Goal: Task Accomplishment & Management: Use online tool/utility

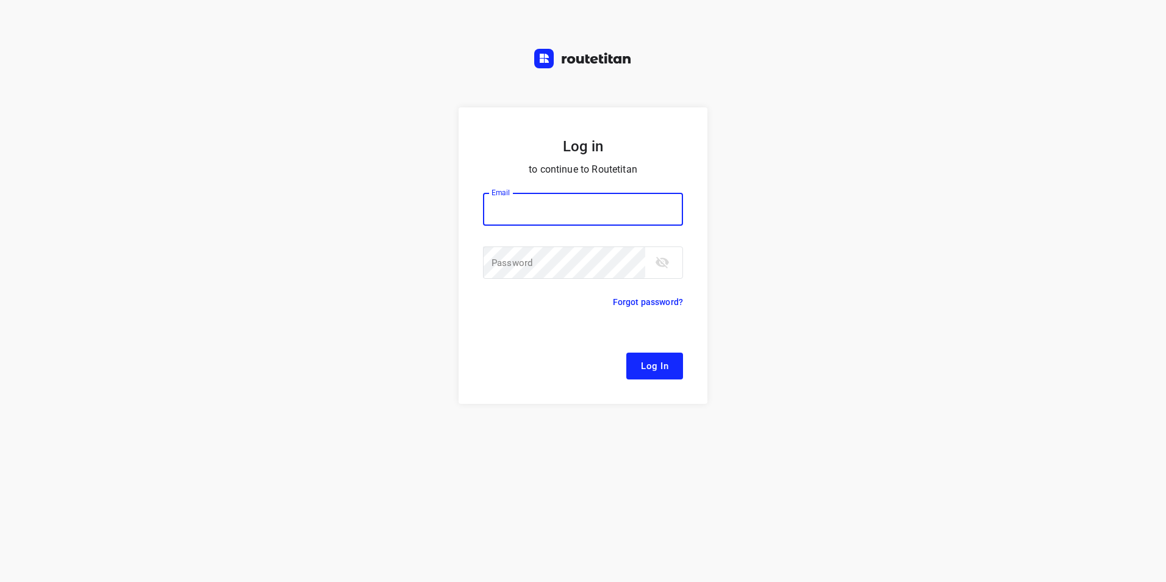
click at [565, 210] on input "email" at bounding box center [583, 209] width 200 height 33
type input "remco@fruitopjewerk.nl"
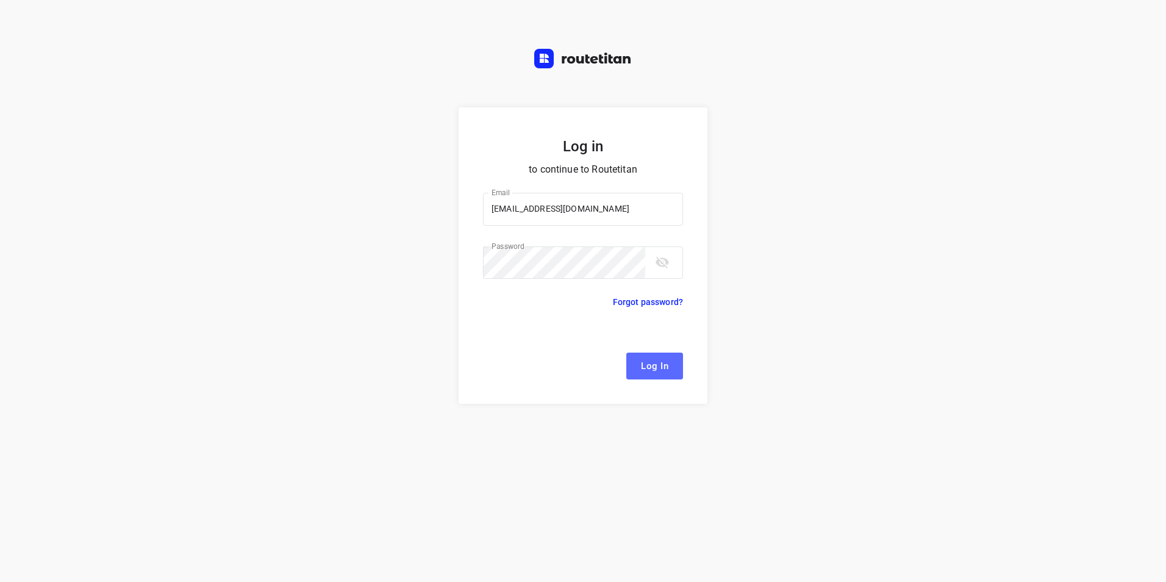
click at [649, 363] on span "Log In" at bounding box center [654, 366] width 27 height 16
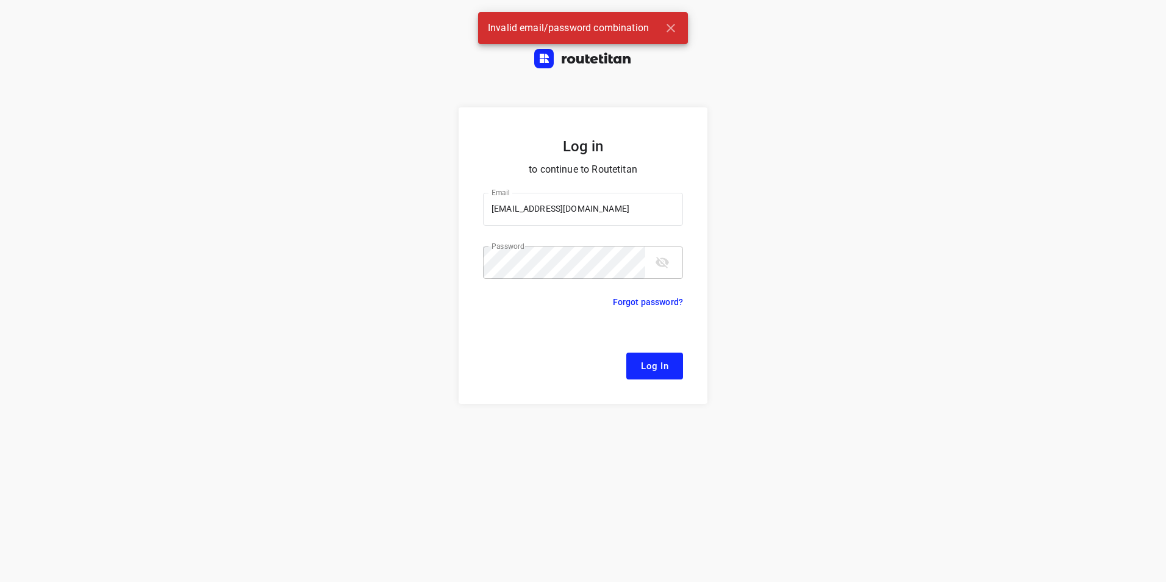
click at [666, 271] on button "toggle password visibility" at bounding box center [662, 262] width 24 height 24
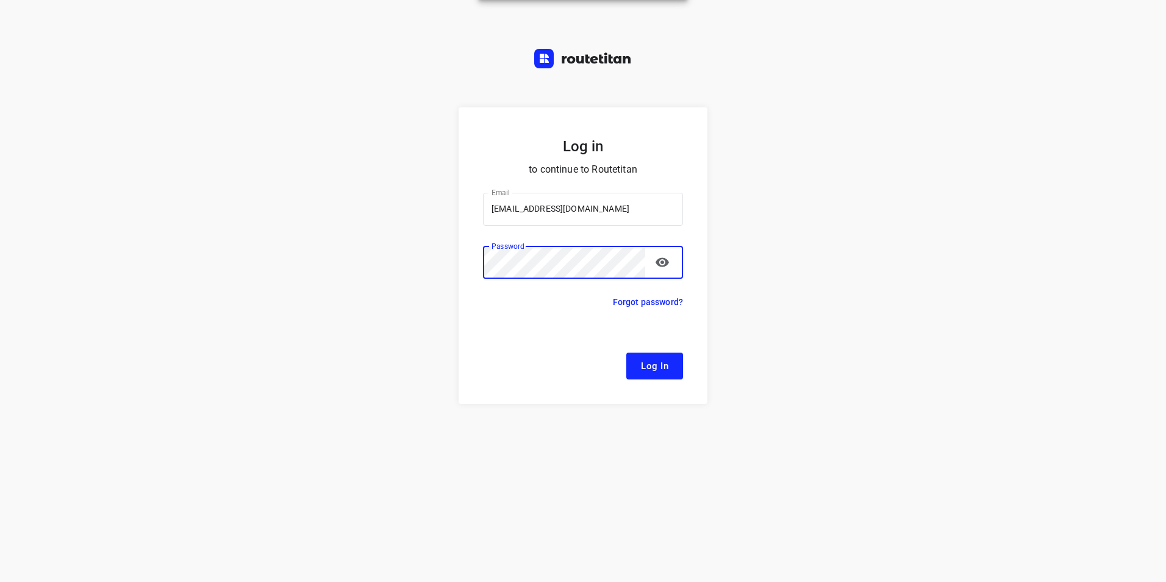
click at [626, 352] on button "Log In" at bounding box center [654, 365] width 57 height 27
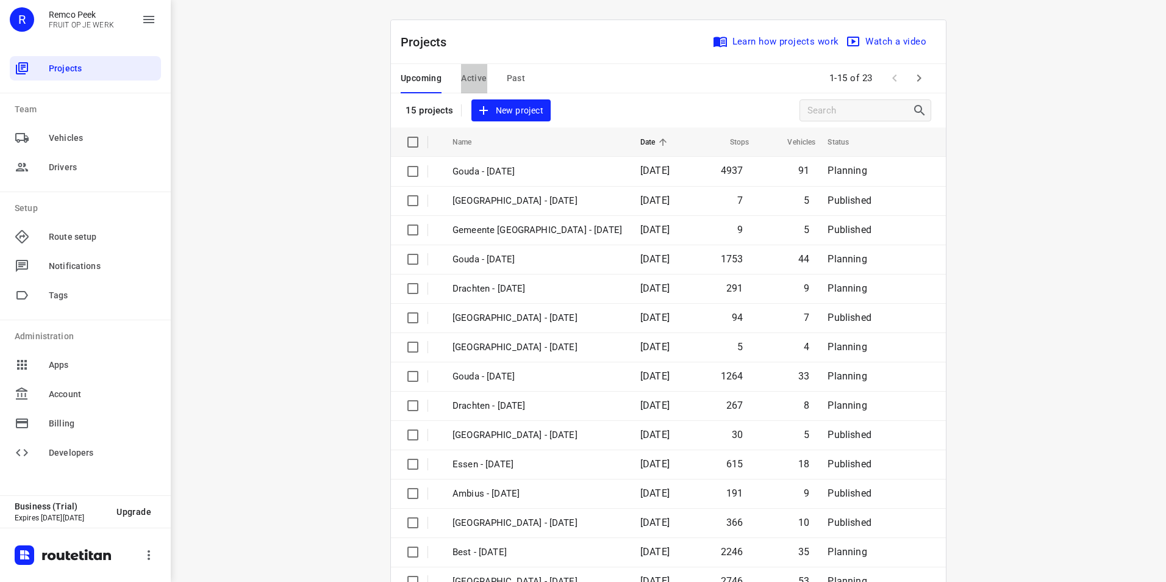
click at [469, 77] on span "Active" at bounding box center [474, 78] width 26 height 15
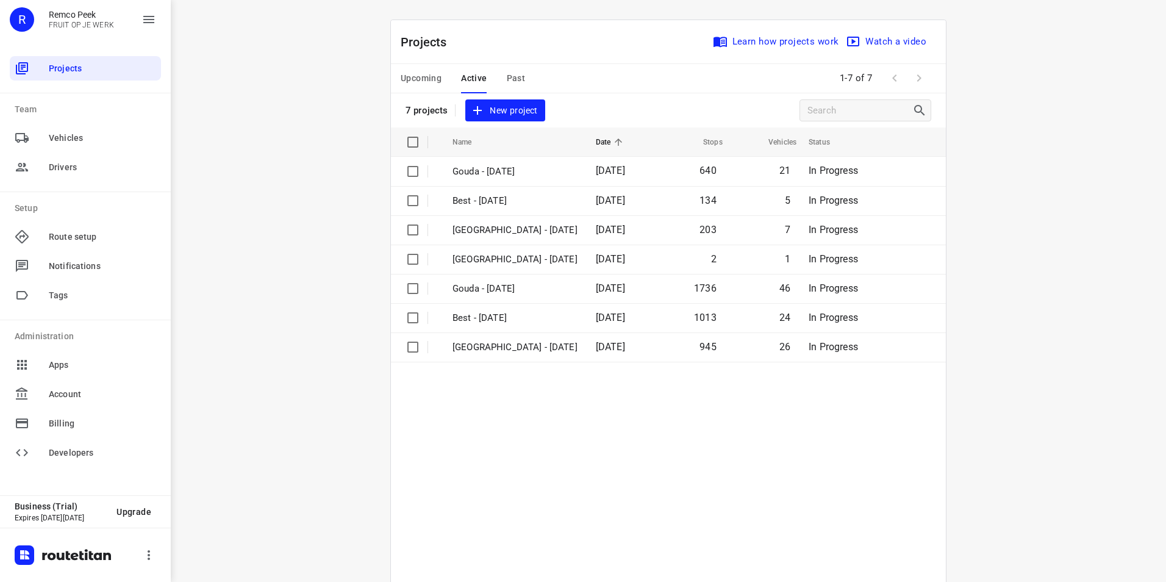
click at [411, 84] on span "Upcoming" at bounding box center [421, 78] width 41 height 15
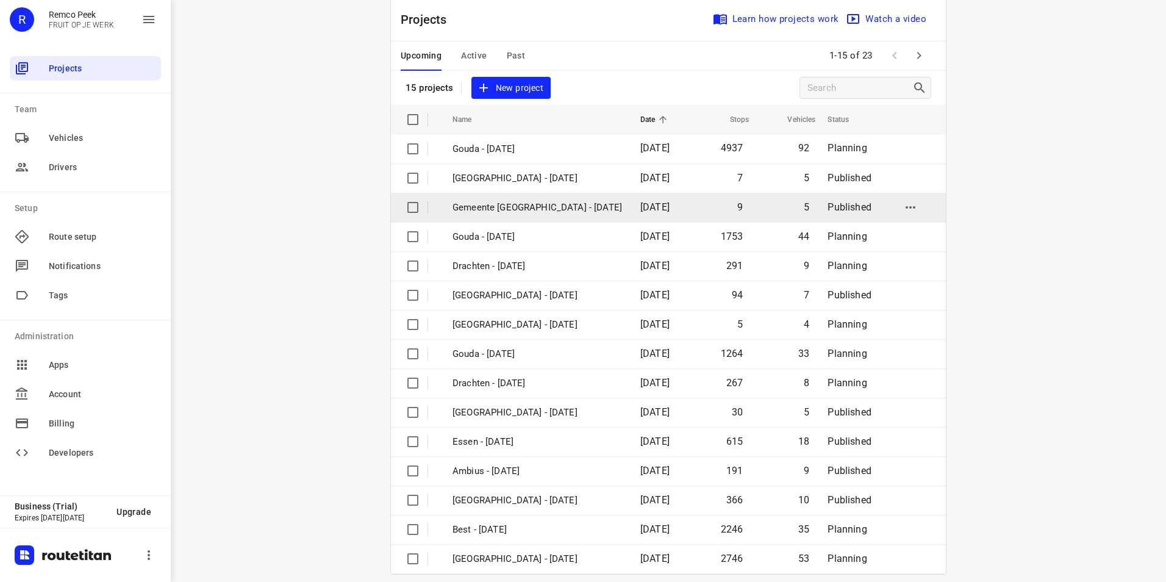
scroll to position [35, 0]
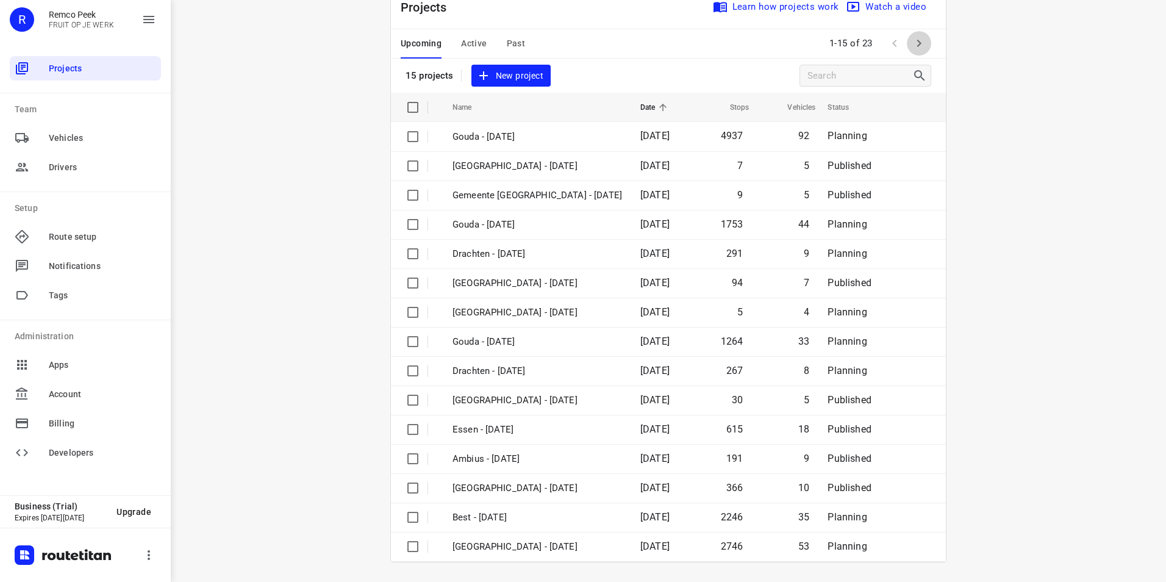
click at [922, 49] on button "button" at bounding box center [918, 43] width 24 height 24
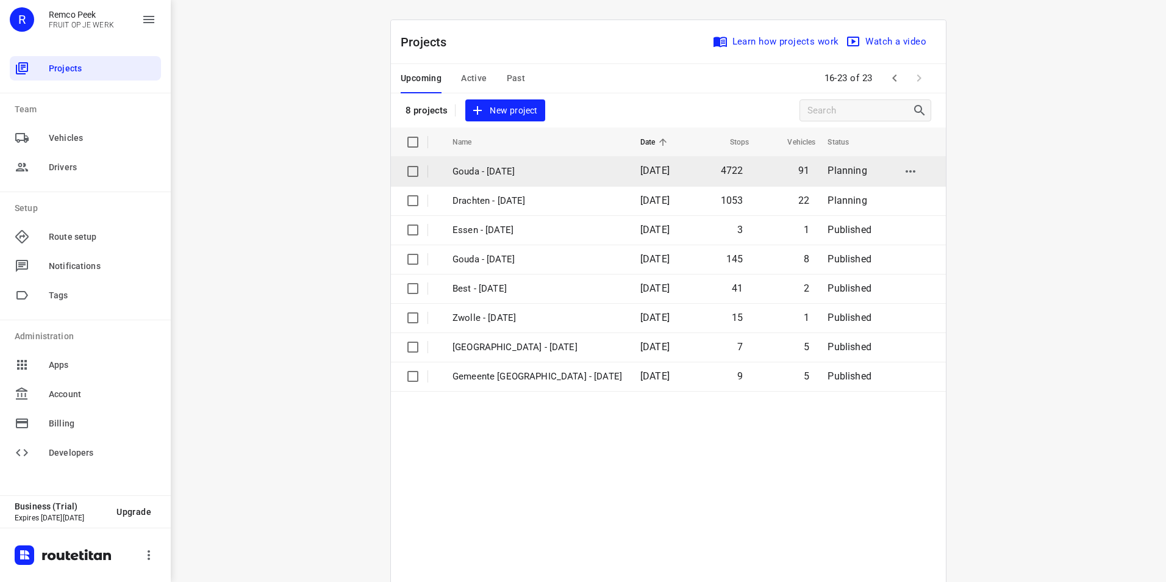
click at [492, 169] on p "Gouda - [DATE]" at bounding box center [536, 172] width 169 height 14
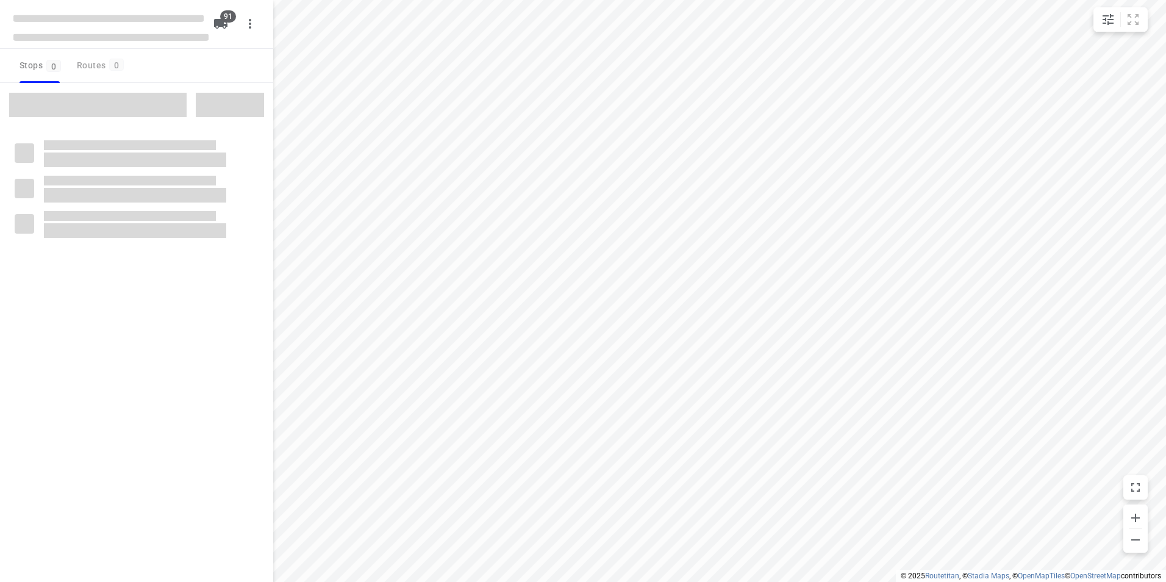
type input "distance"
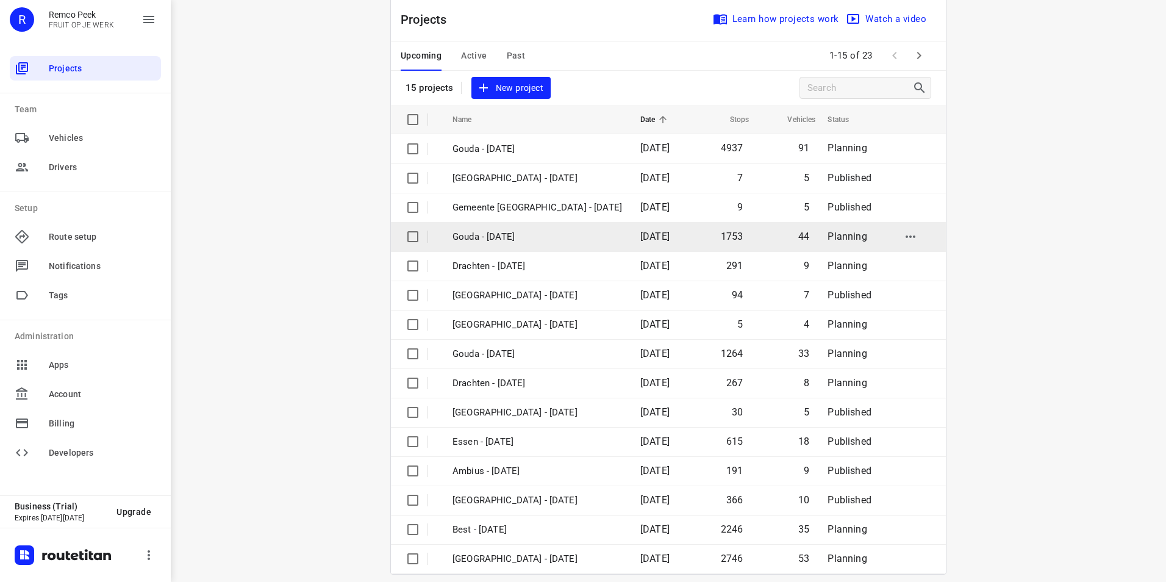
scroll to position [35, 0]
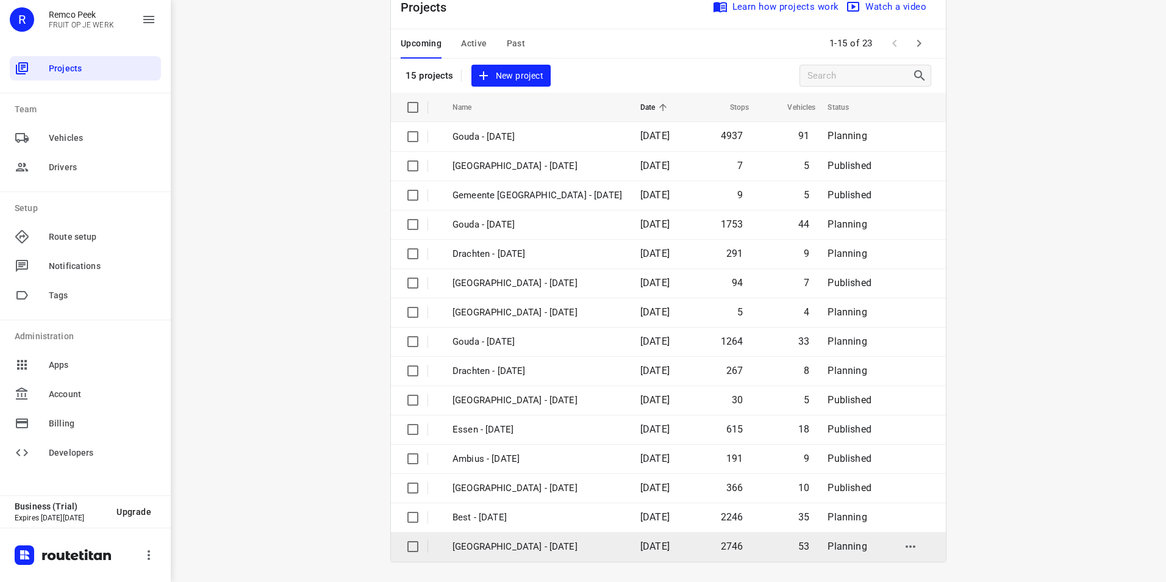
click at [495, 546] on p "[GEOGRAPHIC_DATA] - [DATE]" at bounding box center [536, 546] width 169 height 14
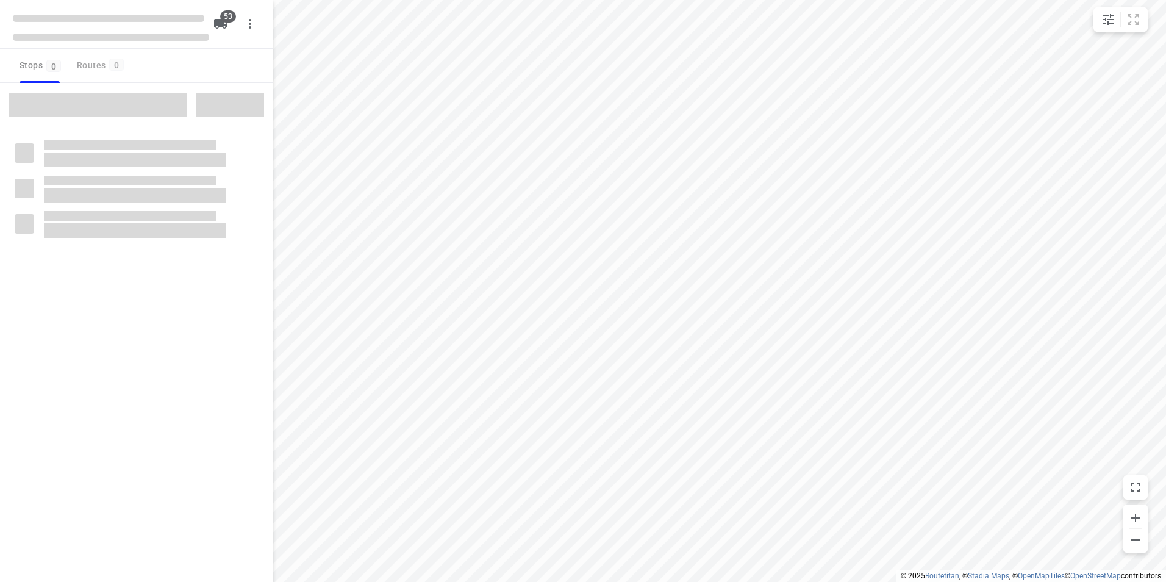
type input "distance"
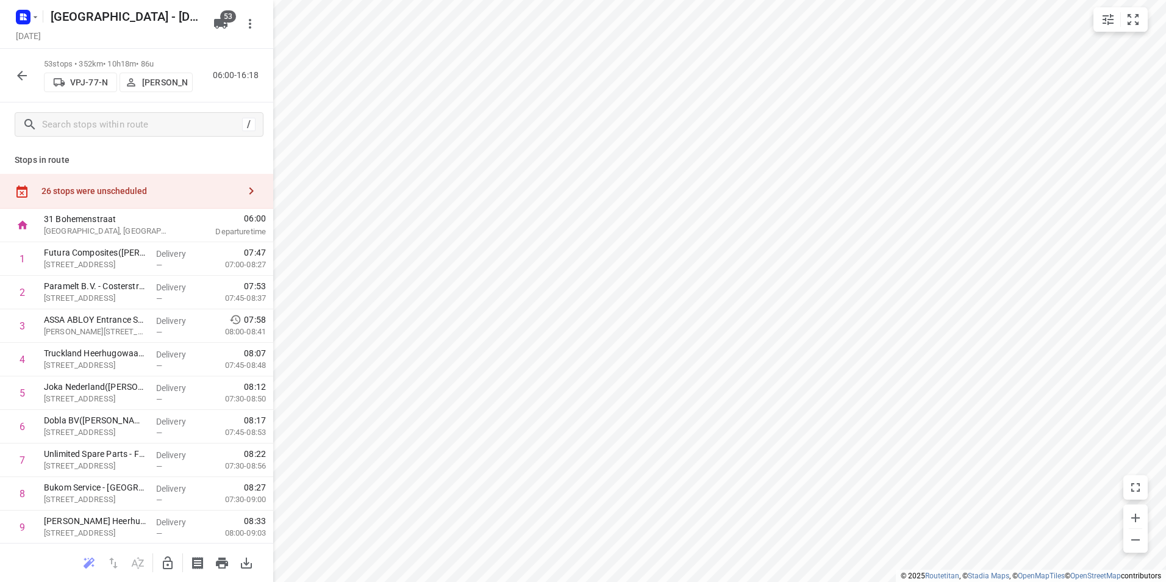
click at [166, 189] on div "26 stops were unscheduled" at bounding box center [140, 191] width 198 height 10
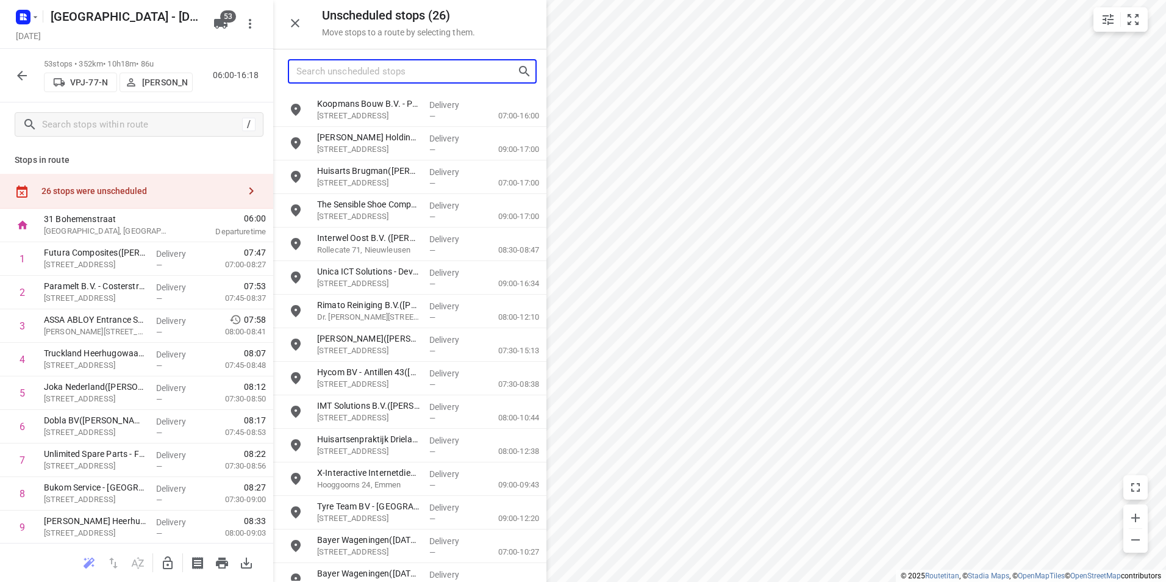
click at [418, 73] on input "Search unscheduled stops" at bounding box center [406, 71] width 221 height 19
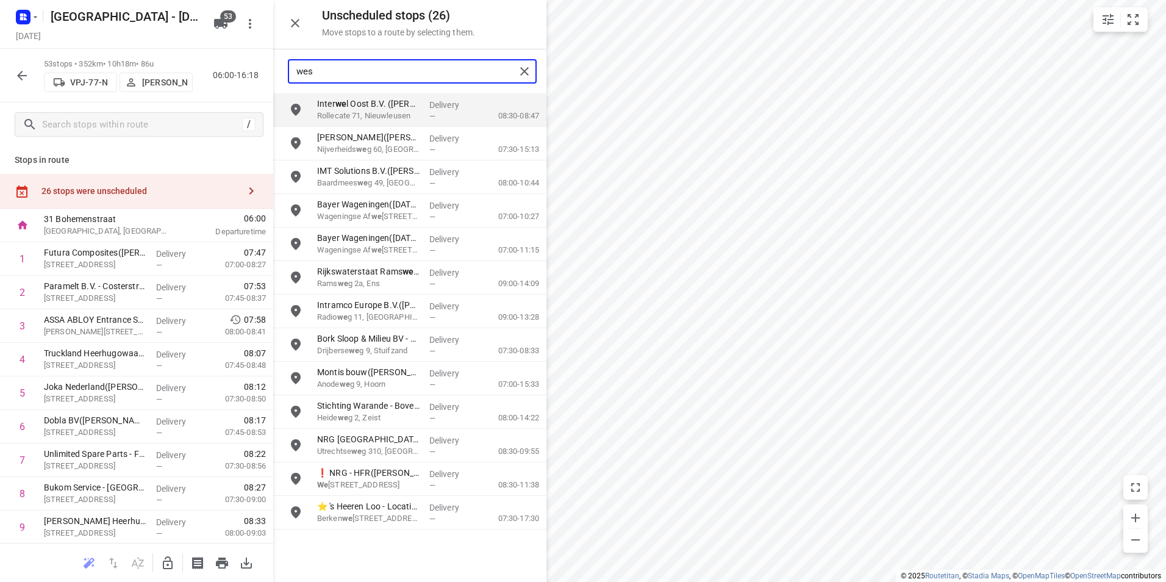
type input "west"
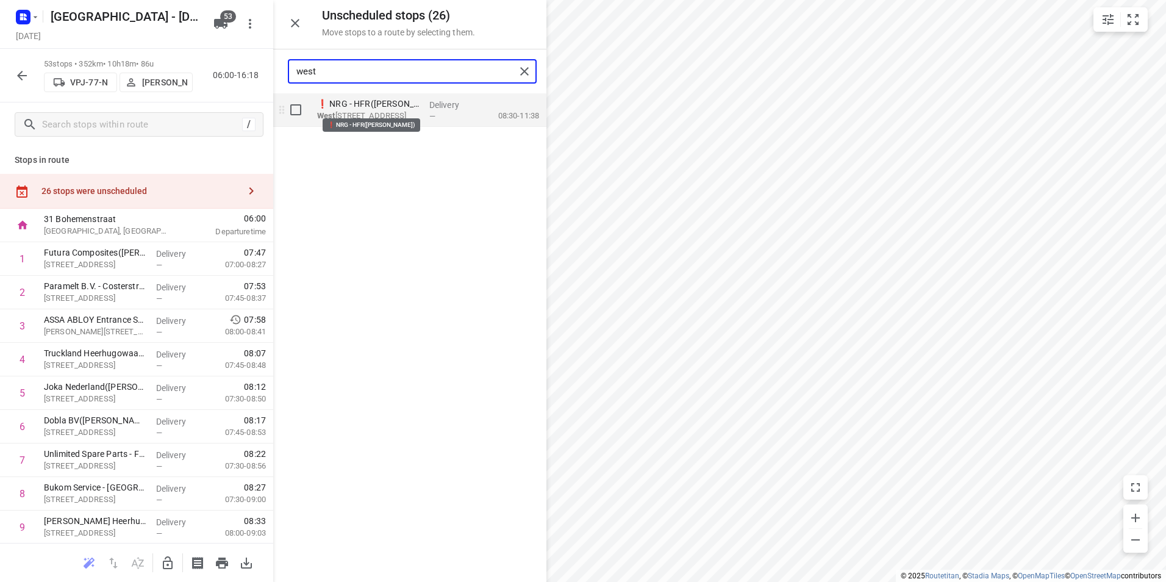
click at [369, 108] on p "❗ NRG - HFR([PERSON_NAME])" at bounding box center [368, 104] width 102 height 12
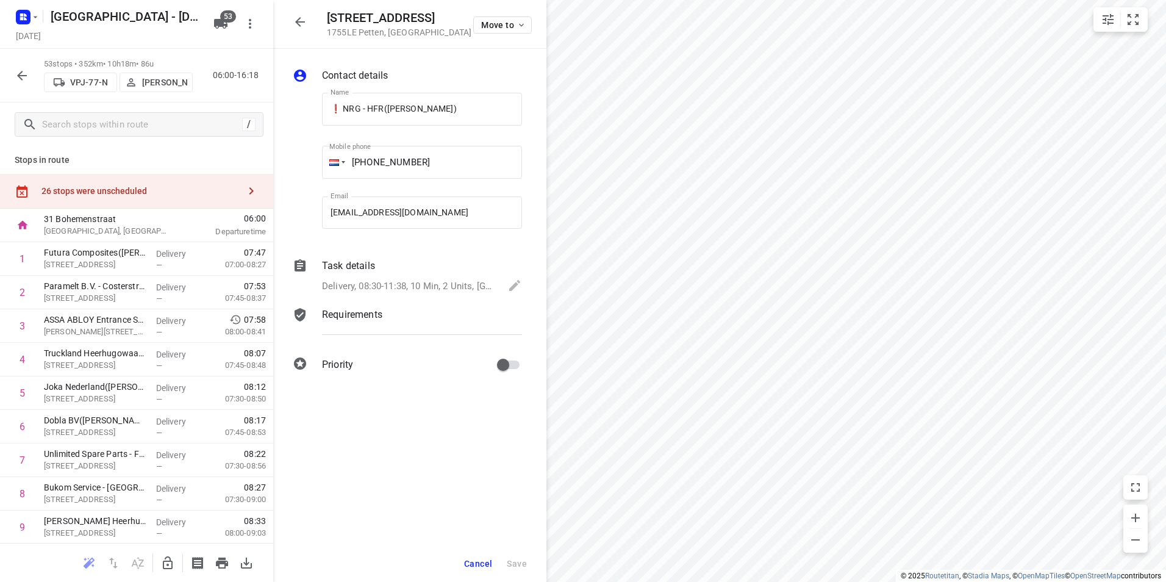
click at [414, 281] on p "Delivery, 08:30-11:38, 10 Min, 2 Units, [GEOGRAPHIC_DATA] nodig bij betreden te…" at bounding box center [409, 286] width 174 height 14
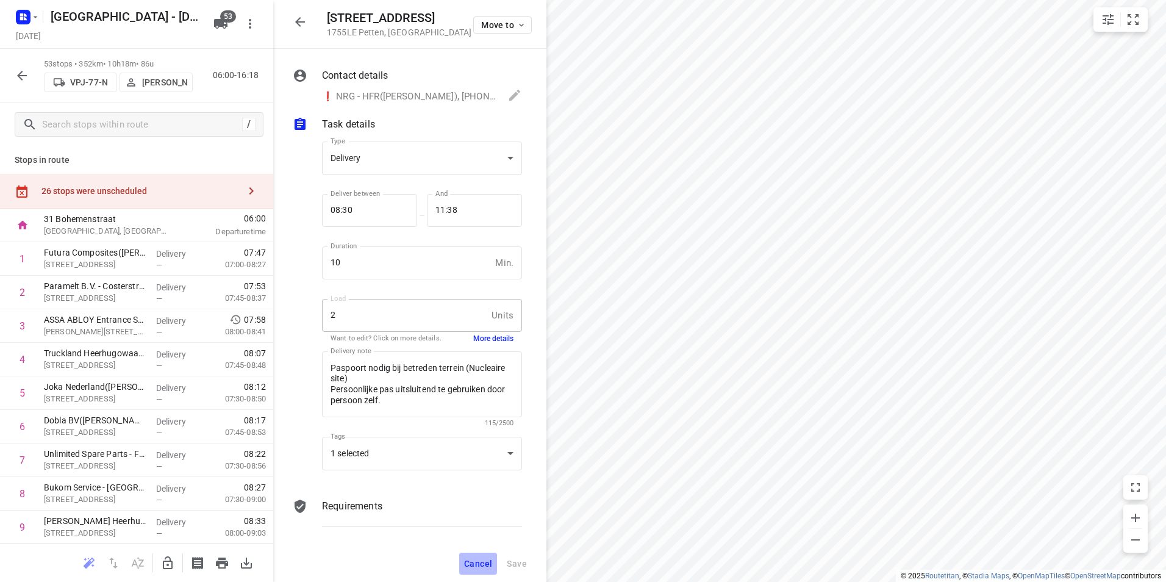
click at [480, 564] on span "Cancel" at bounding box center [478, 563] width 28 height 10
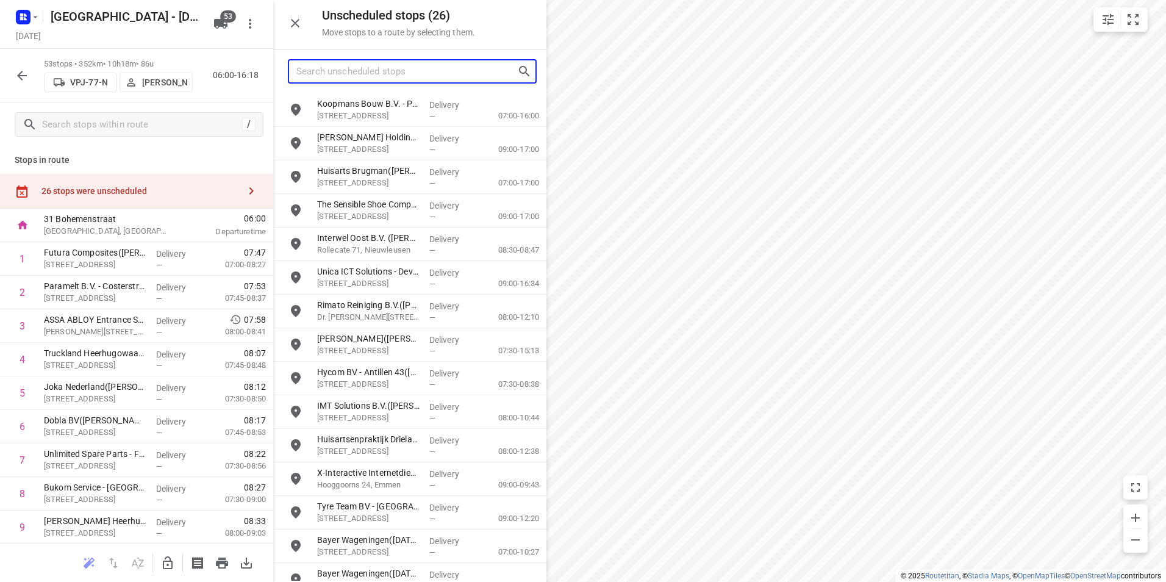
click at [413, 78] on input "Search unscheduled stops" at bounding box center [406, 71] width 221 height 19
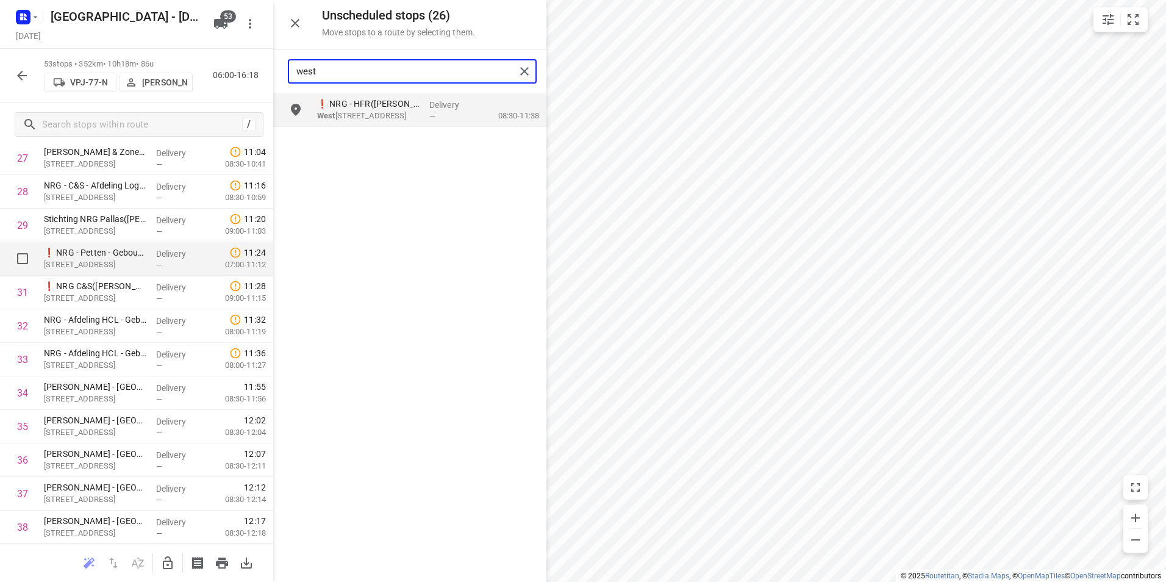
scroll to position [914, 0]
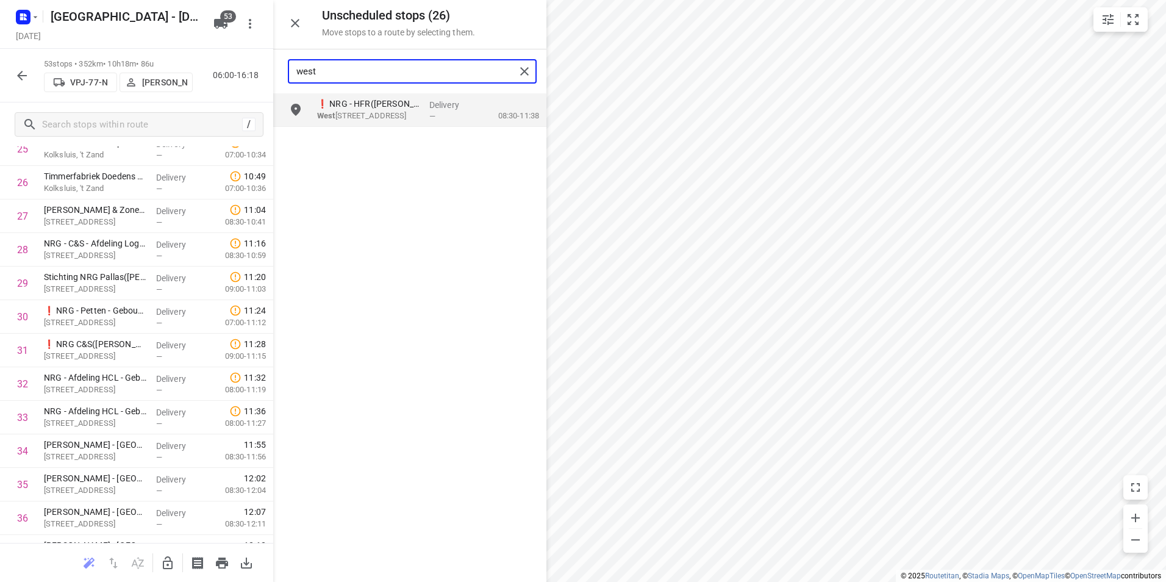
type input "west"
click at [23, 79] on icon "button" at bounding box center [22, 75] width 15 height 15
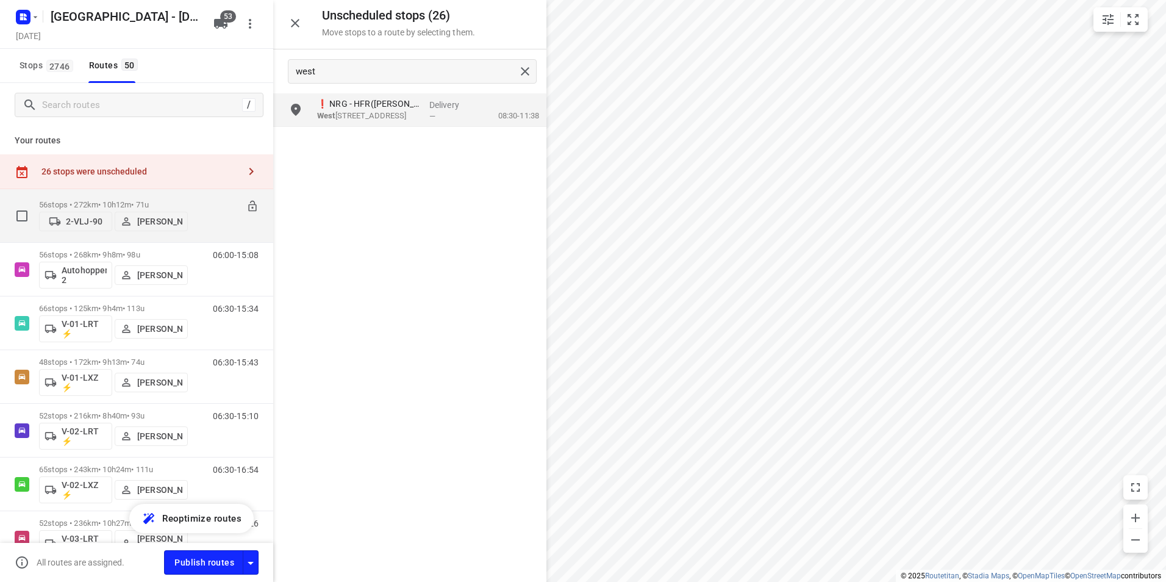
click at [15, 219] on input "checkbox" at bounding box center [22, 216] width 24 height 24
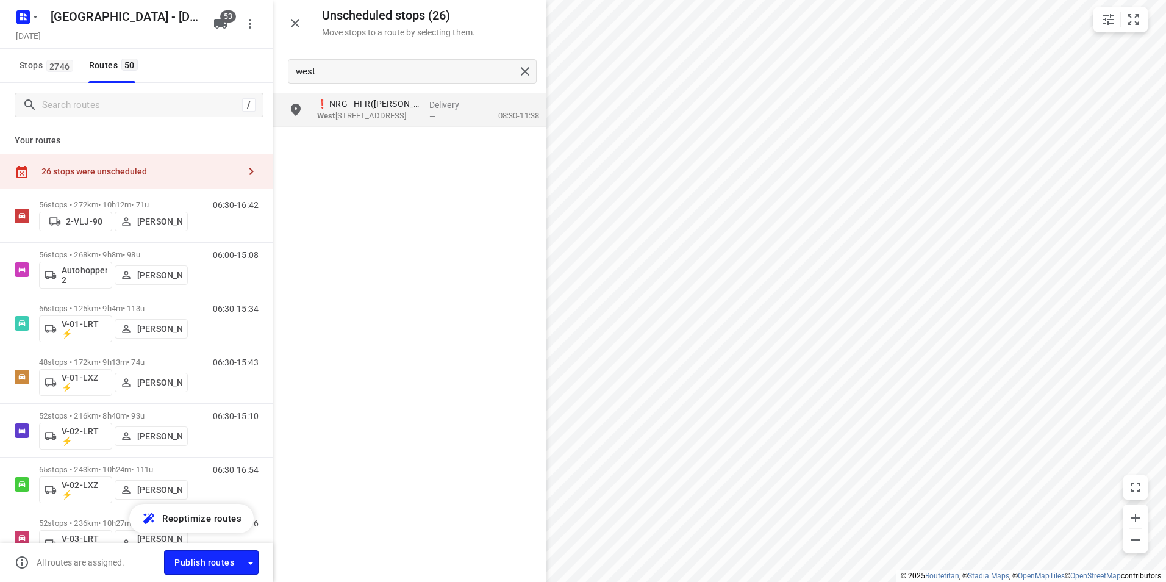
checkbox input "true"
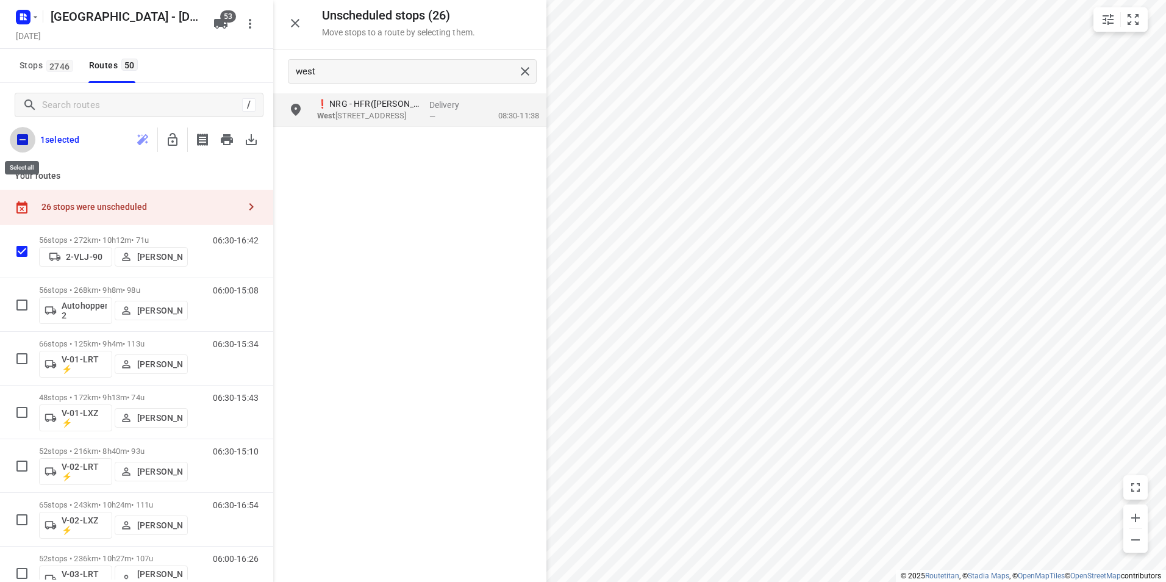
click at [26, 139] on input "checkbox" at bounding box center [23, 140] width 26 height 26
checkbox input "true"
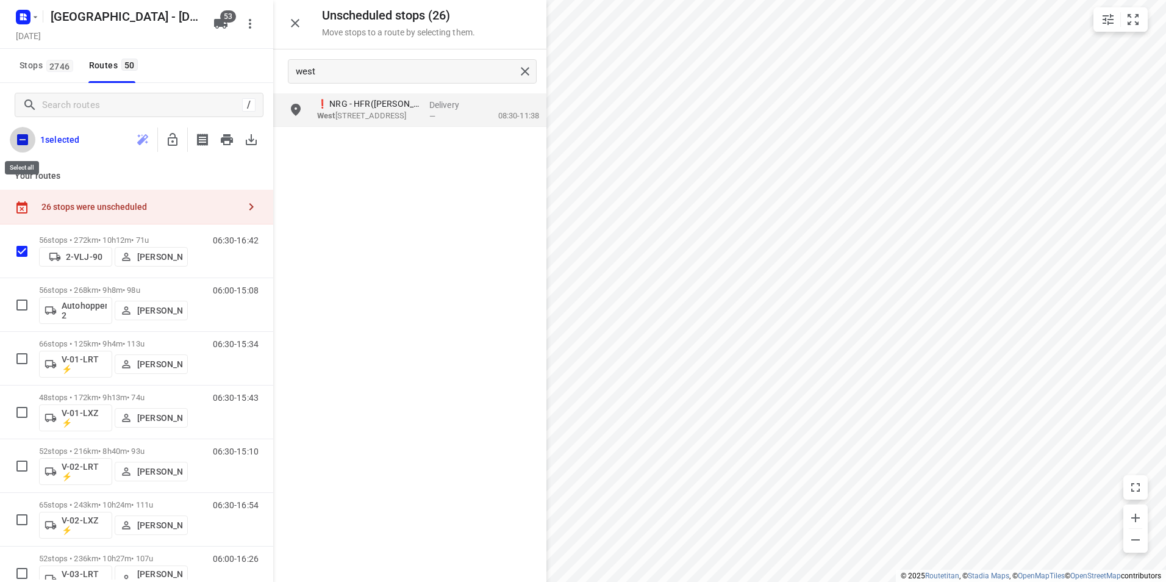
checkbox input "true"
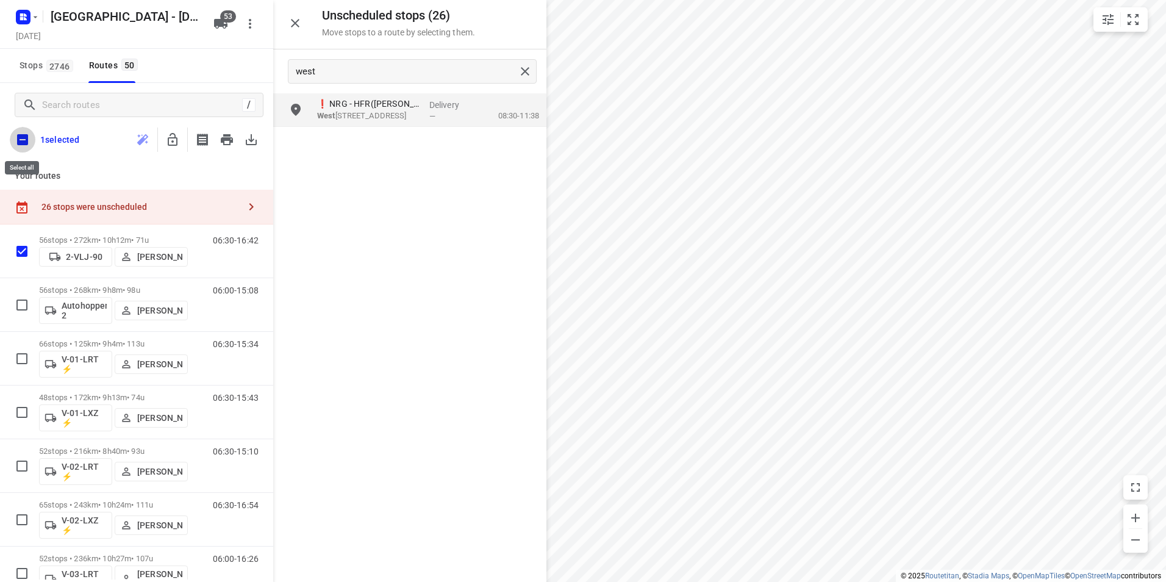
checkbox input "true"
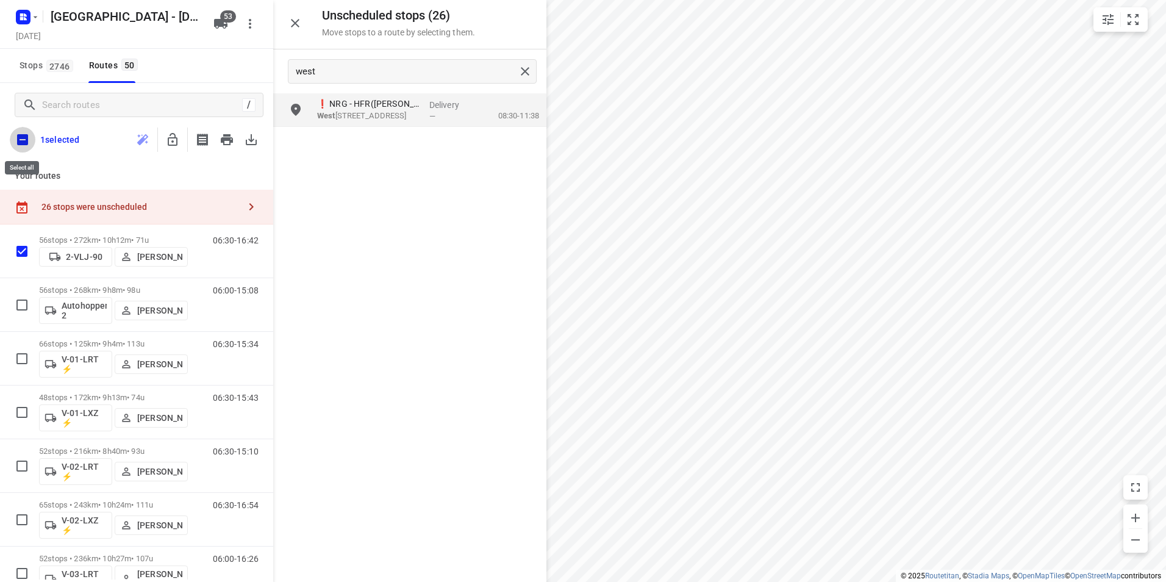
checkbox input "true"
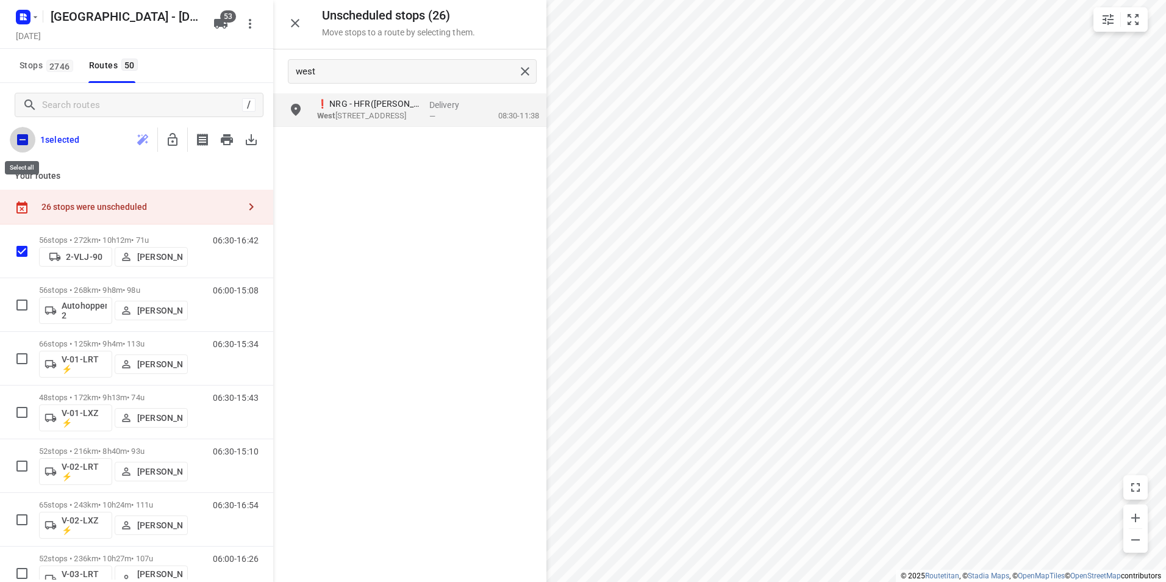
checkbox input "true"
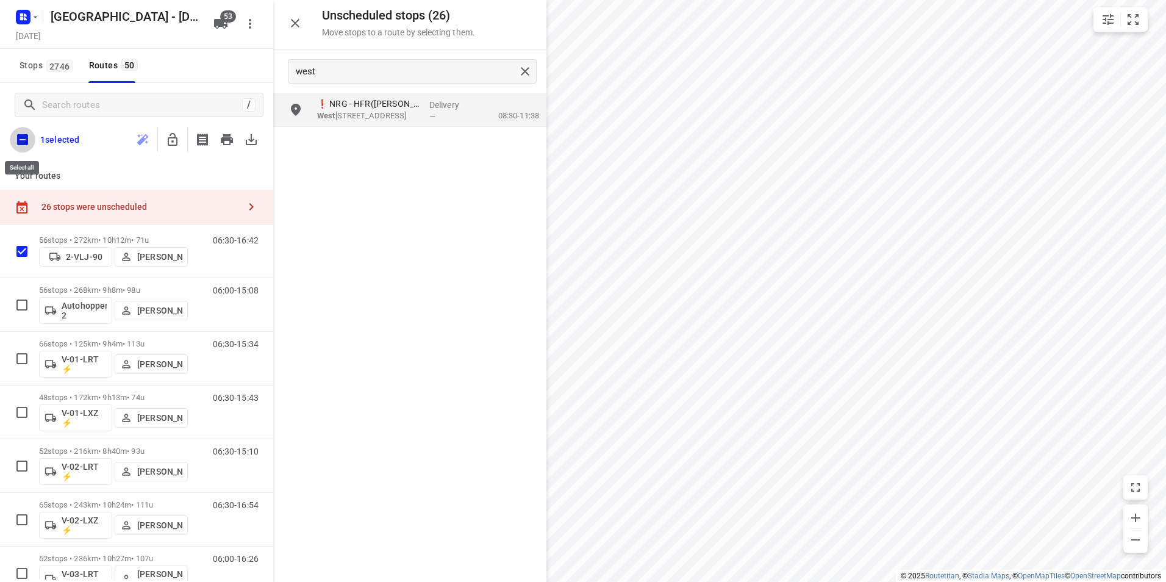
checkbox input "true"
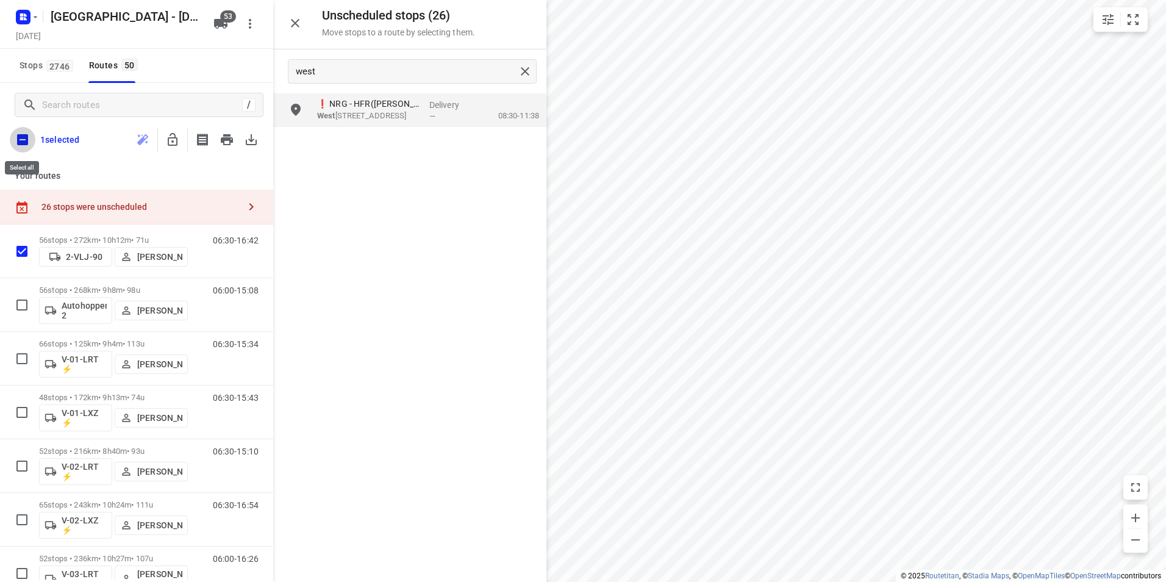
checkbox input "true"
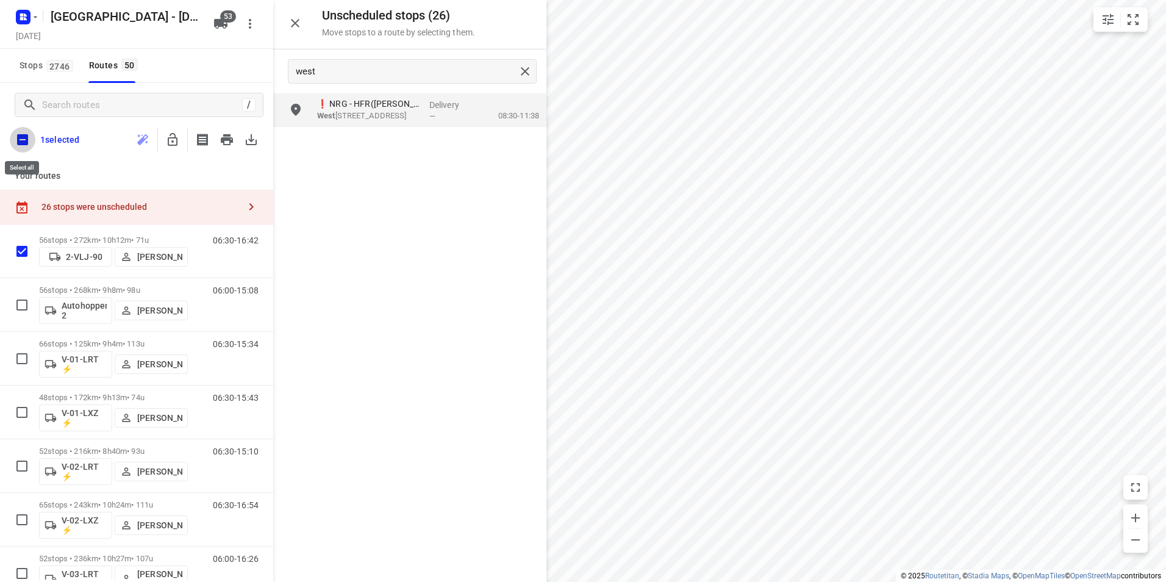
checkbox input "true"
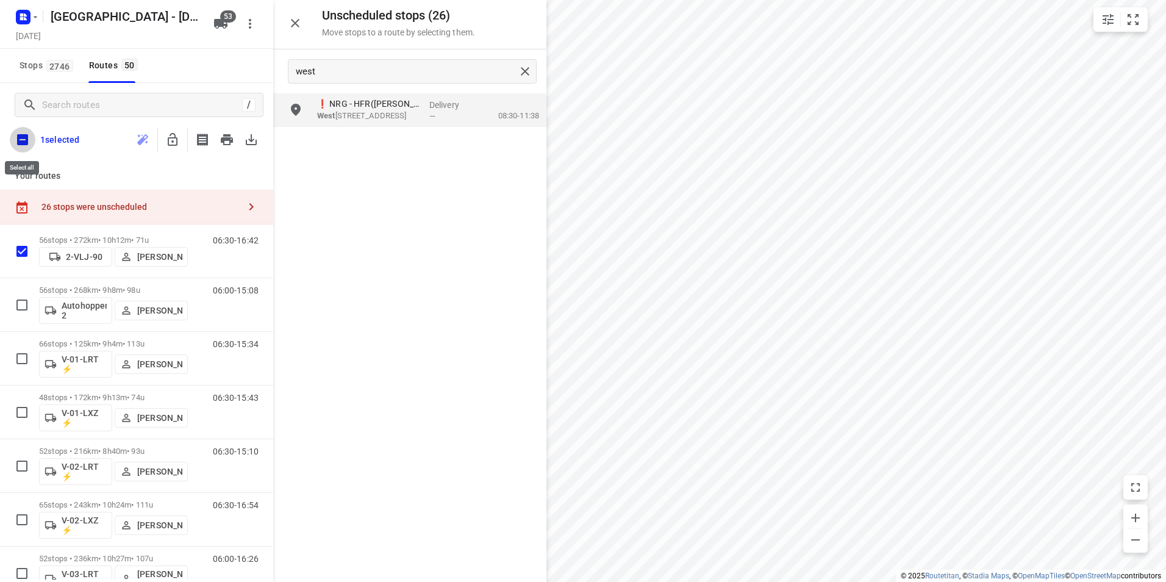
checkbox input "true"
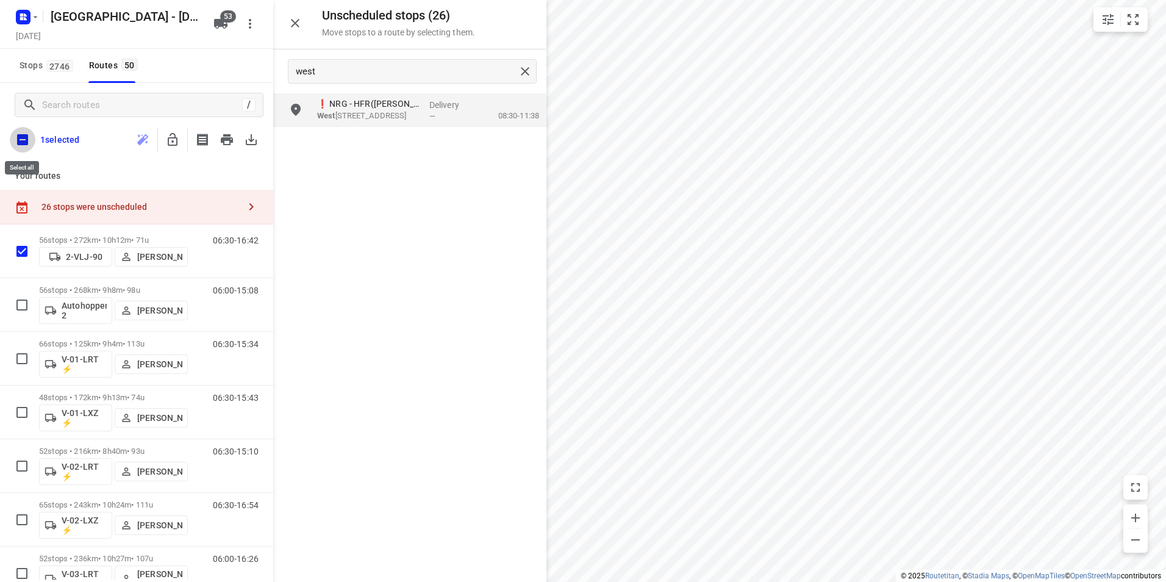
checkbox input "true"
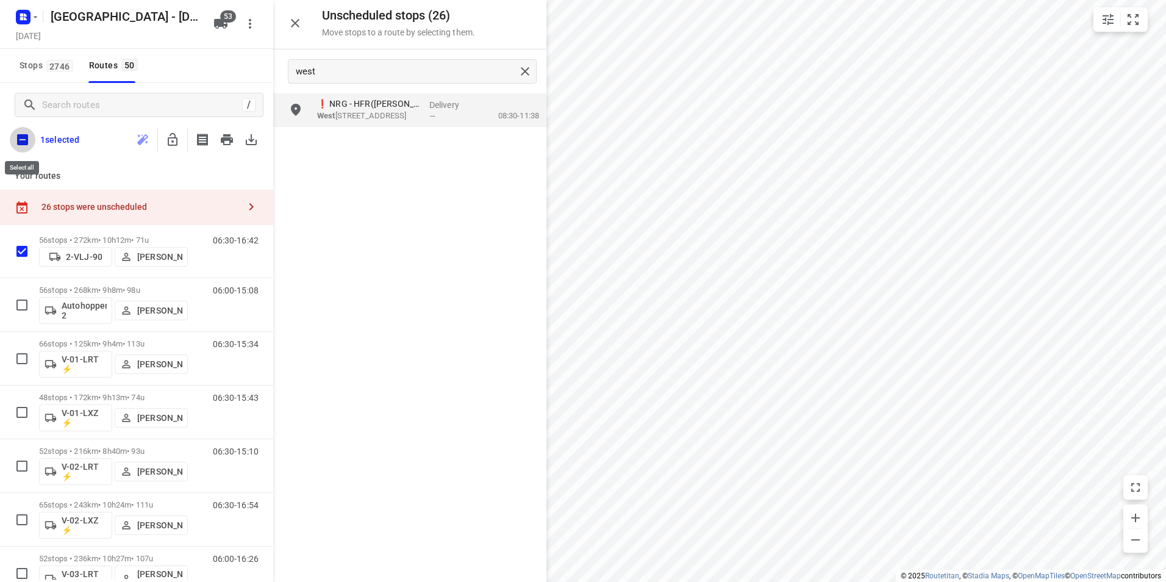
checkbox input "true"
click at [178, 138] on icon "button" at bounding box center [172, 139] width 15 height 15
click at [18, 139] on input "checkbox" at bounding box center [23, 140] width 26 height 26
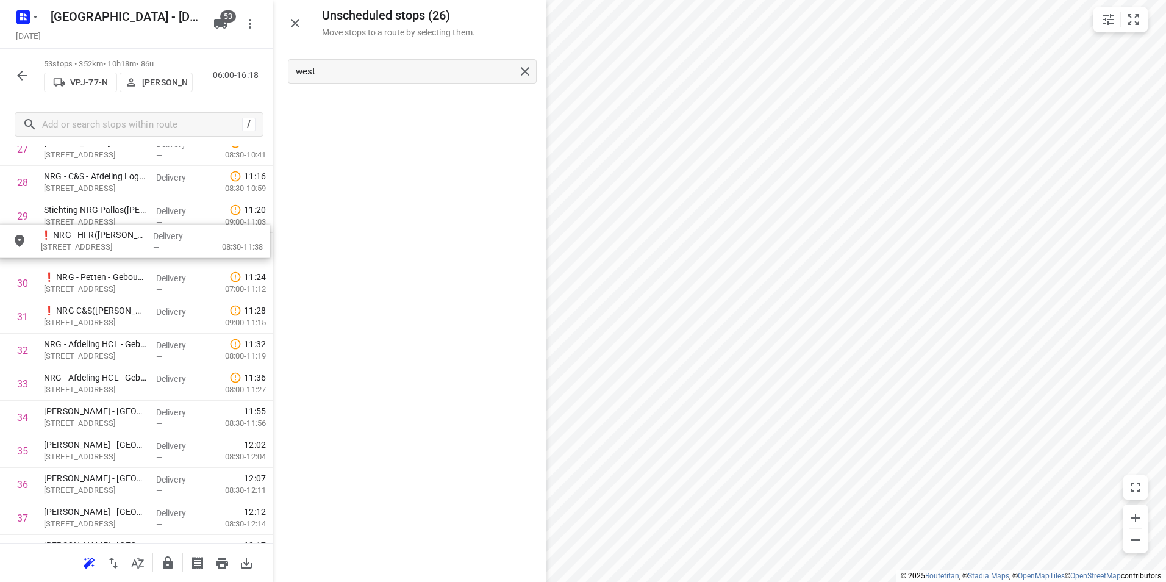
scroll to position [979, 0]
drag, startPoint x: 374, startPoint y: 119, endPoint x: 94, endPoint y: 265, distance: 315.5
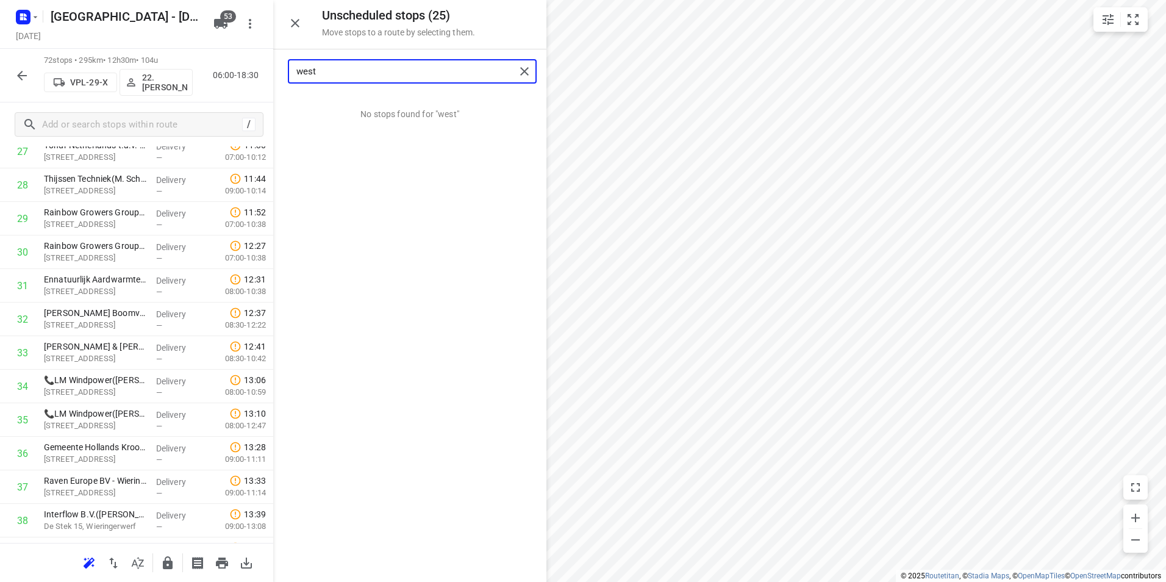
drag, startPoint x: 372, startPoint y: 74, endPoint x: 284, endPoint y: 73, distance: 88.4
click at [284, 73] on div "west" at bounding box center [409, 71] width 273 height 44
type input "ano"
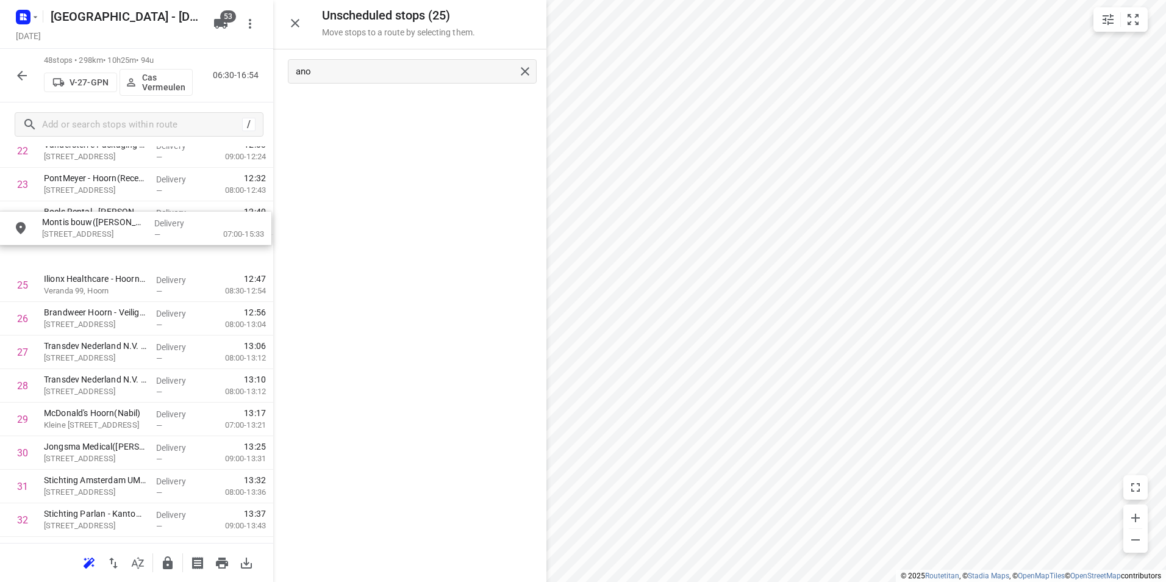
drag, startPoint x: 404, startPoint y: 113, endPoint x: 129, endPoint y: 232, distance: 299.5
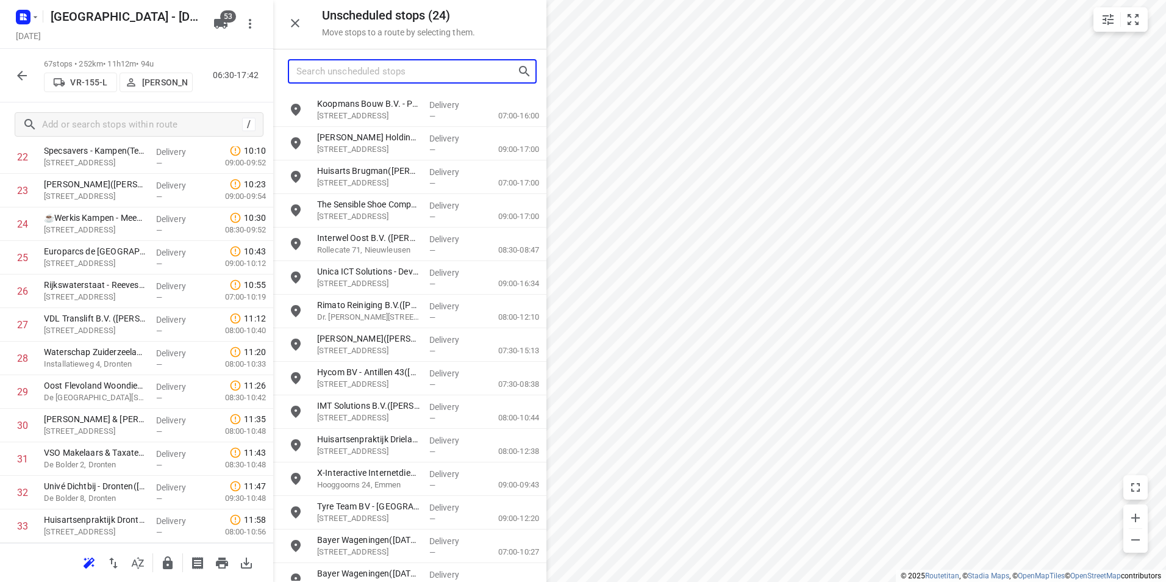
click at [394, 71] on input "Search unscheduled stops" at bounding box center [406, 71] width 221 height 19
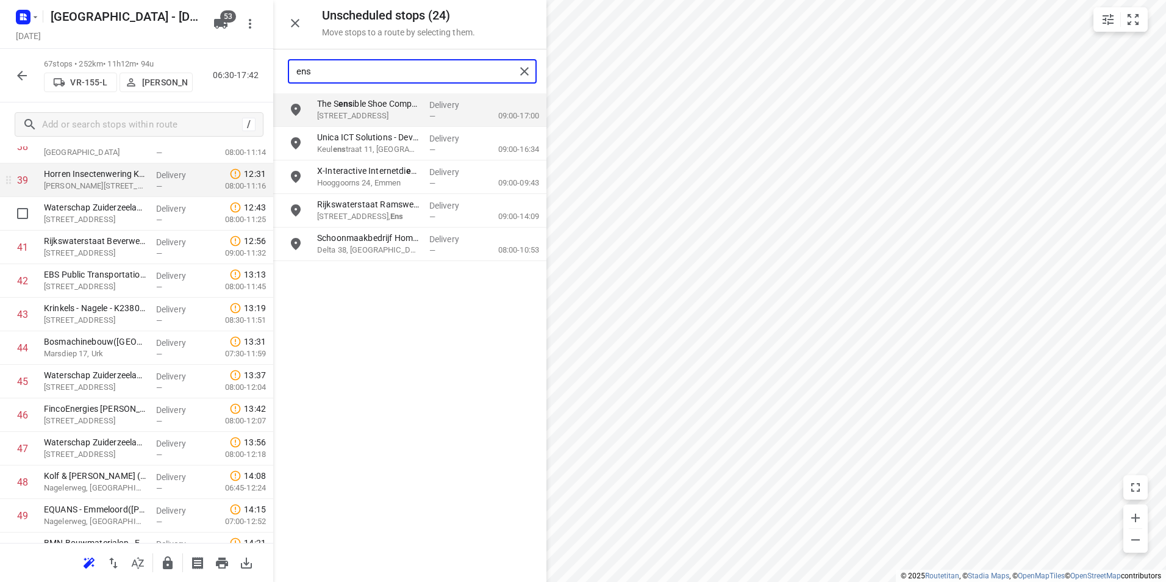
scroll to position [1309, 0]
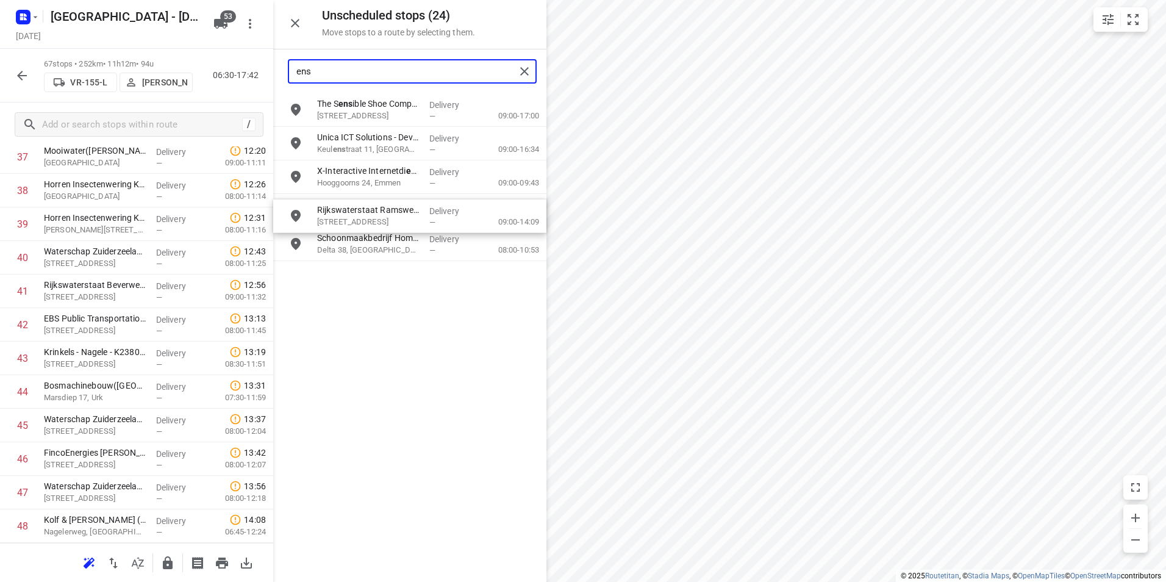
drag, startPoint x: 384, startPoint y: 207, endPoint x: 377, endPoint y: 212, distance: 8.8
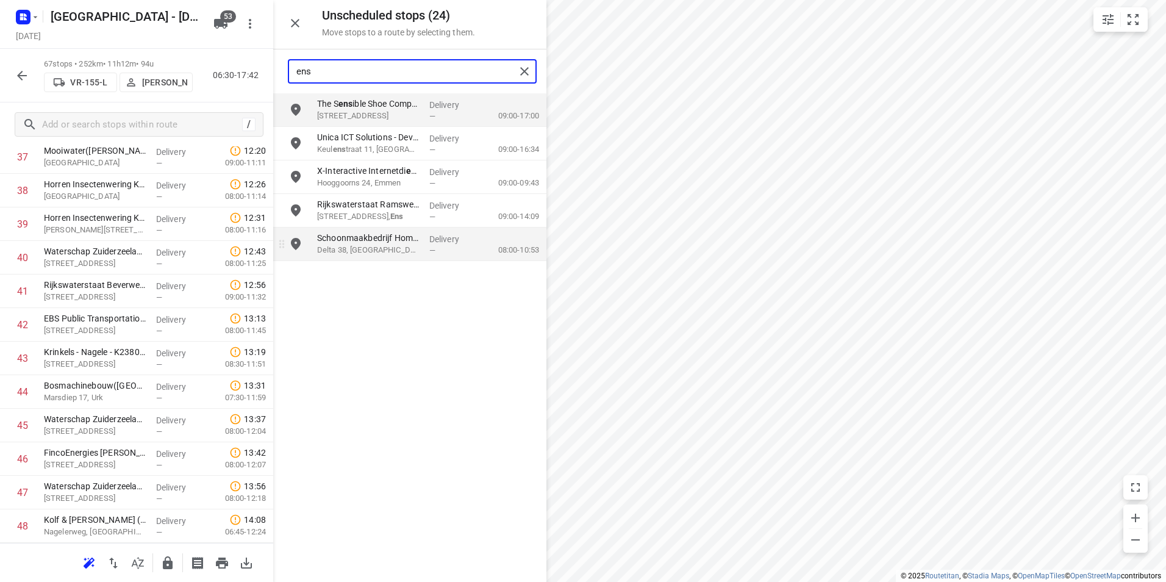
type input "ens"
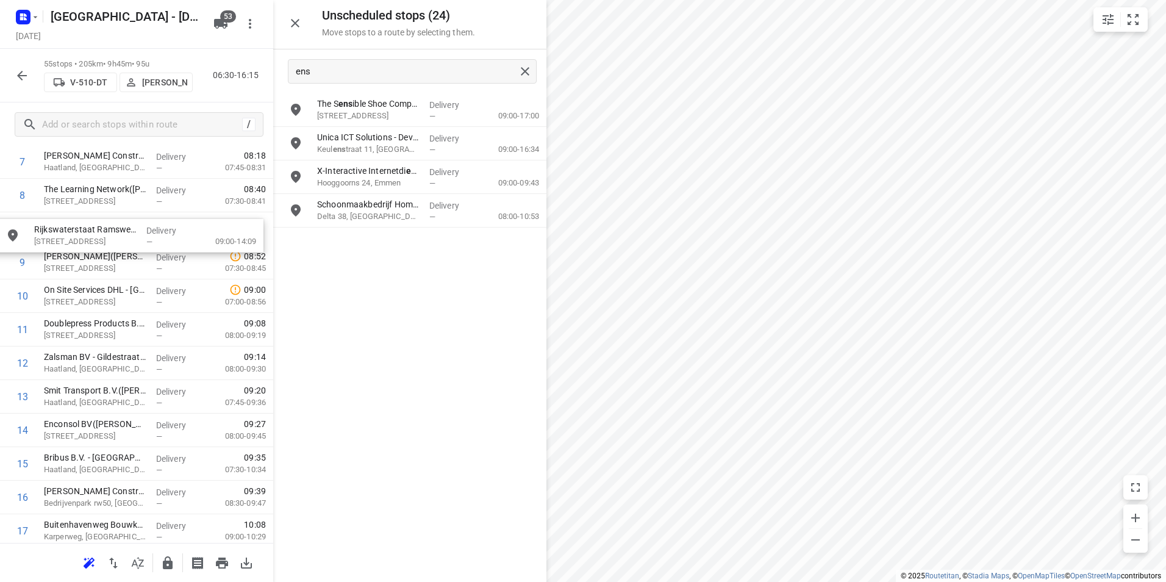
scroll to position [296, 0]
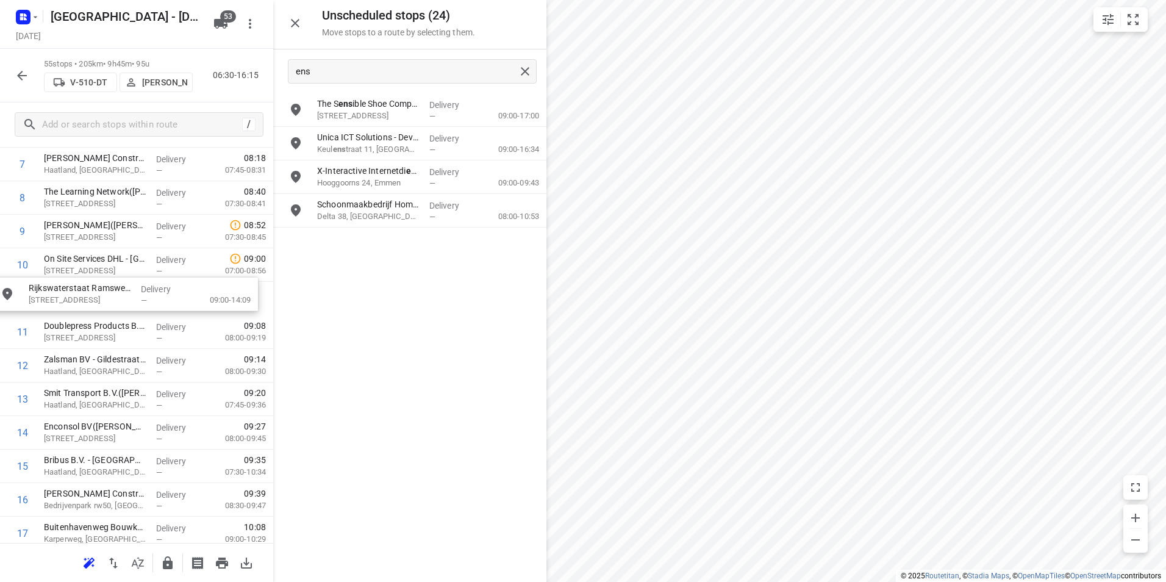
drag, startPoint x: 391, startPoint y: 204, endPoint x: 97, endPoint y: 290, distance: 306.6
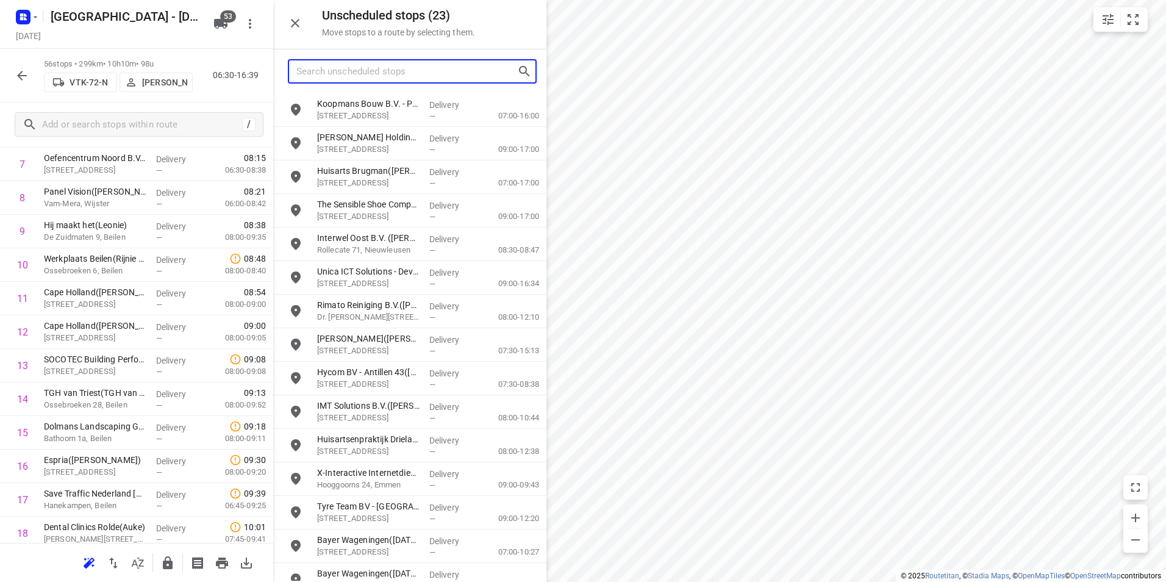
click at [351, 69] on input "Search unscheduled stops" at bounding box center [406, 71] width 221 height 19
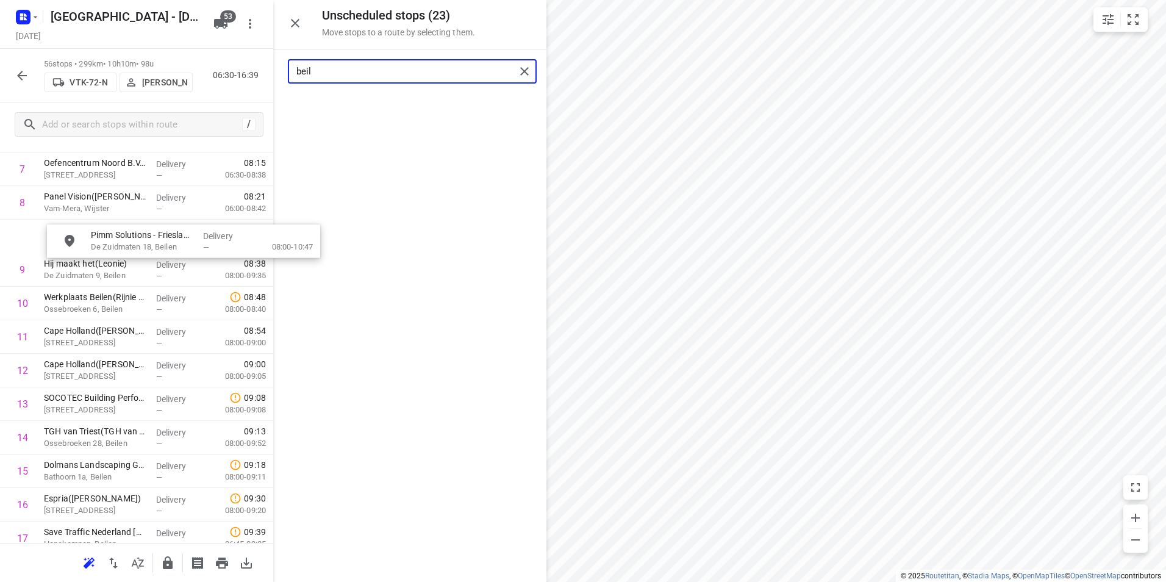
scroll to position [289, 0]
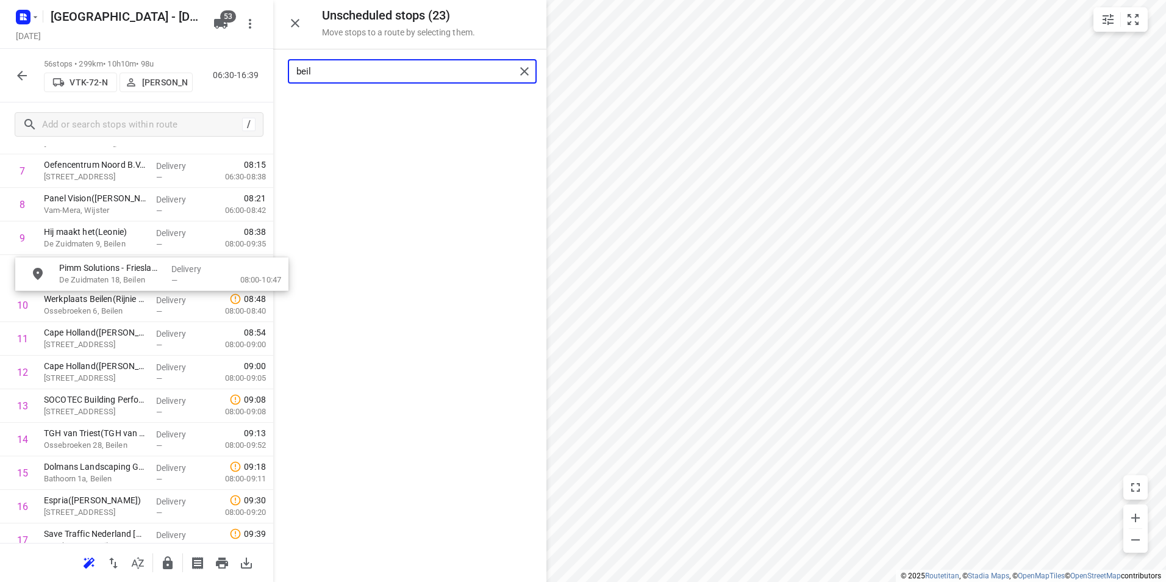
drag, startPoint x: 361, startPoint y: 113, endPoint x: 96, endPoint y: 280, distance: 313.9
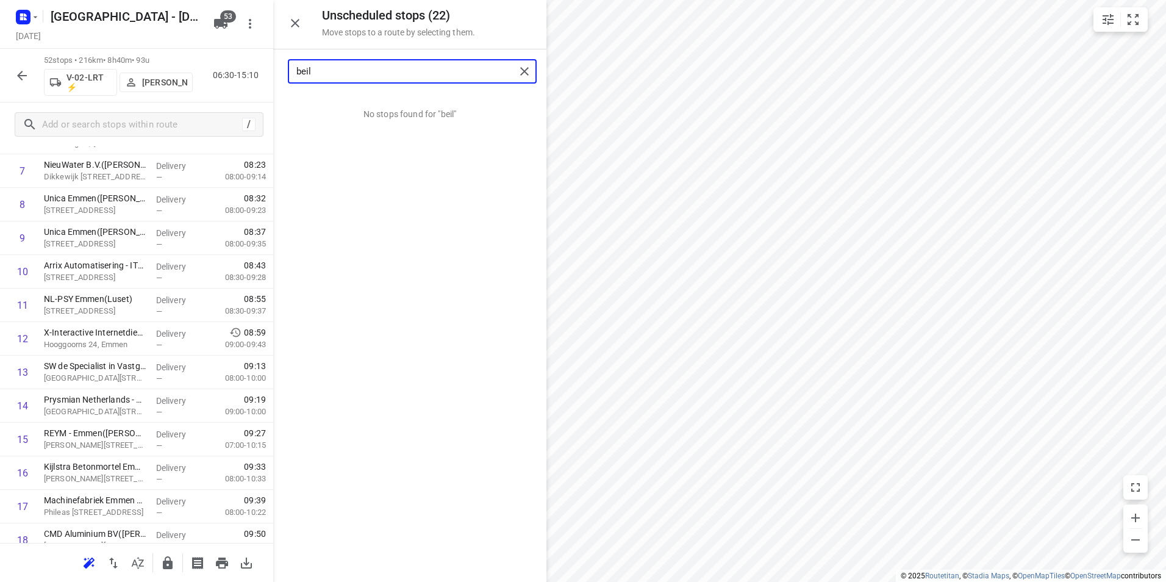
drag, startPoint x: 361, startPoint y: 75, endPoint x: 277, endPoint y: 66, distance: 84.6
click at [277, 66] on div "beil" at bounding box center [409, 71] width 273 height 44
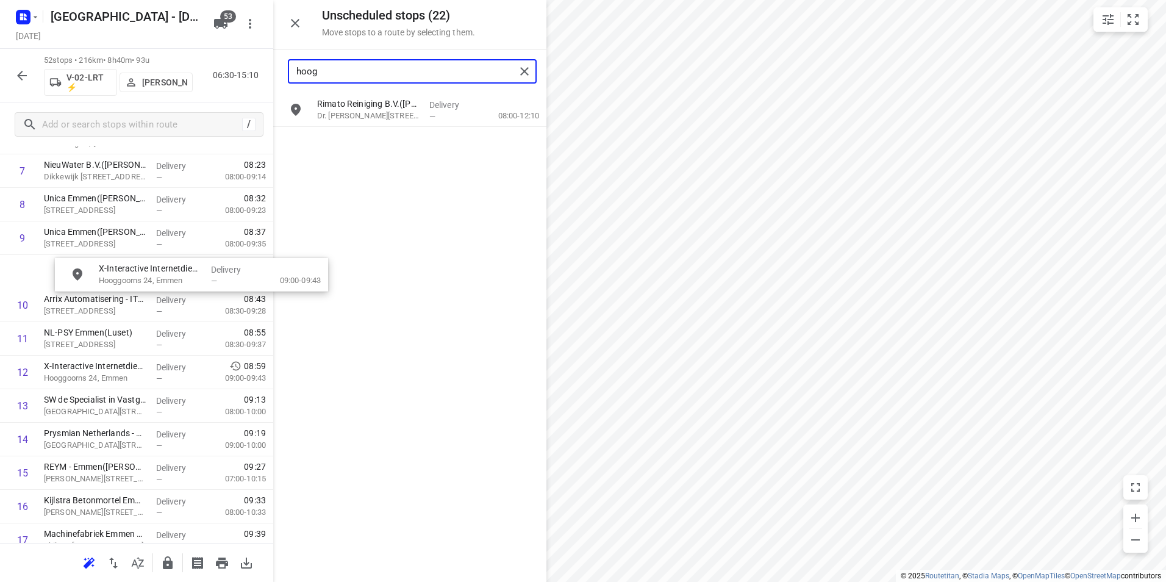
scroll to position [271, 0]
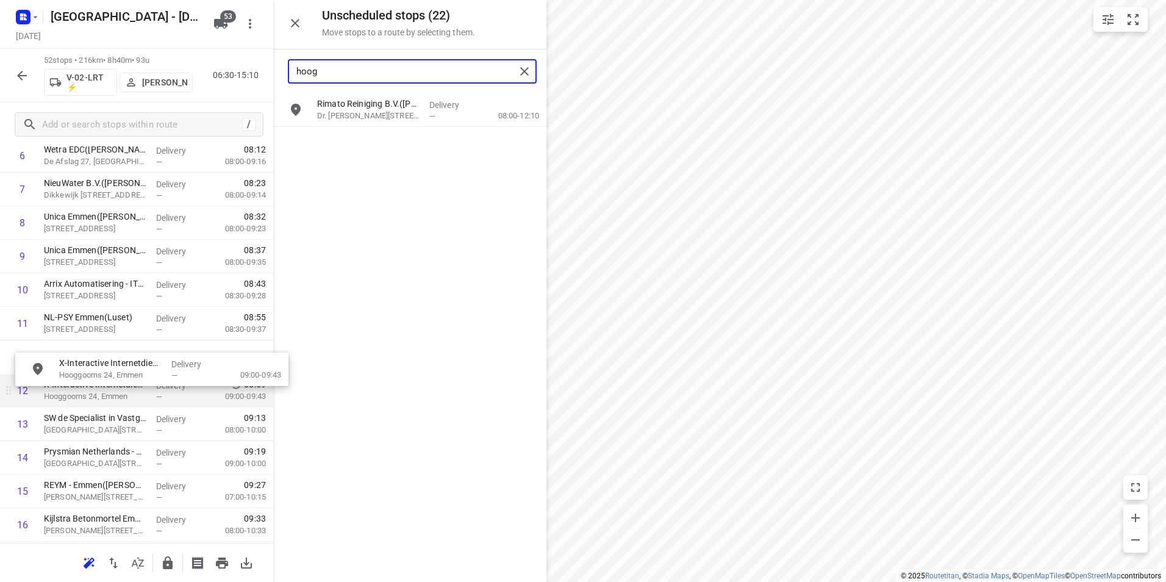
drag, startPoint x: 371, startPoint y: 153, endPoint x: 94, endPoint y: 386, distance: 361.7
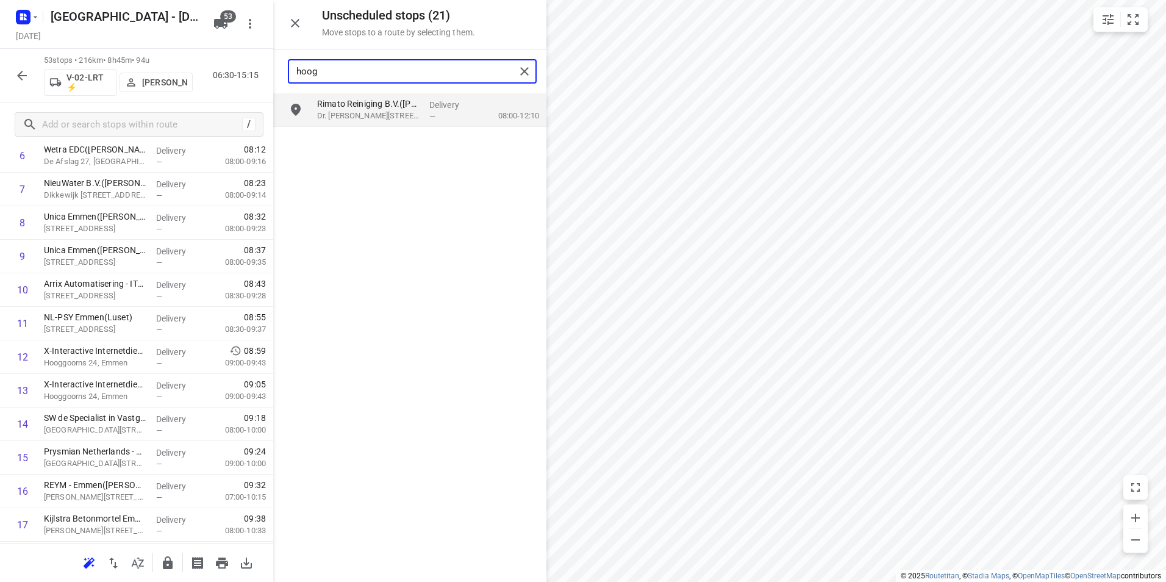
drag, startPoint x: 355, startPoint y: 69, endPoint x: 288, endPoint y: 74, distance: 66.7
click at [288, 74] on div "hoog" at bounding box center [412, 71] width 249 height 24
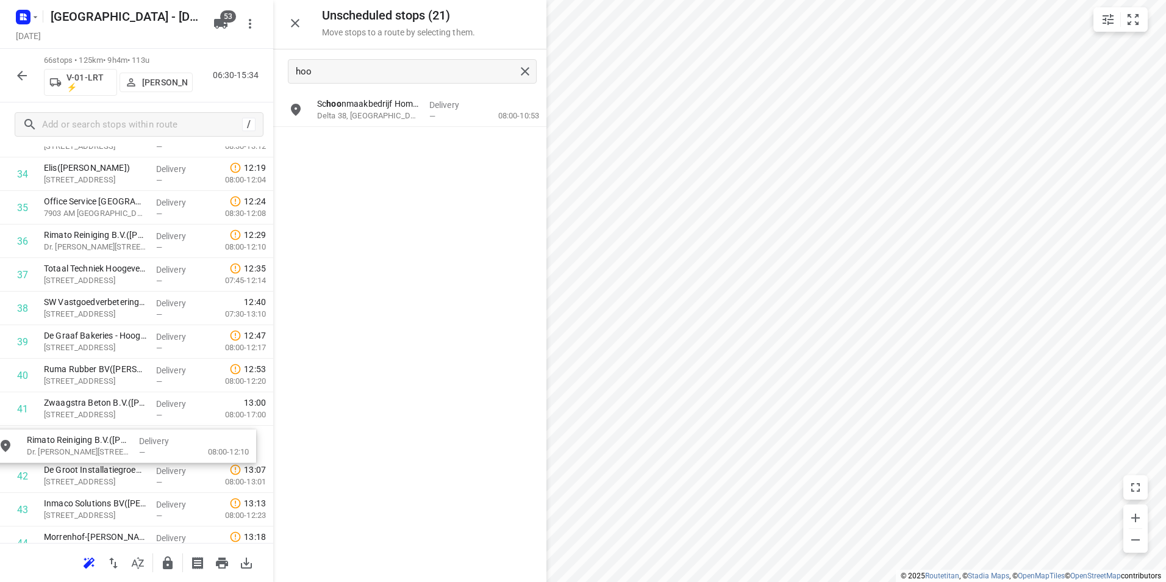
scroll to position [1192, 0]
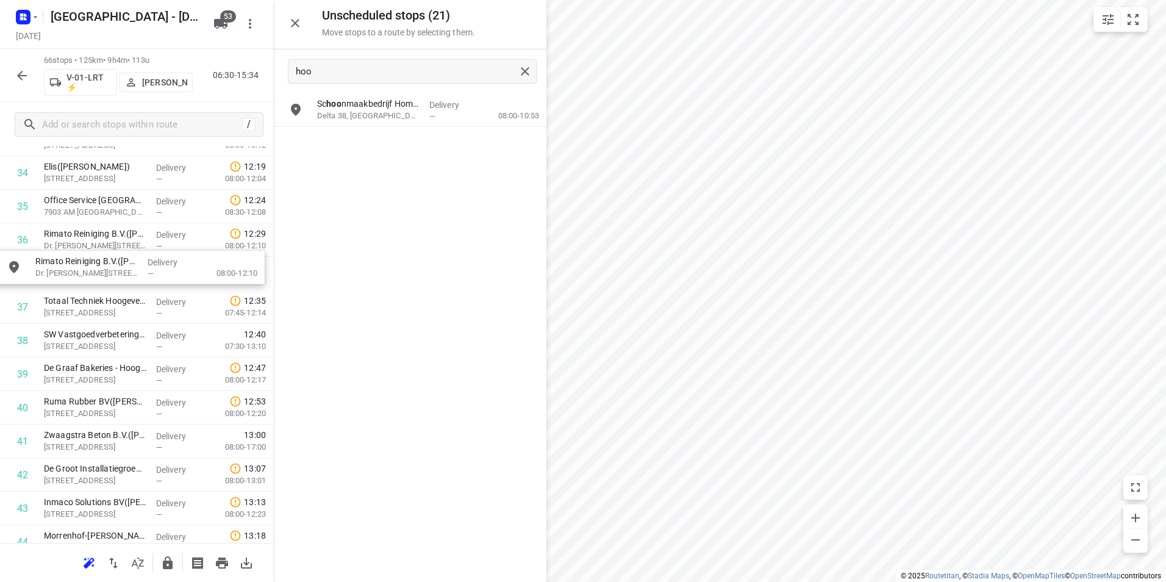
drag, startPoint x: 406, startPoint y: 108, endPoint x: 118, endPoint y: 265, distance: 328.4
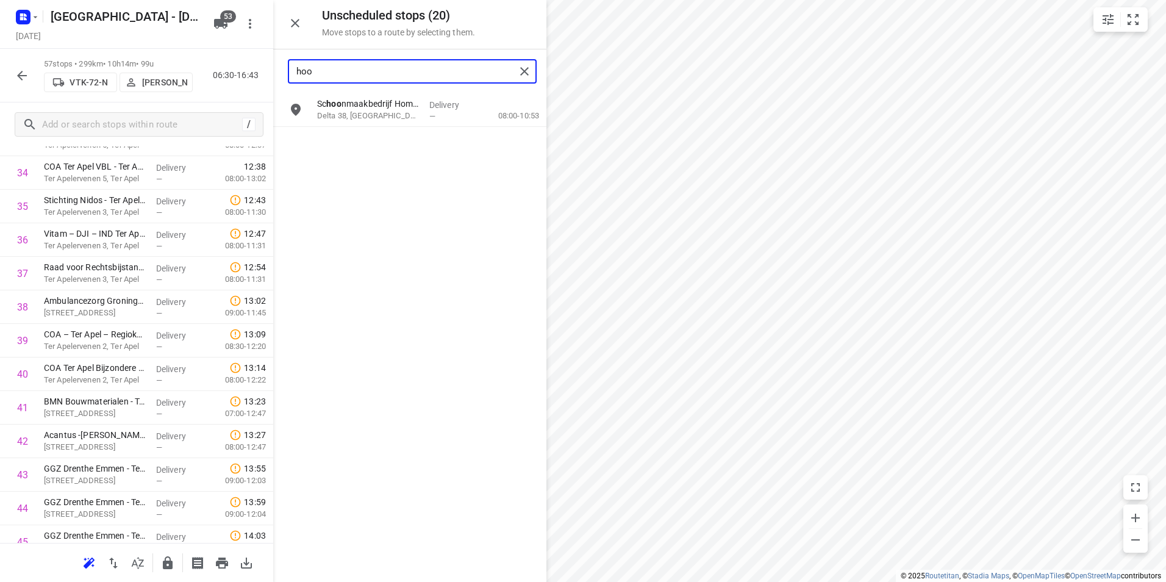
drag, startPoint x: 359, startPoint y: 73, endPoint x: 257, endPoint y: 77, distance: 102.5
click at [257, 77] on div "Unscheduled stops ( 20 ) Move stops to a route by selecting them. hoo Sc hoo nm…" at bounding box center [136, 291] width 273 height 582
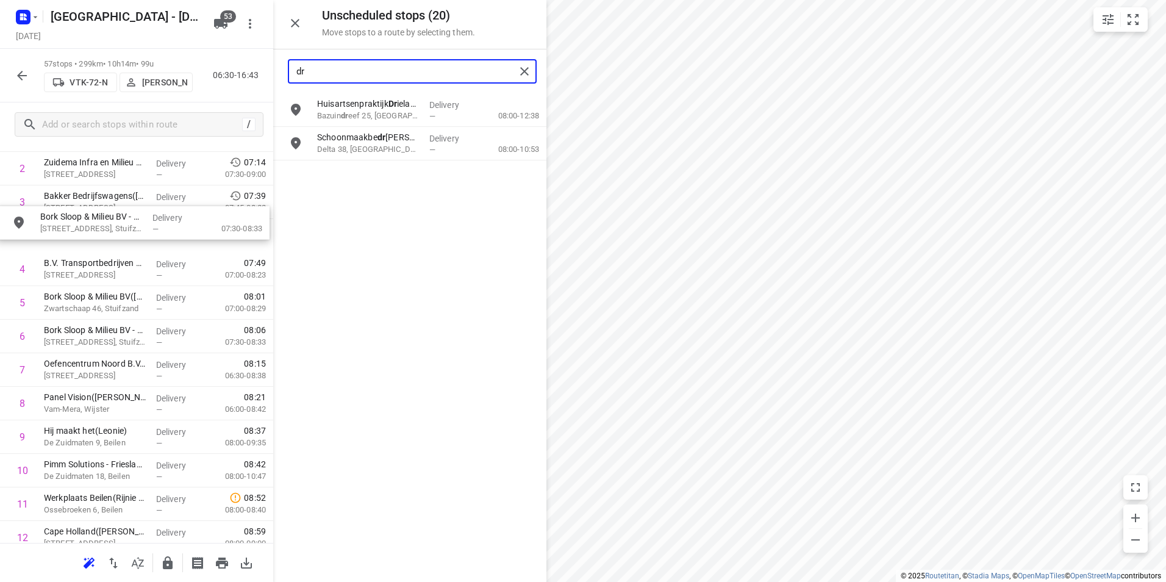
scroll to position [113, 0]
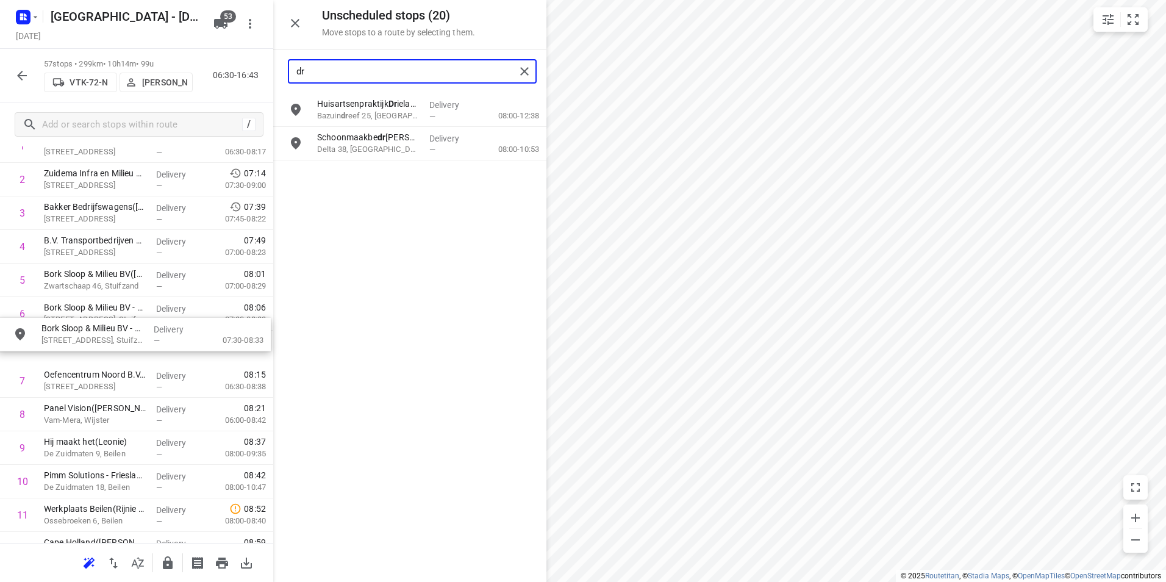
drag, startPoint x: 360, startPoint y: 189, endPoint x: 106, endPoint y: 331, distance: 291.2
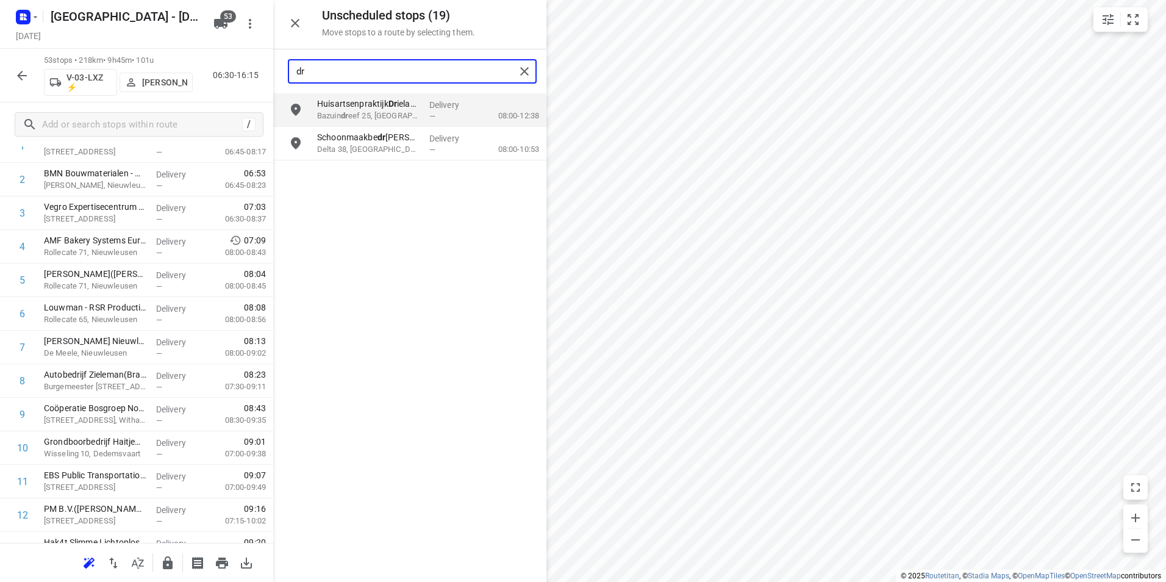
drag, startPoint x: 337, startPoint y: 68, endPoint x: 271, endPoint y: 73, distance: 66.0
click at [271, 72] on div "Unscheduled stops ( 19 ) Move stops to a route by selecting them. dr Huisartsen…" at bounding box center [136, 291] width 273 height 582
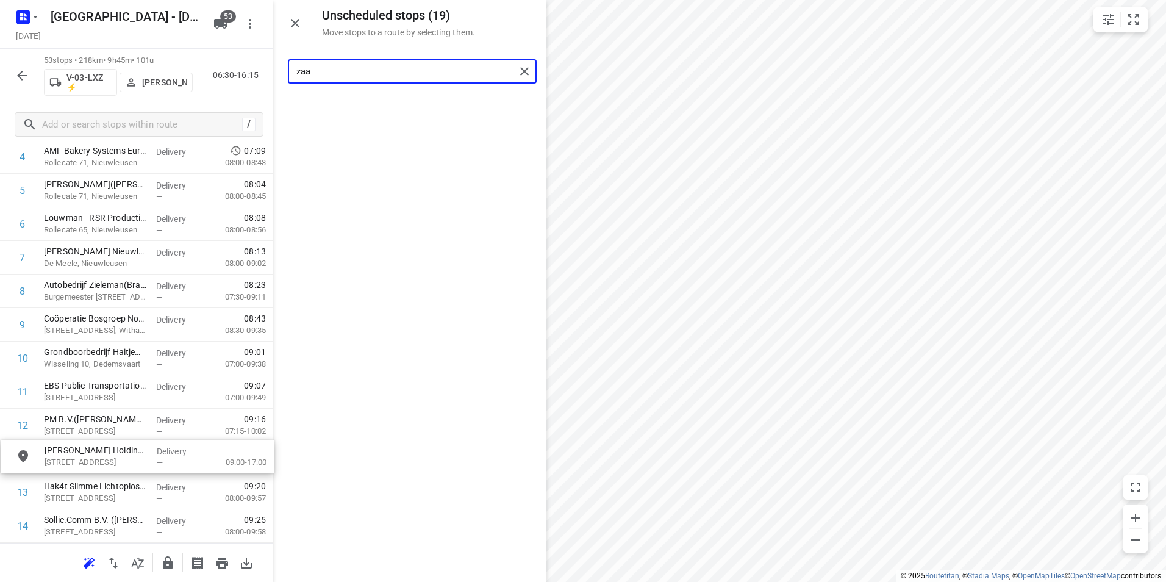
scroll to position [204, 0]
drag, startPoint x: 358, startPoint y: 107, endPoint x: 68, endPoint y: 421, distance: 427.5
drag, startPoint x: 330, startPoint y: 76, endPoint x: 270, endPoint y: 71, distance: 59.9
click at [270, 71] on div "Unscheduled stops ( 18 ) Move stops to a route by selecting them. zaa No stops …" at bounding box center [136, 291] width 273 height 582
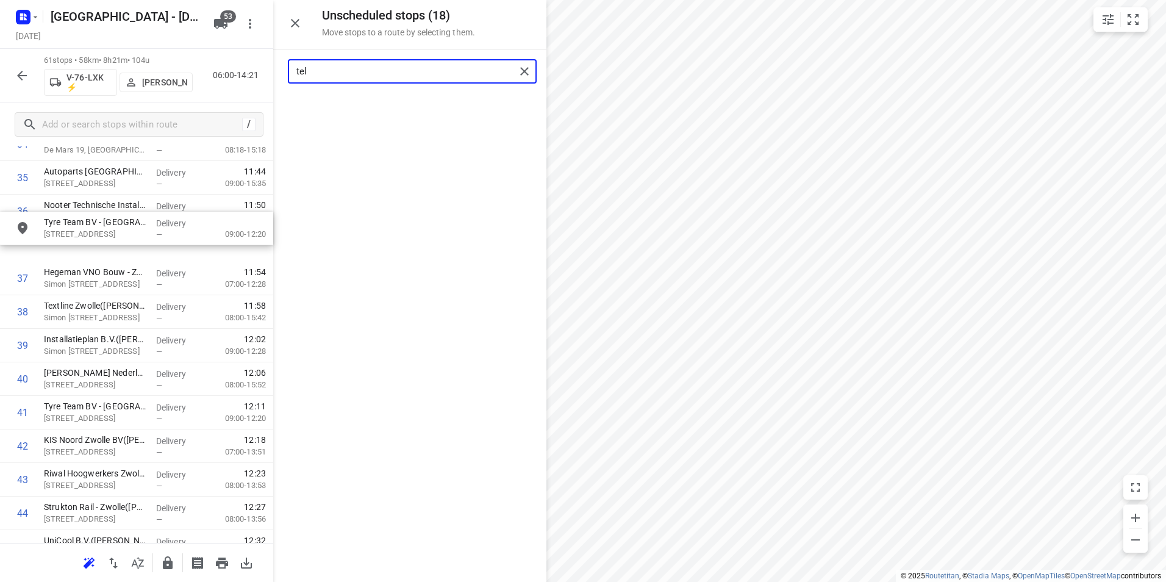
scroll to position [1219, 0]
drag, startPoint x: 360, startPoint y: 116, endPoint x: 81, endPoint y: 412, distance: 407.1
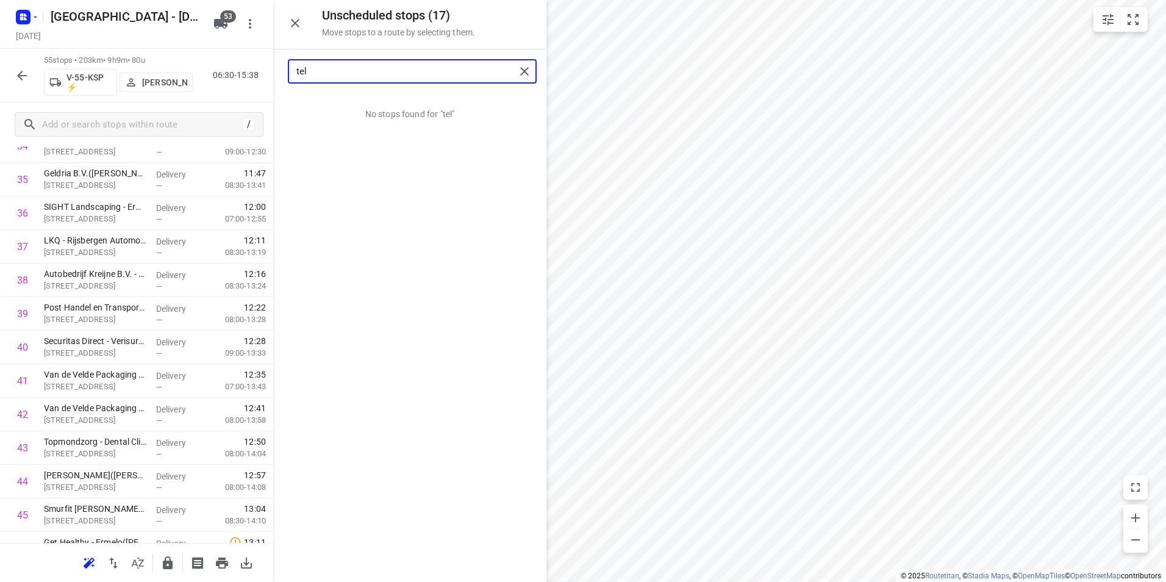
drag, startPoint x: 326, startPoint y: 71, endPoint x: 268, endPoint y: 73, distance: 57.9
click at [268, 73] on div "Unscheduled stops ( 17 ) Move stops to a route by selecting them. tel No stops …" at bounding box center [136, 291] width 273 height 582
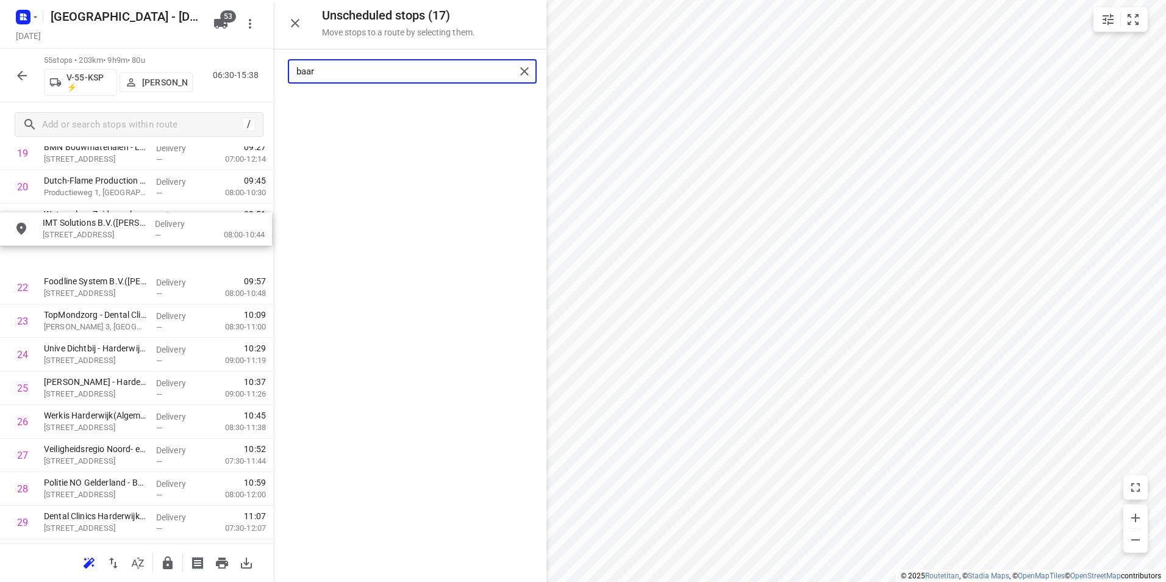
scroll to position [705, 0]
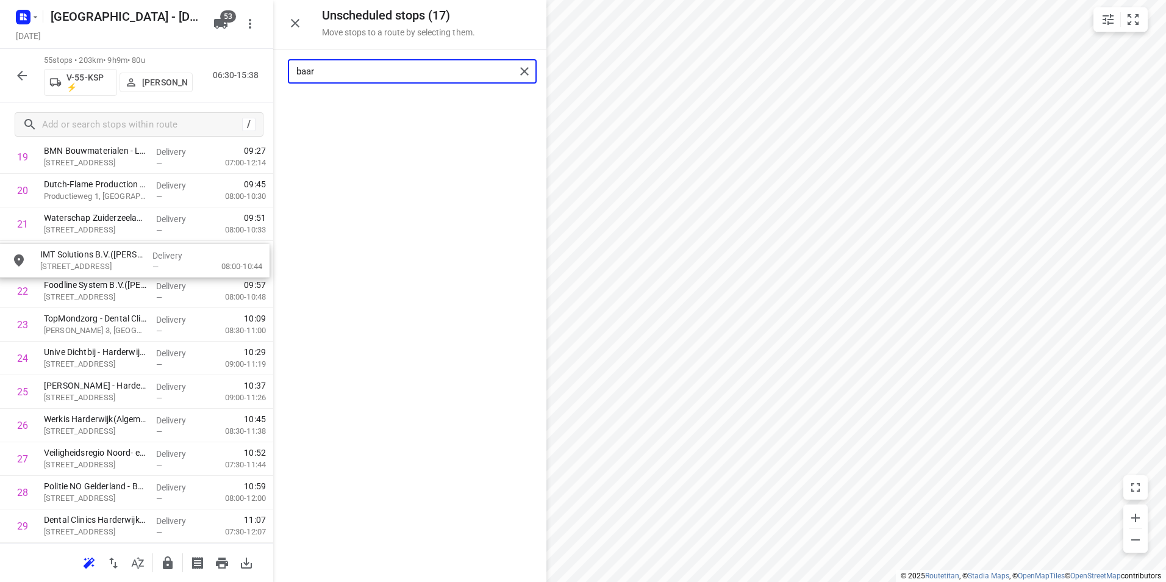
drag, startPoint x: 345, startPoint y: 103, endPoint x: 68, endPoint y: 252, distance: 314.5
drag, startPoint x: 358, startPoint y: 76, endPoint x: 252, endPoint y: 78, distance: 105.5
click at [252, 78] on div "Unscheduled stops ( 16 ) Move stops to a route by selecting them. baar No stops…" at bounding box center [136, 291] width 273 height 582
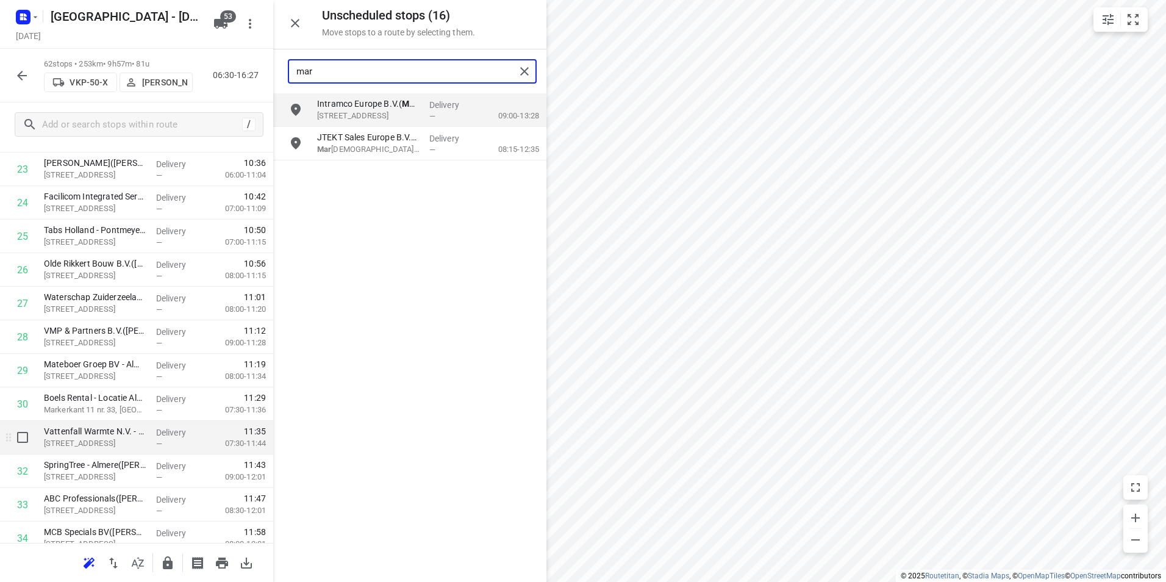
scroll to position [888, 0]
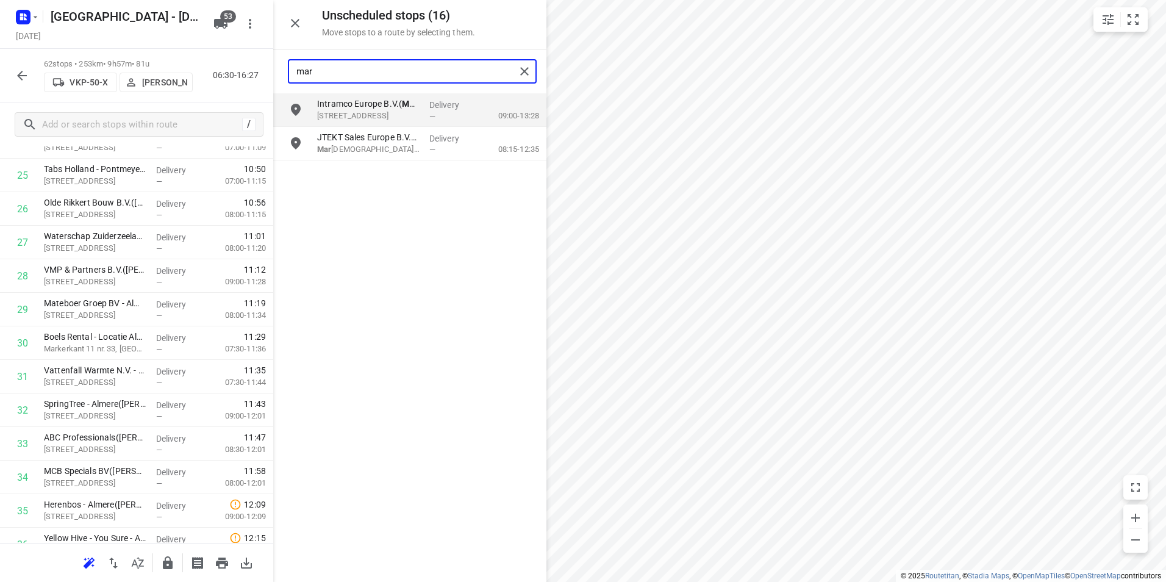
type input "mar"
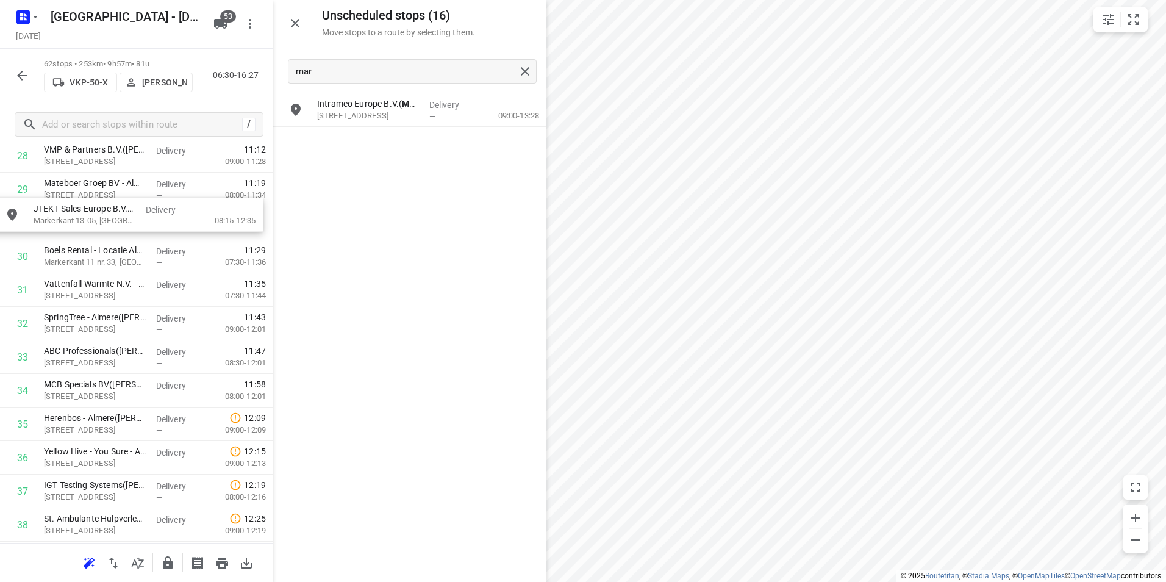
scroll to position [1001, 0]
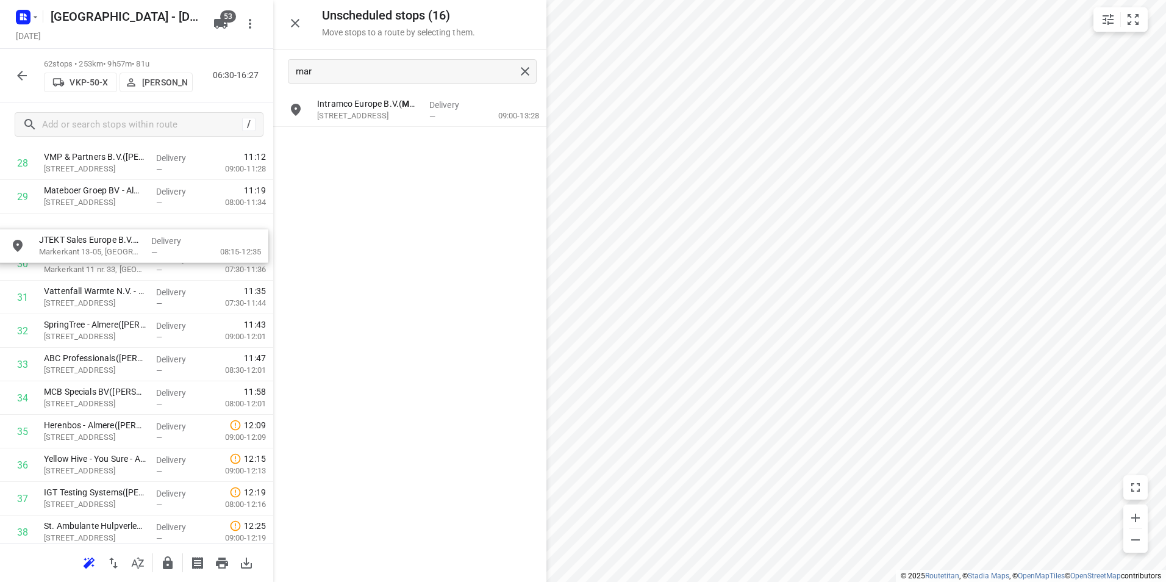
drag, startPoint x: 379, startPoint y: 141, endPoint x: 98, endPoint y: 249, distance: 300.2
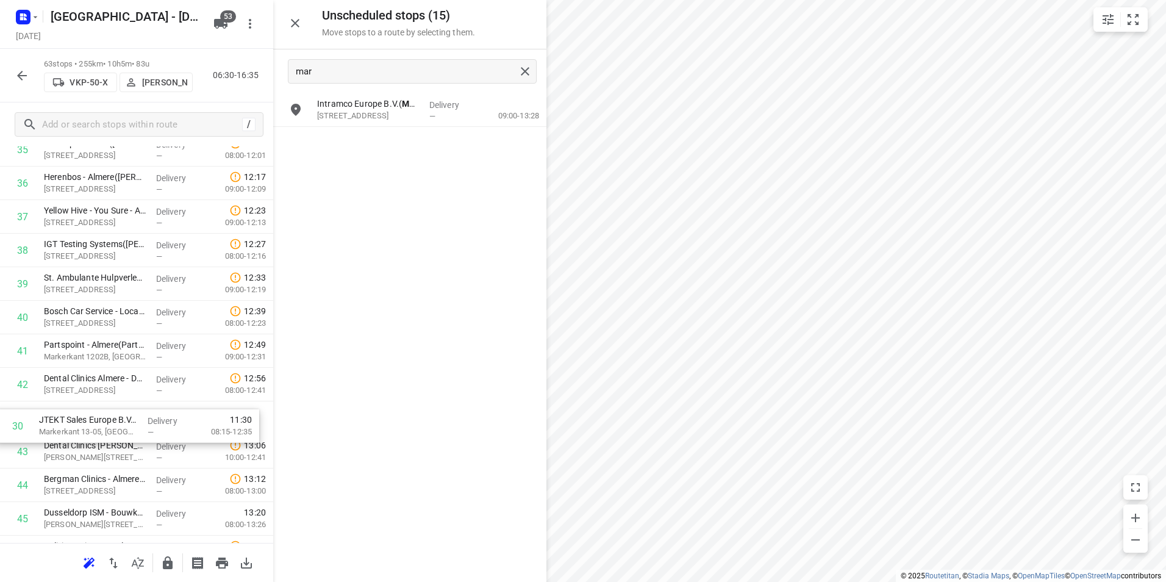
scroll to position [1223, 0]
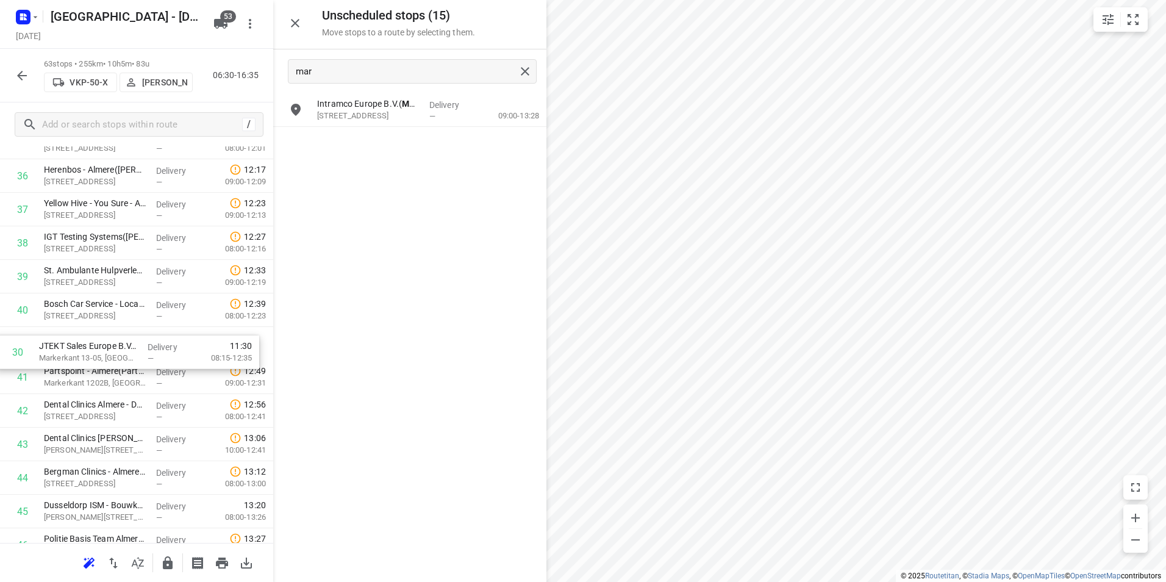
drag, startPoint x: 113, startPoint y: 220, endPoint x: 109, endPoint y: 348, distance: 128.1
click at [109, 348] on div "1 Renewi Organics - Orgaworld ZAW(Marinus Hop) Zeeasterweg 40 C, Lelystad Deliv…" at bounding box center [136, 75] width 273 height 2112
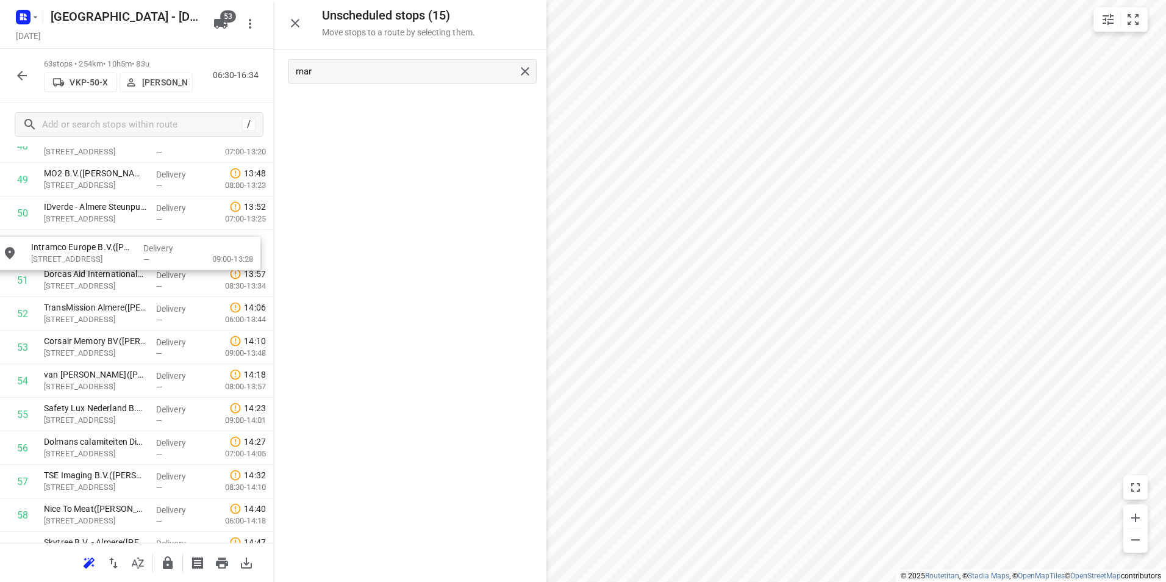
scroll to position [1688, 0]
drag, startPoint x: 399, startPoint y: 111, endPoint x: 112, endPoint y: 252, distance: 319.8
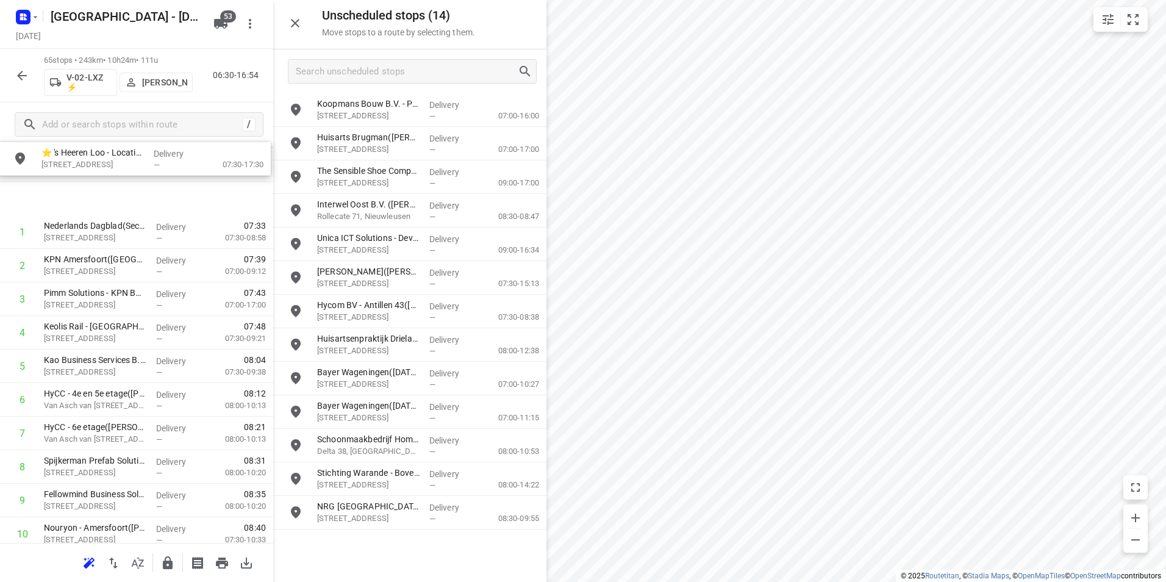
scroll to position [0, 0]
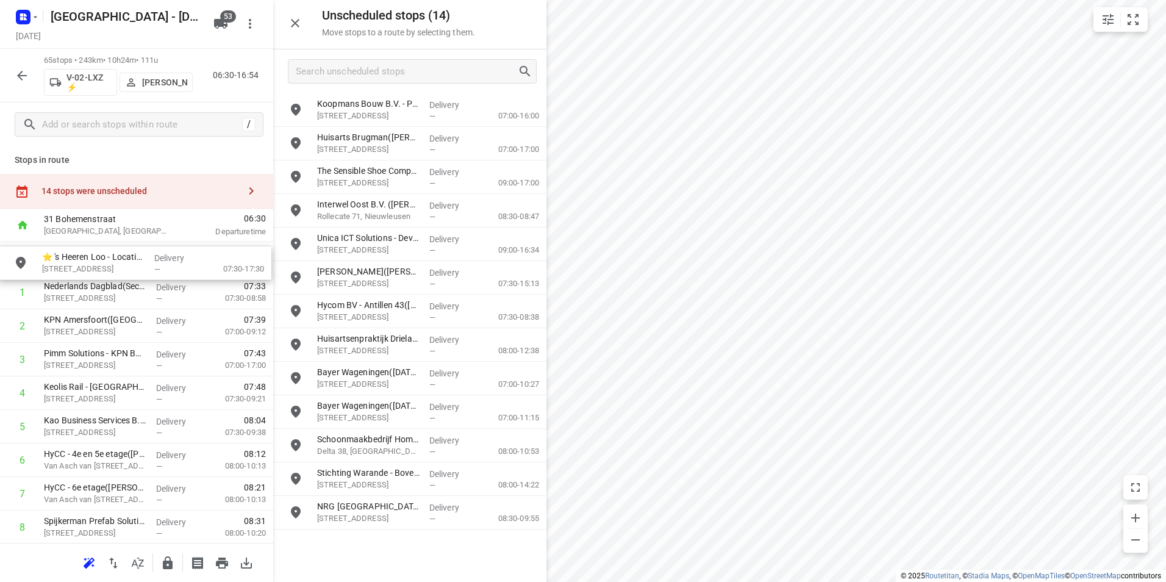
drag, startPoint x: 375, startPoint y: 540, endPoint x: 96, endPoint y: 256, distance: 397.9
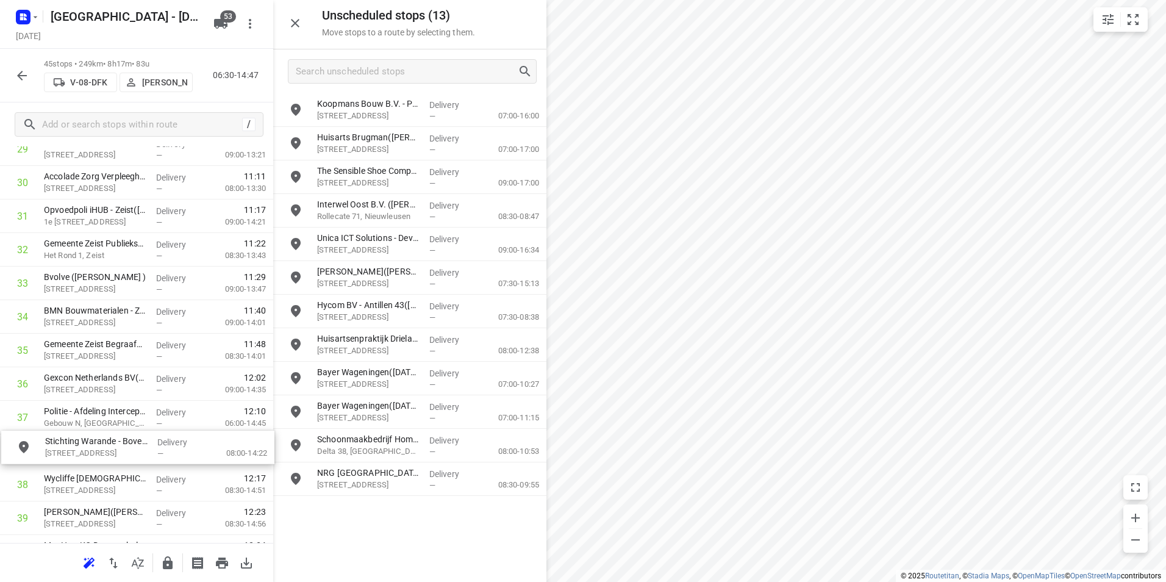
scroll to position [1052, 0]
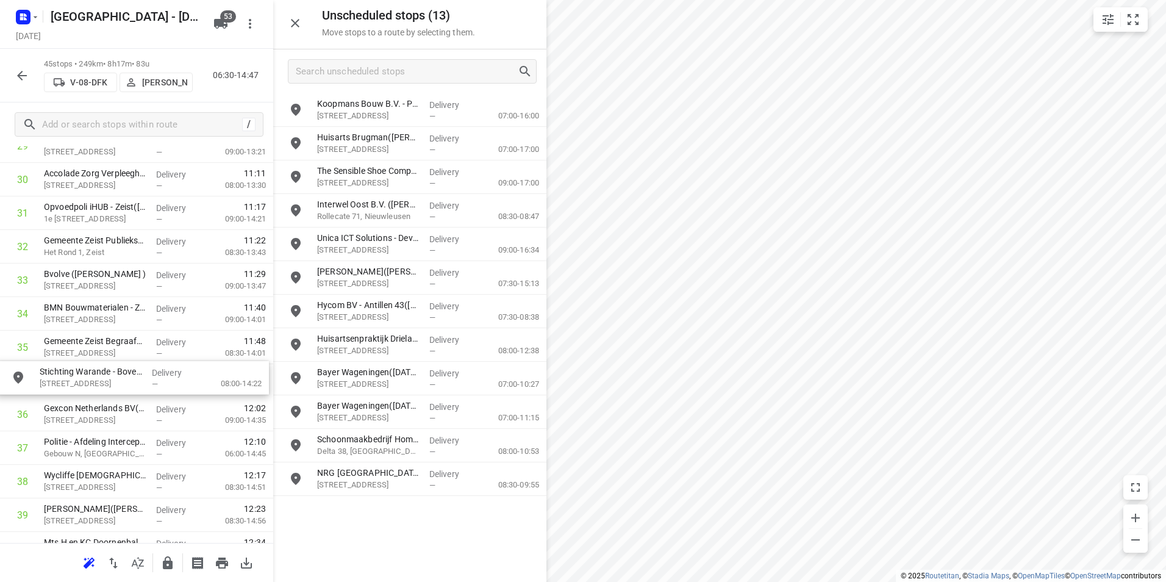
drag, startPoint x: 377, startPoint y: 481, endPoint x: 94, endPoint y: 380, distance: 300.4
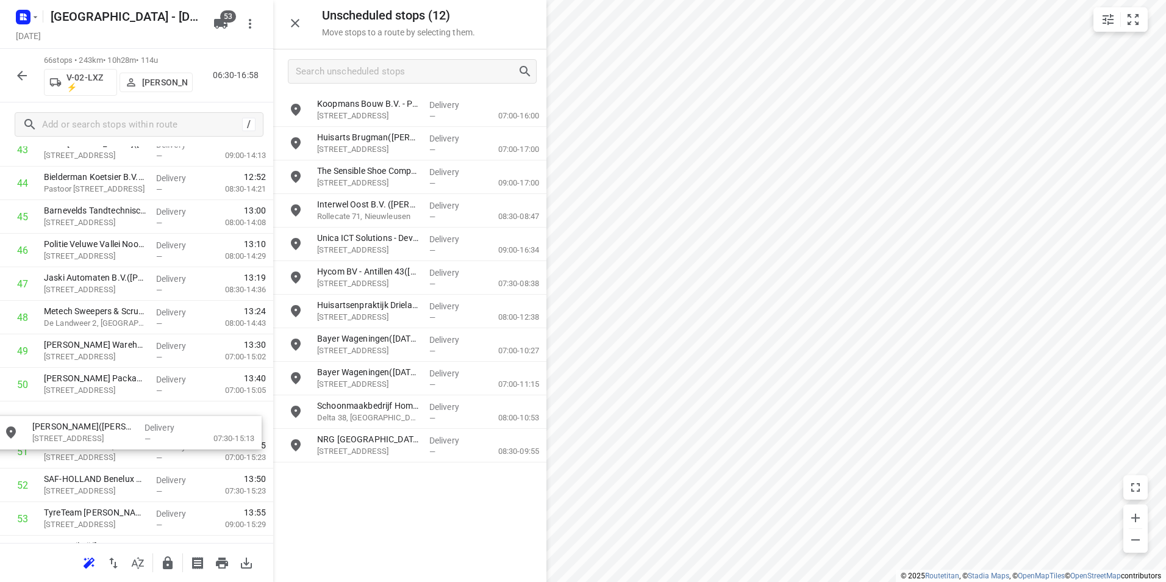
scroll to position [1518, 0]
drag, startPoint x: 369, startPoint y: 268, endPoint x: 82, endPoint y: 416, distance: 323.1
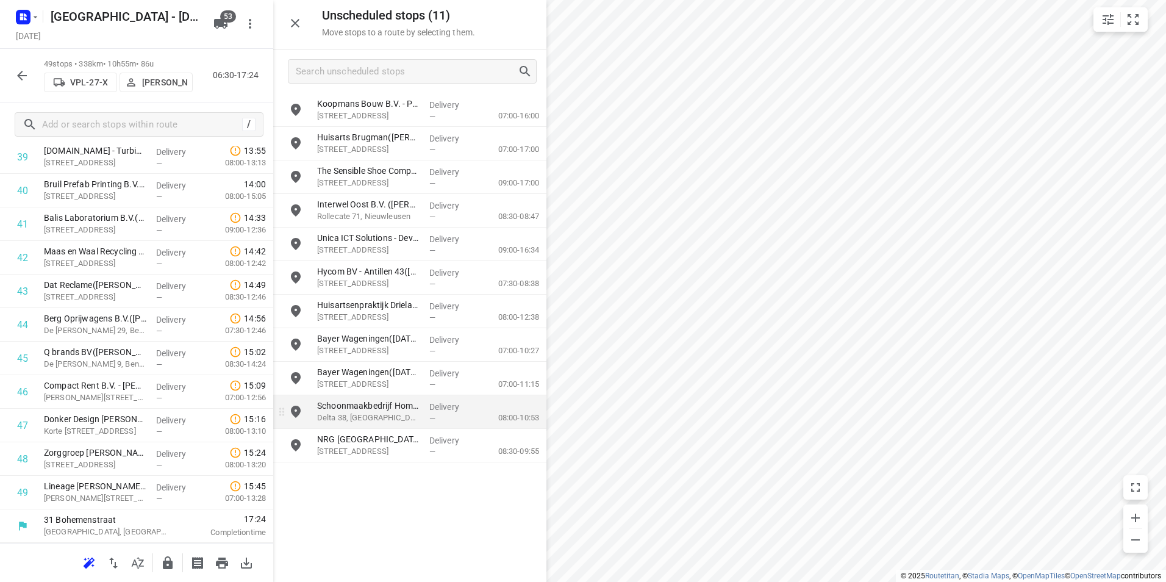
scroll to position [1376, 0]
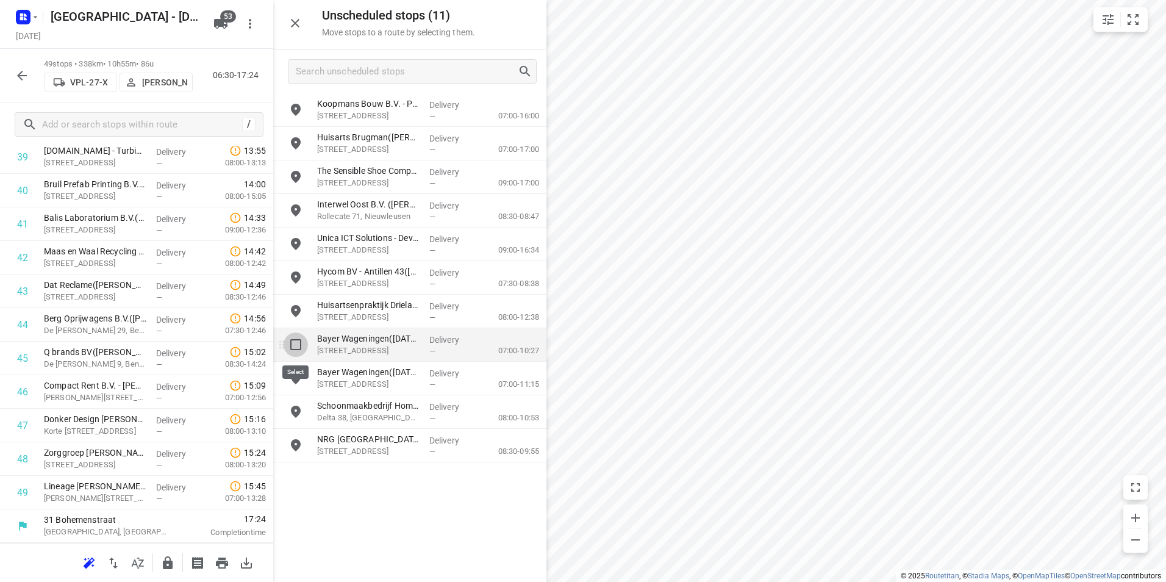
click at [297, 347] on input "grid" at bounding box center [295, 344] width 24 height 24
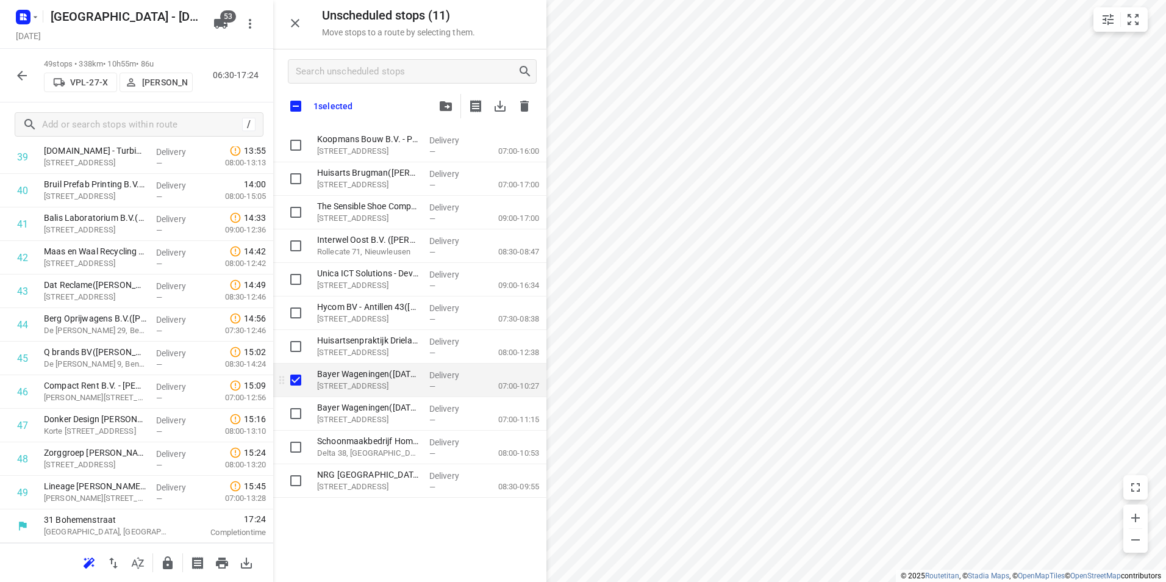
checkbox input "true"
click at [288, 420] on input "grid" at bounding box center [295, 413] width 24 height 24
checkbox input "true"
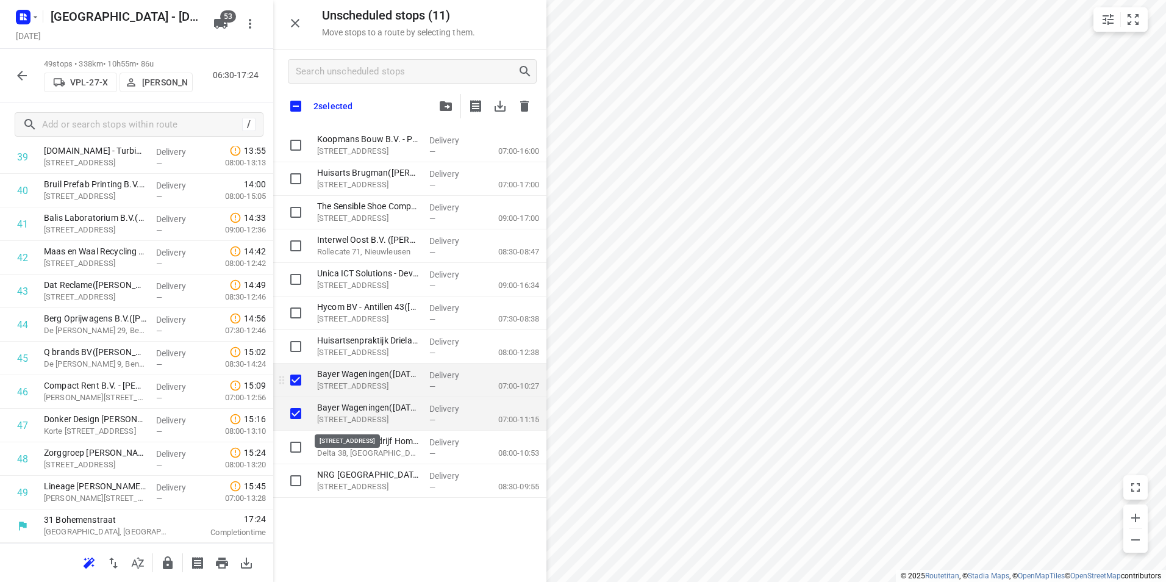
checkbox input "true"
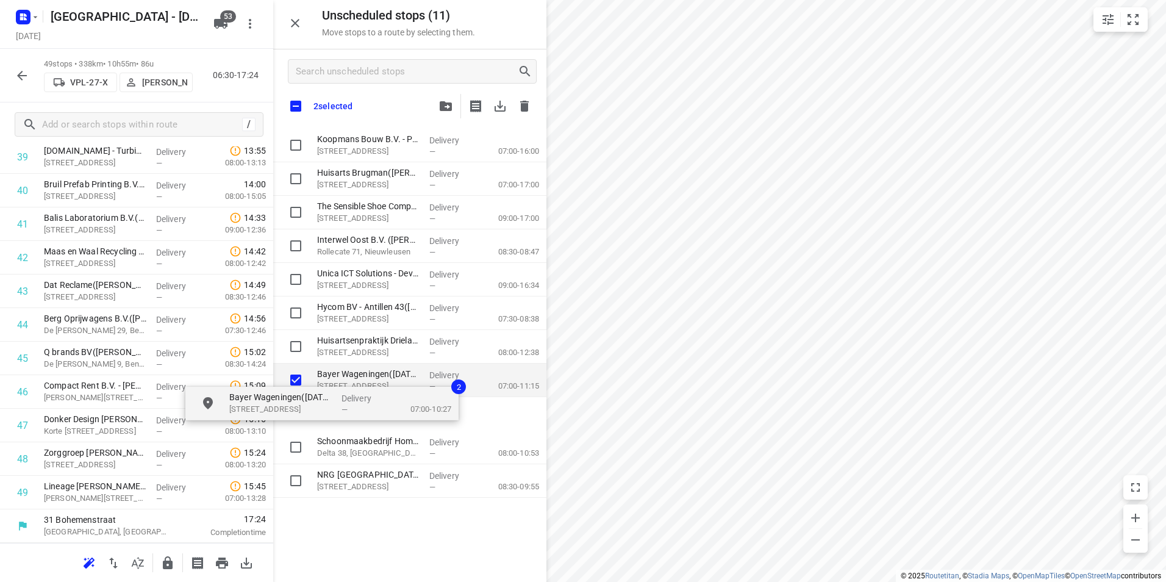
checkbox input "true"
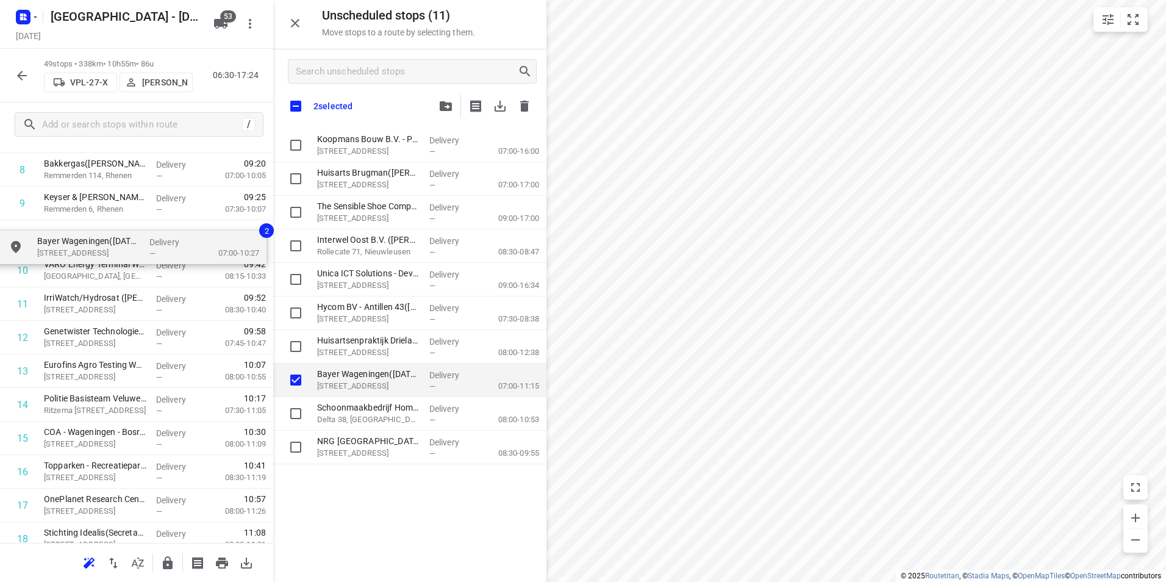
drag, startPoint x: 346, startPoint y: 382, endPoint x: 66, endPoint y: 245, distance: 310.8
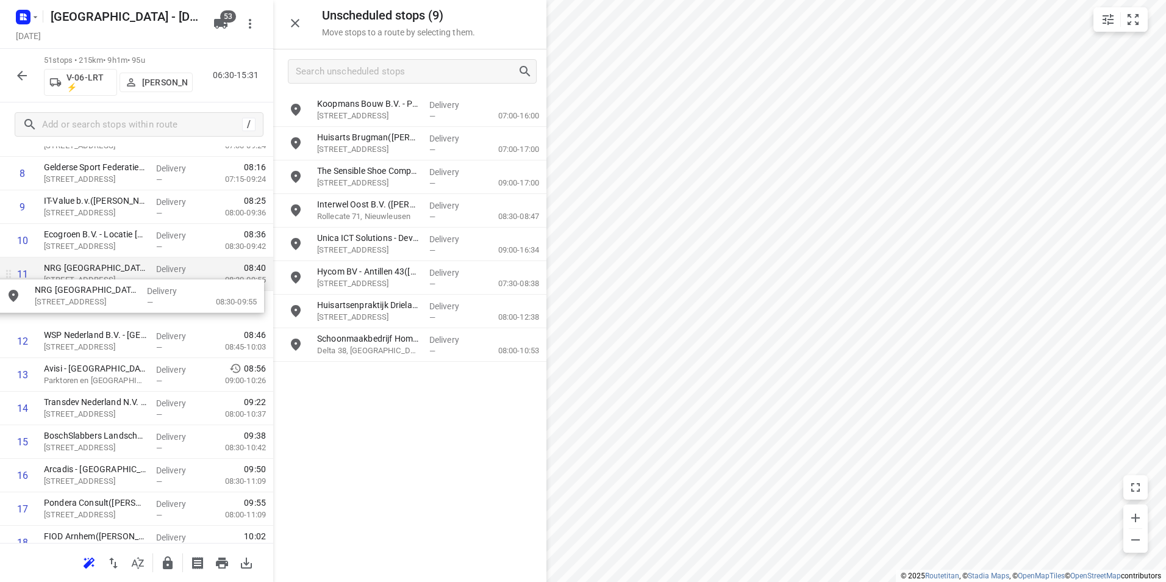
drag, startPoint x: 376, startPoint y: 376, endPoint x: 85, endPoint y: 283, distance: 305.2
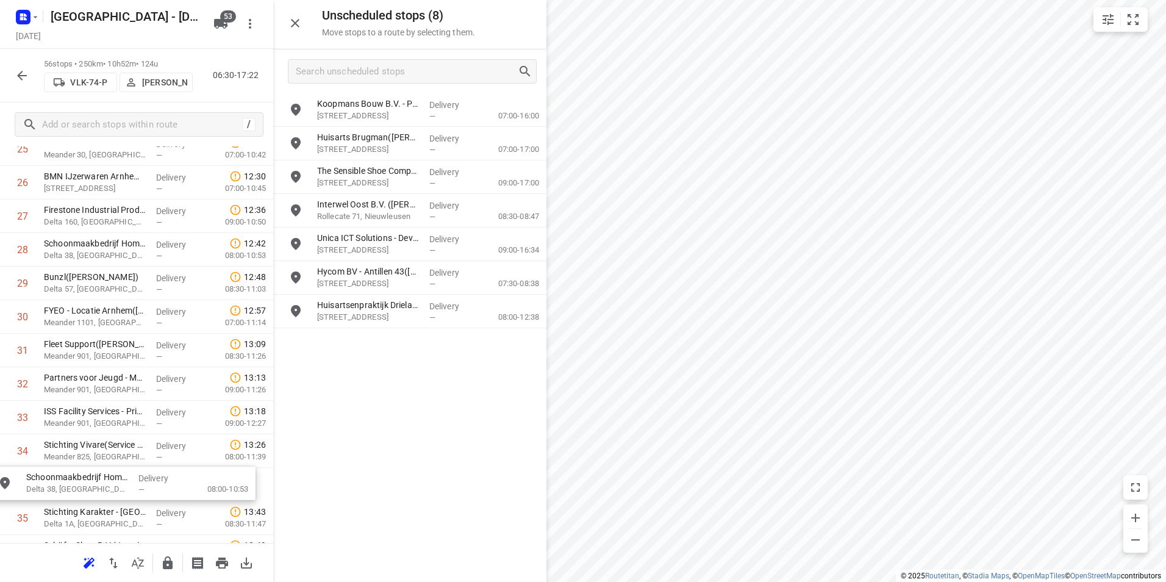
scroll to position [933, 0]
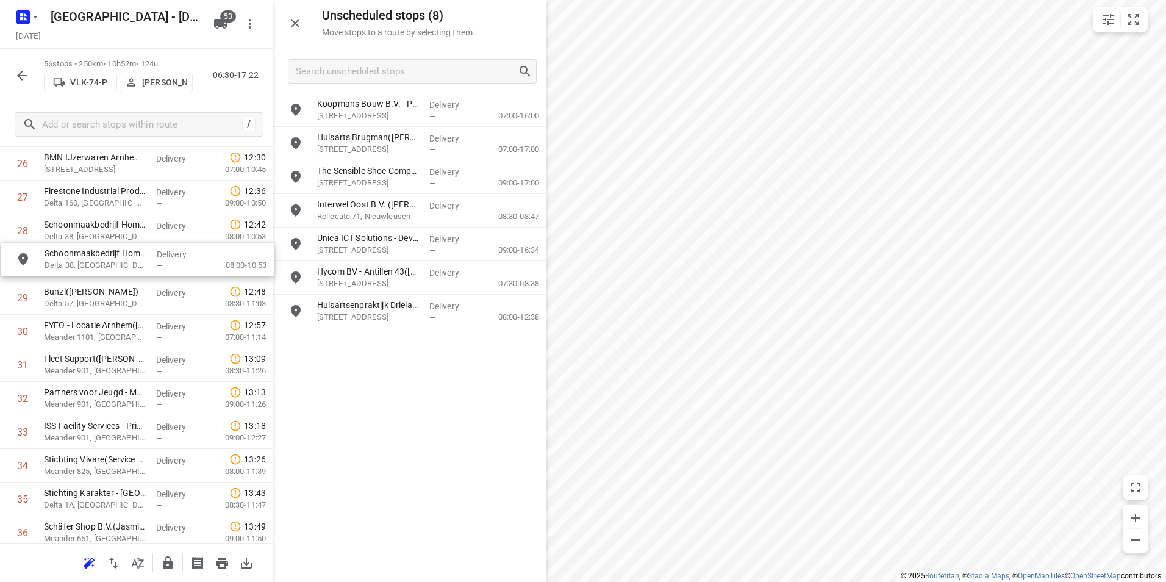
drag, startPoint x: 393, startPoint y: 354, endPoint x: 107, endPoint y: 276, distance: 295.8
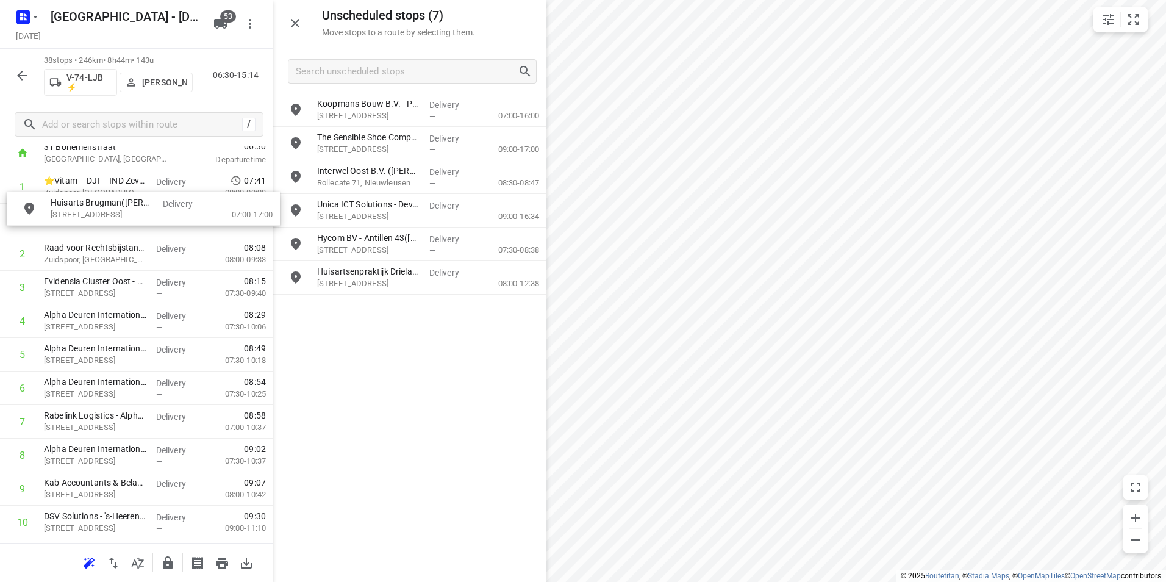
scroll to position [69, 0]
drag, startPoint x: 360, startPoint y: 141, endPoint x: 74, endPoint y: 289, distance: 322.3
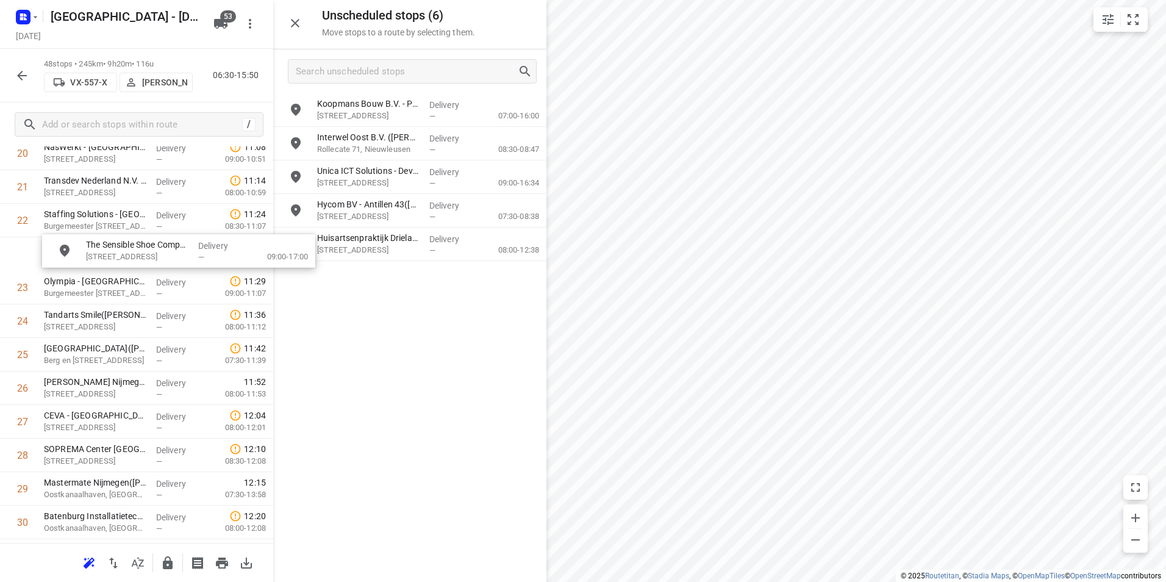
scroll to position [742, 9]
drag, startPoint x: 386, startPoint y: 143, endPoint x: 95, endPoint y: 288, distance: 325.5
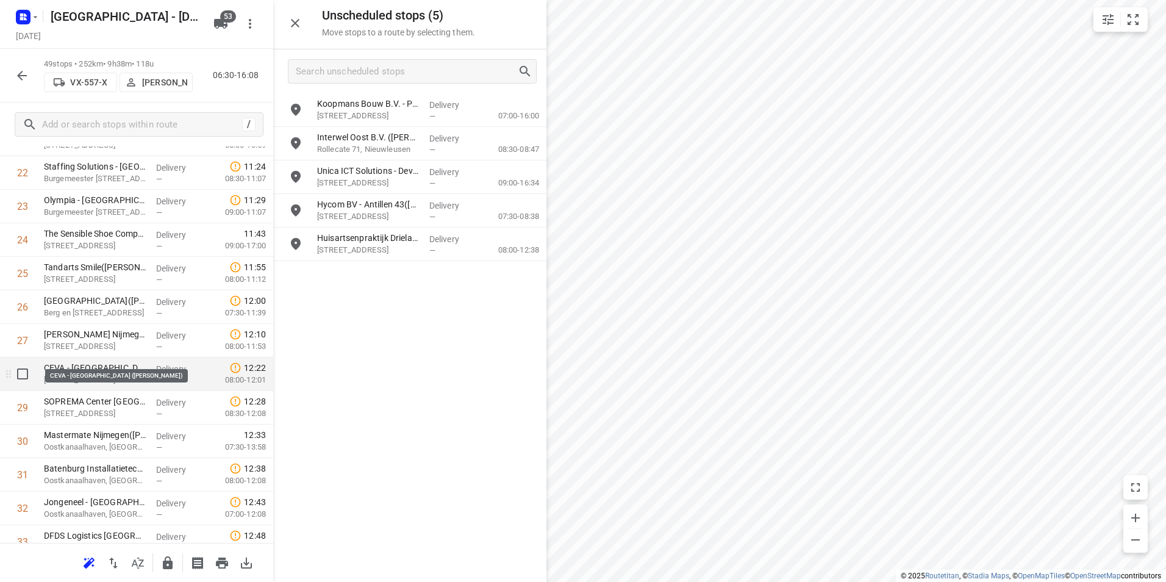
scroll to position [803, 0]
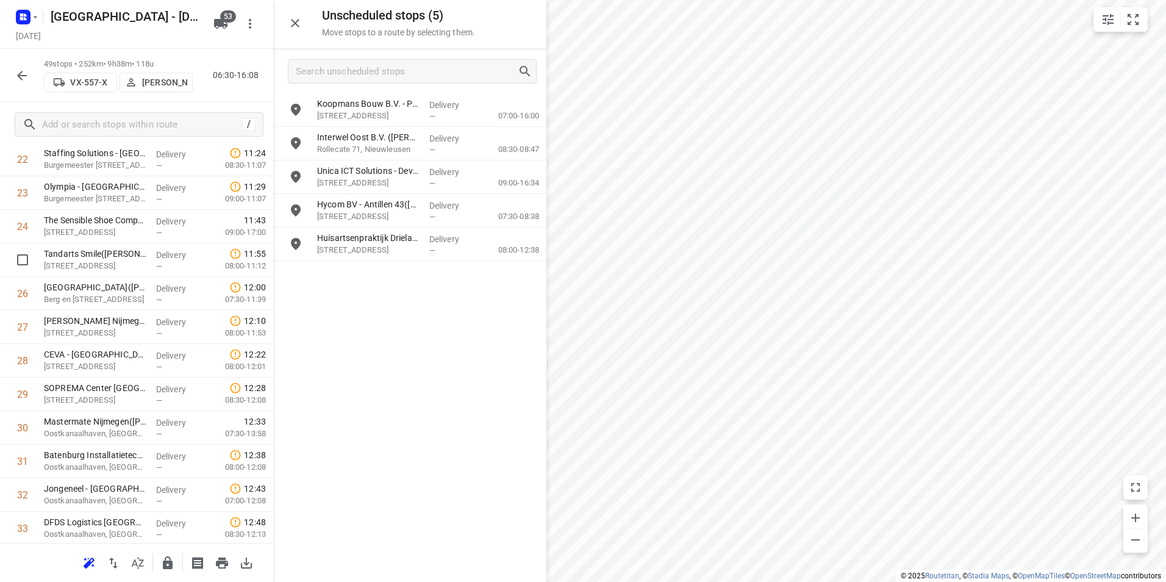
drag, startPoint x: 133, startPoint y: 265, endPoint x: 133, endPoint y: 238, distance: 26.2
click at [133, 238] on div "1 ⭐👷🏻 Royal SMIT Transformers B.V. - Nijmegen(Jorden Verhaaf) Groenestraat 336,…" at bounding box center [136, 260] width 273 height 1643
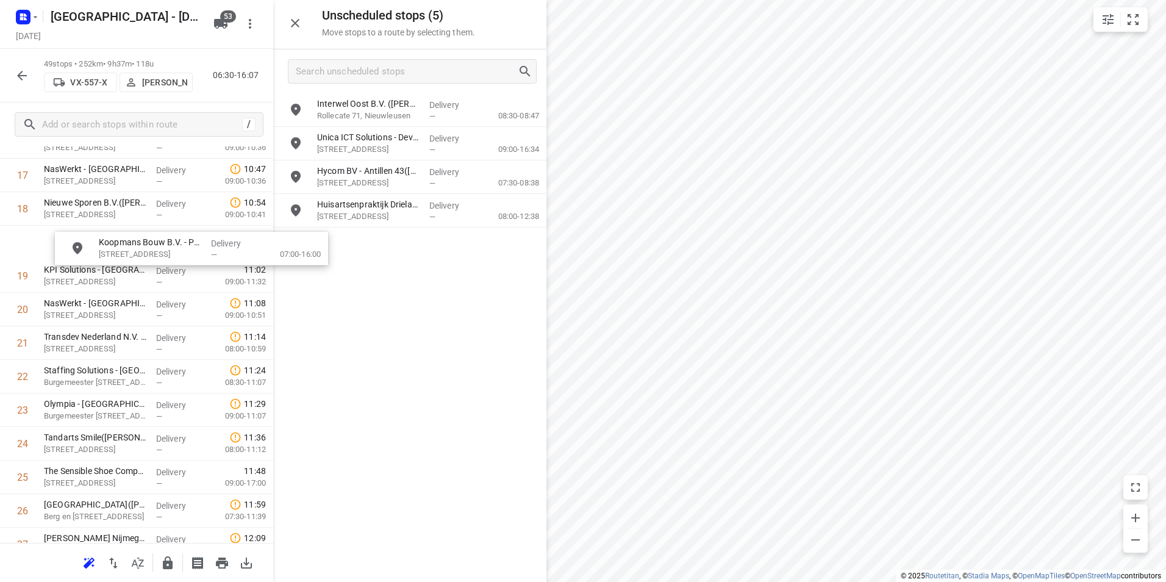
scroll to position [619, 0]
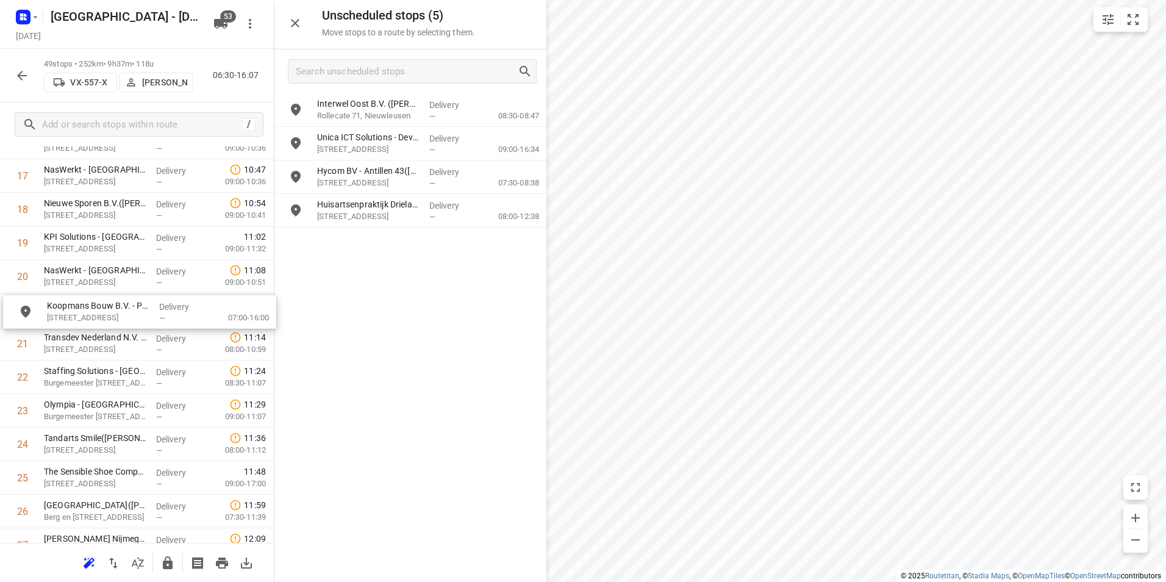
drag, startPoint x: 359, startPoint y: 115, endPoint x: 82, endPoint y: 318, distance: 343.4
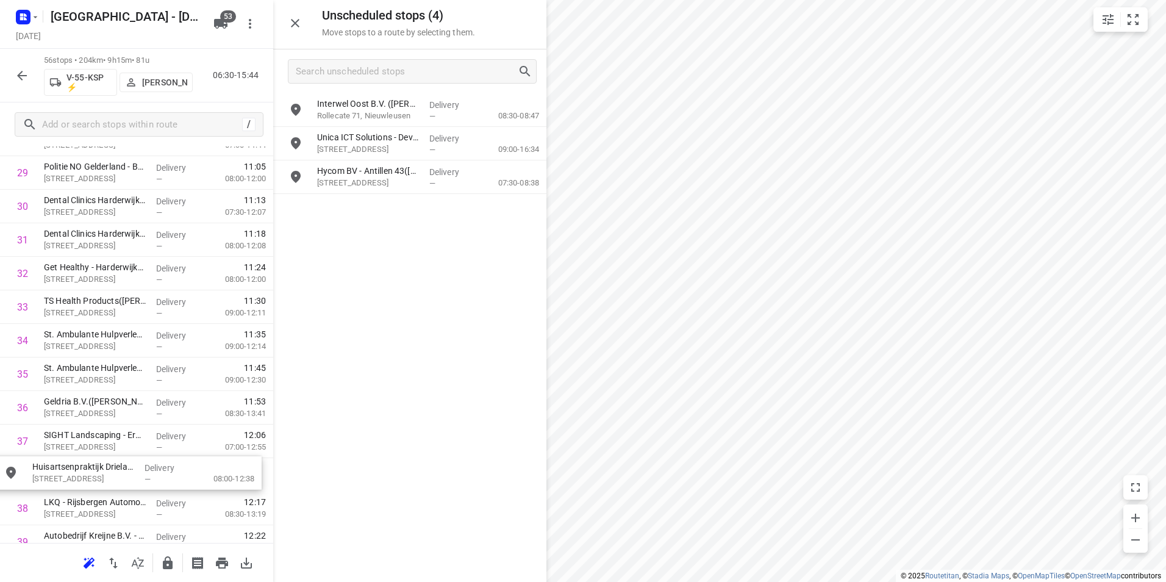
scroll to position [1034, 0]
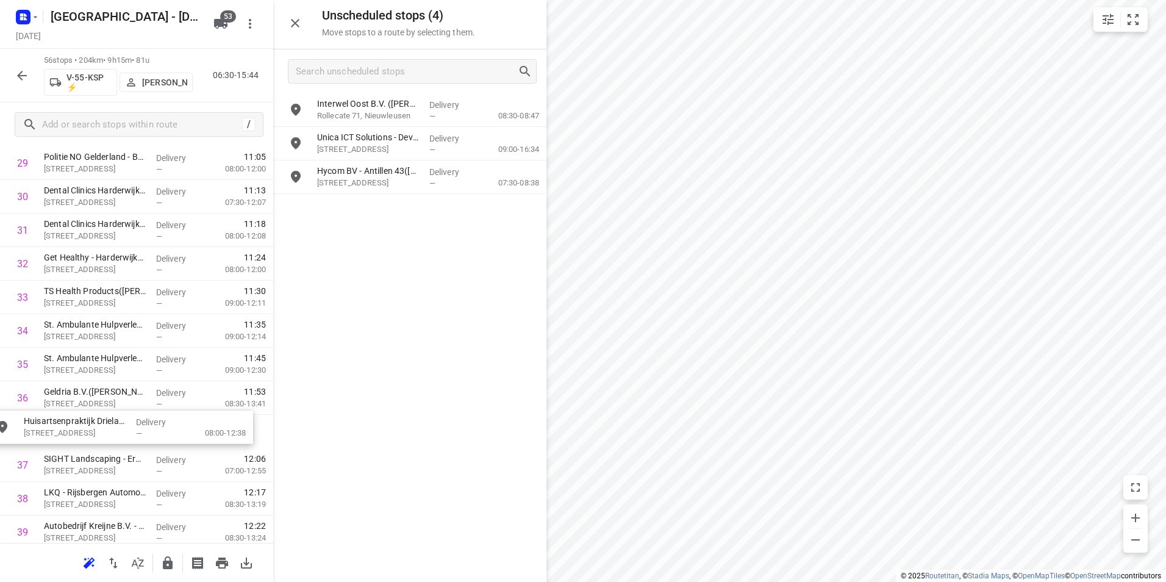
drag, startPoint x: 377, startPoint y: 198, endPoint x: 80, endPoint y: 419, distance: 370.3
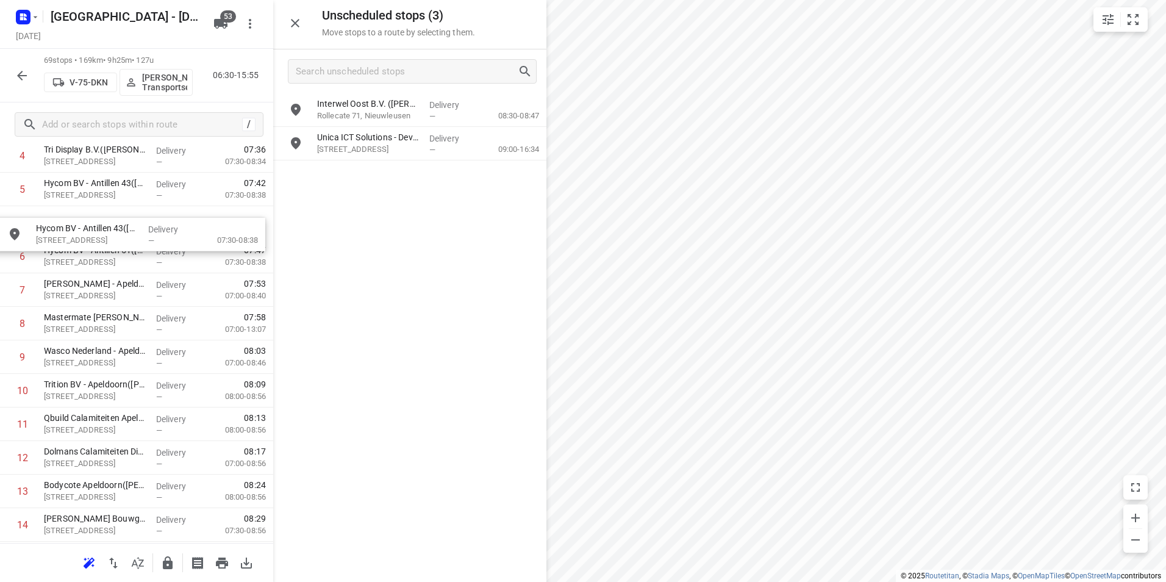
drag, startPoint x: 387, startPoint y: 168, endPoint x: 98, endPoint y: 231, distance: 296.4
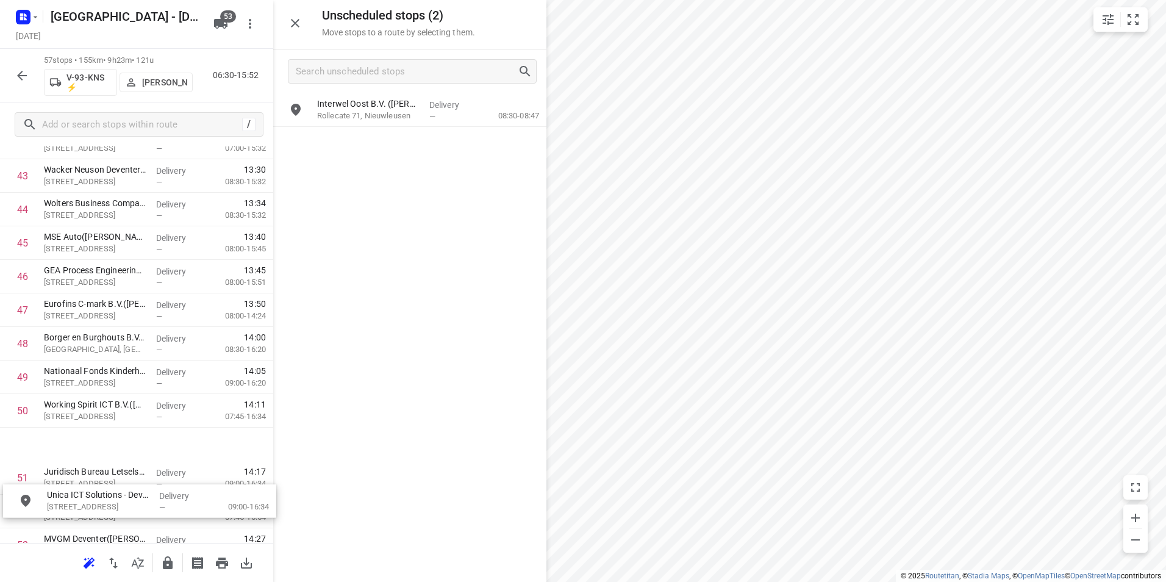
scroll to position [1493, 0]
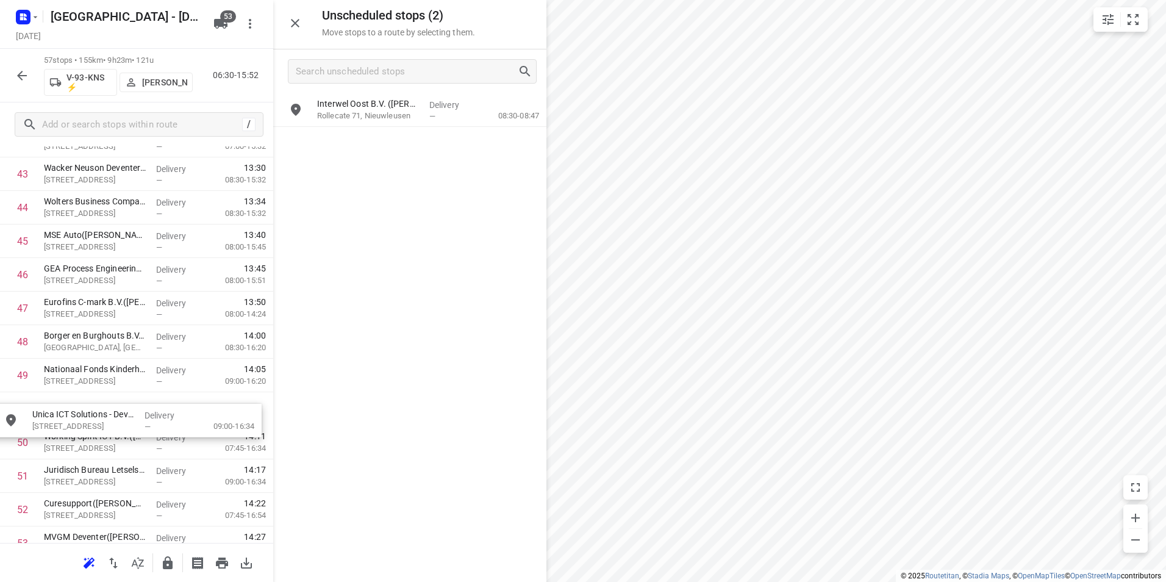
drag, startPoint x: 399, startPoint y: 136, endPoint x: 109, endPoint y: 418, distance: 404.4
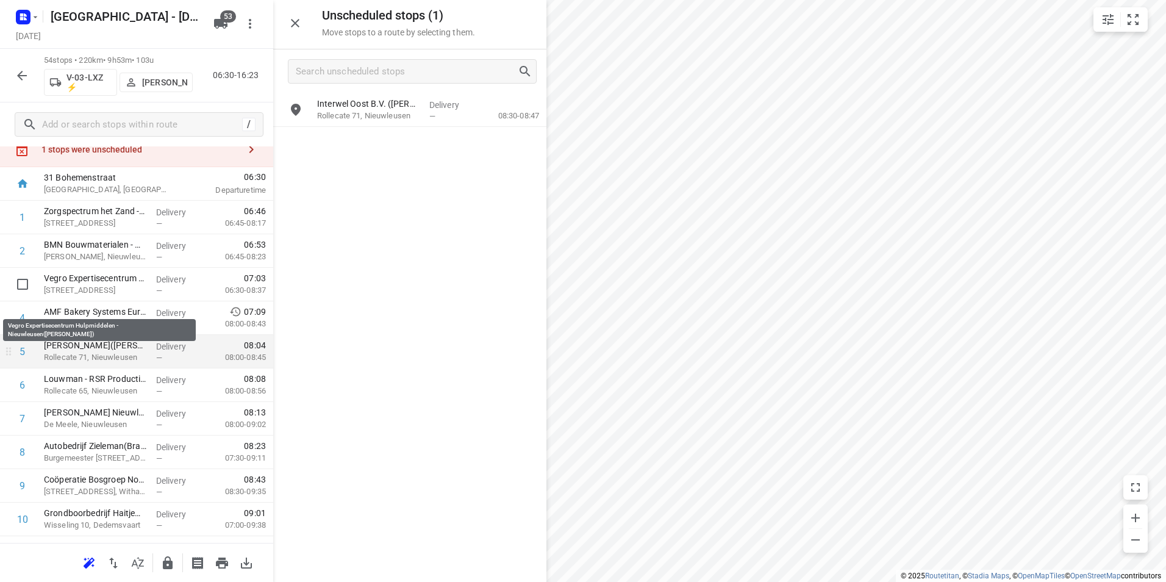
scroll to position [61, 0]
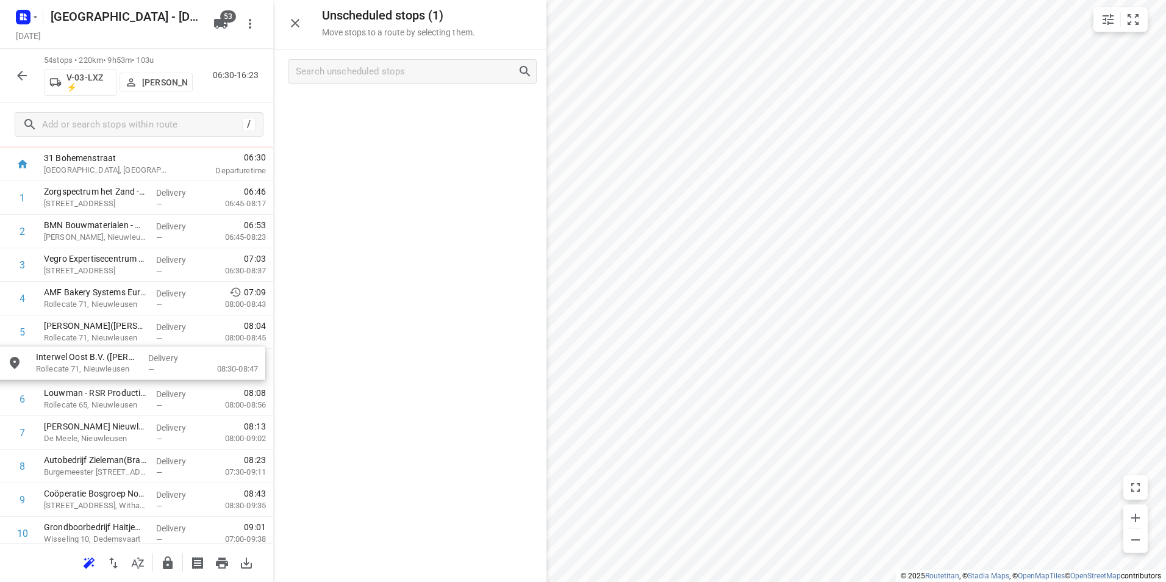
drag, startPoint x: 384, startPoint y: 114, endPoint x: 104, endPoint y: 374, distance: 381.7
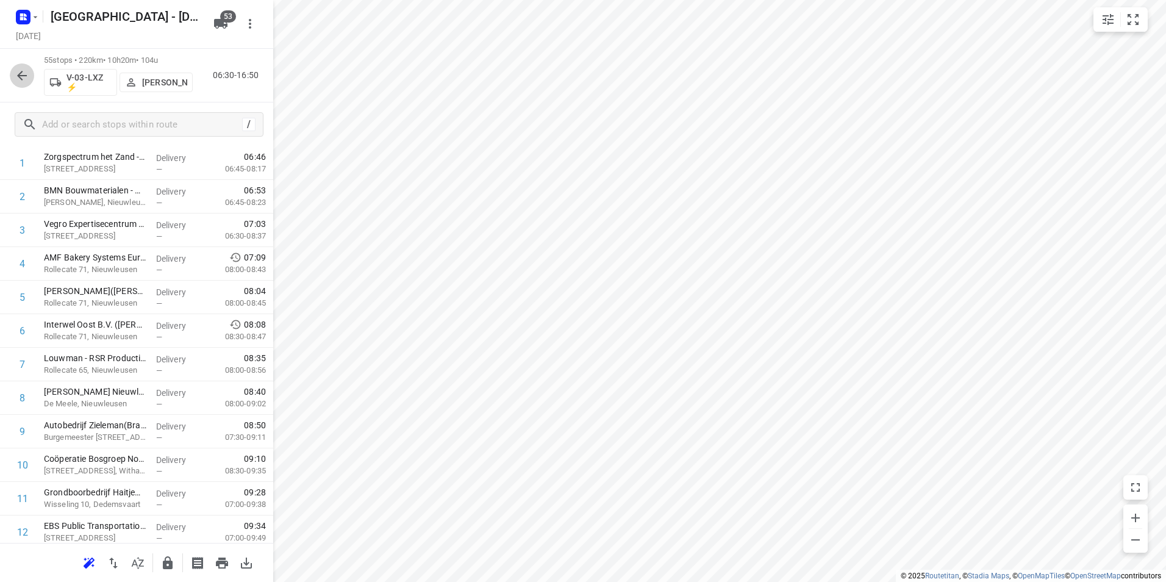
click at [23, 71] on icon "button" at bounding box center [22, 75] width 15 height 15
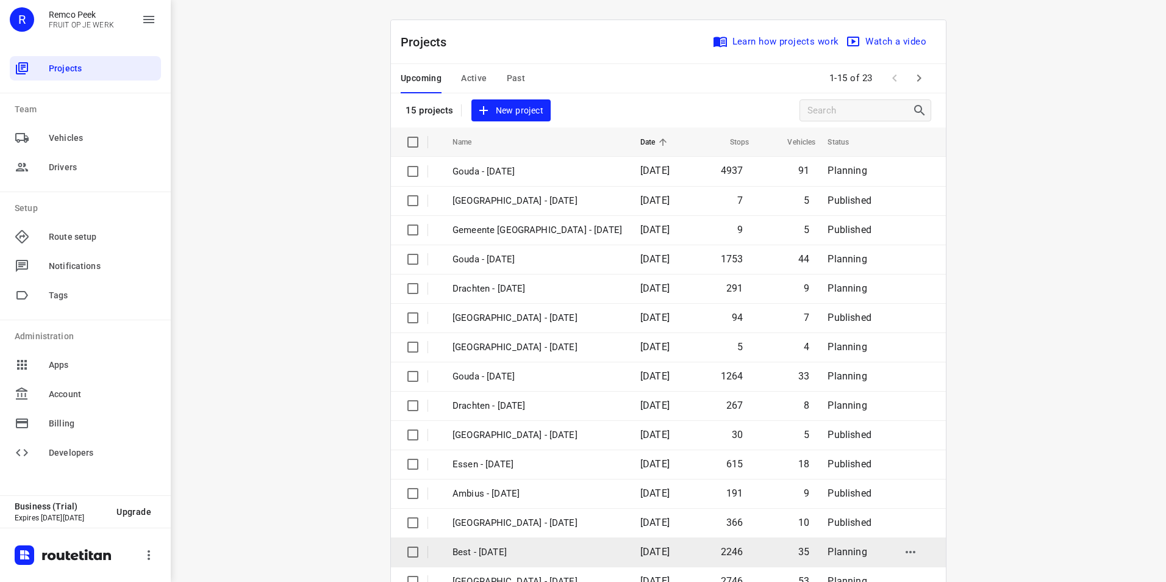
click at [478, 560] on td "Best - [DATE]" at bounding box center [535, 551] width 190 height 29
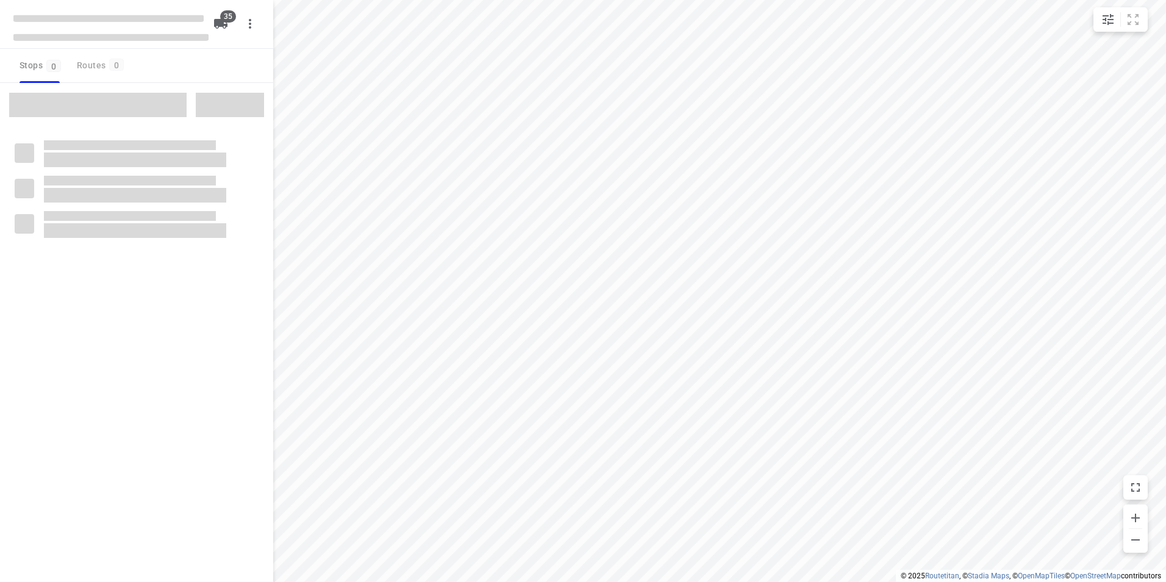
type input "distance"
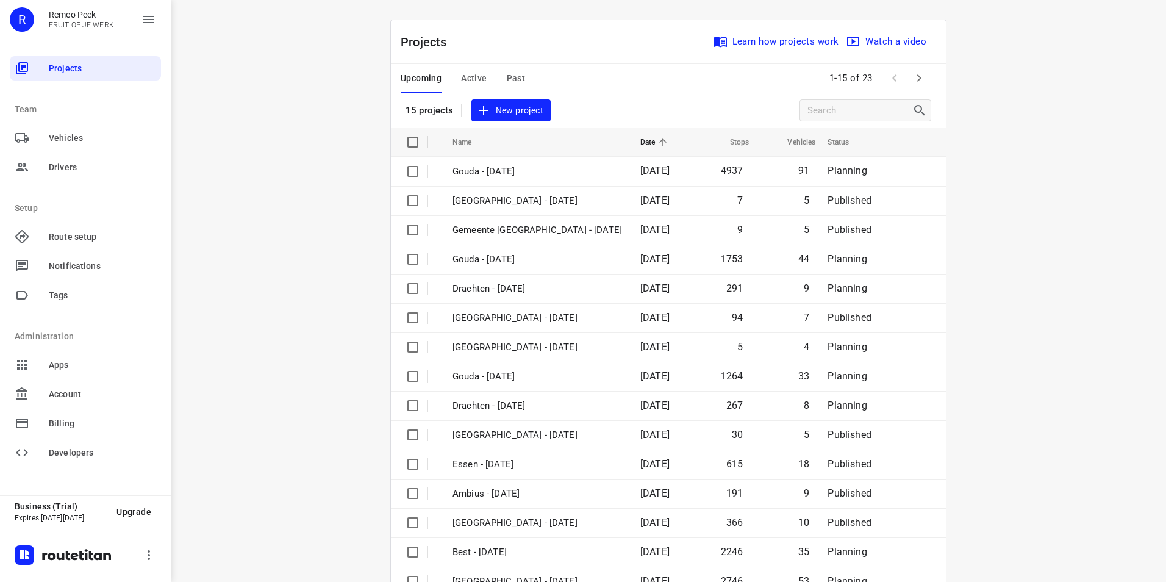
click at [911, 76] on icon "button" at bounding box center [918, 78] width 15 height 15
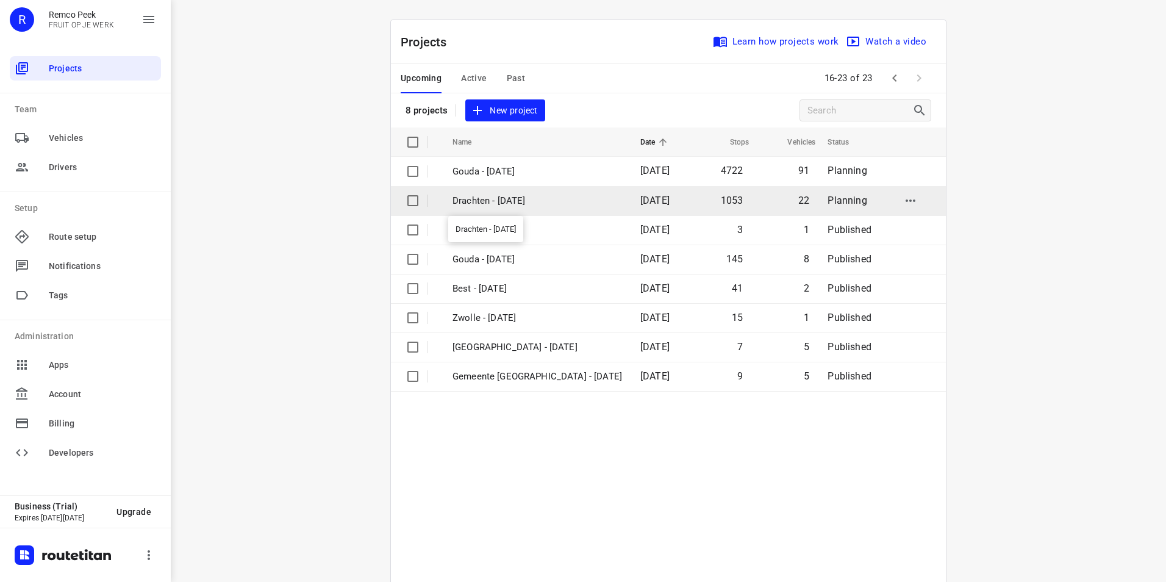
click at [505, 201] on p "Drachten - Monday" at bounding box center [536, 201] width 169 height 14
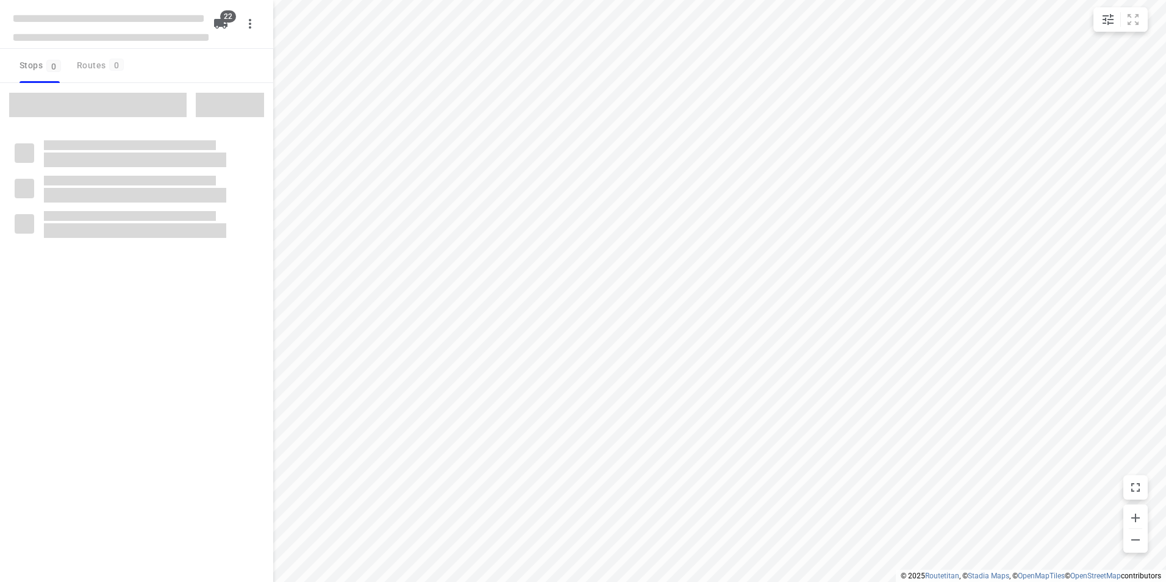
type input "distance"
checkbox input "true"
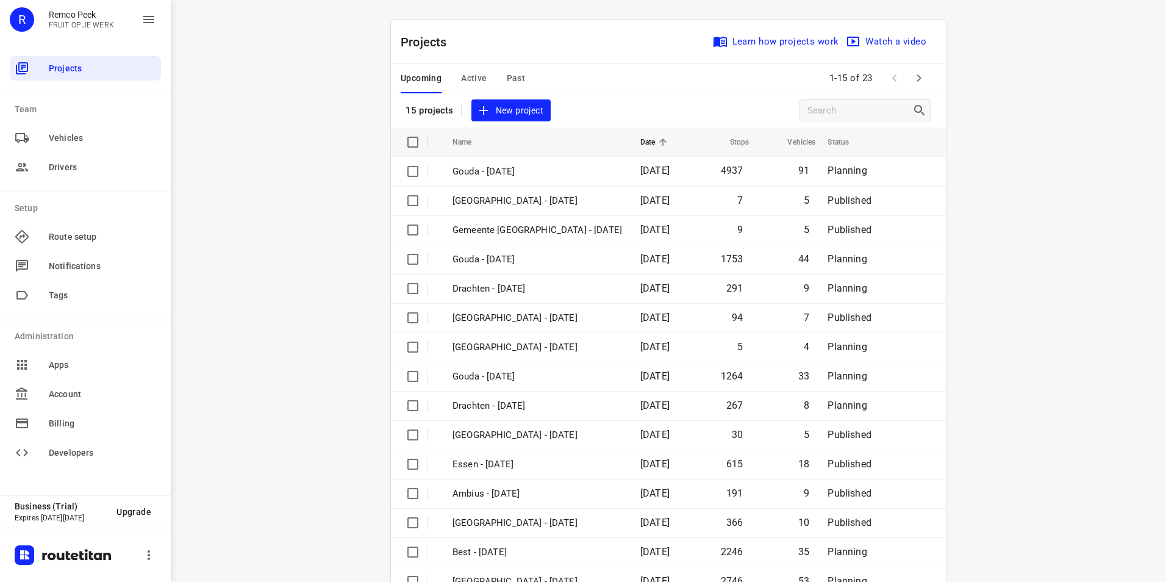
scroll to position [35, 0]
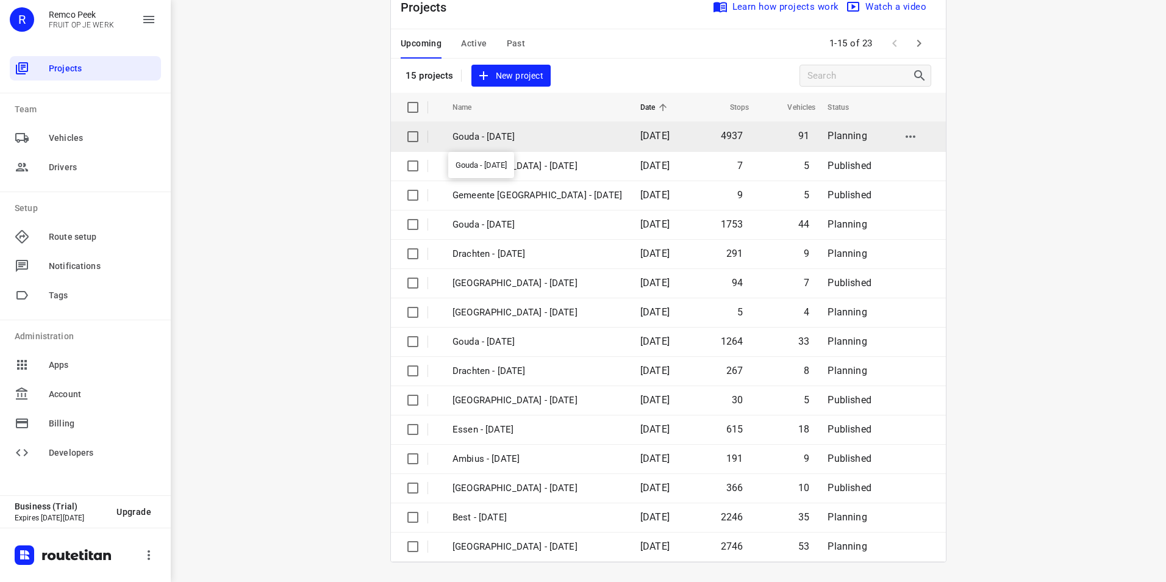
click at [503, 137] on p "Gouda - [DATE]" at bounding box center [536, 137] width 169 height 14
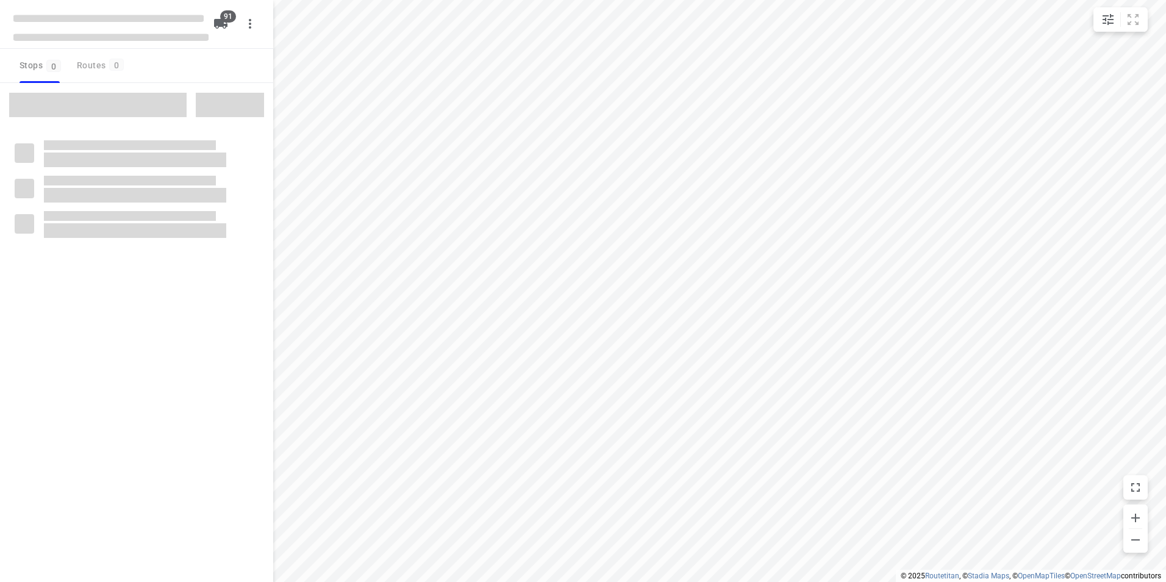
type input "distance"
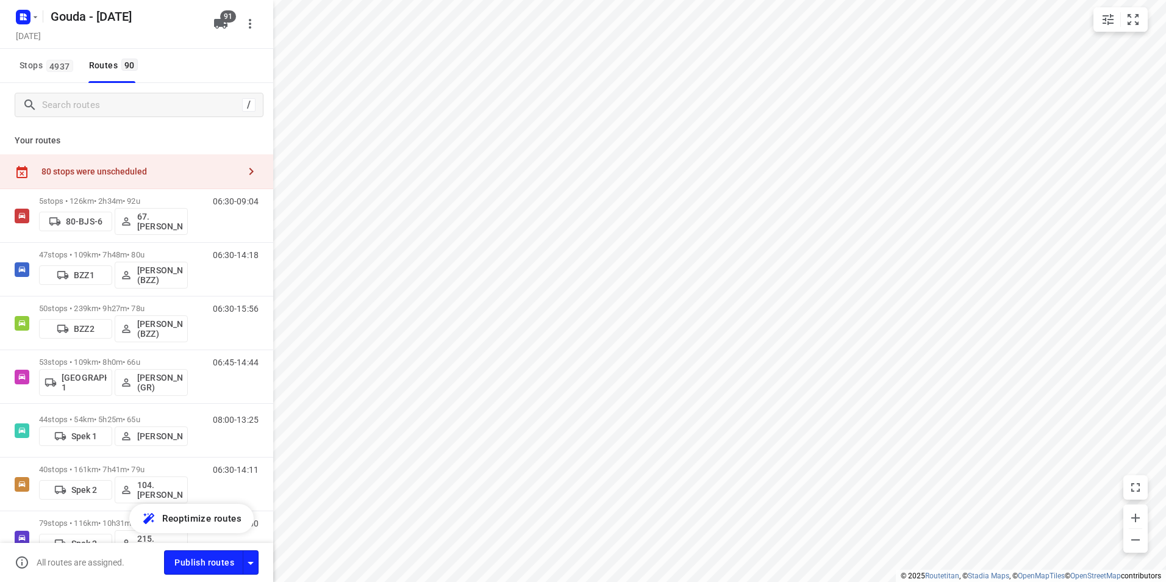
click at [196, 163] on div "80 stops were unscheduled" at bounding box center [136, 171] width 273 height 35
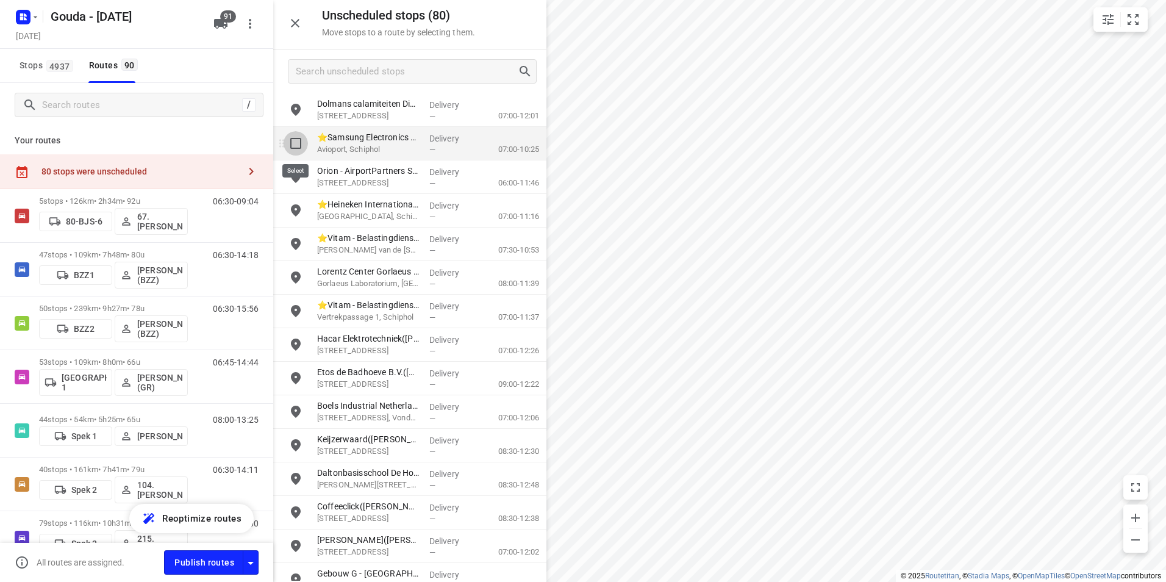
click at [296, 142] on input "grid" at bounding box center [295, 143] width 24 height 24
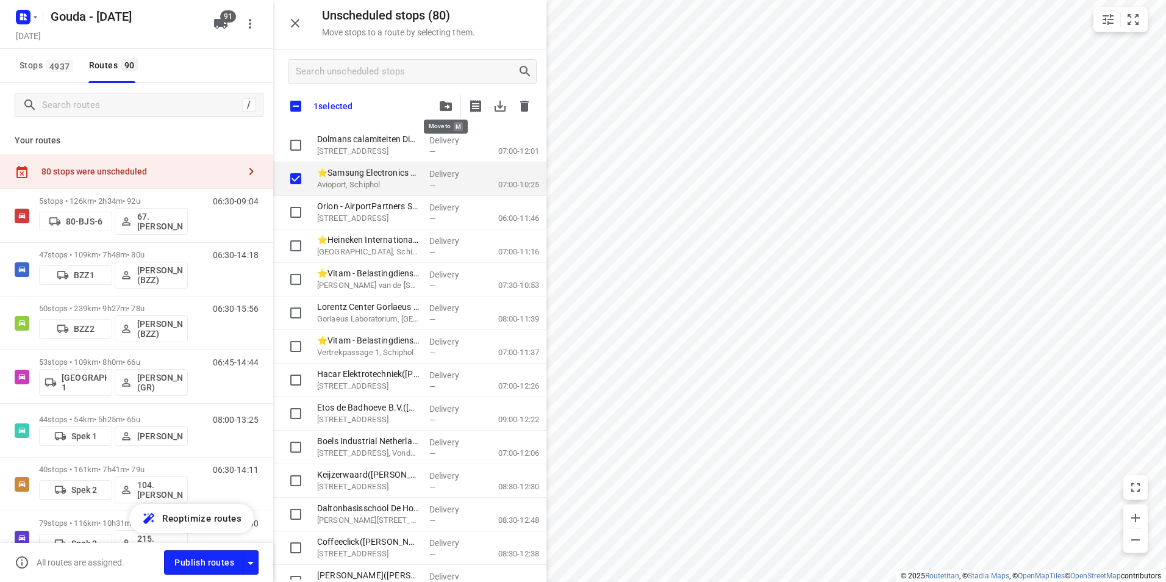
click at [445, 107] on icon "button" at bounding box center [446, 106] width 12 height 10
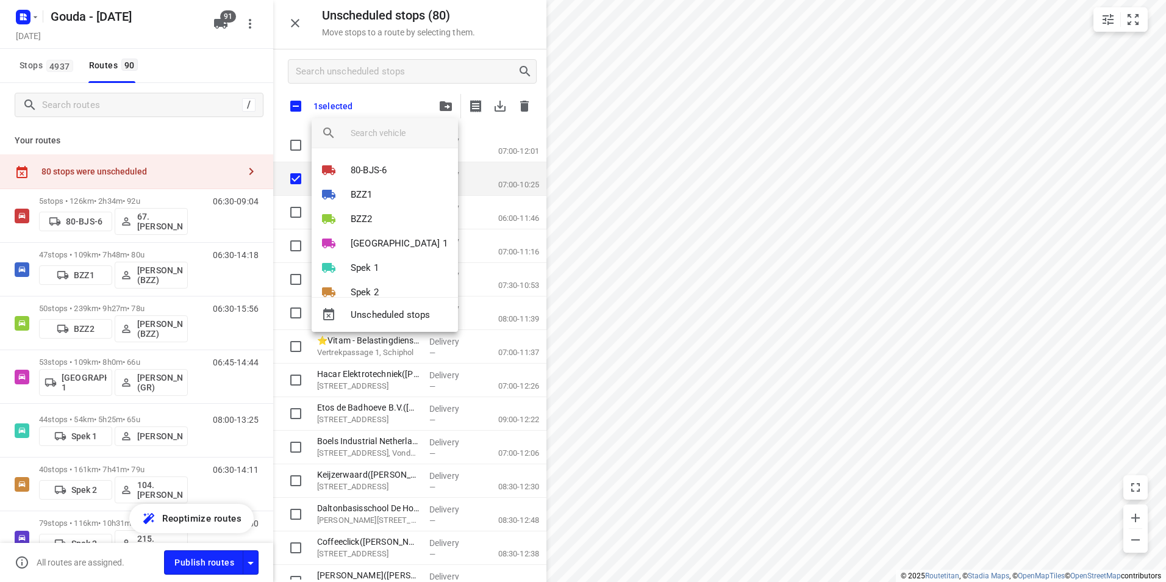
click at [393, 129] on input "search vehicle" at bounding box center [400, 133] width 98 height 18
click at [370, 129] on input "search vehicle" at bounding box center [400, 133] width 98 height 18
click at [388, 97] on div at bounding box center [583, 291] width 1166 height 582
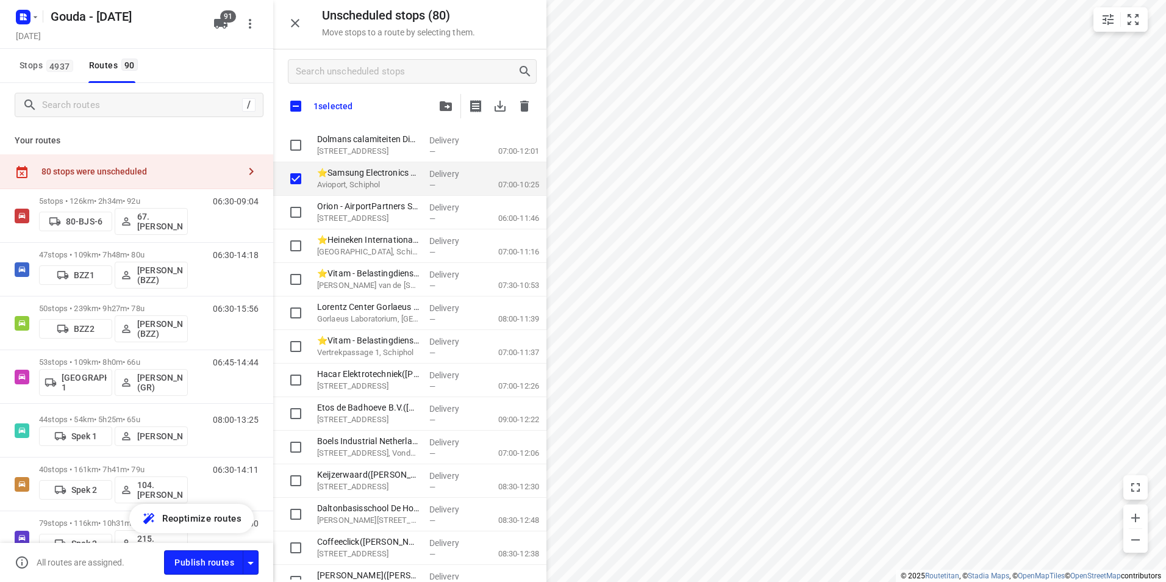
click at [446, 105] on icon "button" at bounding box center [446, 106] width 12 height 10
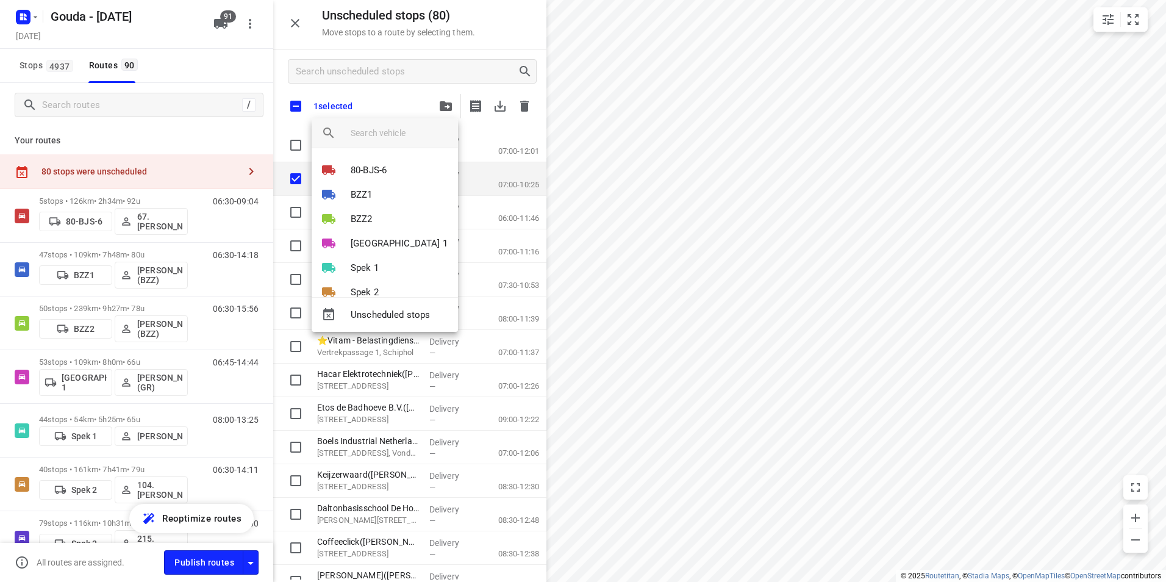
click at [669, 308] on div at bounding box center [583, 291] width 1166 height 582
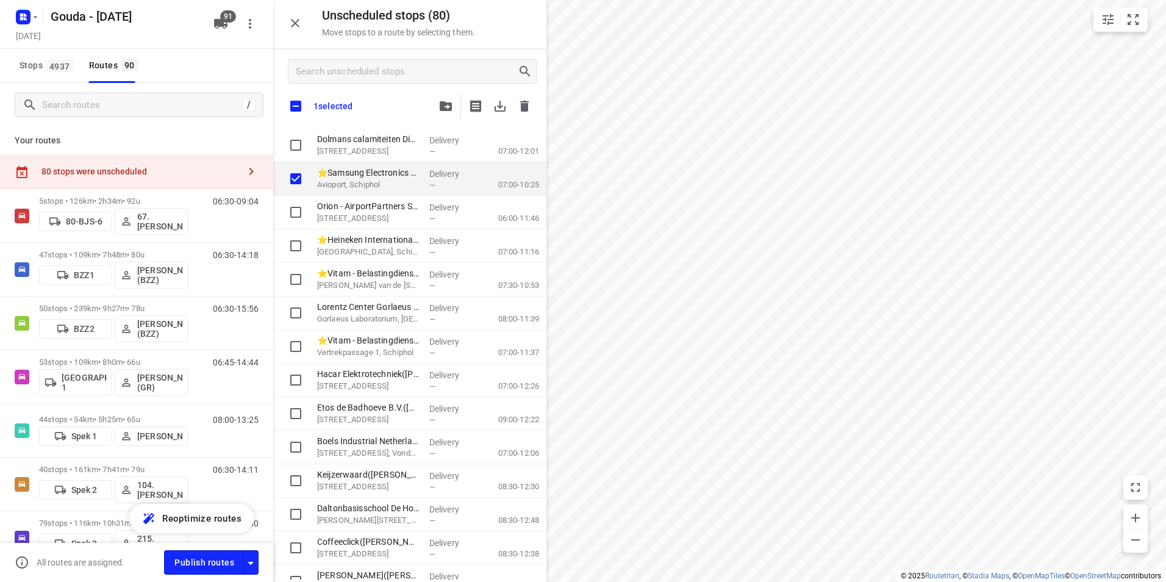
checkbox input "true"
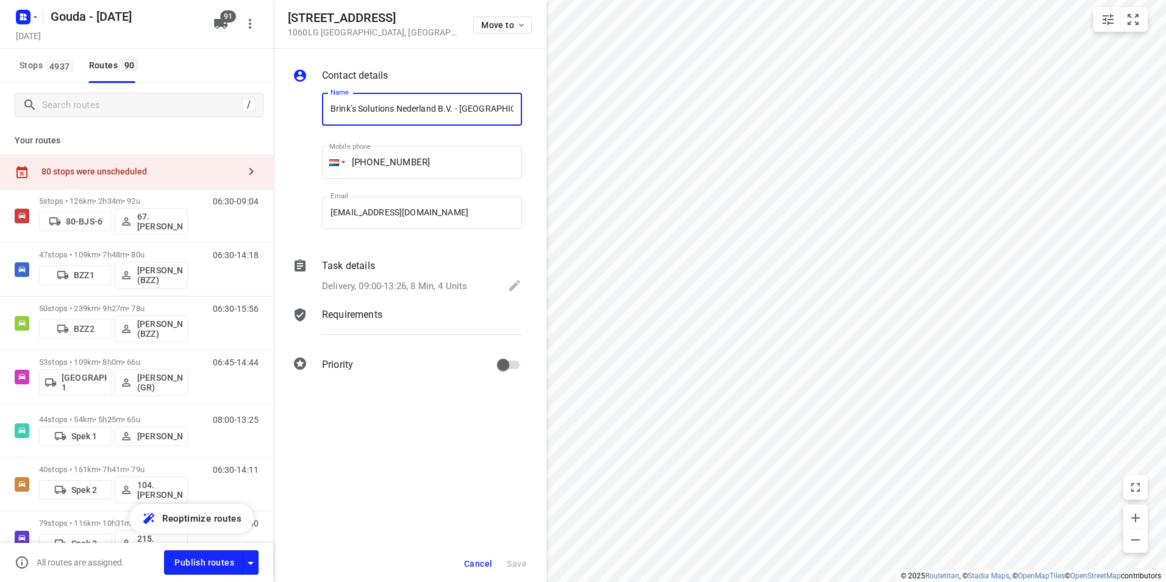
click at [433, 279] on div "Delivery, 09:00-13:26, 8 Min, 4 Units" at bounding box center [422, 286] width 200 height 17
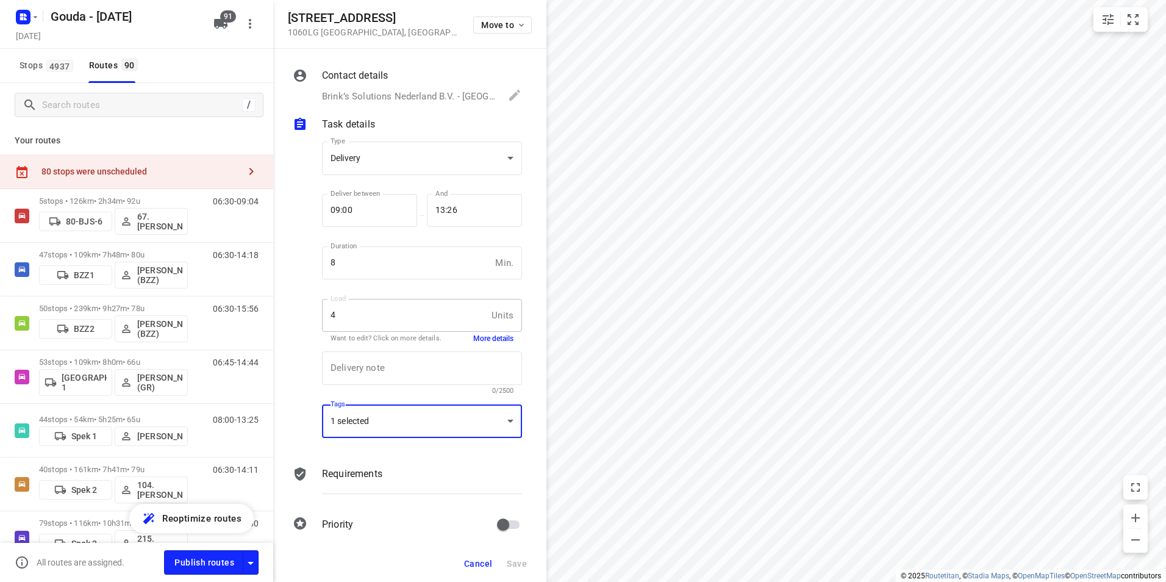
click at [419, 423] on div "1 selected" at bounding box center [422, 421] width 200 height 34
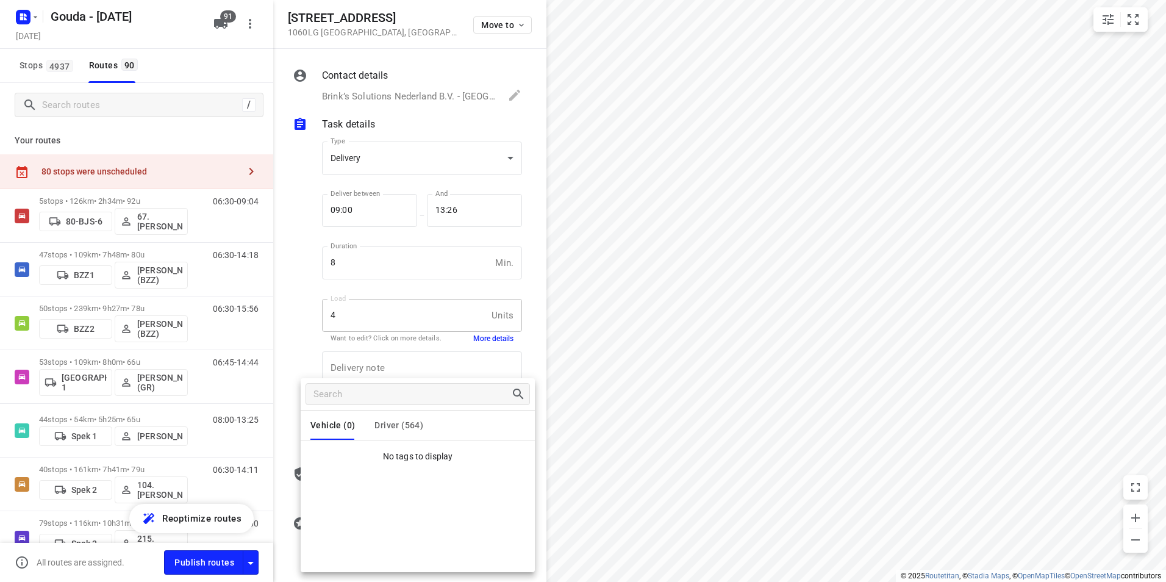
click at [397, 454] on p "No tags to display" at bounding box center [418, 456] width 234 height 13
click at [405, 432] on button "Driver (564)" at bounding box center [398, 424] width 49 height 29
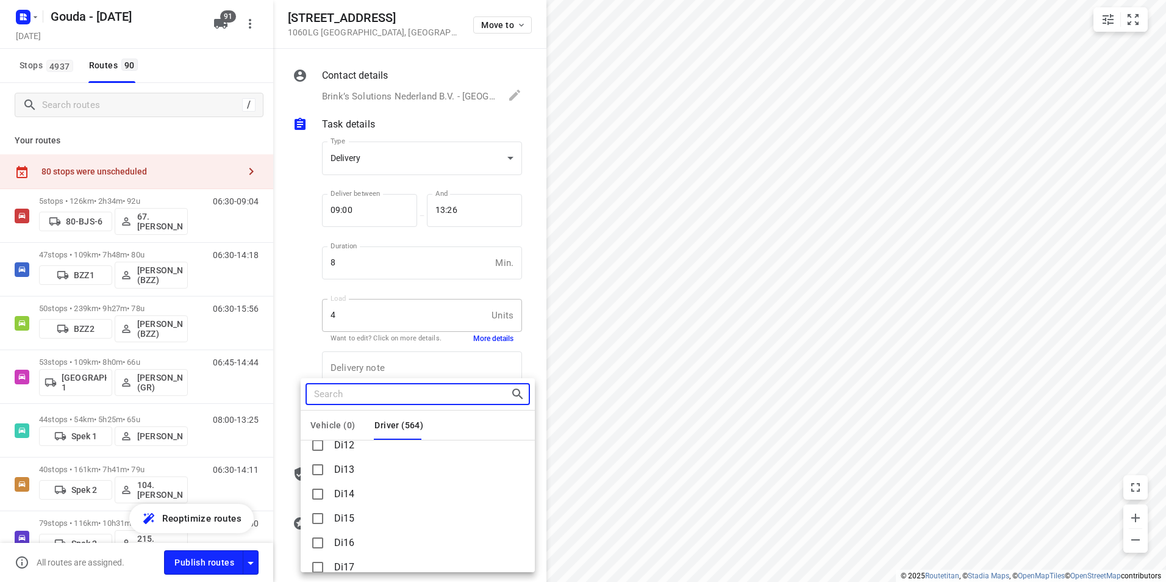
click at [363, 393] on input "Search tags" at bounding box center [412, 394] width 196 height 19
type input "ma"
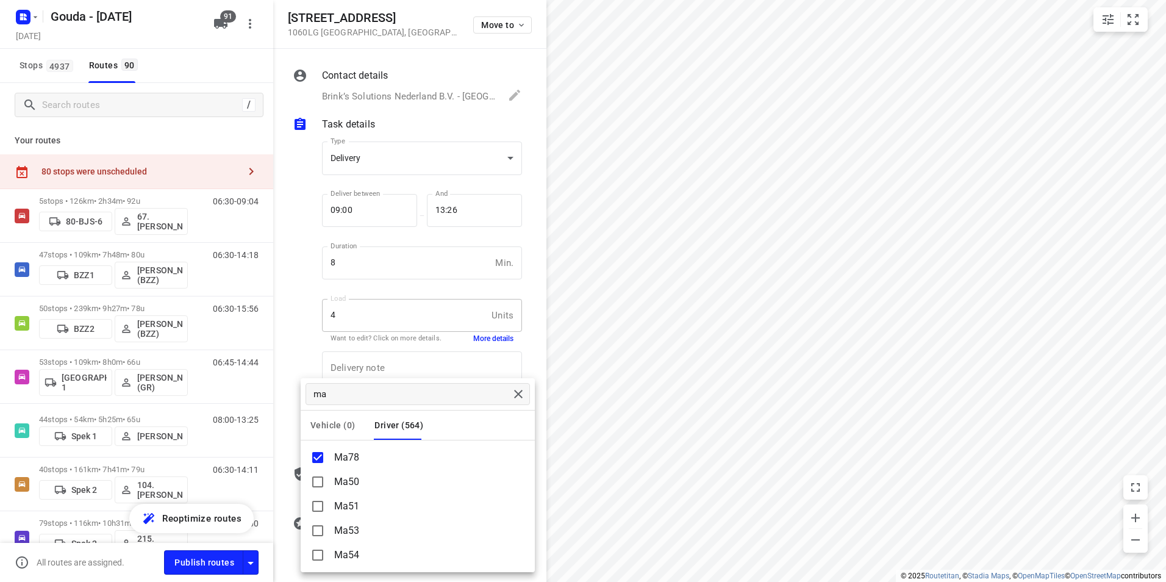
click at [671, 361] on div at bounding box center [583, 291] width 1166 height 582
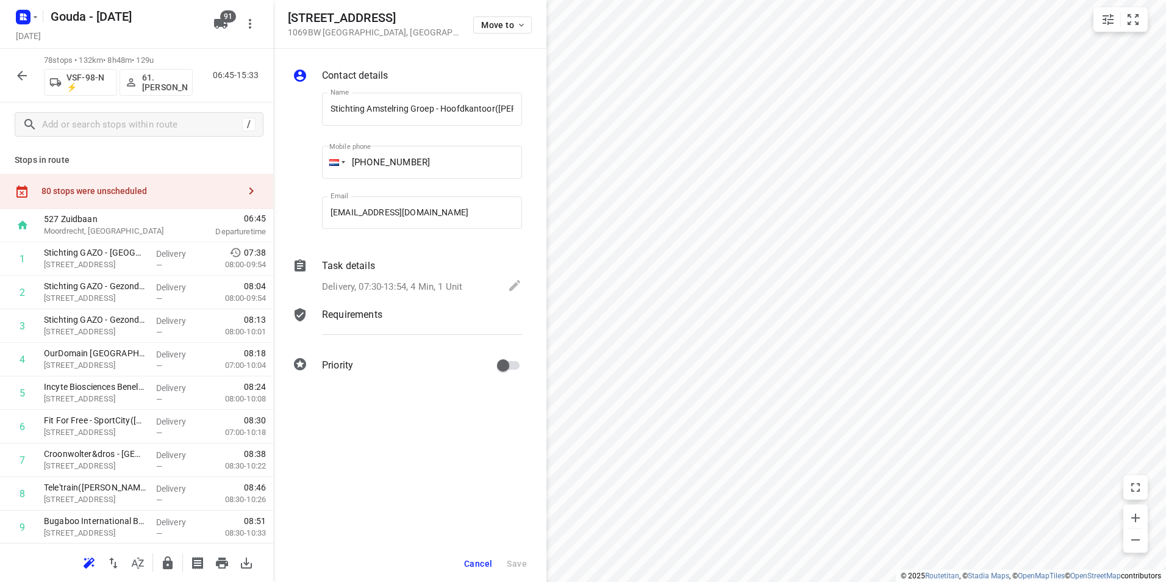
scroll to position [0, 131]
click at [227, 23] on icon "button" at bounding box center [220, 23] width 15 height 15
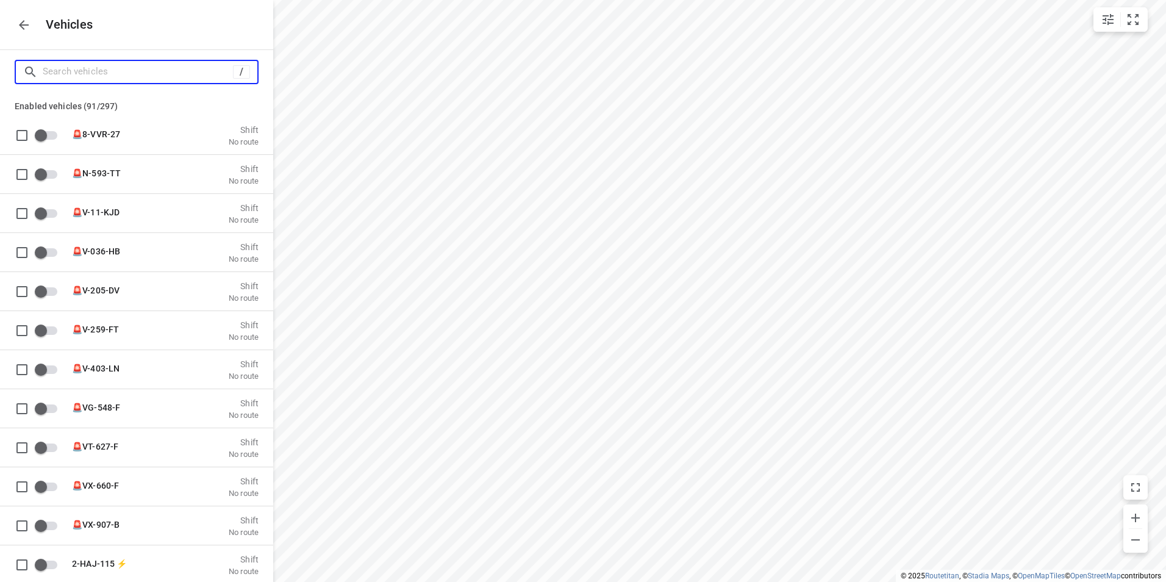
click at [195, 75] on input "Search vehicles" at bounding box center [138, 71] width 190 height 19
click at [135, 74] on input "Search vehicles" at bounding box center [150, 71] width 215 height 19
type input "v"
checkbox input "false"
type input "v-"
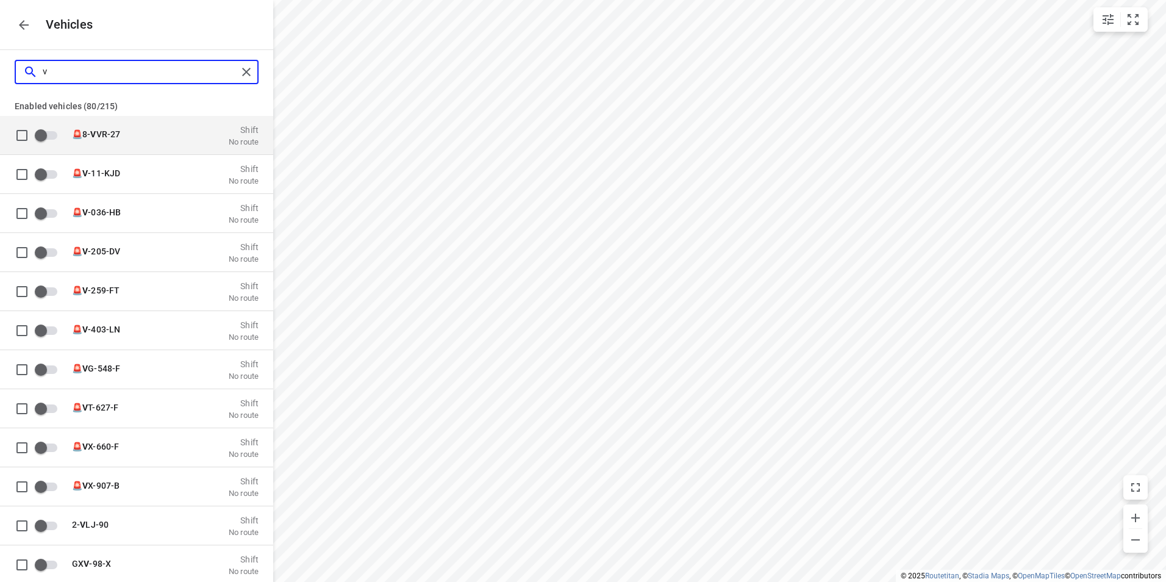
checkbox input "true"
type input "v-7"
checkbox input "true"
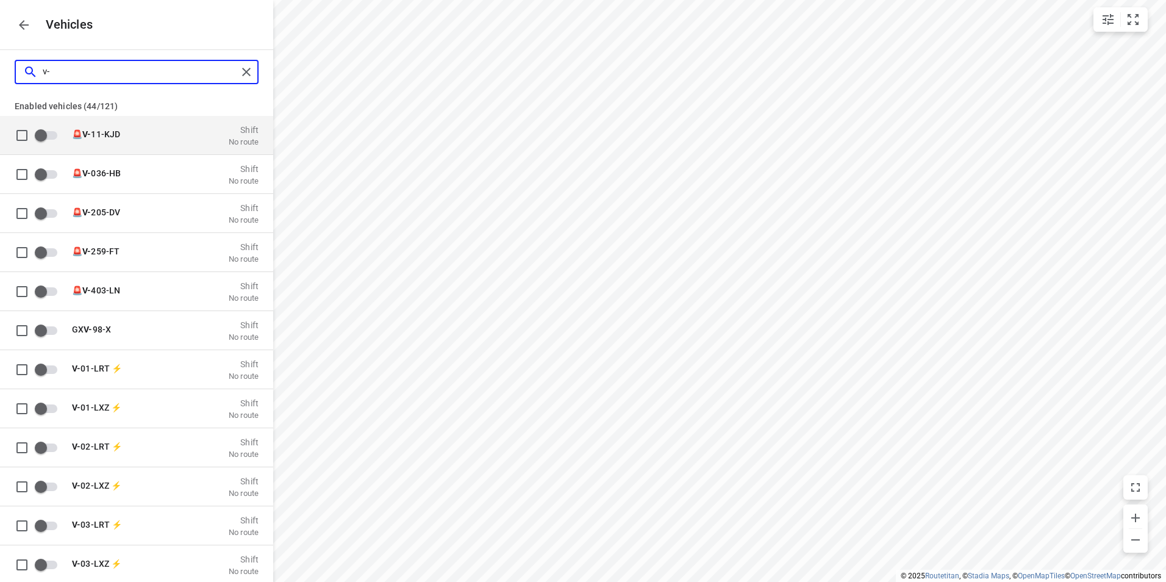
checkbox input "true"
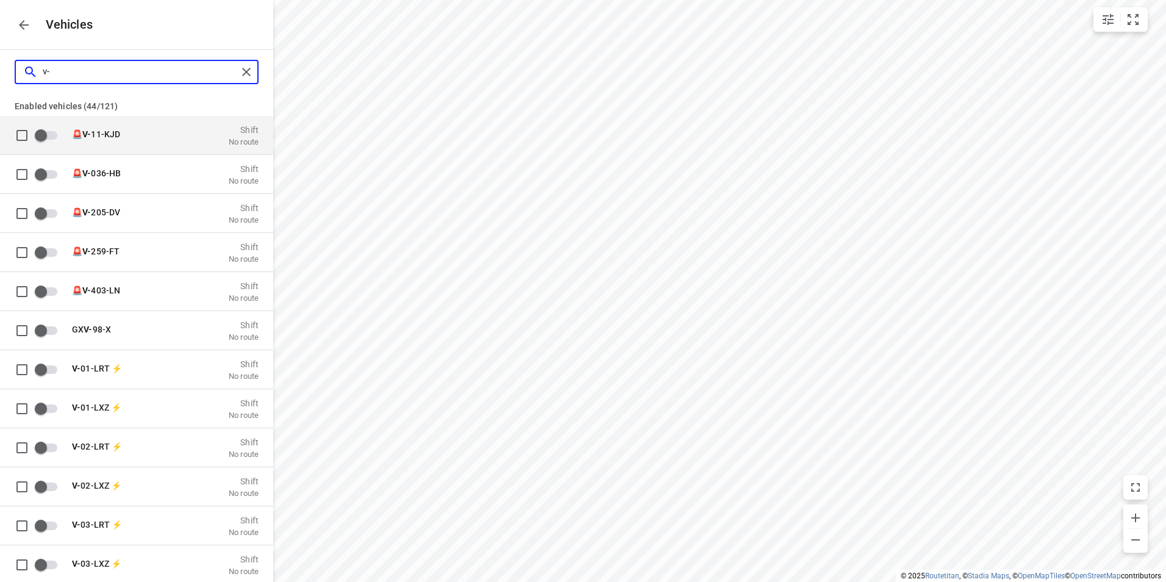
checkbox input "true"
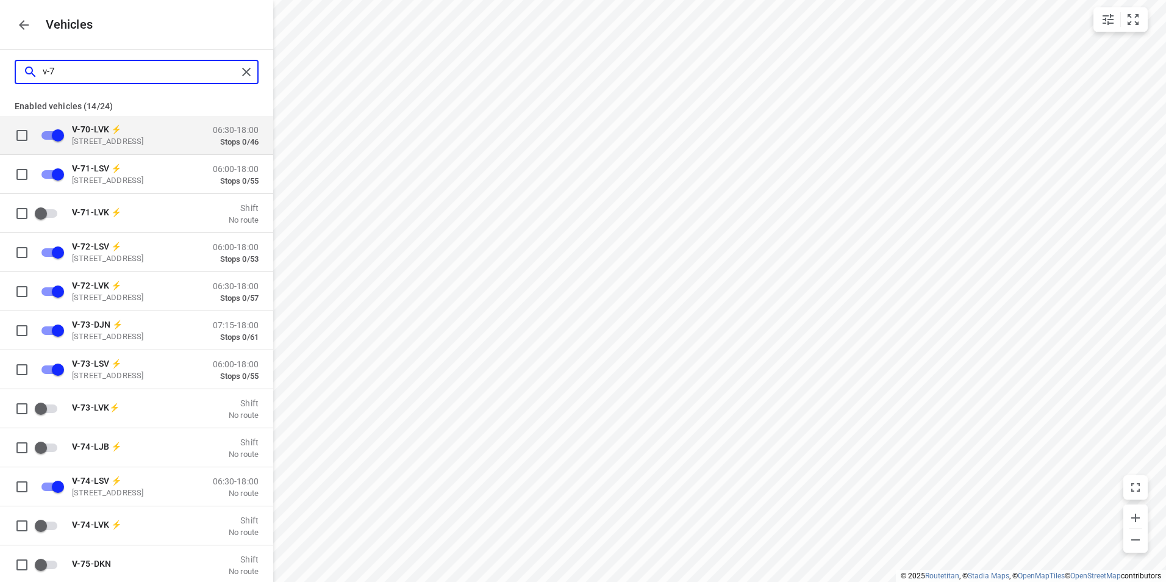
type input "v-74"
checkbox input "false"
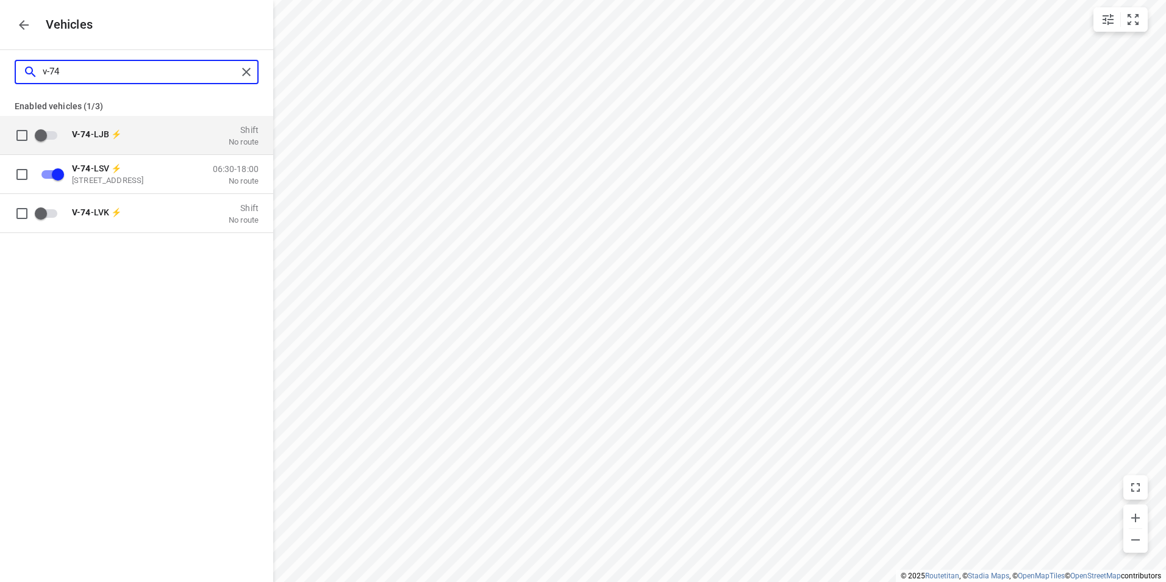
type input "v-74"
checkbox input "false"
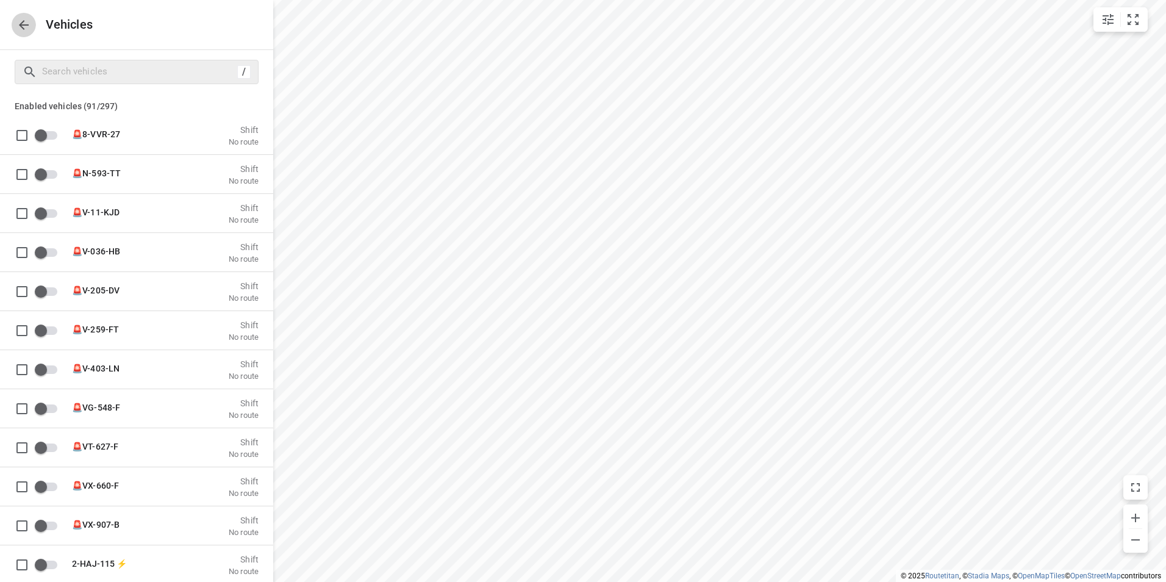
click at [24, 29] on icon "button" at bounding box center [23, 25] width 15 height 15
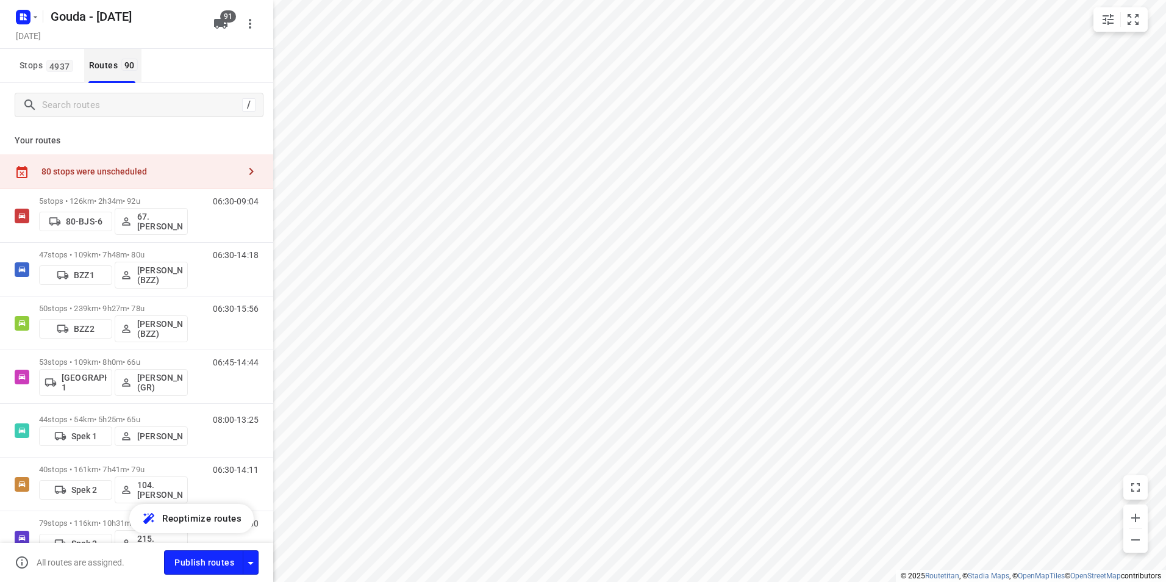
click at [111, 65] on div "Routes 90" at bounding box center [115, 65] width 52 height 15
click at [98, 99] on input "Search routes" at bounding box center [140, 105] width 195 height 19
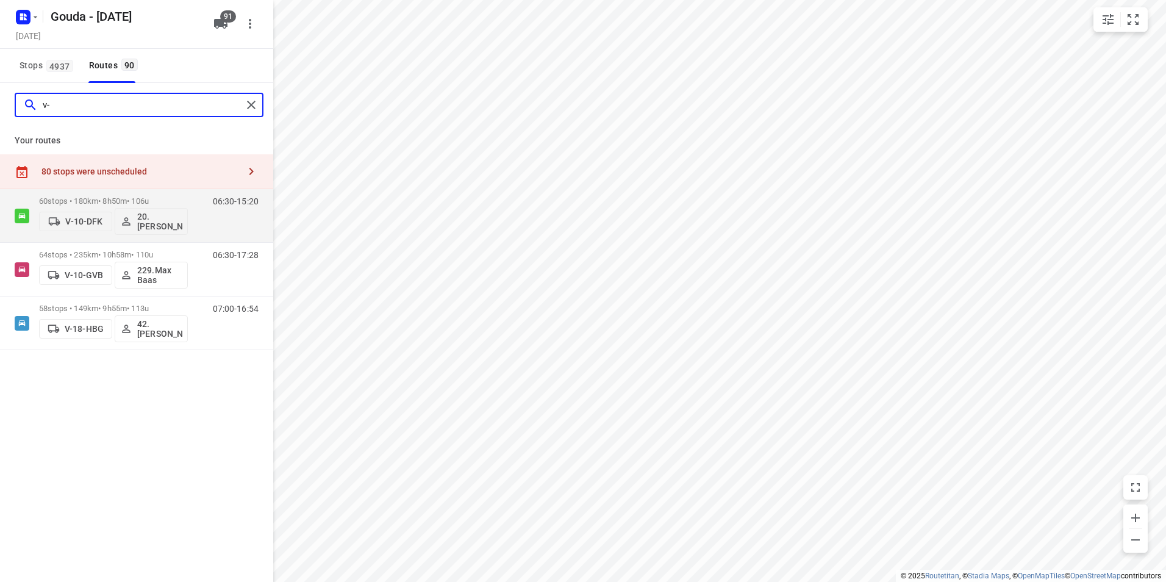
type input "v"
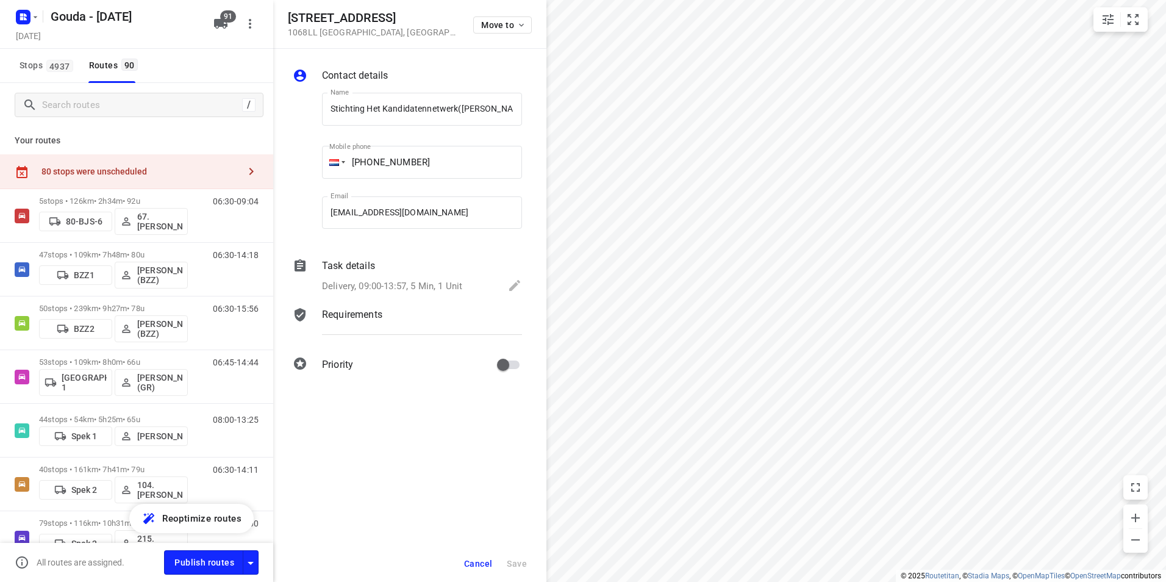
scroll to position [0, 56]
click at [194, 179] on div "80 stops were unscheduled" at bounding box center [136, 171] width 273 height 35
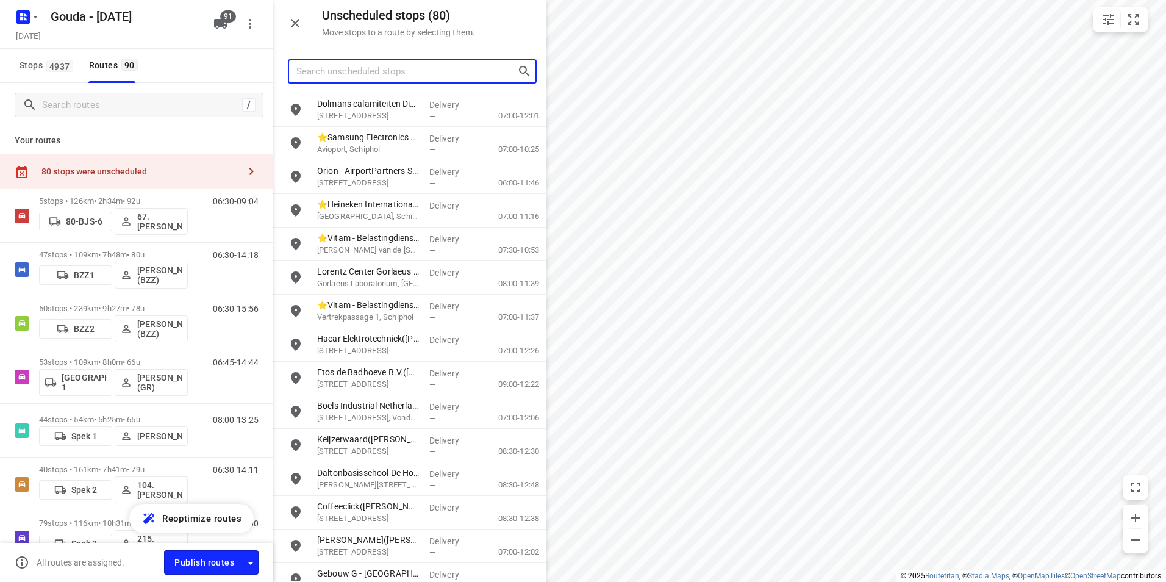
click at [341, 73] on input "Search unscheduled stops" at bounding box center [406, 71] width 221 height 19
type input "ma78"
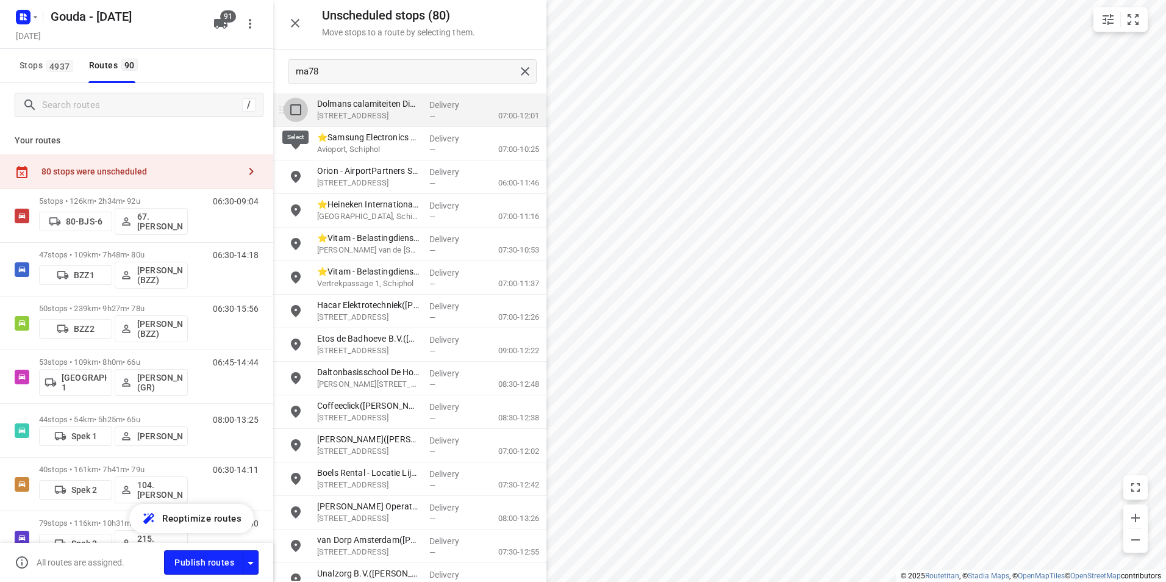
click at [296, 115] on input "grid" at bounding box center [295, 110] width 24 height 24
checkbox input "true"
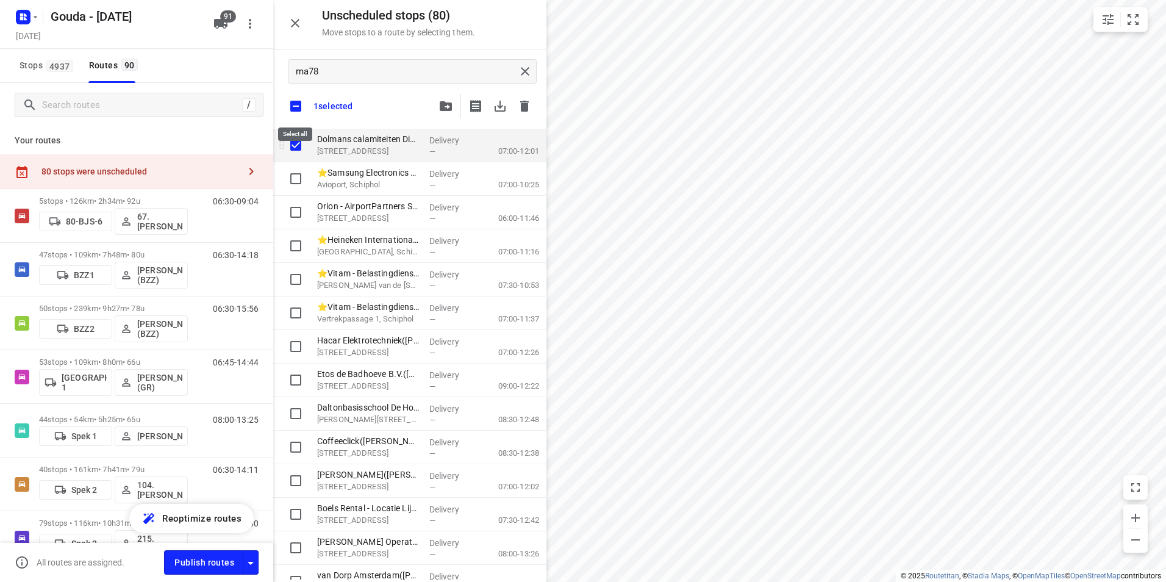
click at [293, 97] on input "checkbox" at bounding box center [296, 106] width 26 height 26
checkbox input "false"
checkbox input "true"
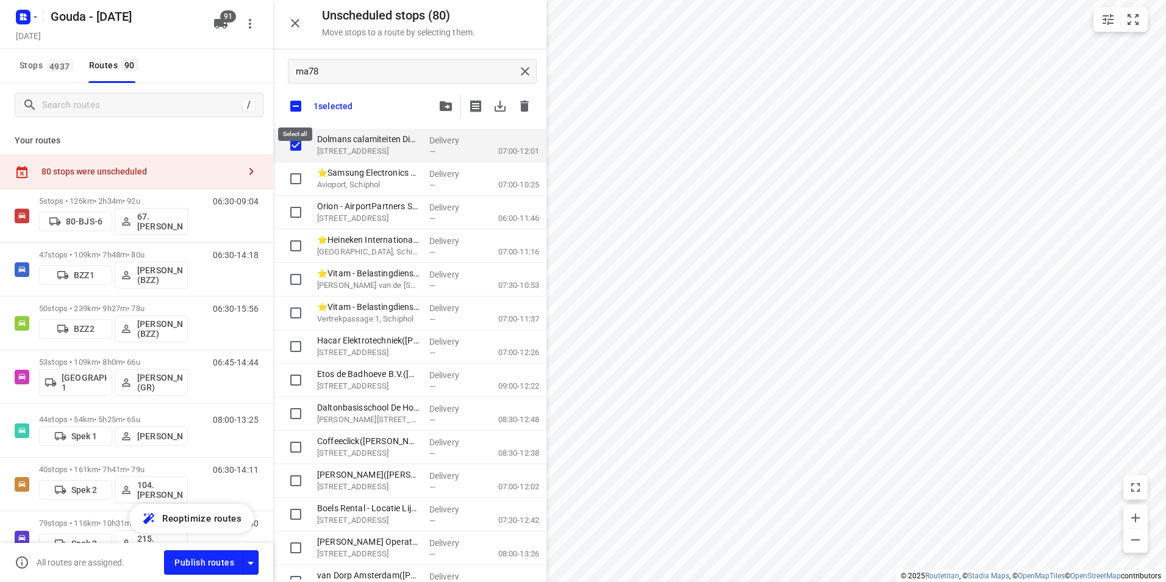
checkbox input "true"
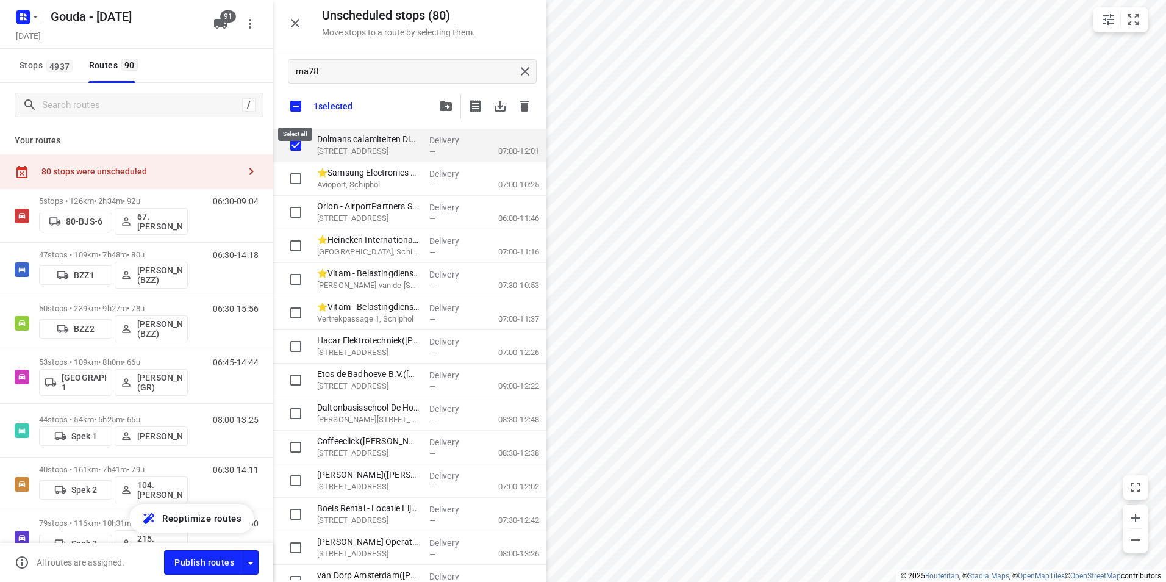
checkbox input "true"
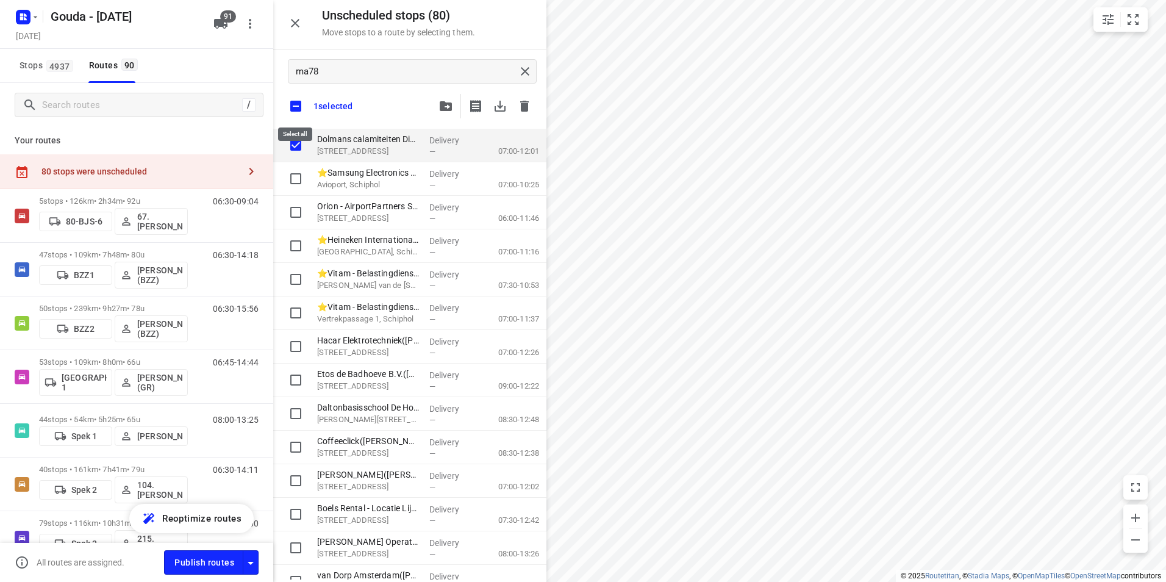
checkbox input "true"
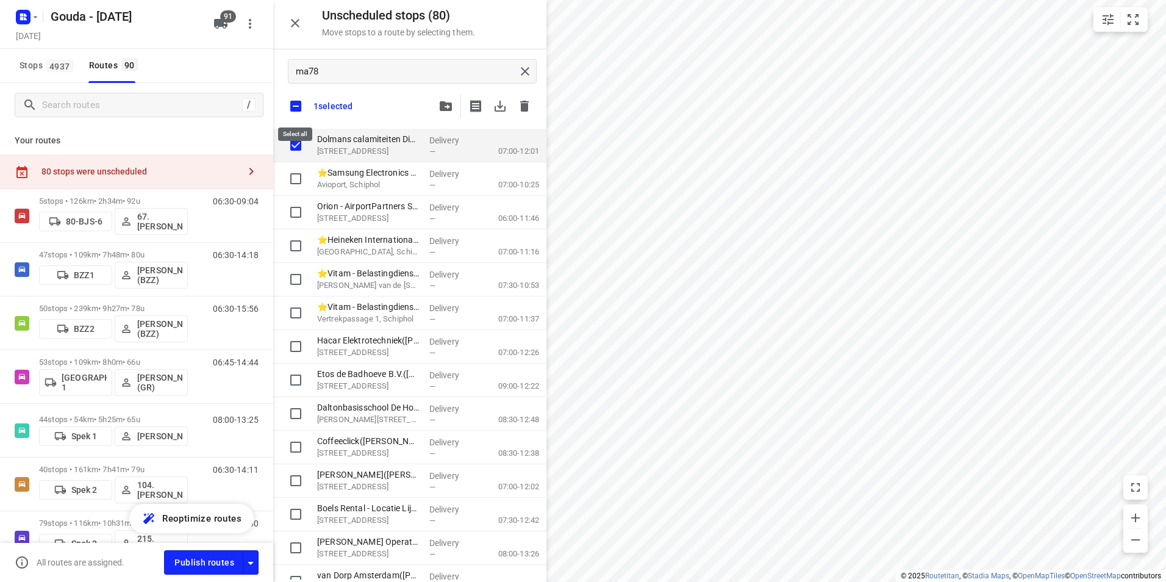
checkbox input "true"
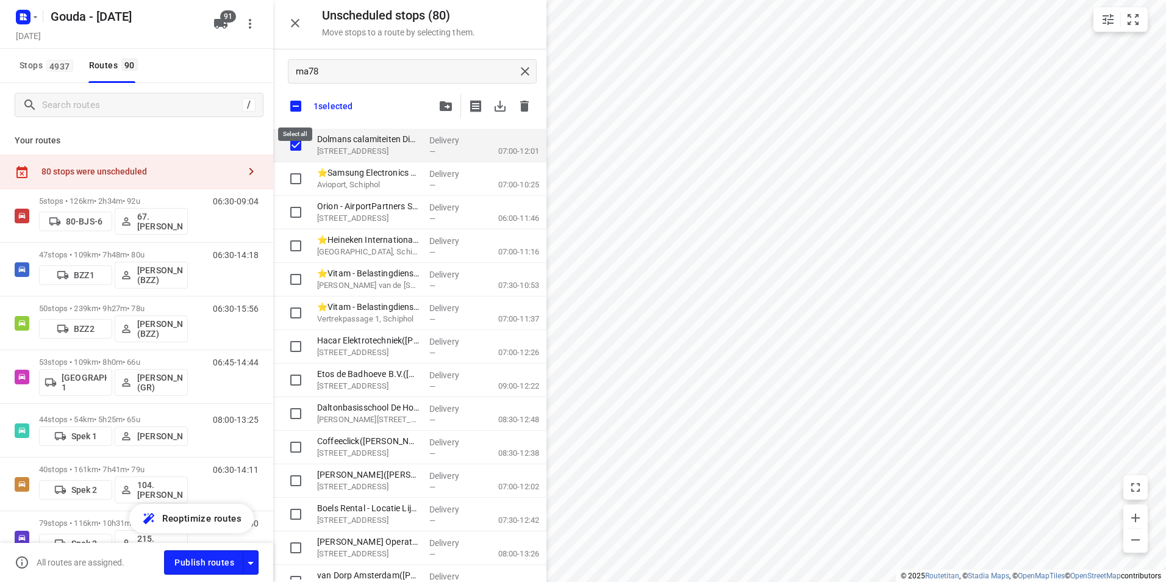
checkbox input "true"
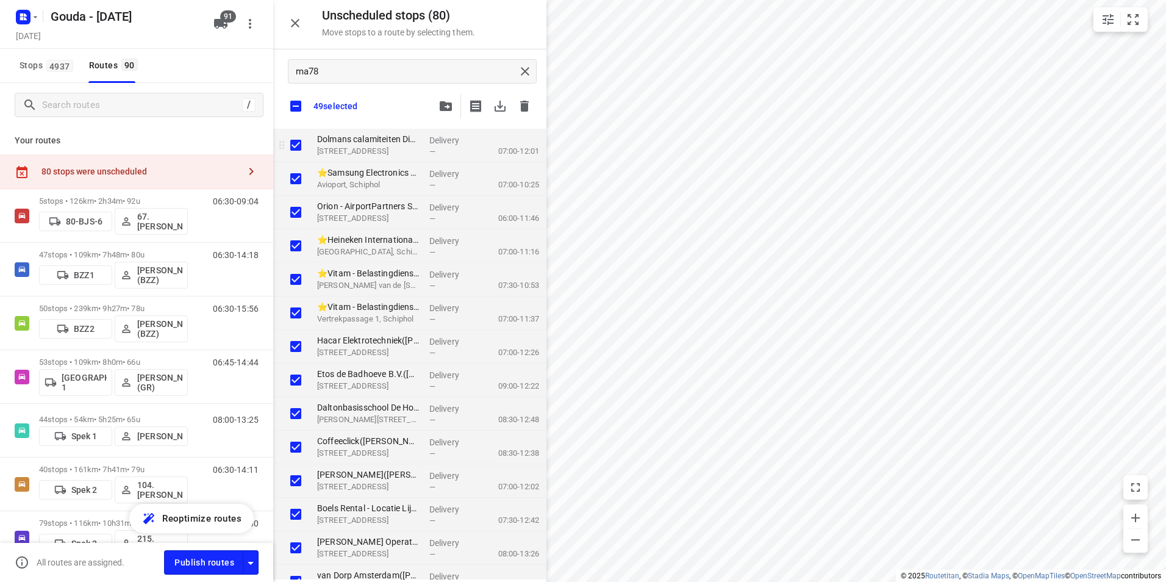
checkbox input "true"
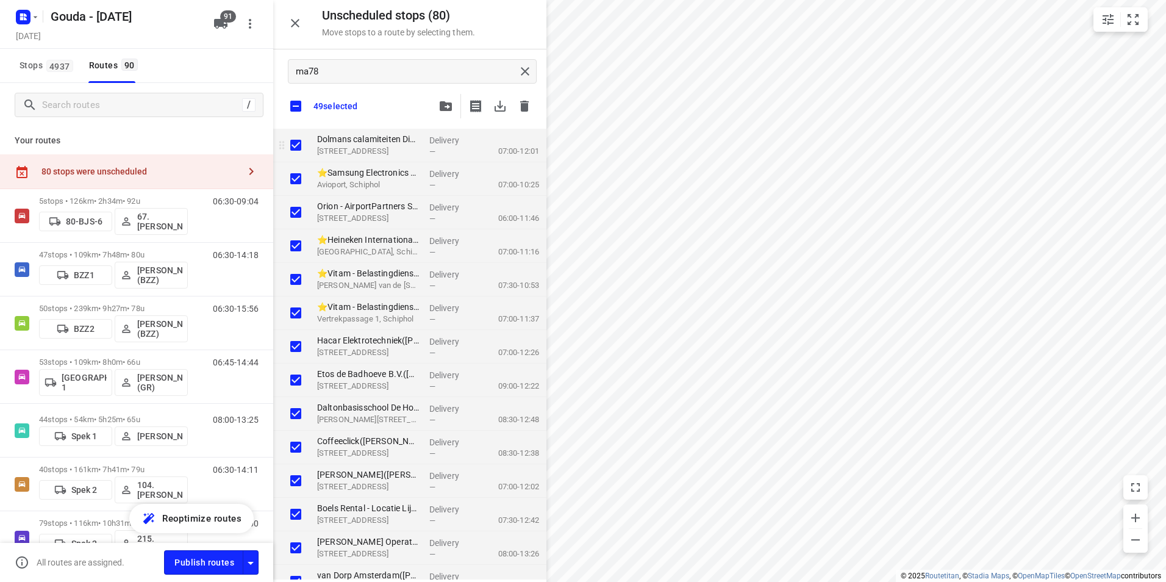
checkbox input "true"
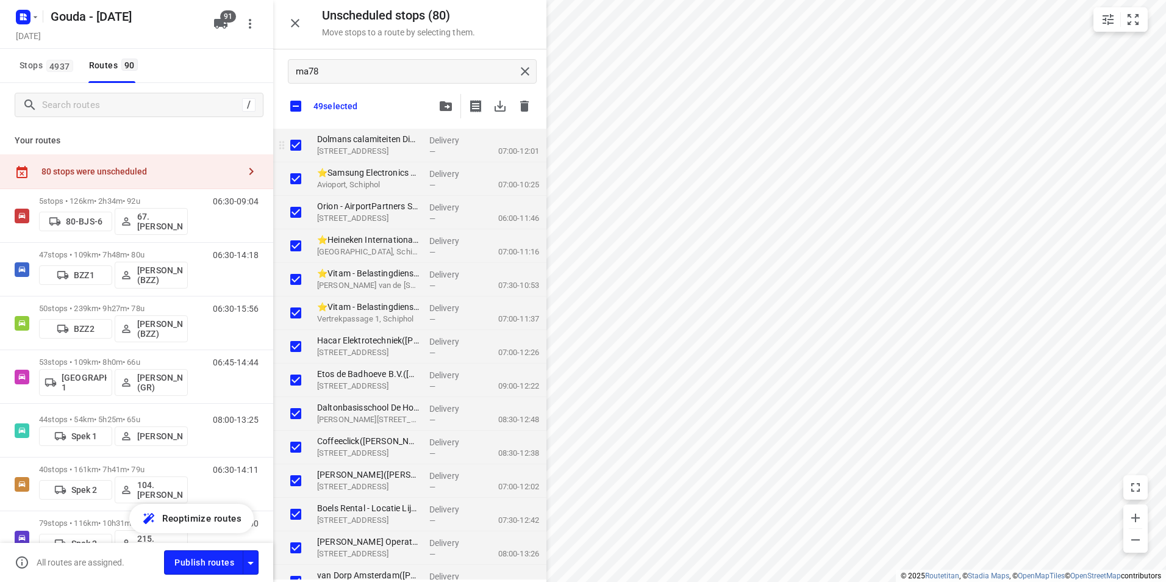
checkbox input "true"
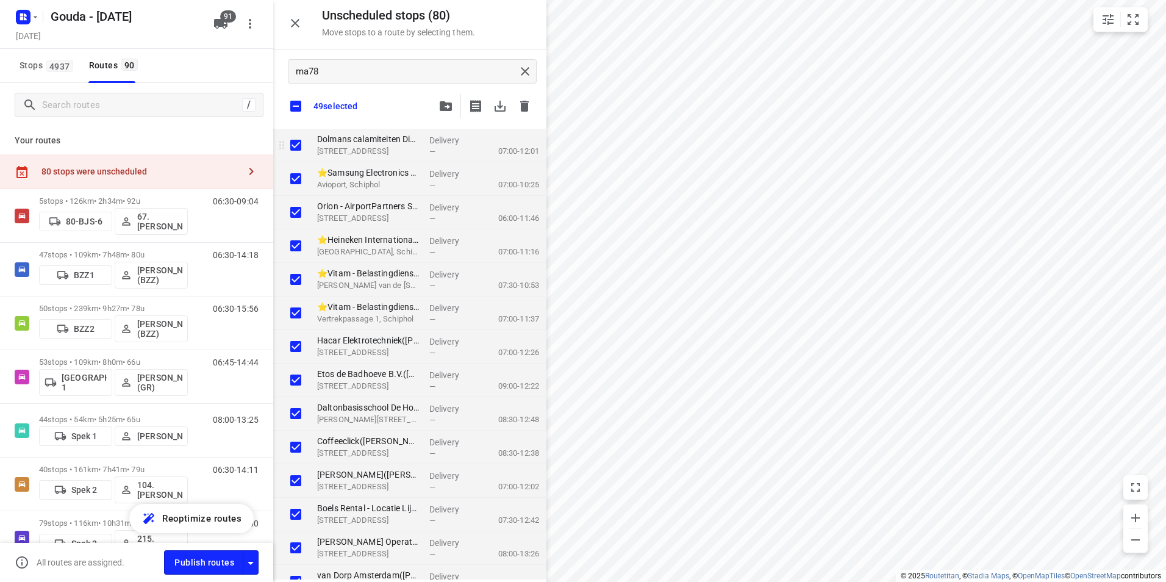
checkbox input "true"
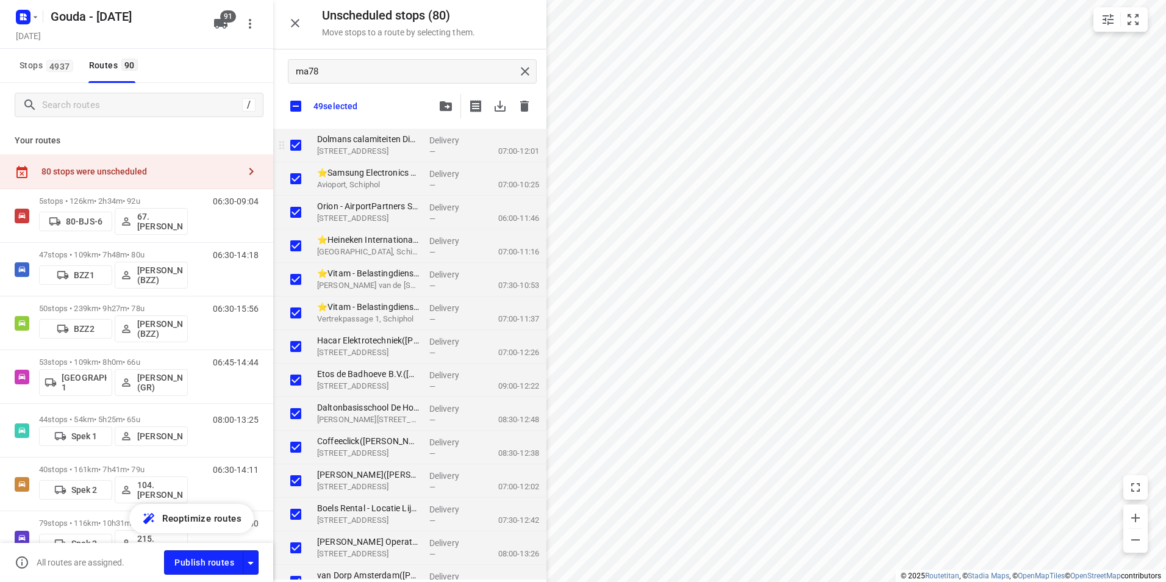
checkbox input "true"
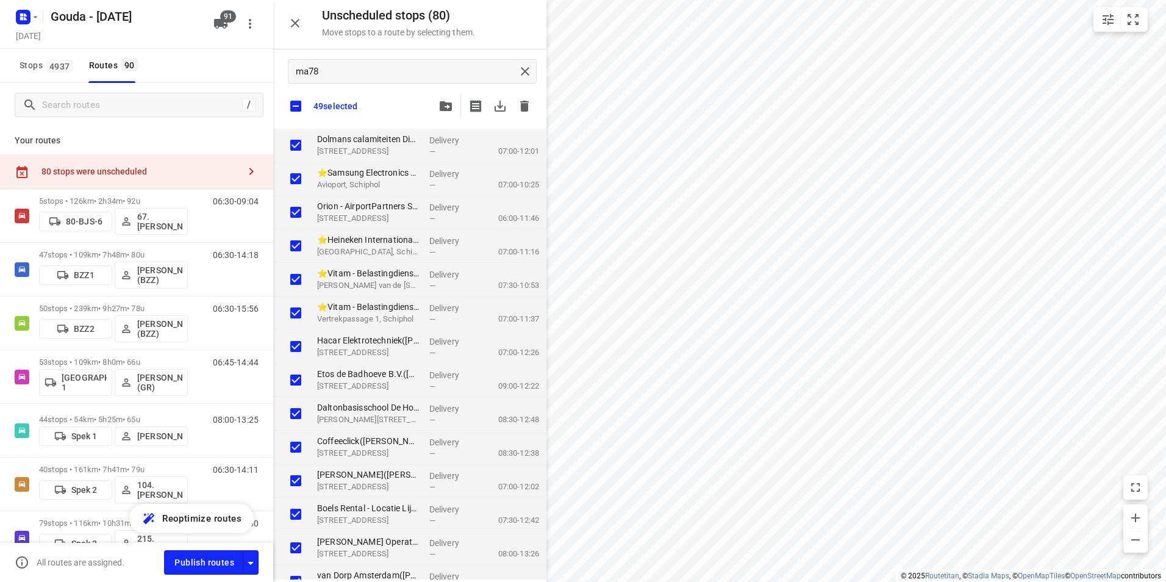
checkbox input "true"
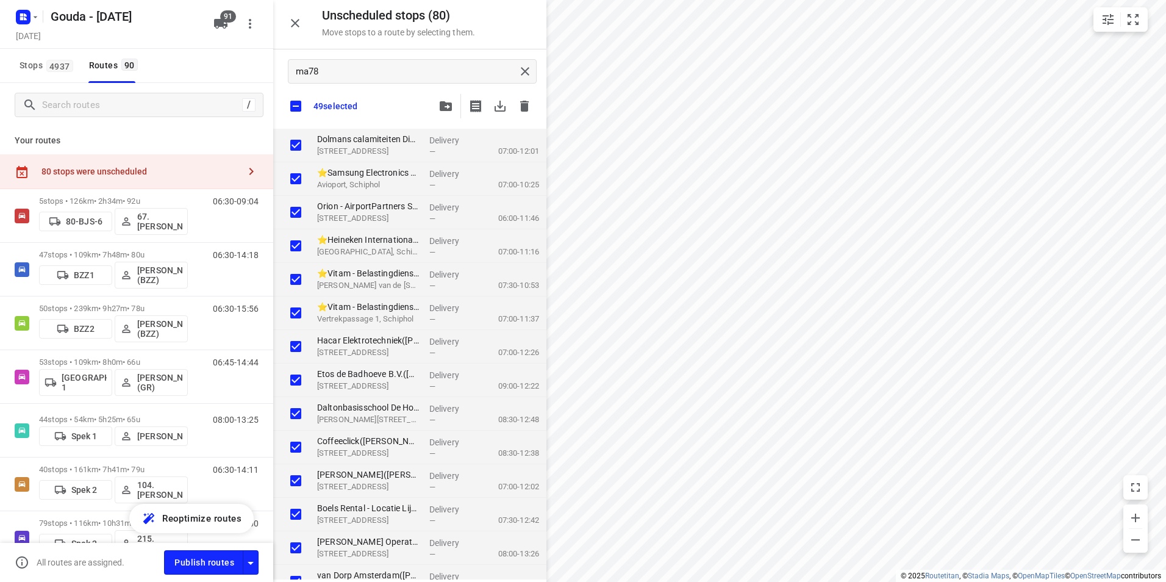
checkbox input "true"
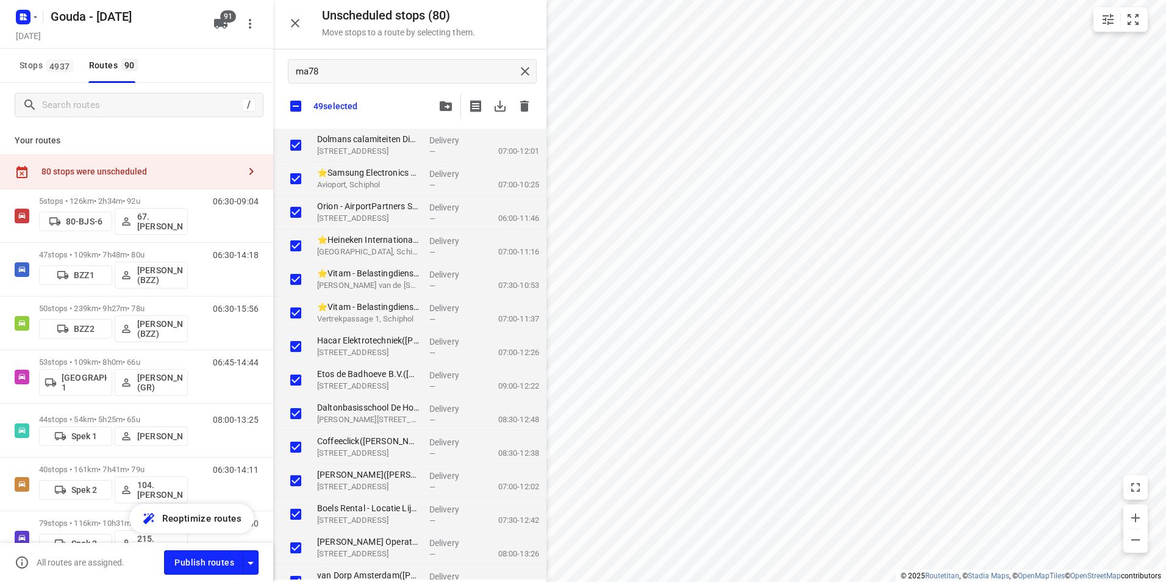
checkbox input "true"
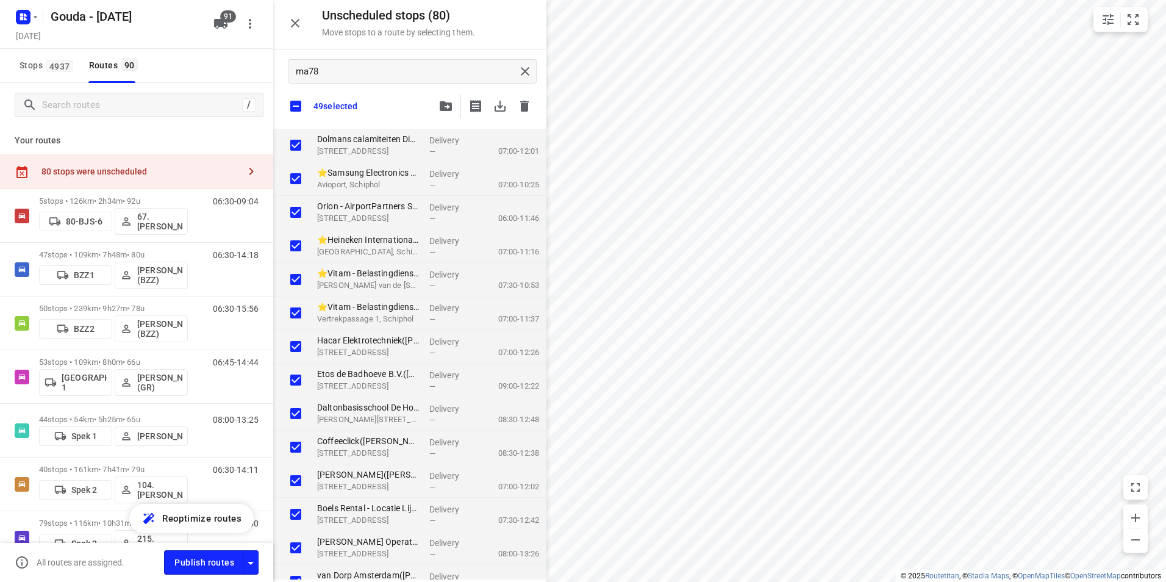
checkbox input "true"
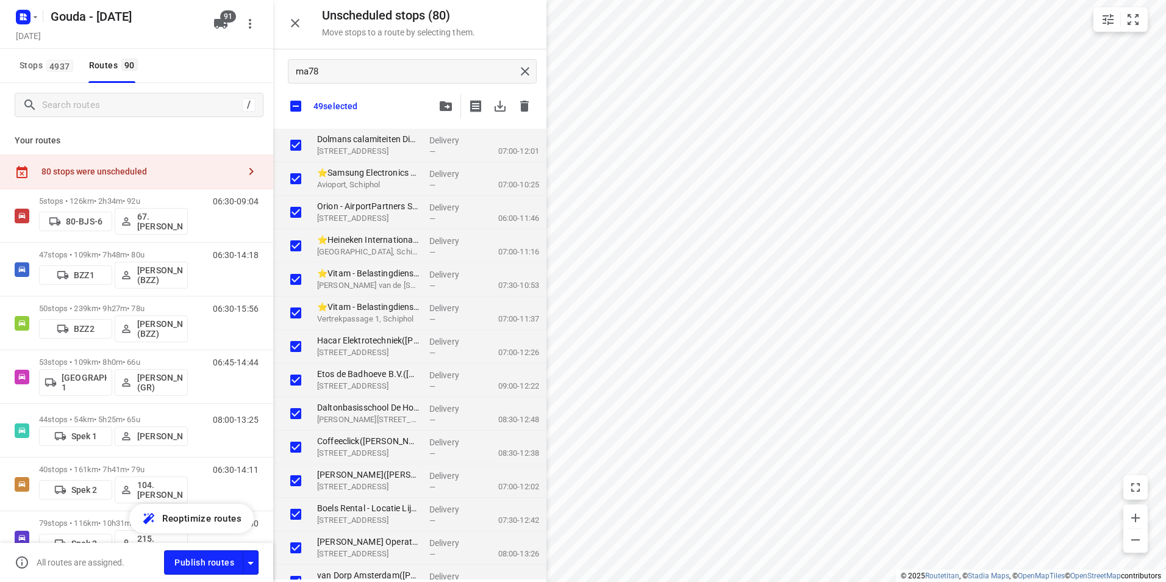
checkbox input "true"
click at [446, 107] on icon "button" at bounding box center [446, 106] width 12 height 10
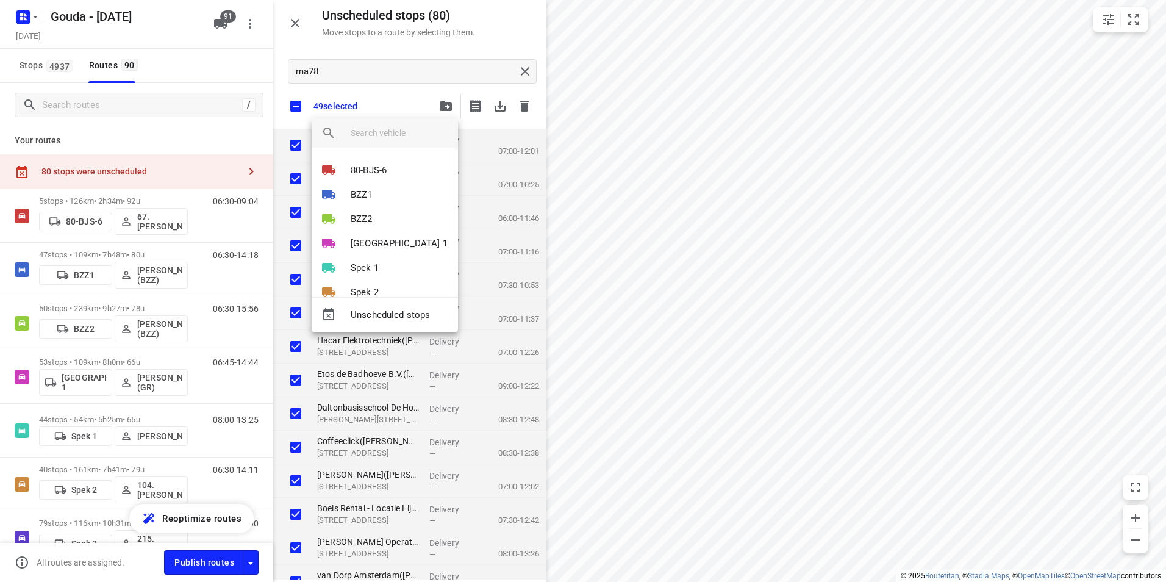
click at [386, 130] on input "search vehicle" at bounding box center [400, 133] width 98 height 18
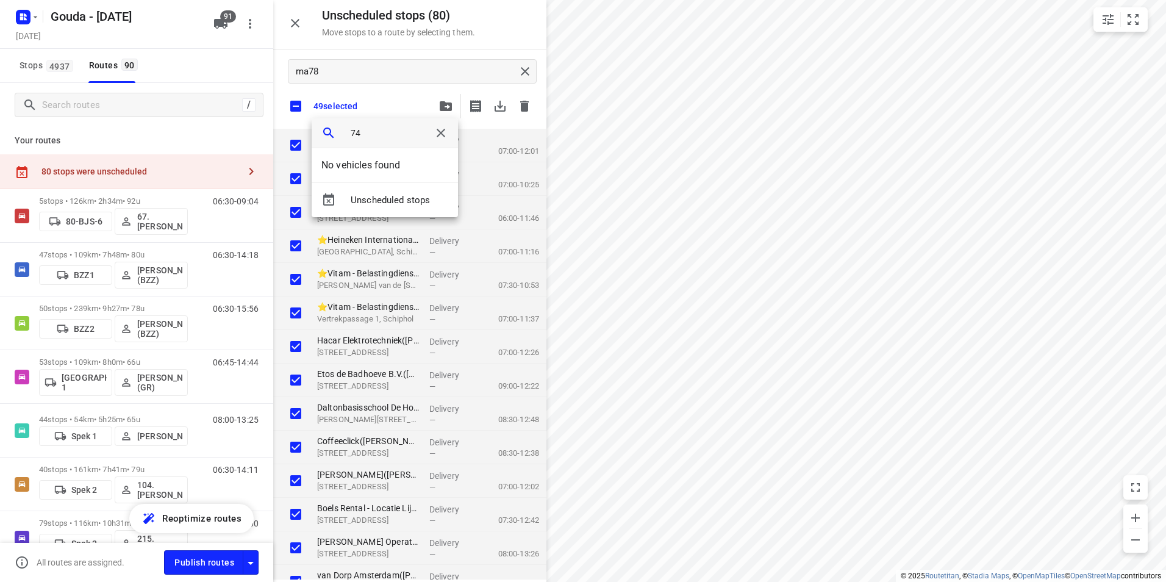
type input "74"
click at [436, 132] on icon "button" at bounding box center [440, 133] width 15 height 15
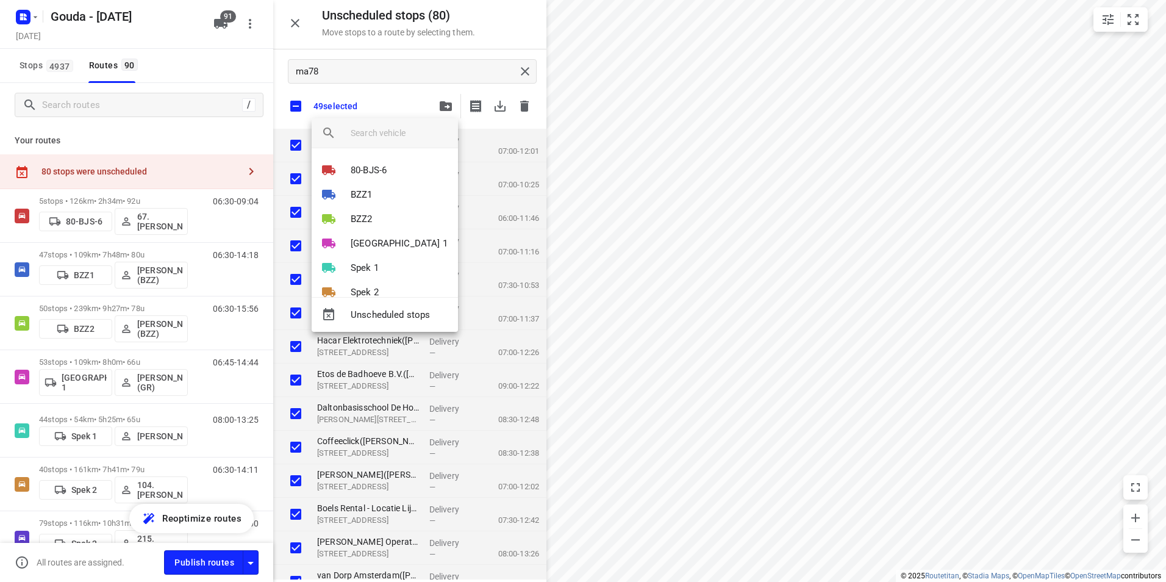
click at [229, 24] on div at bounding box center [583, 291] width 1166 height 582
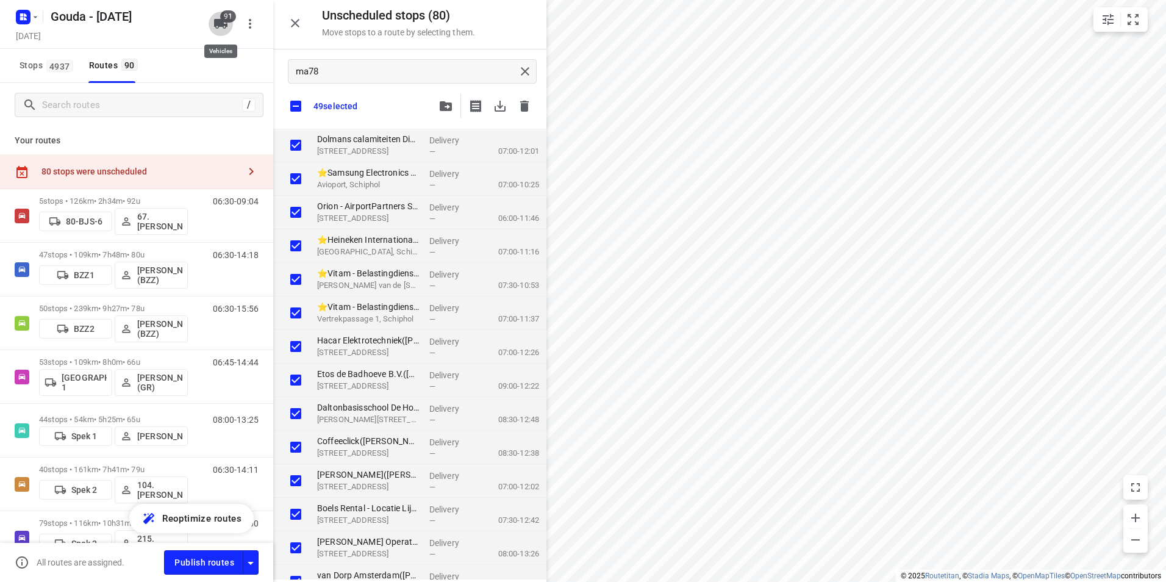
click at [218, 22] on icon "button" at bounding box center [220, 24] width 13 height 10
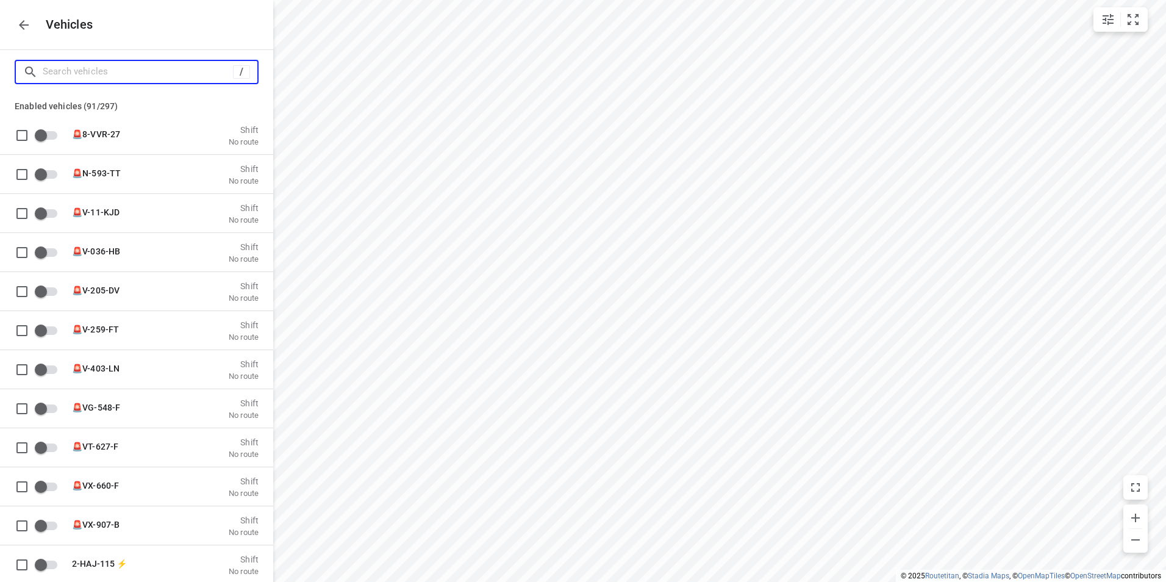
click at [160, 64] on input "Search vehicles" at bounding box center [138, 71] width 190 height 19
type input "v"
checkbox input "false"
type input "v-"
checkbox input "true"
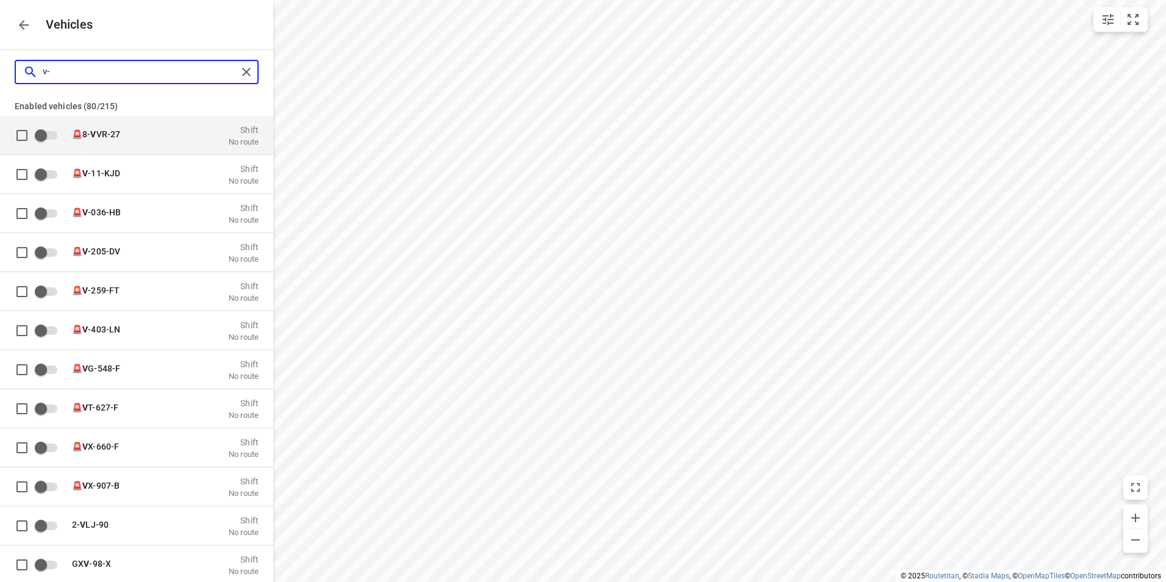
checkbox input "true"
type input "v-7"
checkbox input "true"
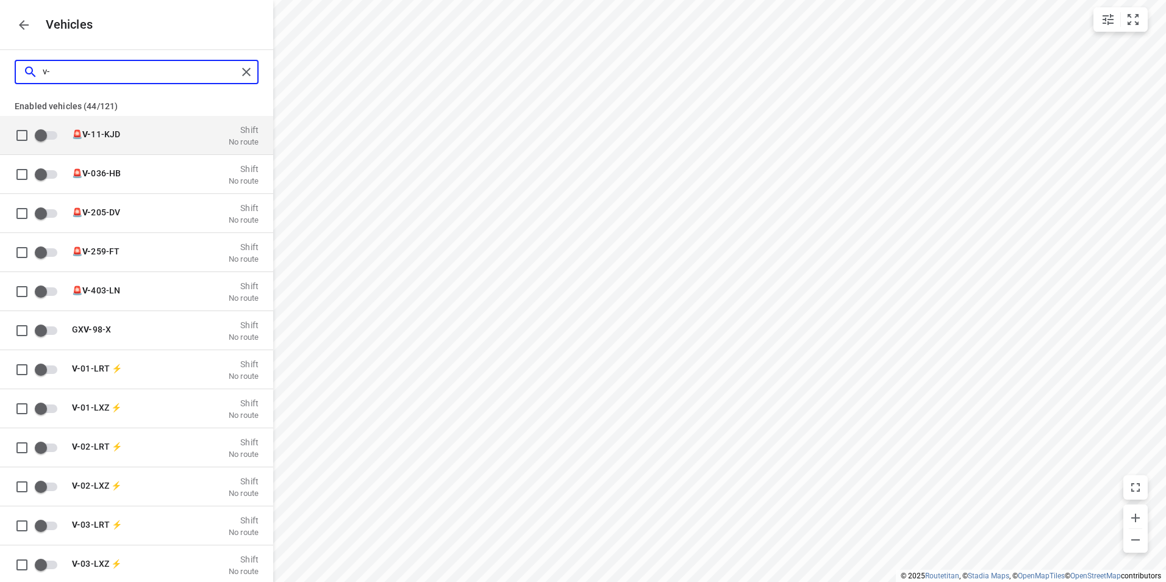
checkbox input "true"
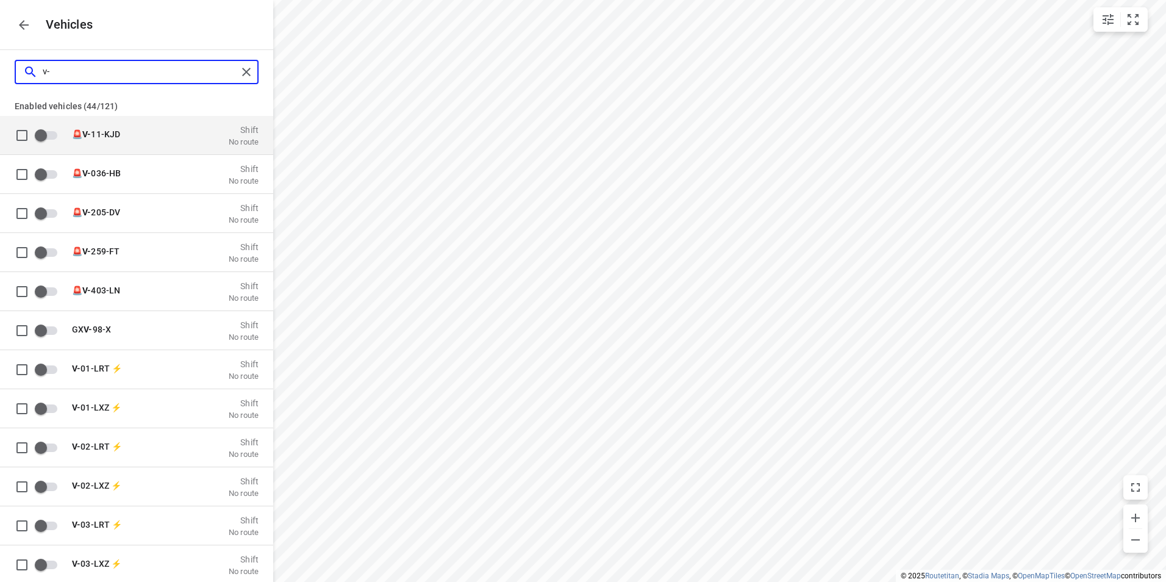
checkbox input "true"
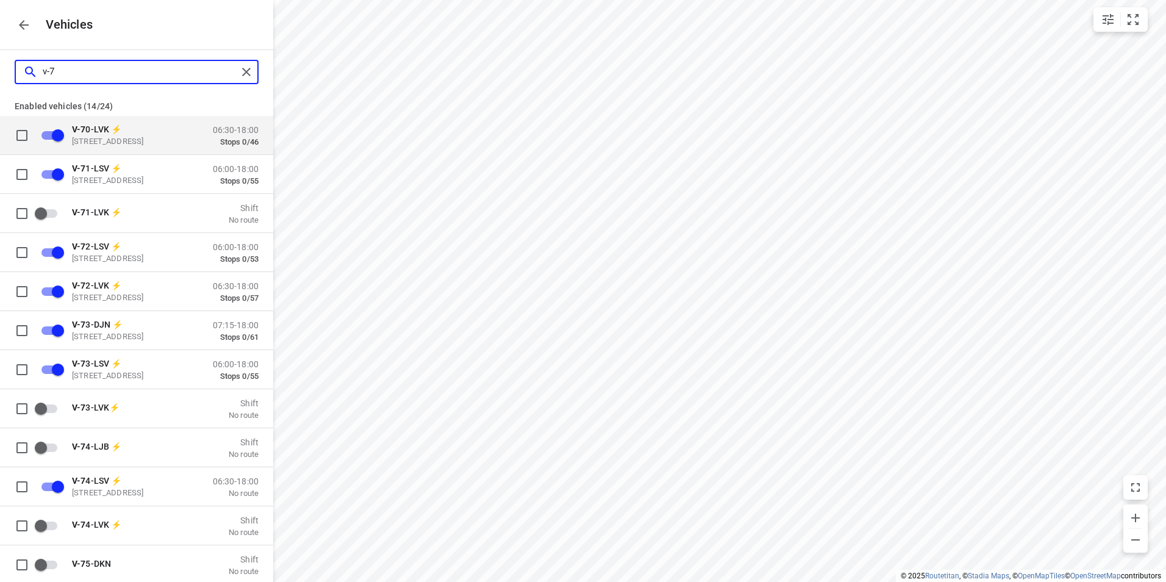
type input "v-74"
checkbox input "false"
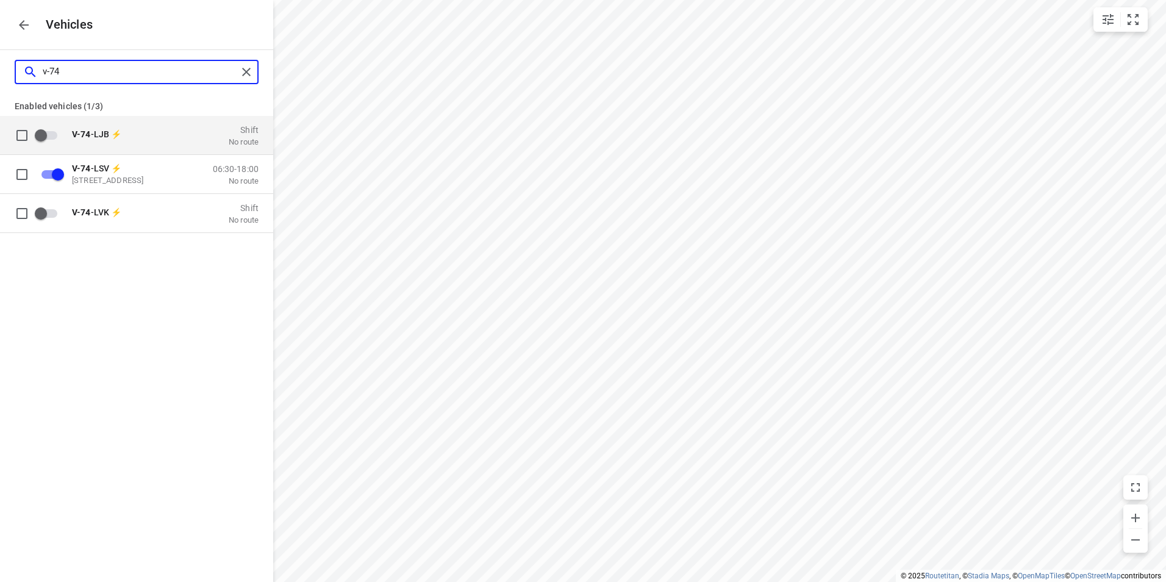
drag, startPoint x: 60, startPoint y: 69, endPoint x: 43, endPoint y: 69, distance: 16.5
click at [41, 69] on div "v-74" at bounding box center [130, 71] width 214 height 19
type input "s"
checkbox input "false"
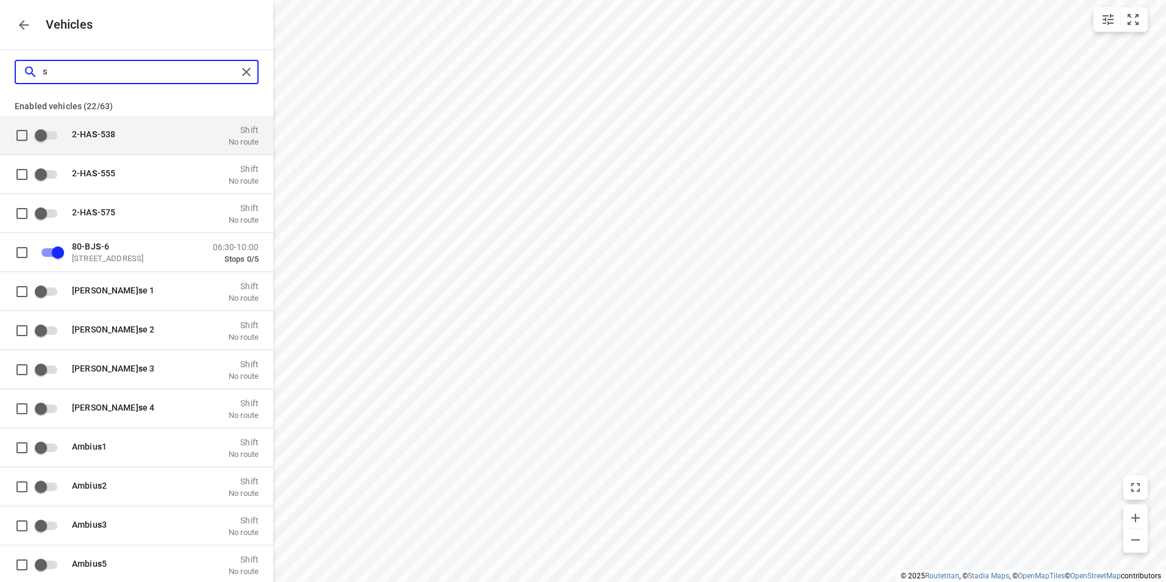
type input "sp"
checkbox input "true"
checkbox input "false"
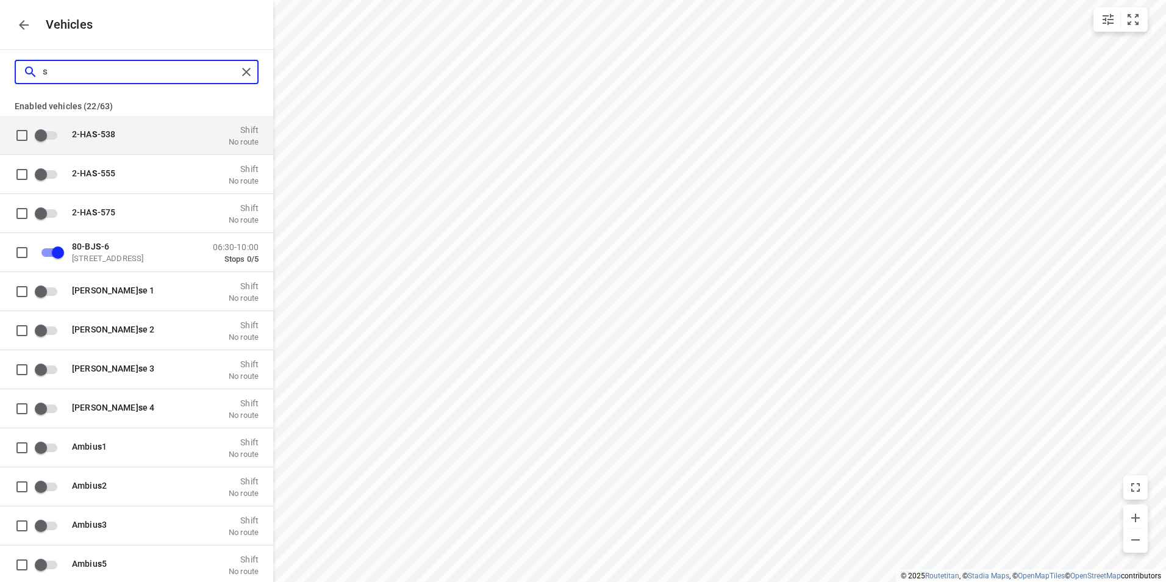
checkbox input "true"
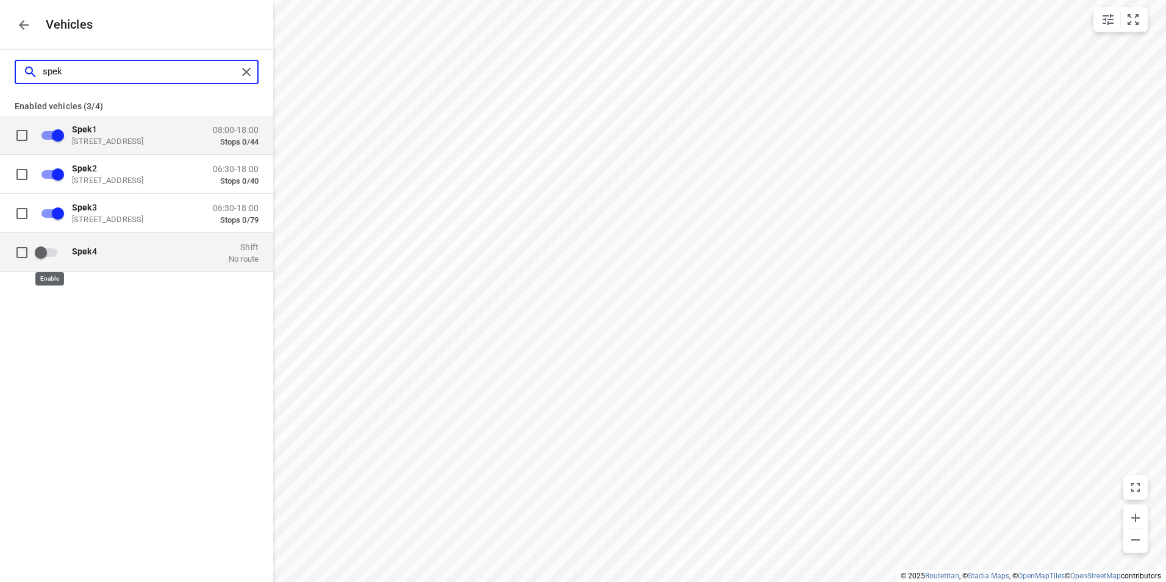
type input "spek"
click at [53, 251] on input "grid" at bounding box center [40, 251] width 69 height 23
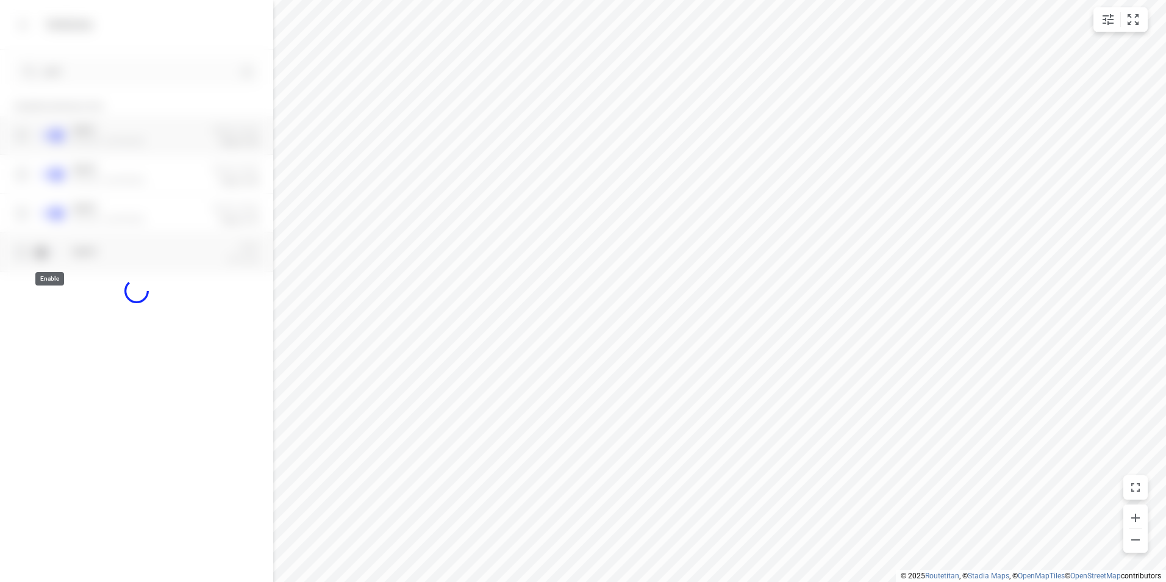
checkbox input "true"
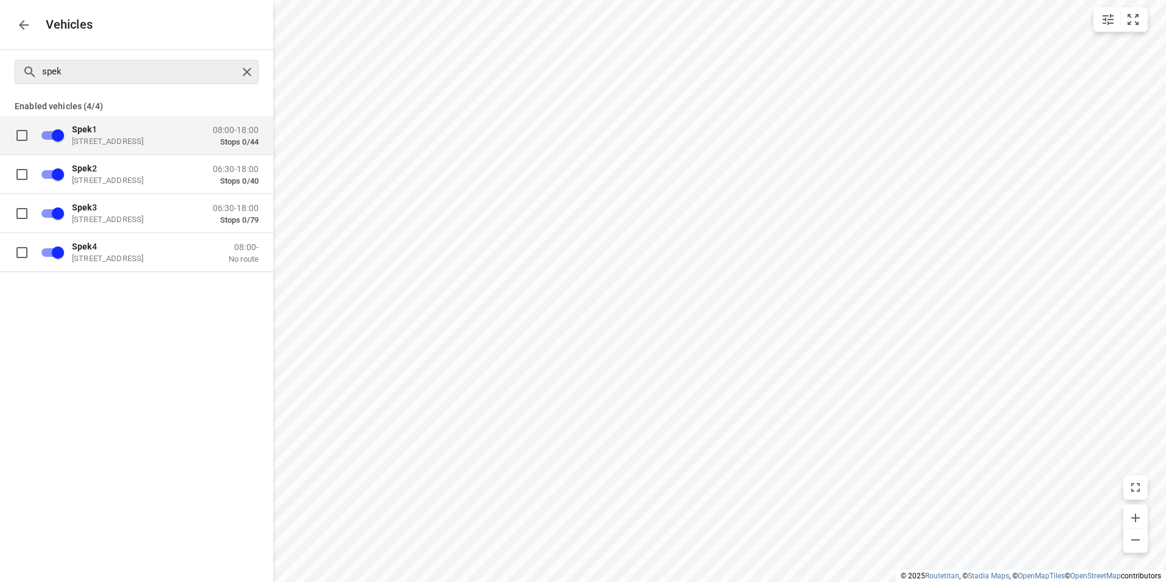
checkbox input "false"
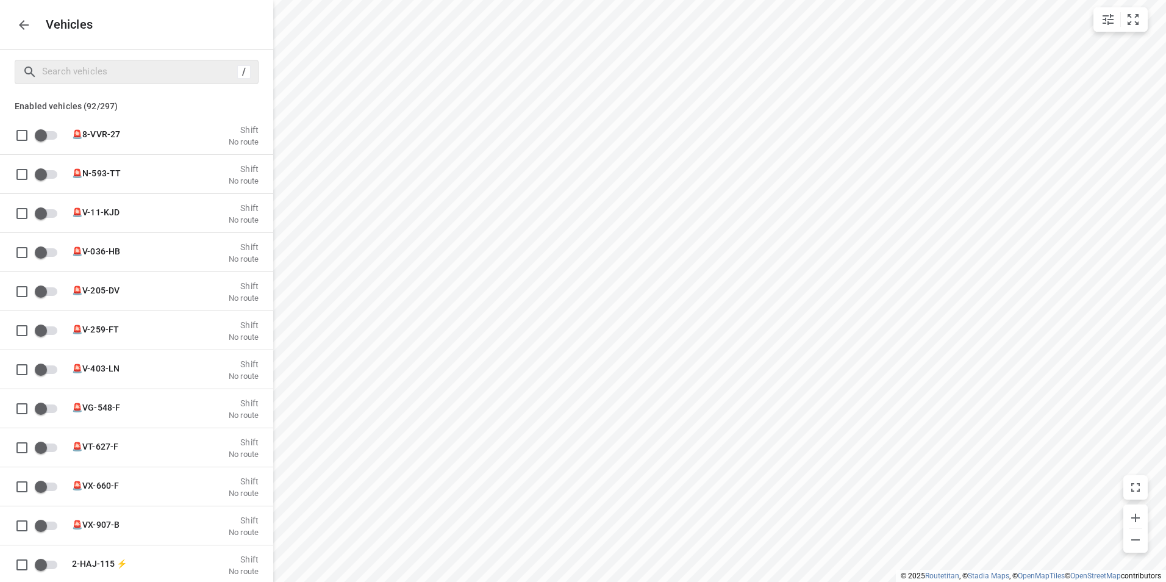
click at [20, 20] on icon "button" at bounding box center [23, 25] width 15 height 15
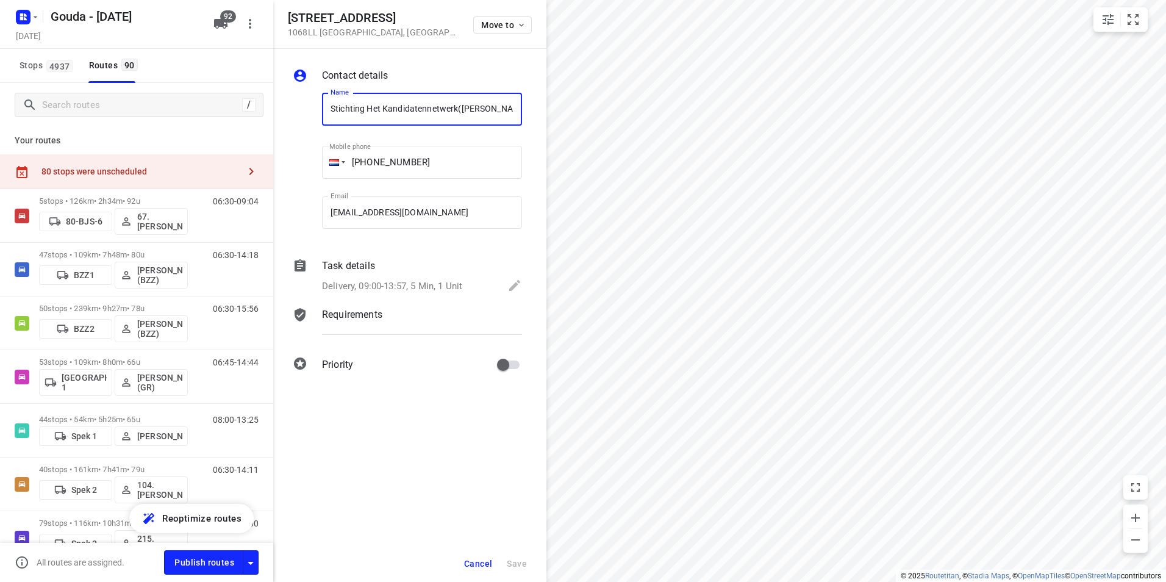
scroll to position [0, 56]
click at [408, 269] on div "Task details" at bounding box center [422, 265] width 200 height 15
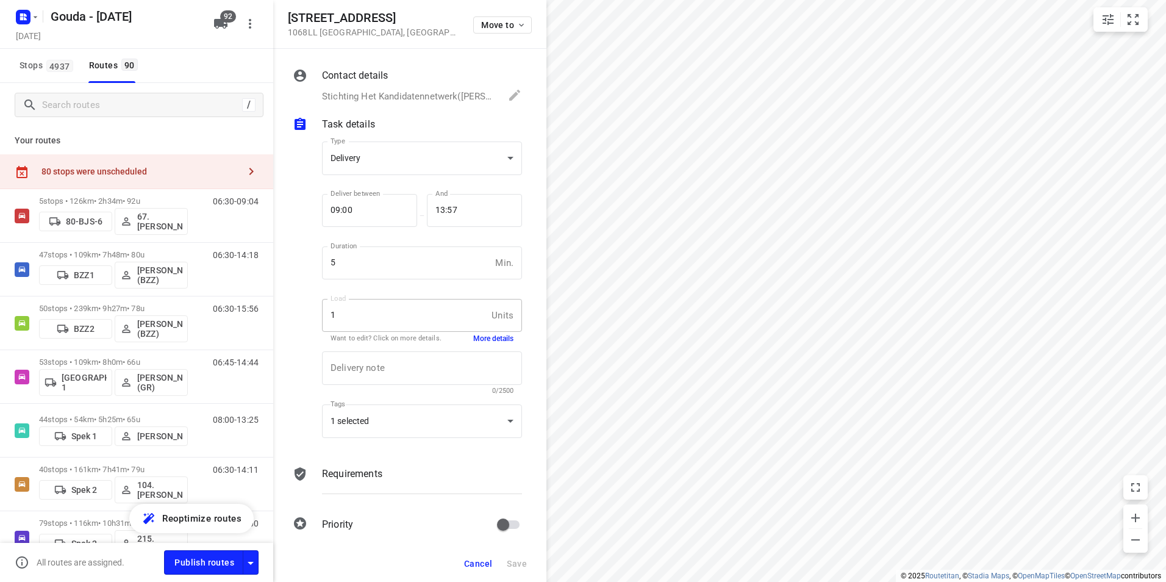
scroll to position [0, 0]
click at [430, 416] on div "1 selected" at bounding box center [422, 421] width 200 height 34
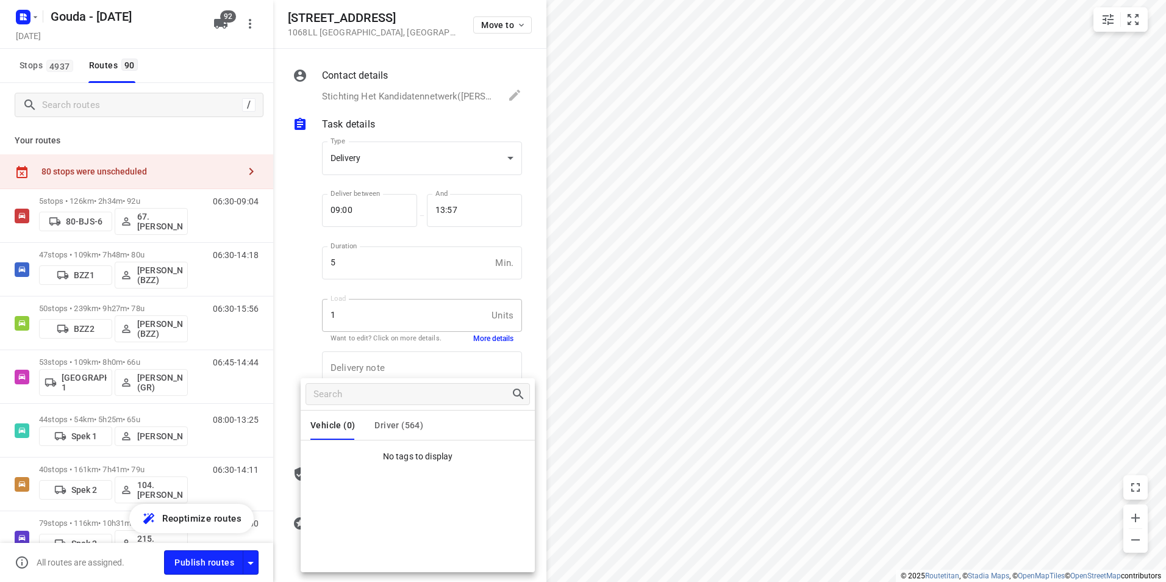
click at [418, 427] on span "Driver (564)" at bounding box center [398, 425] width 49 height 10
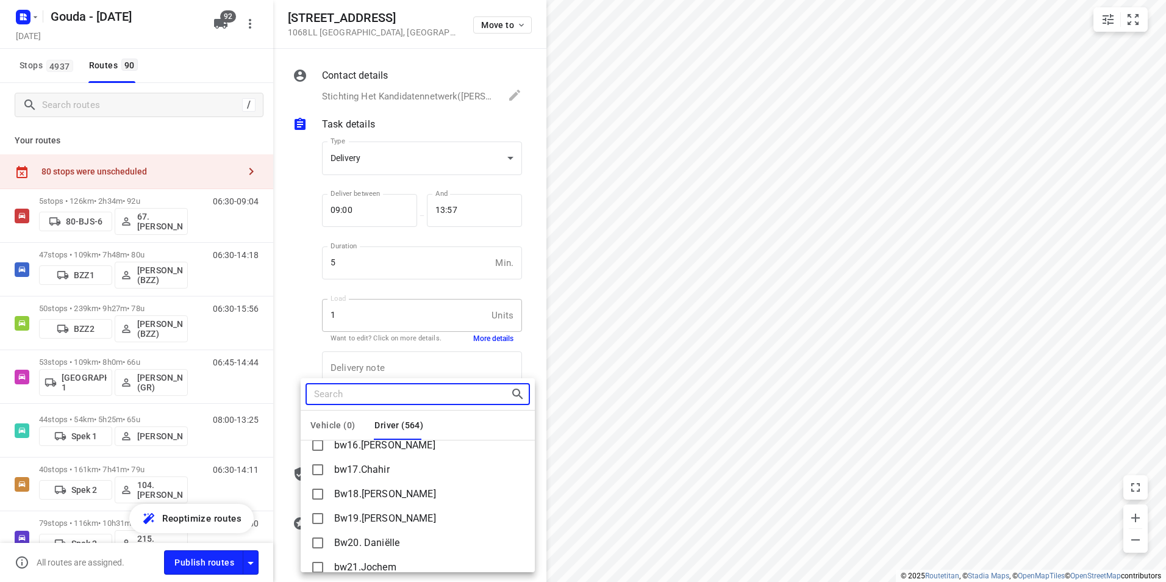
click at [383, 396] on input "Search tags" at bounding box center [412, 394] width 196 height 19
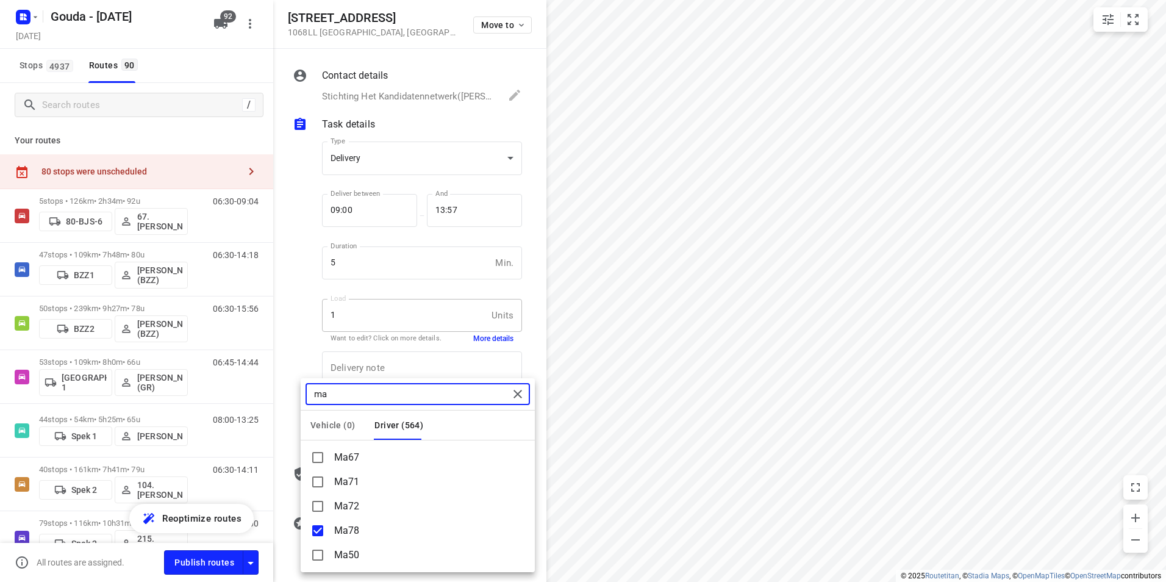
type input "ma"
click at [186, 184] on div at bounding box center [583, 291] width 1166 height 582
click at [193, 181] on div "Vehicle (0) Driver (564) B8.Mark B13.Maurice B16.Ahmad B20.Omar Al-hendi B26.Ja…" at bounding box center [583, 291] width 1166 height 582
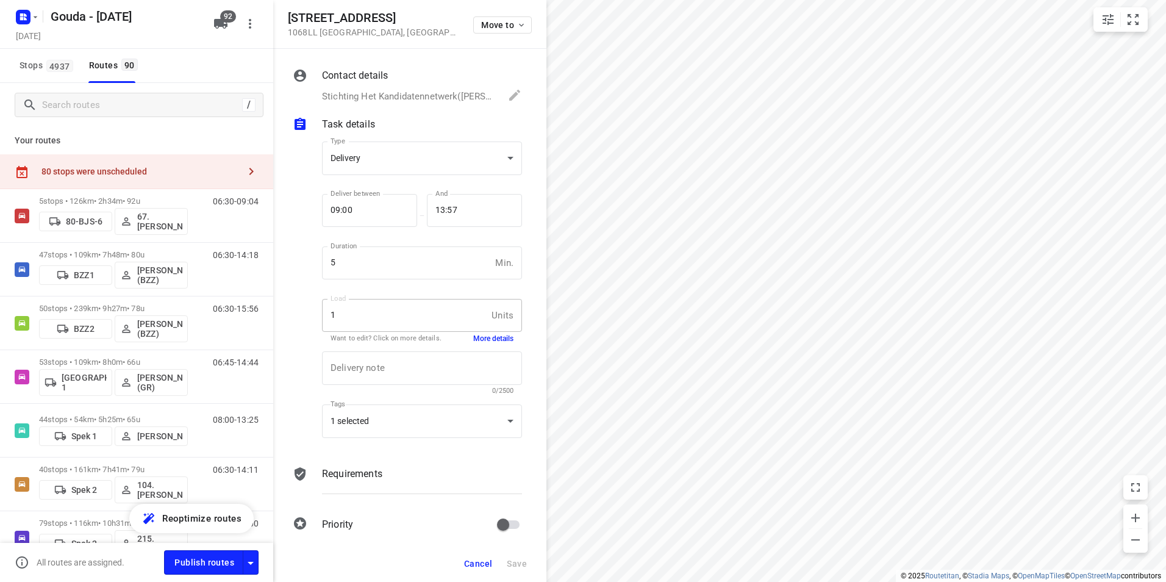
click at [174, 174] on div "80 stops were unscheduled" at bounding box center [140, 171] width 198 height 10
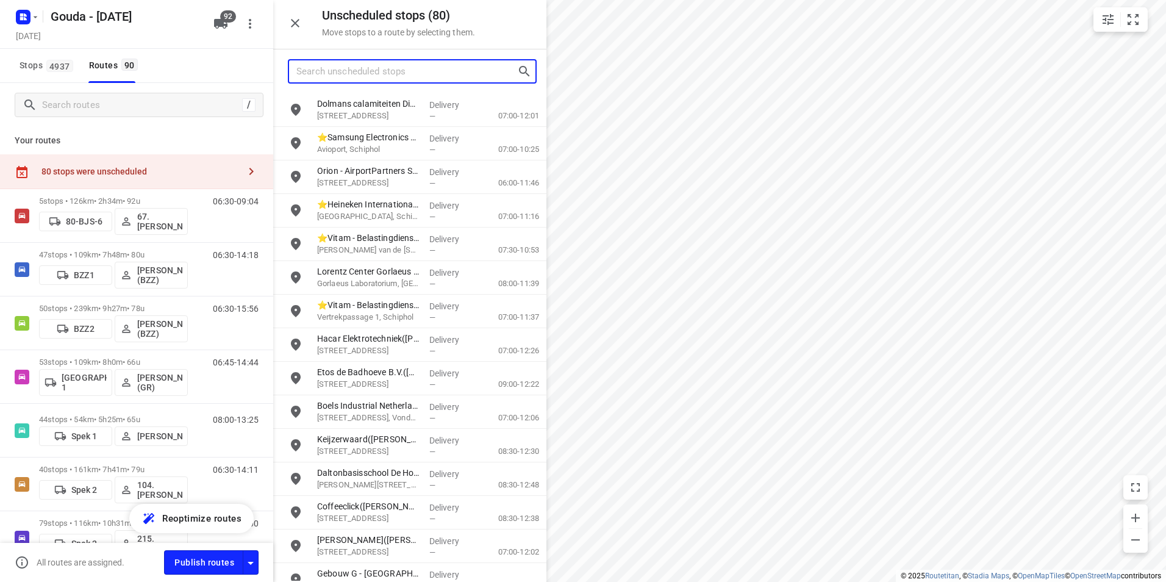
drag, startPoint x: 174, startPoint y: 174, endPoint x: 339, endPoint y: 69, distance: 195.2
click at [339, 69] on input "Search unscheduled stops" at bounding box center [406, 71] width 221 height 19
click at [347, 69] on input "Search unscheduled stops" at bounding box center [406, 71] width 221 height 19
type input "ma78"
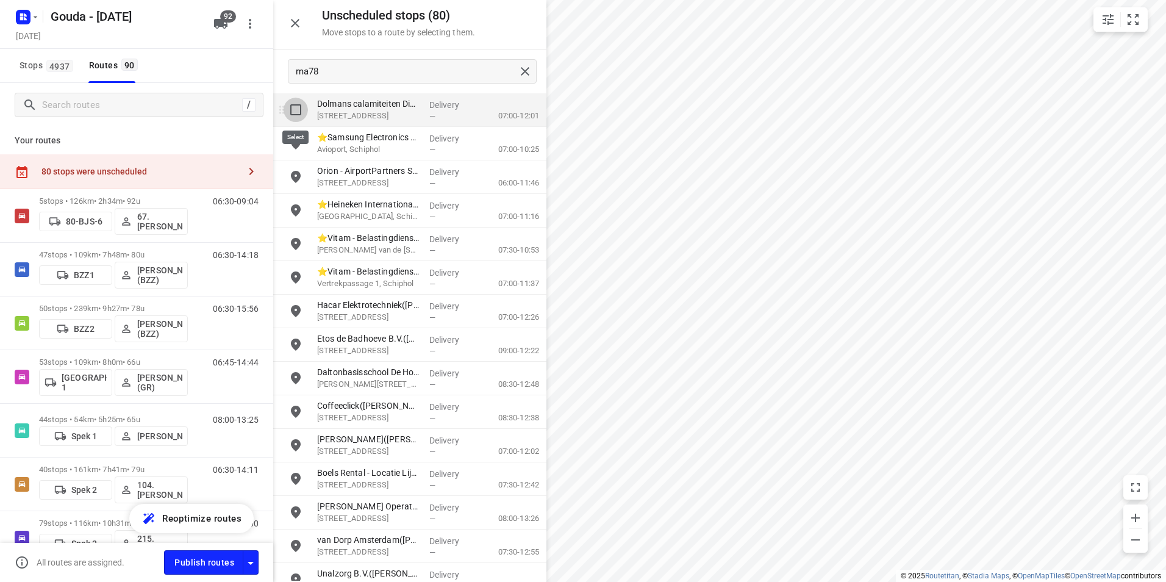
click at [299, 107] on input "grid" at bounding box center [295, 110] width 24 height 24
checkbox input "true"
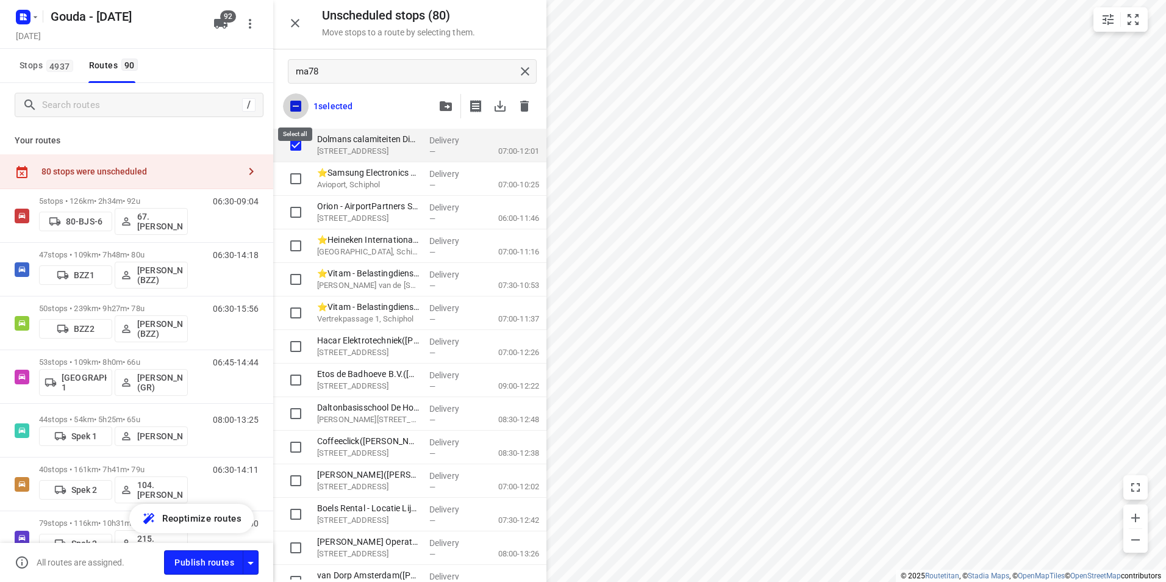
click at [296, 100] on input "checkbox" at bounding box center [296, 106] width 26 height 26
checkbox input "false"
checkbox input "true"
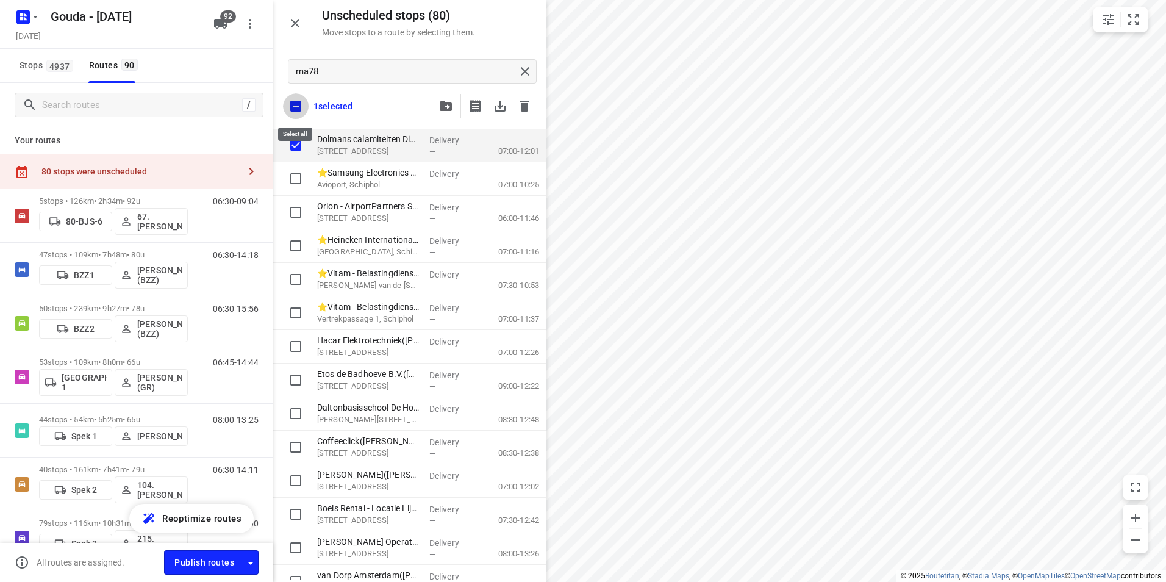
checkbox input "true"
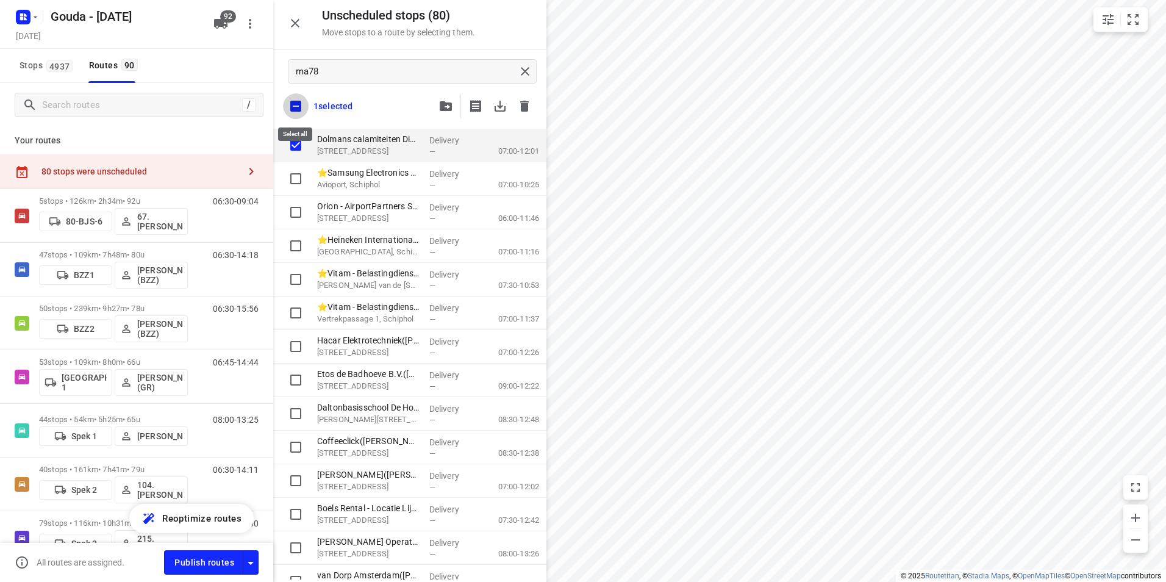
checkbox input "true"
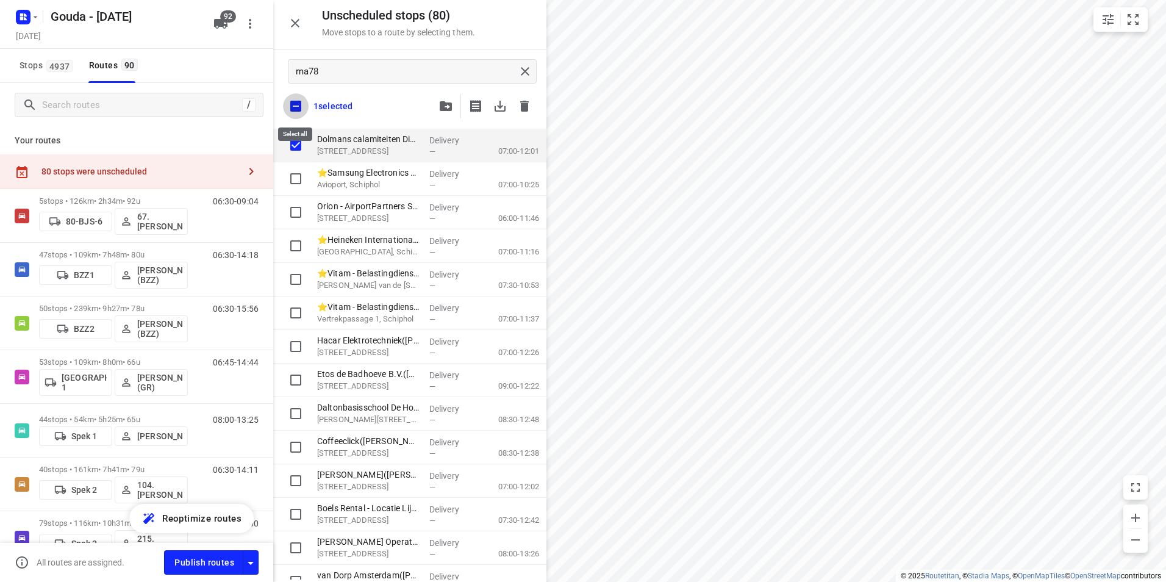
checkbox input "true"
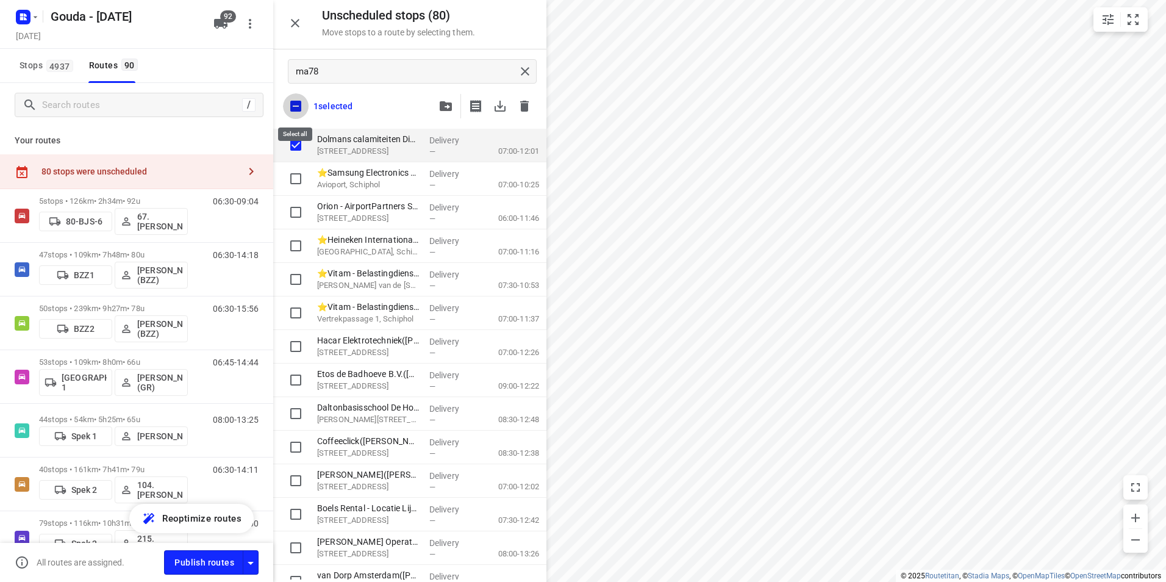
checkbox input "true"
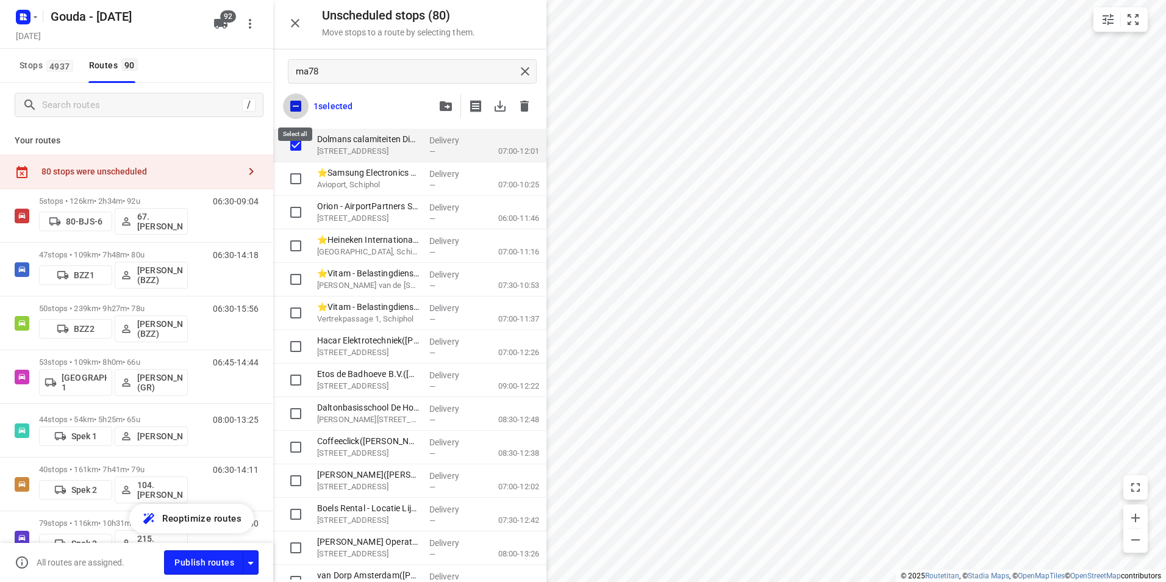
checkbox input "true"
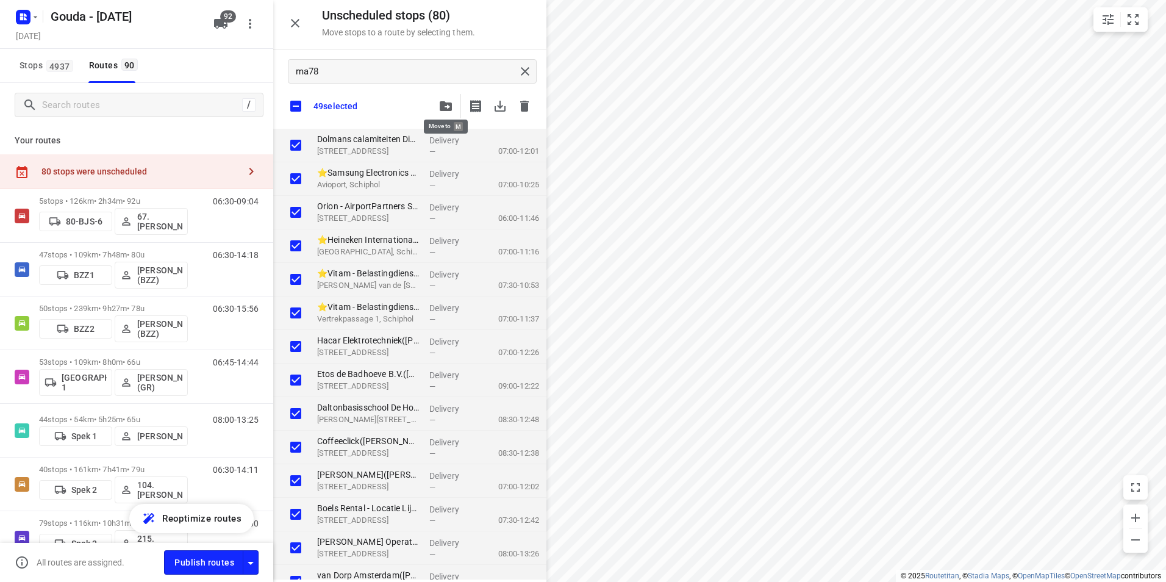
click at [446, 106] on icon "button" at bounding box center [446, 106] width 12 height 10
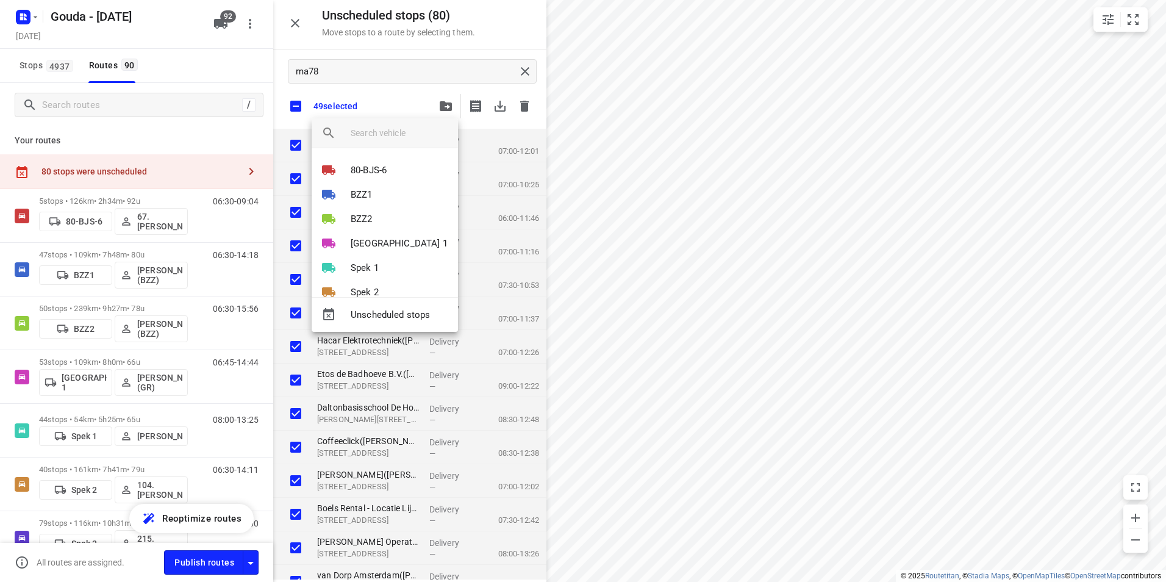
click at [416, 124] on input "search vehicle" at bounding box center [400, 133] width 98 height 18
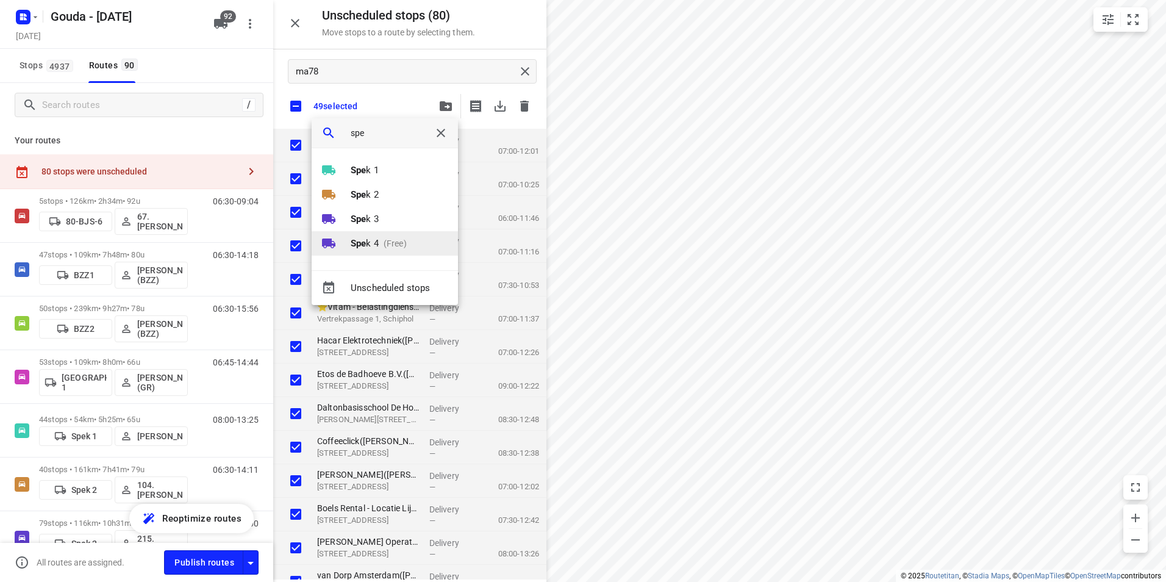
type input "spe"
click at [384, 246] on p "(Free)" at bounding box center [393, 243] width 28 height 13
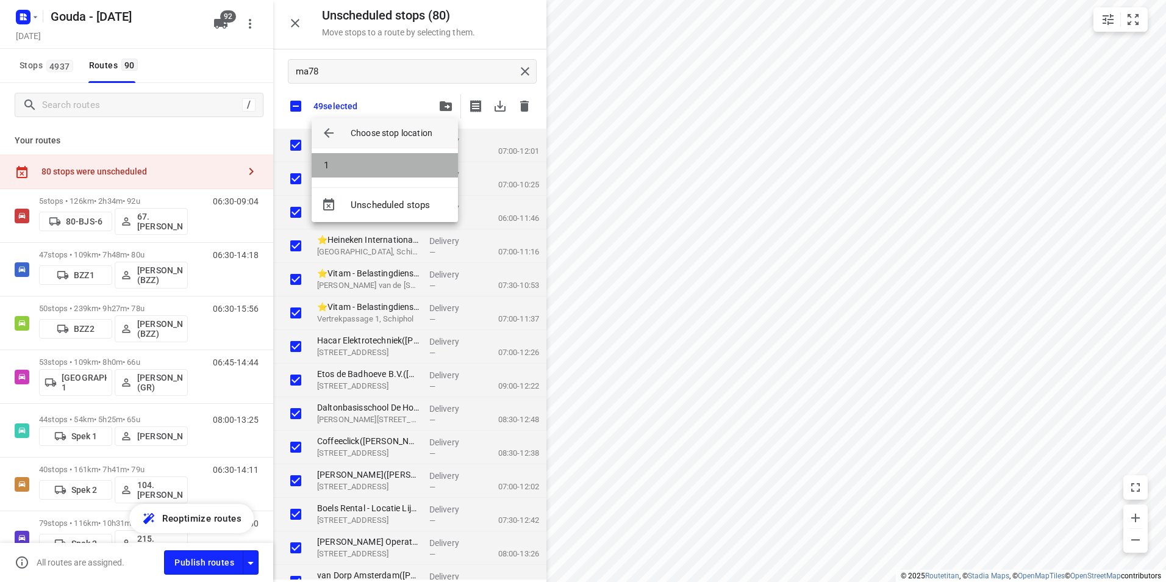
click at [367, 167] on li "1" at bounding box center [385, 165] width 146 height 24
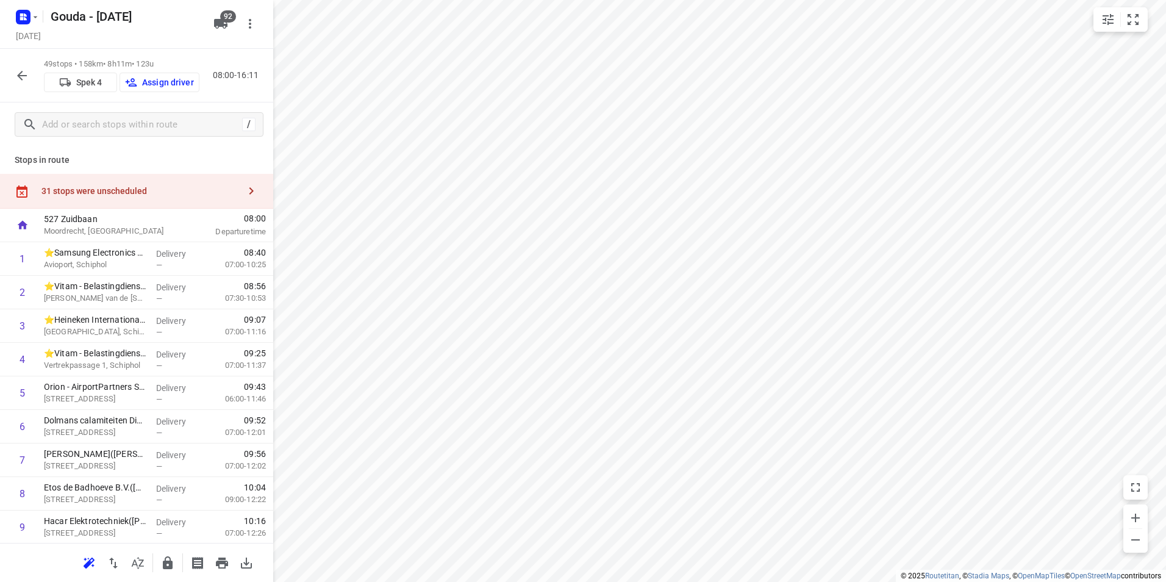
click at [141, 563] on icon "button" at bounding box center [138, 563] width 12 height 12
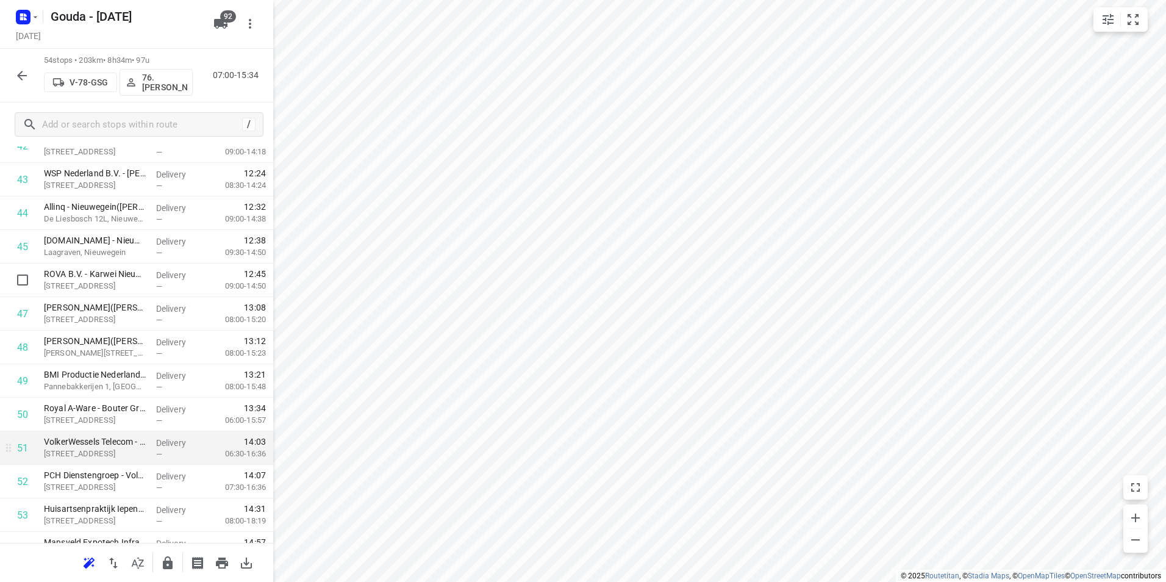
scroll to position [1544, 0]
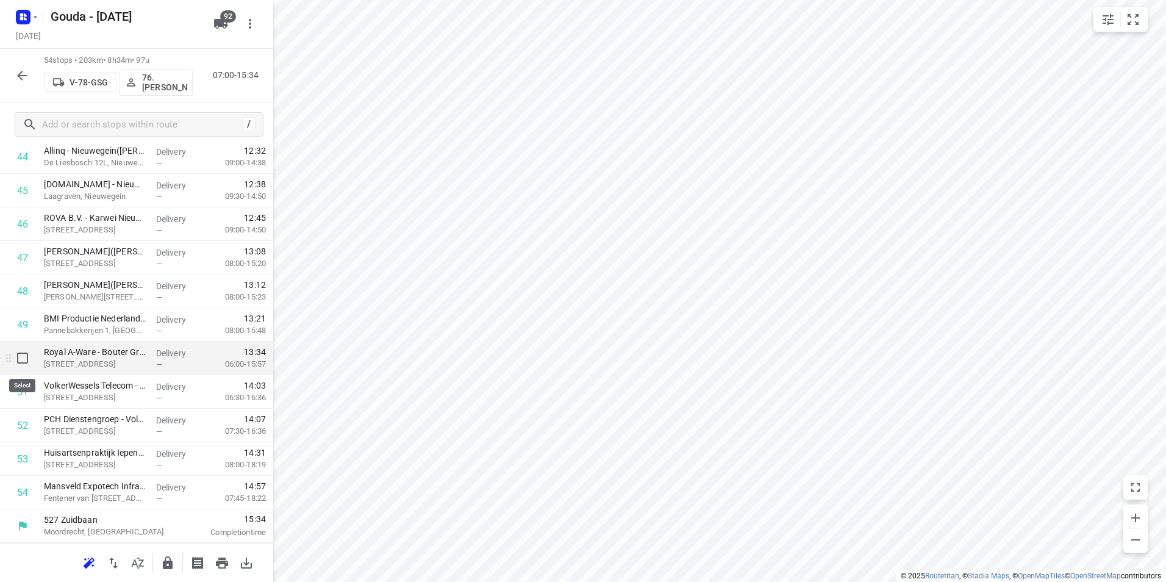
click at [23, 359] on input "checkbox" at bounding box center [22, 358] width 24 height 24
checkbox input "true"
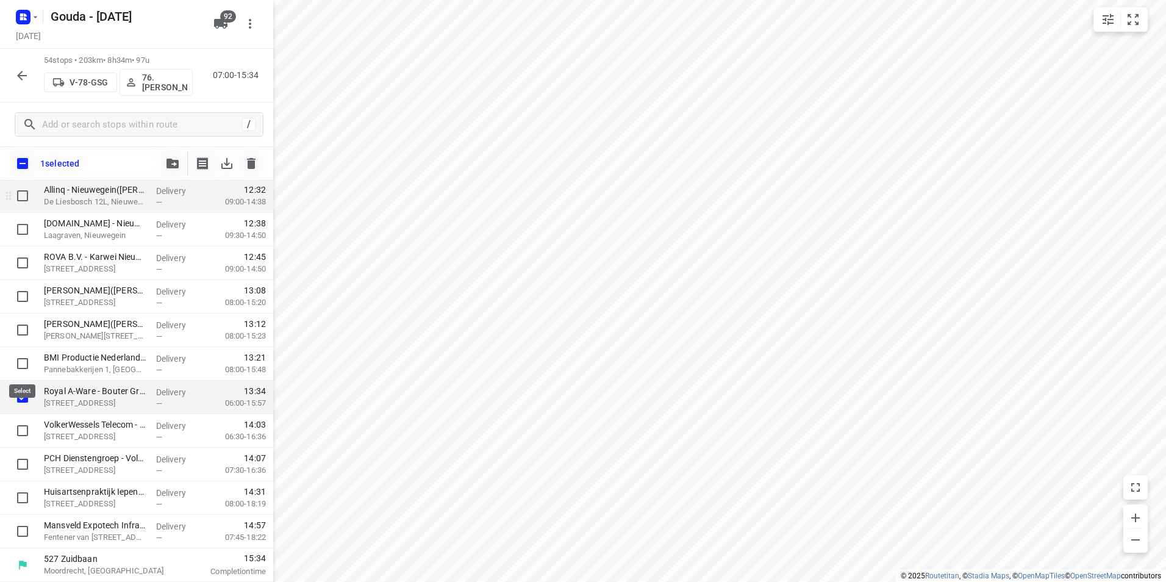
scroll to position [1539, 0]
click at [174, 168] on button "button" at bounding box center [172, 163] width 24 height 24
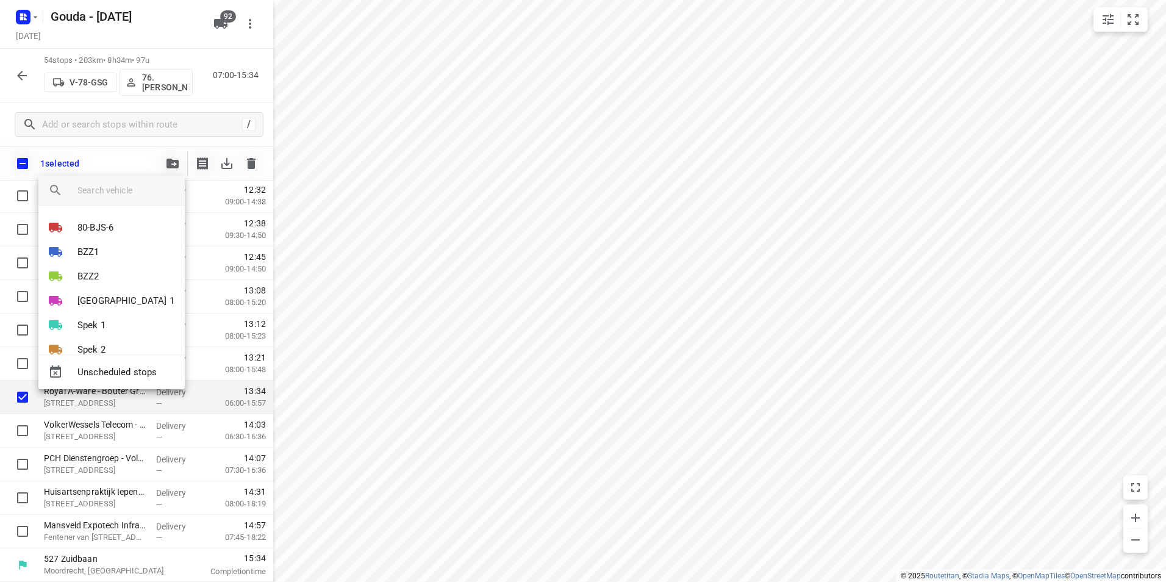
click at [21, 403] on div at bounding box center [583, 291] width 1166 height 582
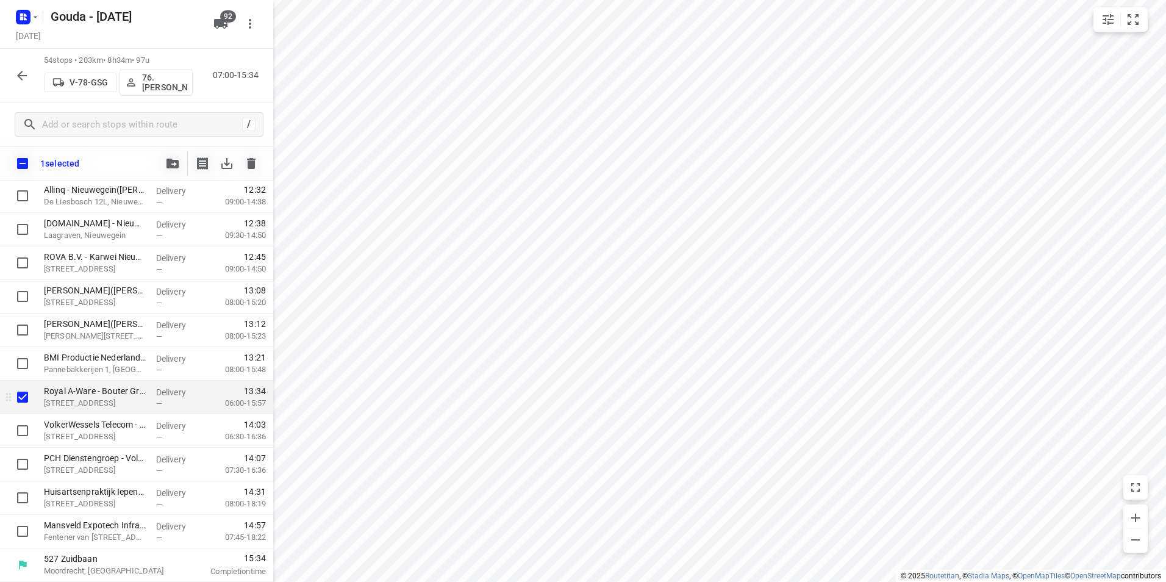
click at [21, 397] on input "checkbox" at bounding box center [22, 397] width 24 height 24
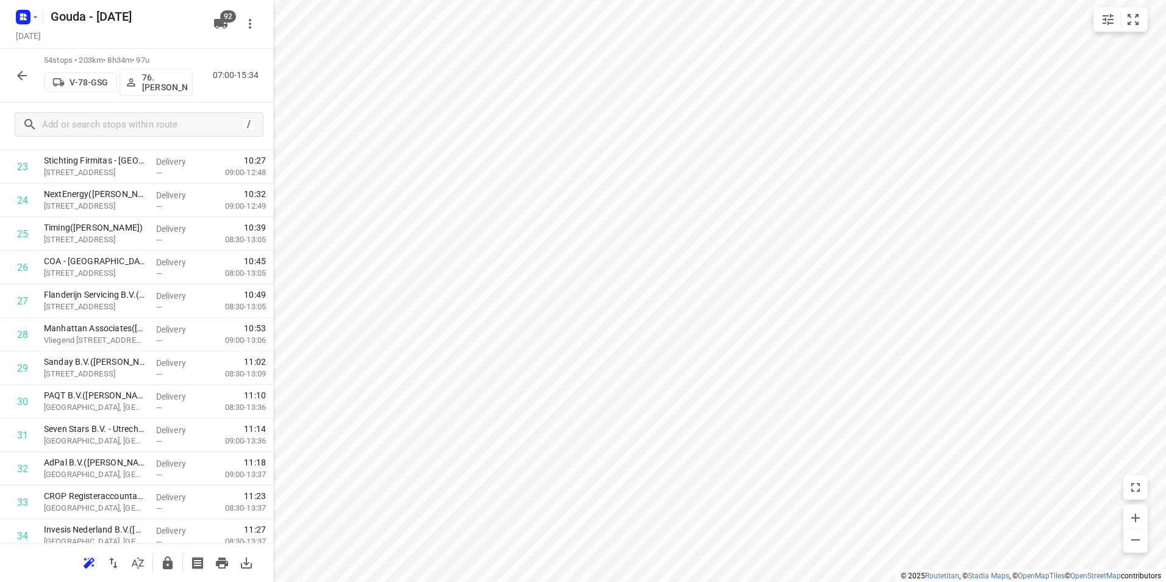
scroll to position [0, 0]
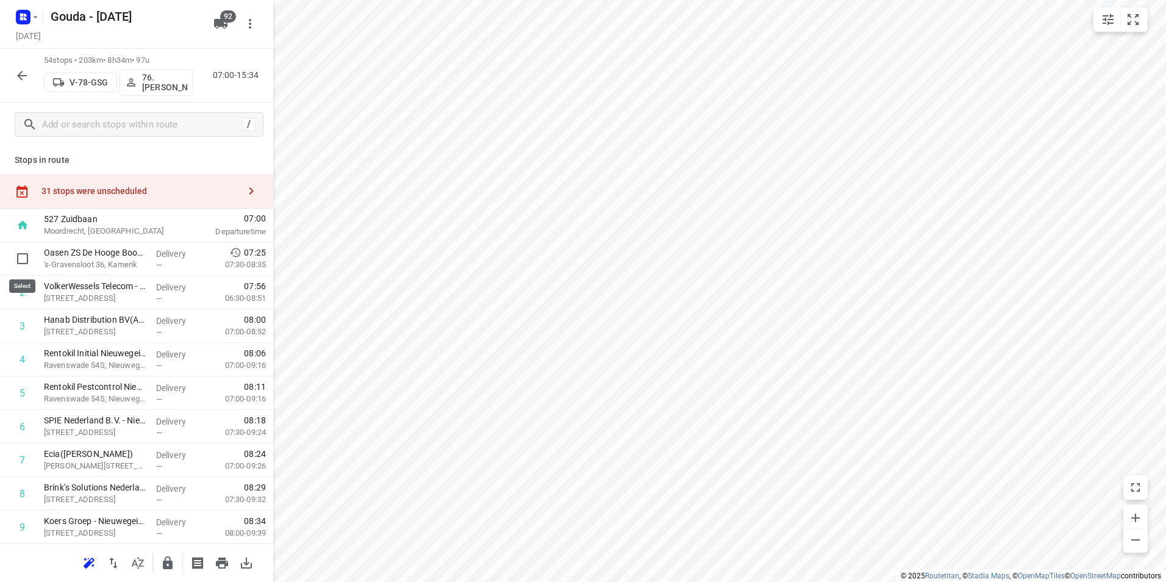
click at [20, 257] on input "checkbox" at bounding box center [22, 258] width 24 height 24
checkbox input "true"
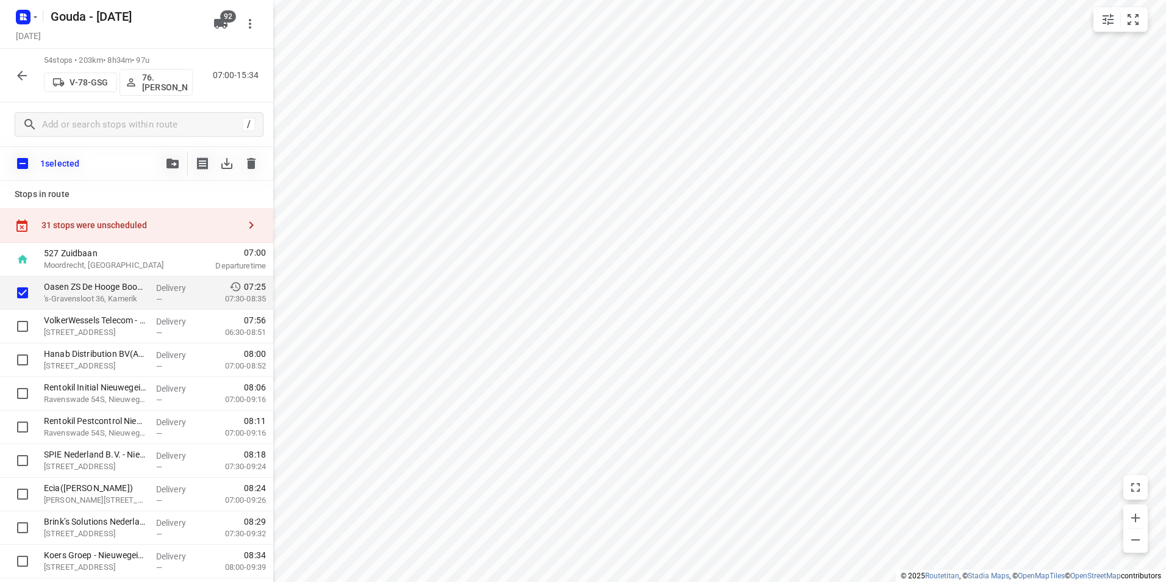
click at [186, 167] on div at bounding box center [211, 163] width 103 height 24
click at [177, 166] on icon "button" at bounding box center [172, 163] width 12 height 10
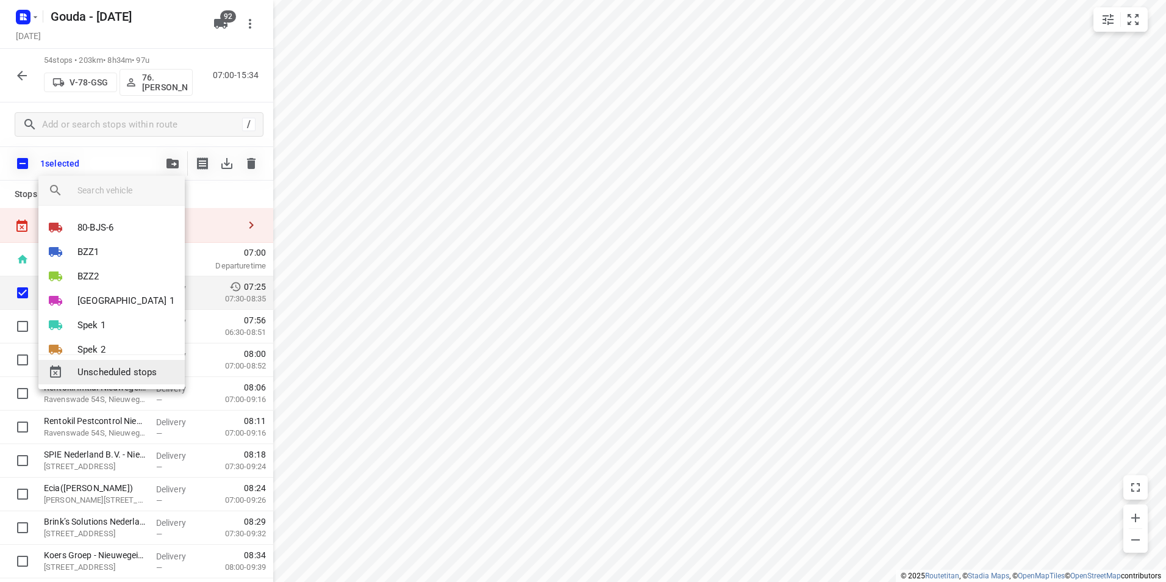
click at [123, 363] on div "Unscheduled stops" at bounding box center [111, 372] width 146 height 24
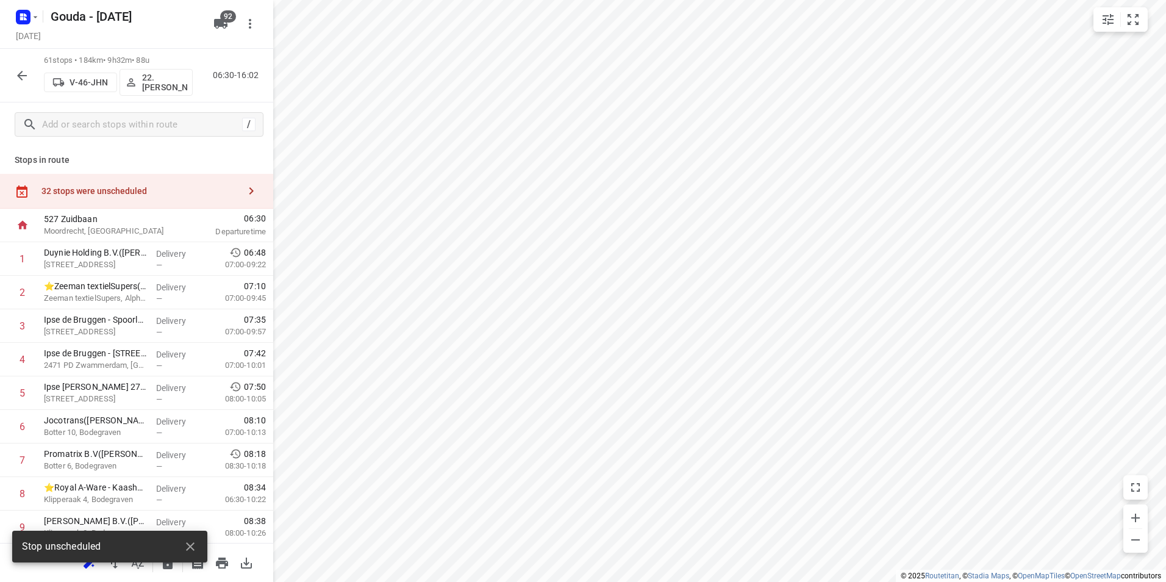
click at [189, 187] on div "32 stops were unscheduled" at bounding box center [140, 191] width 198 height 10
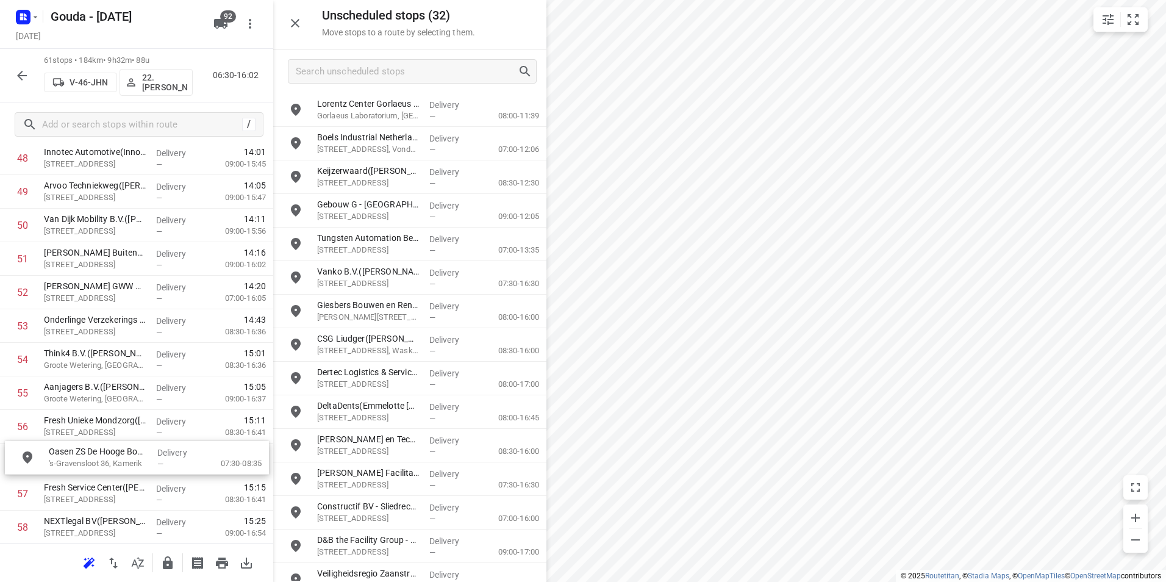
scroll to position [1680, 0]
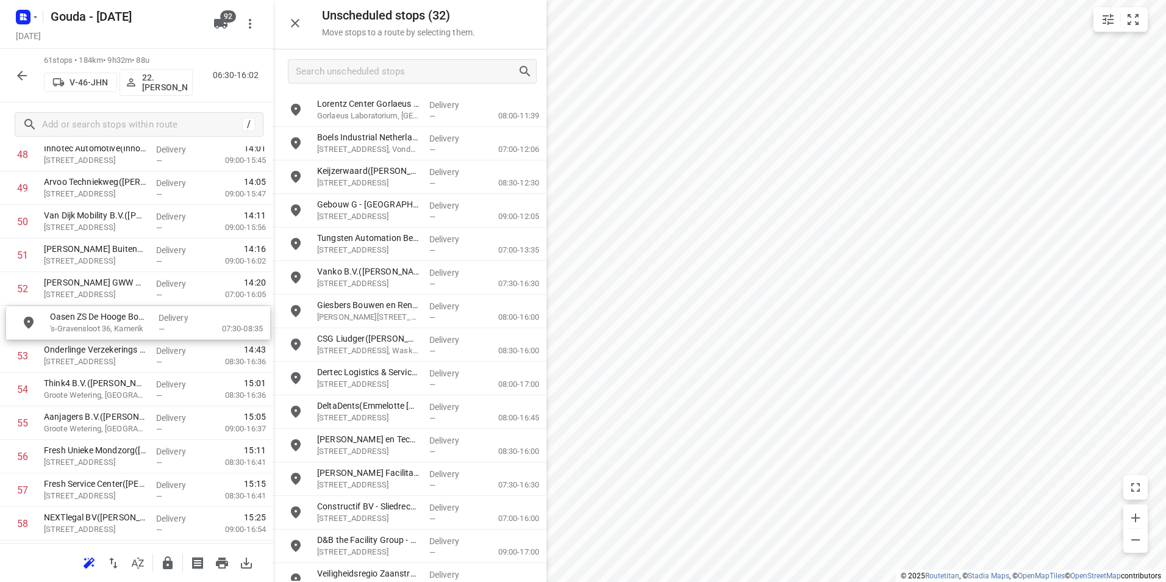
drag, startPoint x: 352, startPoint y: 107, endPoint x: 82, endPoint y: 322, distance: 344.9
click at [23, 353] on input "checkbox" at bounding box center [22, 355] width 24 height 24
checkbox input "true"
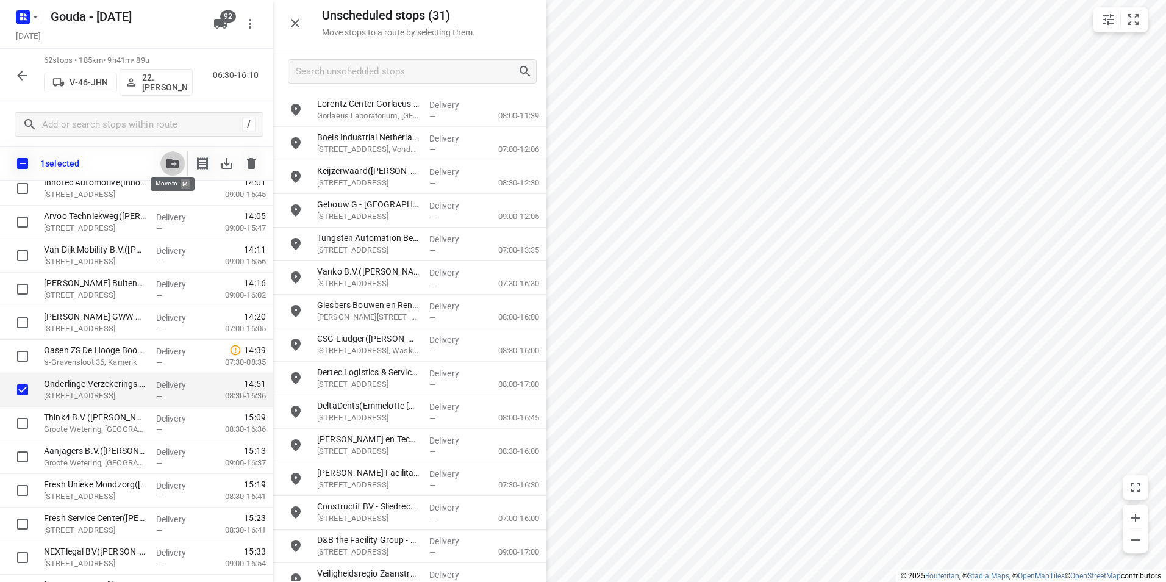
click at [176, 158] on icon "button" at bounding box center [172, 163] width 12 height 10
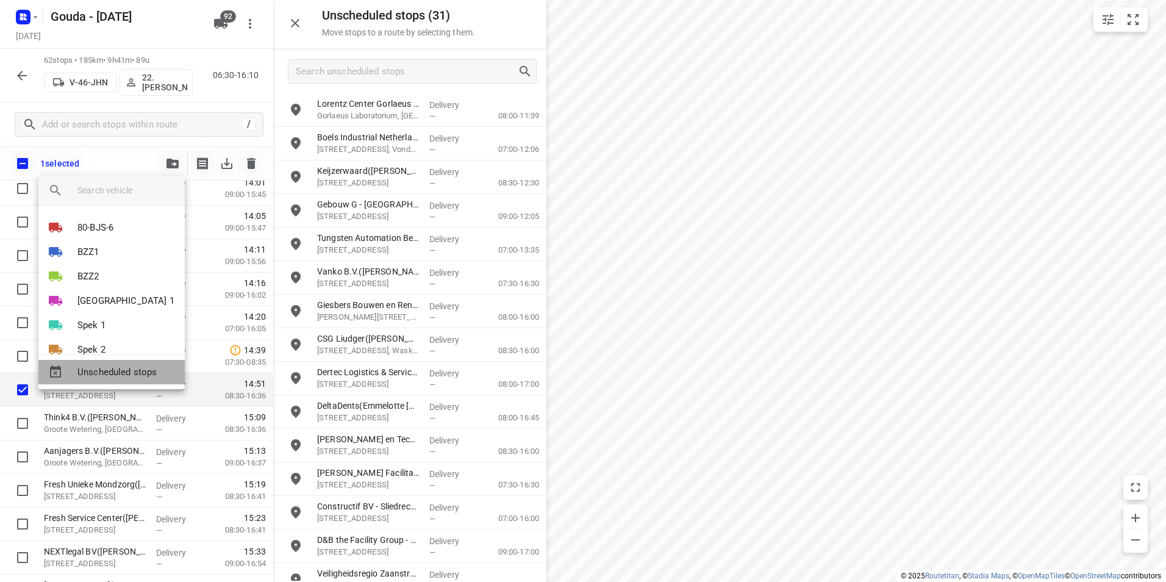
click at [148, 363] on div "Unscheduled stops" at bounding box center [111, 372] width 146 height 24
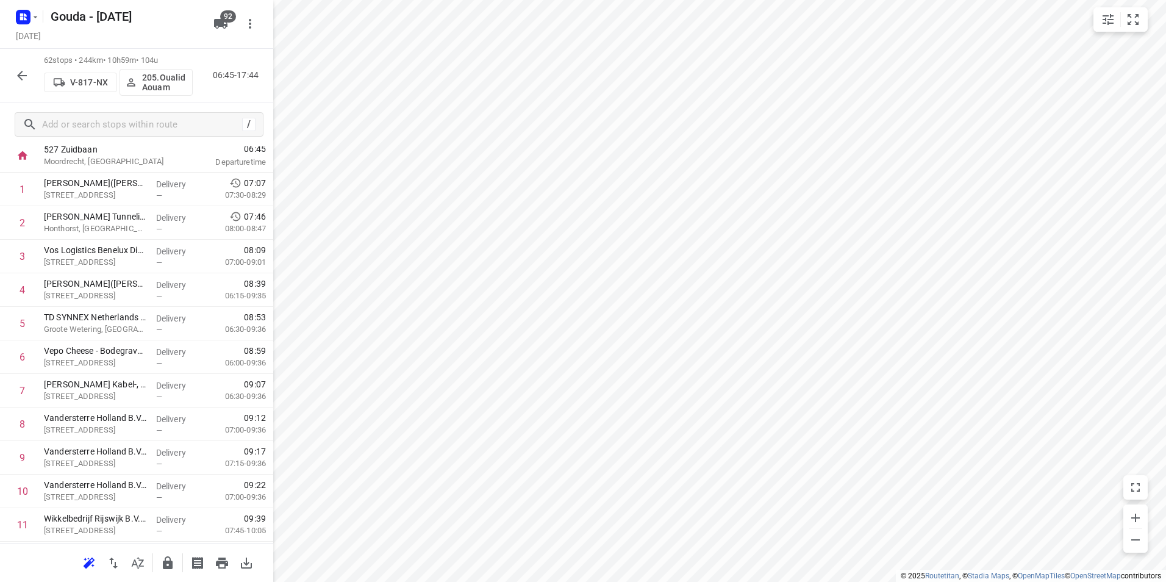
scroll to position [0, 0]
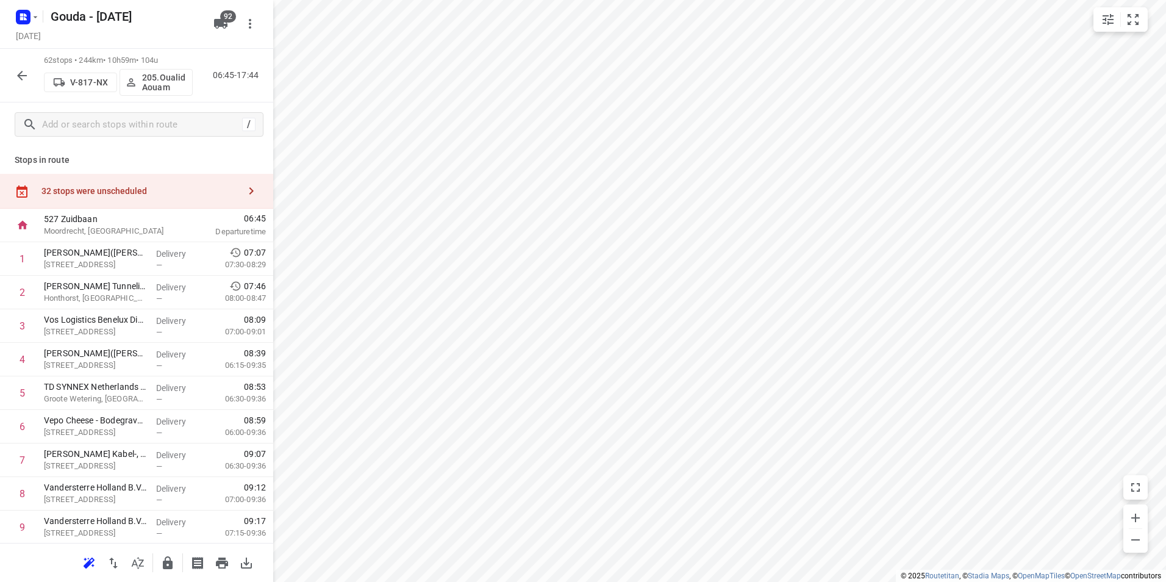
click at [210, 191] on div "32 stops were unscheduled" at bounding box center [140, 191] width 198 height 10
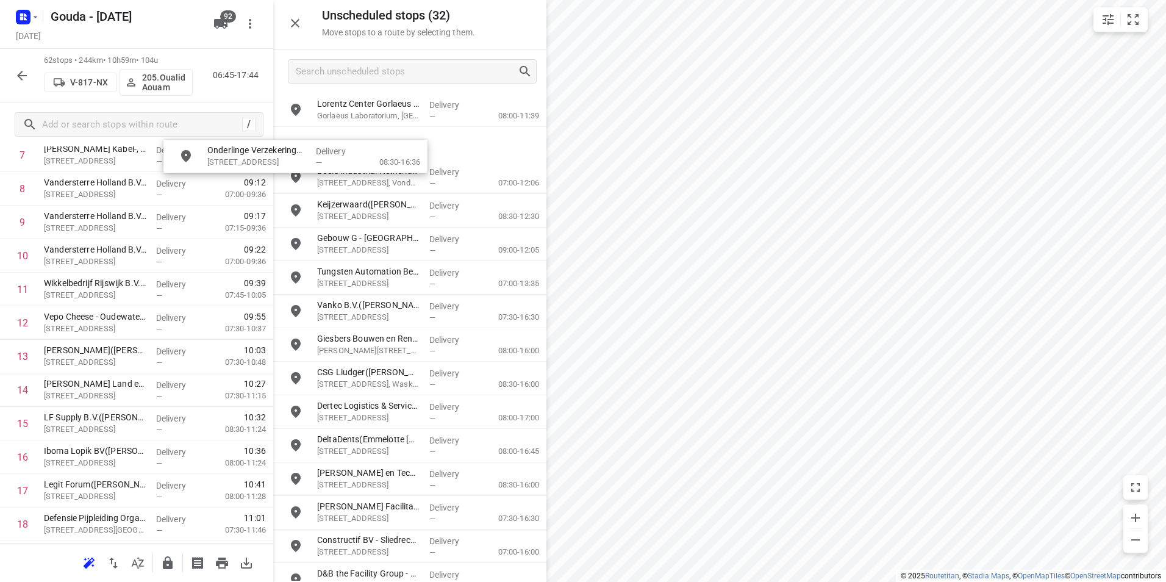
scroll to position [286, 0]
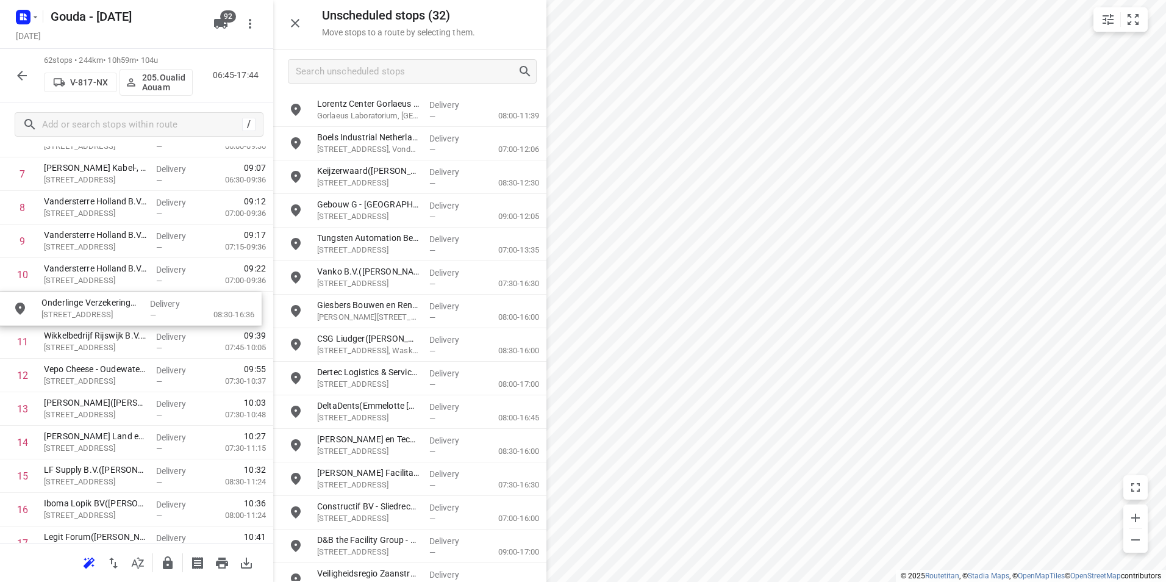
drag, startPoint x: 393, startPoint y: 115, endPoint x: 110, endPoint y: 313, distance: 345.2
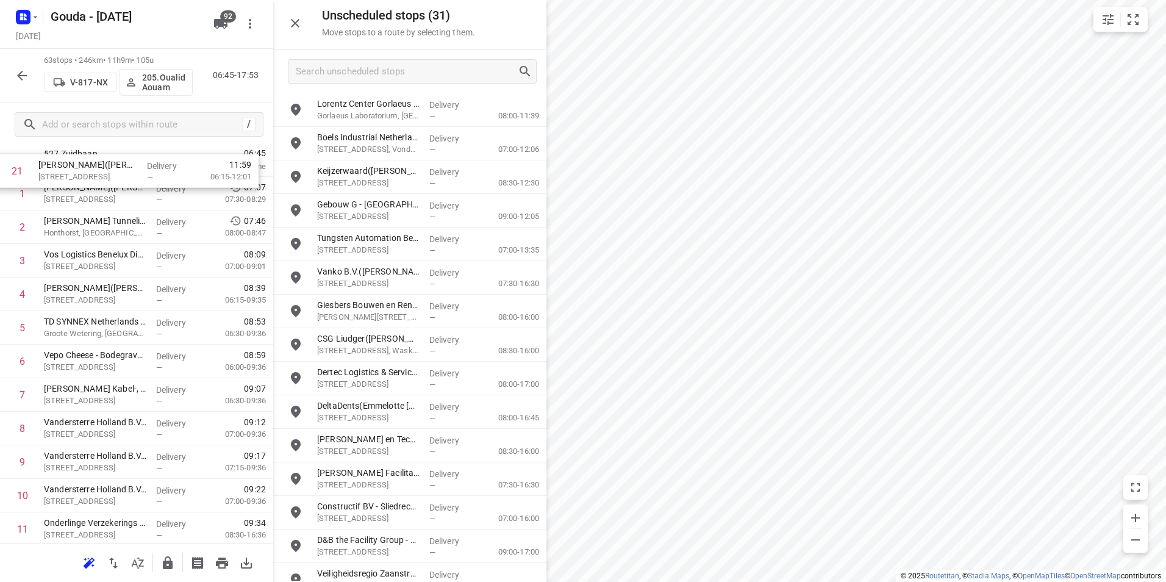
scroll to position [0, 0]
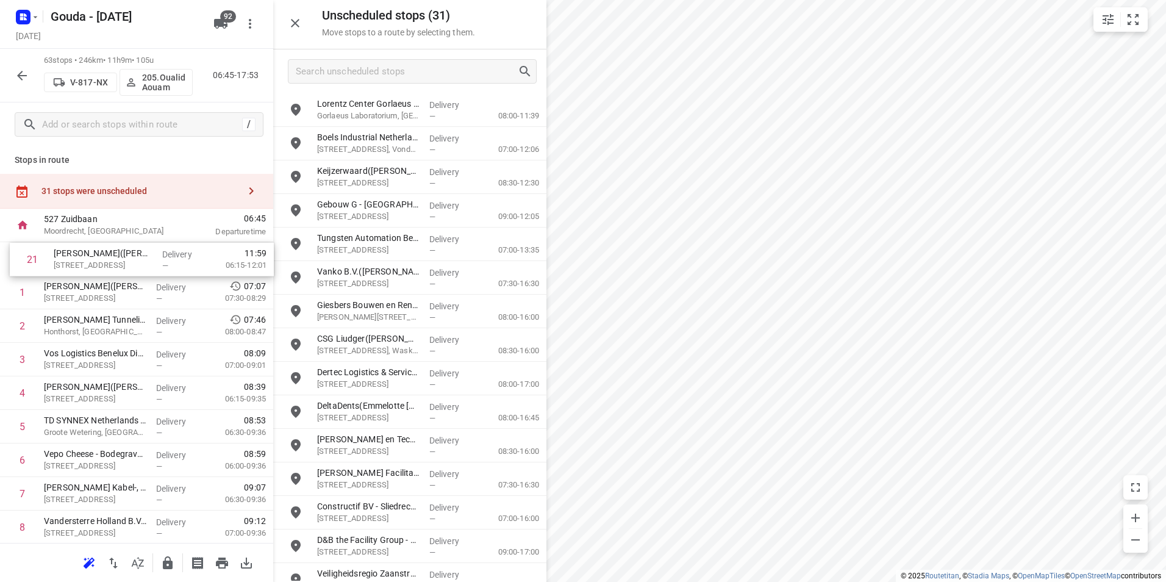
drag, startPoint x: 113, startPoint y: 497, endPoint x: 118, endPoint y: 267, distance: 229.9
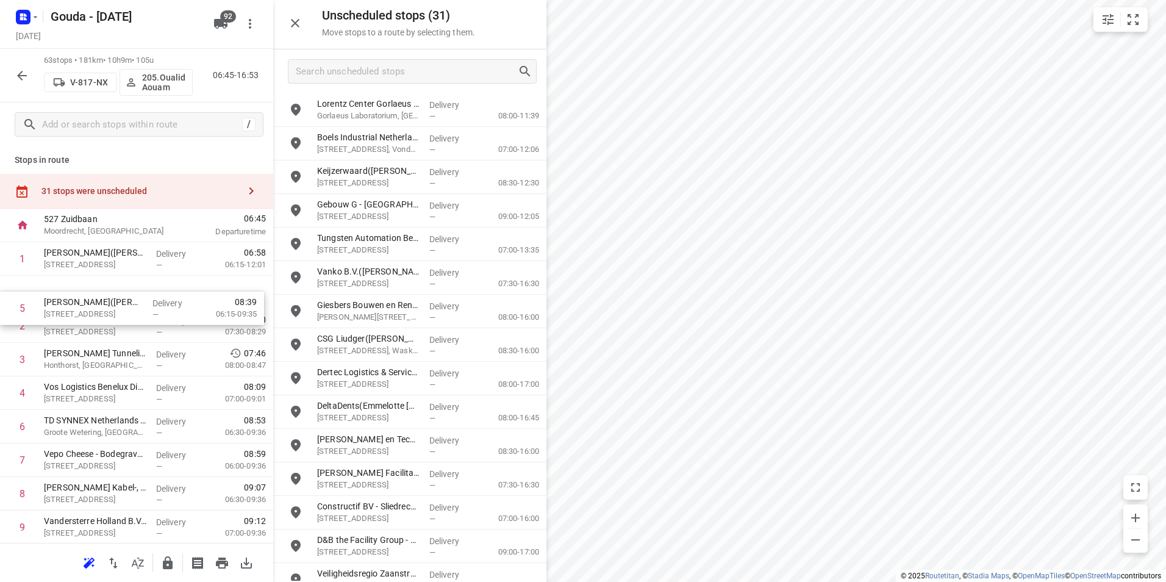
drag, startPoint x: 75, startPoint y: 395, endPoint x: 75, endPoint y: 304, distance: 91.4
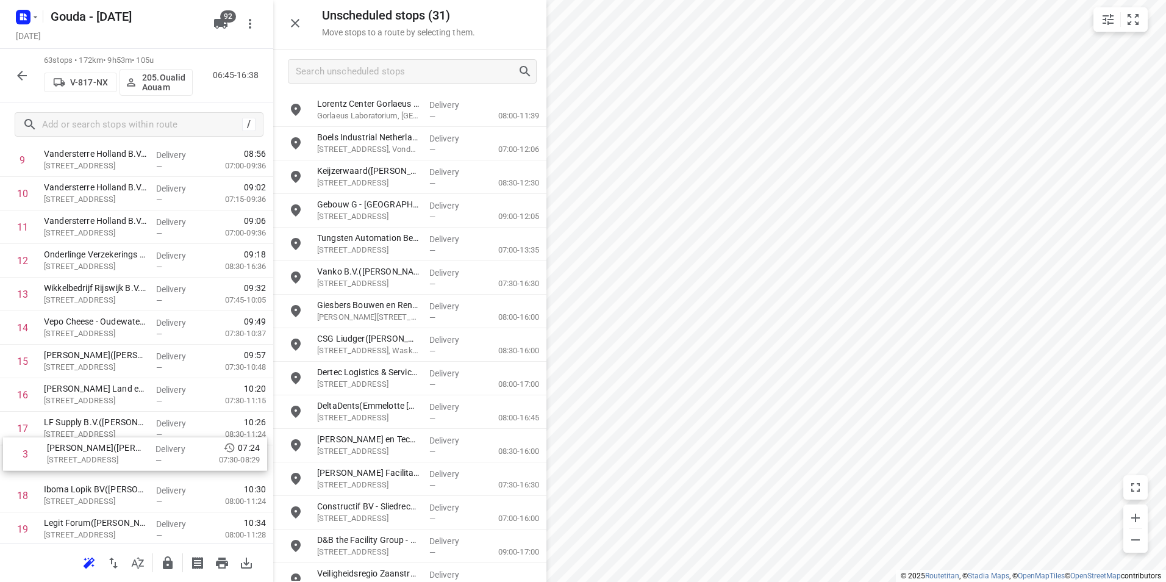
scroll to position [334, 0]
drag, startPoint x: 107, startPoint y: 369, endPoint x: 96, endPoint y: 358, distance: 15.5
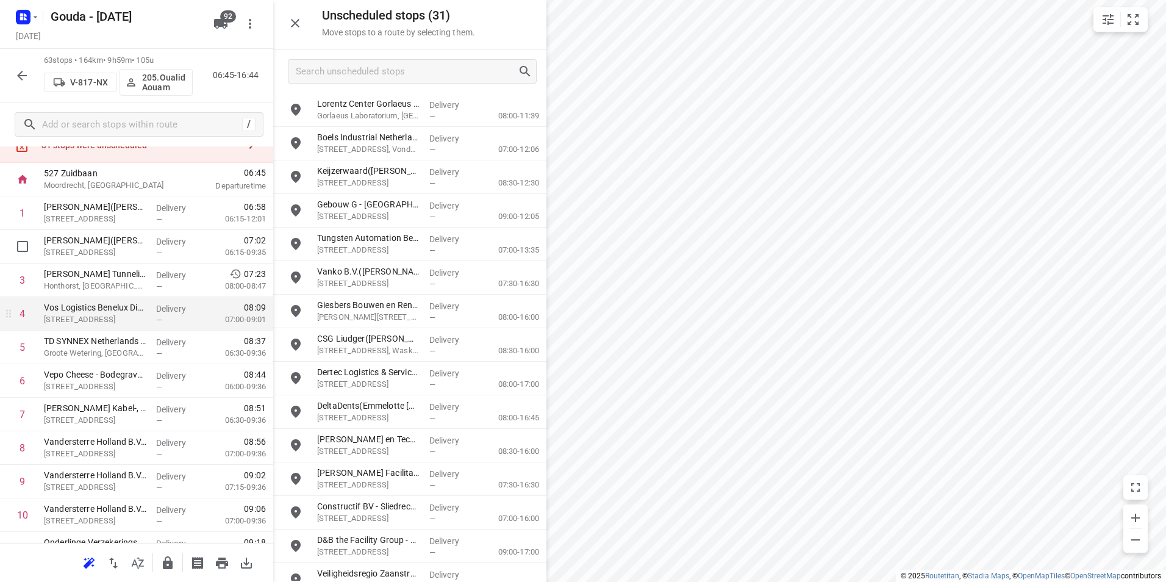
scroll to position [61, 0]
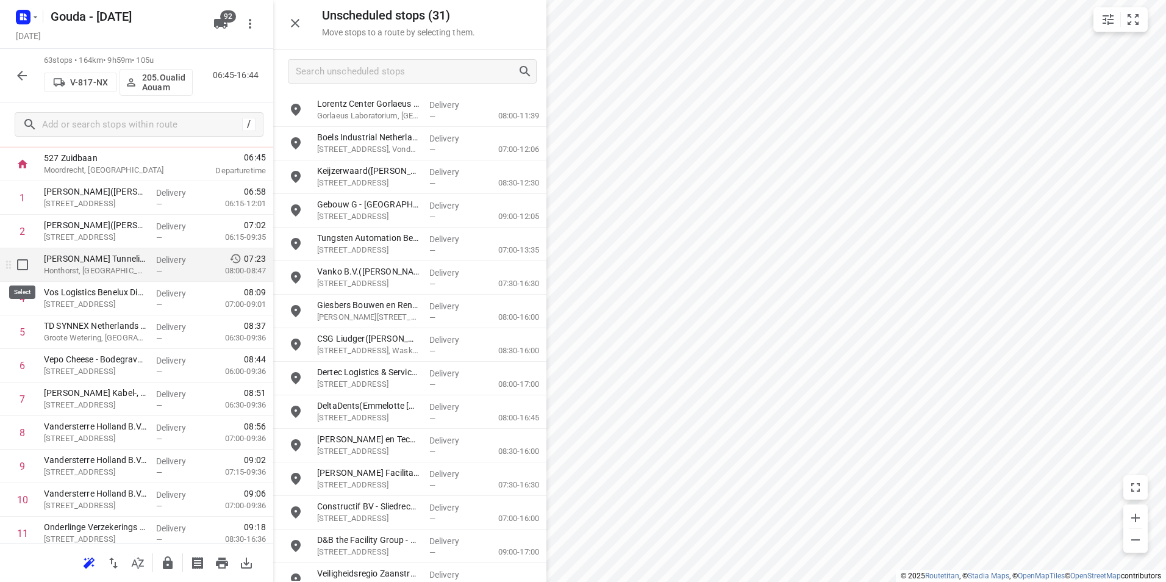
click at [19, 261] on input "checkbox" at bounding box center [22, 264] width 24 height 24
checkbox input "true"
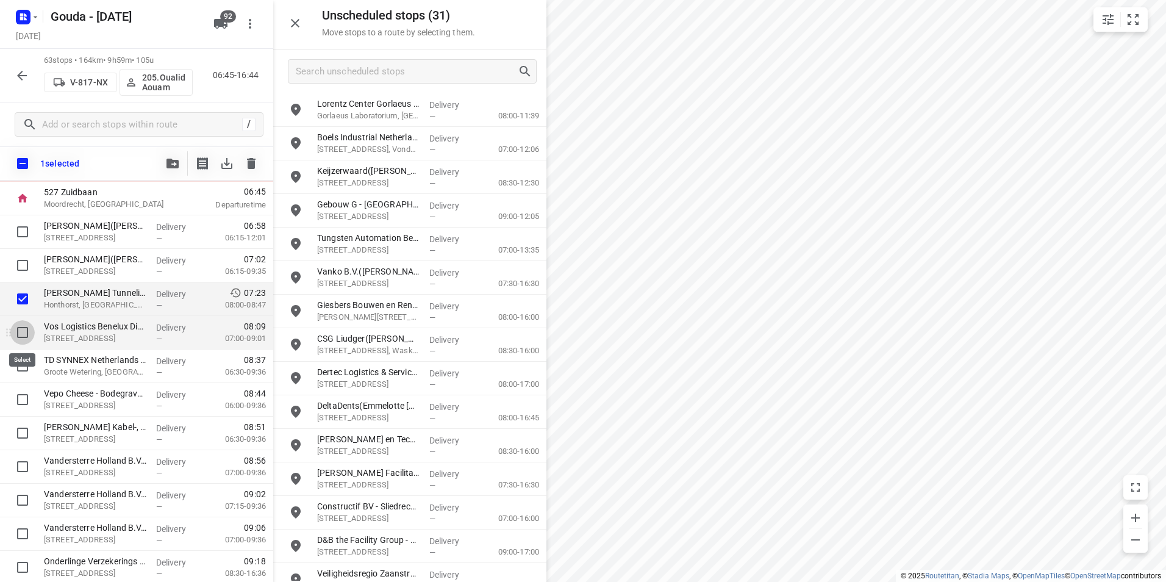
click at [22, 333] on input "checkbox" at bounding box center [22, 332] width 24 height 24
checkbox input "true"
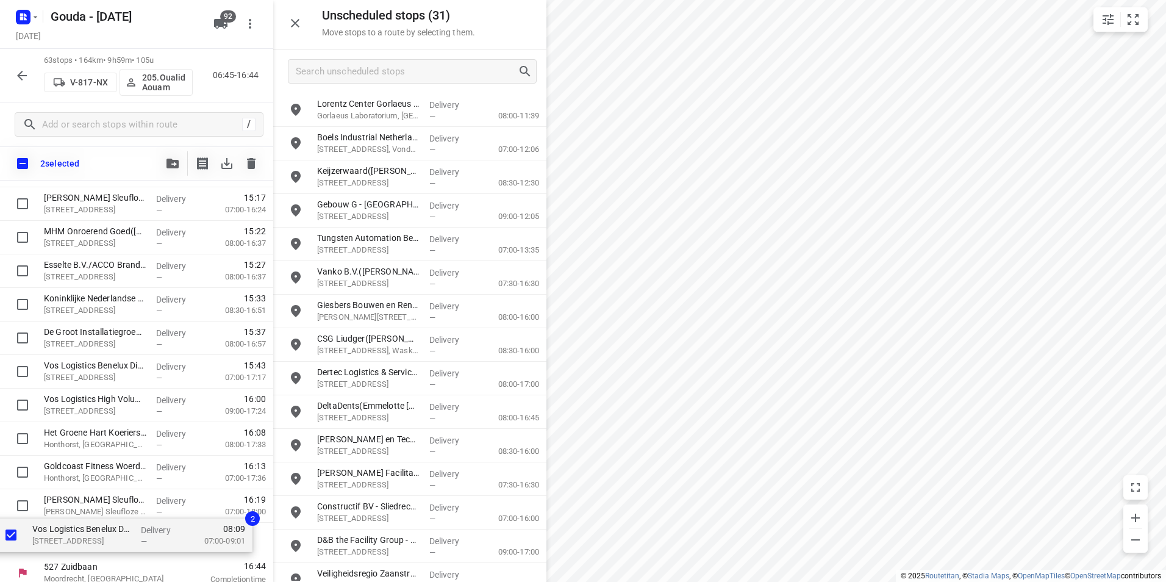
scroll to position [1840, 0]
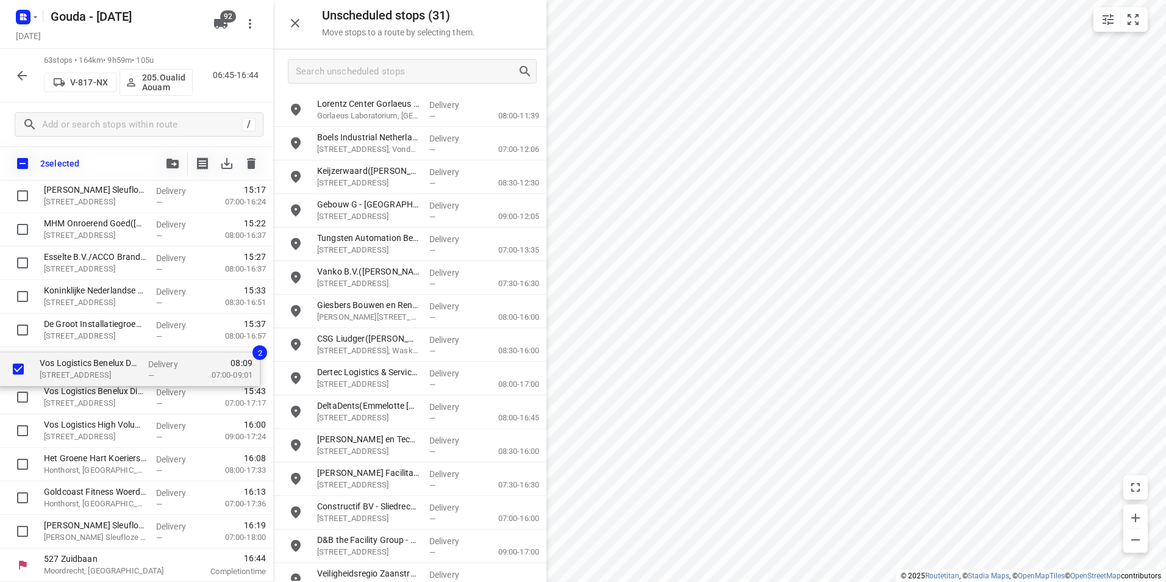
drag, startPoint x: 104, startPoint y: 330, endPoint x: 99, endPoint y: 370, distance: 39.9
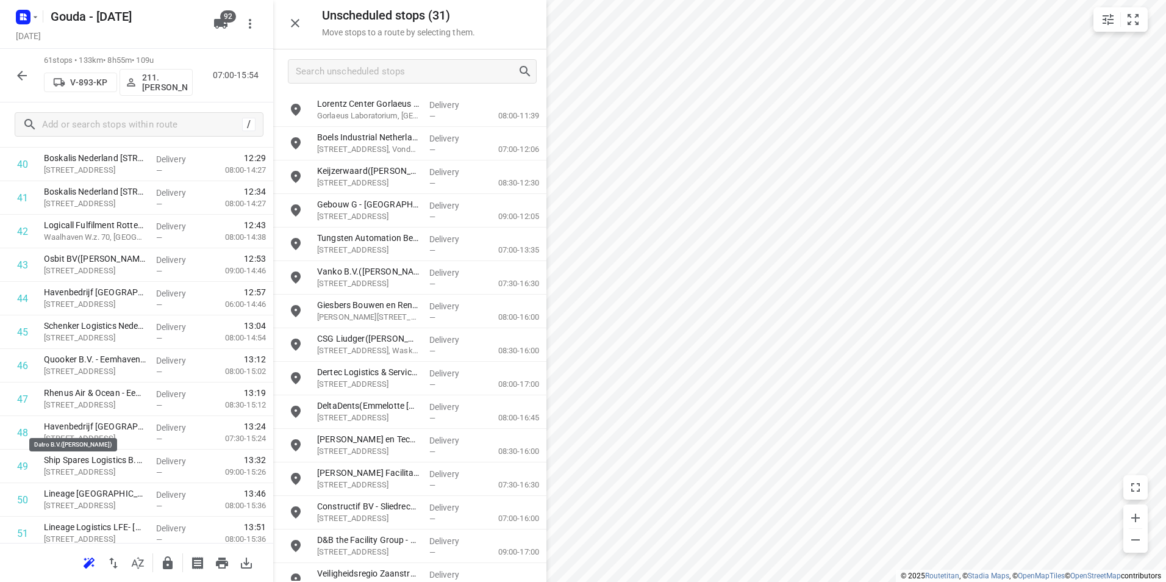
scroll to position [1707, 0]
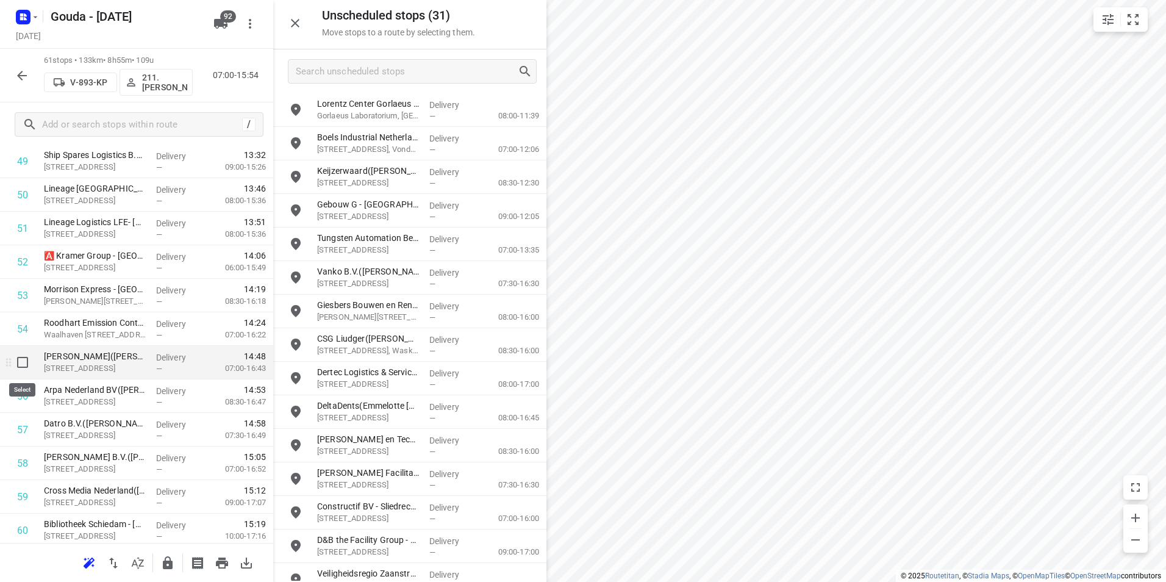
click at [23, 365] on input "checkbox" at bounding box center [22, 362] width 24 height 24
checkbox input "true"
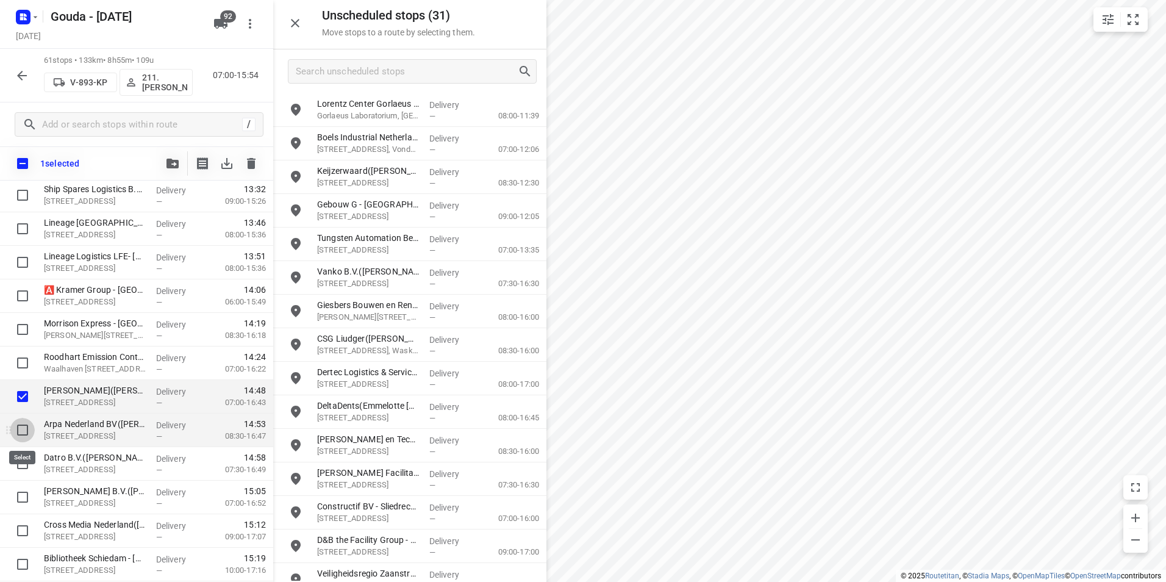
click at [20, 429] on input "checkbox" at bounding box center [22, 430] width 24 height 24
checkbox input "true"
drag, startPoint x: 24, startPoint y: 466, endPoint x: 25, endPoint y: 493, distance: 26.2
click at [25, 466] on input "checkbox" at bounding box center [22, 463] width 24 height 24
checkbox input "true"
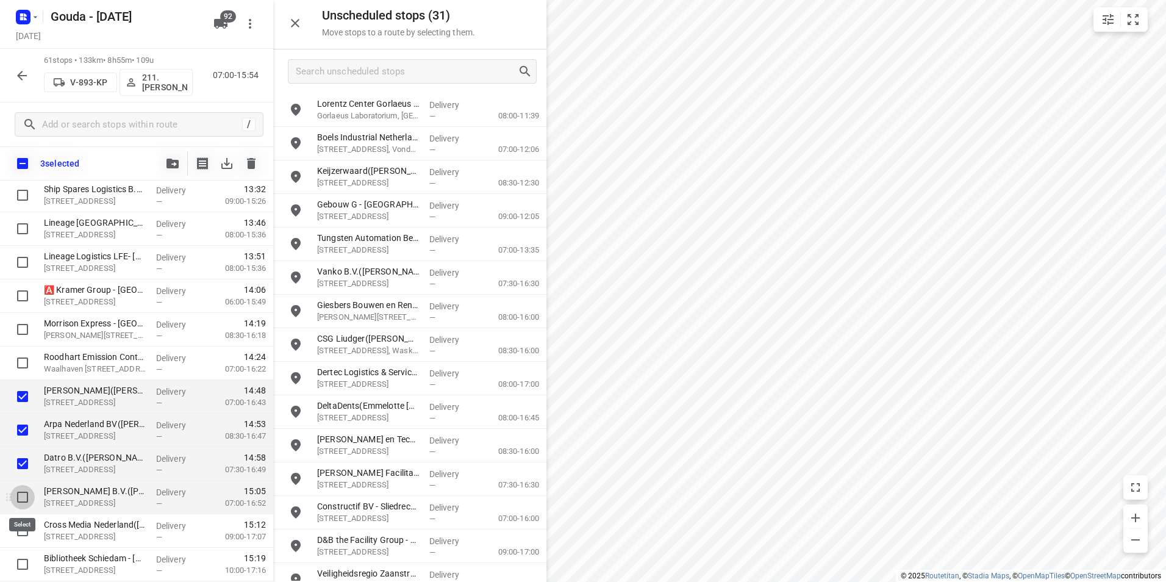
click at [25, 494] on input "checkbox" at bounding box center [22, 497] width 24 height 24
checkbox input "true"
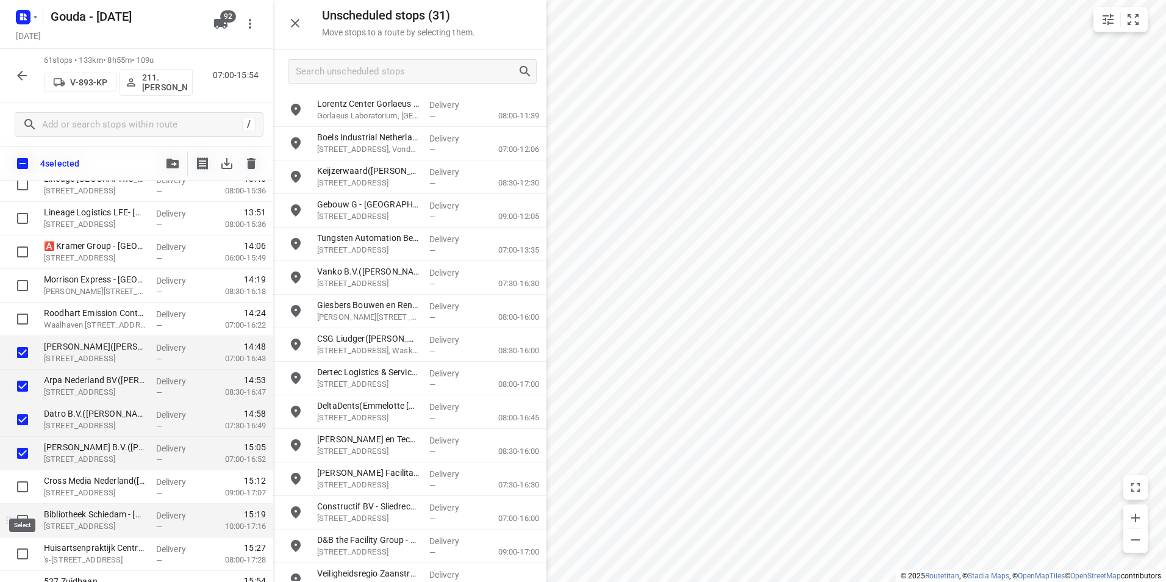
scroll to position [1773, 0]
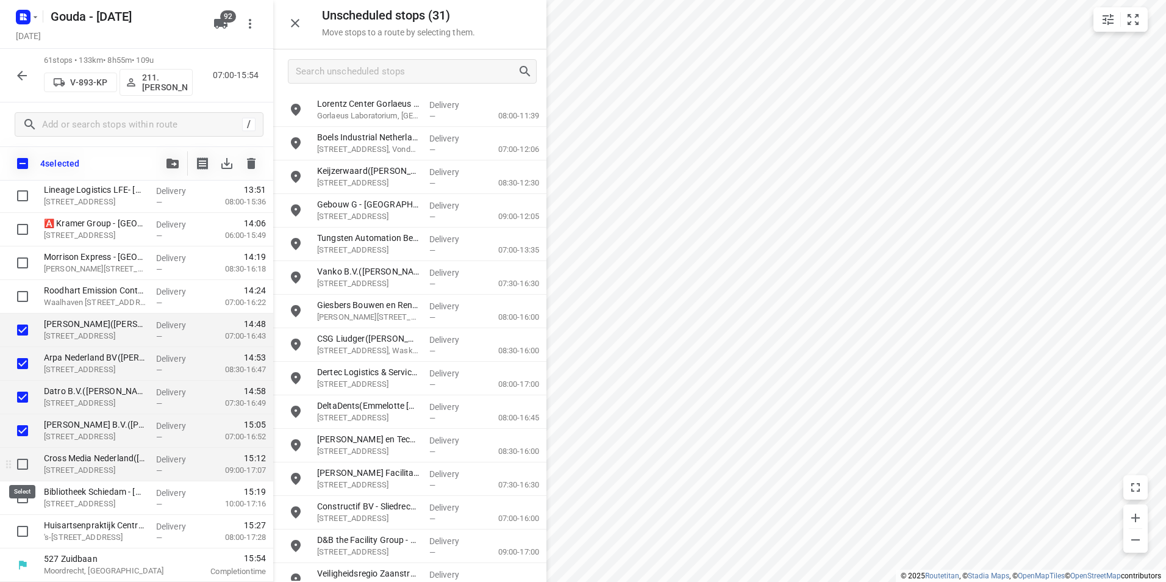
click at [25, 457] on input "checkbox" at bounding box center [22, 464] width 24 height 24
checkbox input "true"
click at [23, 490] on input "checkbox" at bounding box center [22, 497] width 24 height 24
checkbox input "true"
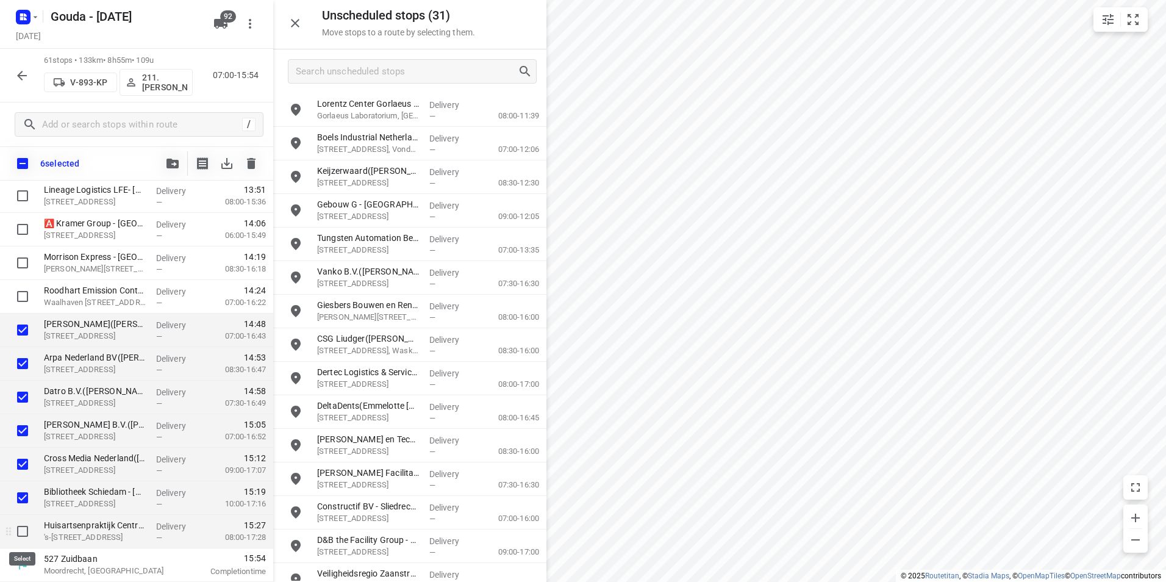
click at [25, 533] on input "checkbox" at bounding box center [22, 531] width 24 height 24
checkbox input "true"
click at [173, 162] on icon "button" at bounding box center [172, 163] width 12 height 10
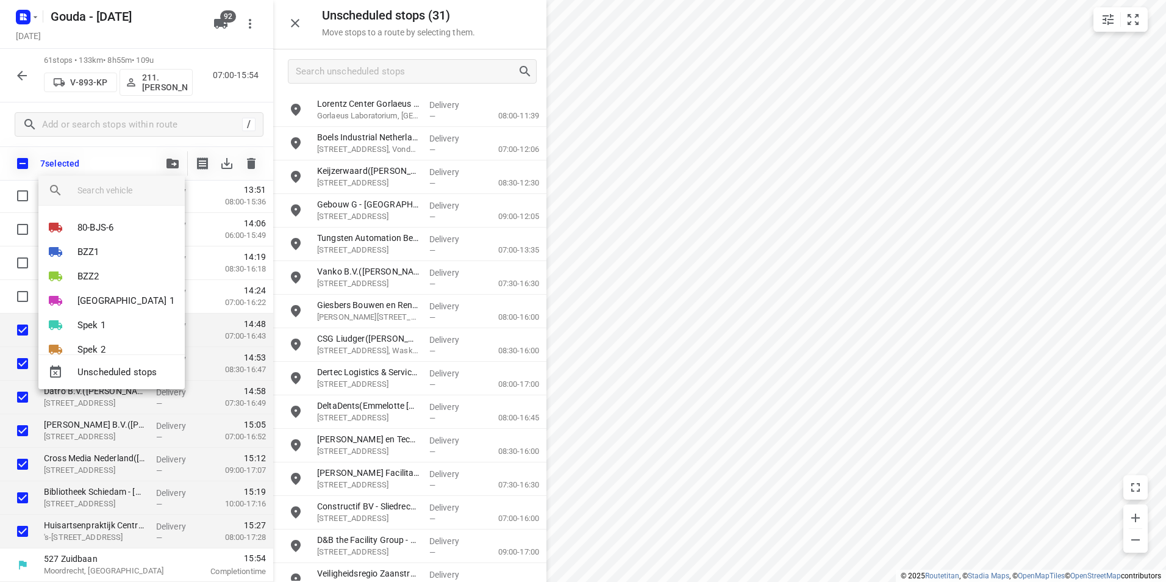
click at [126, 187] on input "search vehicle" at bounding box center [126, 190] width 98 height 18
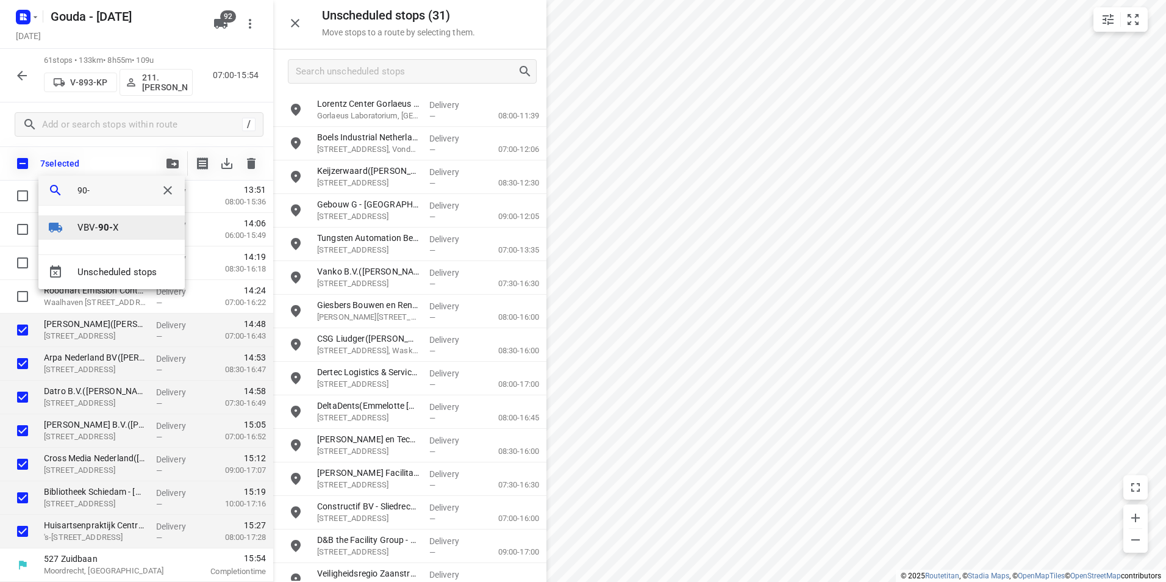
type input "90-"
click at [109, 223] on b "90-" at bounding box center [105, 227] width 15 height 11
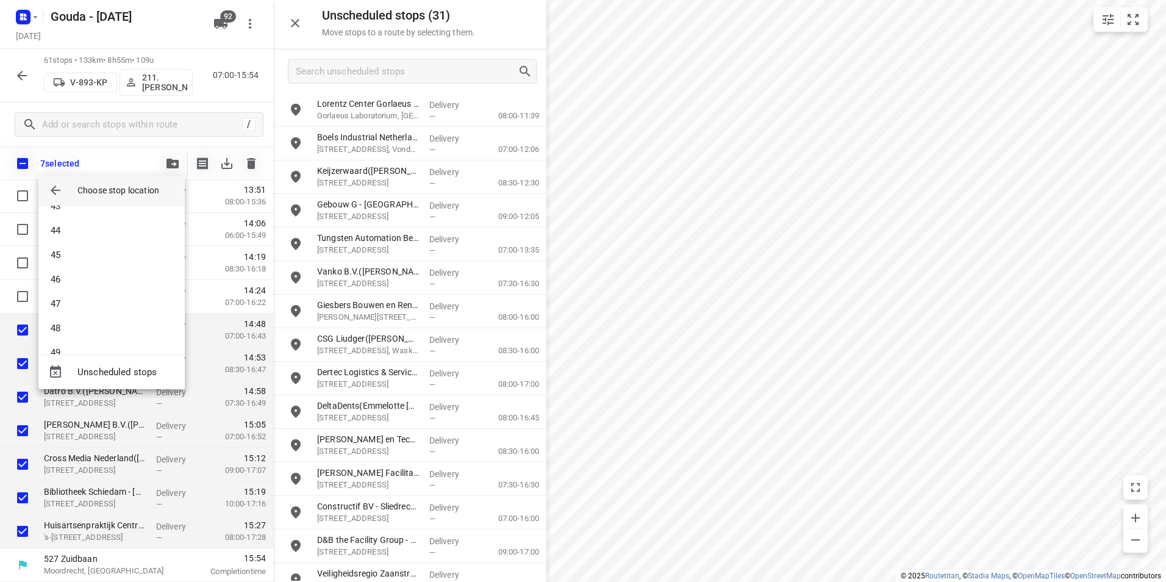
scroll to position [1305, 0]
click at [126, 338] on li "59" at bounding box center [111, 332] width 146 height 24
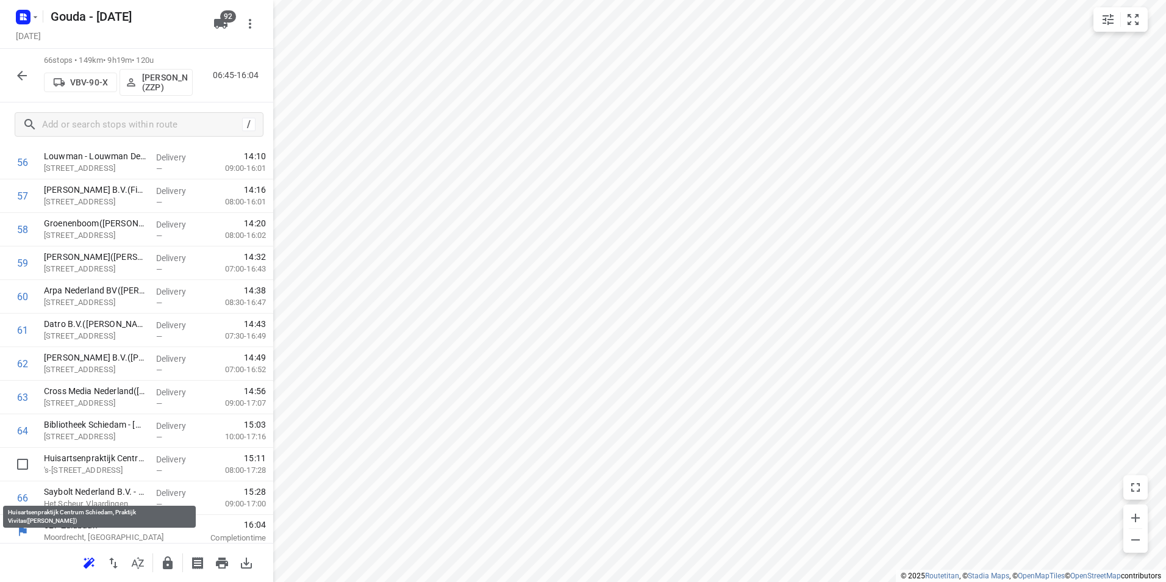
scroll to position [1946, 0]
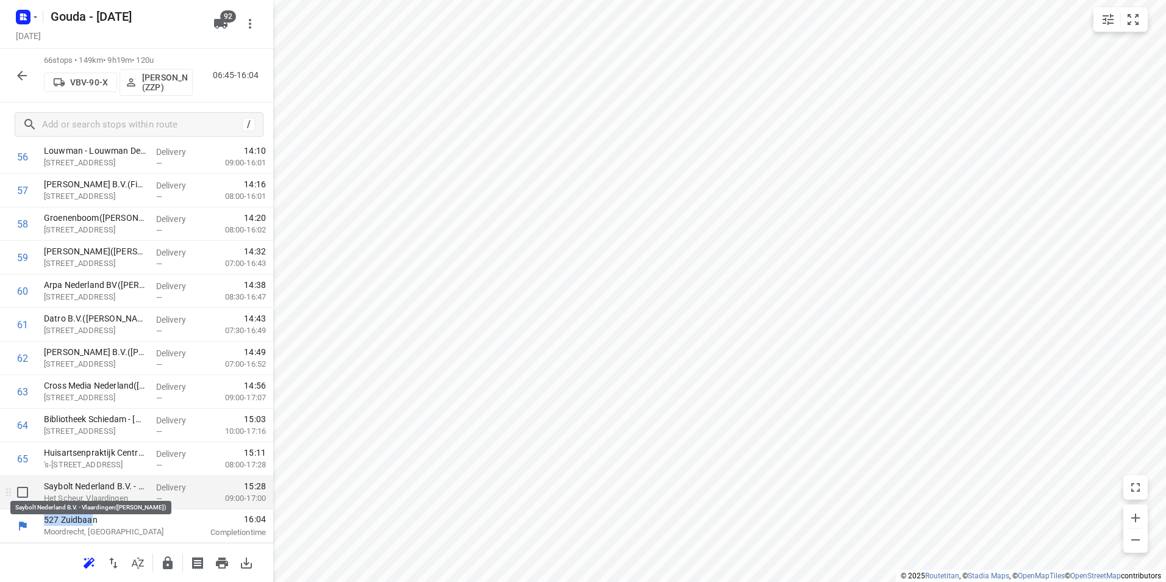
drag, startPoint x: 93, startPoint y: 507, endPoint x: 102, endPoint y: 489, distance: 20.7
drag, startPoint x: 102, startPoint y: 489, endPoint x: 82, endPoint y: 492, distance: 20.3
click at [81, 492] on p "Het Scheur, Vlaardingen" at bounding box center [95, 498] width 102 height 12
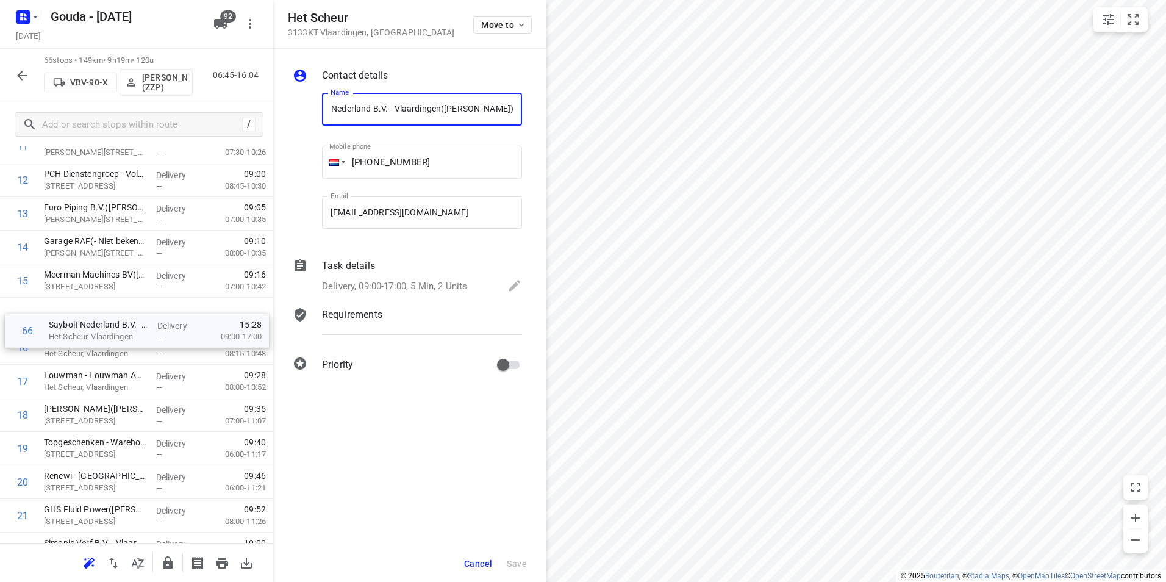
scroll to position [438, 0]
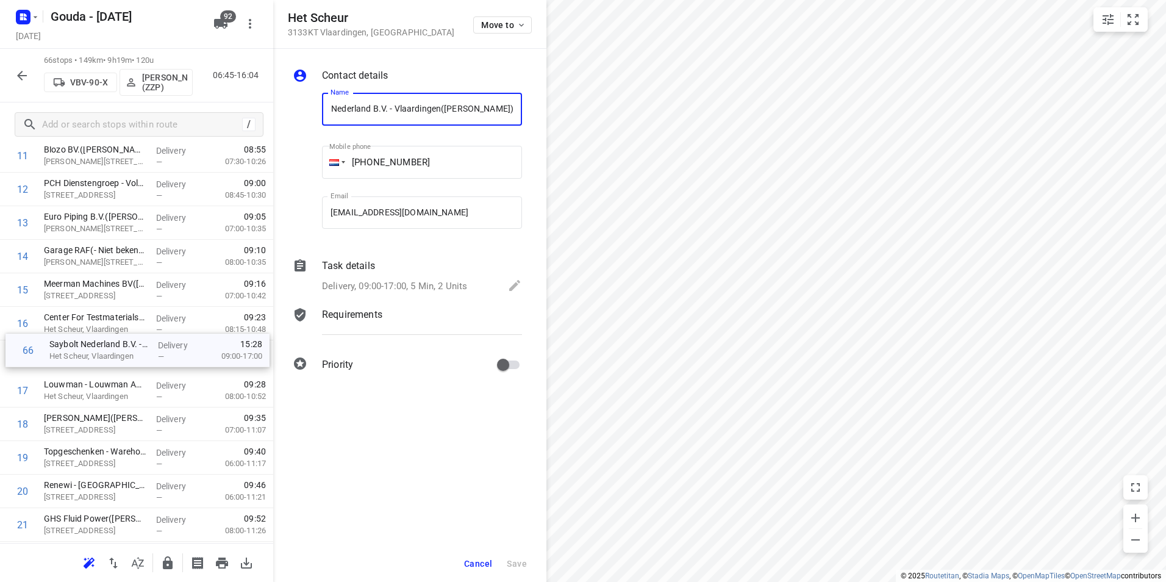
drag, startPoint x: 84, startPoint y: 502, endPoint x: 88, endPoint y: 357, distance: 145.1
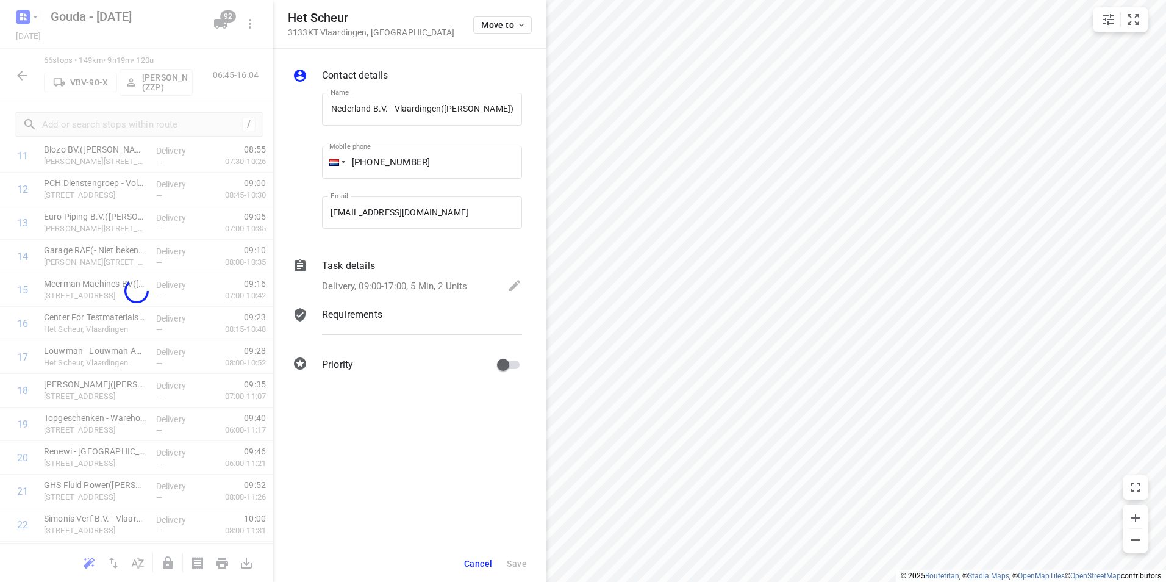
scroll to position [0, 0]
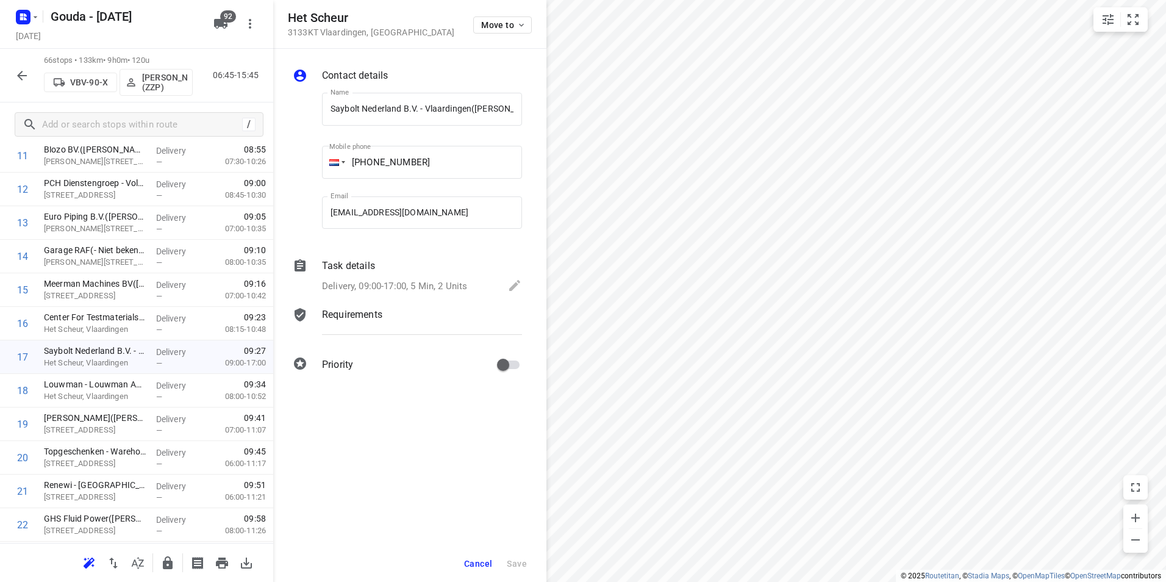
click at [470, 554] on button "Cancel" at bounding box center [478, 563] width 38 height 22
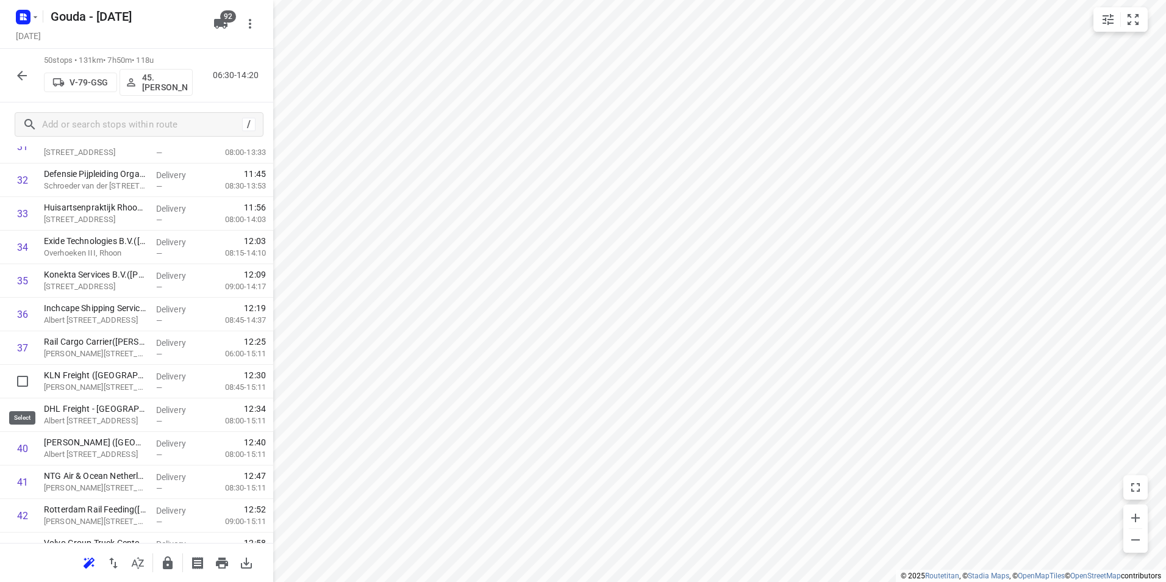
scroll to position [1409, 0]
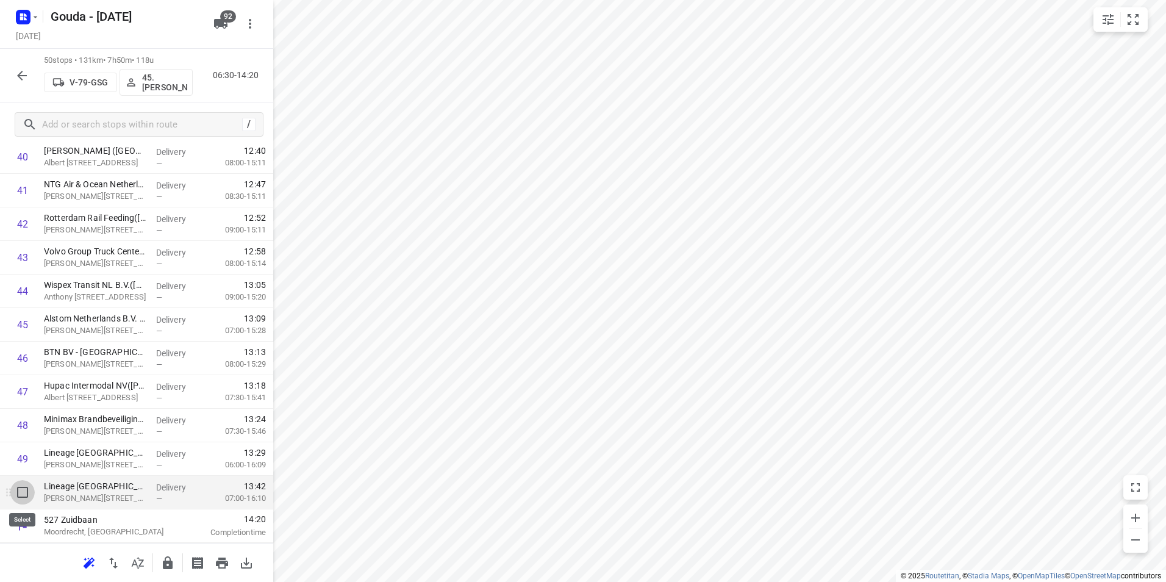
click at [20, 492] on input "checkbox" at bounding box center [22, 492] width 24 height 24
checkbox input "true"
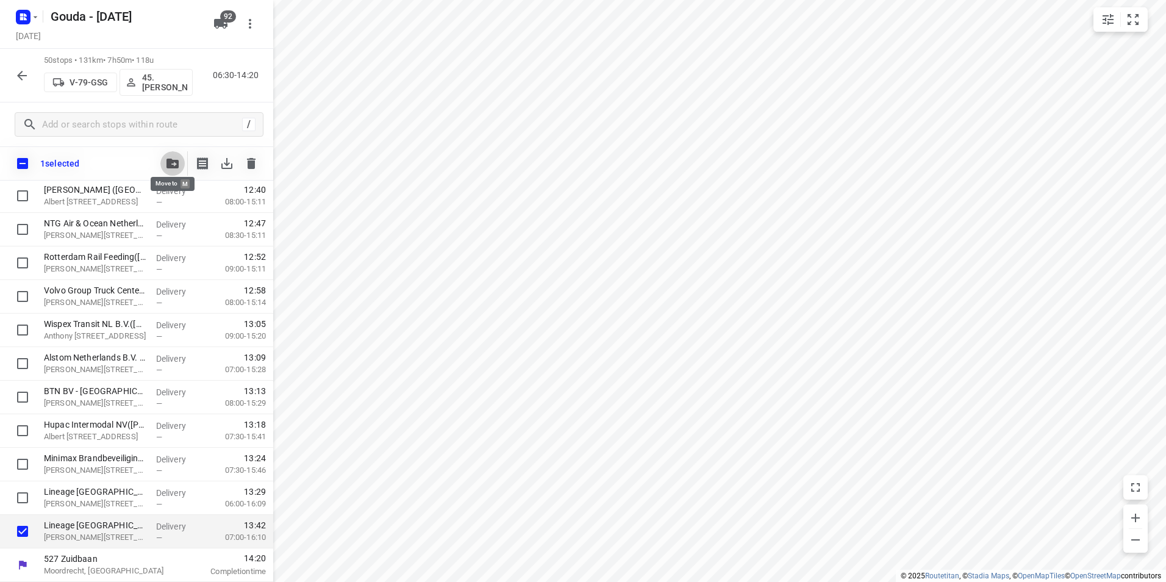
click at [169, 163] on icon "button" at bounding box center [172, 163] width 12 height 10
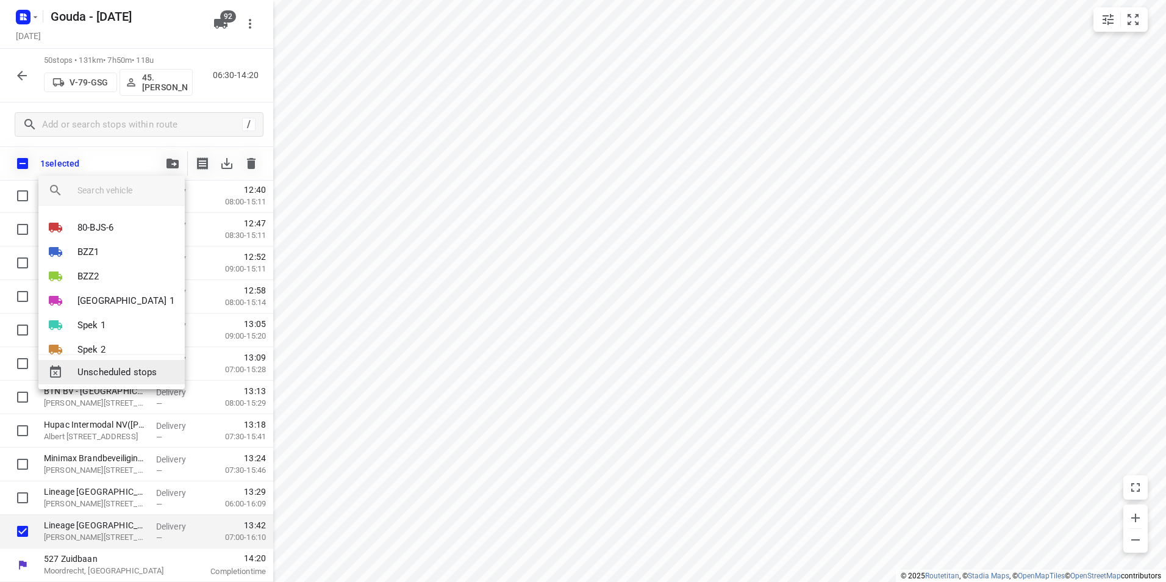
click at [112, 373] on span "Unscheduled stops" at bounding box center [126, 372] width 98 height 14
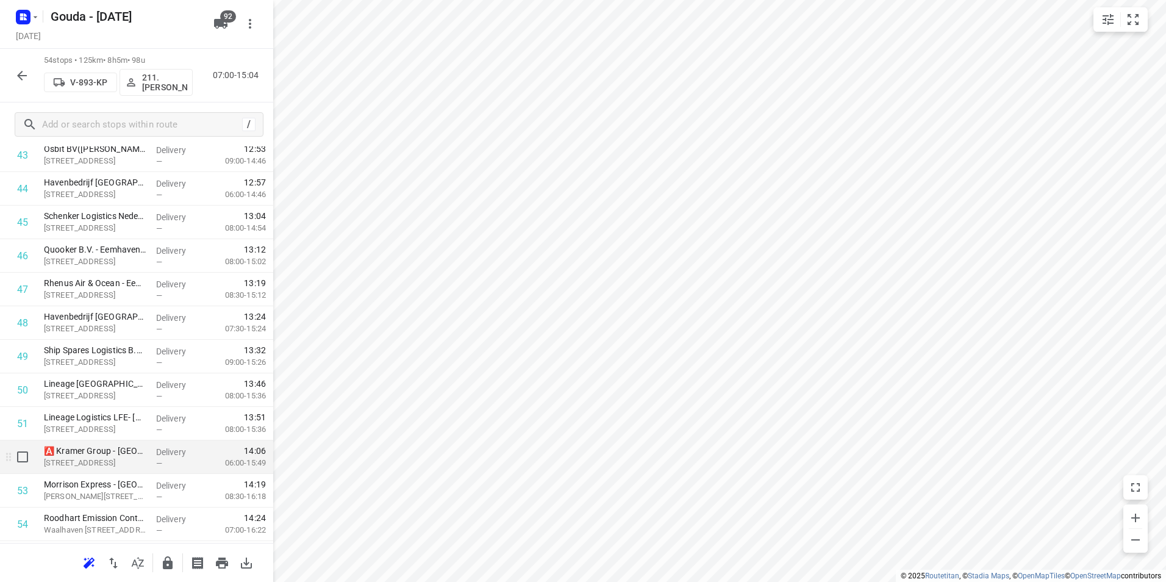
scroll to position [1544, 0]
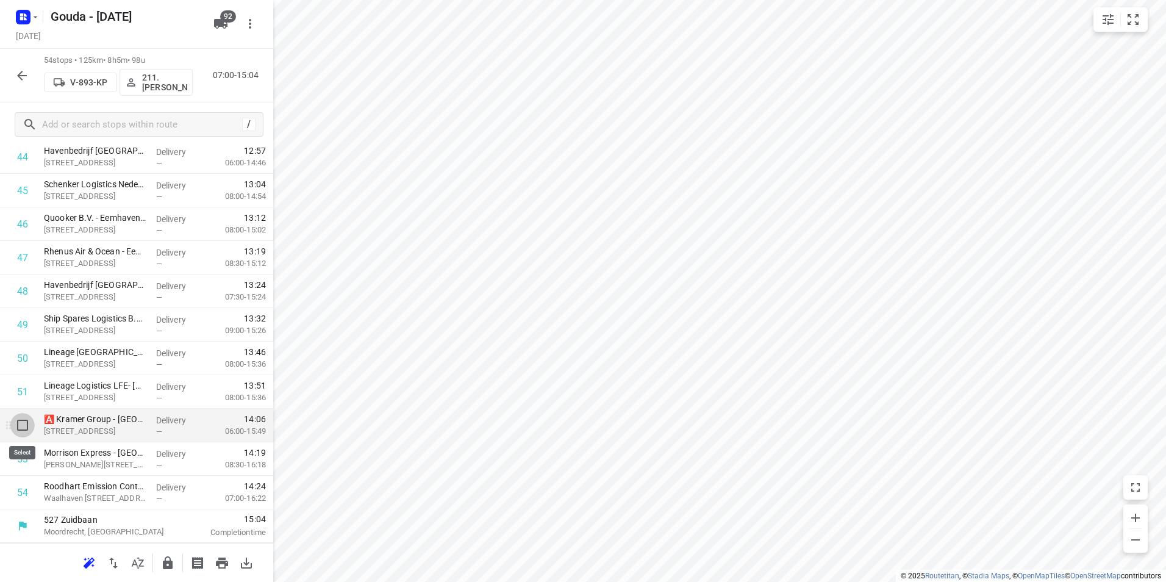
click at [21, 430] on input "checkbox" at bounding box center [22, 425] width 24 height 24
checkbox input "true"
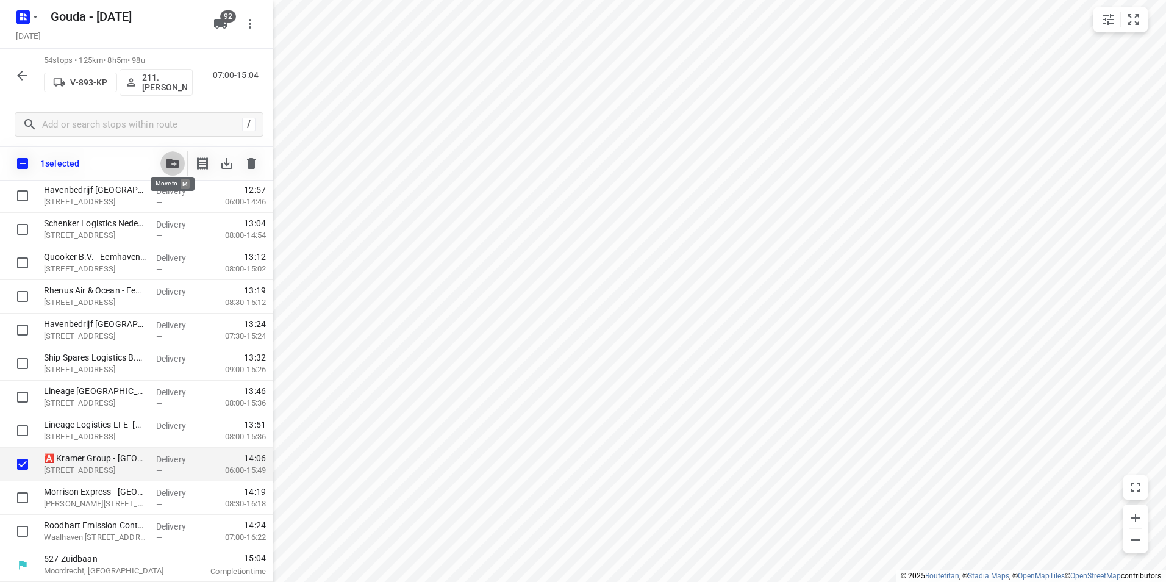
click at [179, 158] on button "button" at bounding box center [172, 163] width 24 height 24
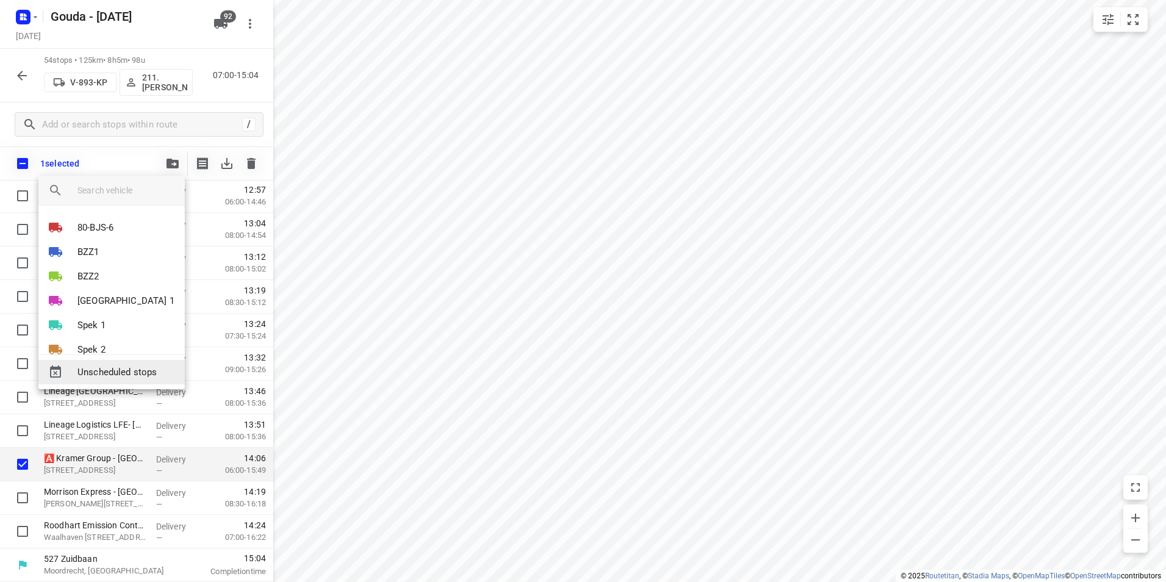
click at [121, 371] on span "Unscheduled stops" at bounding box center [126, 372] width 98 height 14
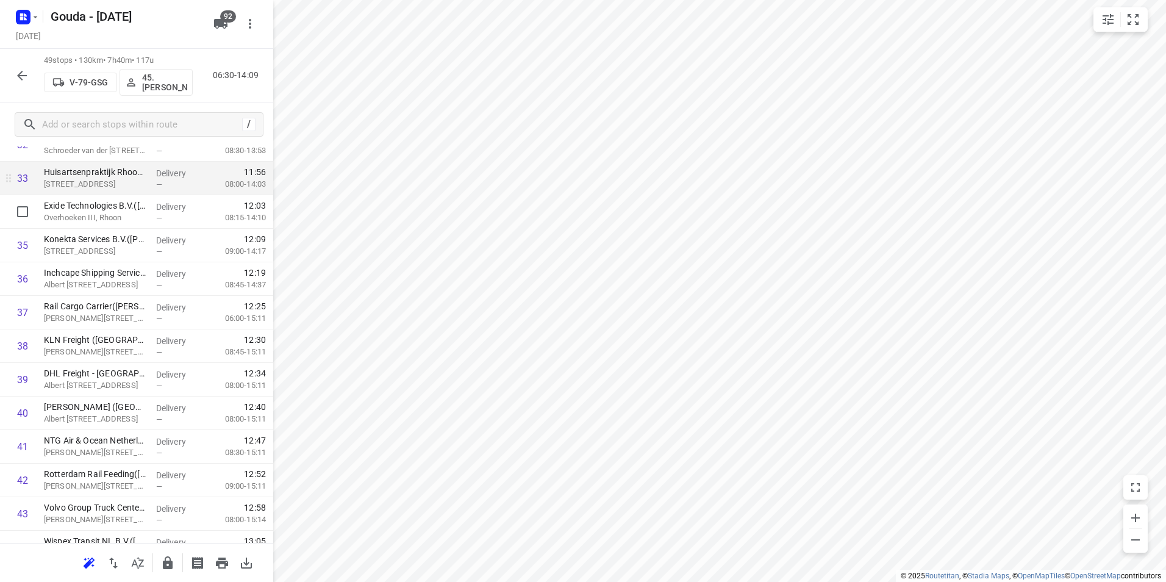
scroll to position [1132, 0]
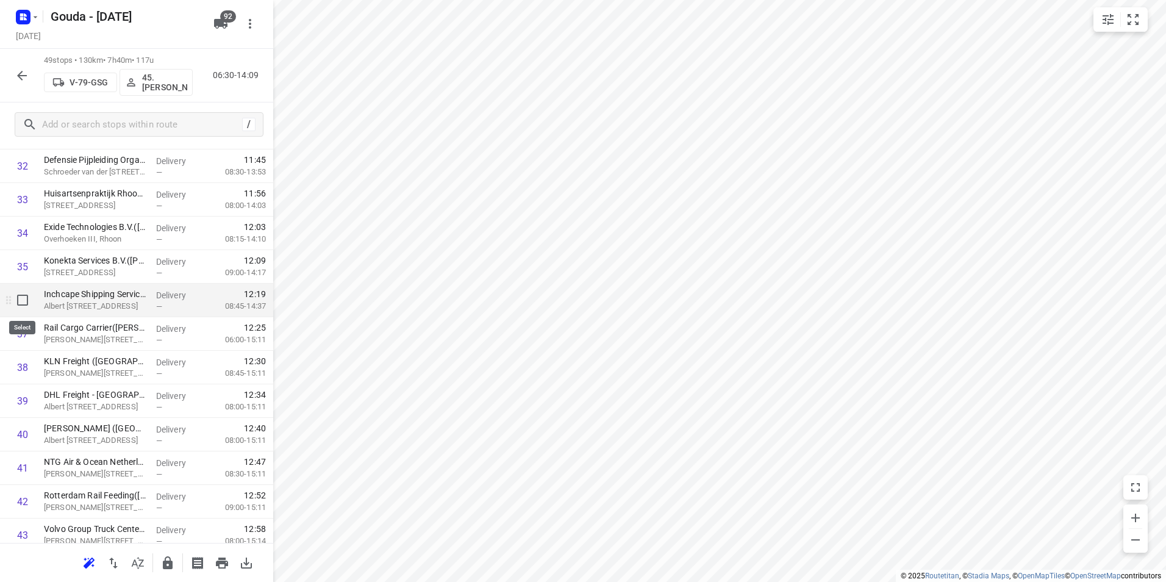
click at [22, 299] on input "checkbox" at bounding box center [22, 300] width 24 height 24
checkbox input "true"
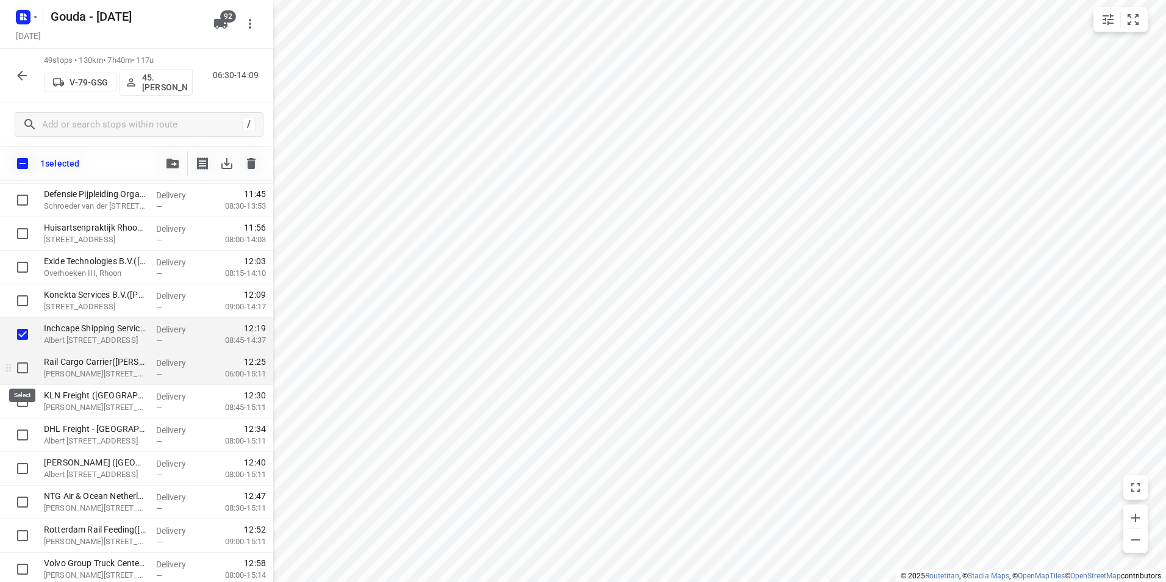
click at [23, 363] on input "checkbox" at bounding box center [22, 367] width 24 height 24
checkbox input "true"
click at [23, 401] on input "checkbox" at bounding box center [22, 401] width 24 height 24
checkbox input "true"
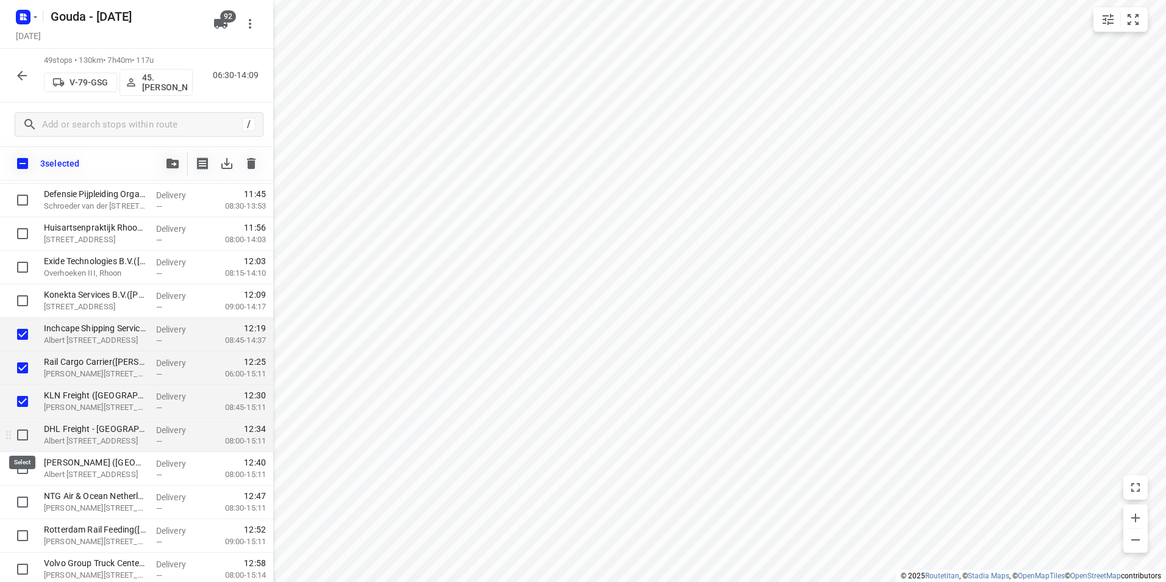
click at [20, 436] on input "checkbox" at bounding box center [22, 434] width 24 height 24
checkbox input "true"
click at [23, 474] on input "checkbox" at bounding box center [22, 468] width 24 height 24
checkbox input "true"
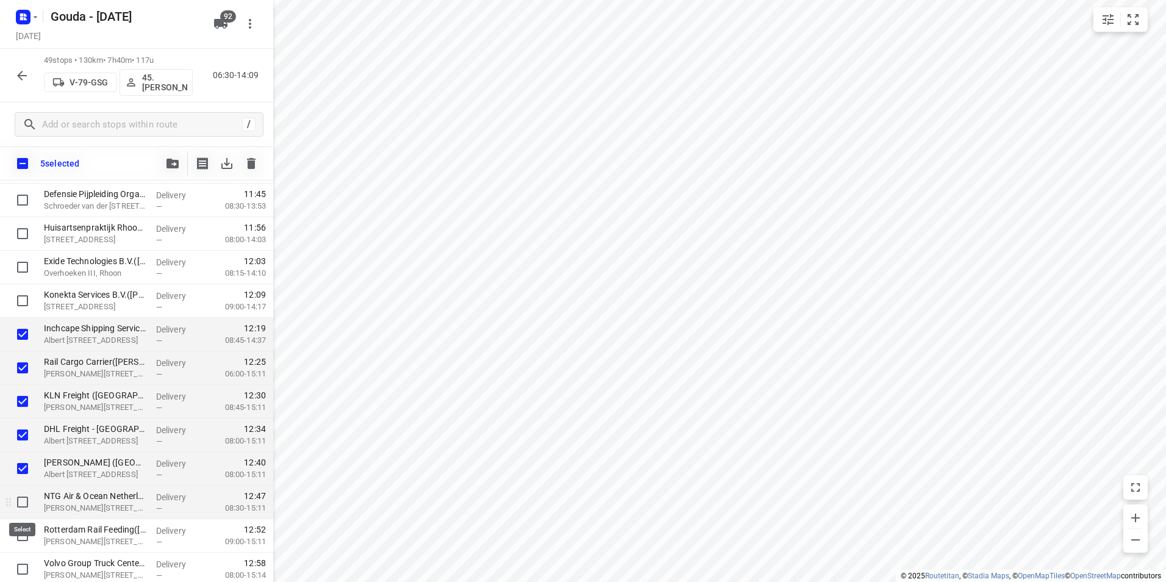
click at [23, 500] on input "checkbox" at bounding box center [22, 502] width 24 height 24
checkbox input "true"
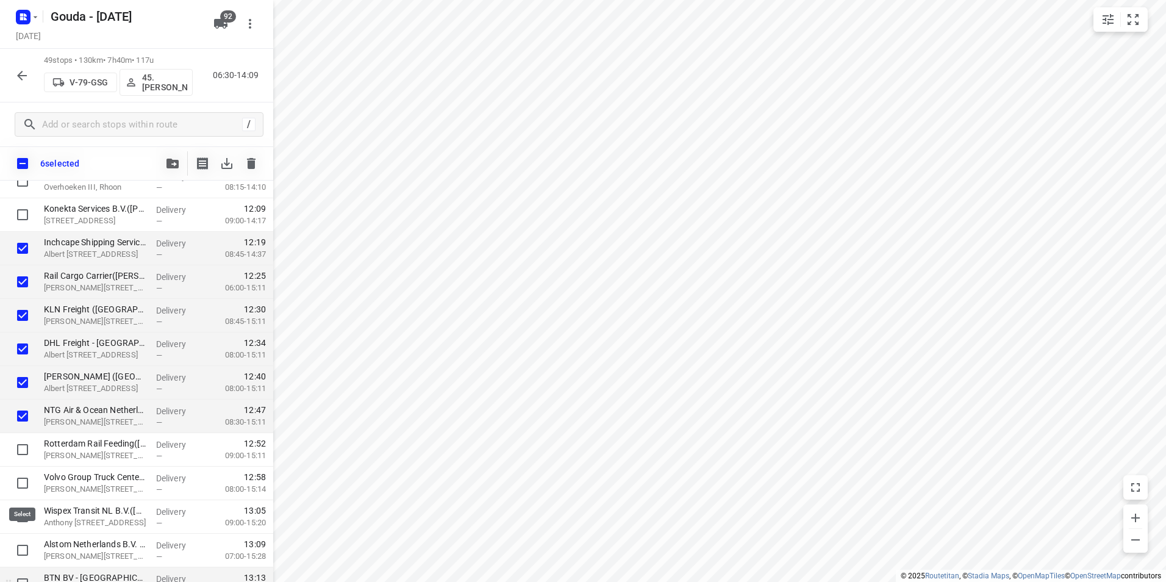
scroll to position [1315, 0]
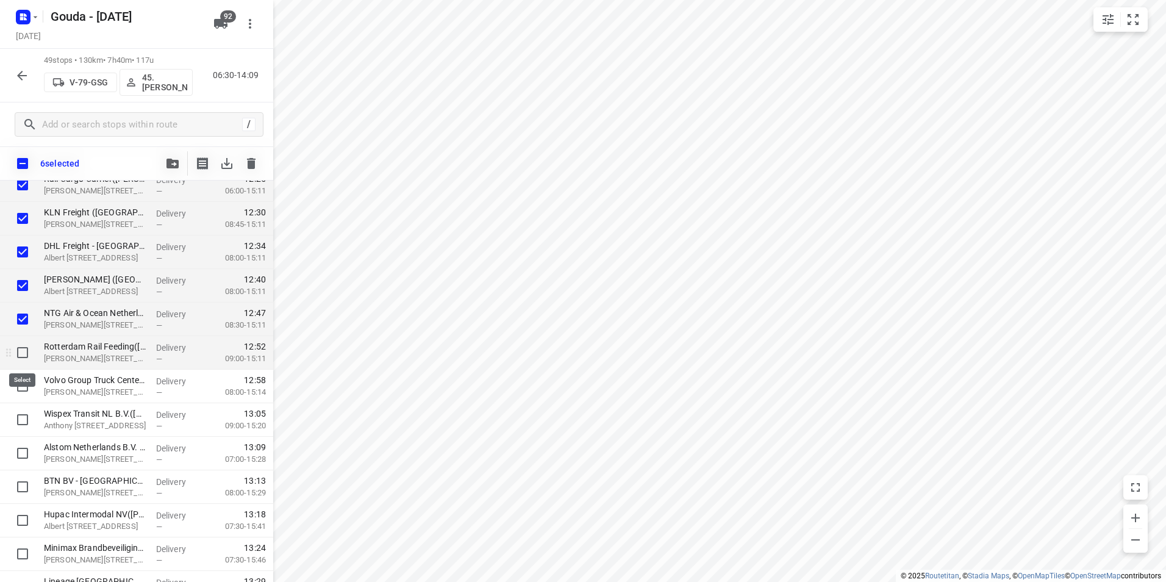
click at [22, 355] on input "checkbox" at bounding box center [22, 352] width 24 height 24
checkbox input "true"
click at [23, 388] on input "checkbox" at bounding box center [22, 386] width 24 height 24
checkbox input "true"
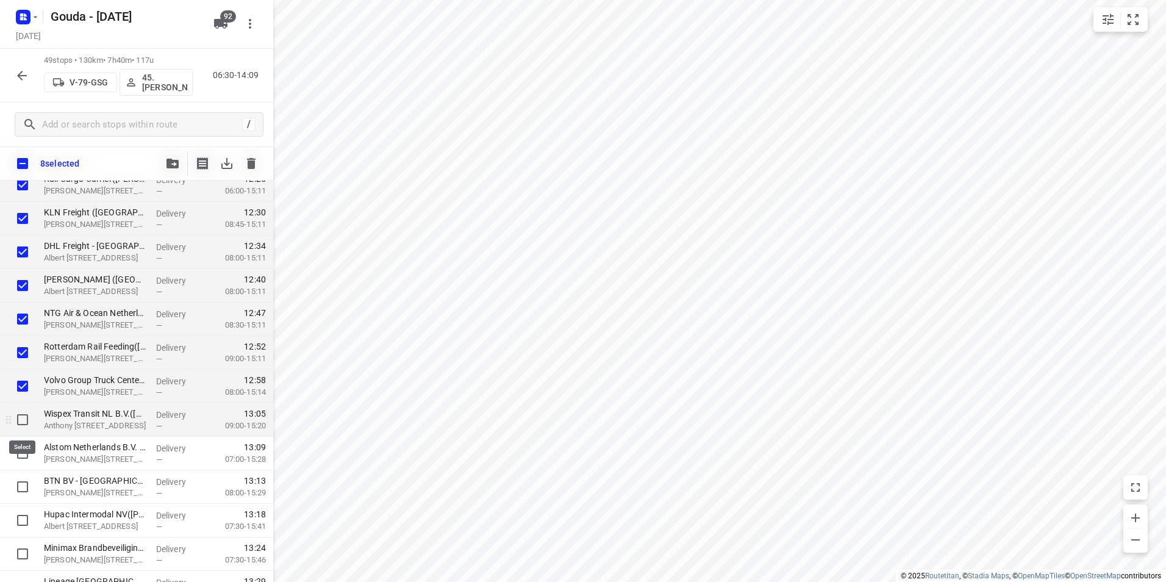
click at [26, 425] on input "checkbox" at bounding box center [22, 419] width 24 height 24
checkbox input "true"
click at [22, 455] on input "checkbox" at bounding box center [22, 453] width 24 height 24
checkbox input "true"
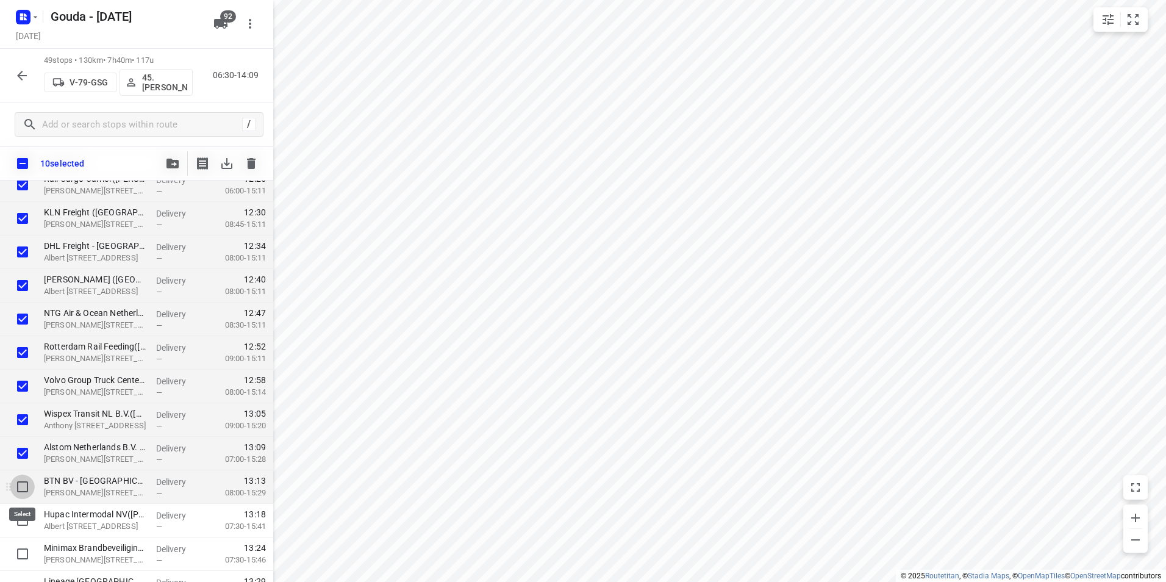
click at [24, 489] on input "checkbox" at bounding box center [22, 486] width 24 height 24
checkbox input "true"
click at [25, 521] on input "checkbox" at bounding box center [22, 520] width 24 height 24
checkbox input "true"
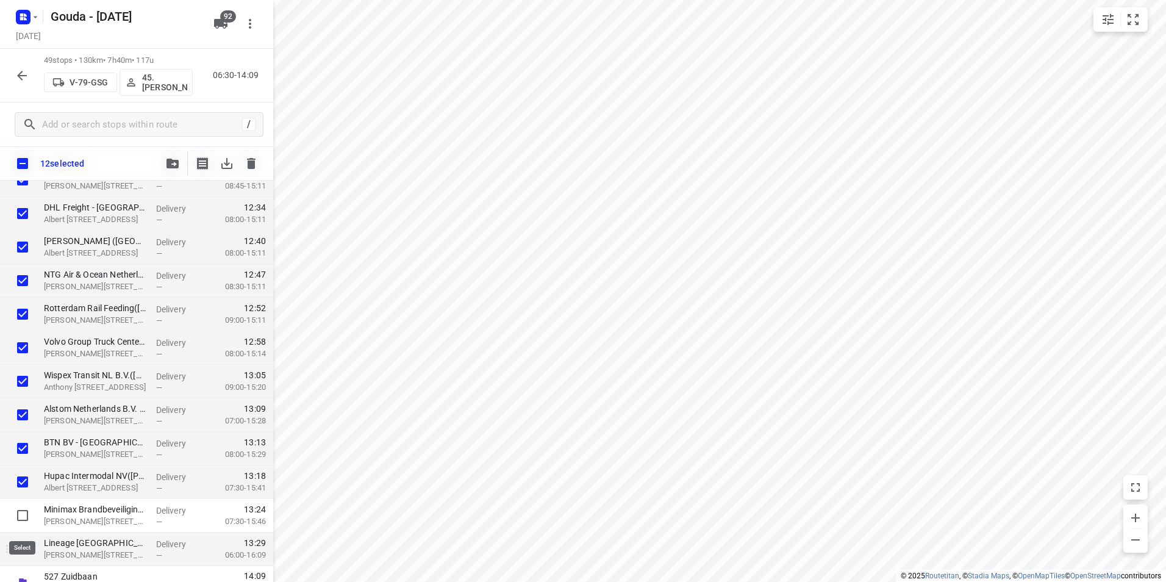
scroll to position [1371, 0]
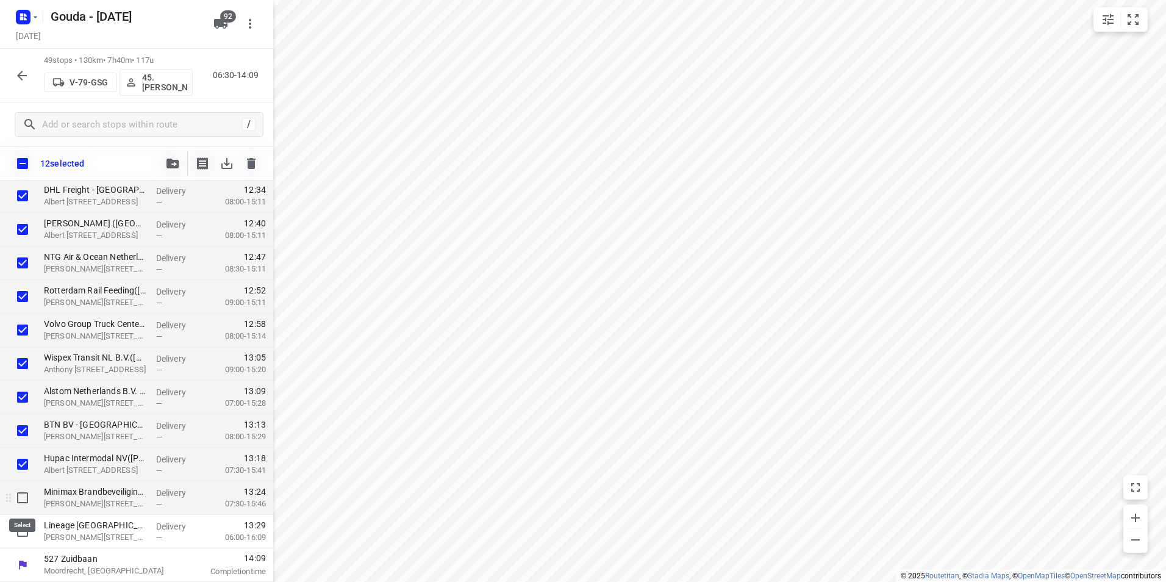
click at [20, 496] on input "checkbox" at bounding box center [22, 497] width 24 height 24
checkbox input "true"
click at [21, 526] on input "checkbox" at bounding box center [22, 531] width 24 height 24
checkbox input "true"
click at [171, 169] on button "button" at bounding box center [172, 163] width 24 height 24
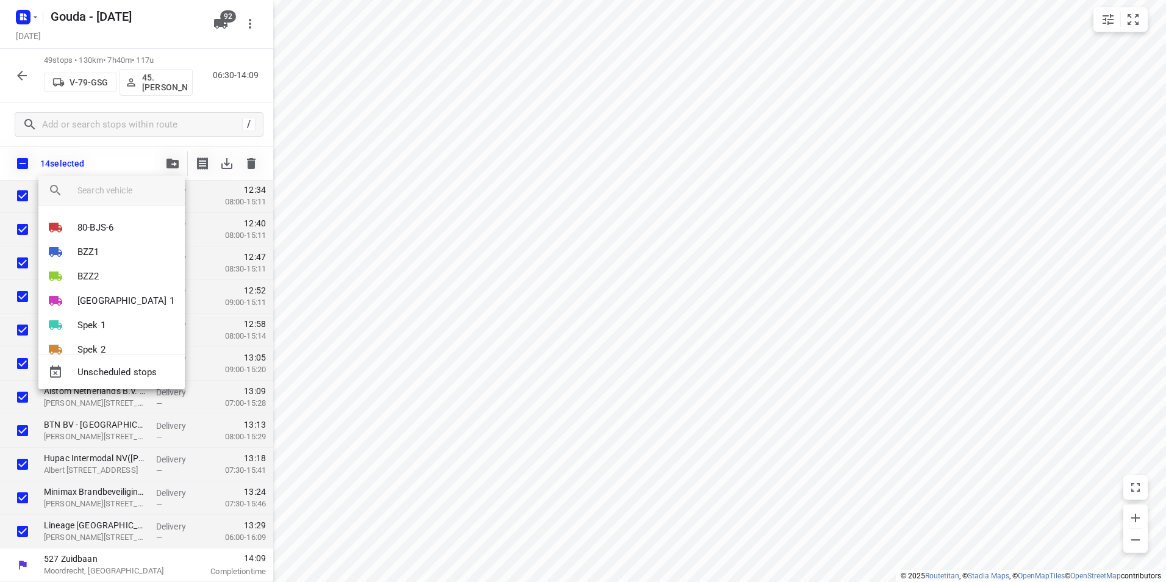
click at [139, 188] on input "search vehicle" at bounding box center [126, 190] width 98 height 18
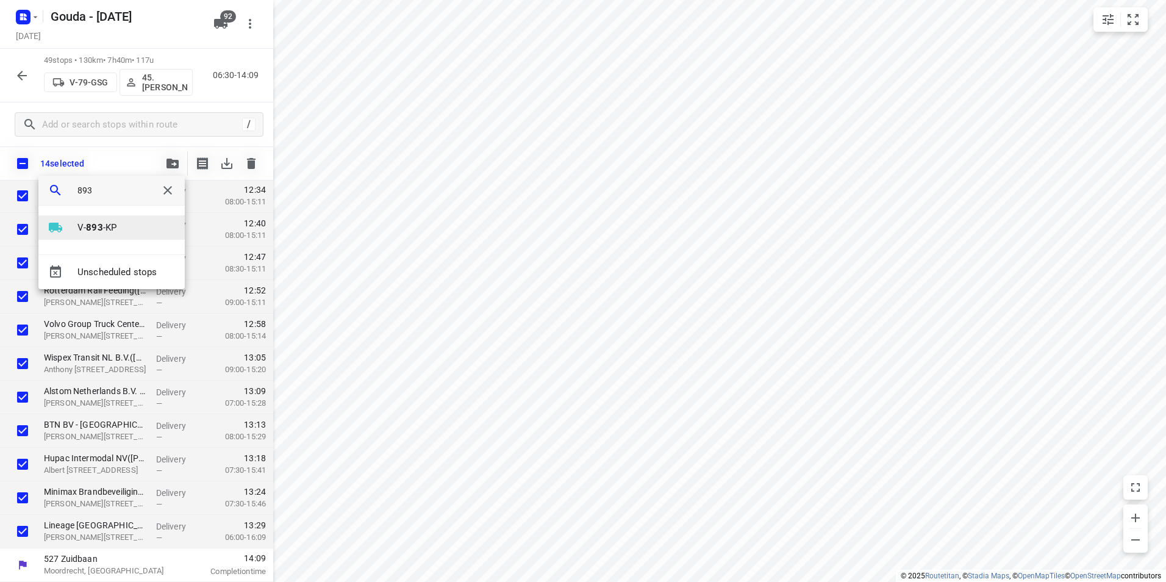
type input "893"
click at [102, 227] on p "V- 893 -KP" at bounding box center [96, 228] width 39 height 14
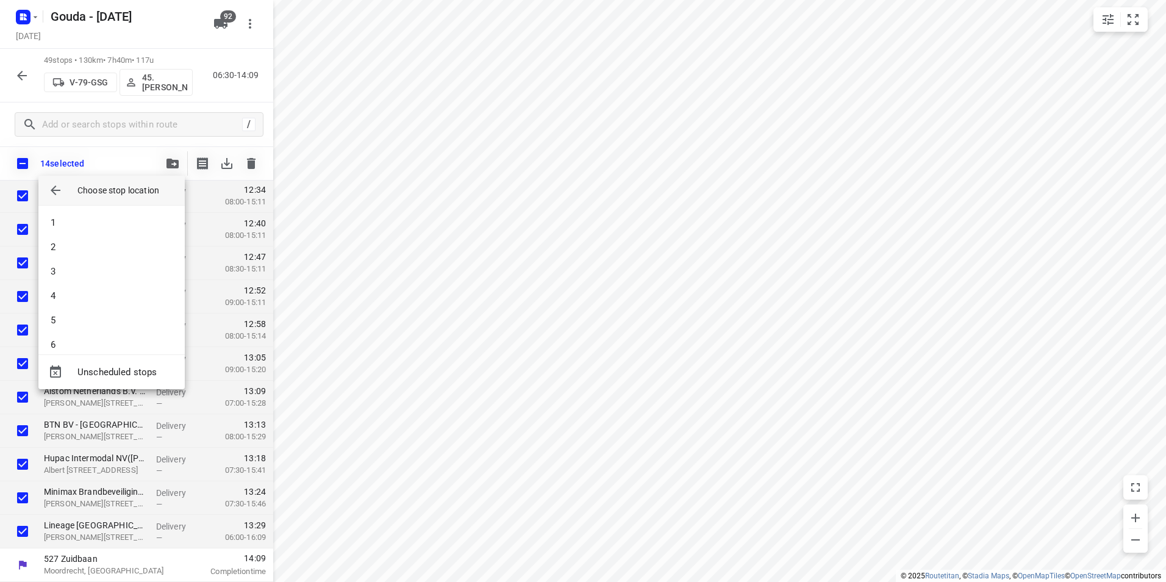
scroll to position [1158, 0]
click at [96, 331] on li "53" at bounding box center [111, 332] width 146 height 24
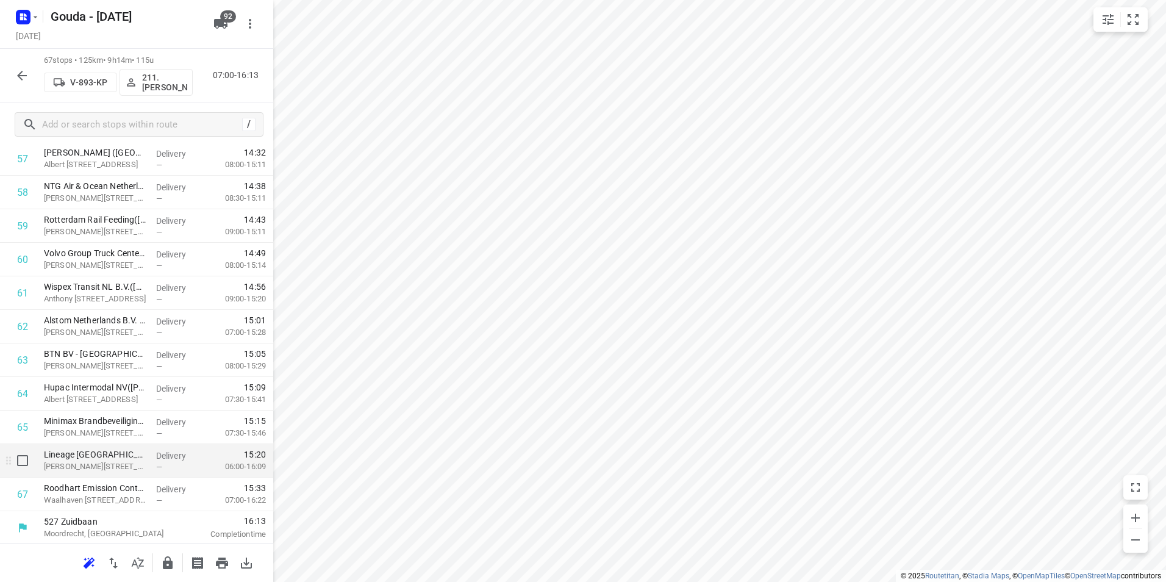
scroll to position [1979, 0]
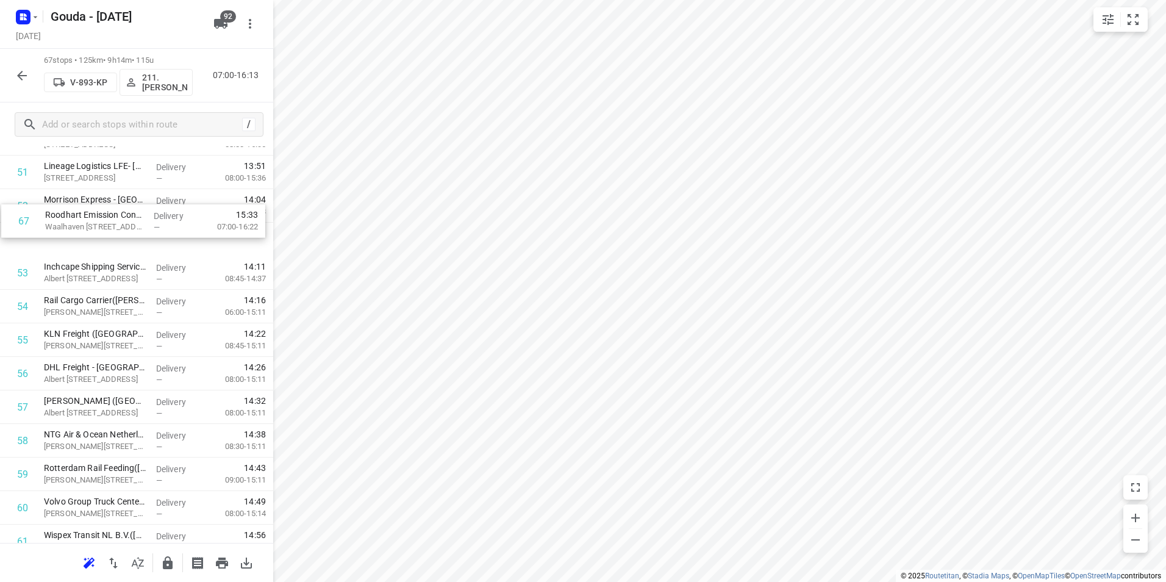
drag, startPoint x: 126, startPoint y: 495, endPoint x: 127, endPoint y: 241, distance: 254.2
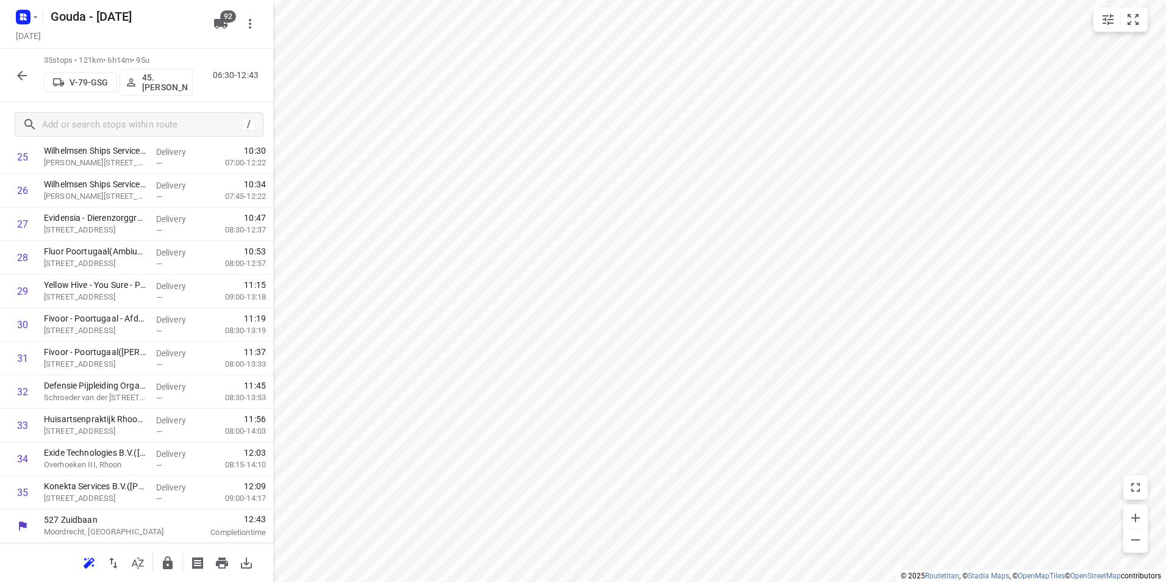
scroll to position [0, 0]
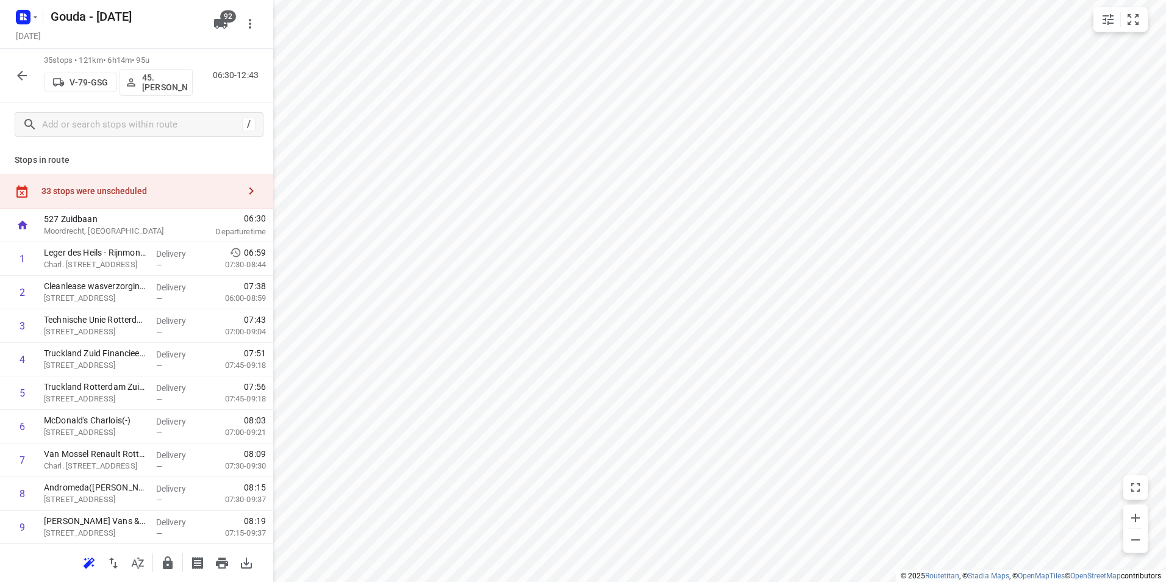
click at [186, 191] on div "33 stops were unscheduled" at bounding box center [140, 191] width 198 height 10
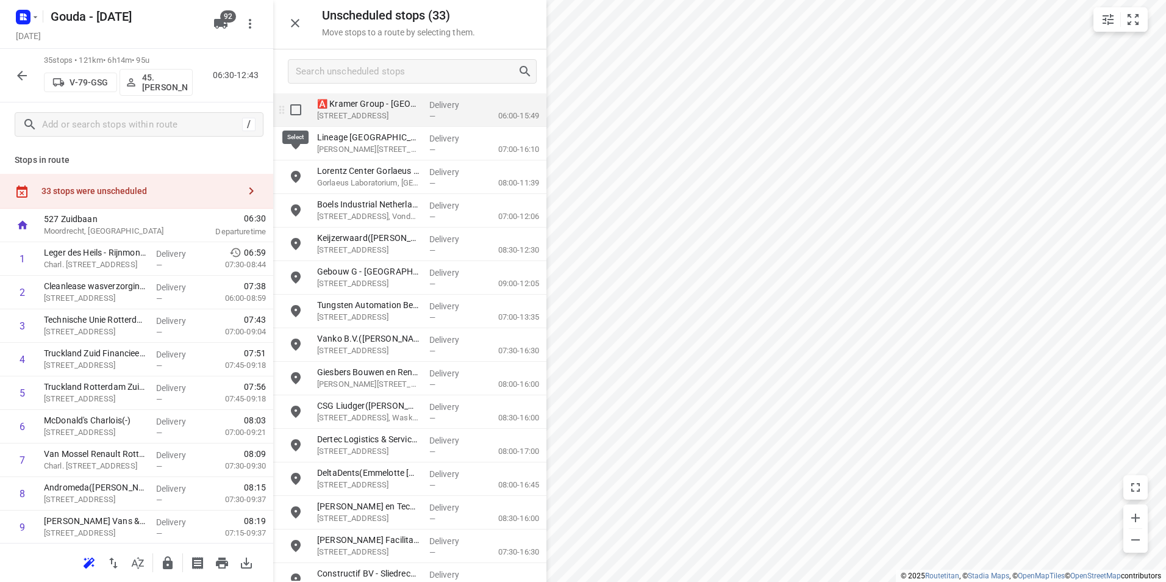
click at [294, 111] on input "grid" at bounding box center [295, 110] width 24 height 24
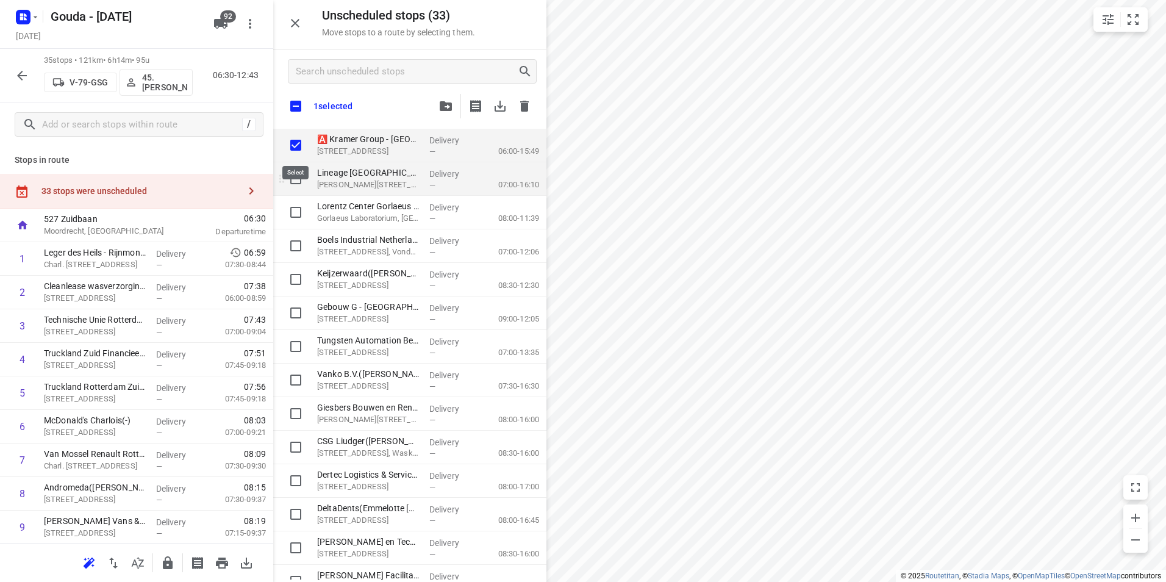
checkbox input "true"
click at [296, 181] on input "grid" at bounding box center [295, 178] width 24 height 24
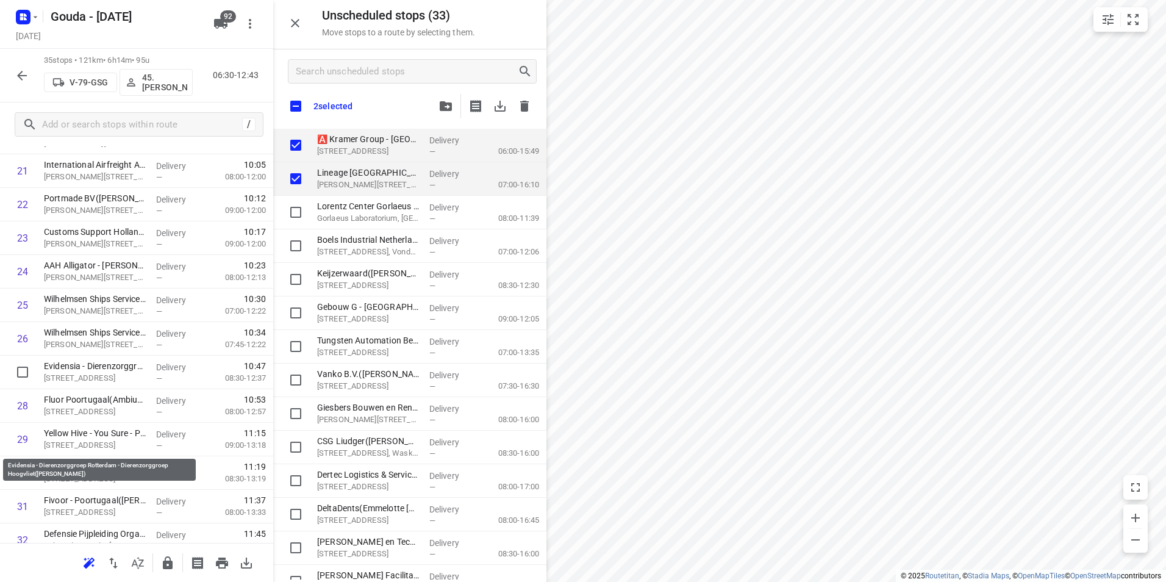
scroll to position [906, 0]
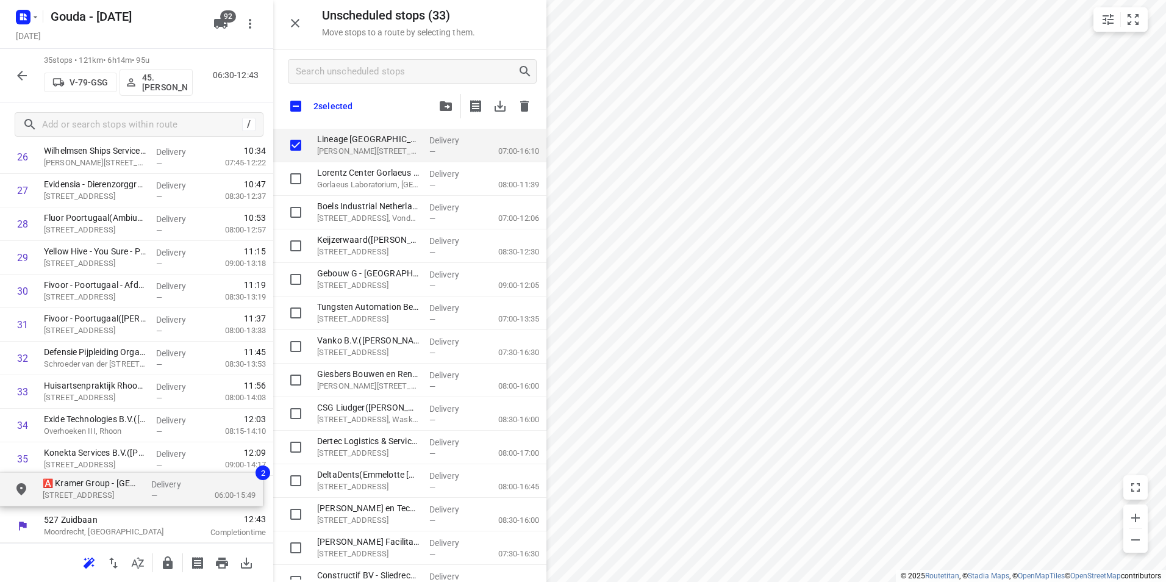
drag, startPoint x: 316, startPoint y: 163, endPoint x: 76, endPoint y: 491, distance: 406.9
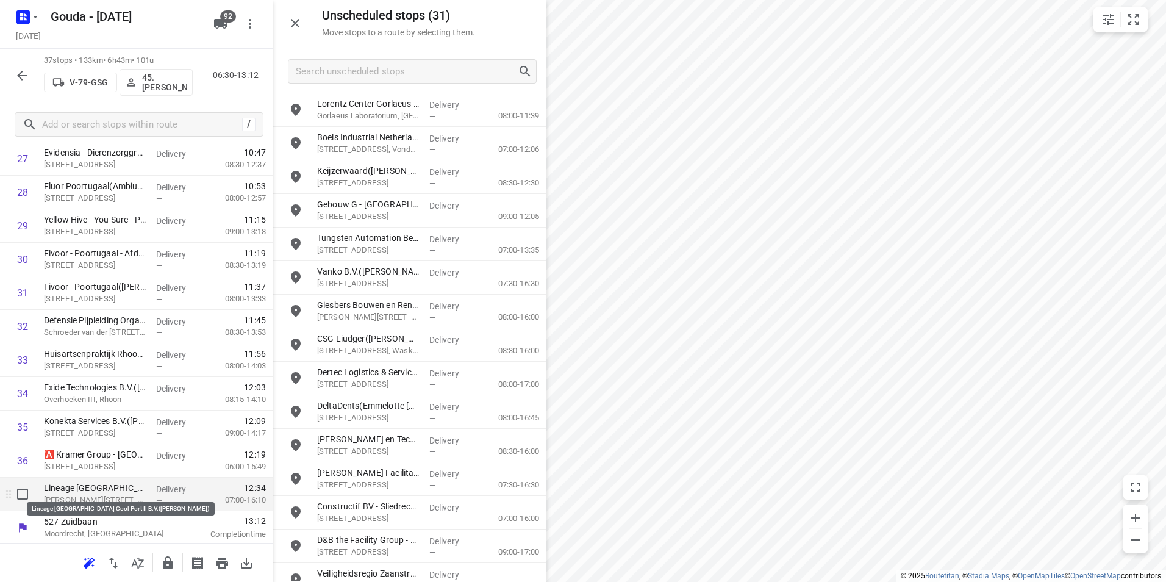
scroll to position [974, 0]
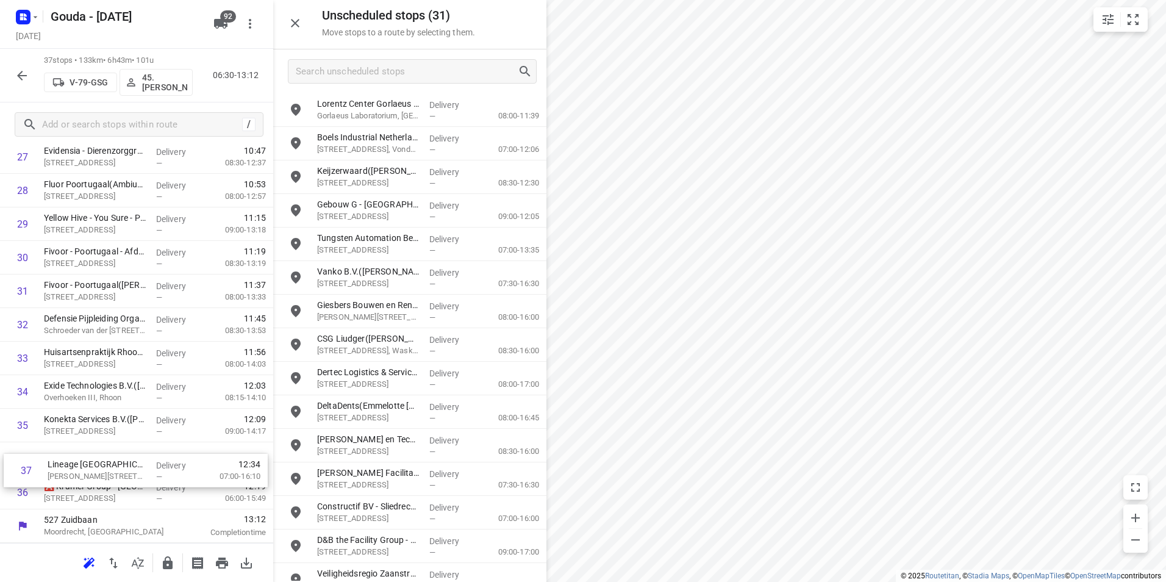
drag, startPoint x: 91, startPoint y: 496, endPoint x: 93, endPoint y: 463, distance: 33.0
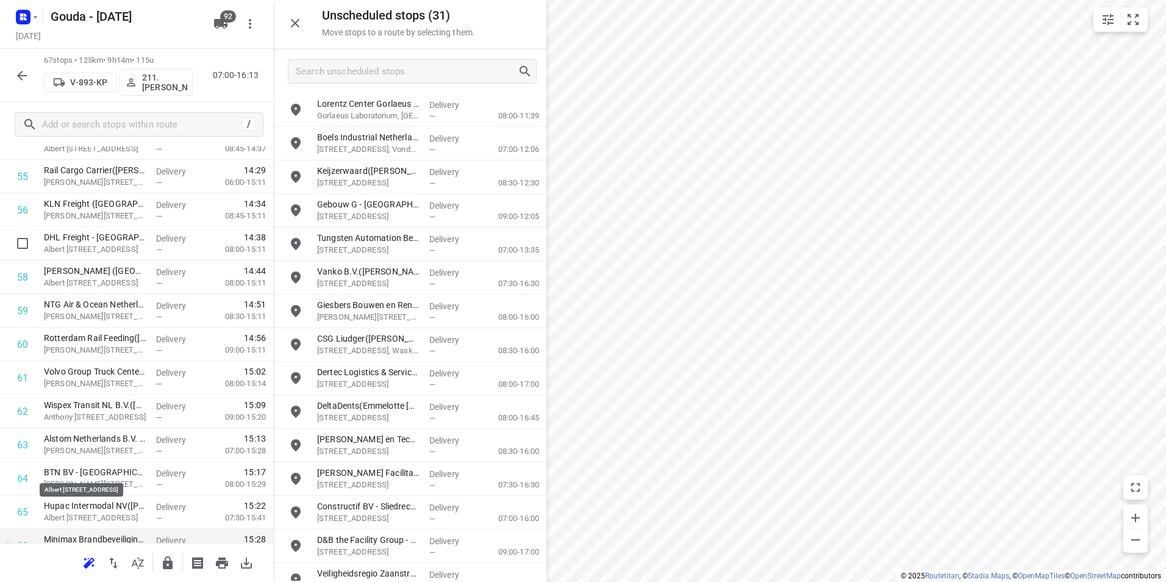
scroll to position [1979, 0]
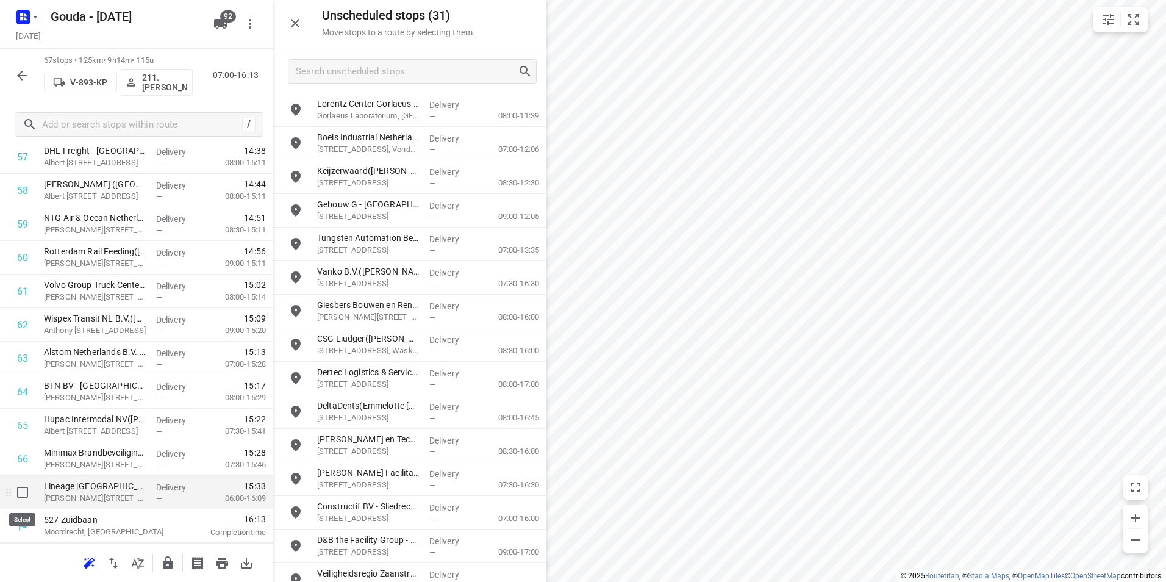
click at [28, 497] on input "checkbox" at bounding box center [22, 492] width 24 height 24
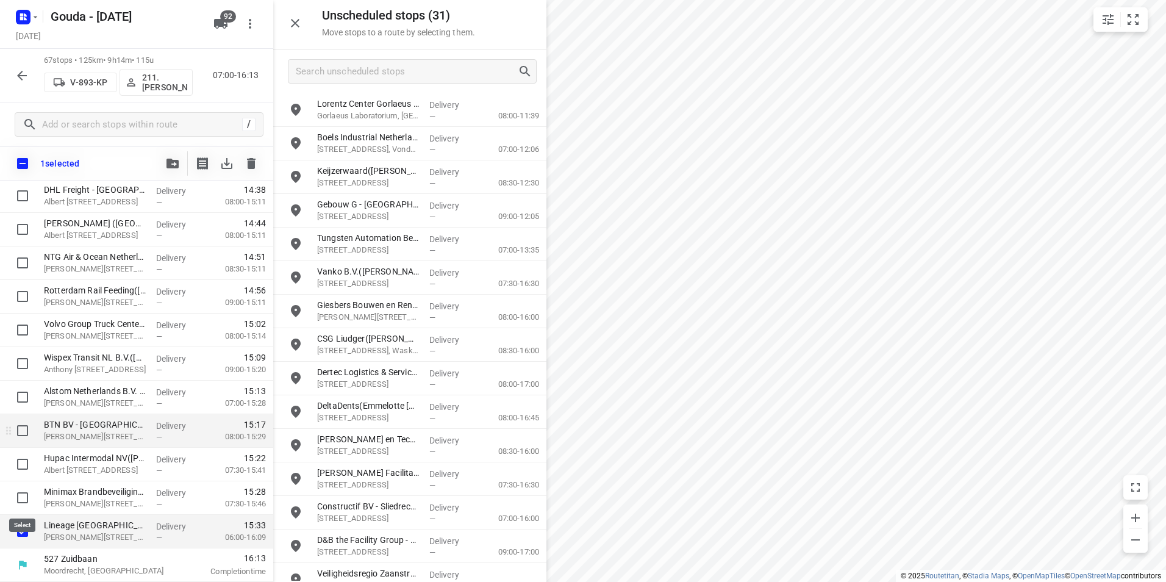
scroll to position [1975, 0]
click at [179, 161] on span "button" at bounding box center [172, 163] width 15 height 10
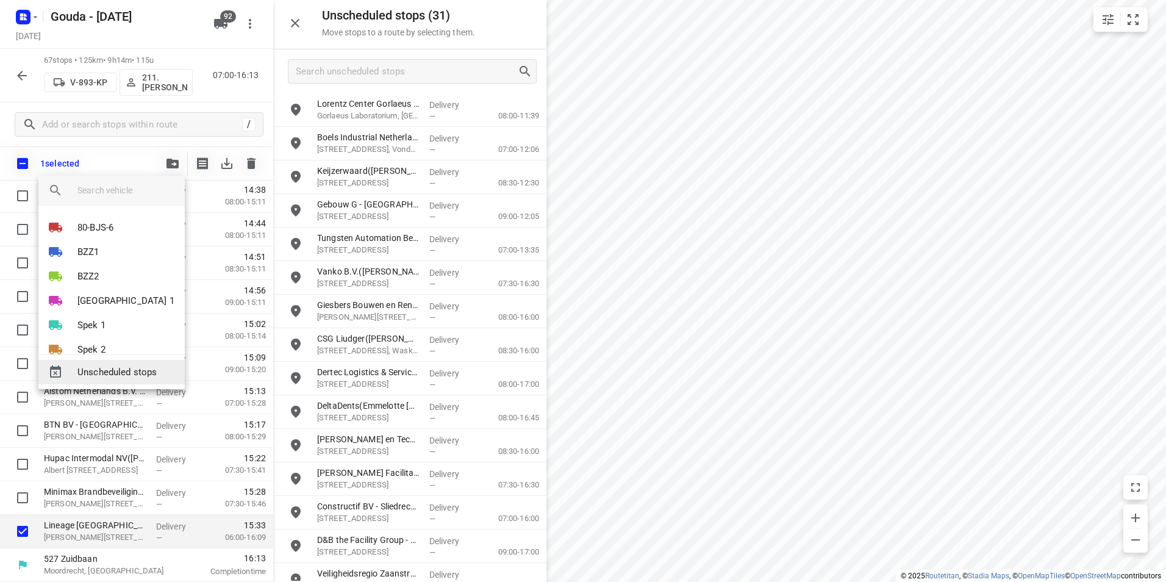
click at [115, 375] on span "Unscheduled stops" at bounding box center [126, 372] width 98 height 14
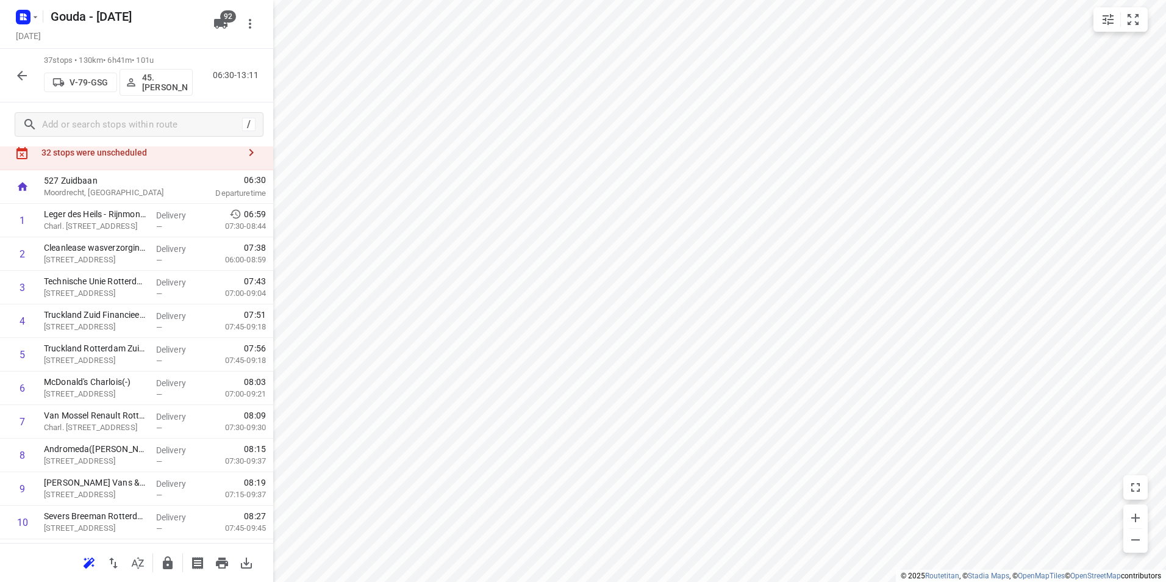
scroll to position [0, 0]
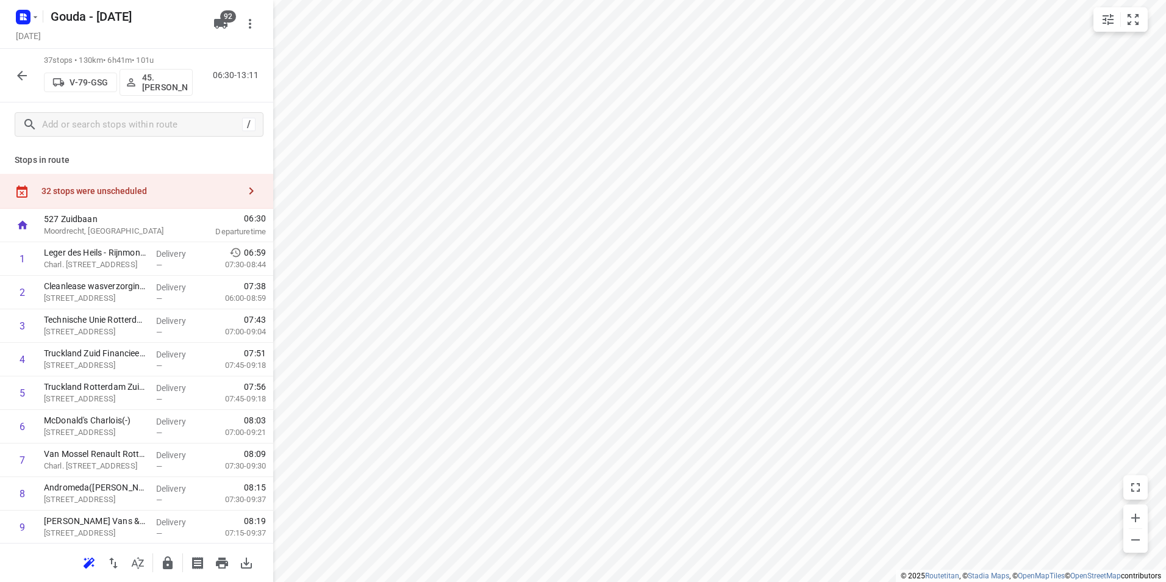
click at [193, 202] on div "32 stops were unscheduled" at bounding box center [136, 191] width 273 height 35
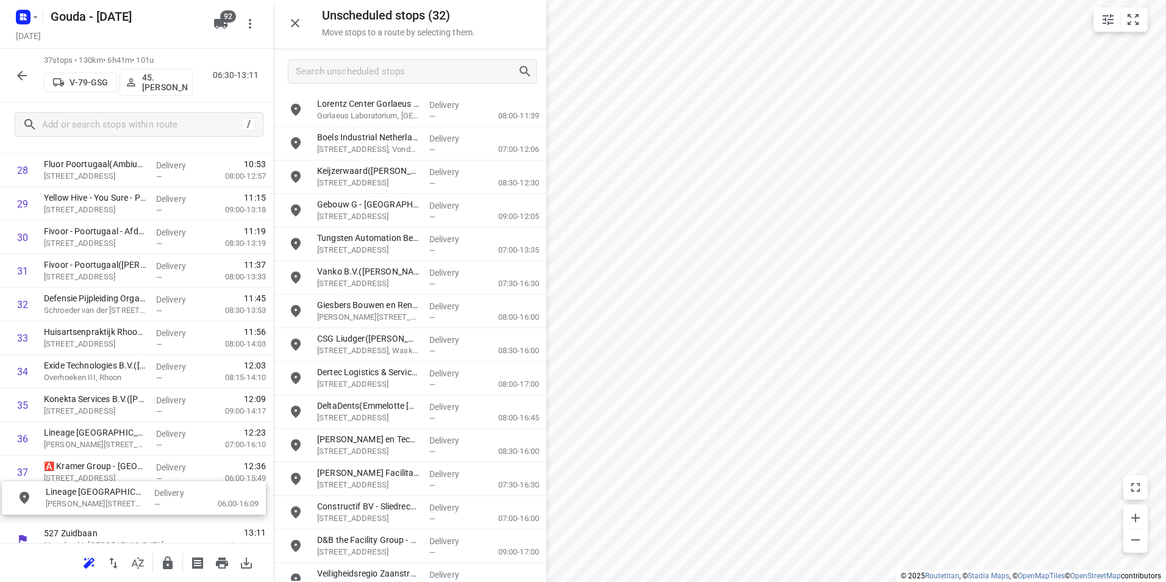
scroll to position [1007, 0]
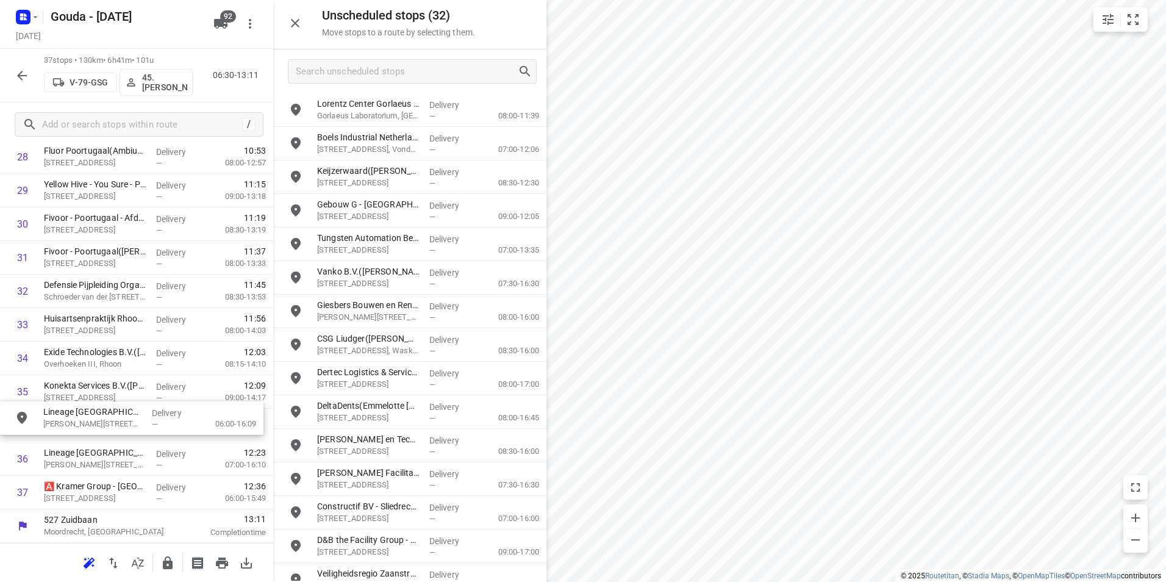
drag, startPoint x: 369, startPoint y: 115, endPoint x: 90, endPoint y: 424, distance: 416.1
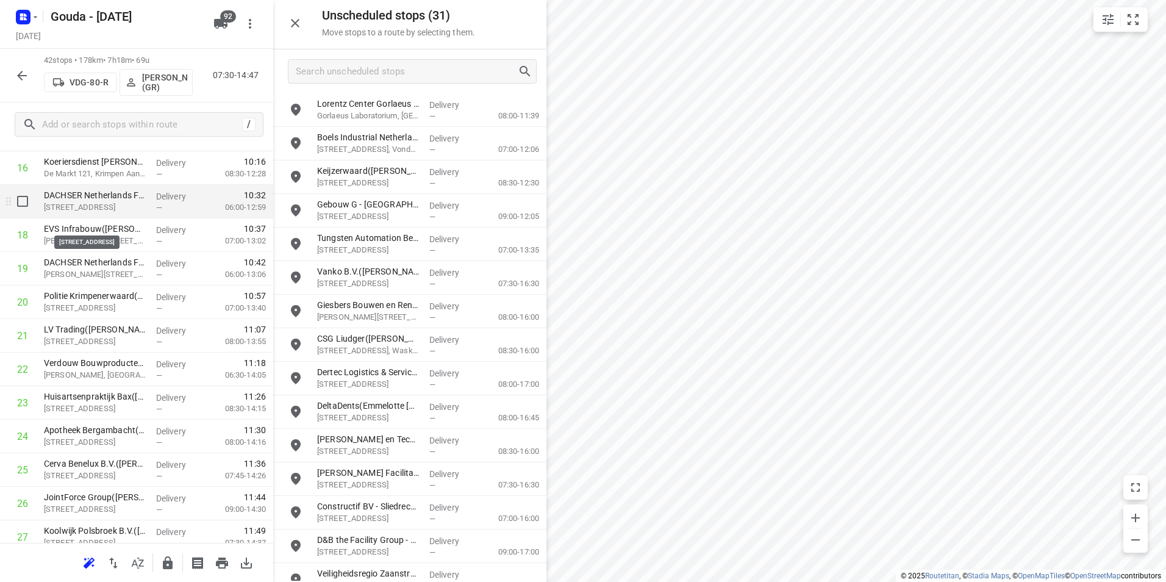
scroll to position [580, 0]
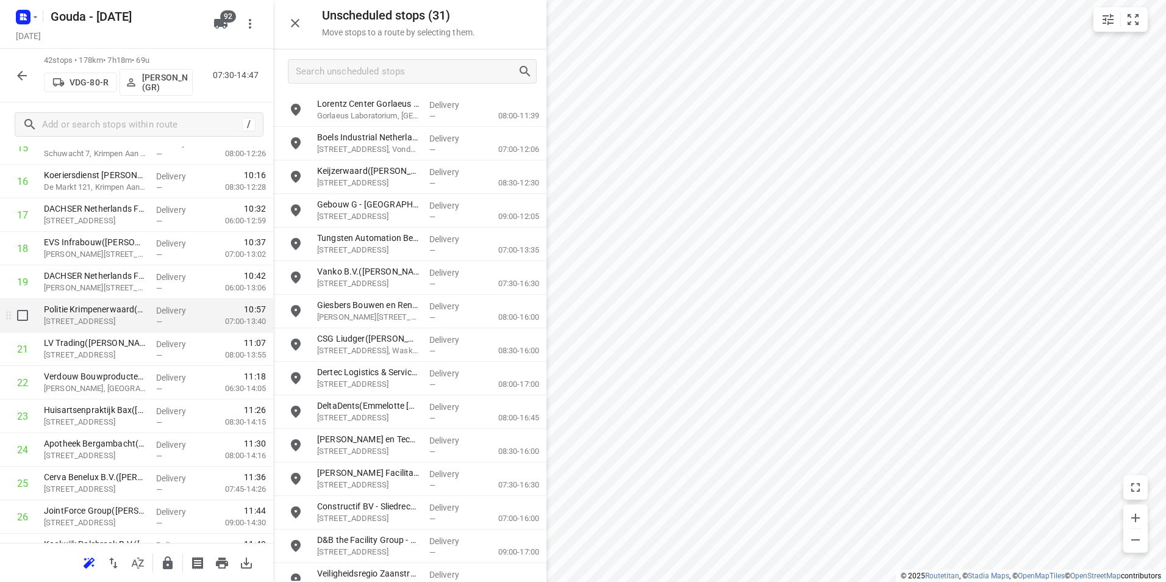
click at [23, 320] on input "checkbox" at bounding box center [22, 315] width 24 height 24
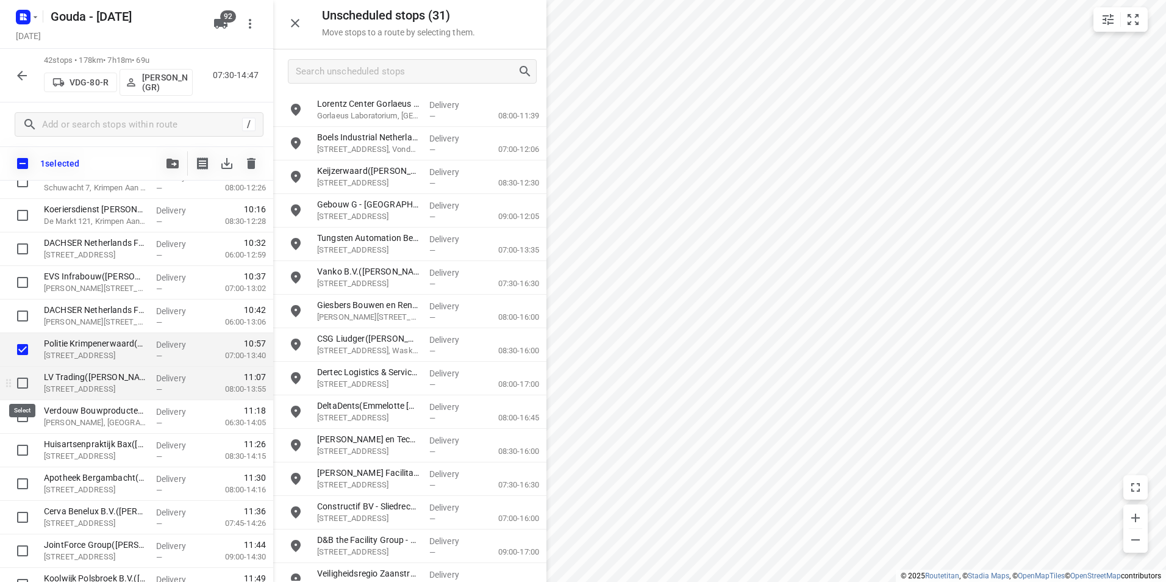
click at [18, 378] on input "checkbox" at bounding box center [22, 383] width 24 height 24
click at [13, 422] on input "checkbox" at bounding box center [22, 416] width 24 height 24
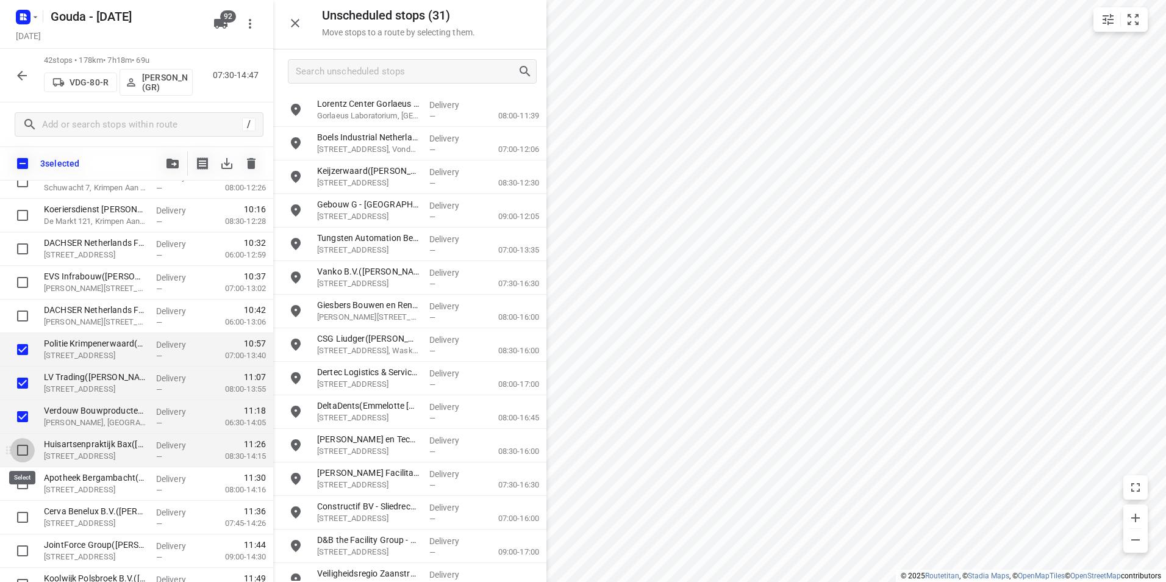
click at [24, 443] on input "checkbox" at bounding box center [22, 450] width 24 height 24
click at [23, 477] on input "checkbox" at bounding box center [22, 483] width 24 height 24
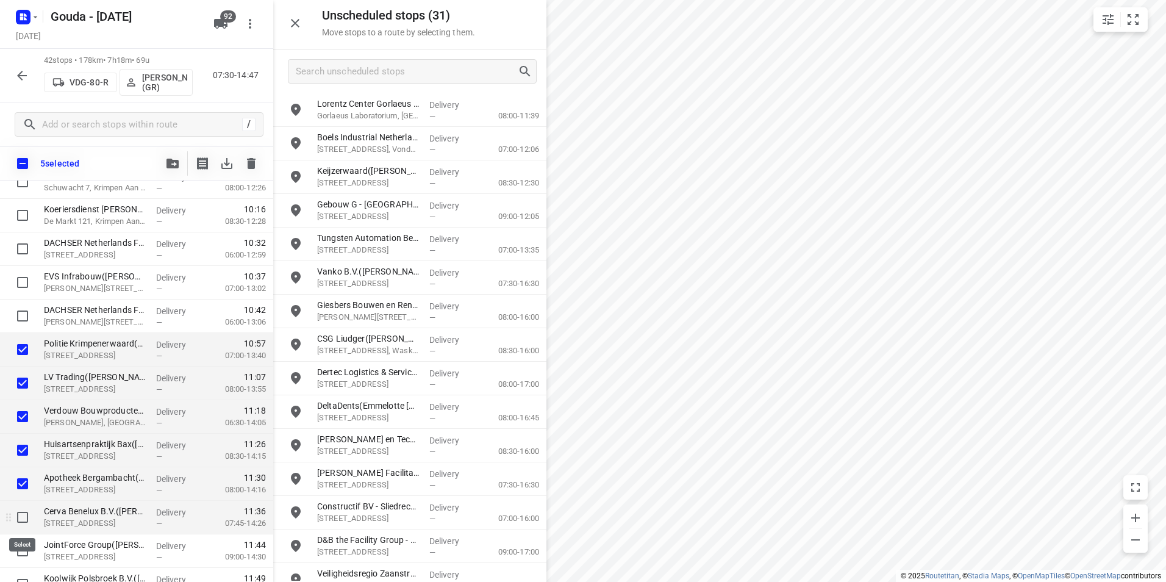
click at [21, 508] on input "checkbox" at bounding box center [22, 517] width 24 height 24
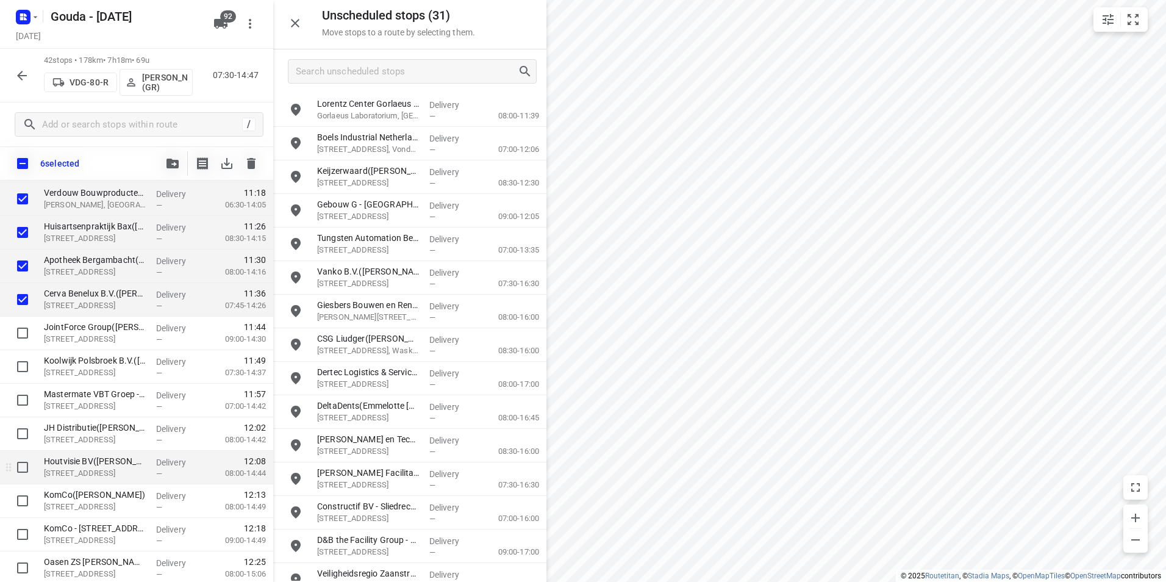
scroll to position [824, 0]
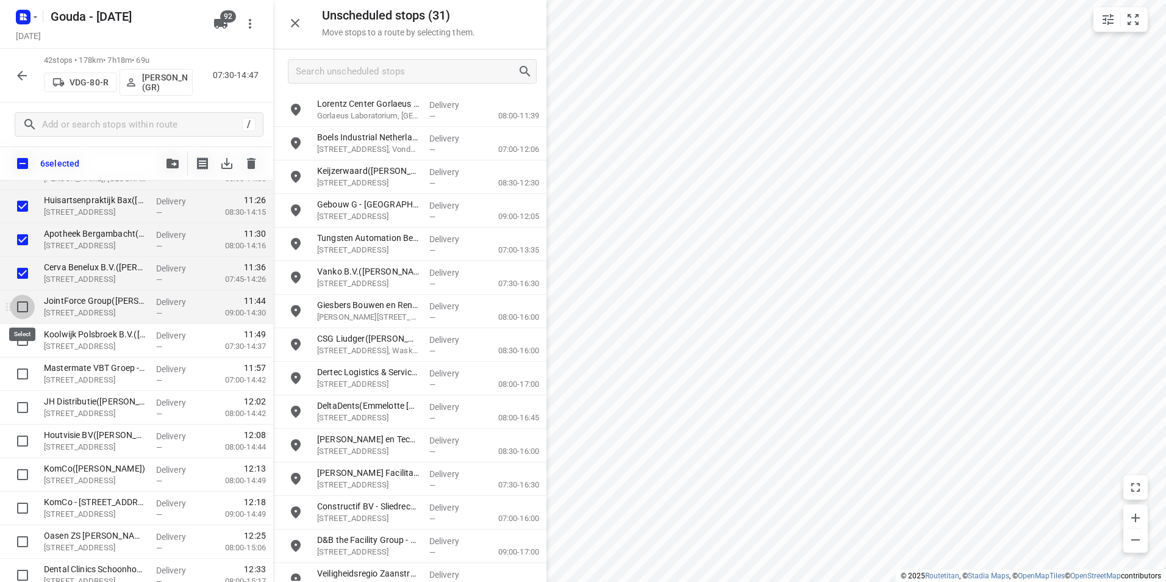
drag, startPoint x: 23, startPoint y: 309, endPoint x: 24, endPoint y: 346, distance: 36.6
click at [23, 313] on input "checkbox" at bounding box center [22, 306] width 24 height 24
click at [24, 347] on input "checkbox" at bounding box center [22, 340] width 24 height 24
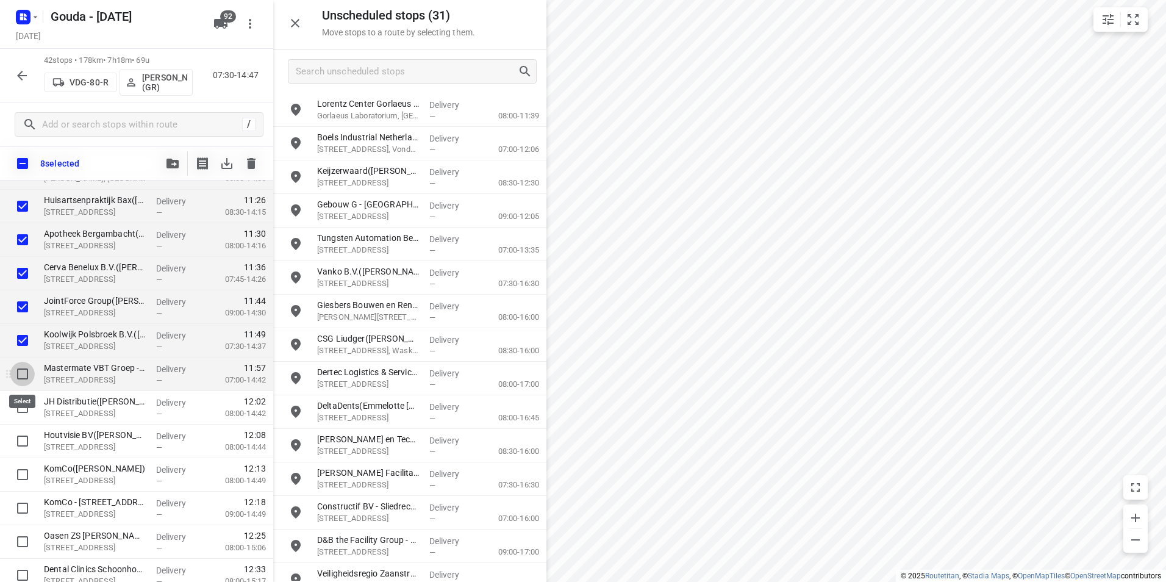
click at [23, 373] on input "checkbox" at bounding box center [22, 373] width 24 height 24
click at [30, 410] on input "checkbox" at bounding box center [22, 407] width 24 height 24
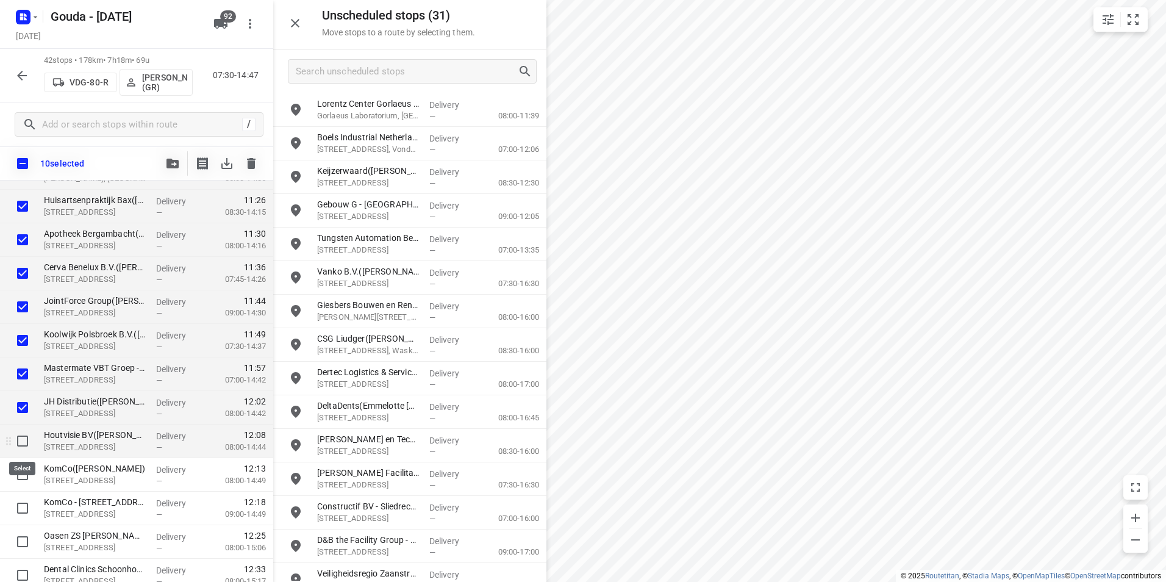
drag, startPoint x: 26, startPoint y: 435, endPoint x: 28, endPoint y: 461, distance: 26.3
click at [26, 436] on input "checkbox" at bounding box center [22, 441] width 24 height 24
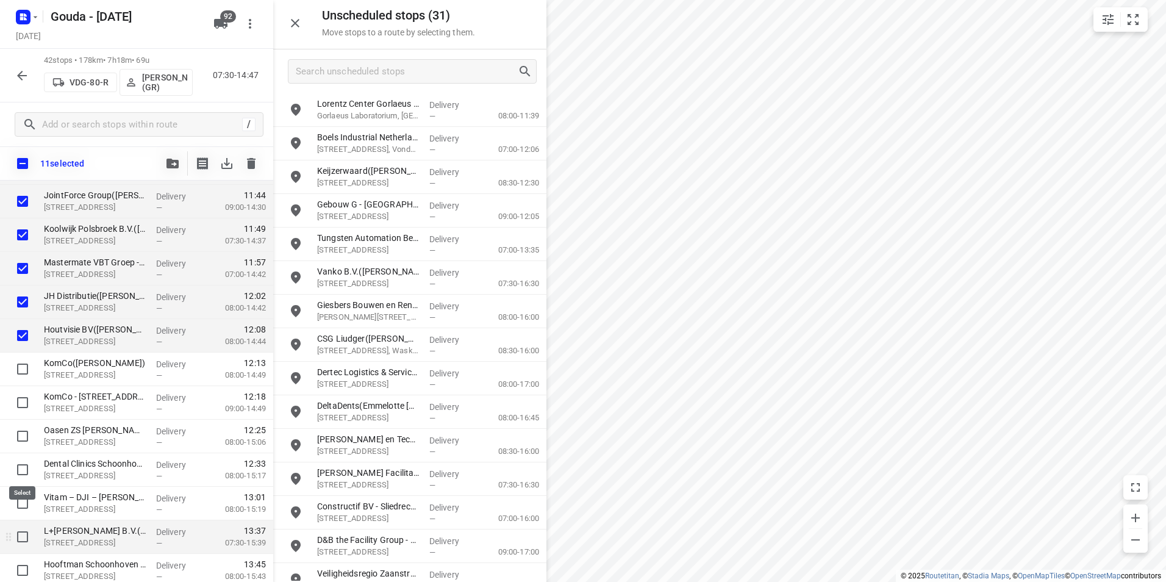
scroll to position [1068, 0]
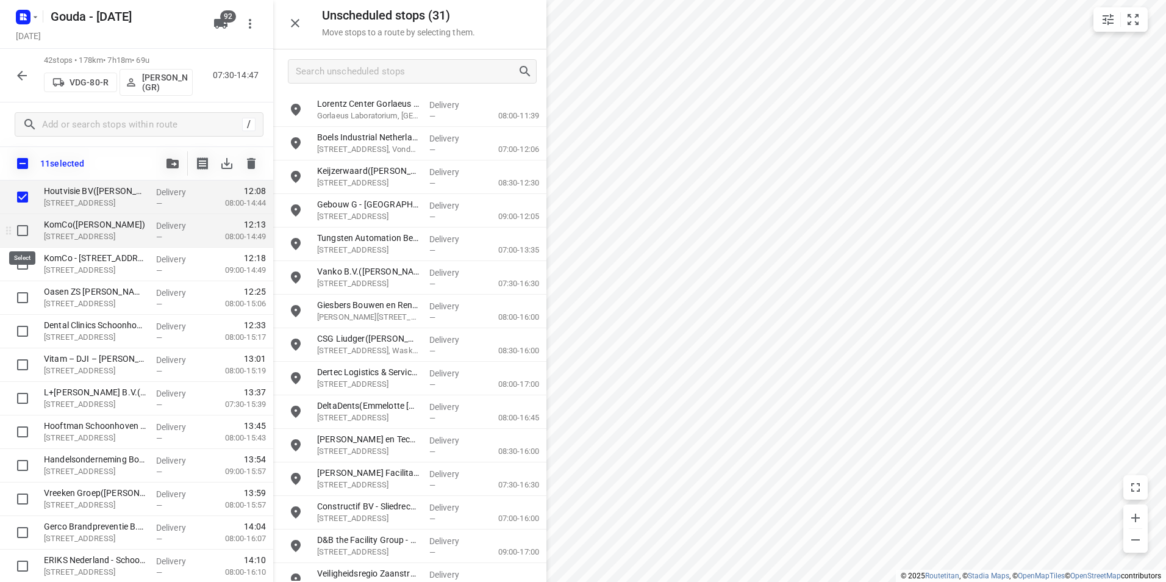
click at [22, 230] on input "checkbox" at bounding box center [22, 230] width 24 height 24
click at [22, 266] on input "checkbox" at bounding box center [22, 264] width 24 height 24
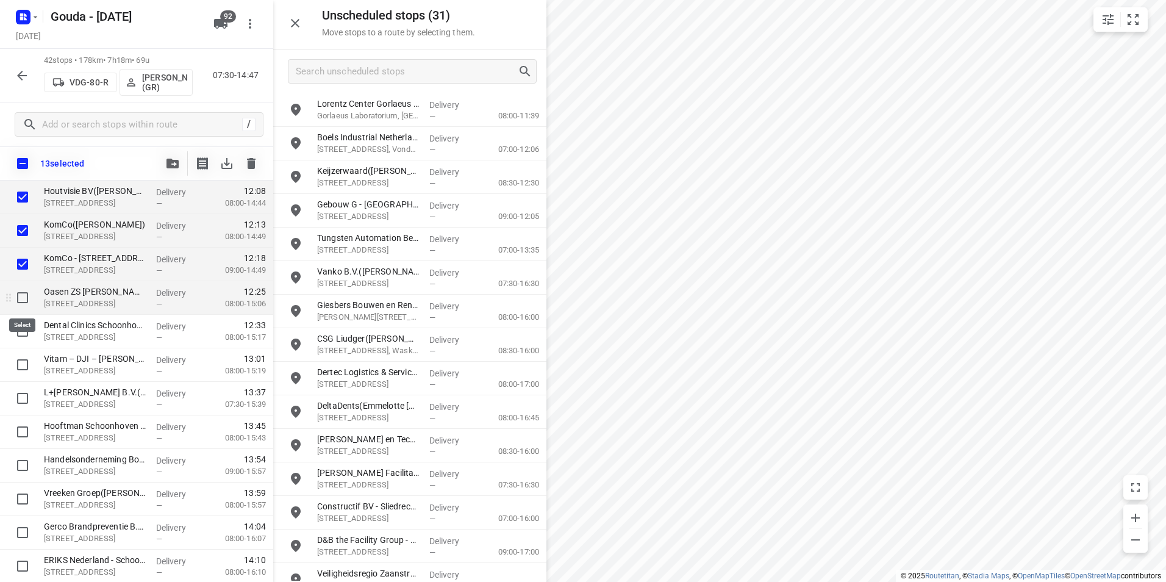
click at [25, 300] on input "checkbox" at bounding box center [22, 297] width 24 height 24
drag, startPoint x: 27, startPoint y: 326, endPoint x: 17, endPoint y: 368, distance: 43.2
click at [27, 327] on input "checkbox" at bounding box center [22, 331] width 24 height 24
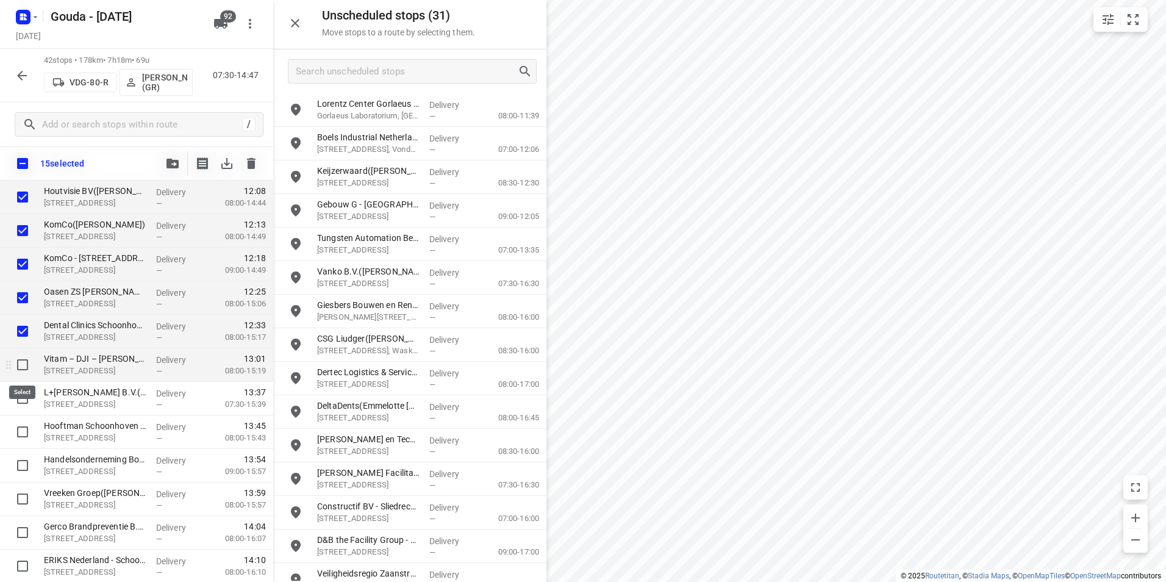
click at [21, 361] on input "checkbox" at bounding box center [22, 364] width 24 height 24
click at [21, 389] on input "checkbox" at bounding box center [22, 398] width 24 height 24
click at [26, 363] on input "checkbox" at bounding box center [22, 364] width 24 height 24
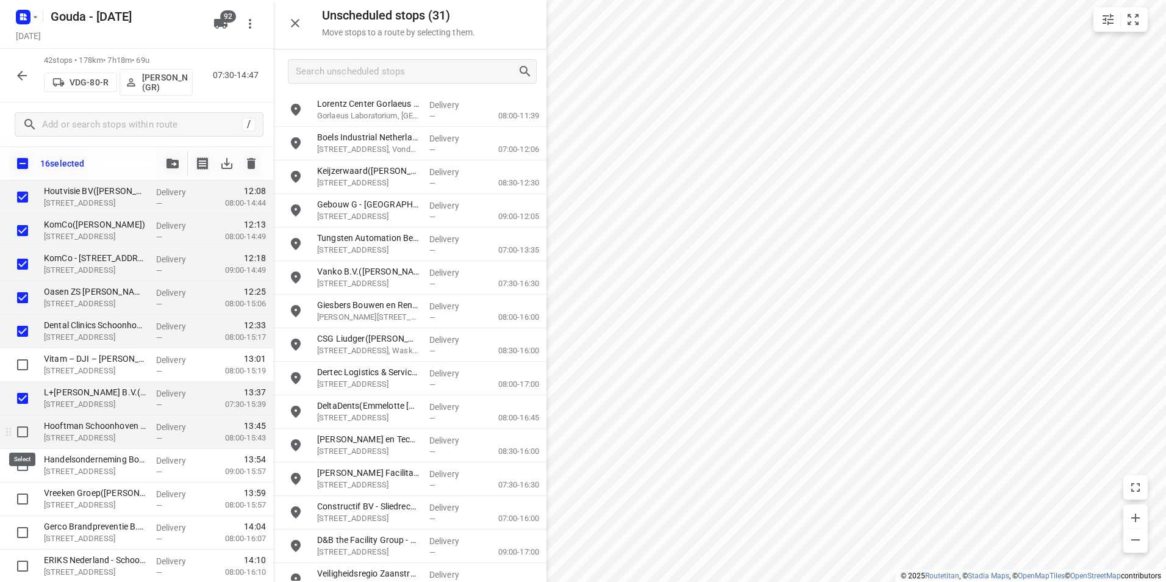
click at [24, 424] on input "checkbox" at bounding box center [22, 431] width 24 height 24
click at [24, 477] on div at bounding box center [19, 466] width 39 height 34
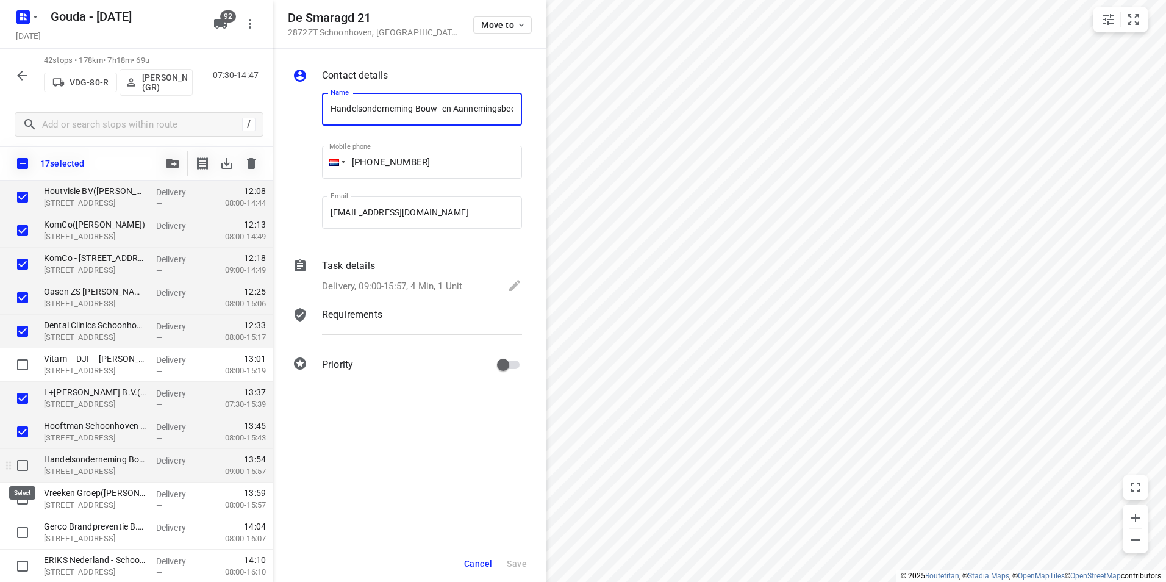
click at [20, 463] on input "checkbox" at bounding box center [22, 465] width 24 height 24
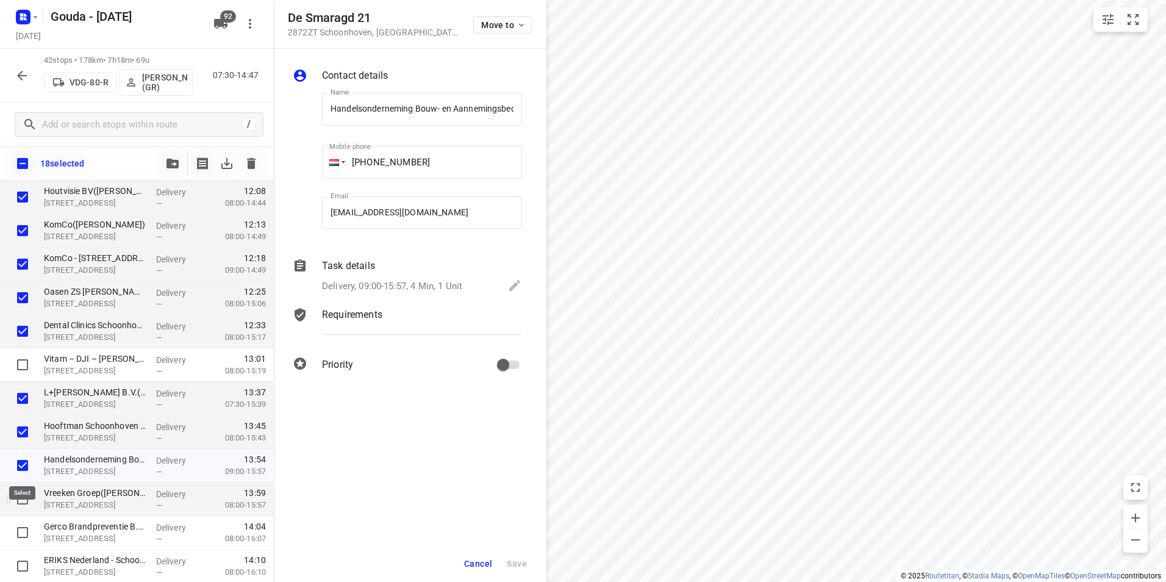
click at [21, 491] on input "checkbox" at bounding box center [22, 498] width 24 height 24
click at [471, 561] on span "Cancel" at bounding box center [478, 563] width 28 height 10
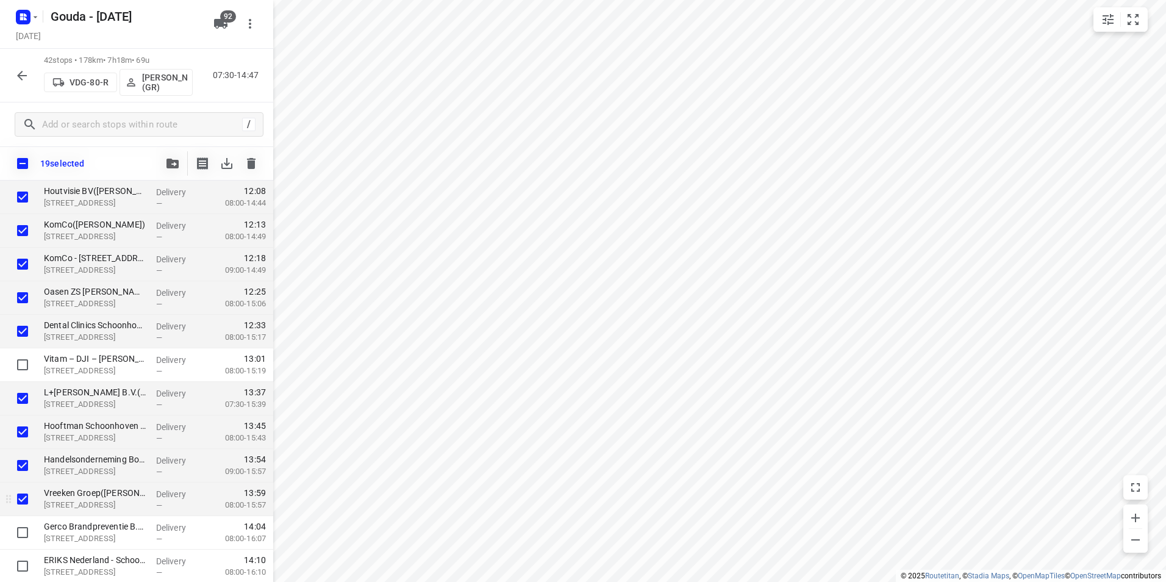
scroll to position [1136, 0]
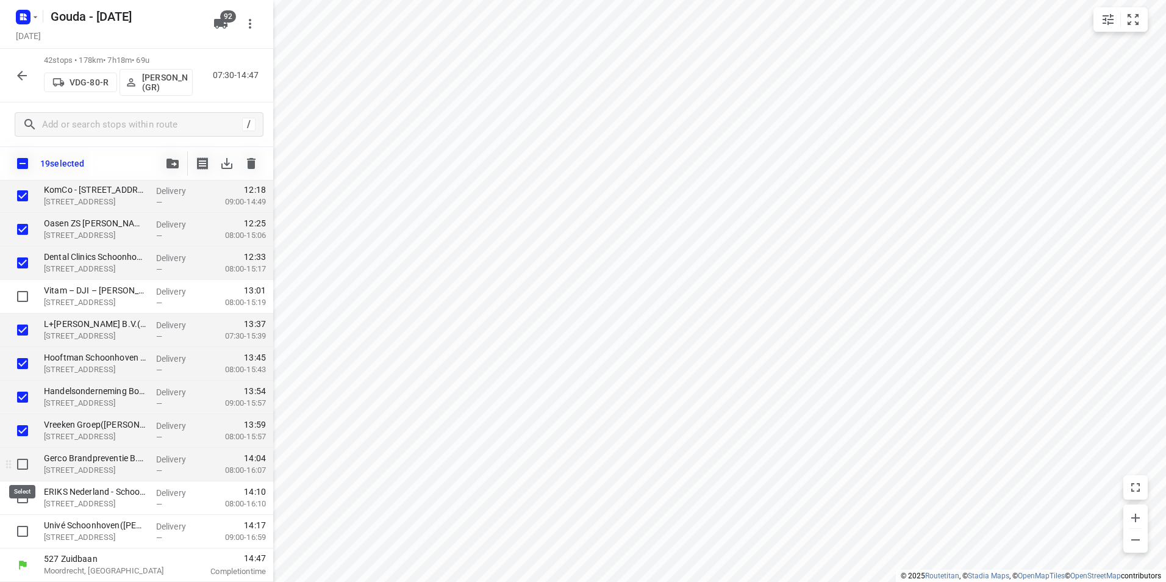
click at [24, 469] on input "checkbox" at bounding box center [22, 464] width 24 height 24
click at [23, 494] on input "checkbox" at bounding box center [22, 497] width 24 height 24
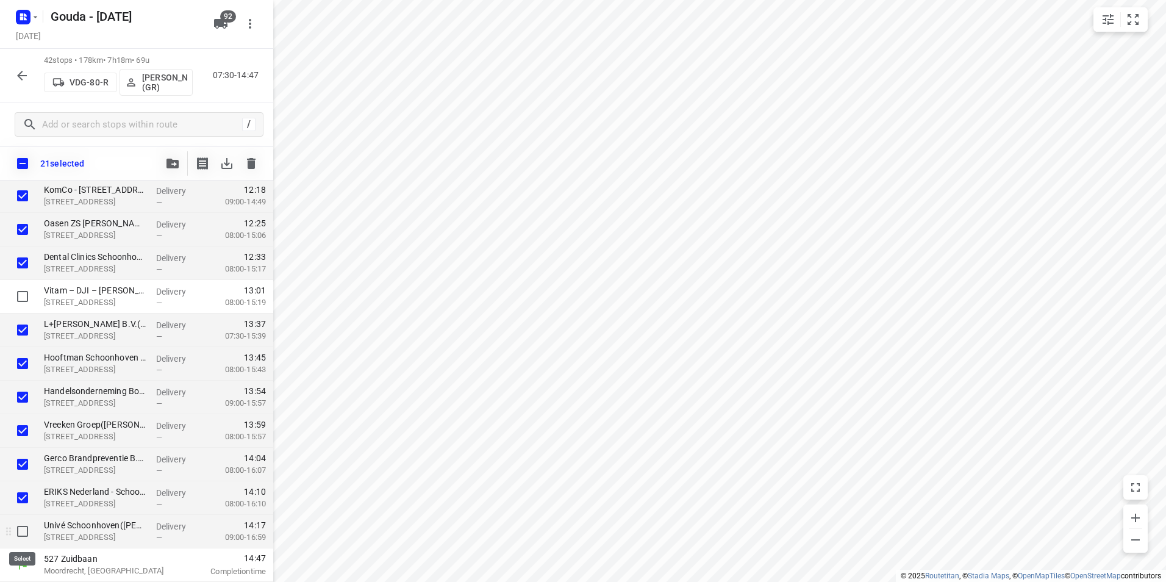
click at [22, 526] on input "checkbox" at bounding box center [22, 531] width 24 height 24
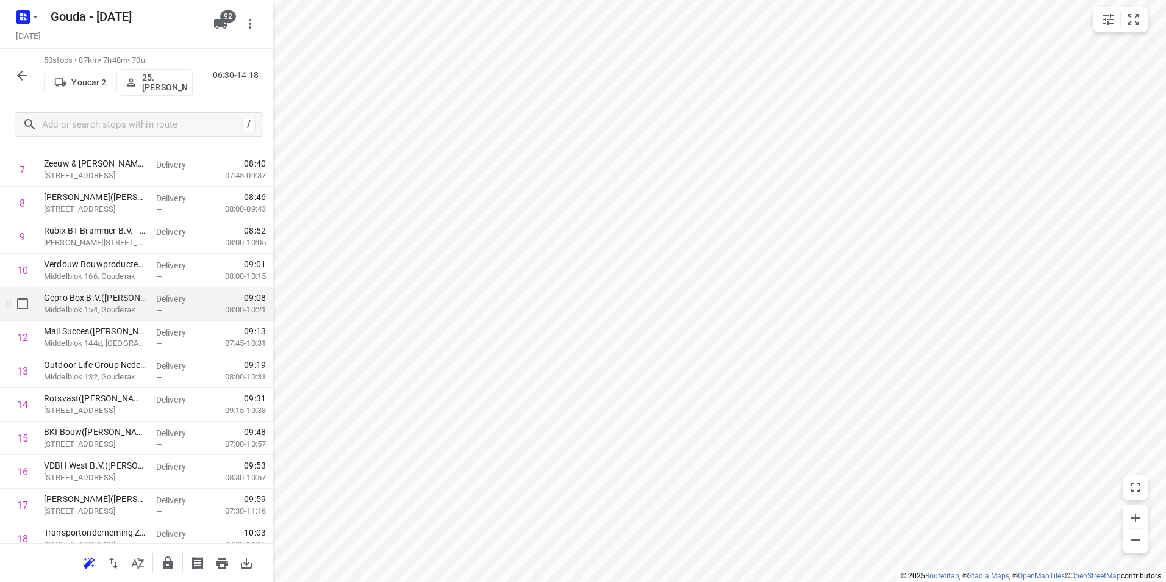
scroll to position [283, 0]
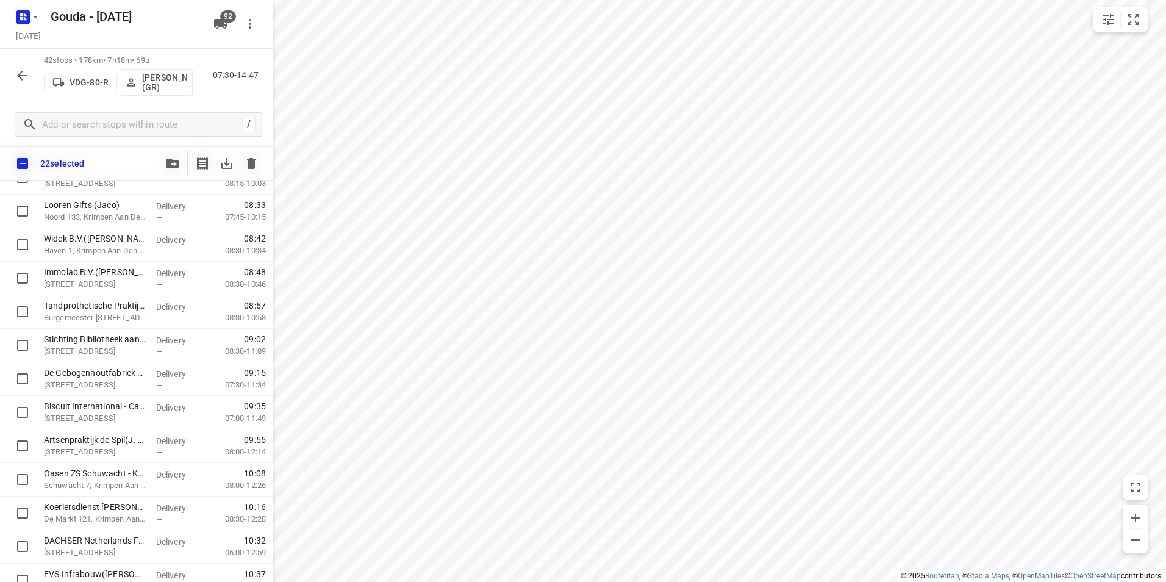
click at [168, 157] on button "button" at bounding box center [172, 163] width 24 height 24
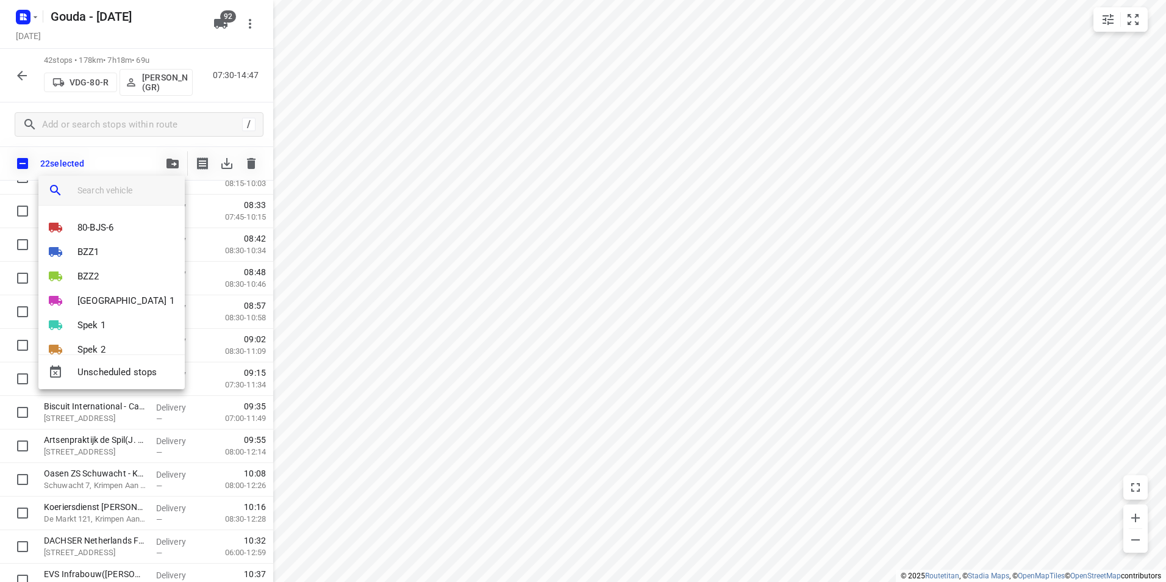
click at [130, 187] on input "search vehicle" at bounding box center [126, 190] width 98 height 18
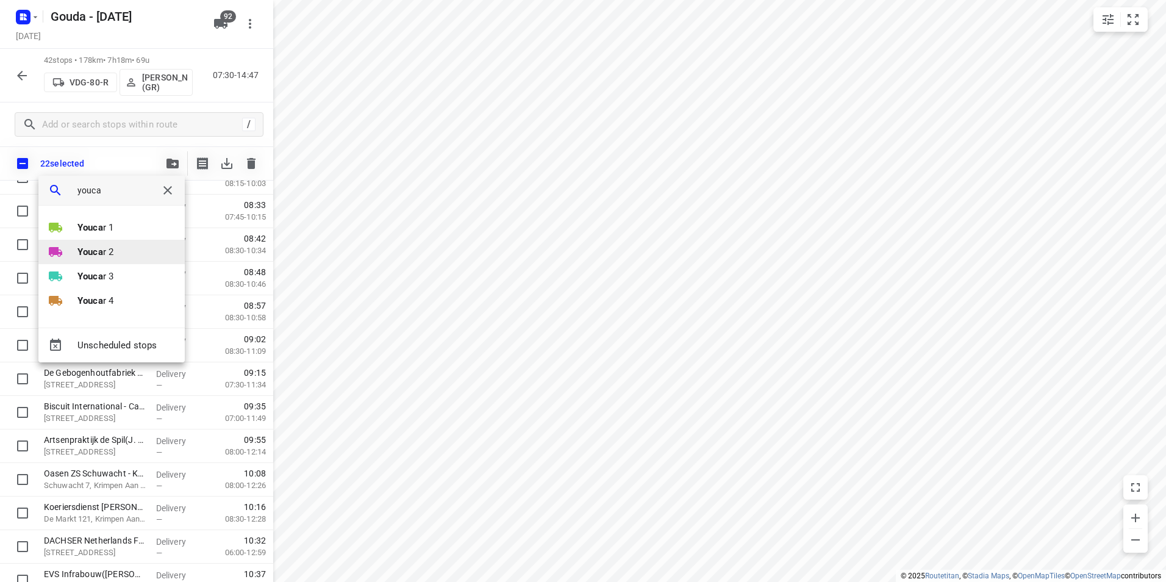
click at [109, 250] on p "Youca r 2" at bounding box center [95, 252] width 36 height 14
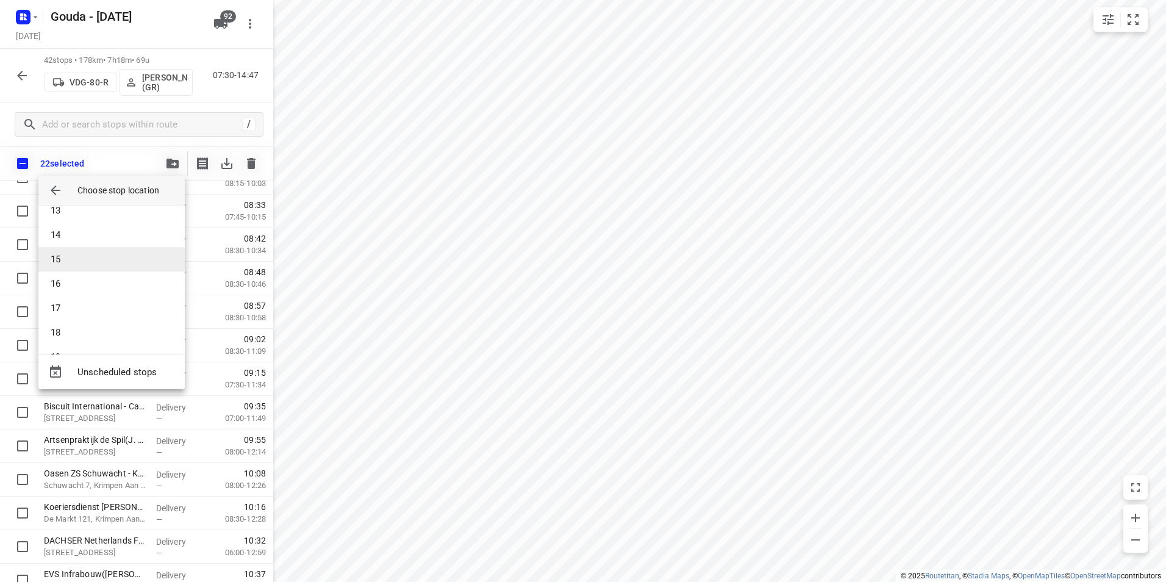
scroll to position [244, 0]
click at [67, 288] on li "14" at bounding box center [111, 295] width 146 height 24
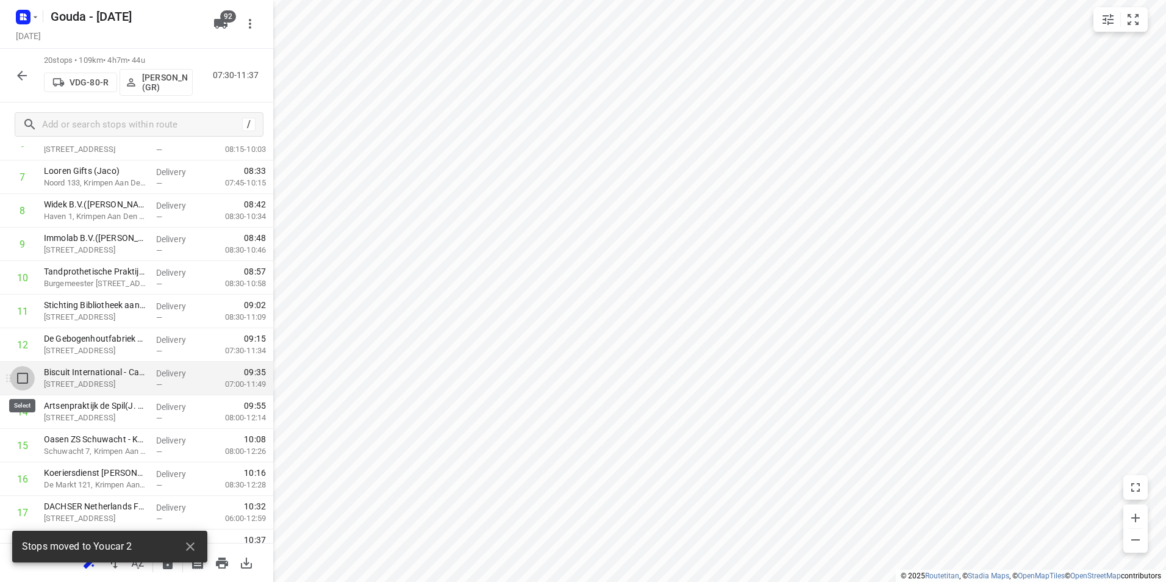
click at [28, 380] on input "checkbox" at bounding box center [22, 378] width 24 height 24
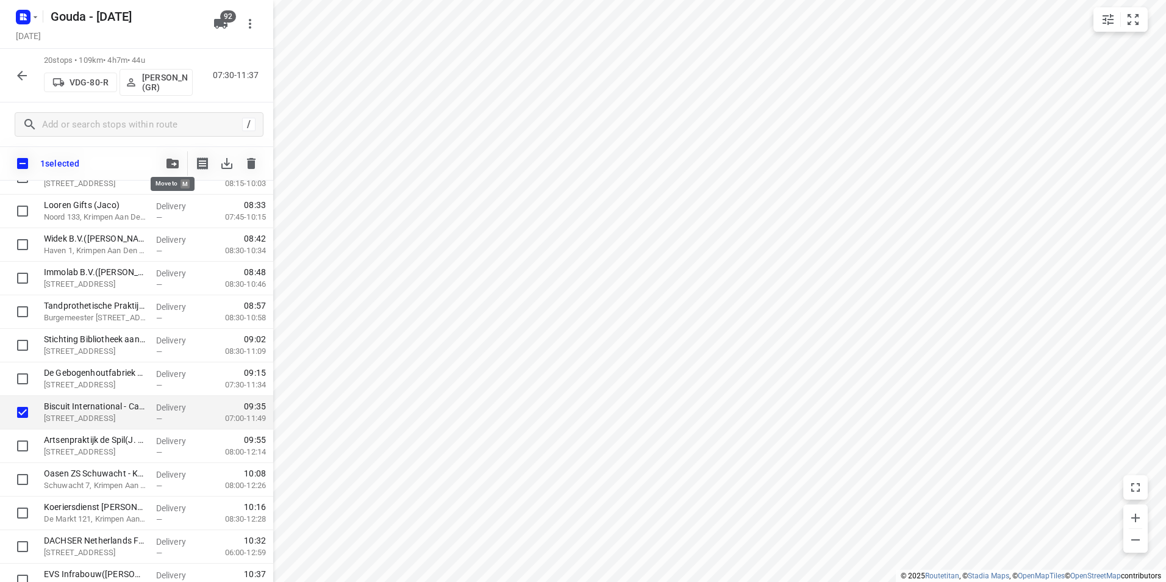
click at [179, 169] on button "button" at bounding box center [172, 163] width 24 height 24
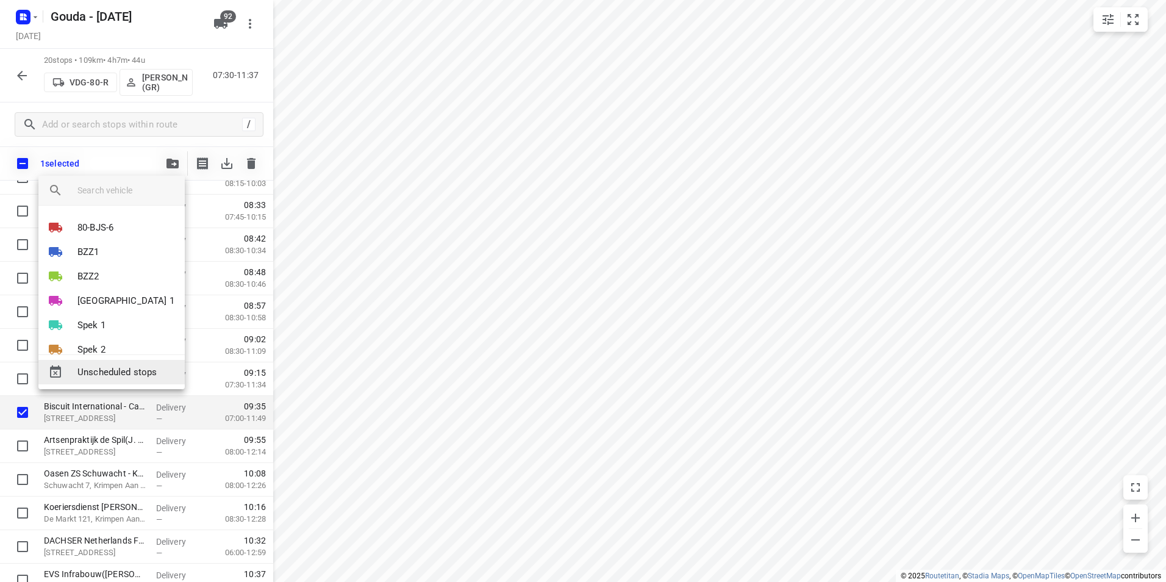
click at [116, 371] on span "Unscheduled stops" at bounding box center [126, 372] width 98 height 14
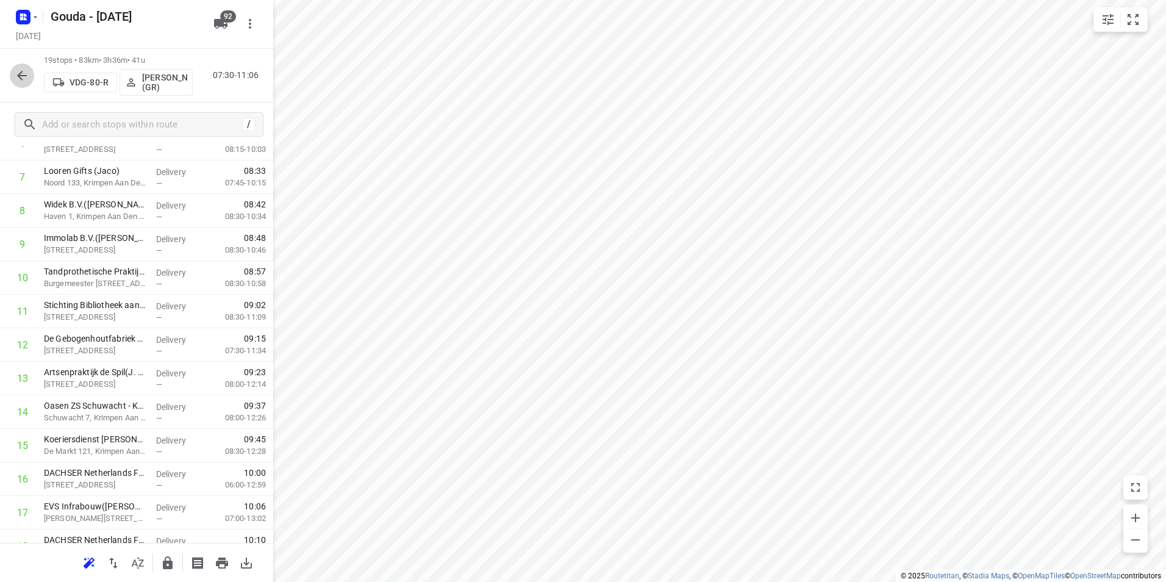
click at [27, 78] on icon "button" at bounding box center [22, 75] width 15 height 15
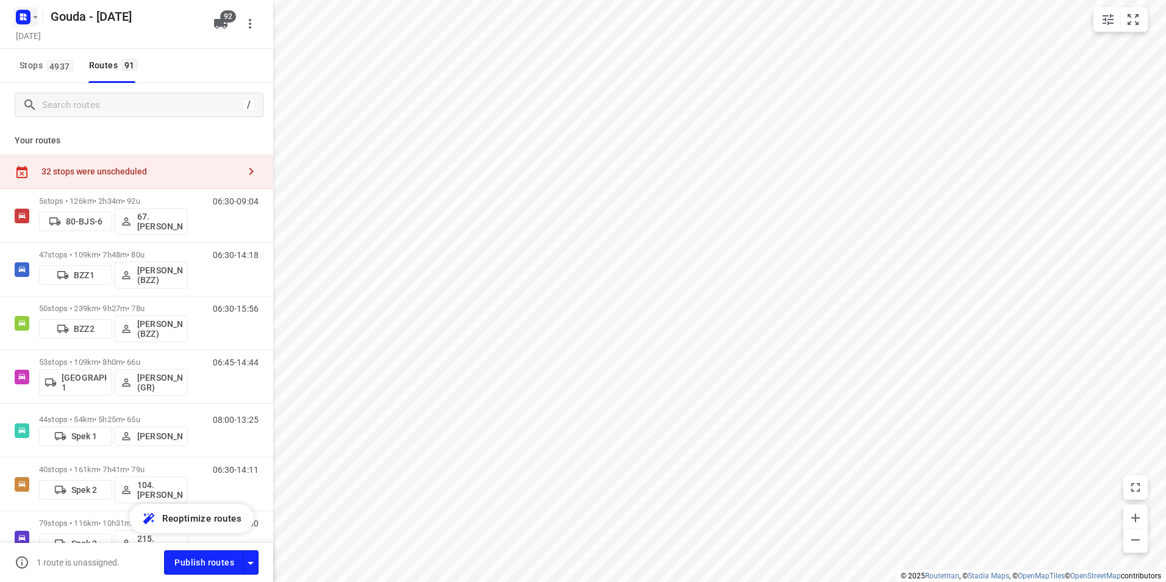
click at [34, 16] on icon "button" at bounding box center [35, 17] width 10 height 10
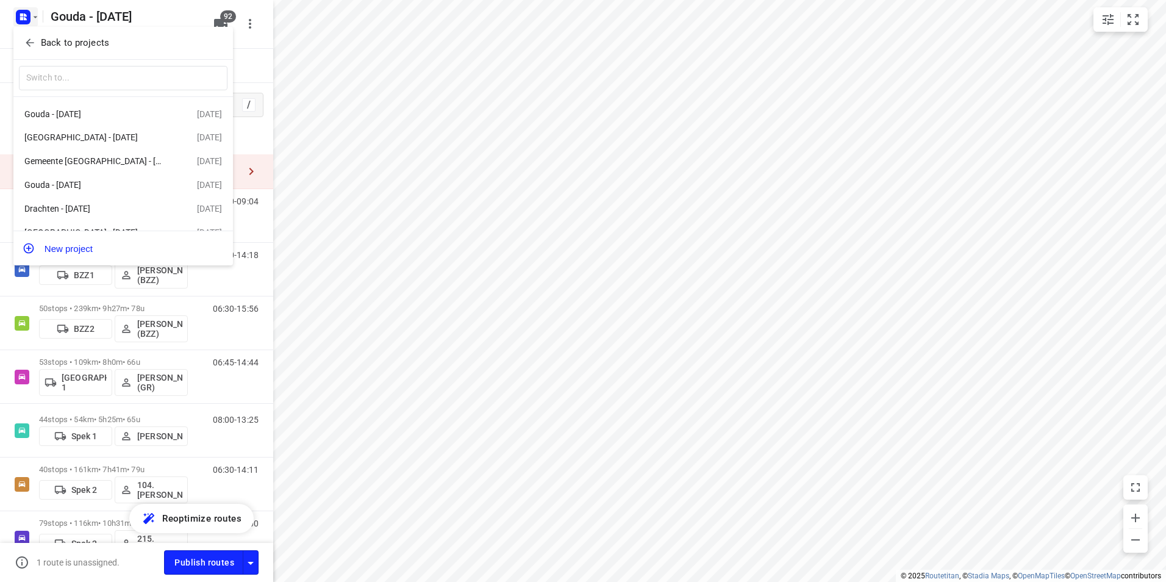
click at [46, 46] on p "Back to projects" at bounding box center [75, 43] width 68 height 14
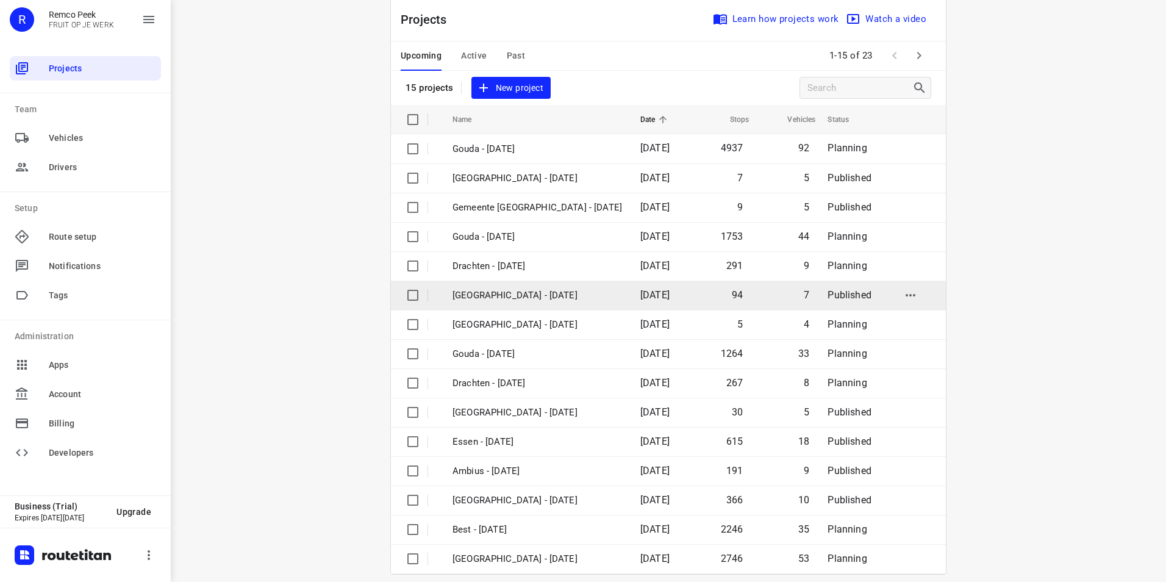
scroll to position [35, 0]
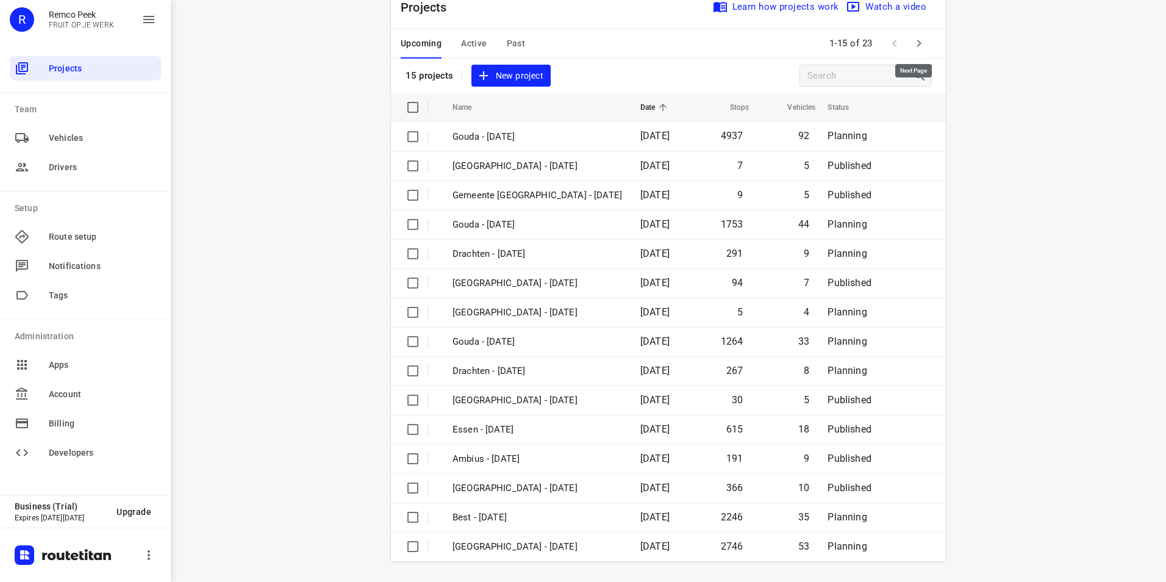
click at [916, 41] on icon "button" at bounding box center [918, 43] width 15 height 15
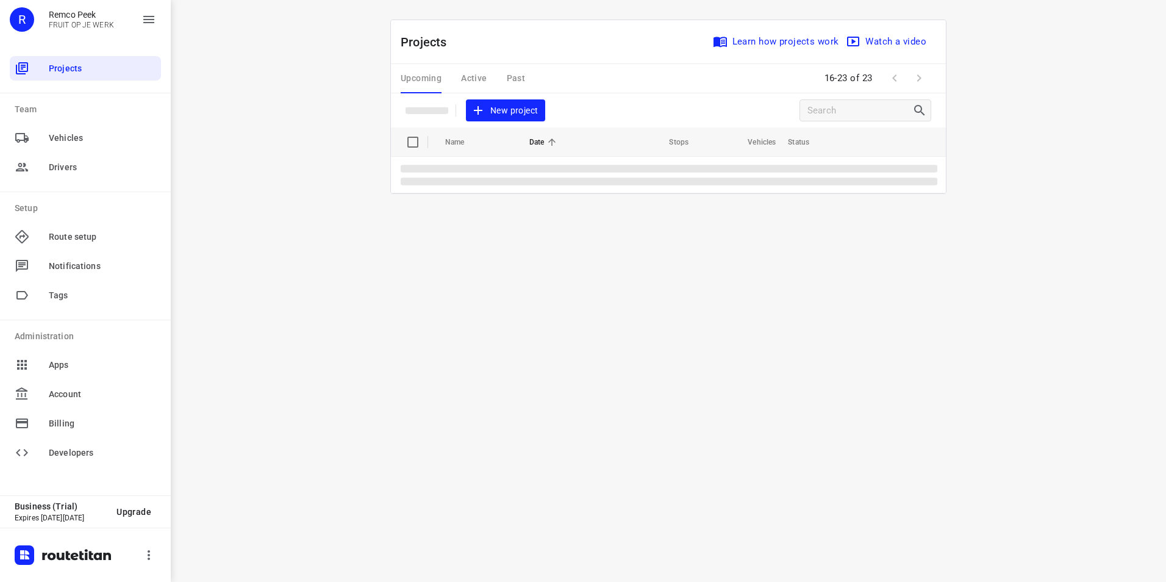
scroll to position [0, 0]
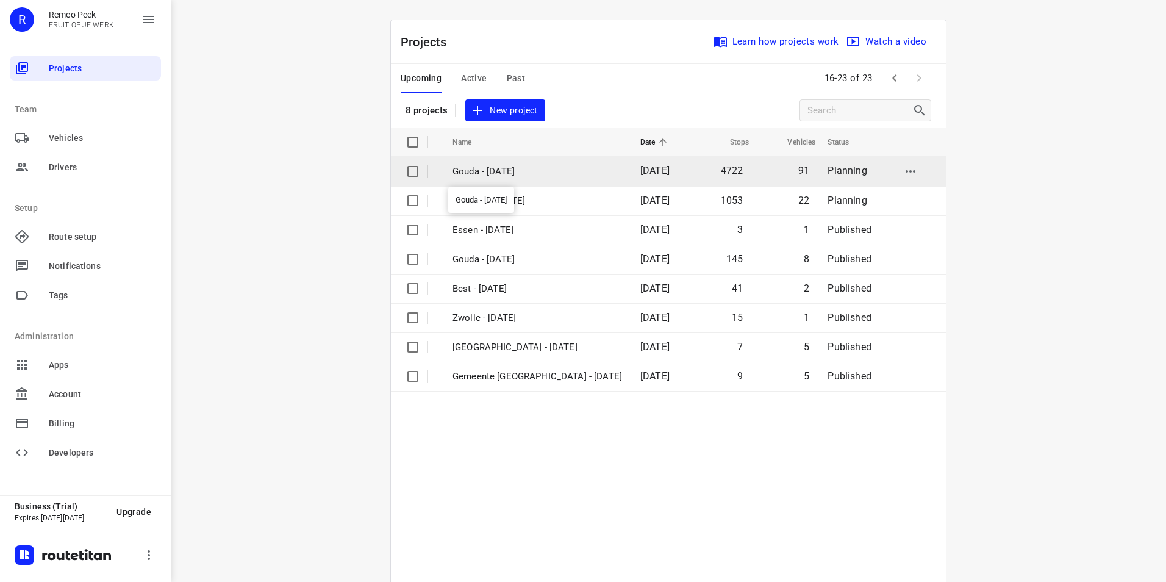
click at [490, 169] on p "Gouda - [DATE]" at bounding box center [536, 172] width 169 height 14
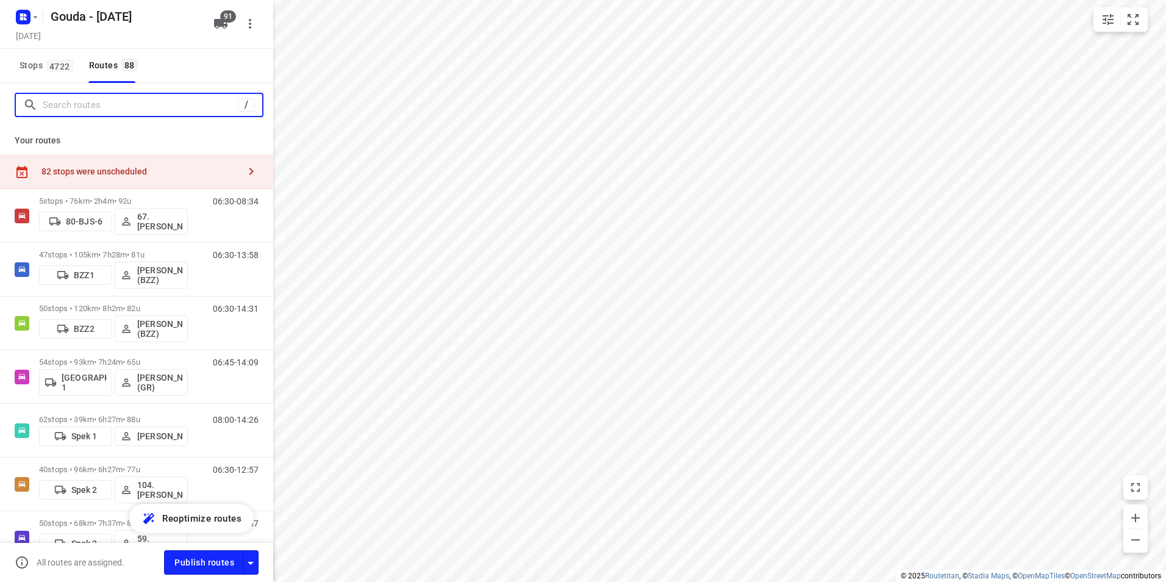
click at [101, 108] on input "Search routes" at bounding box center [140, 105] width 195 height 19
click at [99, 178] on div "82 stops were unscheduled" at bounding box center [136, 171] width 273 height 35
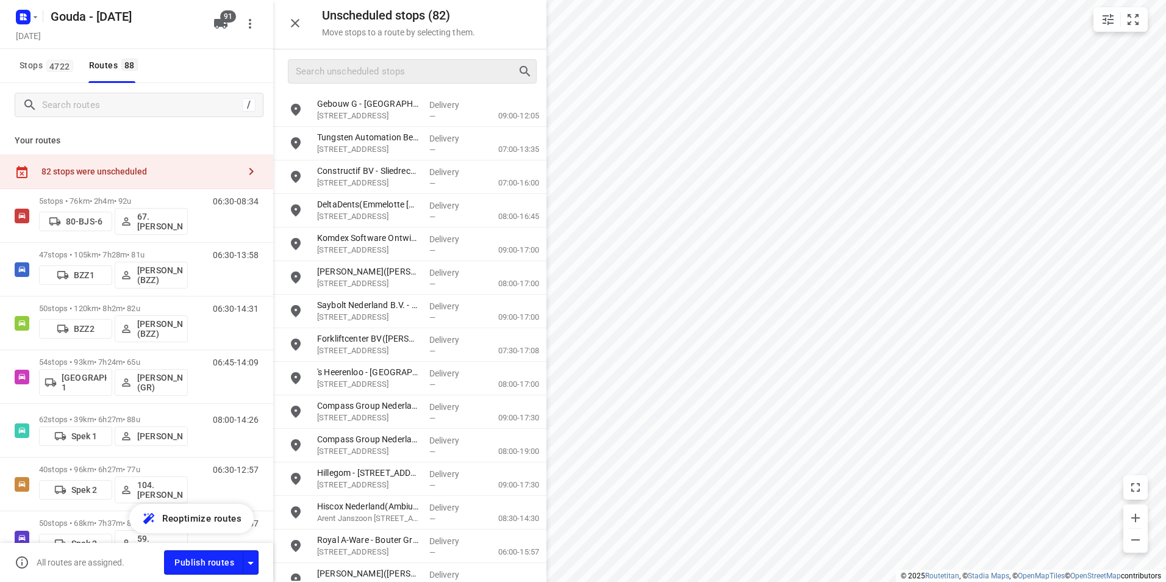
click at [381, 82] on div at bounding box center [412, 71] width 249 height 24
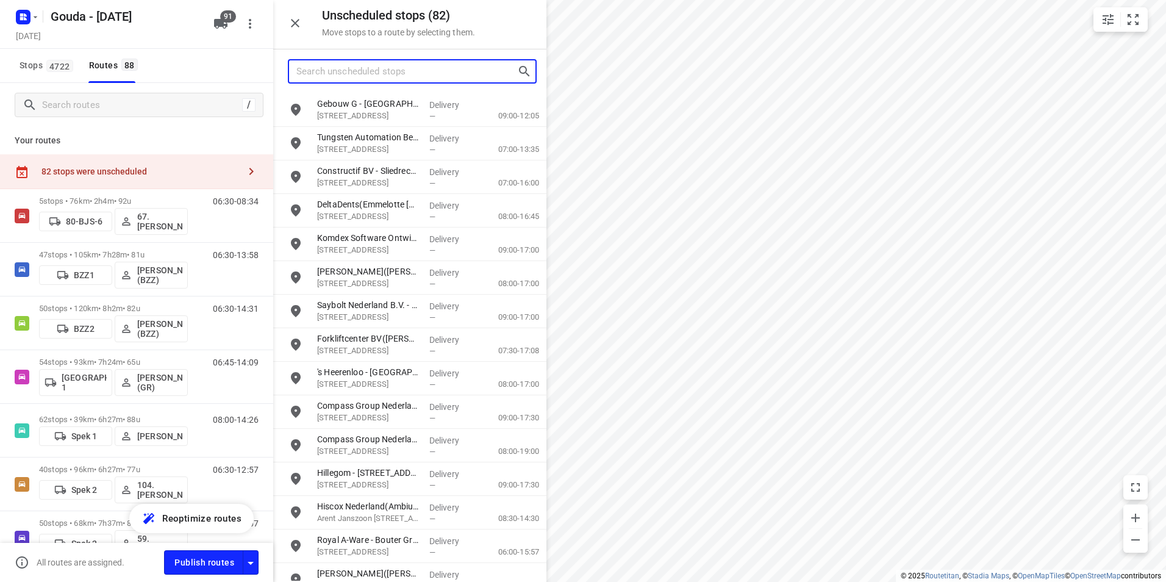
click at [384, 75] on input "Search unscheduled stops" at bounding box center [406, 71] width 221 height 19
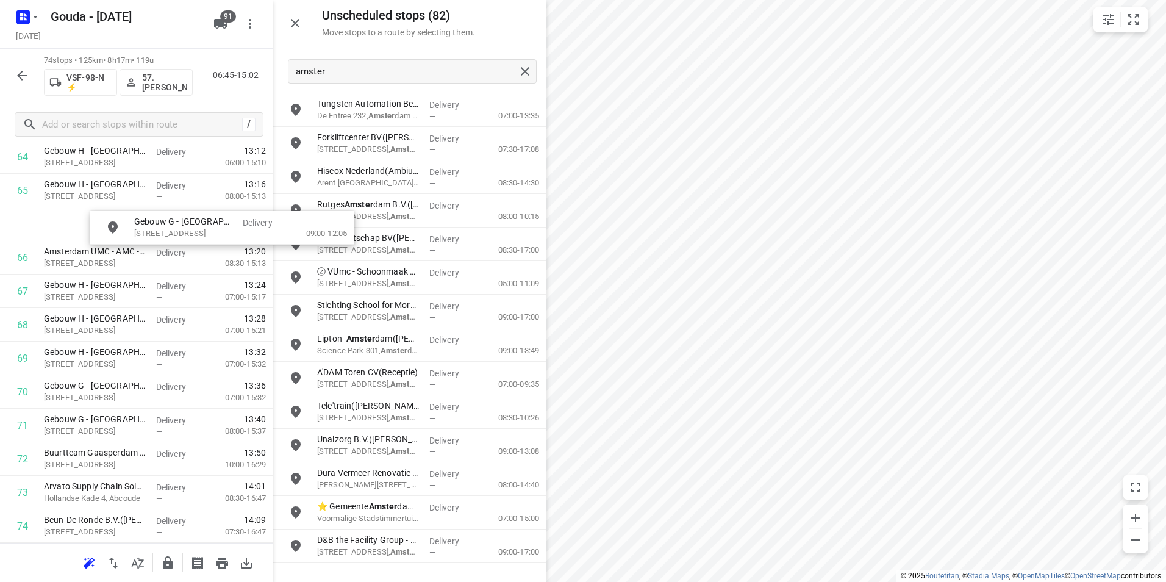
scroll to position [2207, 0]
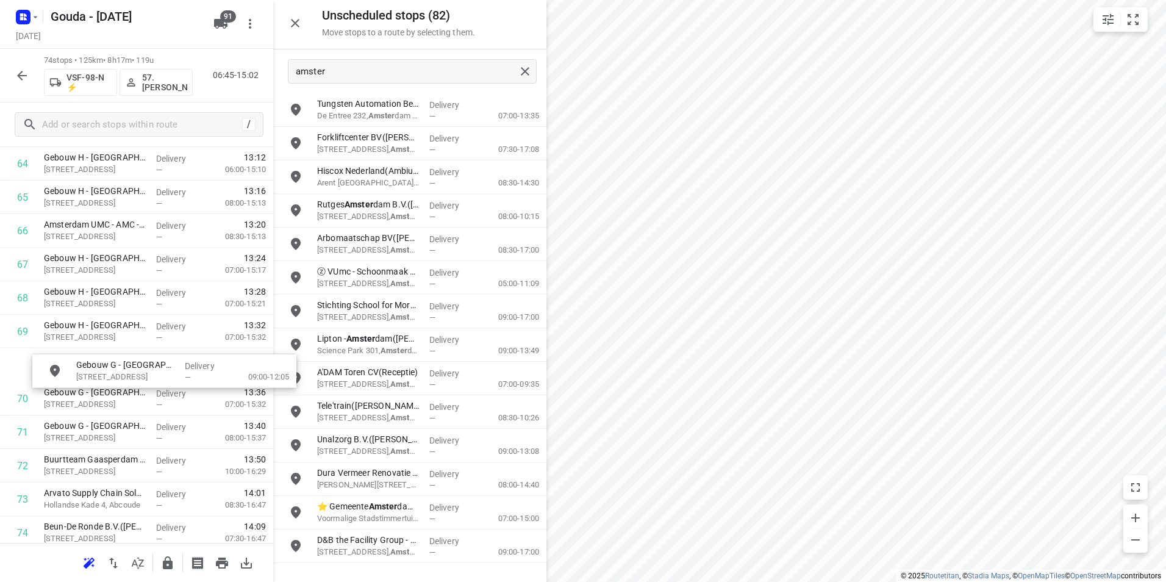
drag, startPoint x: 286, startPoint y: 151, endPoint x: 107, endPoint y: 369, distance: 282.0
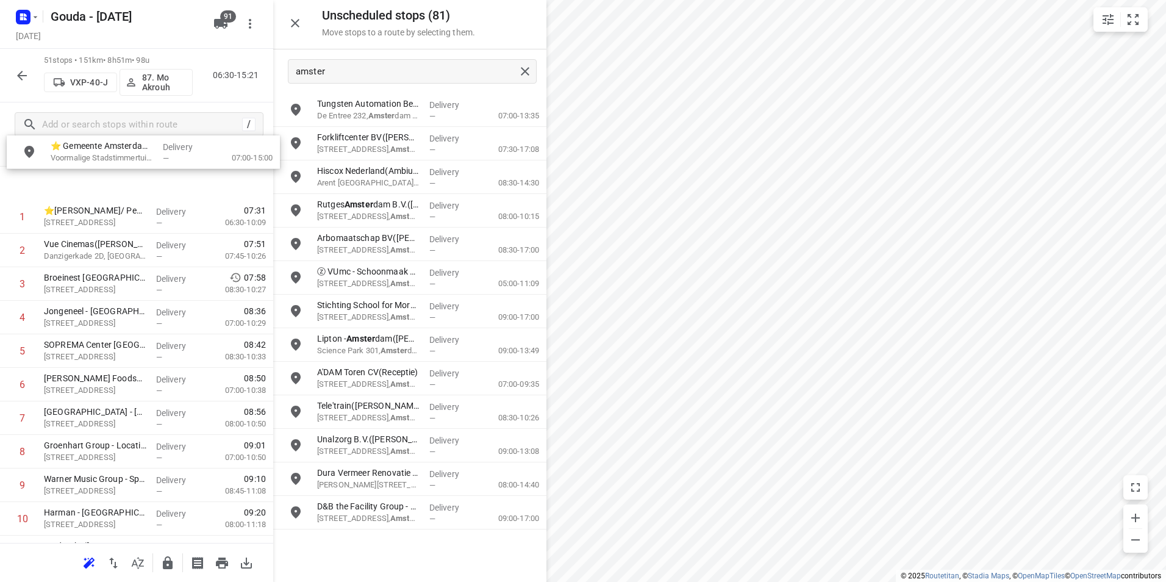
scroll to position [0, 0]
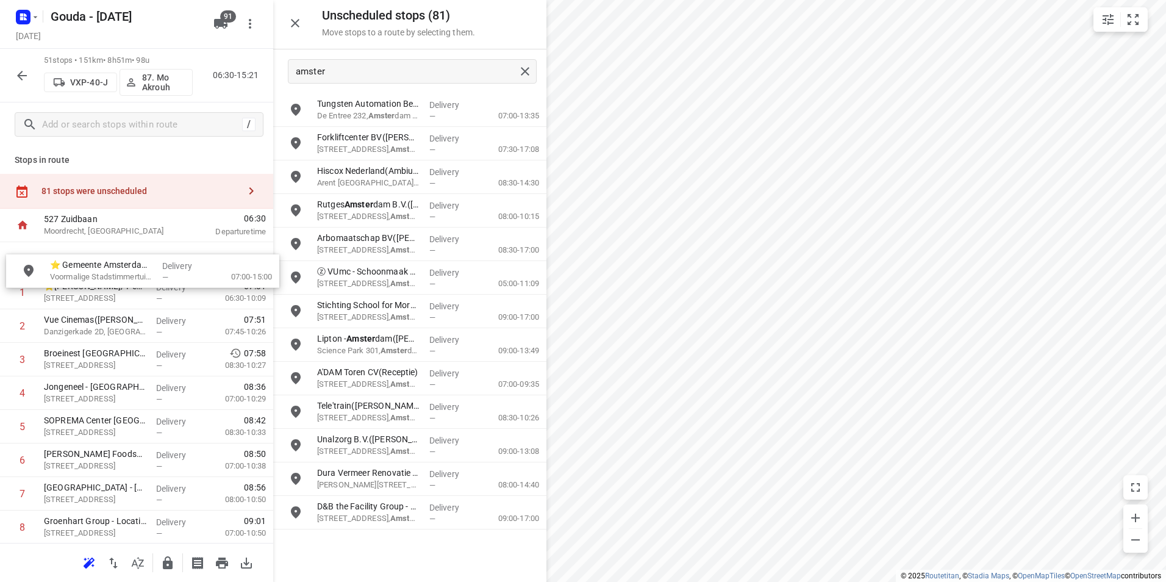
drag, startPoint x: 357, startPoint y: 512, endPoint x: 83, endPoint y: 265, distance: 369.1
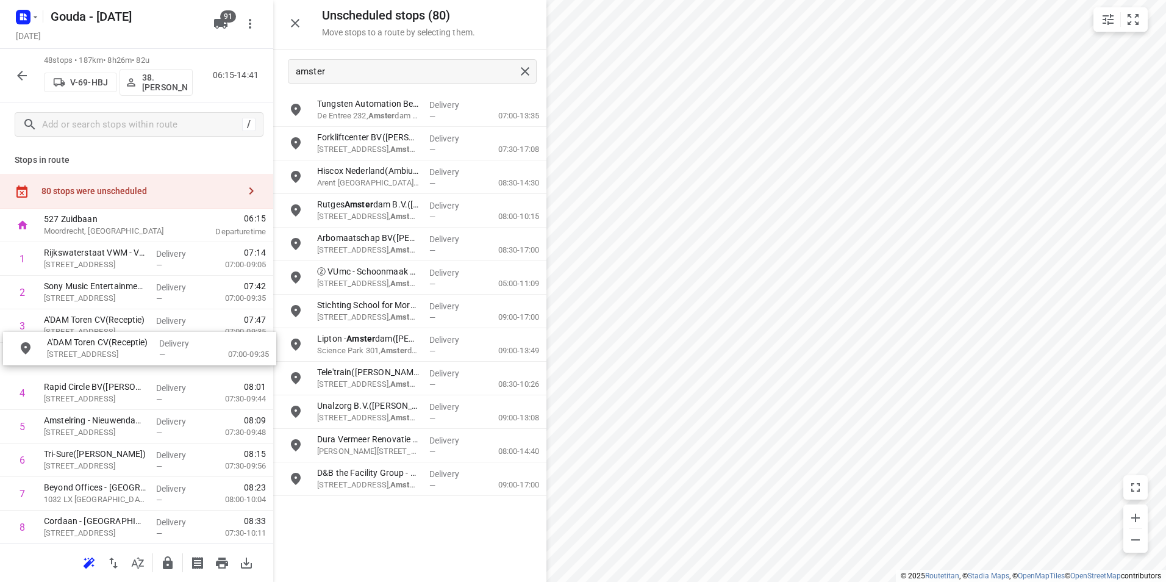
drag, startPoint x: 369, startPoint y: 377, endPoint x: 91, endPoint y: 337, distance: 280.2
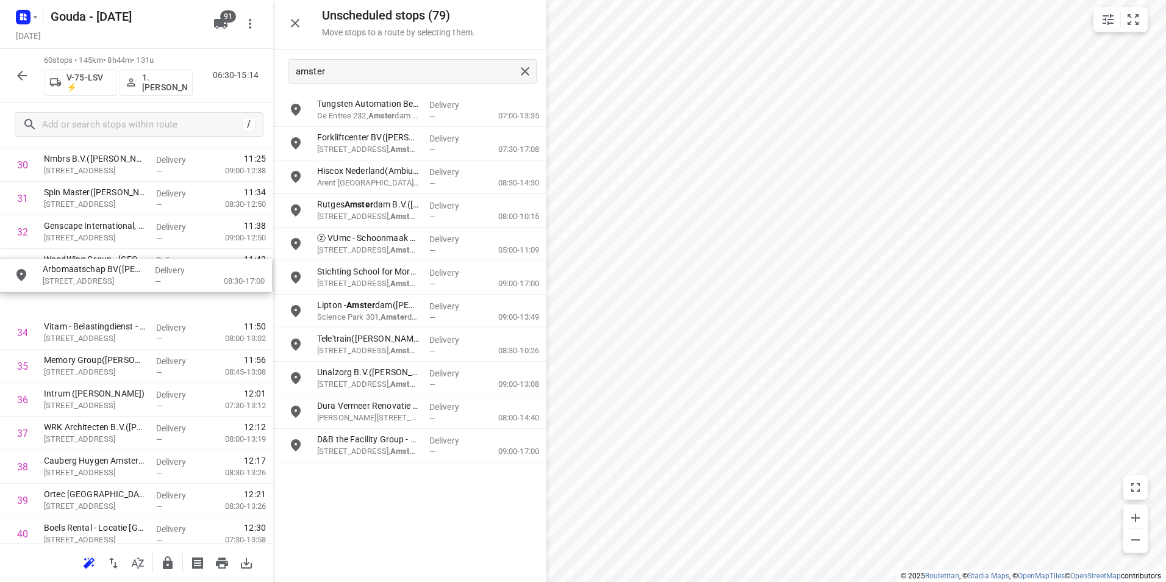
scroll to position [1036, 0]
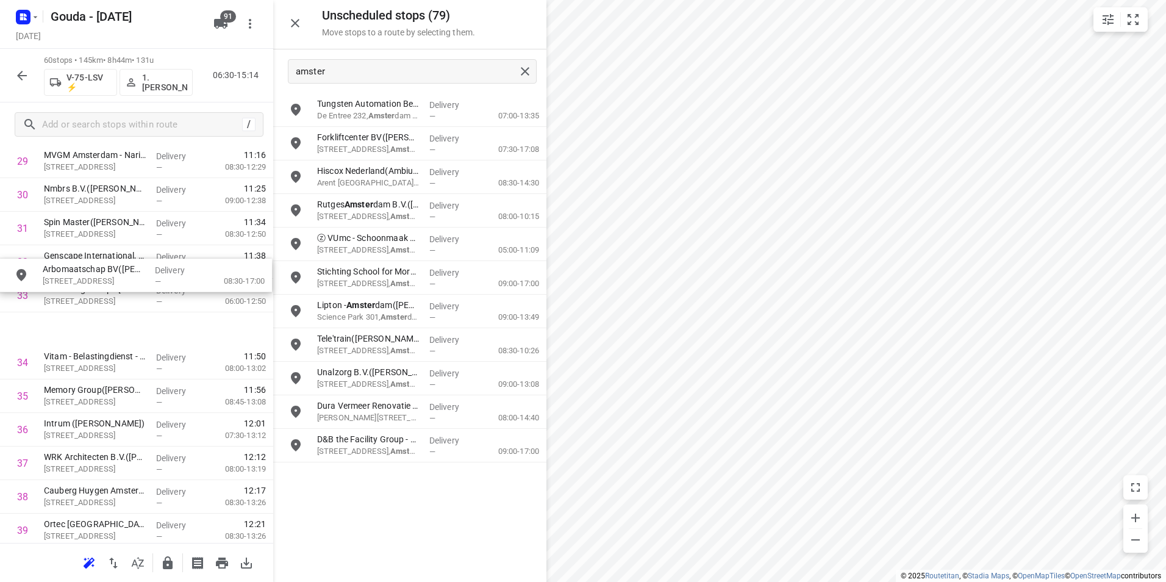
drag, startPoint x: 406, startPoint y: 241, endPoint x: 124, endPoint y: 270, distance: 283.1
click at [120, 282] on div "Genscape International, Inc.(Laura Wagenaar) Kingsfordweg 151, Amsterdam" at bounding box center [95, 296] width 112 height 34
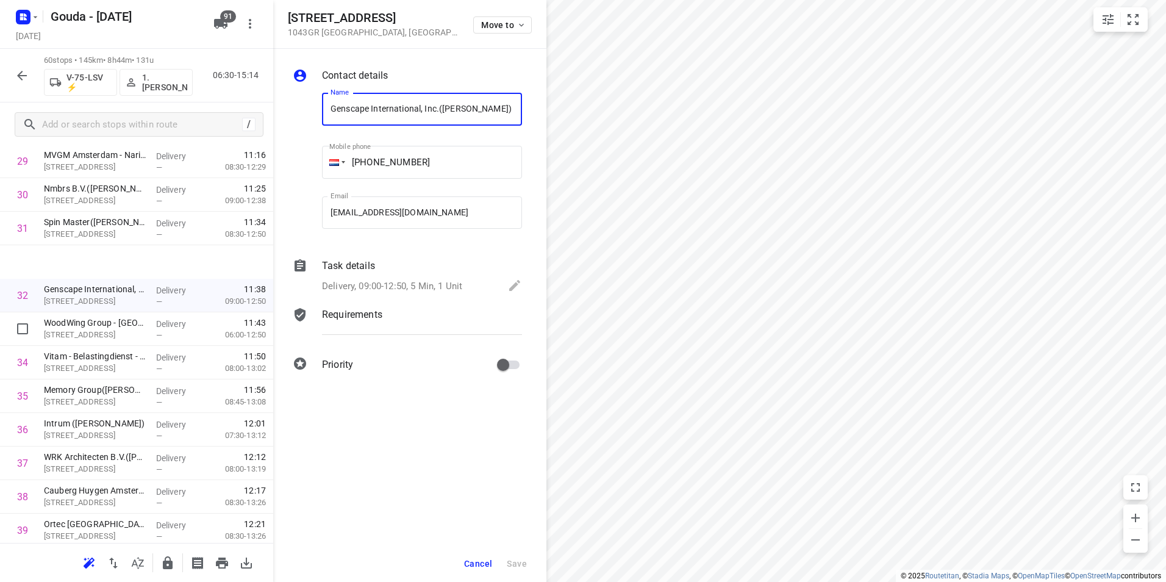
click at [313, 387] on div "Contact details Name Genscape International, Inc.(Laura Wagenaar) Name Mobile p…" at bounding box center [409, 222] width 273 height 347
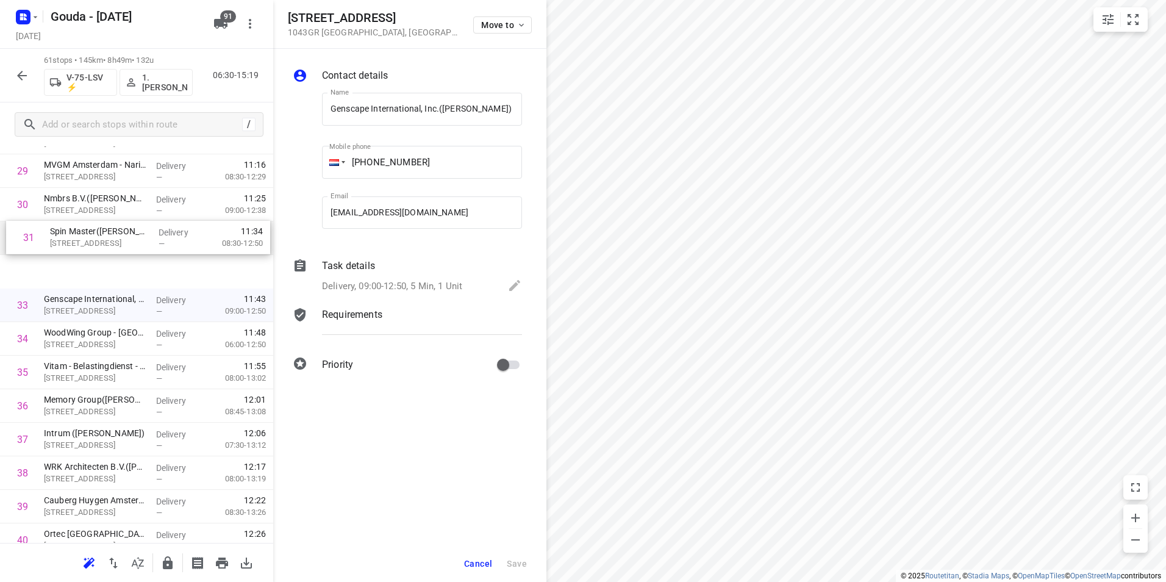
drag, startPoint x: 118, startPoint y: 225, endPoint x: 119, endPoint y: 240, distance: 15.3
click at [123, 238] on div "1 Marchon Europe - Building 3(Liesbeth Feijen) Deccaweg 33, Amsterdam Delivery …" at bounding box center [136, 237] width 273 height 2045
click at [117, 245] on p "Kingsfordweg 151, Amsterdam" at bounding box center [95, 247] width 102 height 12
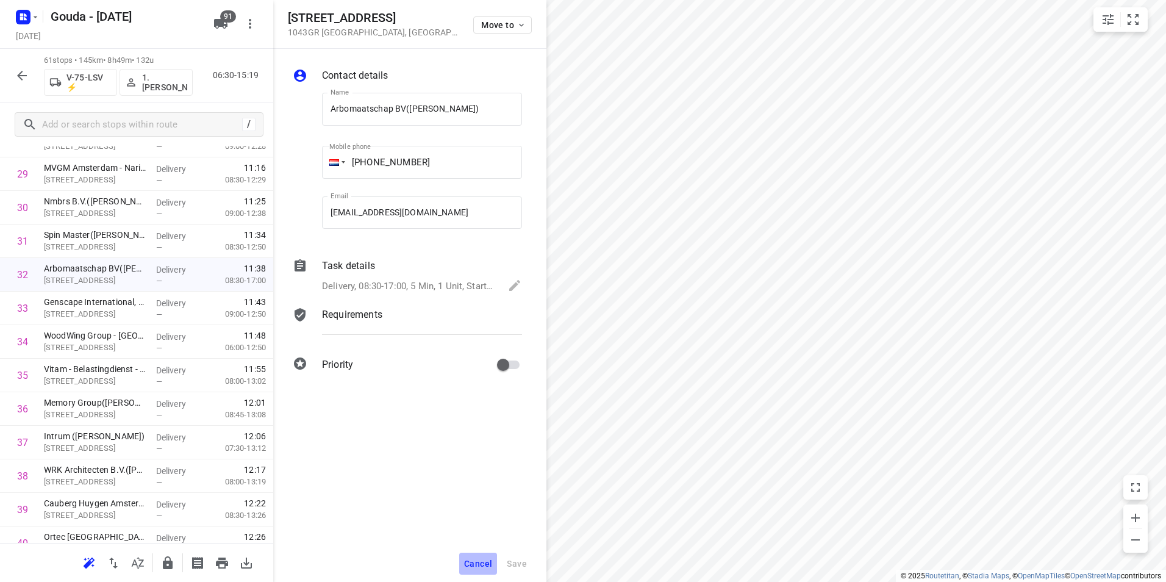
click at [474, 561] on span "Cancel" at bounding box center [478, 563] width 28 height 10
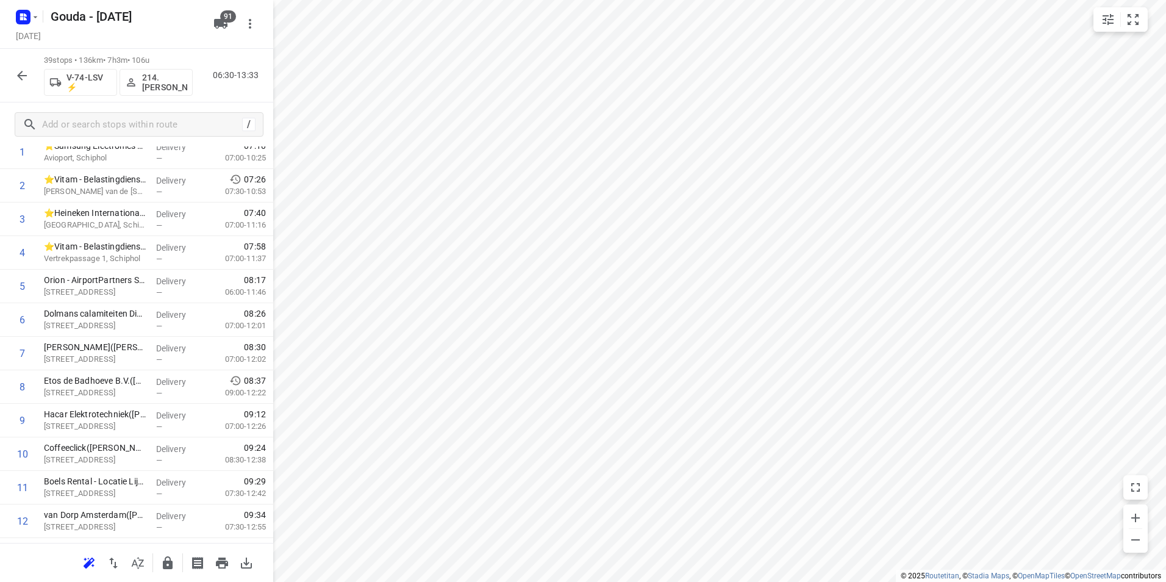
scroll to position [0, 0]
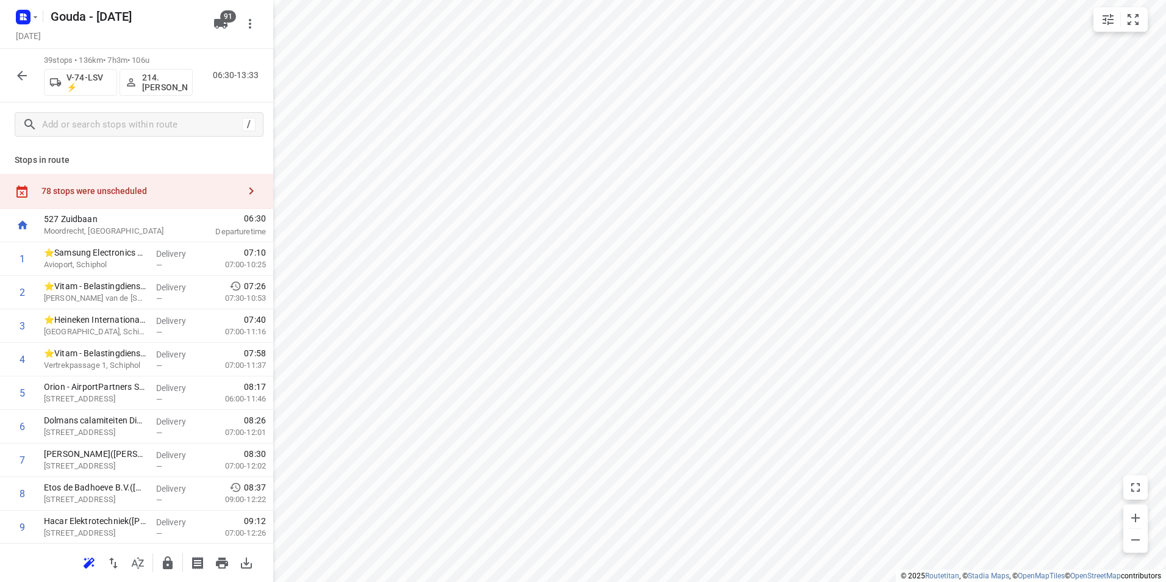
click at [182, 172] on div "Stops in route 78 stops were unscheduled 527 Zuidbaan Moordrecht, Netherlands 0…" at bounding box center [136, 344] width 273 height 396
click at [179, 188] on div "78 stops were unscheduled" at bounding box center [140, 191] width 198 height 10
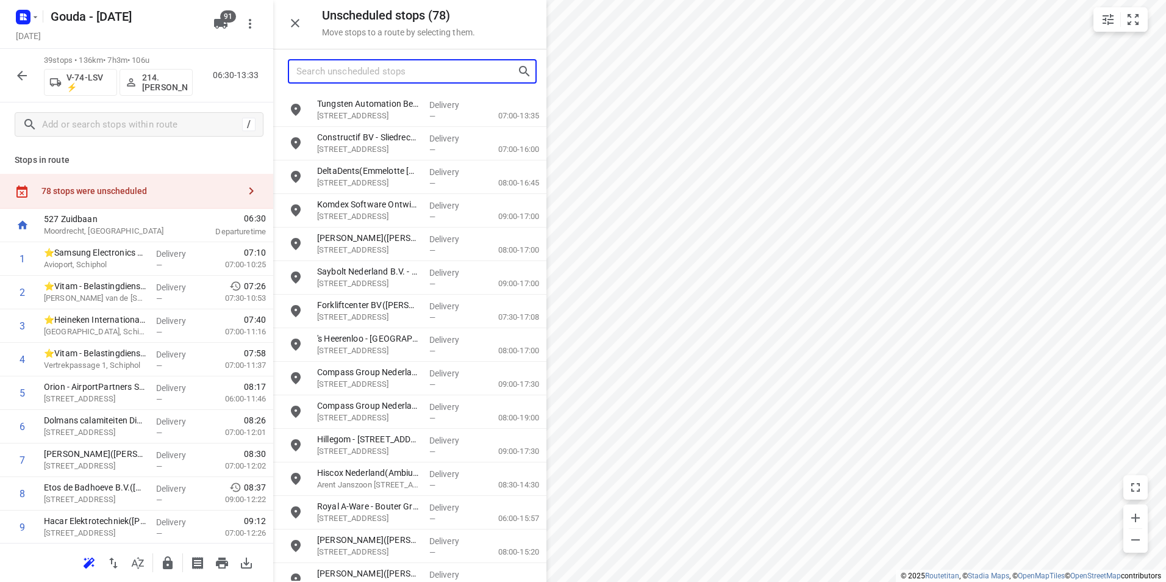
click at [352, 73] on input "Search unscheduled stops" at bounding box center [406, 71] width 221 height 19
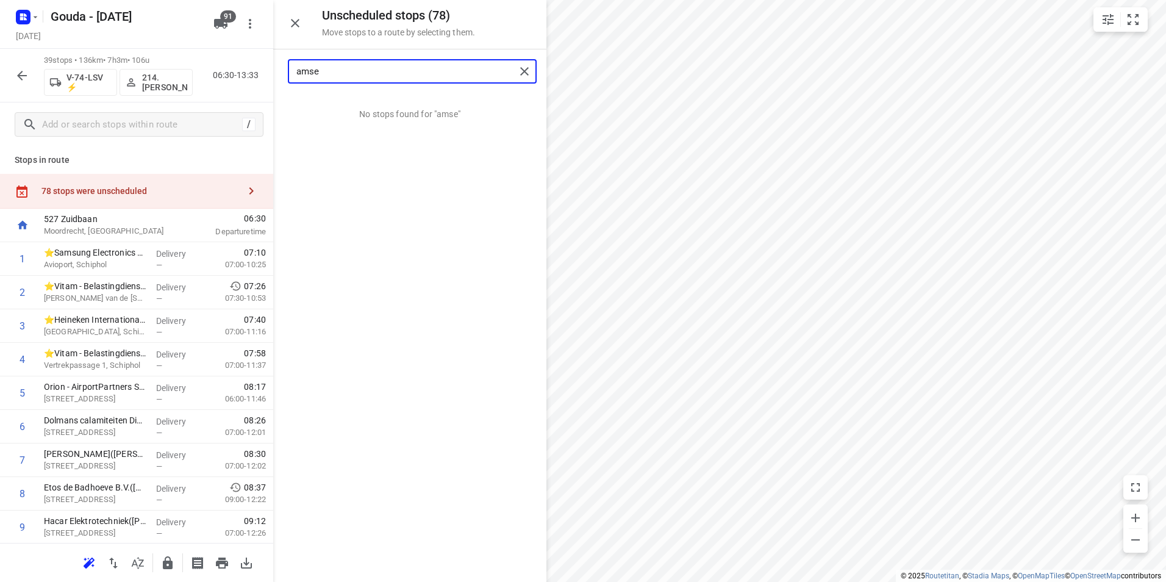
drag, startPoint x: 345, startPoint y: 72, endPoint x: 315, endPoint y: 73, distance: 29.9
click at [315, 72] on input "amse" at bounding box center [405, 71] width 219 height 19
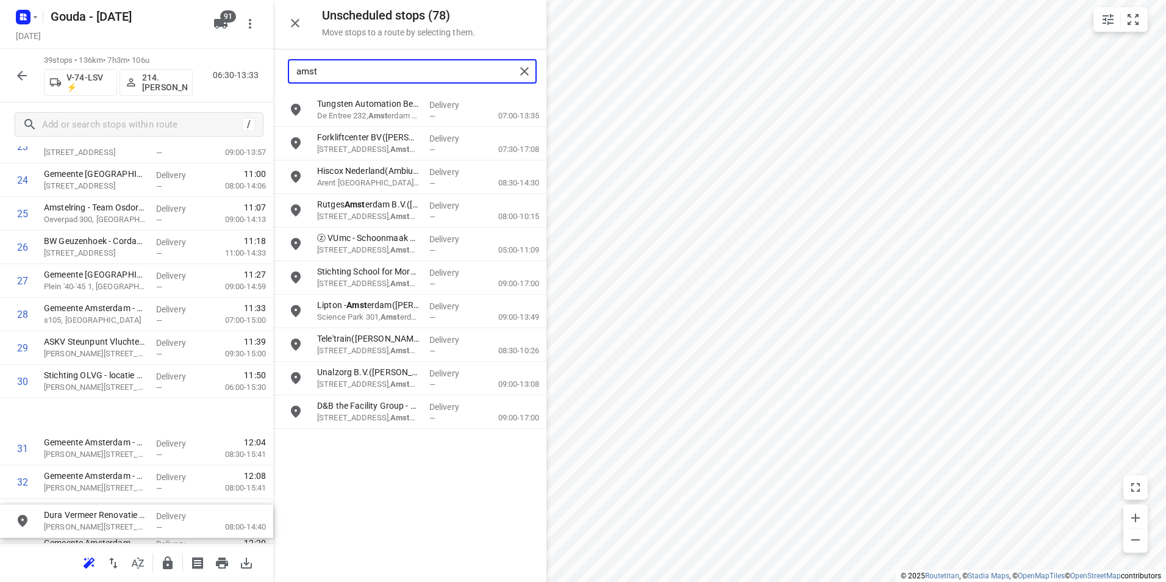
scroll to position [866, 0]
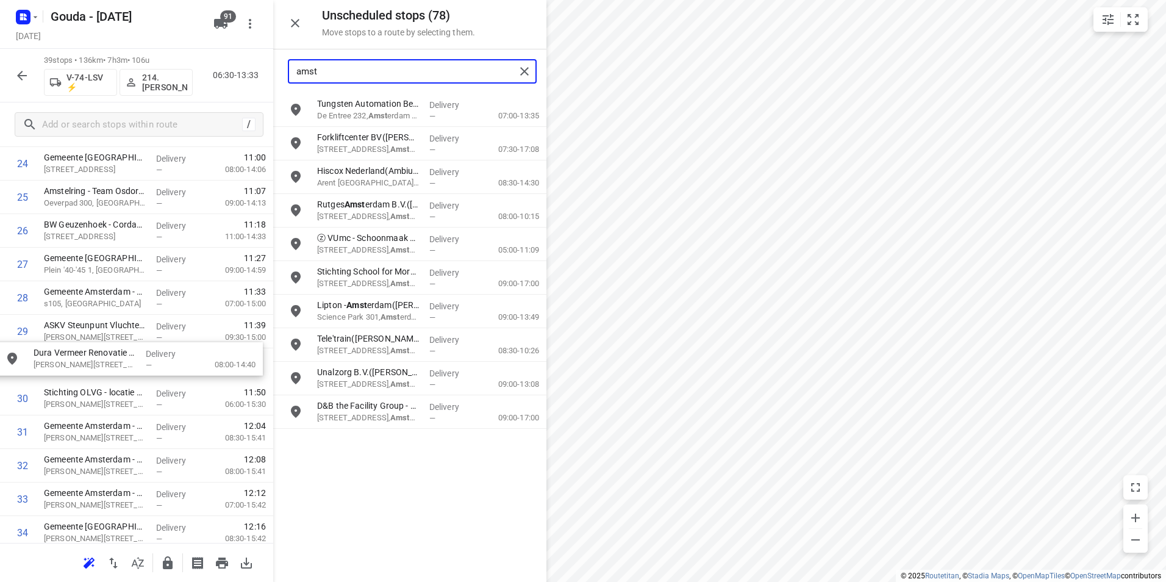
drag, startPoint x: 366, startPoint y: 417, endPoint x: 79, endPoint y: 365, distance: 291.9
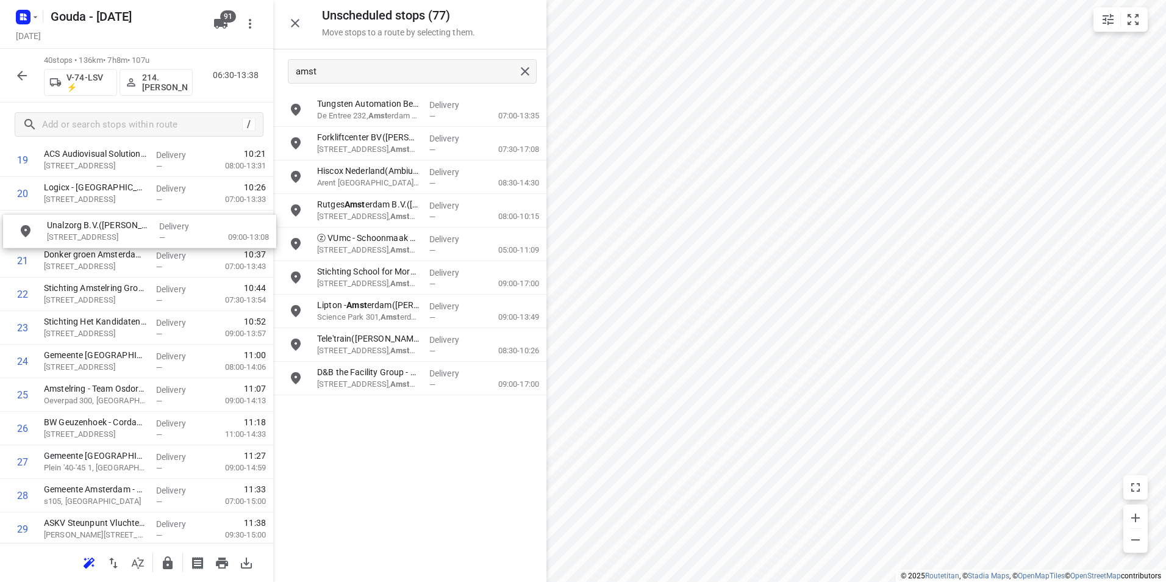
scroll to position [696, 0]
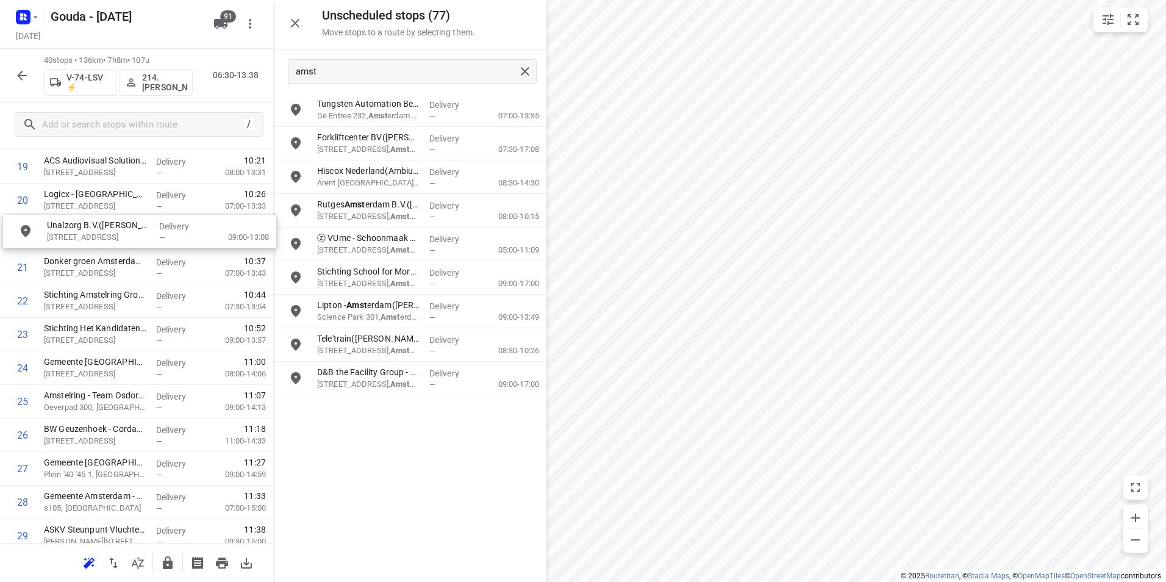
drag, startPoint x: 350, startPoint y: 378, endPoint x: 75, endPoint y: 235, distance: 309.7
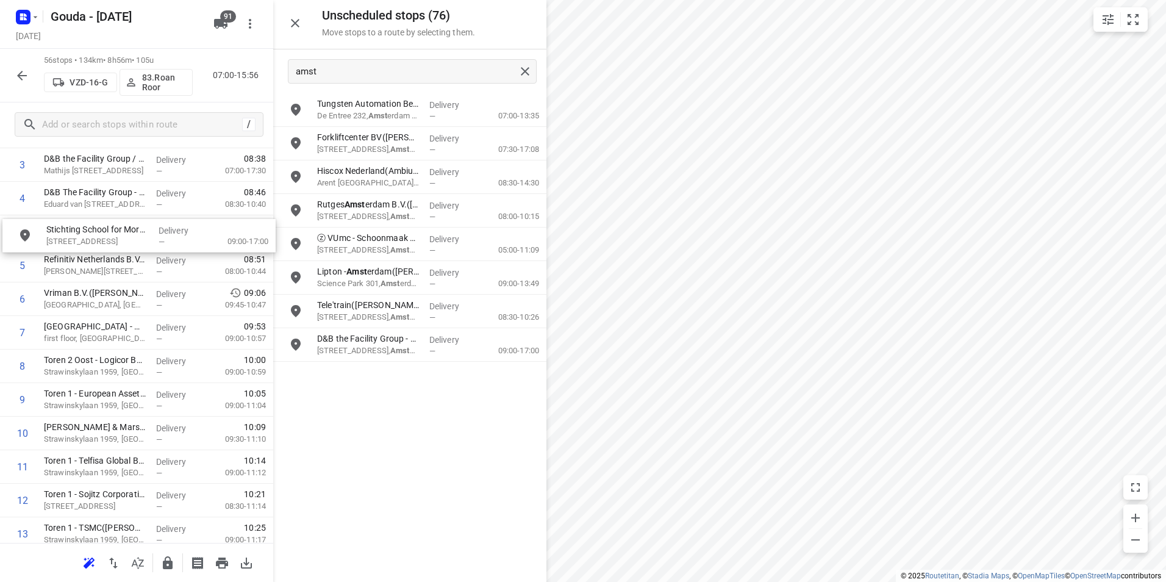
scroll to position [160, 0]
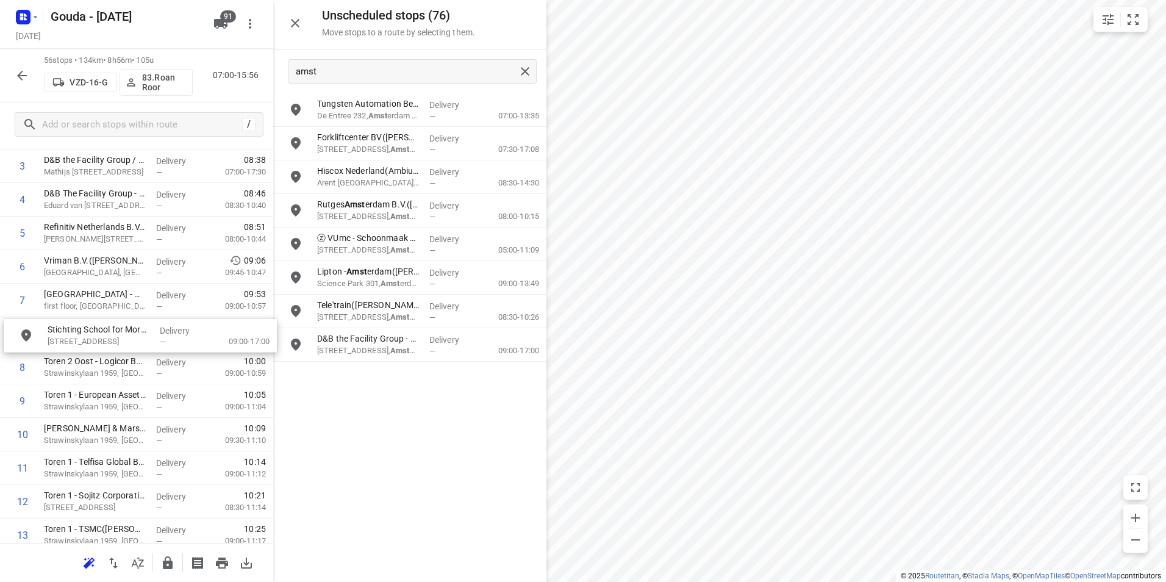
drag, startPoint x: 378, startPoint y: 280, endPoint x: 98, endPoint y: 339, distance: 286.5
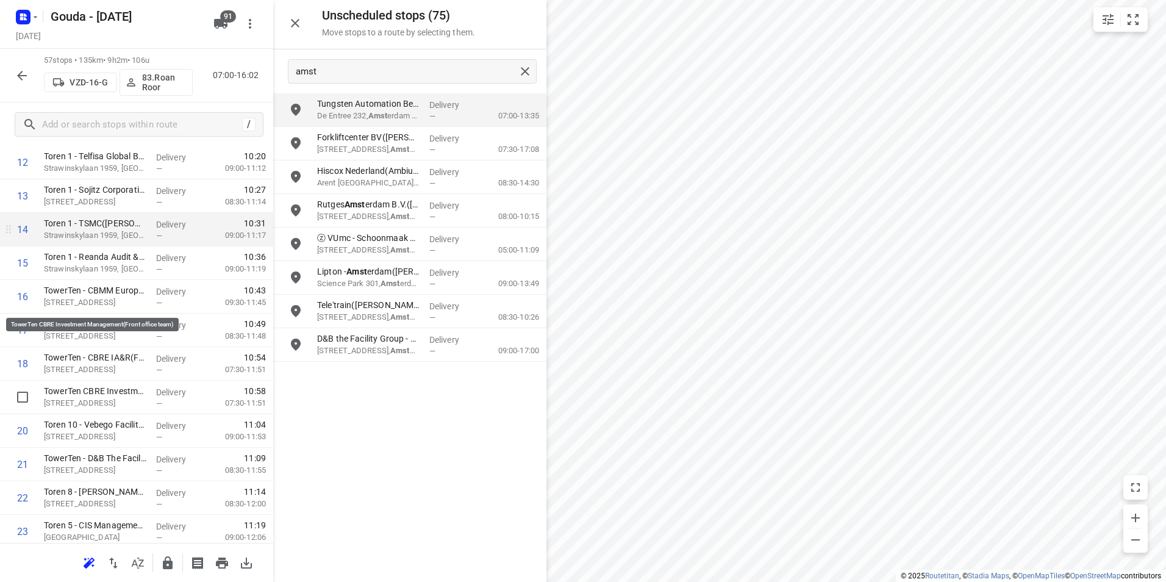
scroll to position [465, 0]
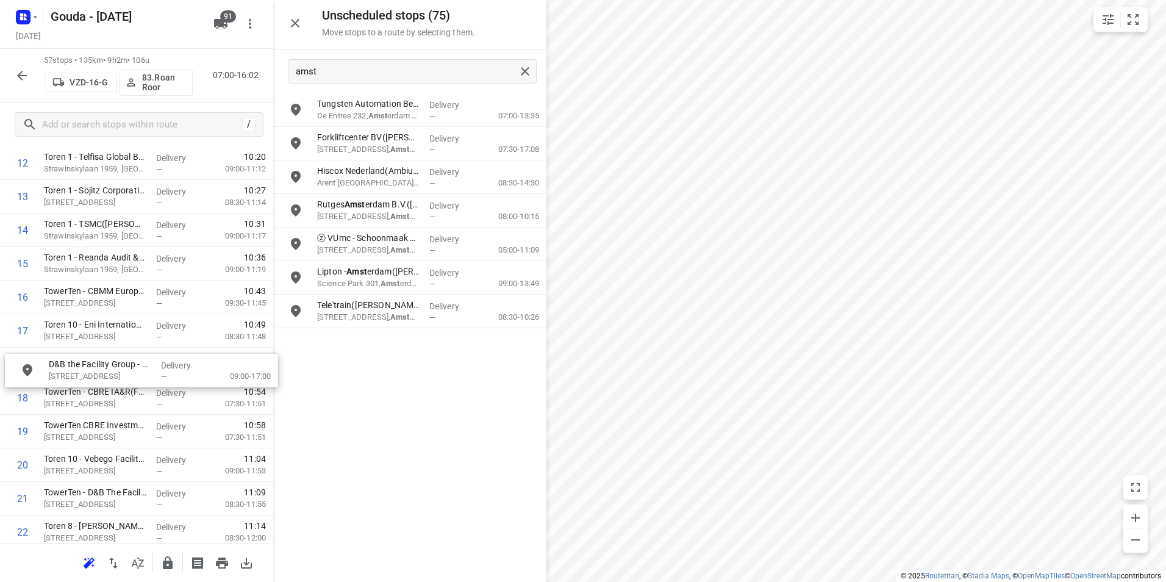
drag, startPoint x: 371, startPoint y: 353, endPoint x: 103, endPoint y: 379, distance: 269.4
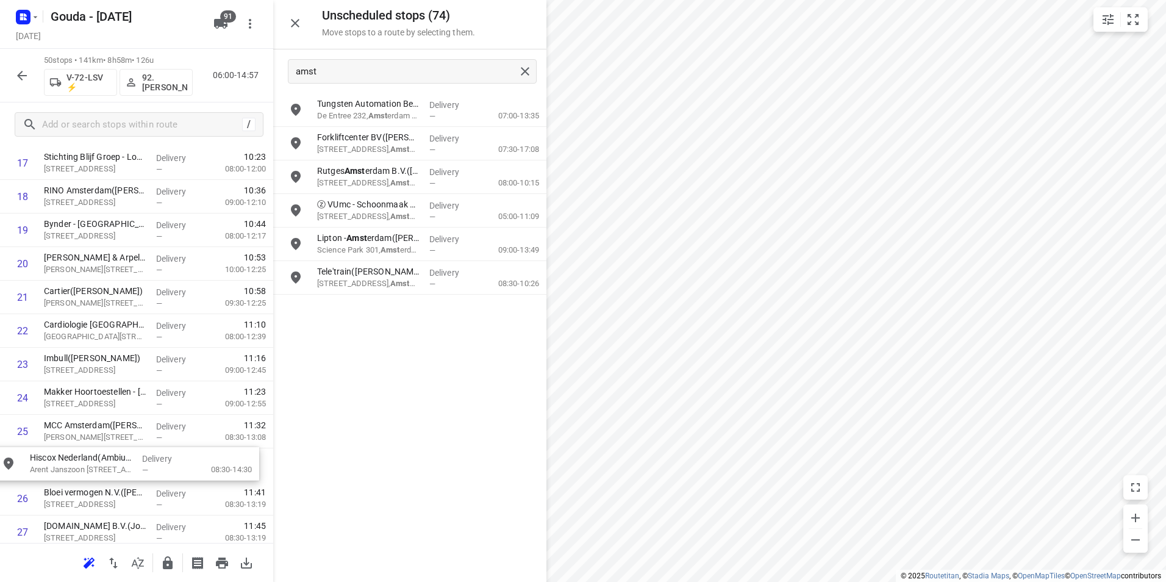
scroll to position [634, 0]
drag, startPoint x: 400, startPoint y: 184, endPoint x: 99, endPoint y: 437, distance: 393.3
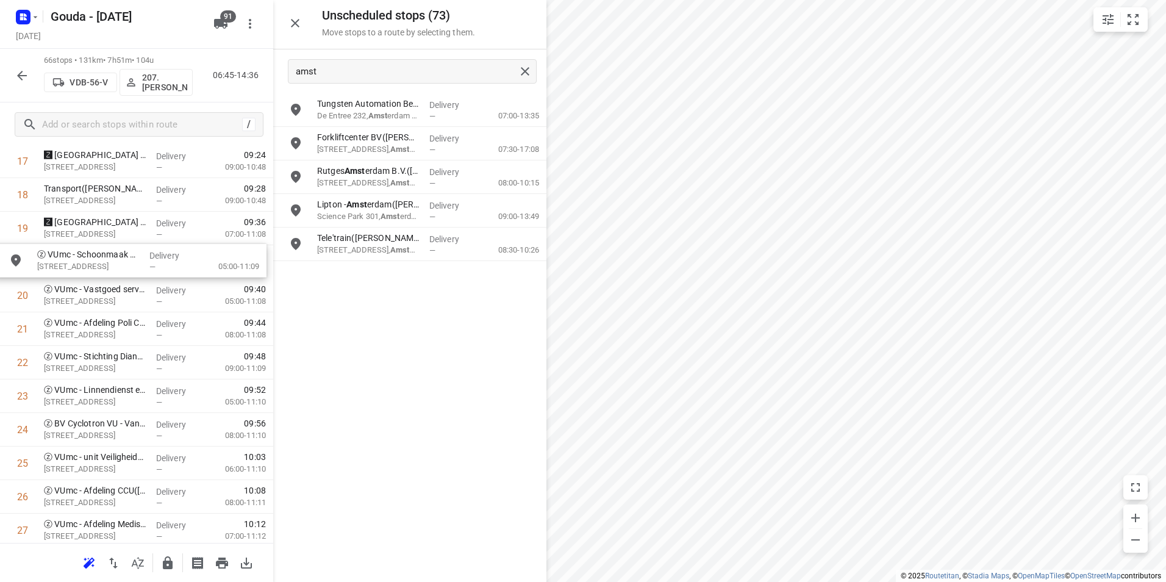
drag, startPoint x: 358, startPoint y: 213, endPoint x: 75, endPoint y: 265, distance: 287.5
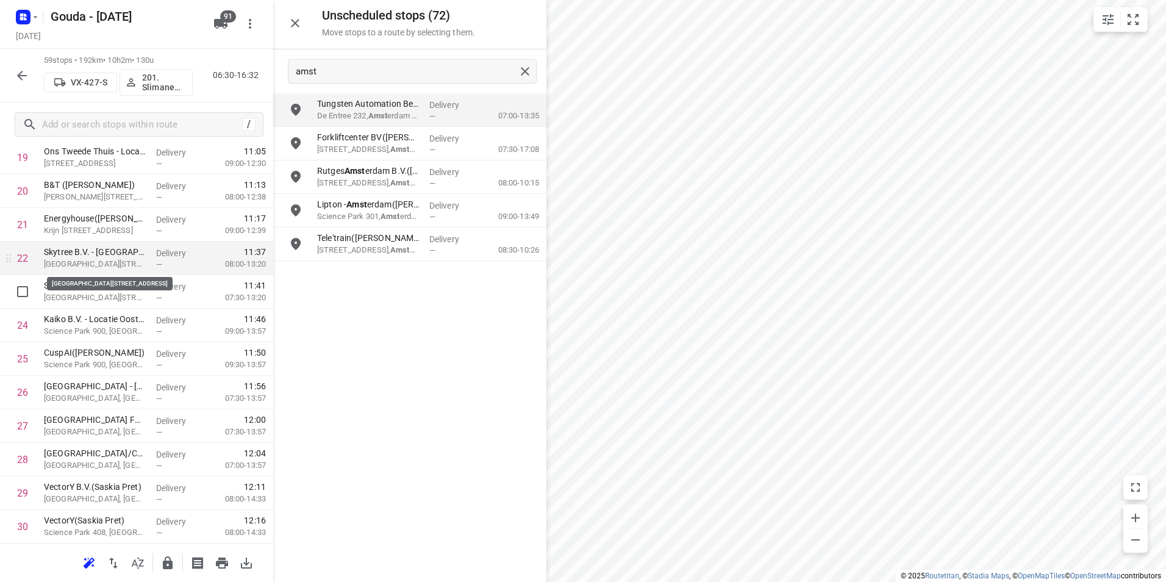
scroll to position [671, 0]
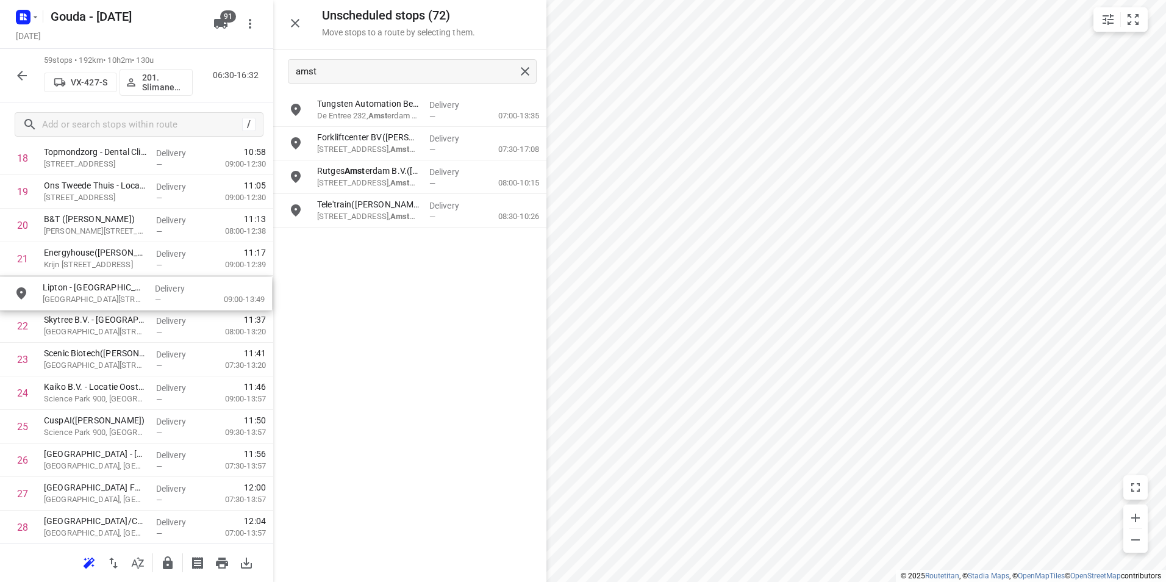
drag, startPoint x: 379, startPoint y: 205, endPoint x: 102, endPoint y: 288, distance: 288.3
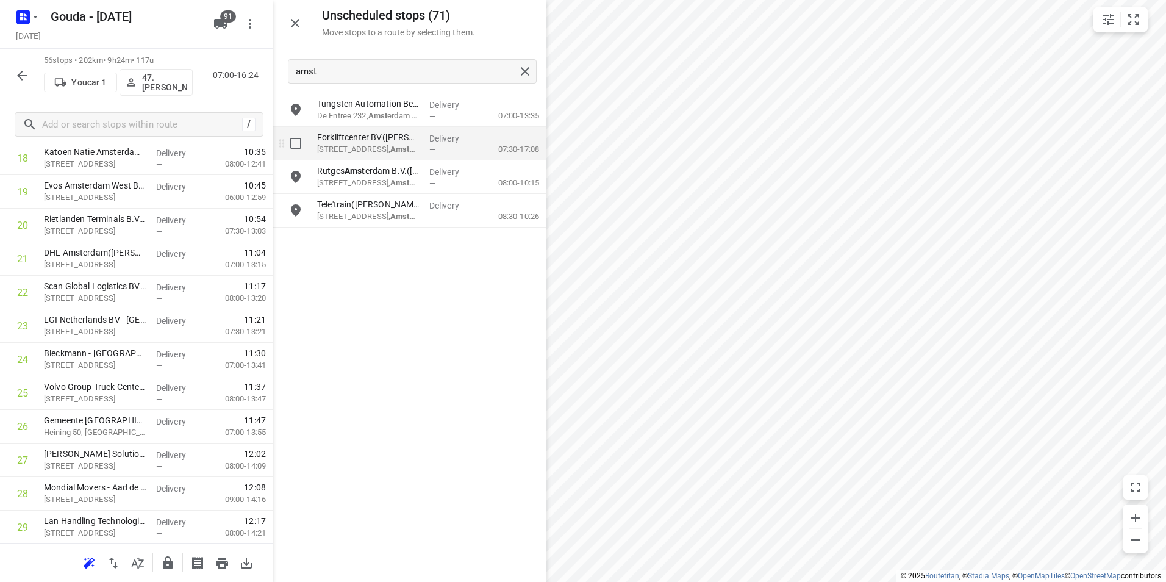
drag, startPoint x: 377, startPoint y: 137, endPoint x: 363, endPoint y: 178, distance: 43.6
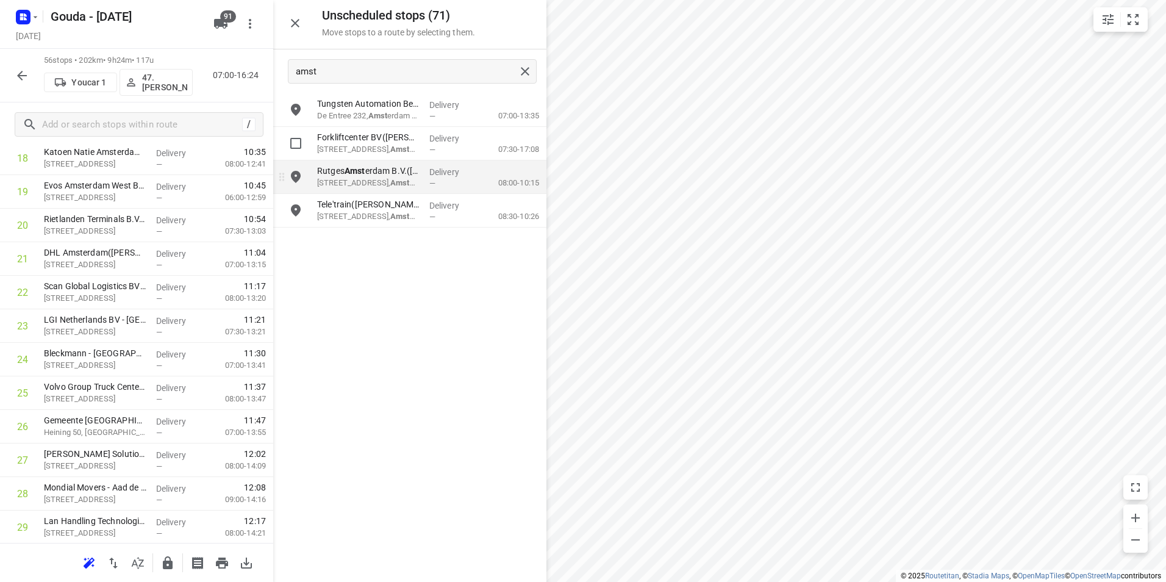
click at [373, 155] on div "Tungsten Automation Benelux - Locatie Amst erdam(Lorraine van Bezooijen) De Ent…" at bounding box center [409, 161] width 273 height 136
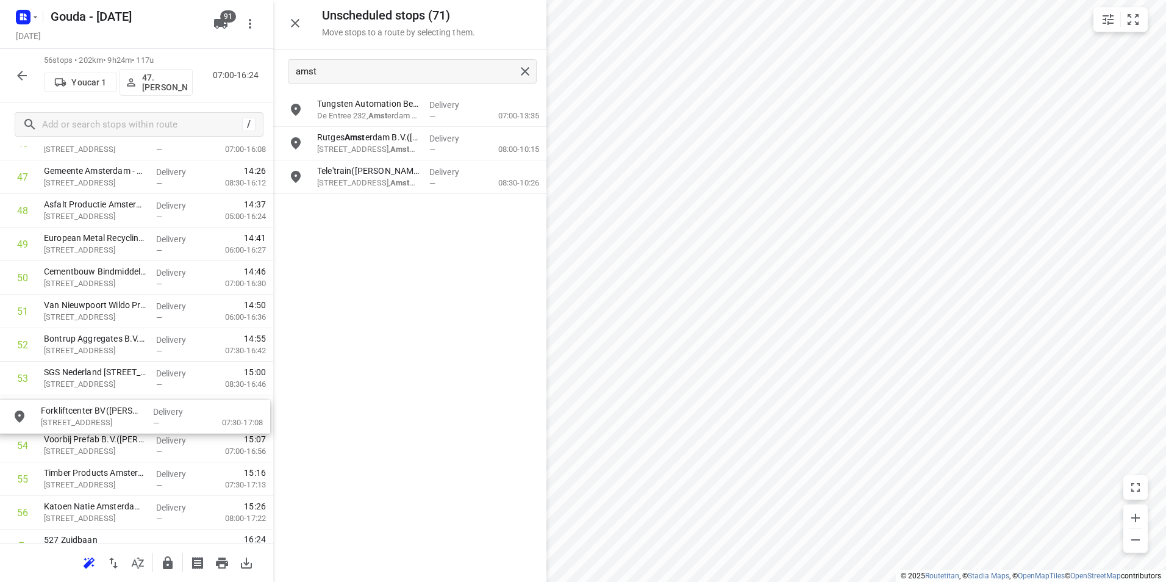
drag, startPoint x: 368, startPoint y: 144, endPoint x: 87, endPoint y: 415, distance: 389.7
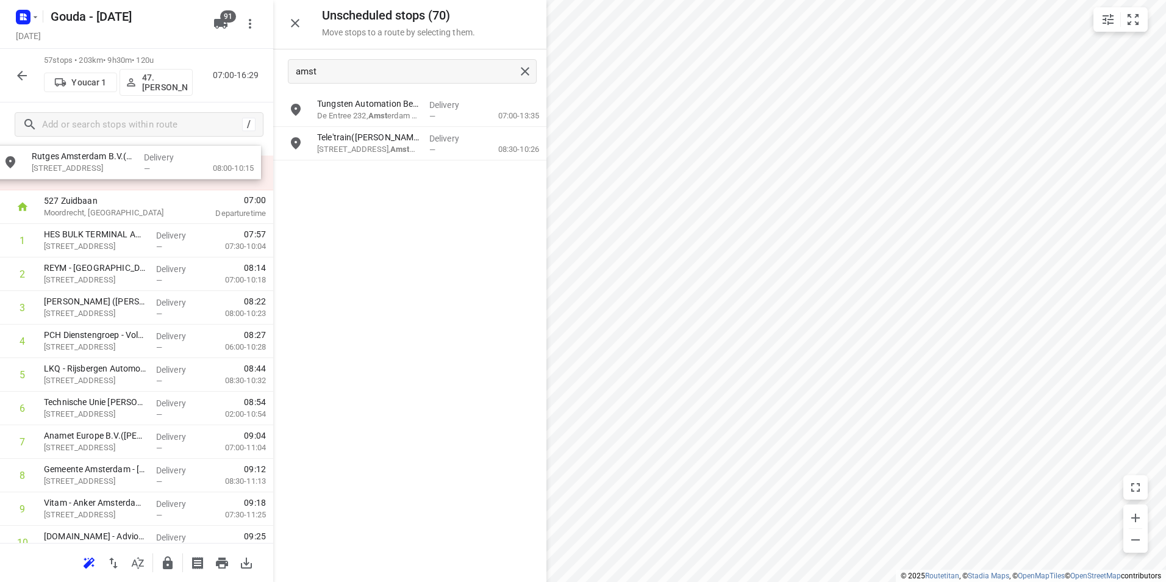
scroll to position [0, 0]
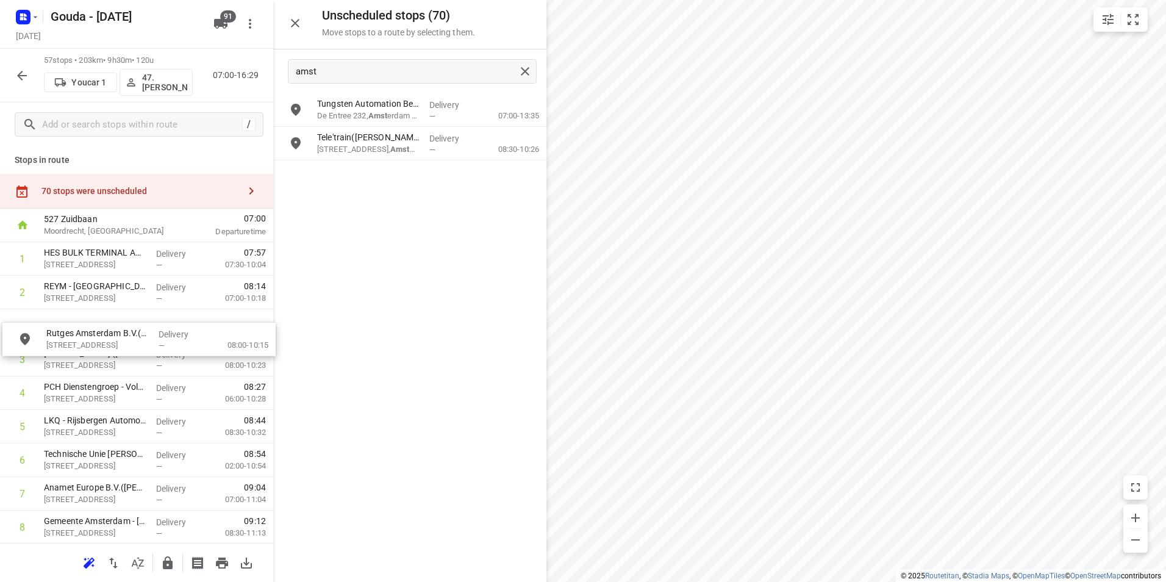
drag, startPoint x: 403, startPoint y: 146, endPoint x: 123, endPoint y: 340, distance: 340.9
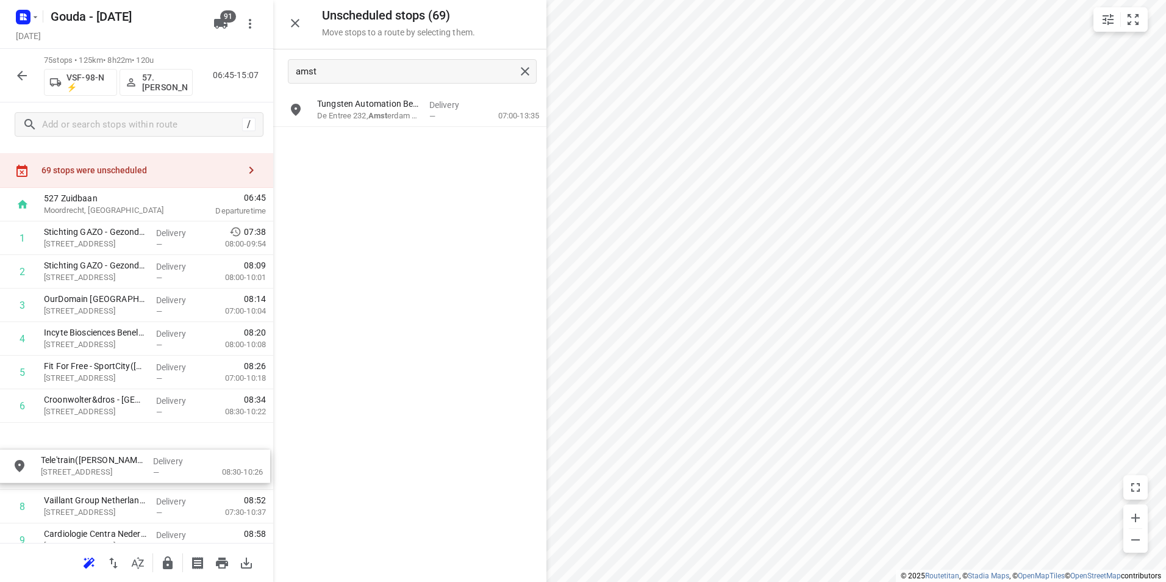
scroll to position [24, 0]
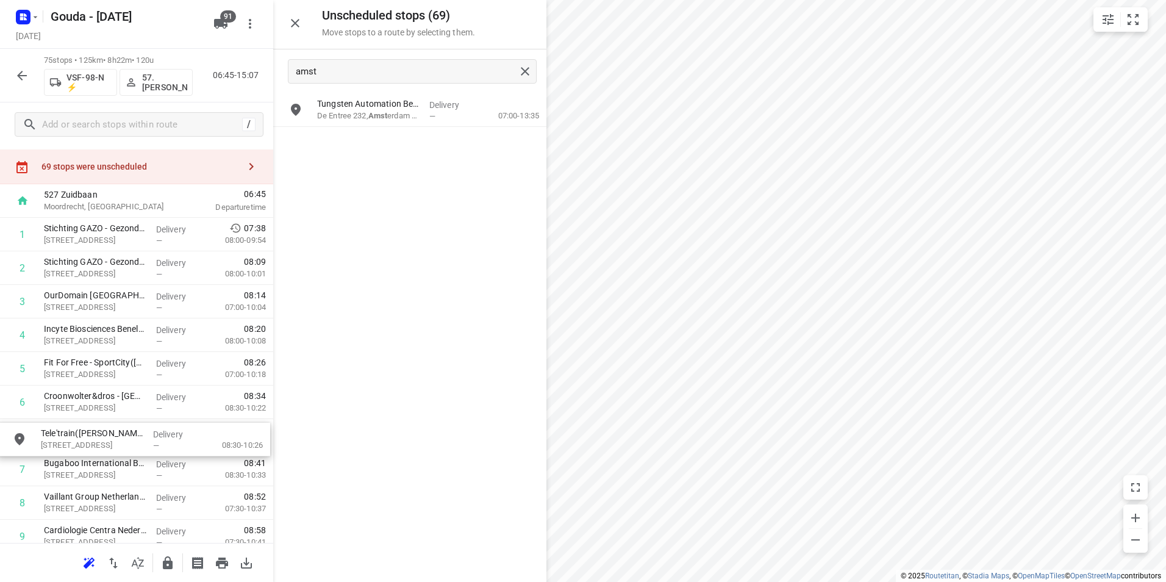
drag, startPoint x: 413, startPoint y: 139, endPoint x: 127, endPoint y: 438, distance: 413.5
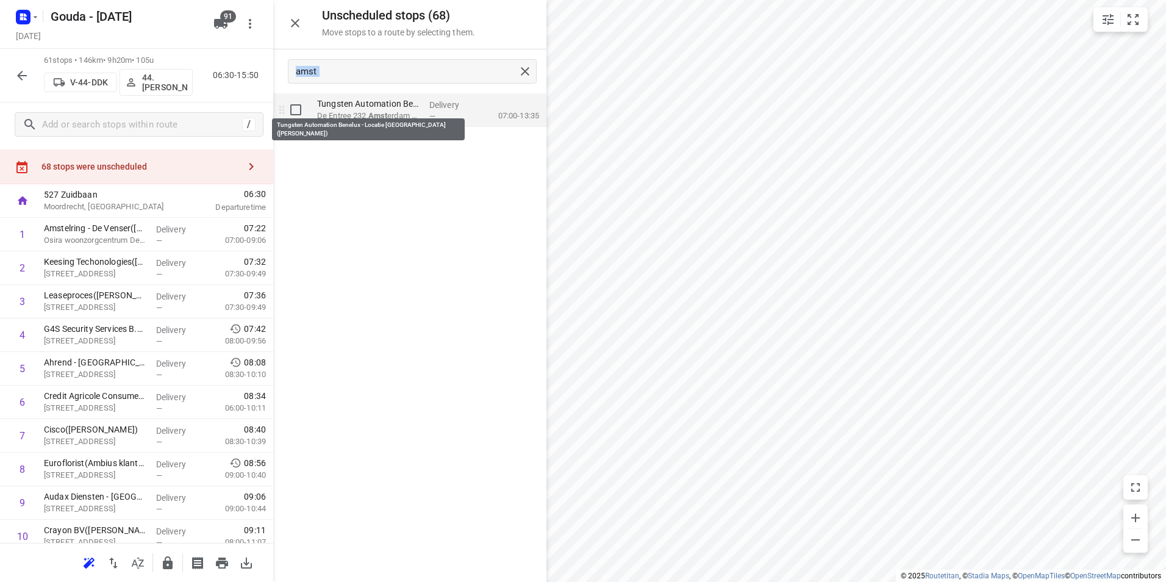
drag, startPoint x: 389, startPoint y: 91, endPoint x: 400, endPoint y: 104, distance: 16.4
click at [400, 104] on div "Unscheduled stops ( 68 ) Move stops to a route by selecting them. amst Tungsten…" at bounding box center [409, 291] width 273 height 582
drag, startPoint x: 400, startPoint y: 104, endPoint x: 401, endPoint y: 190, distance: 86.0
click at [402, 188] on div "Tungsten Automation Benelux - Locatie Amst erdam(Lorraine van Bezooijen) De Ent…" at bounding box center [409, 336] width 273 height 487
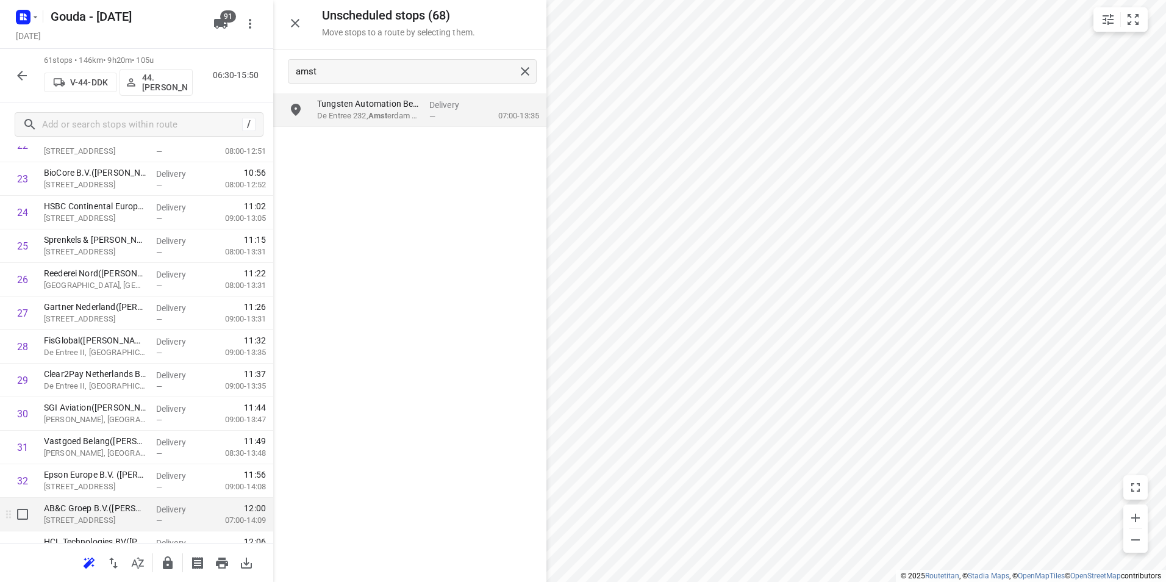
scroll to position [878, 0]
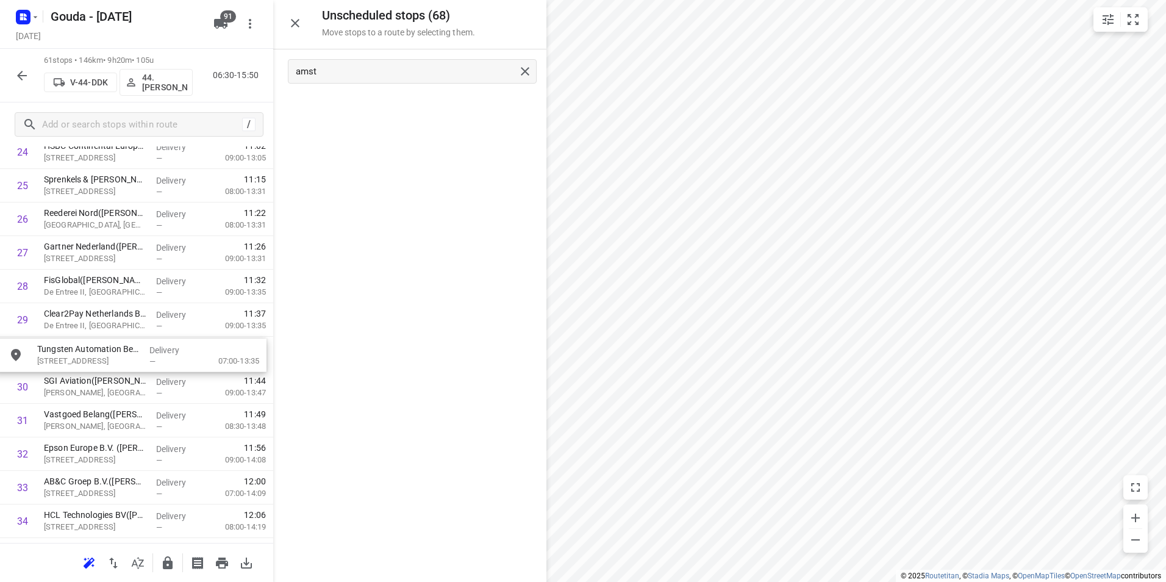
drag, startPoint x: 418, startPoint y: 116, endPoint x: 143, endPoint y: 358, distance: 365.4
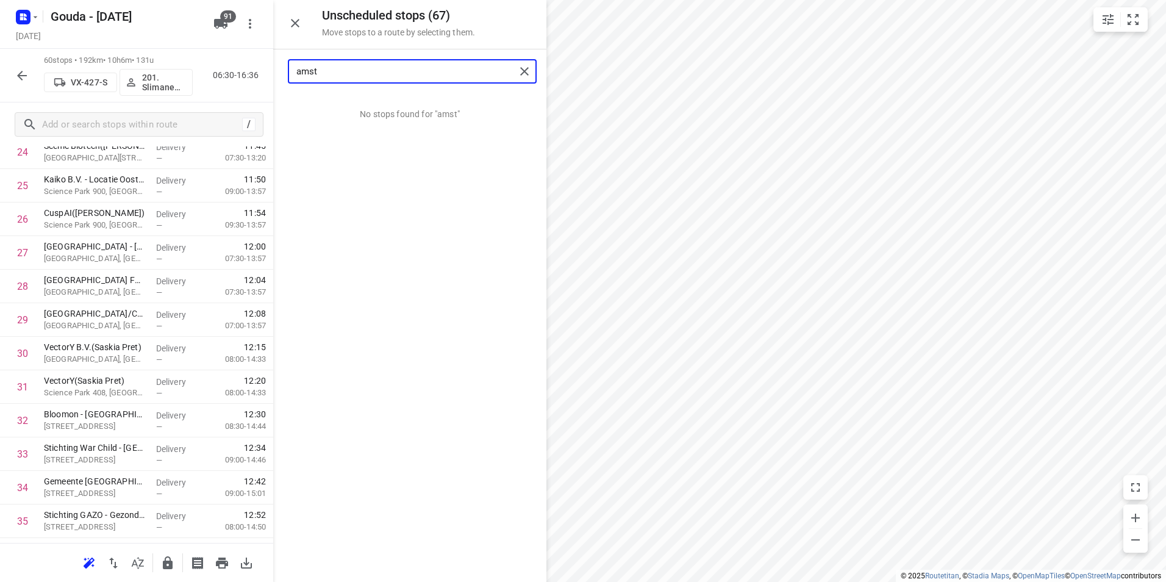
drag, startPoint x: 295, startPoint y: 76, endPoint x: 274, endPoint y: 73, distance: 20.9
click at [274, 73] on div "amst" at bounding box center [409, 71] width 273 height 44
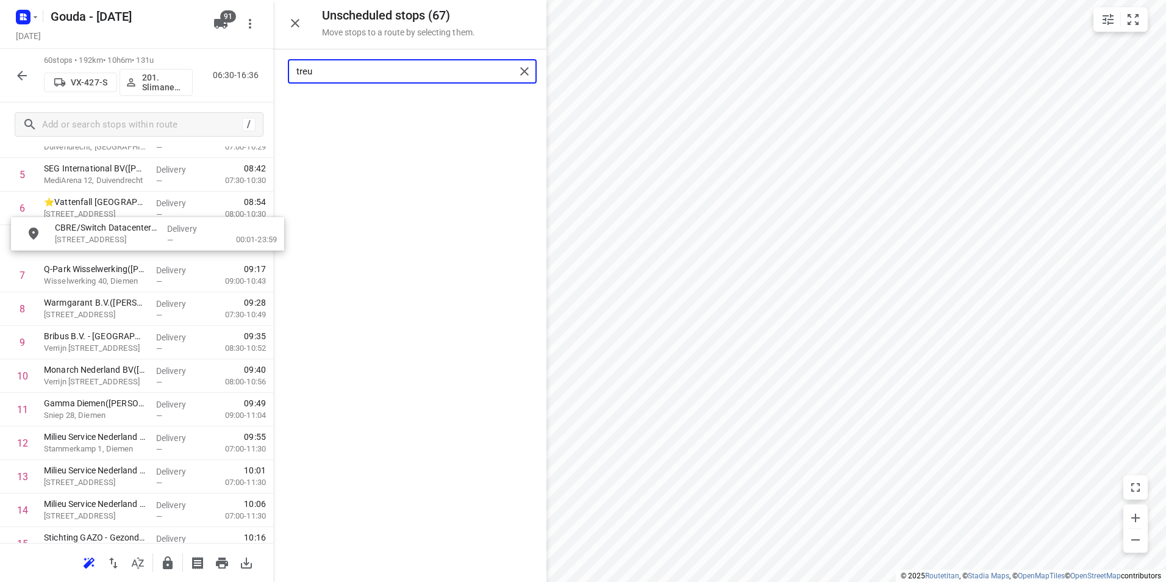
scroll to position [213, 0]
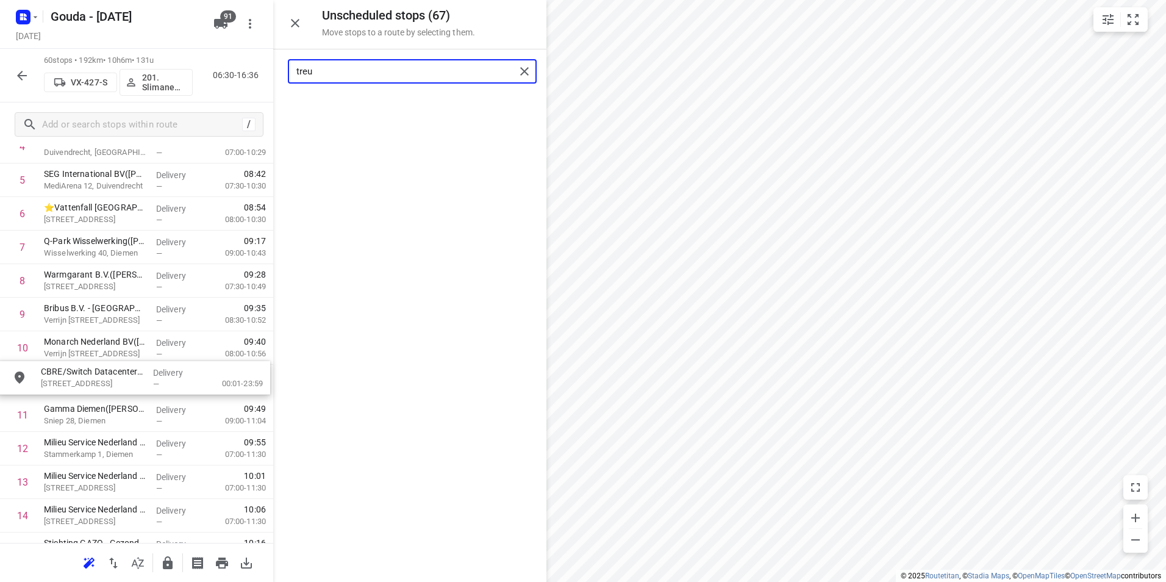
drag, startPoint x: 357, startPoint y: 102, endPoint x: 86, endPoint y: 375, distance: 384.1
drag, startPoint x: 311, startPoint y: 77, endPoint x: 269, endPoint y: 74, distance: 41.6
click at [266, 74] on div "Unscheduled stops ( 66 ) Move stops to a route by selecting them. treu No stops…" at bounding box center [136, 291] width 273 height 582
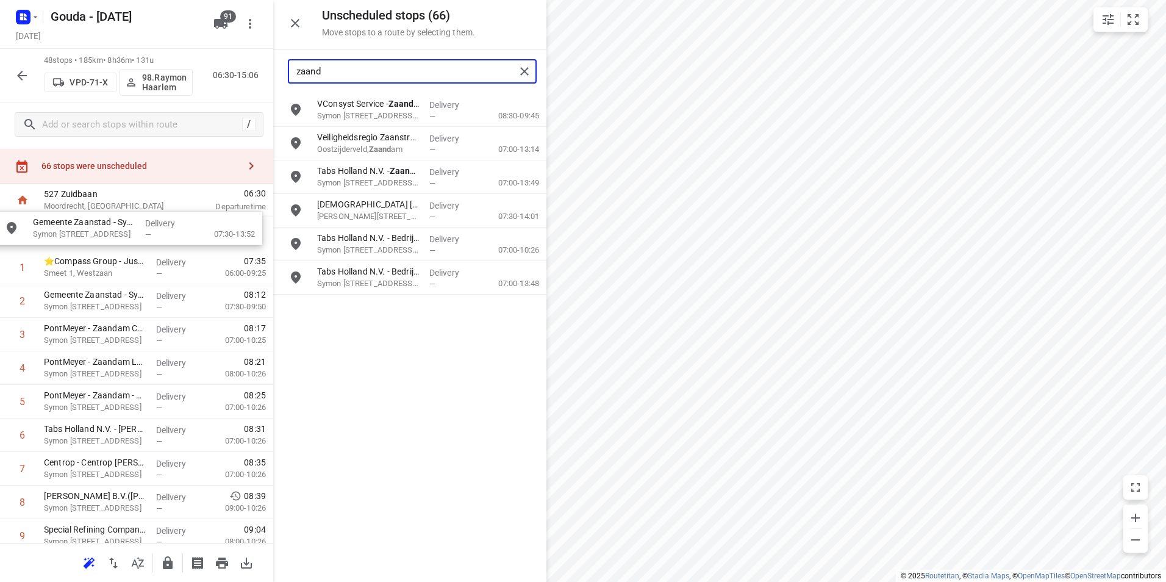
scroll to position [0, 0]
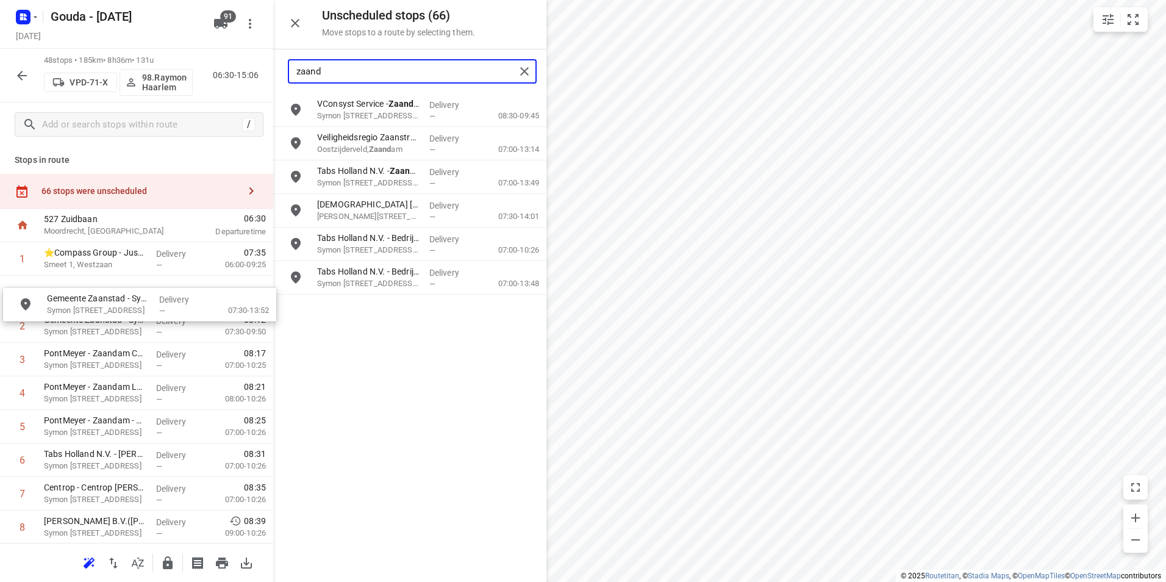
drag, startPoint x: 363, startPoint y: 221, endPoint x: 104, endPoint y: 319, distance: 276.8
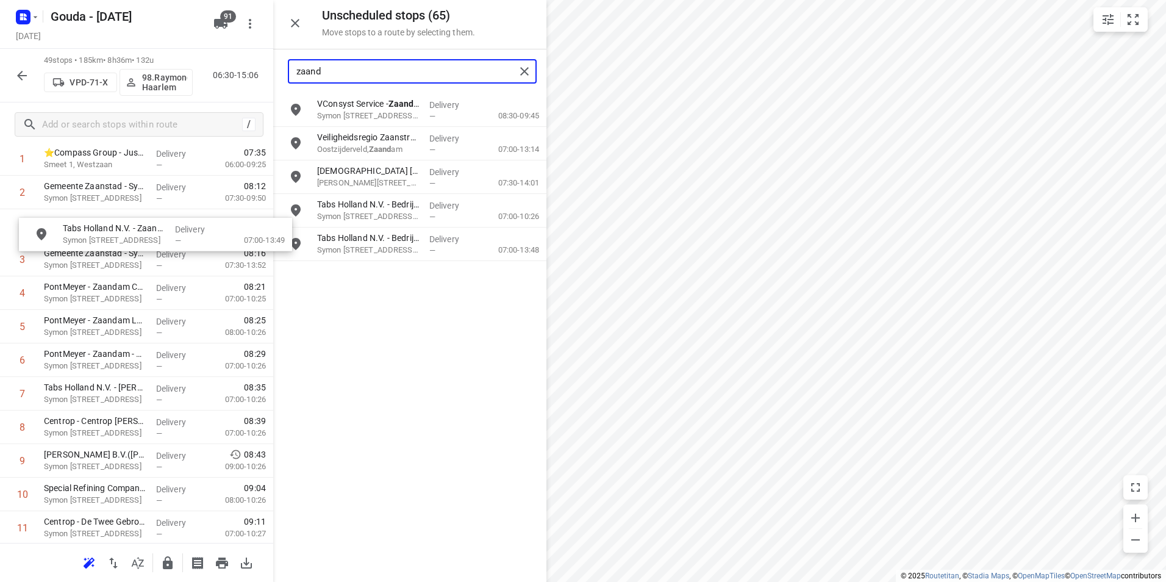
scroll to position [97, 0]
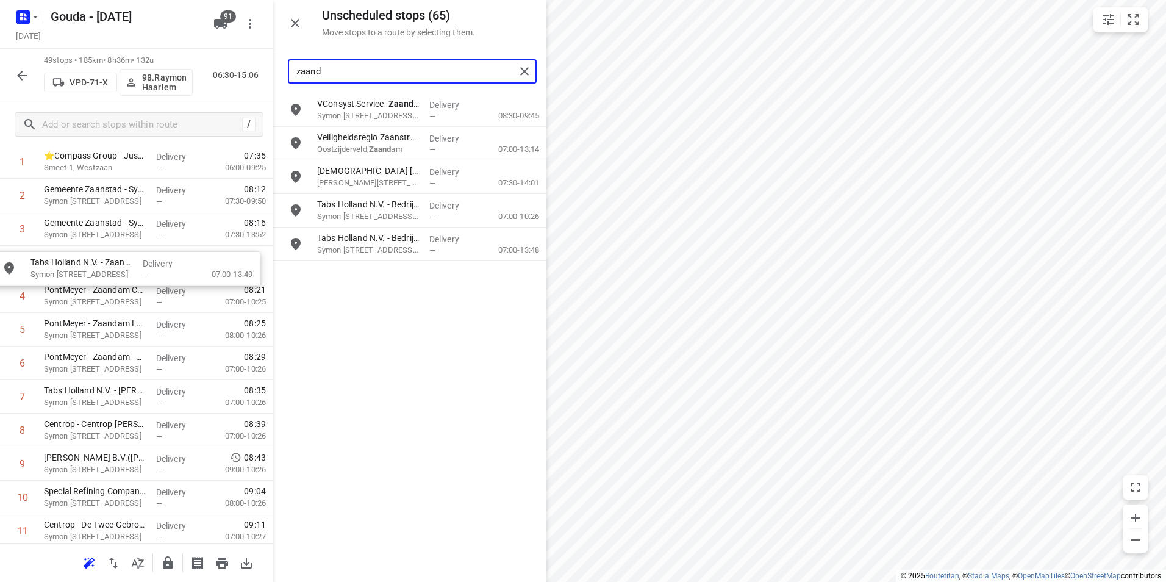
drag, startPoint x: 393, startPoint y: 174, endPoint x: 105, endPoint y: 269, distance: 302.5
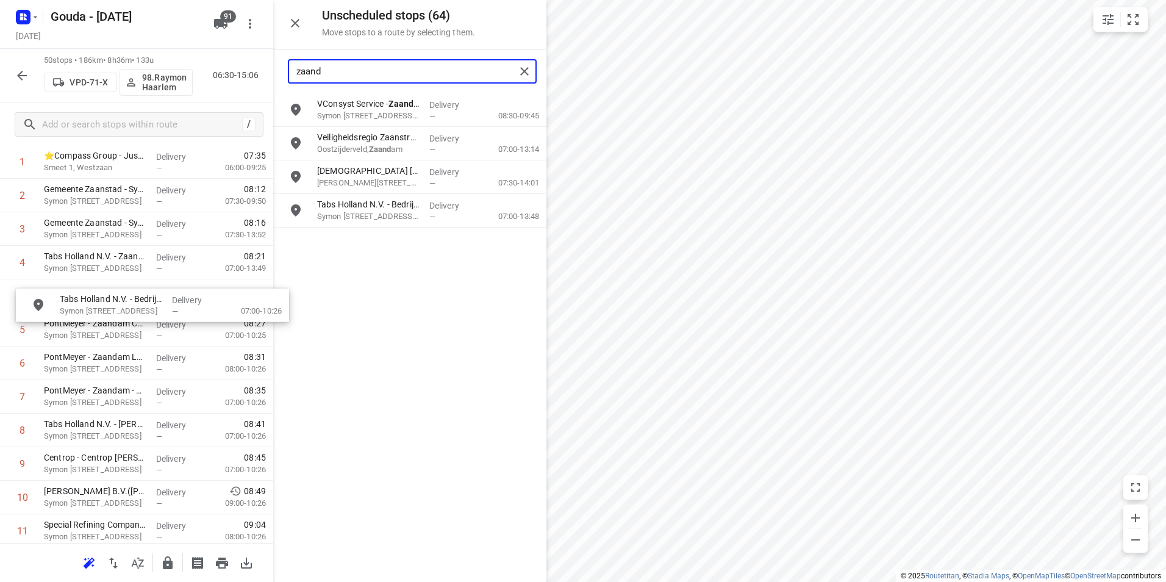
drag, startPoint x: 408, startPoint y: 214, endPoint x: 132, endPoint y: 302, distance: 289.2
drag, startPoint x: 351, startPoint y: 219, endPoint x: 103, endPoint y: 295, distance: 259.0
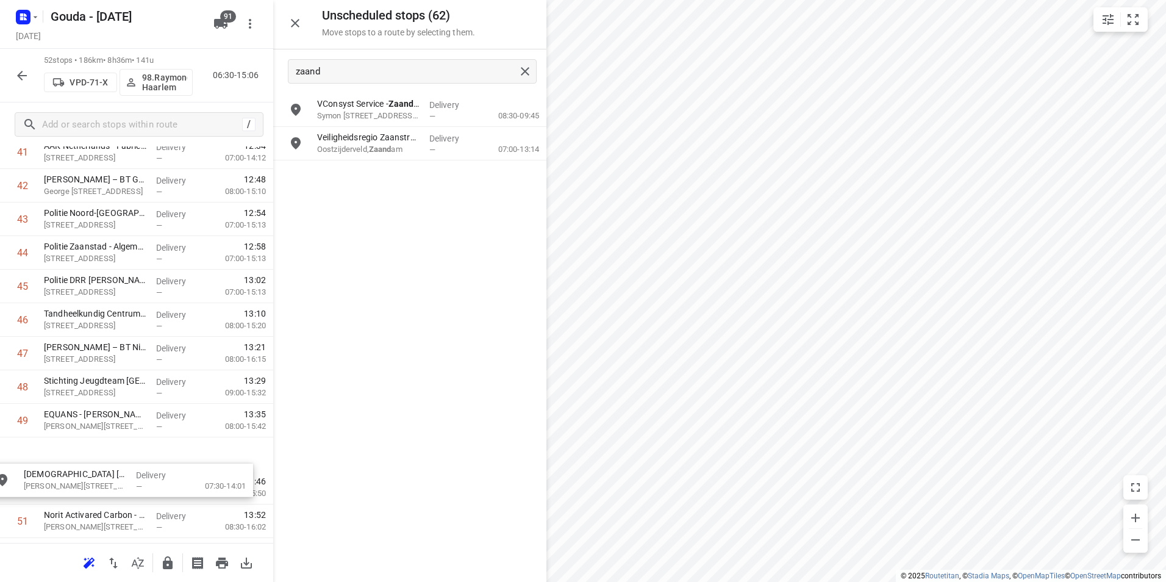
scroll to position [1511, 0]
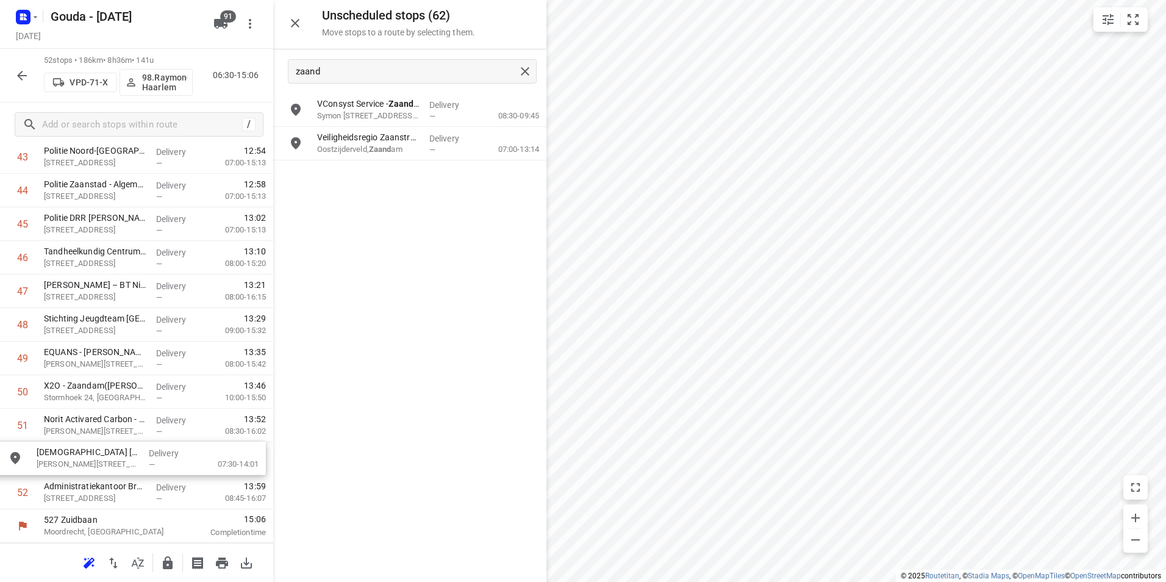
drag, startPoint x: 356, startPoint y: 171, endPoint x: 77, endPoint y: 457, distance: 399.2
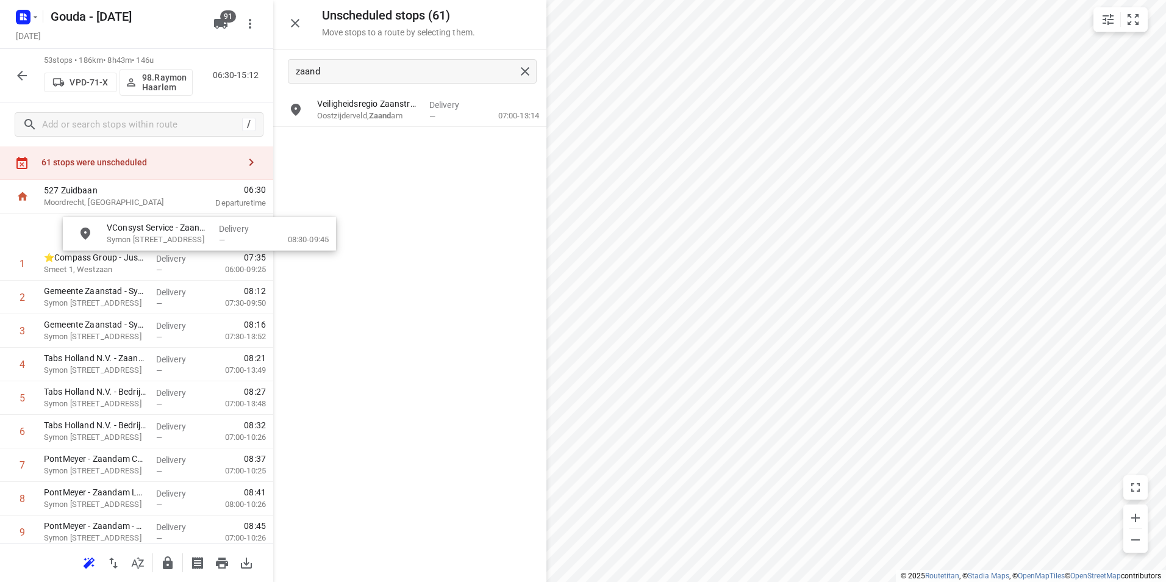
scroll to position [23, 0]
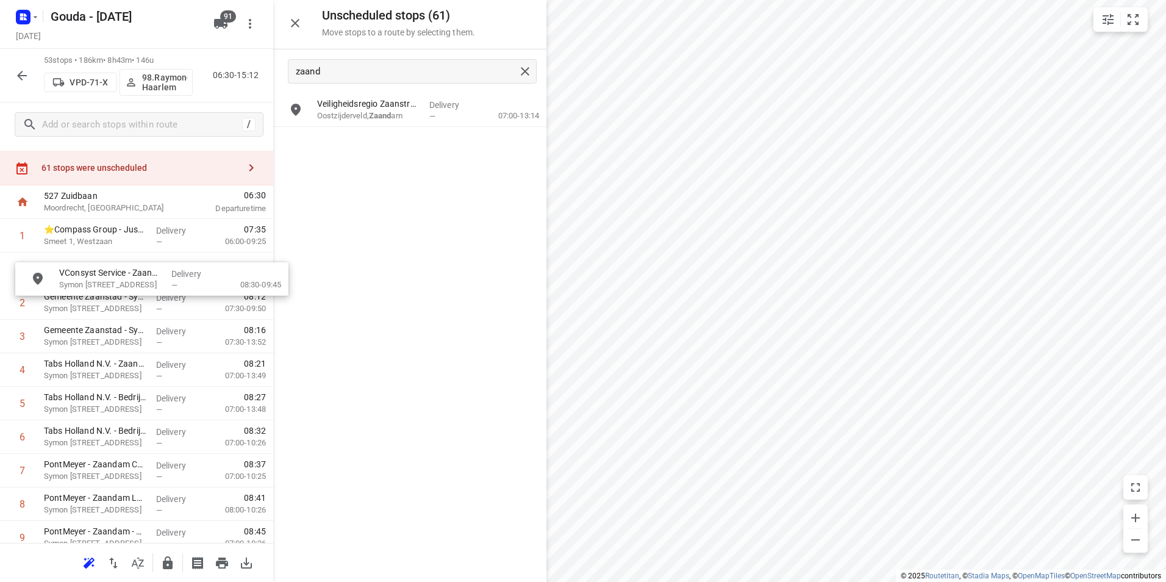
drag, startPoint x: 397, startPoint y: 115, endPoint x: 134, endPoint y: 283, distance: 312.8
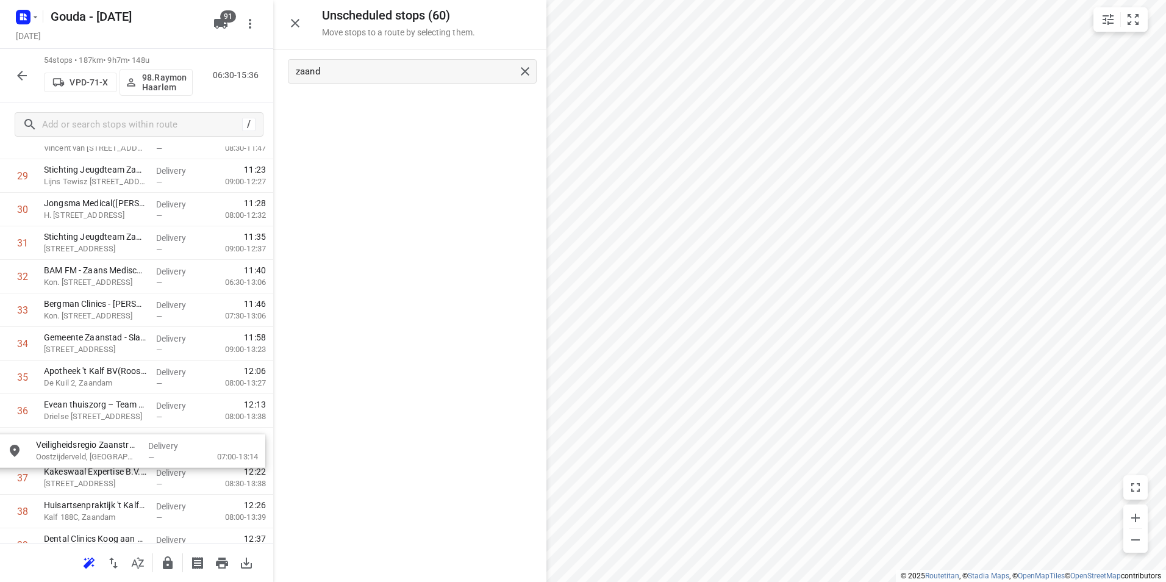
scroll to position [1027, 0]
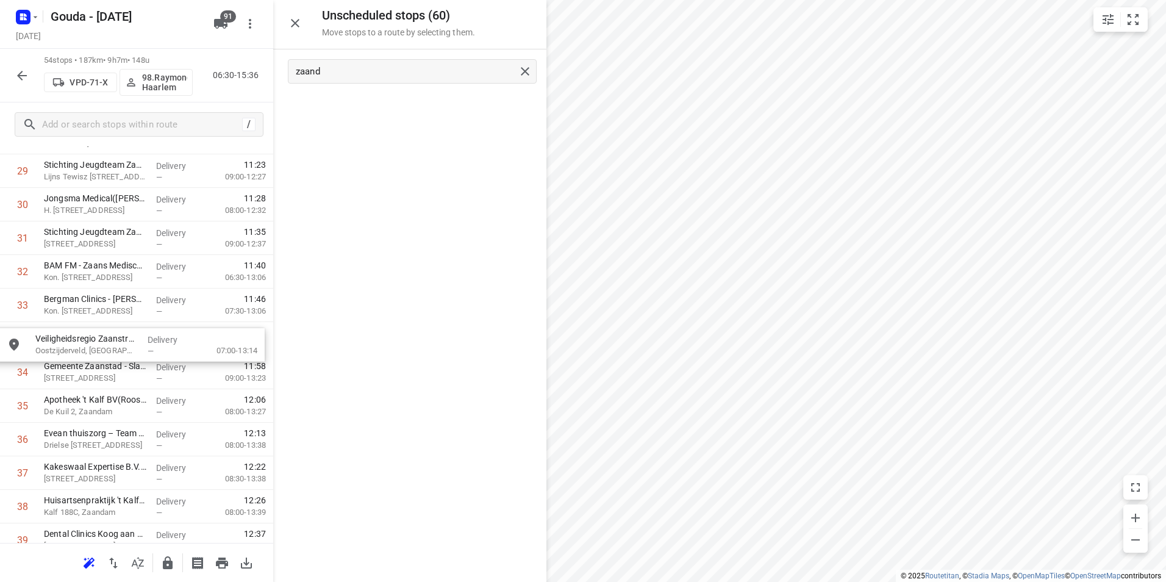
drag, startPoint x: 396, startPoint y: 106, endPoint x: 114, endPoint y: 344, distance: 368.6
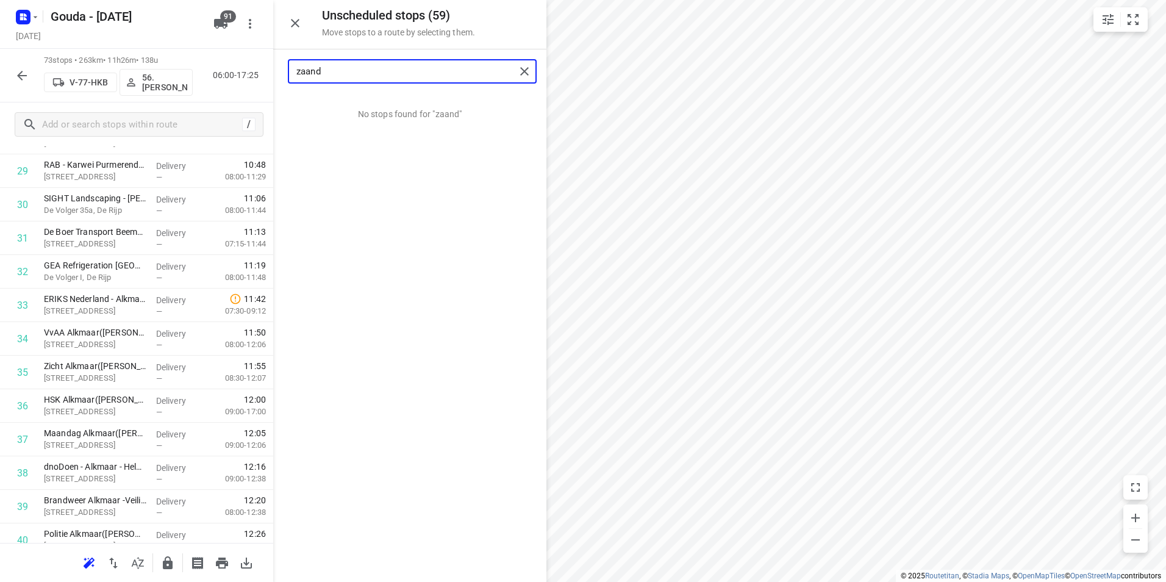
drag, startPoint x: 443, startPoint y: 73, endPoint x: 511, endPoint y: 73, distance: 68.3
click at [440, 70] on input "zaand" at bounding box center [405, 71] width 219 height 19
drag, startPoint x: 418, startPoint y: 73, endPoint x: 255, endPoint y: 66, distance: 162.3
click at [256, 66] on div "Unscheduled stops ( 59 ) Move stops to a route by selecting them. zaand No stop…" at bounding box center [136, 291] width 273 height 582
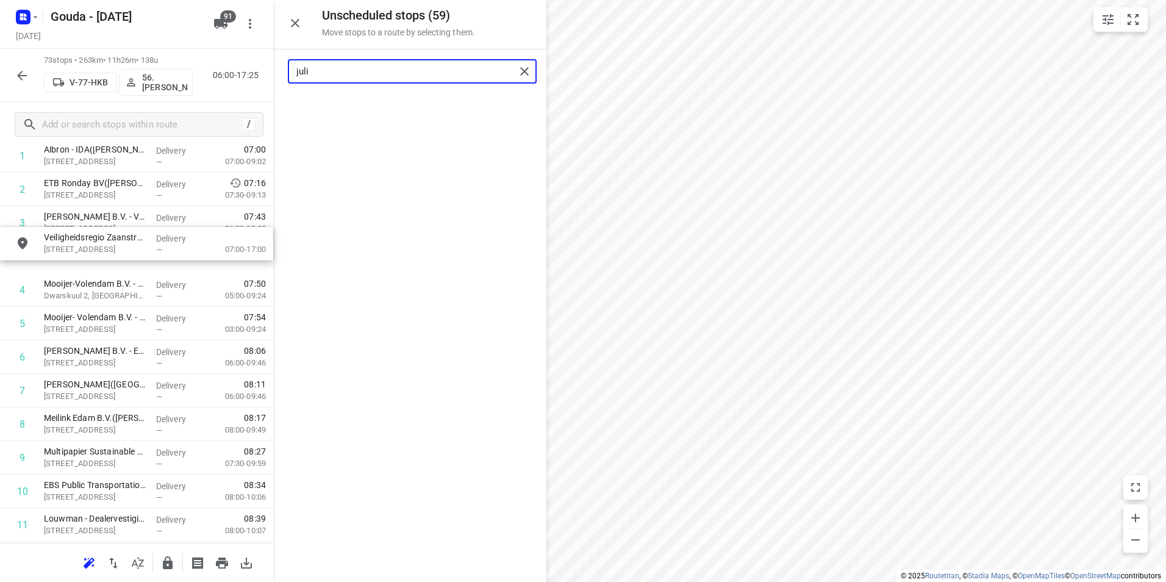
scroll to position [102, 0]
drag, startPoint x: 368, startPoint y: 110, endPoint x: 103, endPoint y: 258, distance: 304.0
drag, startPoint x: 366, startPoint y: 70, endPoint x: 272, endPoint y: 67, distance: 93.9
click at [272, 67] on div "Unscheduled stops ( 58 ) Move stops to a route by selecting them. juli No stops…" at bounding box center [136, 291] width 273 height 582
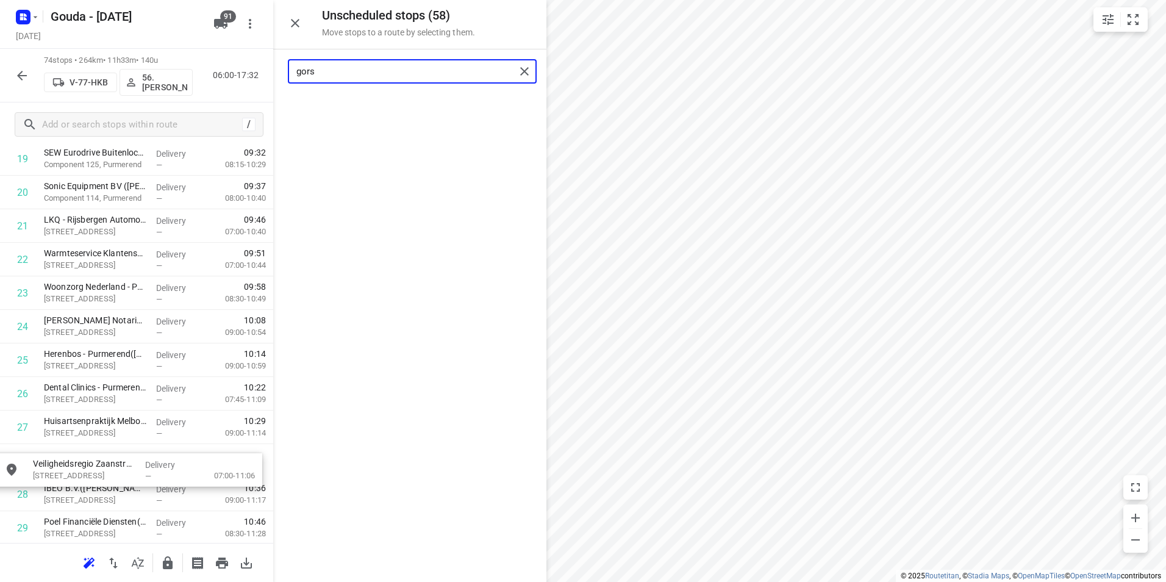
scroll to position [704, 0]
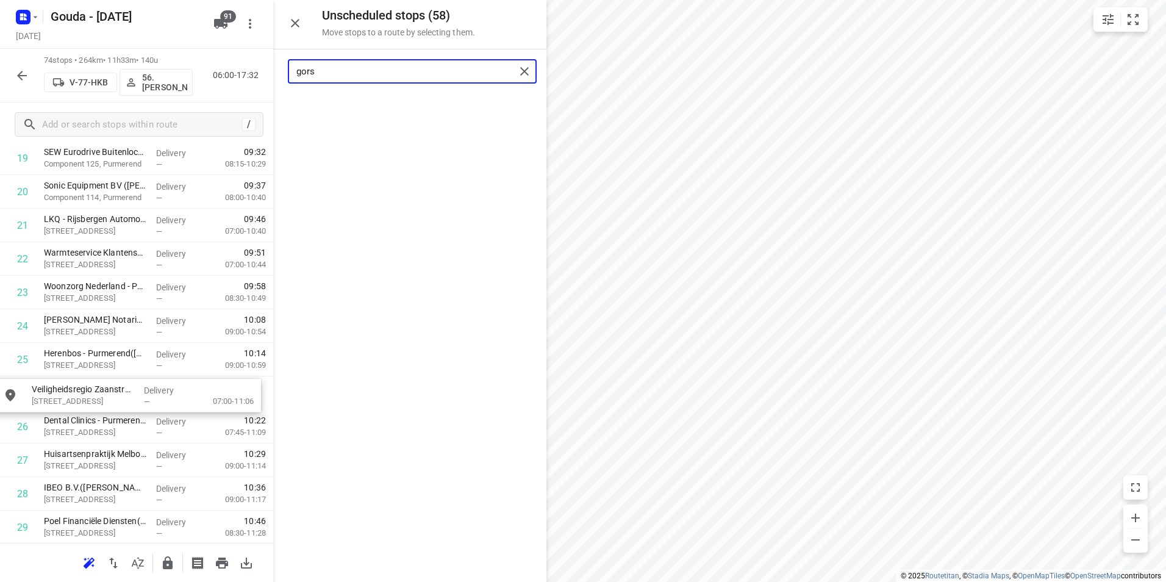
drag, startPoint x: 358, startPoint y: 113, endPoint x: 87, endPoint y: 409, distance: 401.7
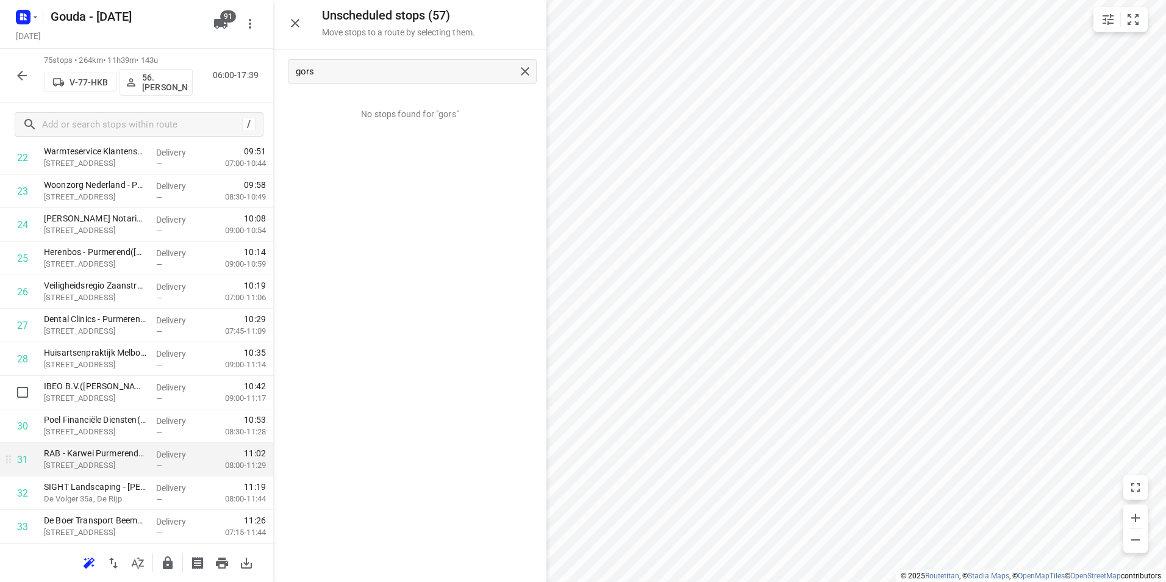
scroll to position [826, 0]
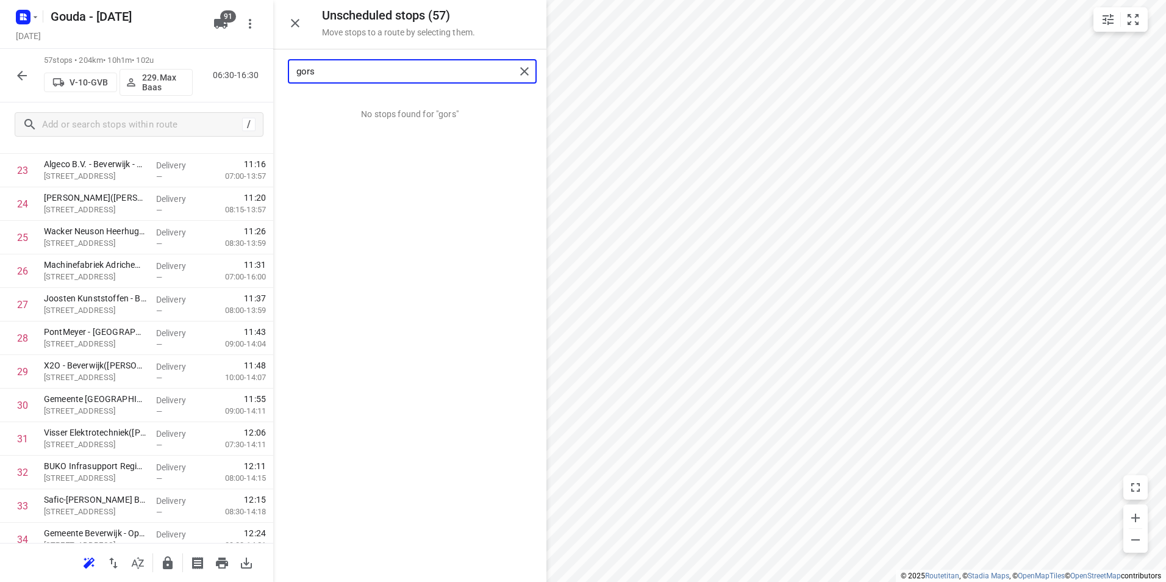
drag, startPoint x: 379, startPoint y: 73, endPoint x: 279, endPoint y: 75, distance: 99.4
click at [279, 75] on div "gors" at bounding box center [409, 71] width 273 height 44
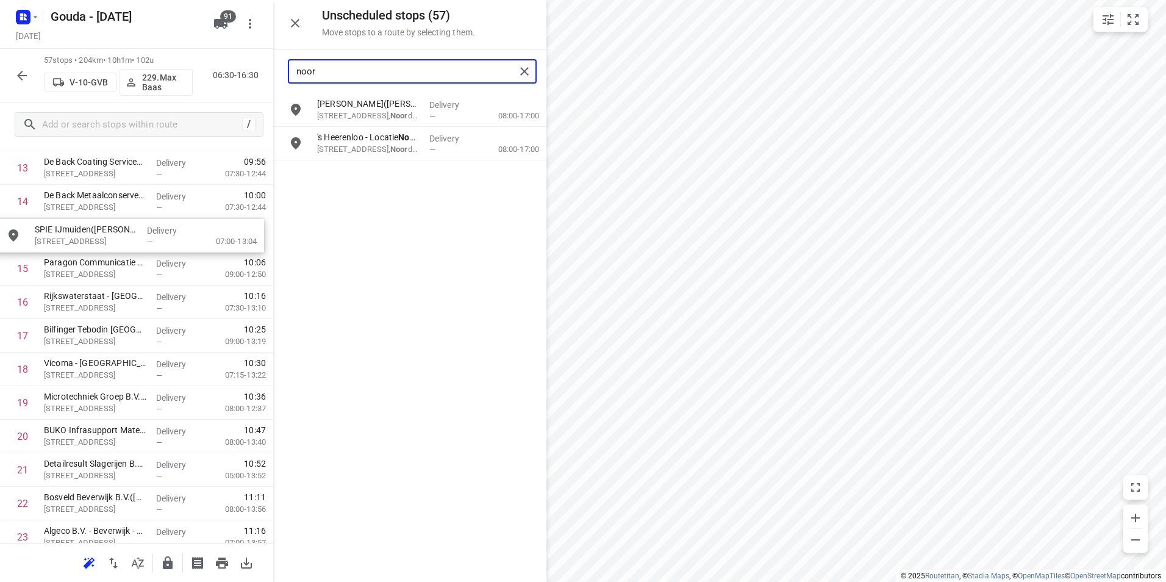
scroll to position [491, 0]
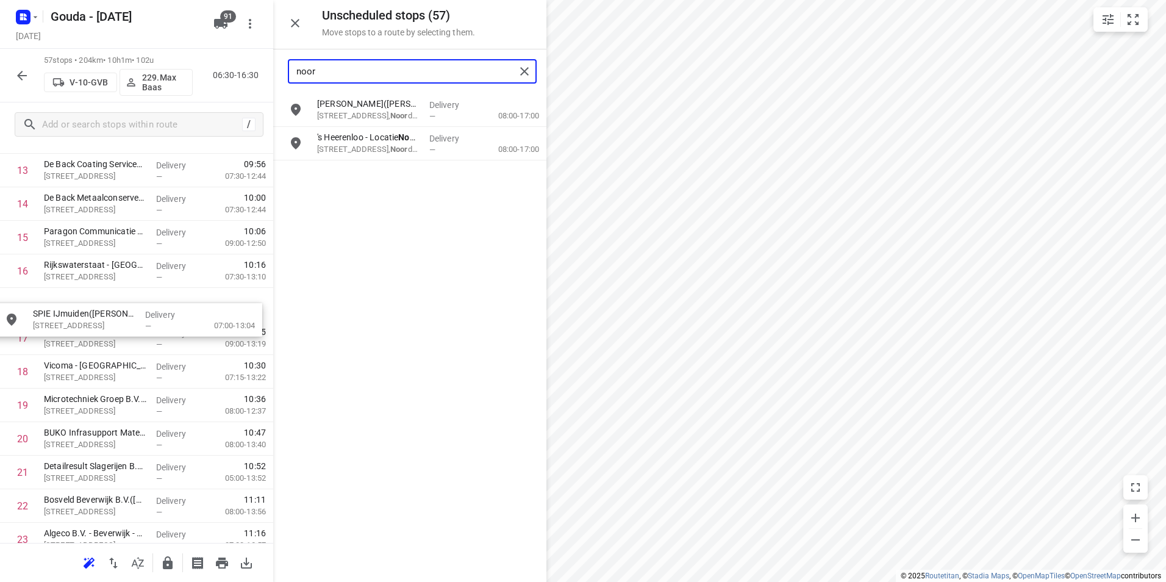
drag, startPoint x: 357, startPoint y: 179, endPoint x: 72, endPoint y: 318, distance: 317.3
drag, startPoint x: 396, startPoint y: 68, endPoint x: 289, endPoint y: 61, distance: 106.9
click at [289, 61] on div "noor" at bounding box center [412, 71] width 249 height 24
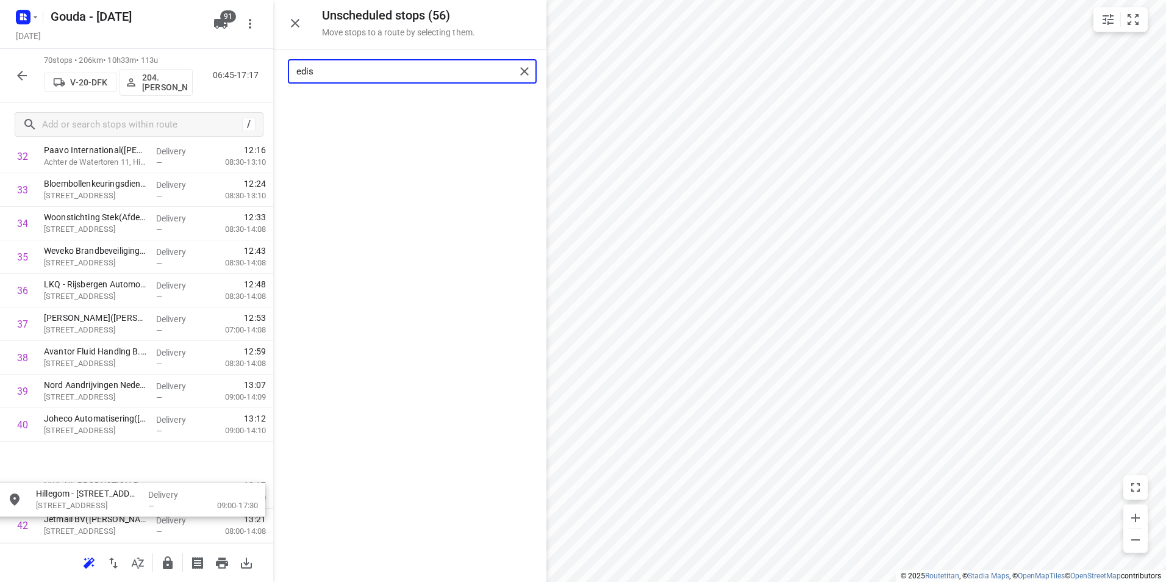
scroll to position [1147, 0]
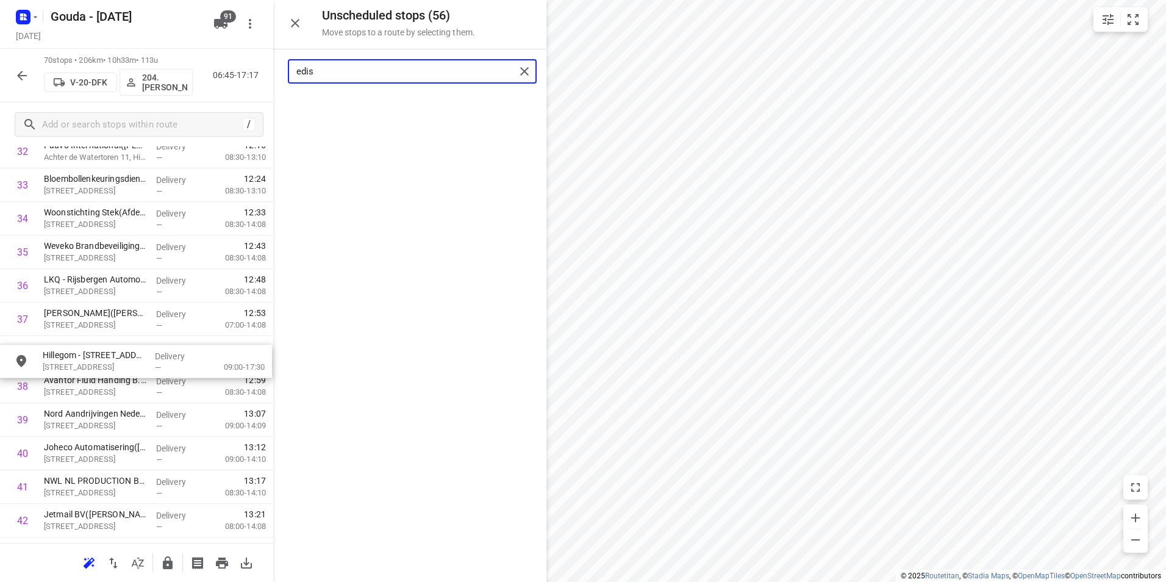
drag, startPoint x: 369, startPoint y: 117, endPoint x: 98, endPoint y: 372, distance: 372.2
drag, startPoint x: 398, startPoint y: 71, endPoint x: 262, endPoint y: 67, distance: 136.0
click at [262, 67] on div "Unscheduled stops ( 55 ) Move stops to a route by selecting them. edis No stops…" at bounding box center [136, 291] width 273 height 582
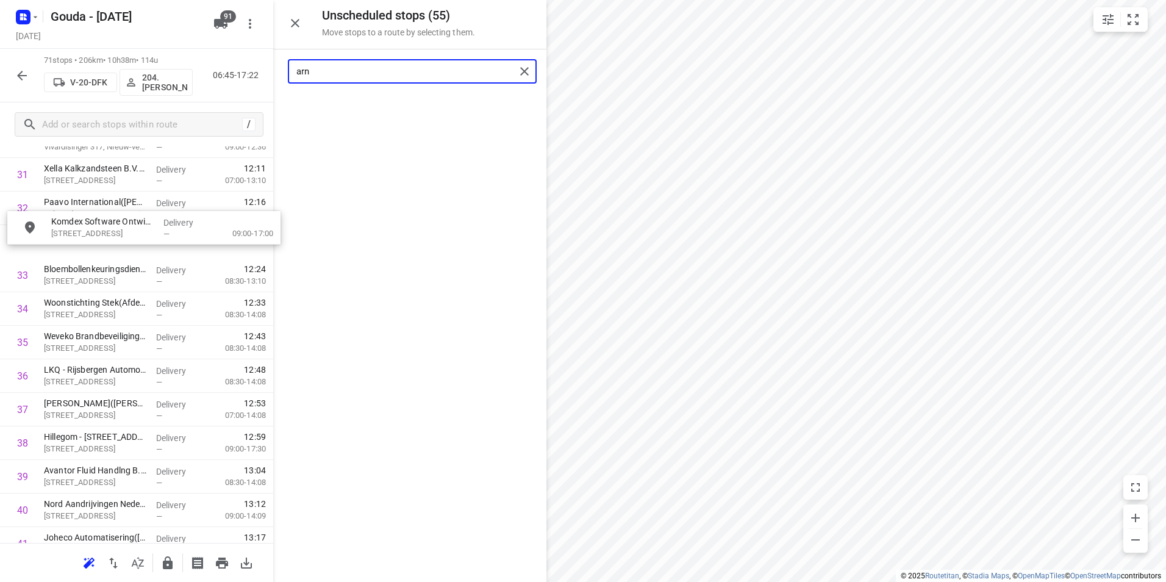
scroll to position [1077, 0]
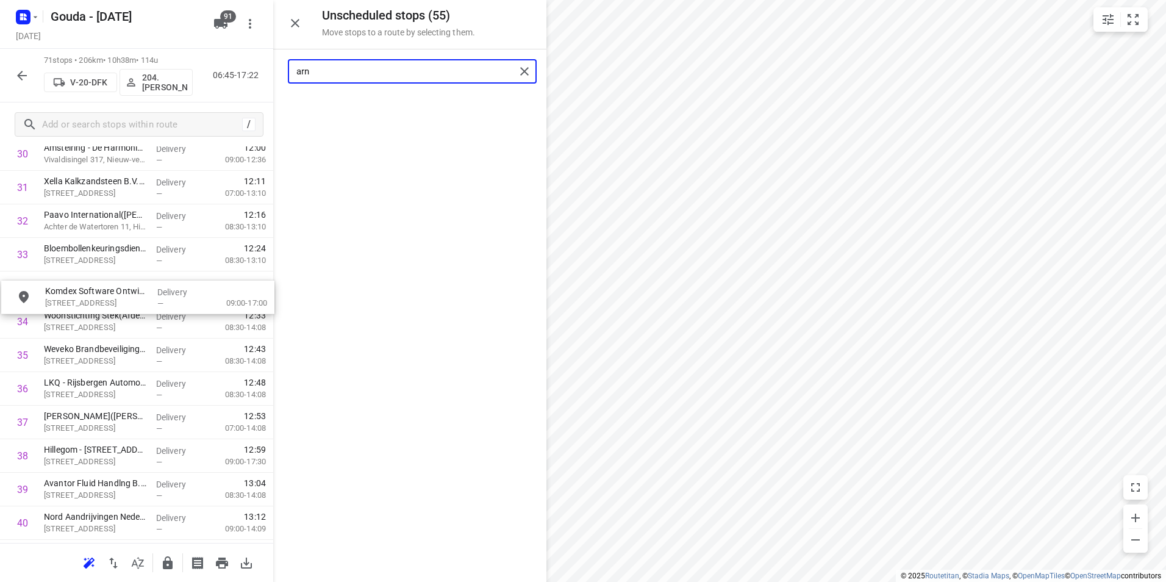
drag, startPoint x: 372, startPoint y: 143, endPoint x: 92, endPoint y: 305, distance: 323.1
drag, startPoint x: 427, startPoint y: 76, endPoint x: 264, endPoint y: 73, distance: 163.4
click at [263, 73] on div "Unscheduled stops ( 54 ) Move stops to a route by selecting them. arn No stops …" at bounding box center [136, 291] width 273 height 582
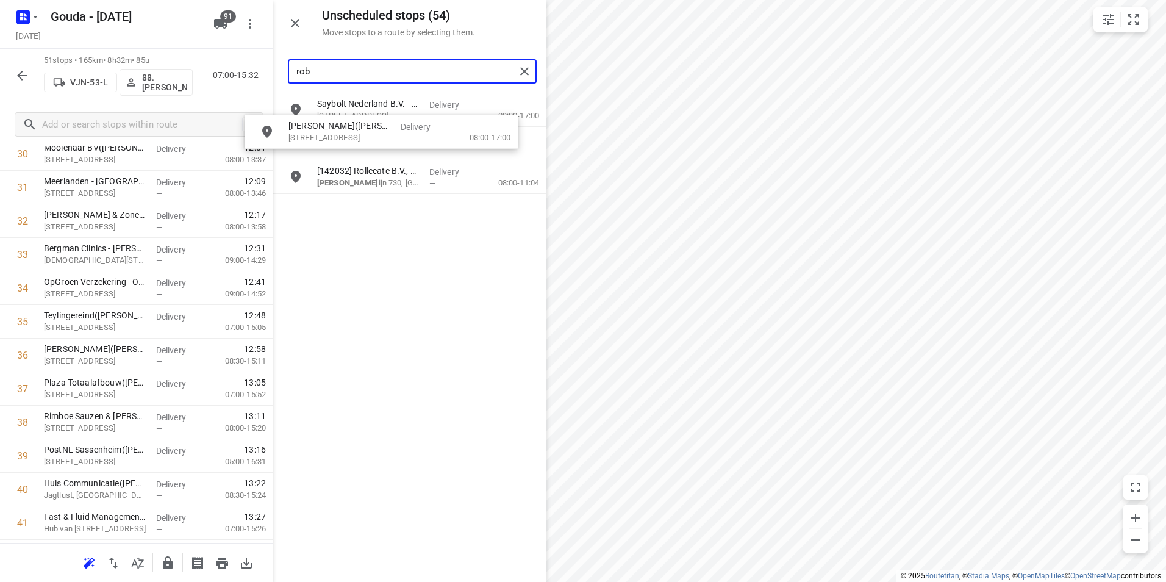
scroll to position [1069, 0]
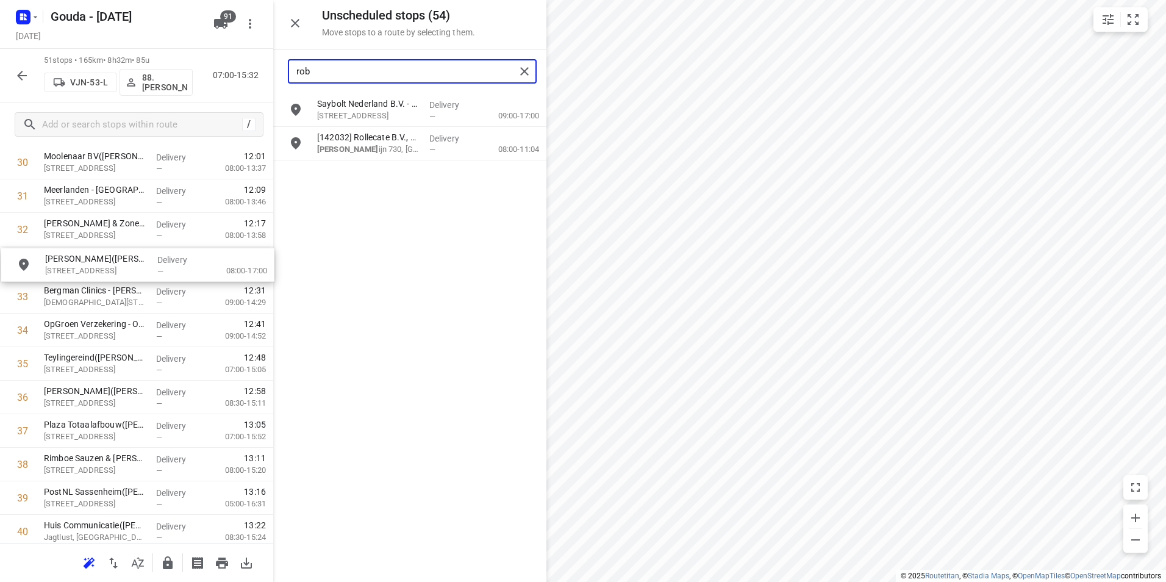
drag, startPoint x: 393, startPoint y: 112, endPoint x: 115, endPoint y: 268, distance: 318.3
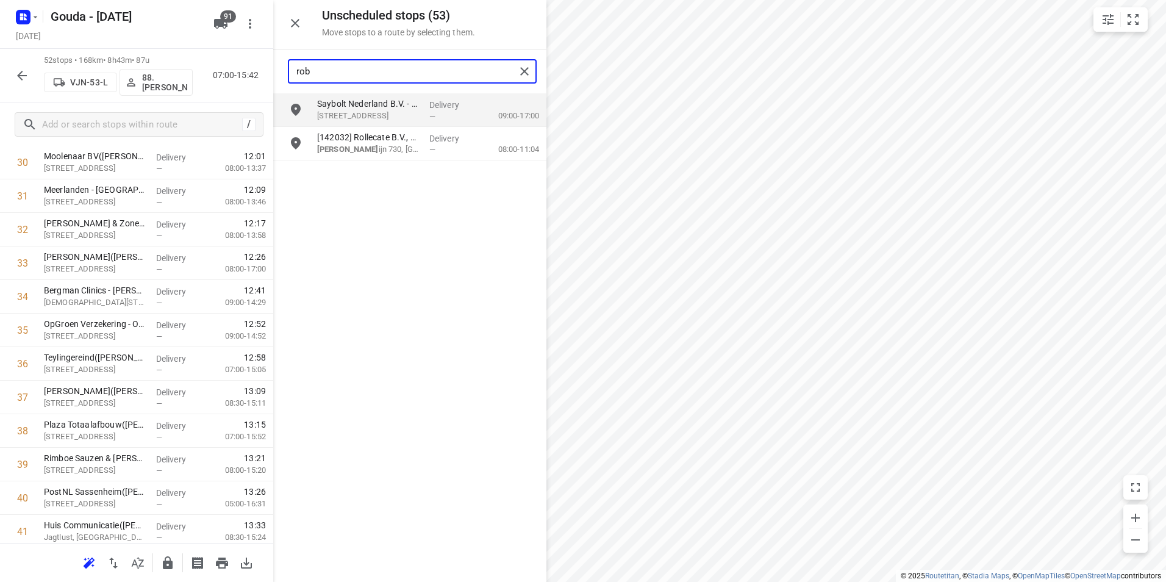
drag, startPoint x: 318, startPoint y: 70, endPoint x: 282, endPoint y: 73, distance: 36.1
click at [282, 73] on div "rob" at bounding box center [409, 71] width 273 height 44
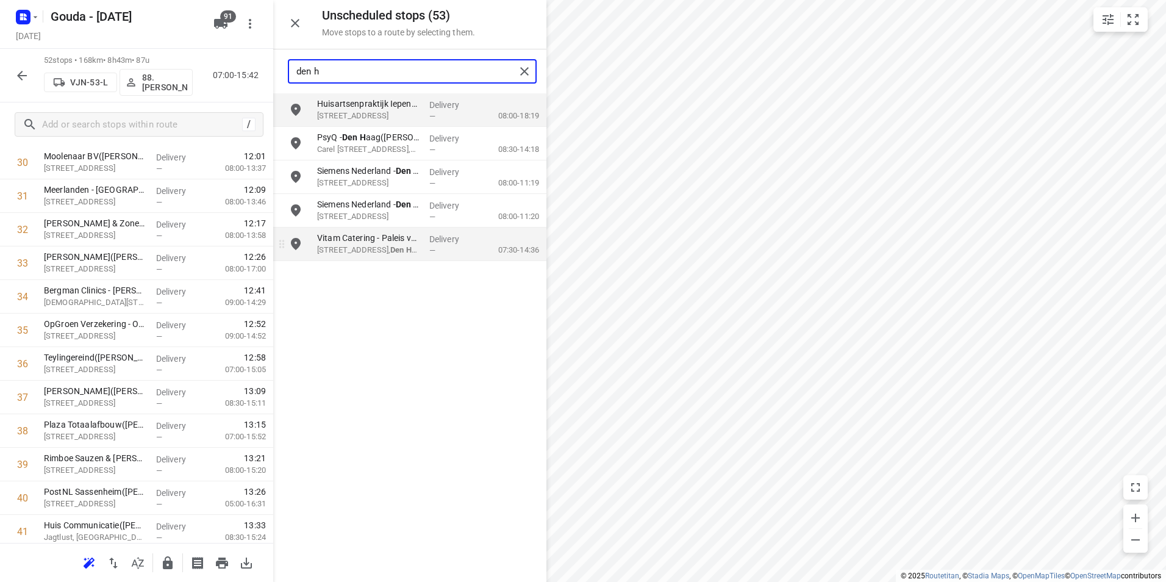
type input "den h"
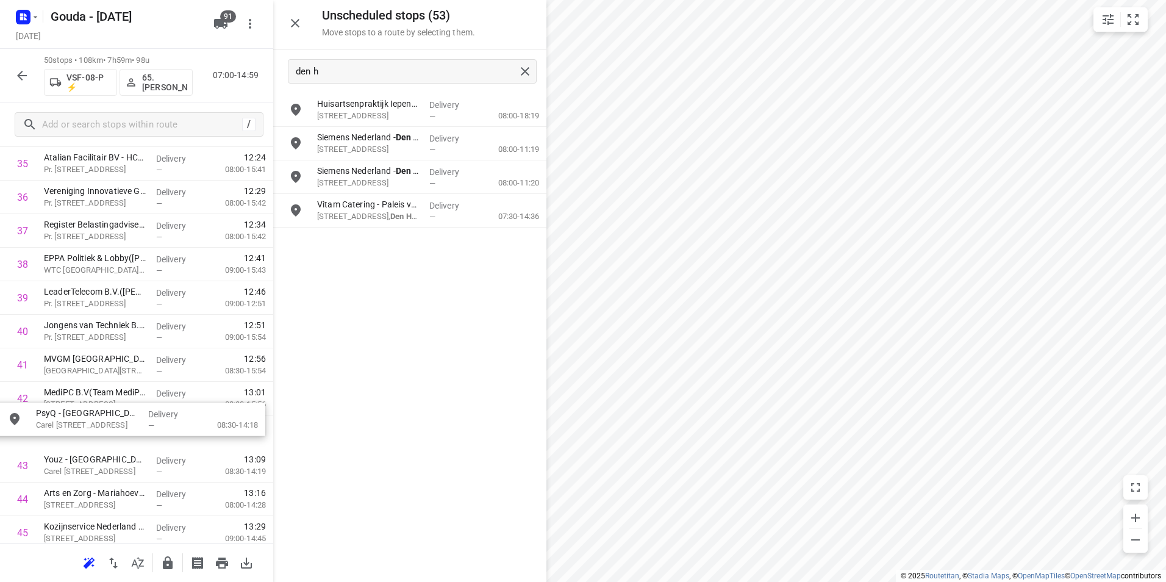
scroll to position [1235, 0]
drag, startPoint x: 392, startPoint y: 135, endPoint x: 107, endPoint y: 411, distance: 397.0
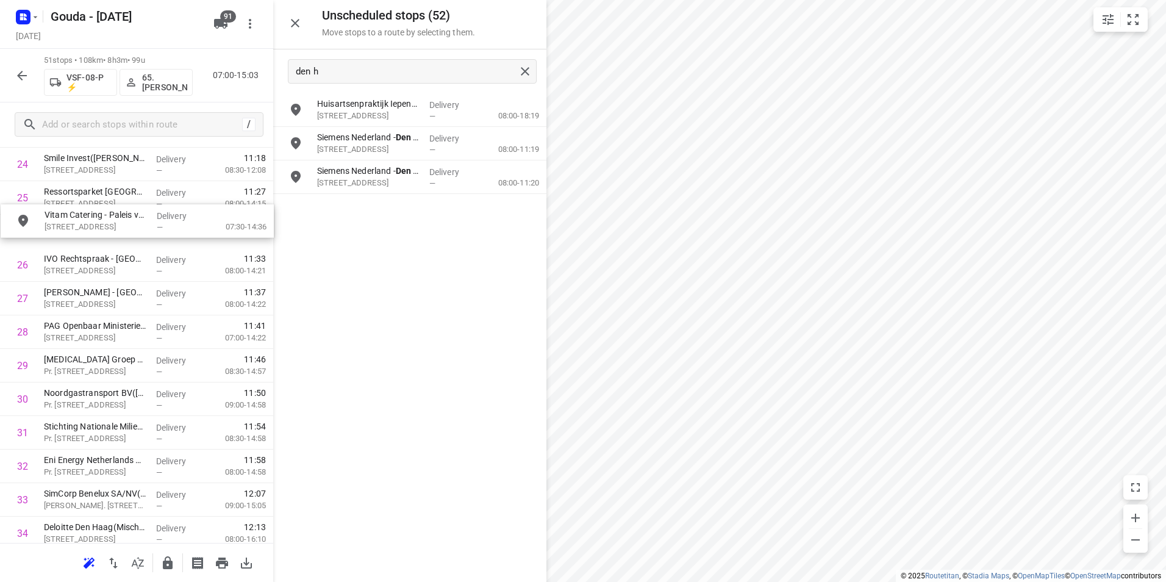
drag, startPoint x: 366, startPoint y: 215, endPoint x: 88, endPoint y: 235, distance: 278.7
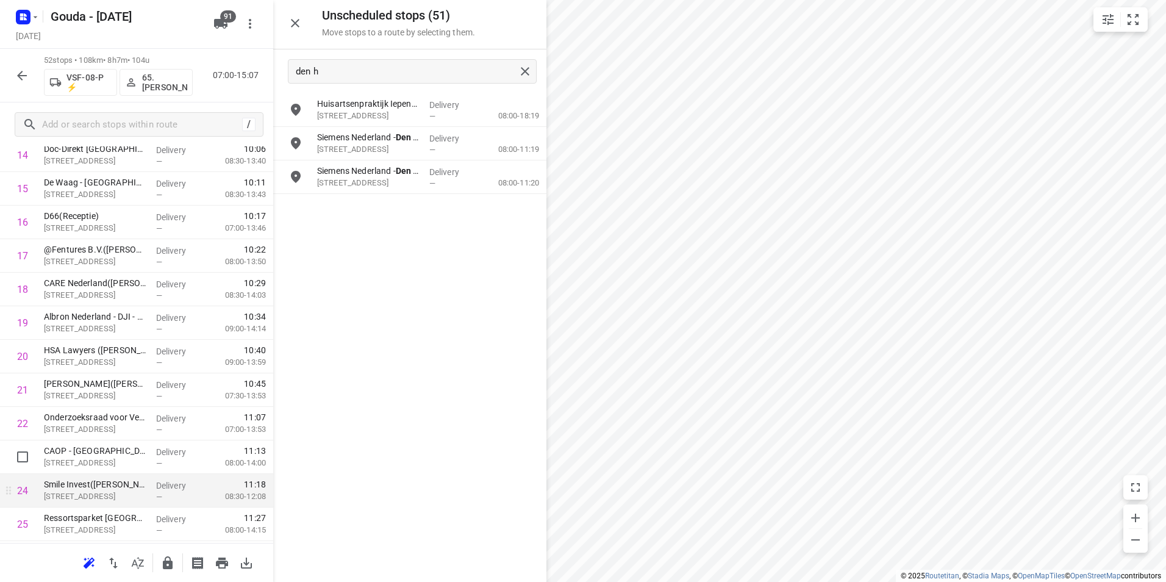
scroll to position [549, 0]
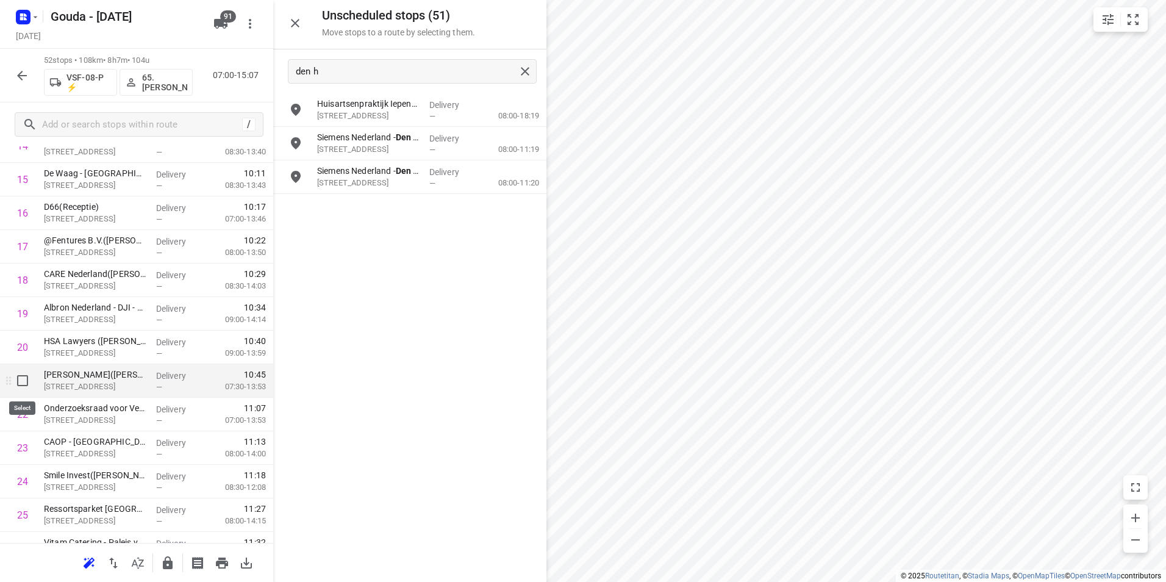
click at [18, 381] on input "checkbox" at bounding box center [22, 380] width 24 height 24
checkbox input "true"
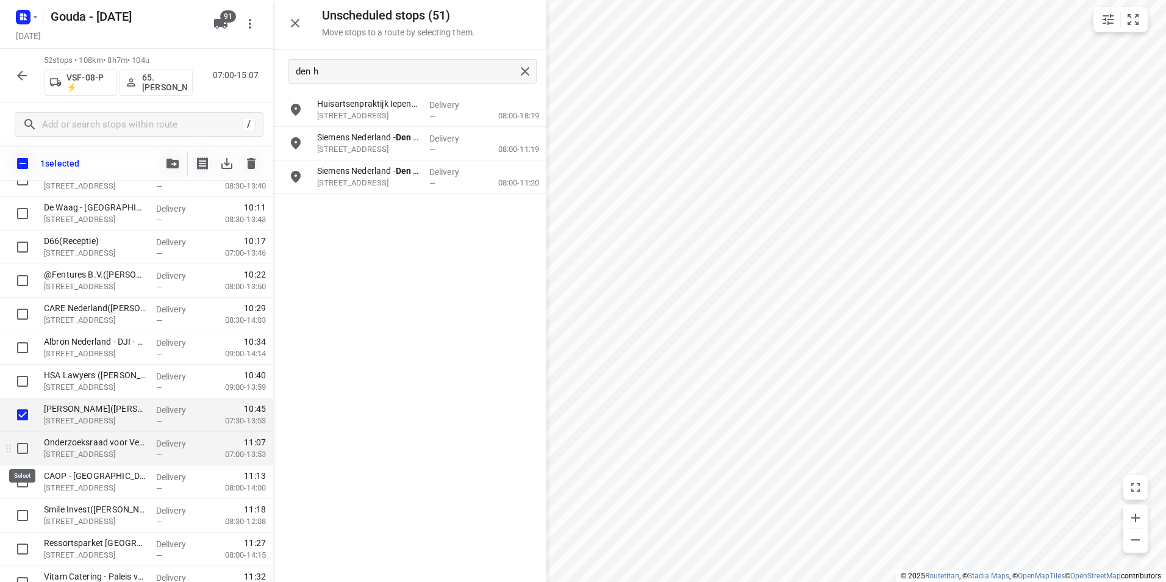
click at [26, 449] on input "checkbox" at bounding box center [22, 448] width 24 height 24
checkbox input "true"
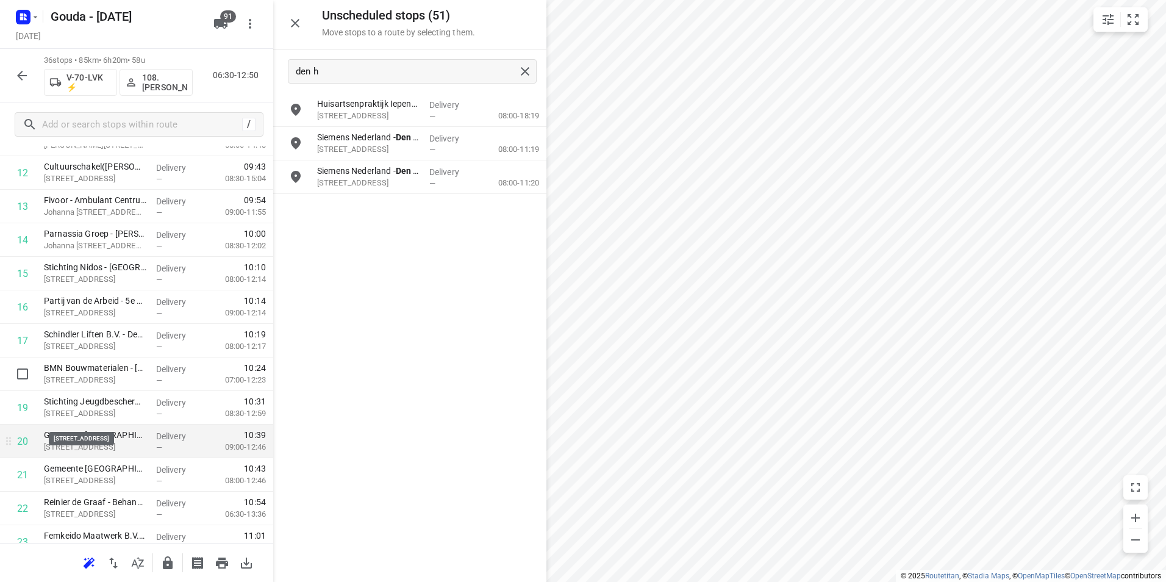
scroll to position [488, 0]
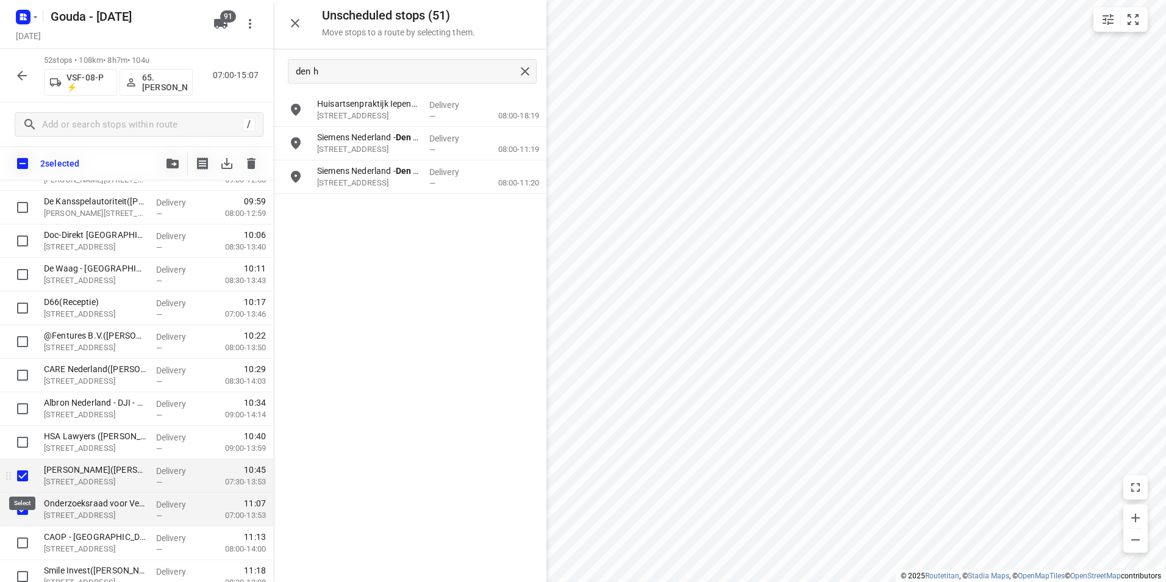
click at [23, 477] on input "checkbox" at bounding box center [22, 475] width 24 height 24
checkbox input "false"
click at [24, 511] on input "checkbox" at bounding box center [22, 509] width 24 height 24
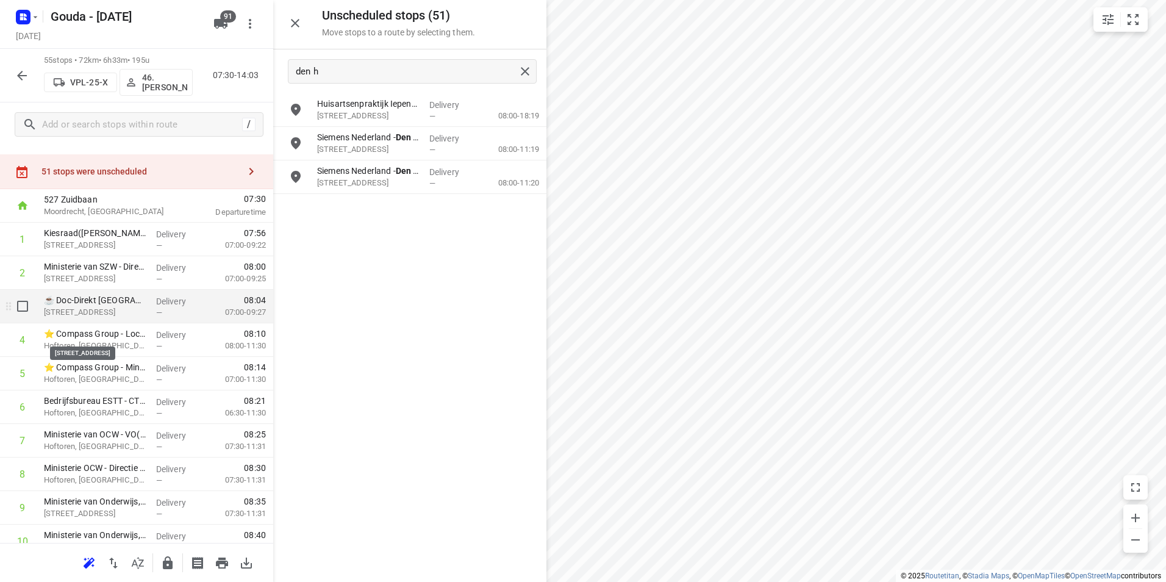
scroll to position [0, 0]
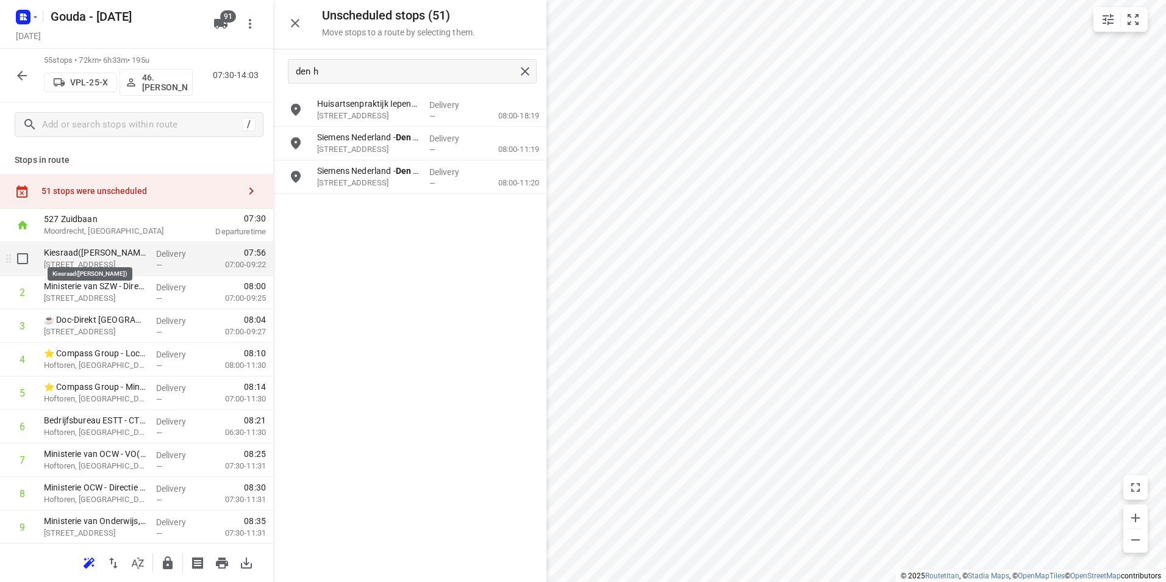
click at [101, 254] on p "Kiesraad(Veronique Driebeek)" at bounding box center [95, 252] width 102 height 12
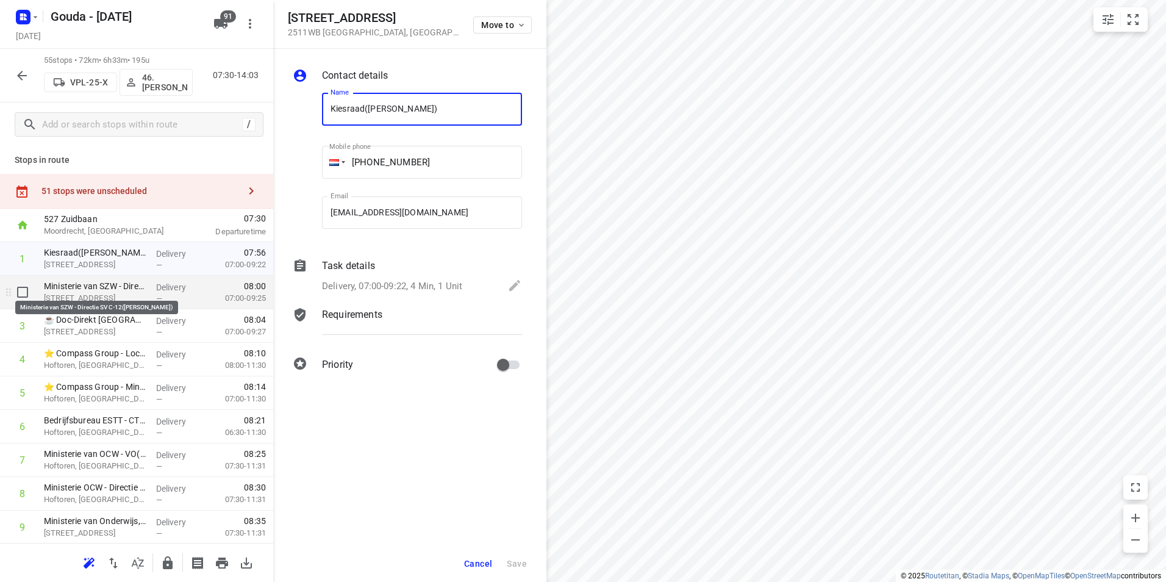
click at [101, 290] on p "Ministerie van SZW - Directie SV C-12(Elles Naarding)" at bounding box center [95, 286] width 102 height 12
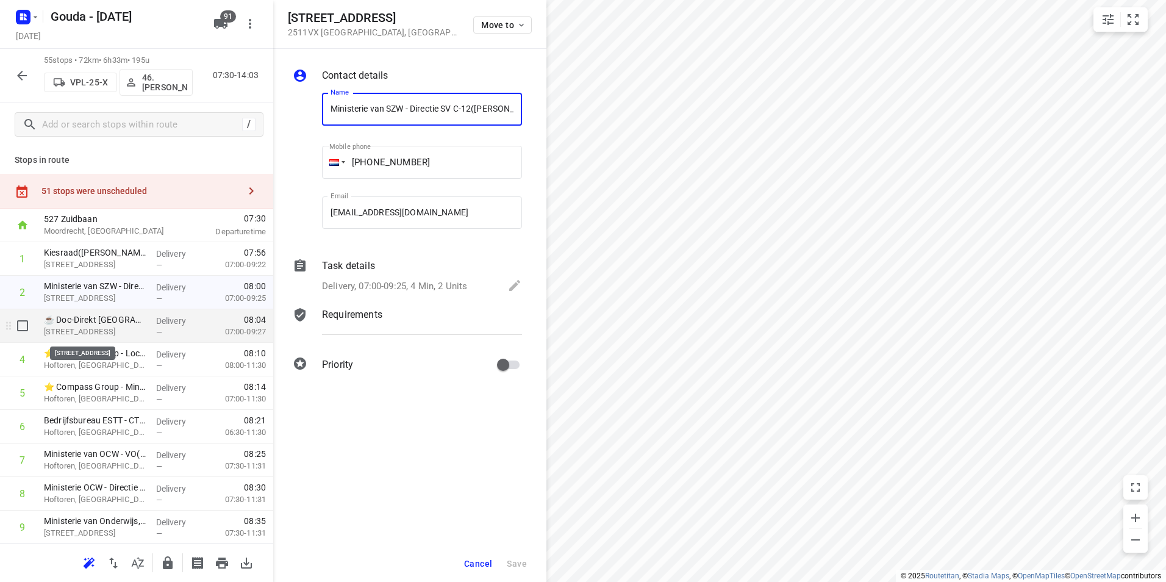
click at [94, 327] on p "Parnassusplein 5, Den Haag" at bounding box center [95, 332] width 102 height 12
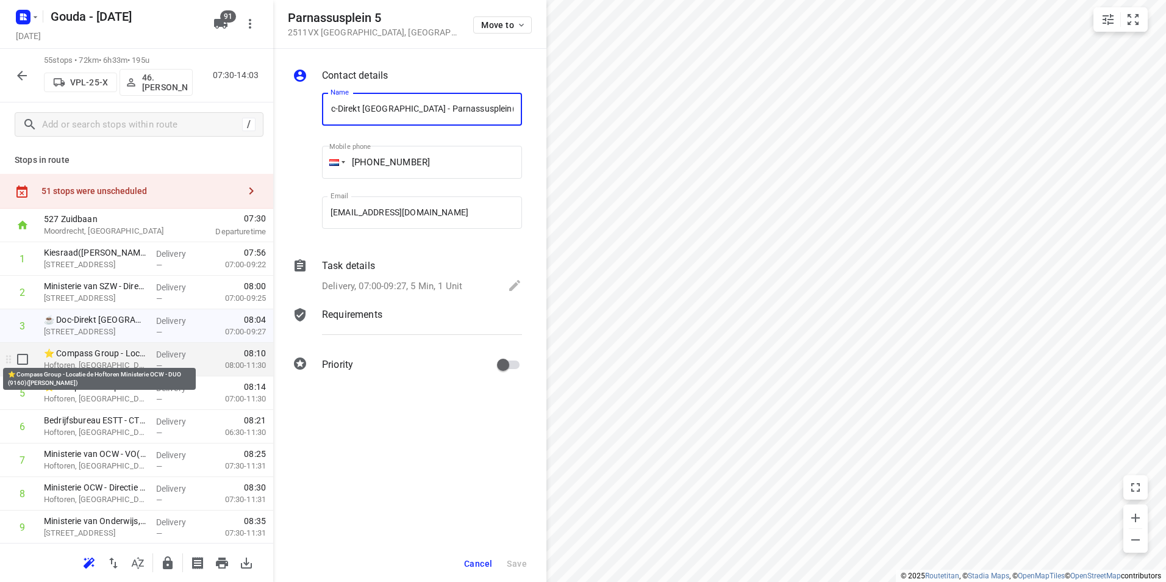
click at [105, 356] on p "⭐ Compass Group - Locatie de Hoftoren Ministerie OCW - DUO (9160)(André Streijl)" at bounding box center [95, 353] width 102 height 12
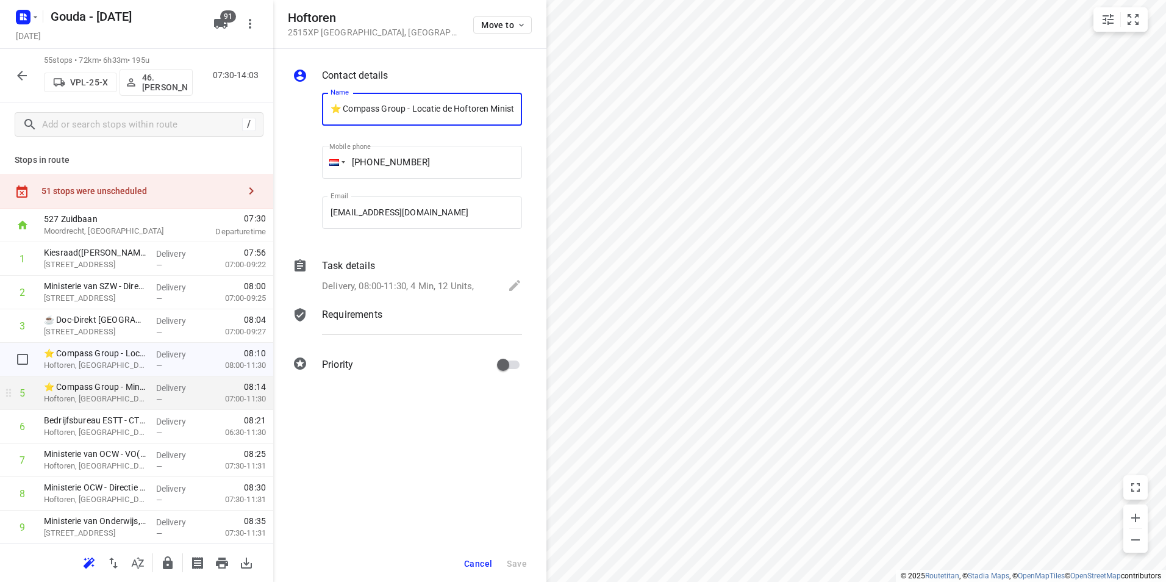
scroll to position [0, 137]
click at [98, 382] on p "⭐ Compass Group - Ministerie van OCW - De Hoftoren(Andre Streijl)" at bounding box center [95, 386] width 102 height 12
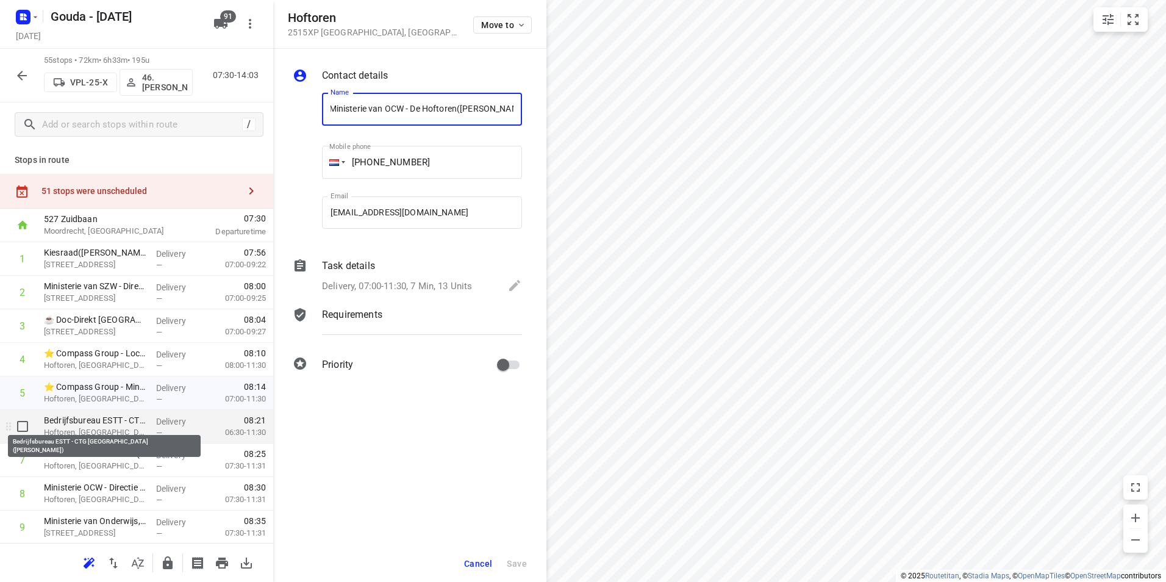
click at [68, 422] on p "Bedrijfsbureau ESTT - CTG Den Haag(Marlies van Overdijk)" at bounding box center [95, 420] width 102 height 12
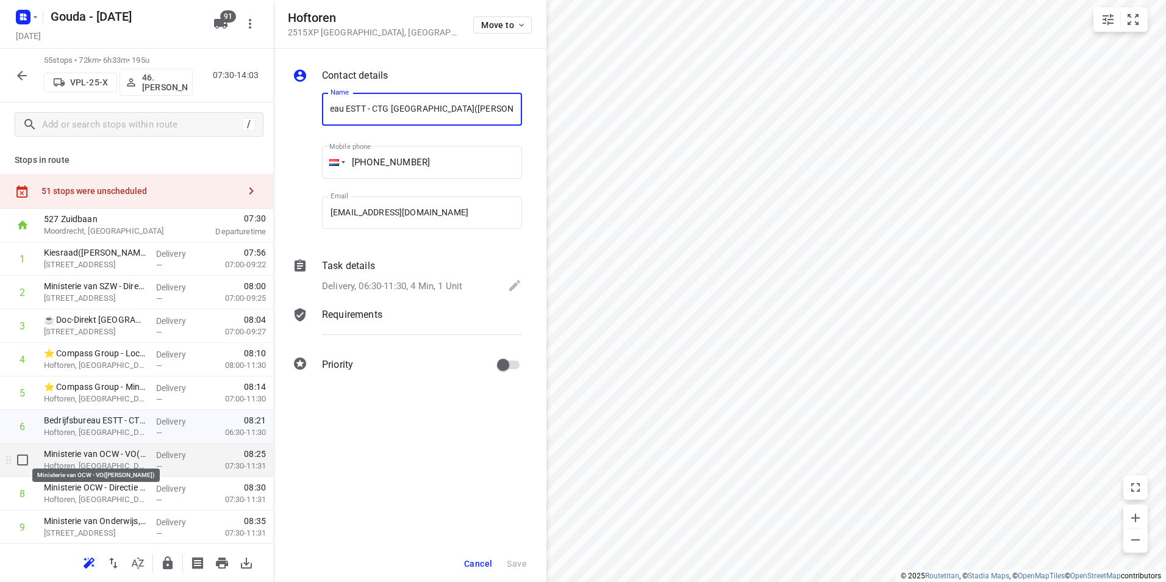
click at [66, 455] on p "Ministerie van OCW - VO(Patricia Swiers)" at bounding box center [95, 453] width 102 height 12
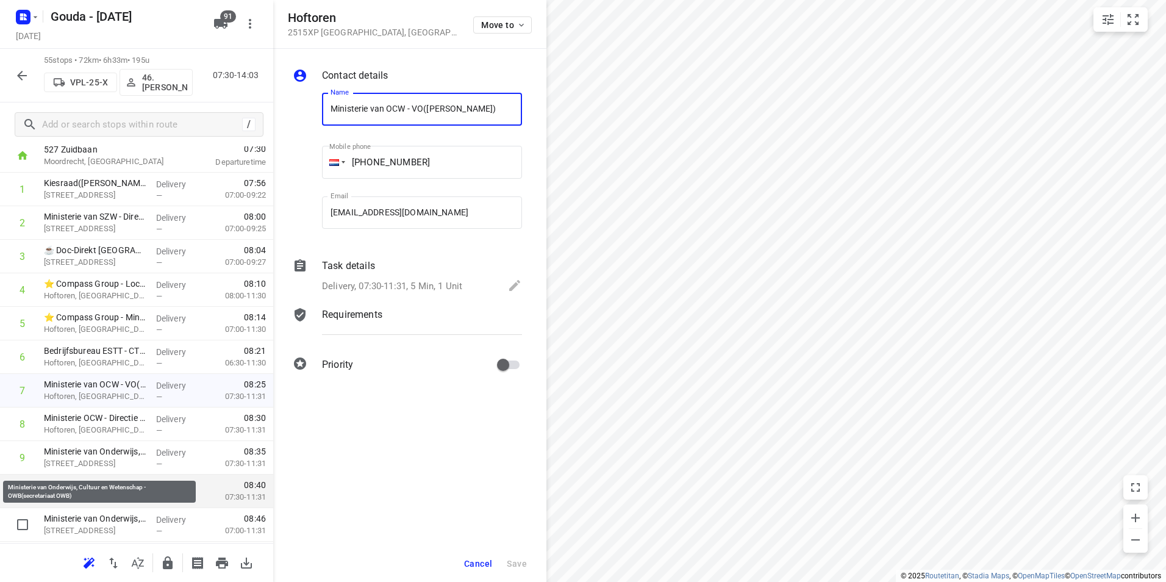
scroll to position [122, 0]
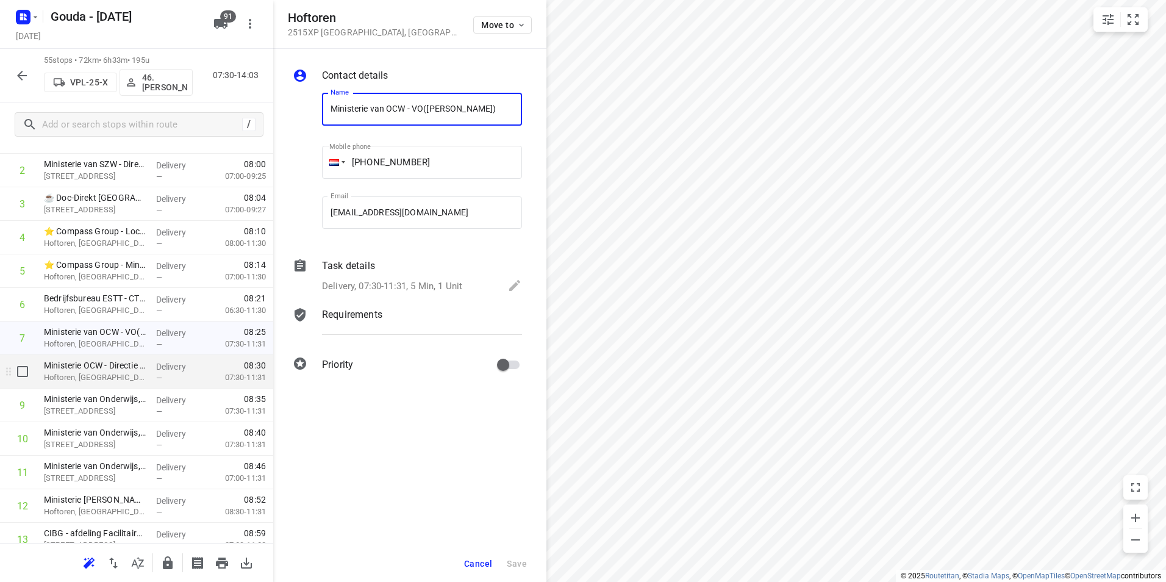
click at [88, 373] on p "Hoftoren, Den Haag" at bounding box center [95, 377] width 102 height 12
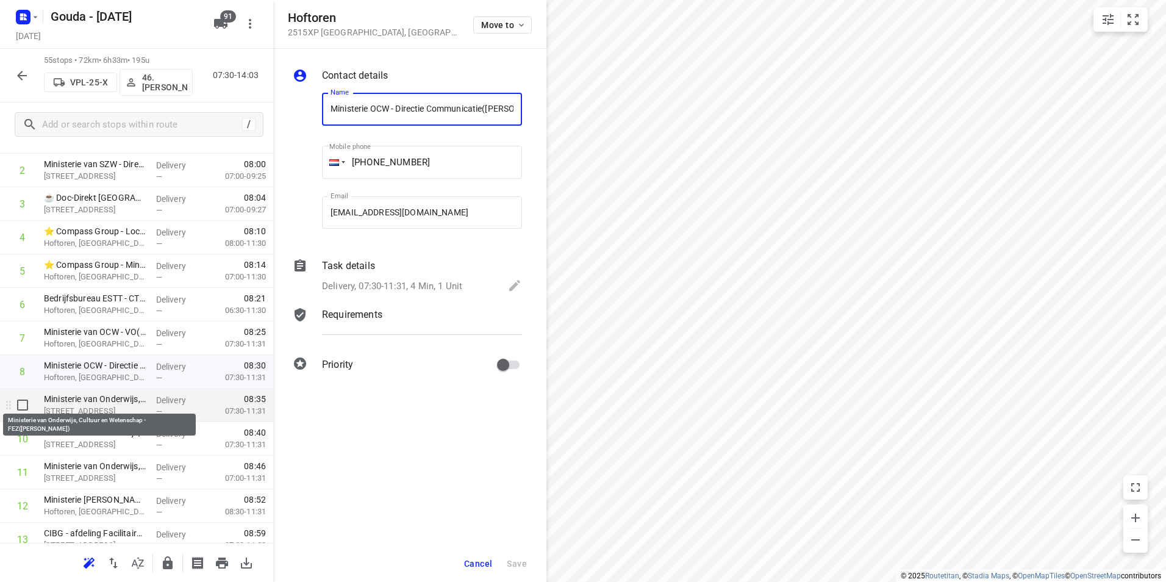
click at [82, 406] on p "Oranjebuitensingel 25, Den Haag" at bounding box center [95, 411] width 102 height 12
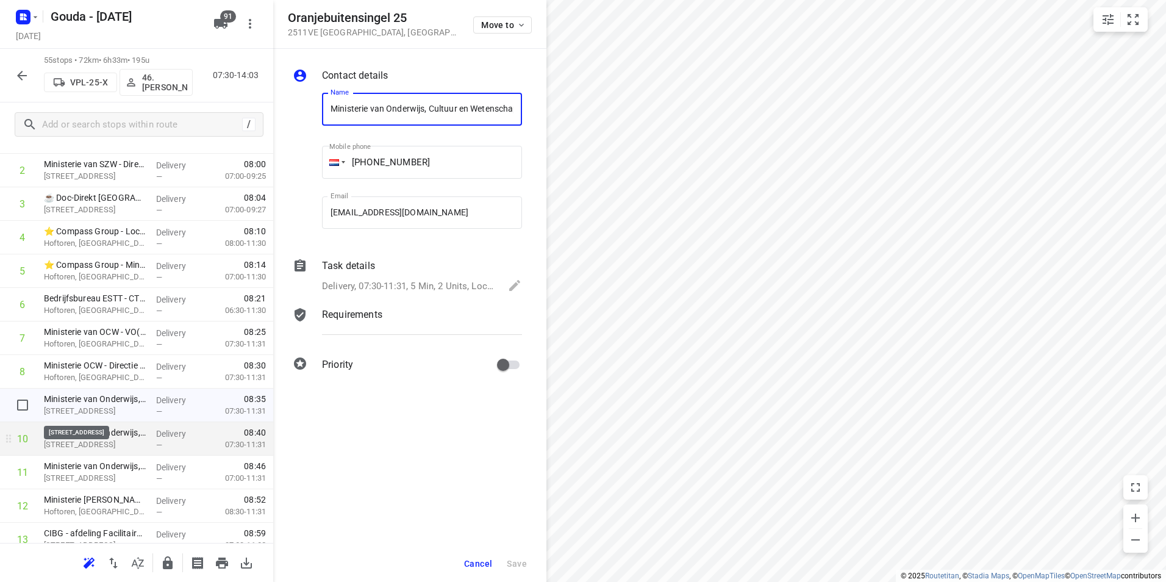
scroll to position [0, 24]
click at [81, 438] on p "Oranjebuitensingel 25, Den Haag" at bounding box center [95, 444] width 102 height 12
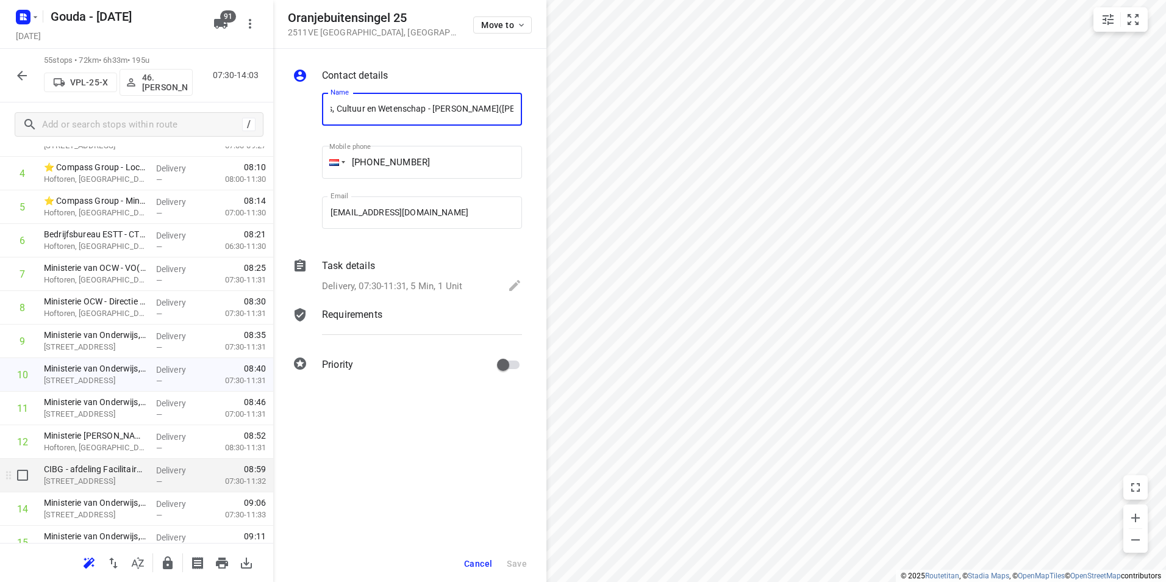
scroll to position [244, 0]
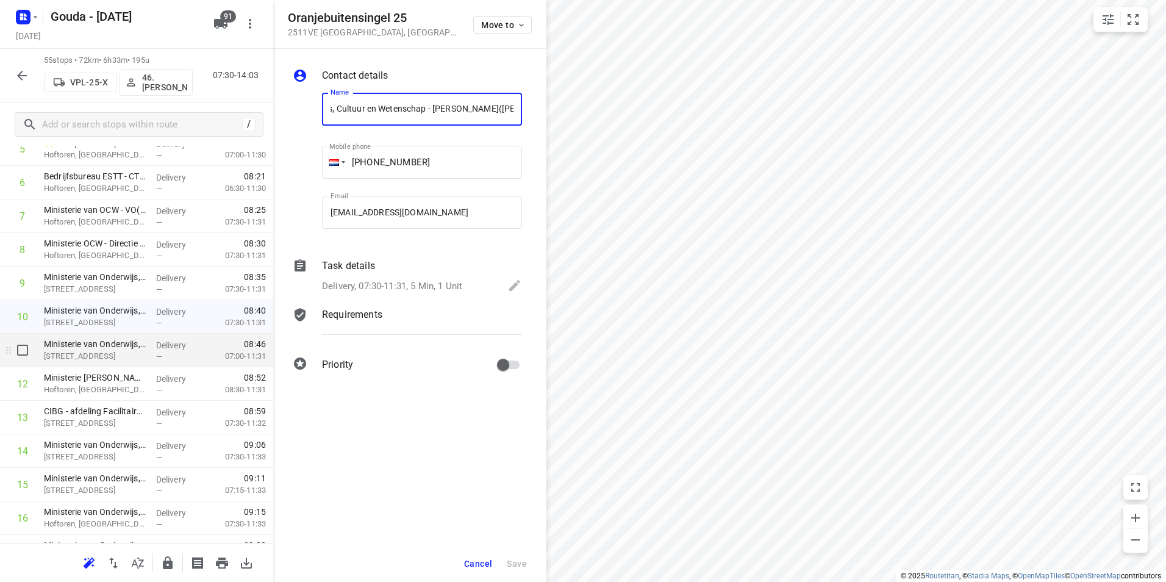
click at [93, 349] on p "Ministerie van Onderwijs, Cultuur en Wetenschap - OWB(secretariaat OWB)" at bounding box center [95, 344] width 102 height 12
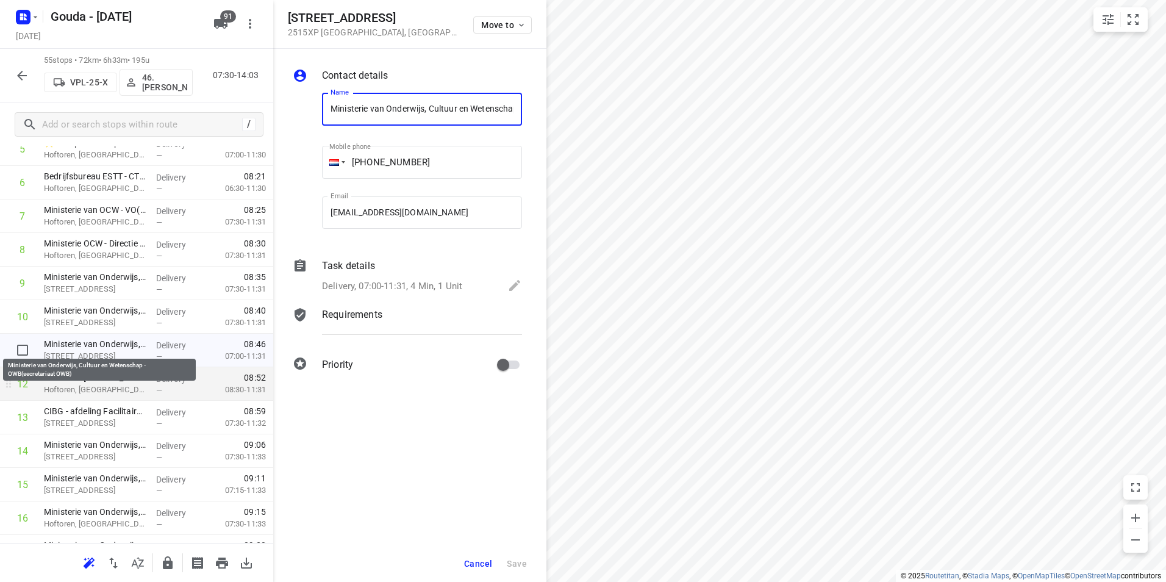
scroll to position [0, 105]
click at [89, 385] on p "Hoftoren, Den Haag" at bounding box center [95, 389] width 102 height 12
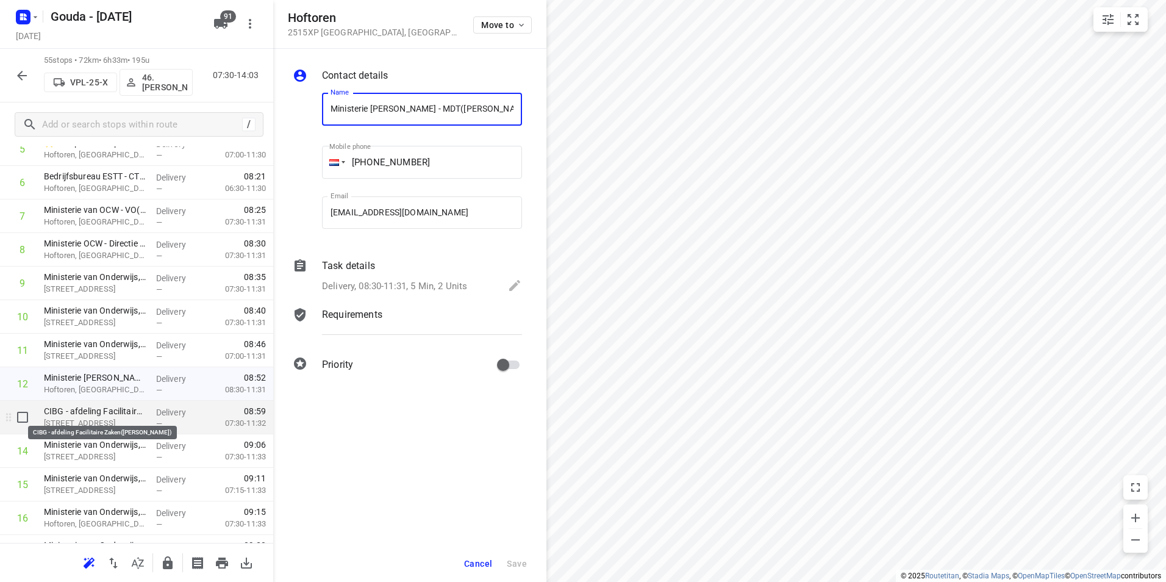
click at [90, 413] on p "CIBG - afdeling Facilitaire Zaken(Sylvia kolk)" at bounding box center [95, 411] width 102 height 12
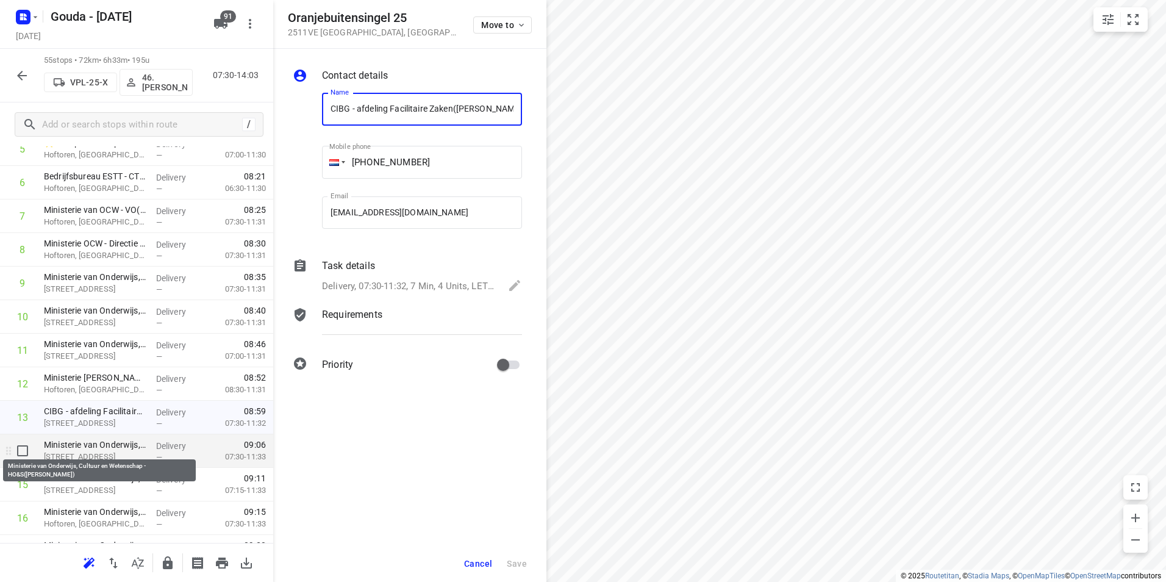
scroll to position [305, 0]
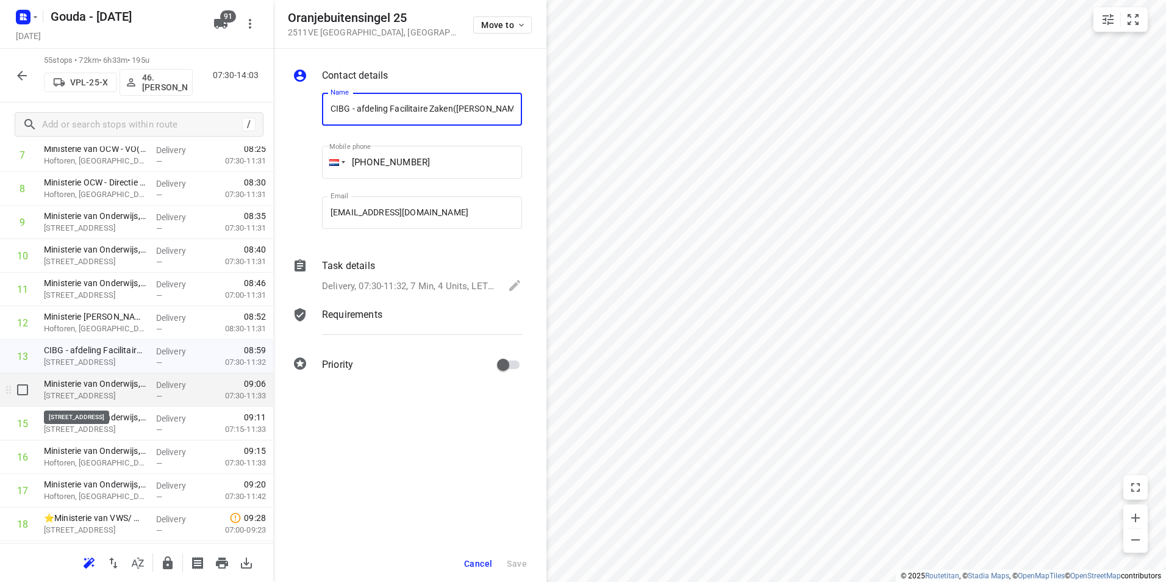
click at [98, 391] on p "Oranjebuitensingel 25, Den Haag" at bounding box center [95, 396] width 102 height 12
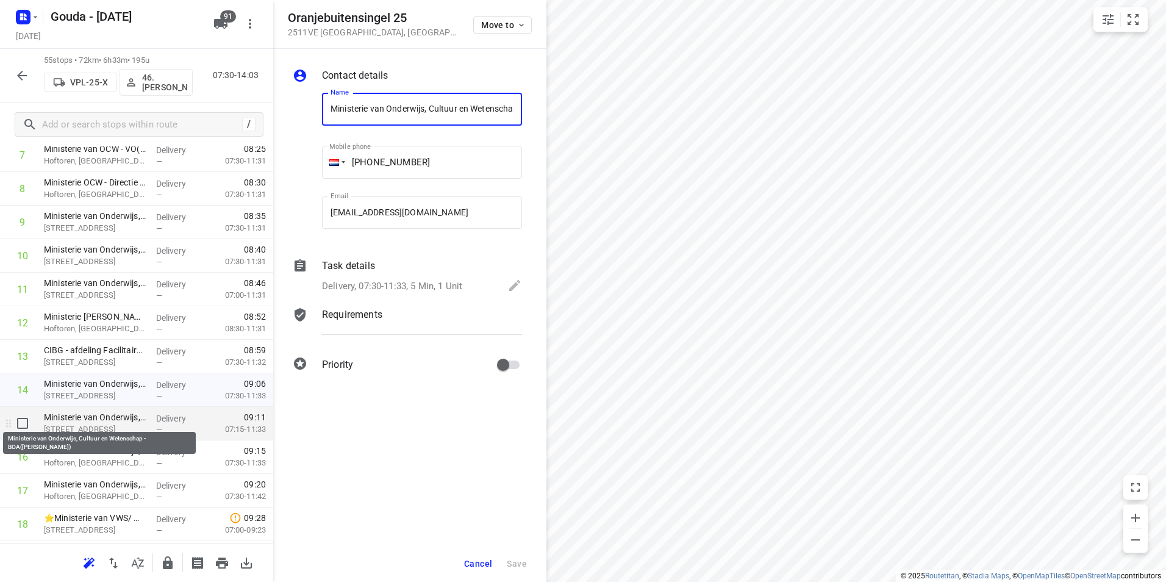
click at [93, 423] on p "Oranjebuitensingel 25, Den Haag" at bounding box center [95, 429] width 102 height 12
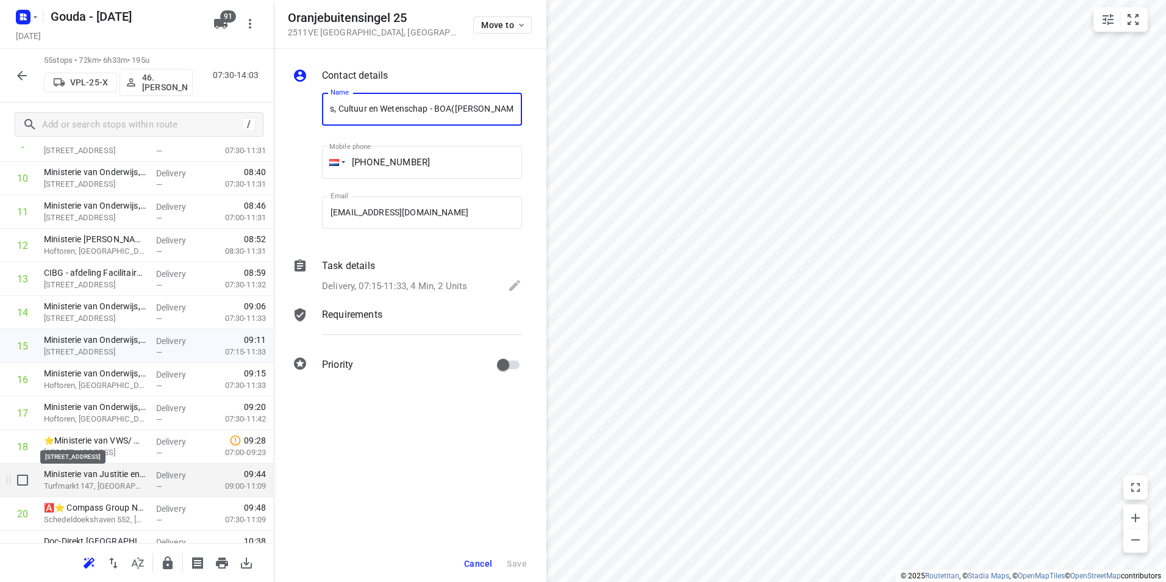
scroll to position [427, 0]
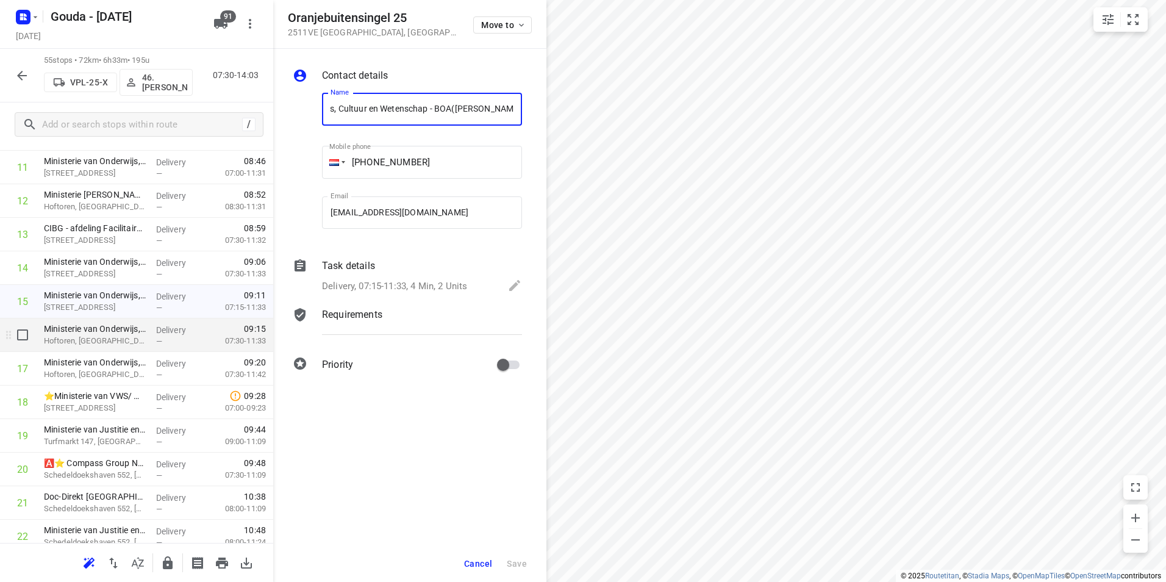
click at [101, 335] on p "Hoftoren, Den Haag" at bounding box center [95, 341] width 102 height 12
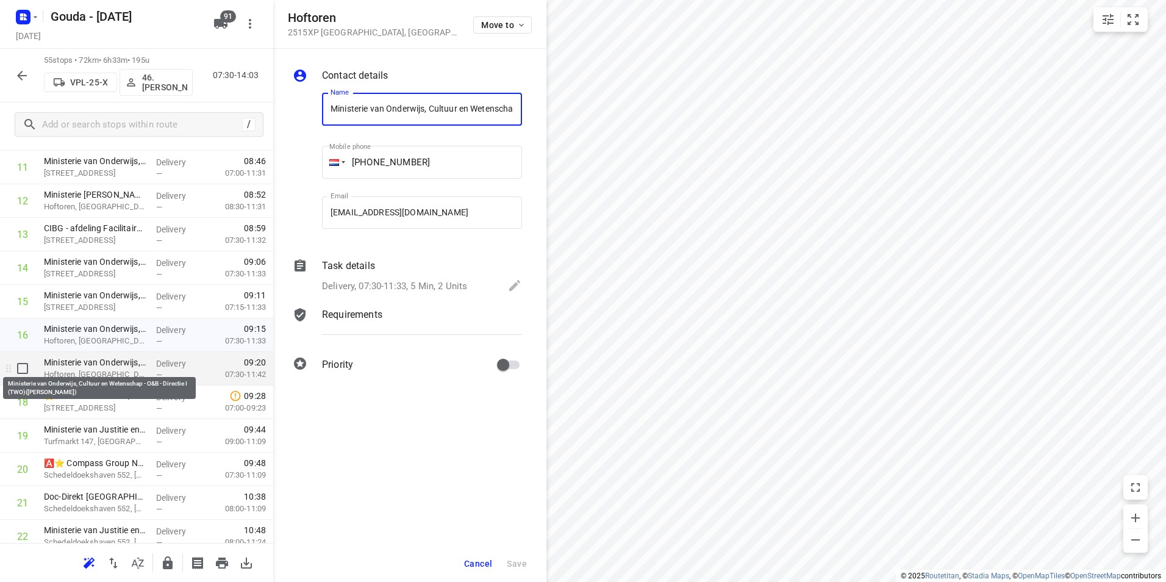
scroll to position [0, 90]
click at [98, 364] on p "Ministerie van Onderwijs, Cultuur en Wetenschap - O&B - Directie I (TWO)(Sabrin…" at bounding box center [95, 362] width 102 height 12
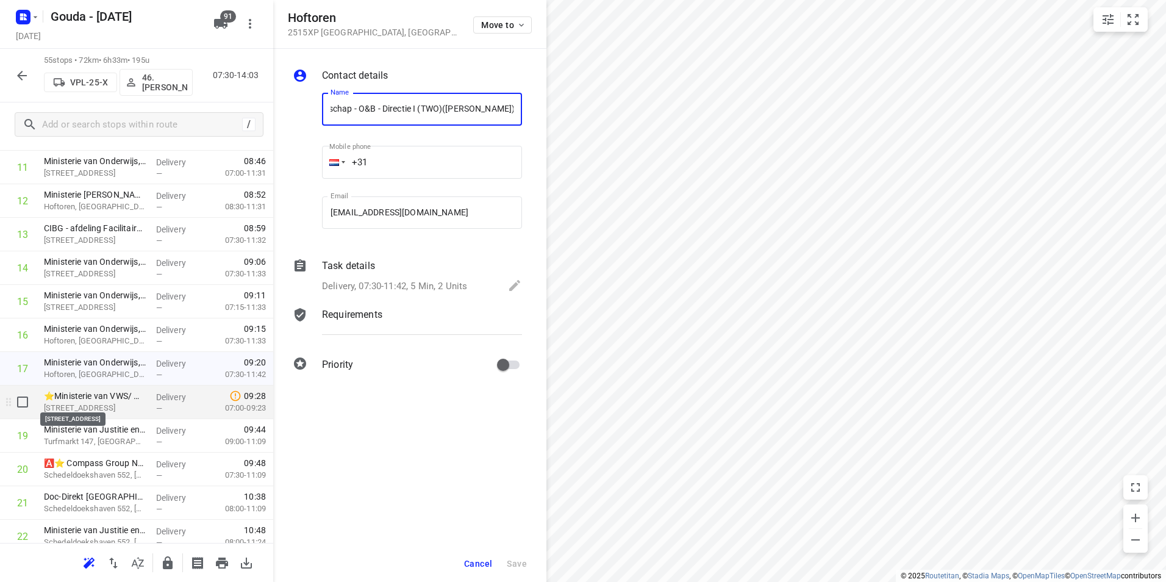
scroll to position [549, 0]
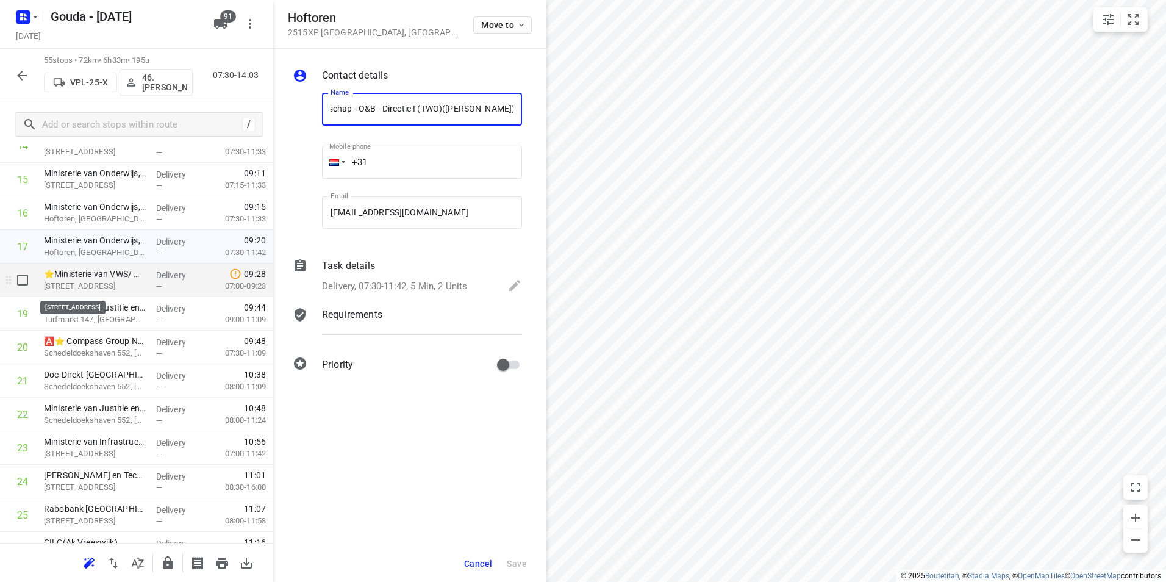
click at [102, 279] on p "⭐Ministerie van VWS/ Ministerie van BZ(Astrid den Otter)" at bounding box center [95, 274] width 102 height 12
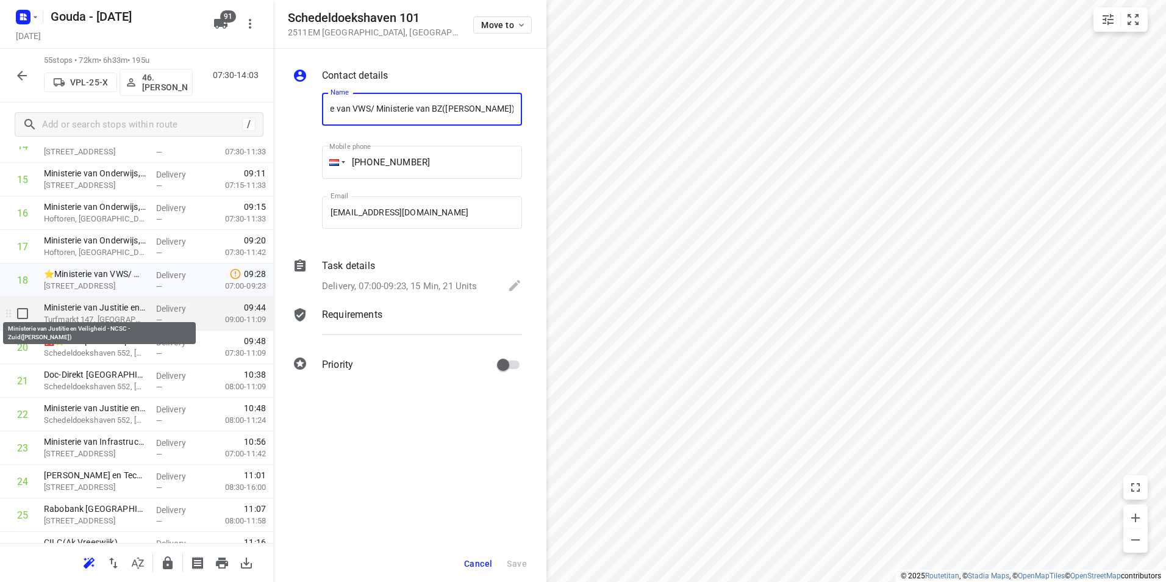
click at [109, 308] on p "Ministerie van Justitie en Veiligheid - NCSC - Zuid(Shylina Reuling)" at bounding box center [95, 307] width 102 height 12
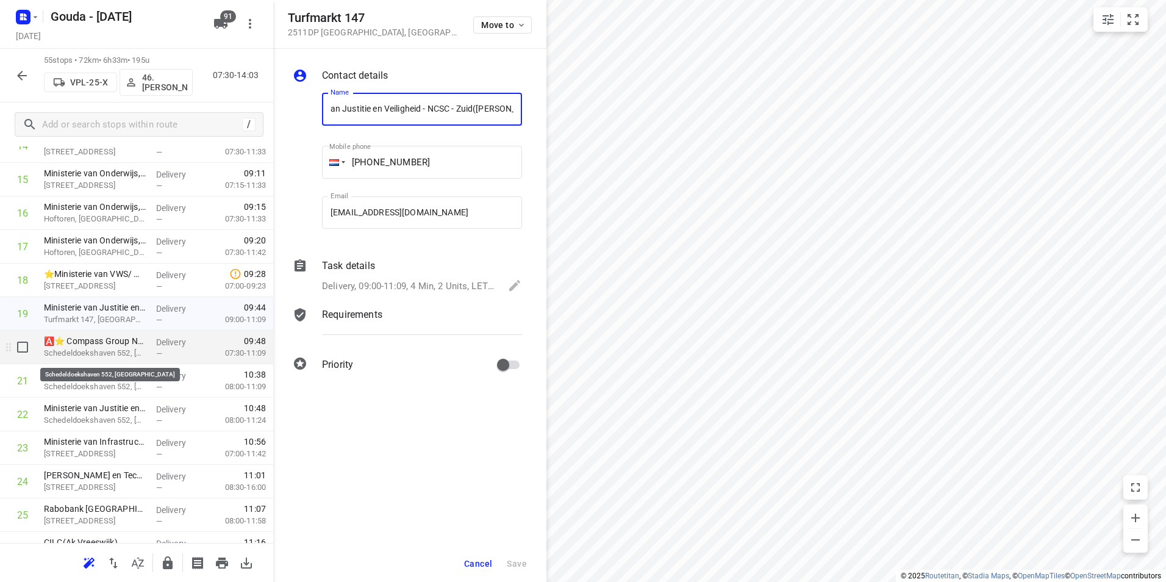
click at [112, 349] on p "Schedeldoekshaven 552, Den Haag" at bounding box center [95, 353] width 102 height 12
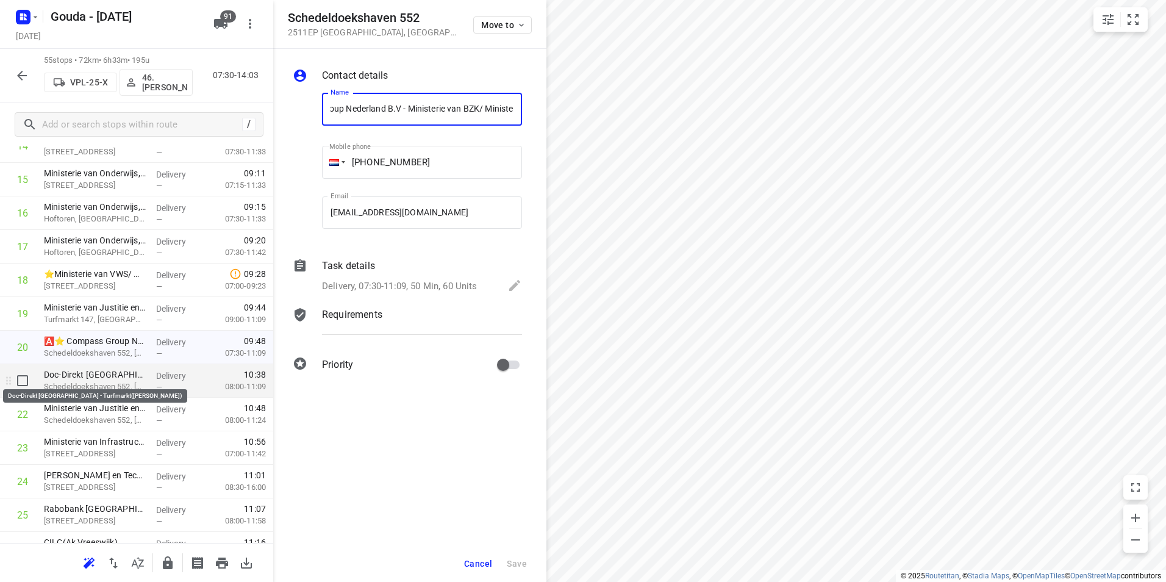
click at [111, 376] on p "Doc-Direkt Den Haag - Turfmarkt(Chandra Gangaram Panday-Manniesing)" at bounding box center [95, 374] width 102 height 12
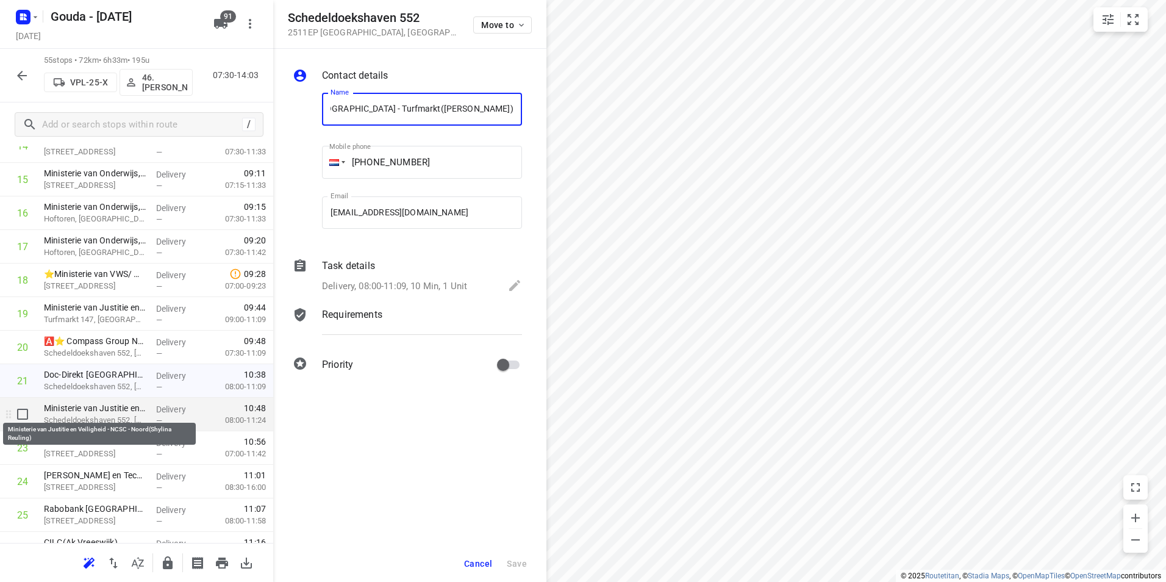
click at [105, 410] on p "Ministerie van Justitie en Veiligheid - NCSC - Noord(Shylina Reuling)" at bounding box center [95, 408] width 102 height 12
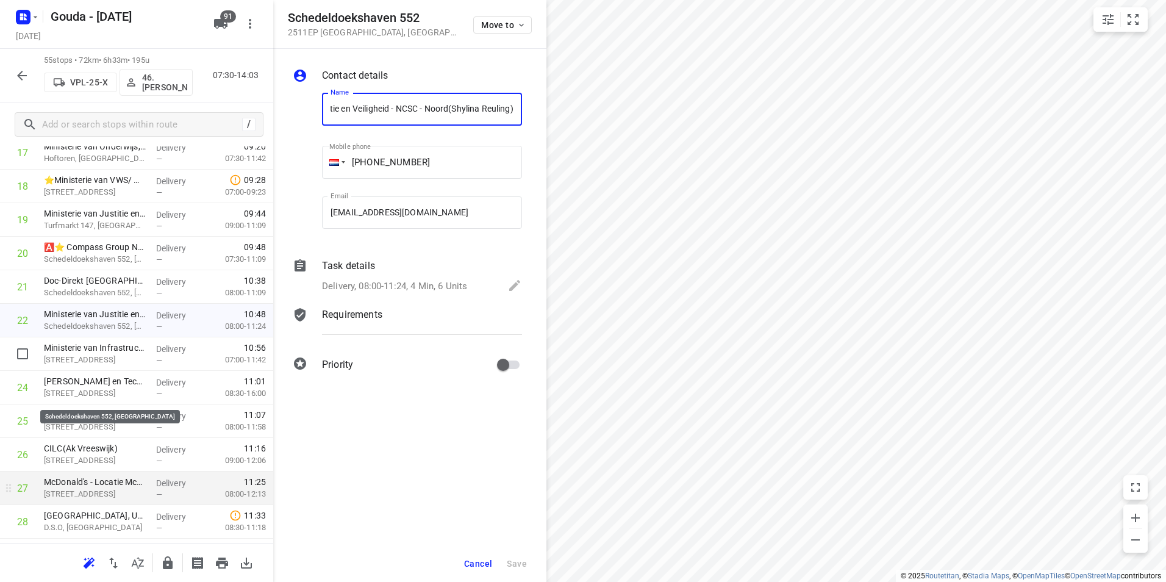
scroll to position [732, 0]
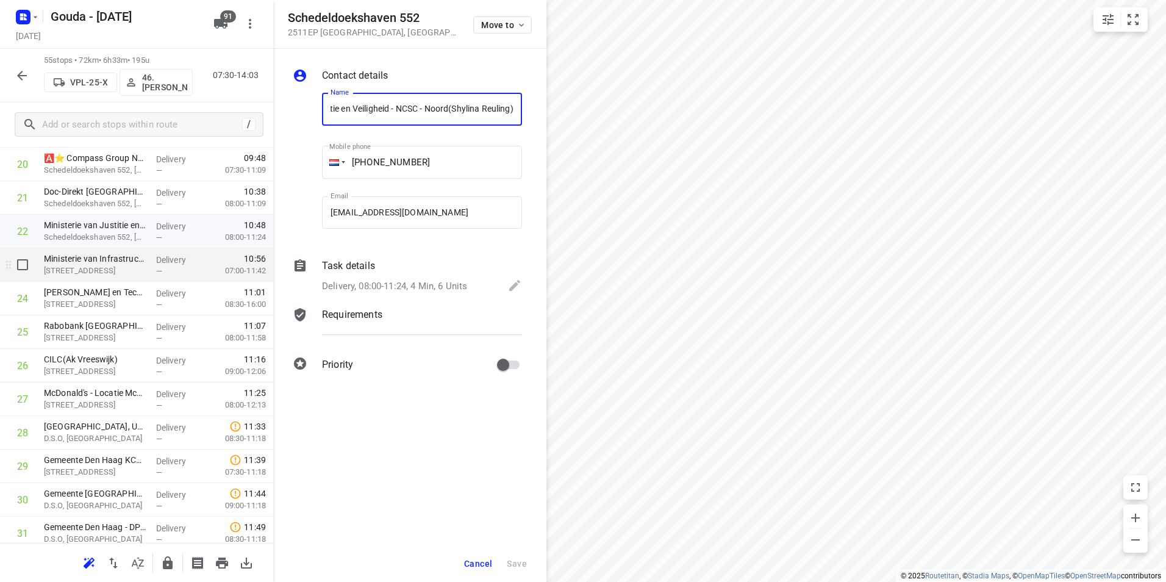
click at [98, 266] on p "[STREET_ADDRESS]" at bounding box center [95, 271] width 102 height 12
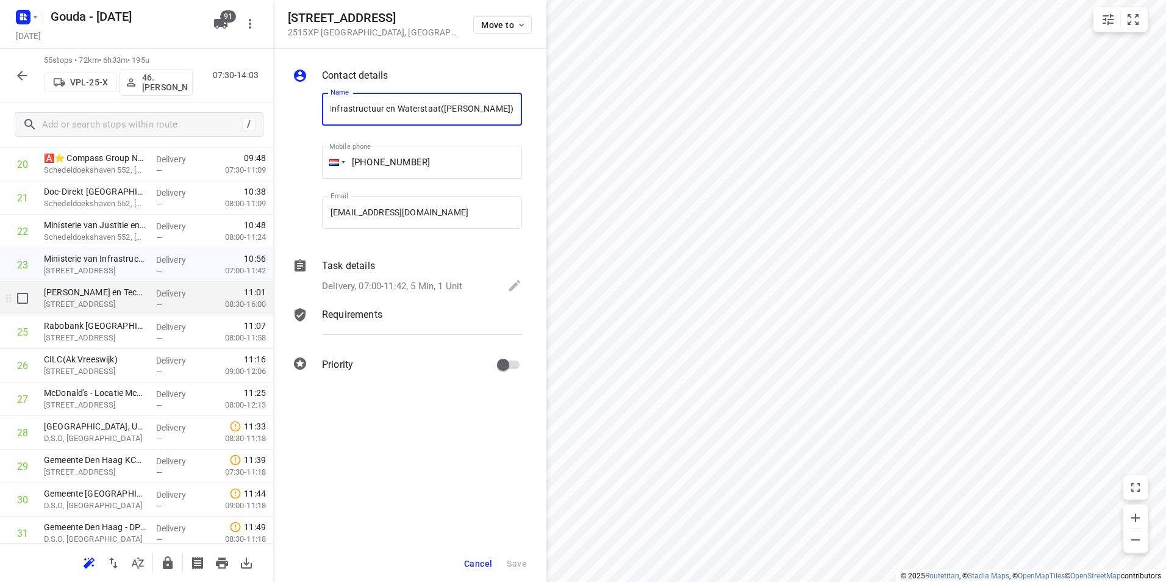
click at [93, 307] on p "[STREET_ADDRESS]" at bounding box center [95, 304] width 102 height 12
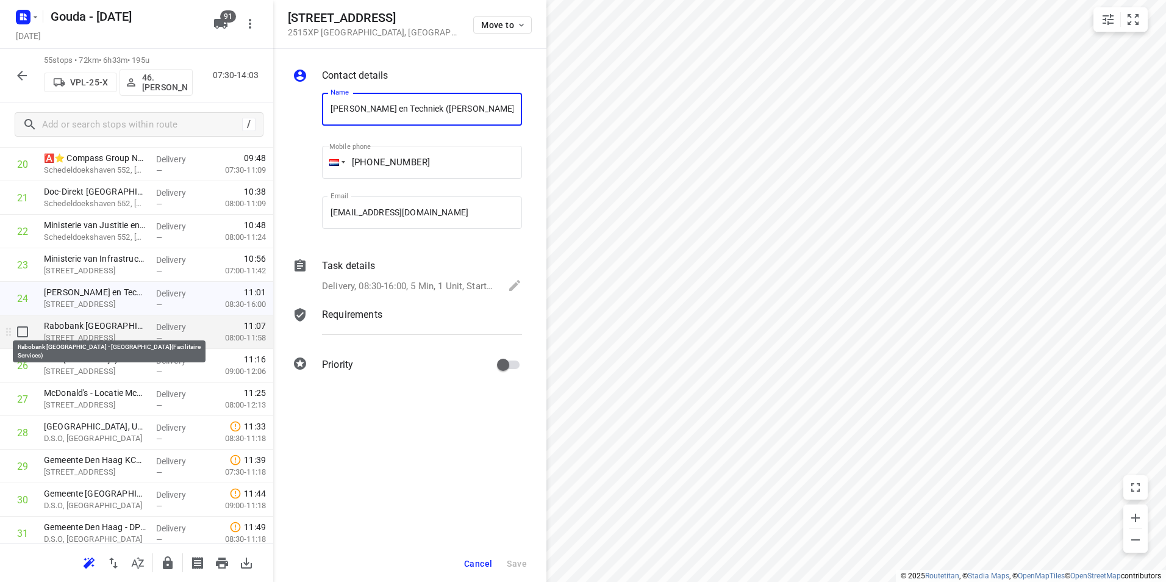
click at [91, 327] on p "Rabobank Zuid Holland - Den Haag(Facilitaire Services)" at bounding box center [95, 325] width 102 height 12
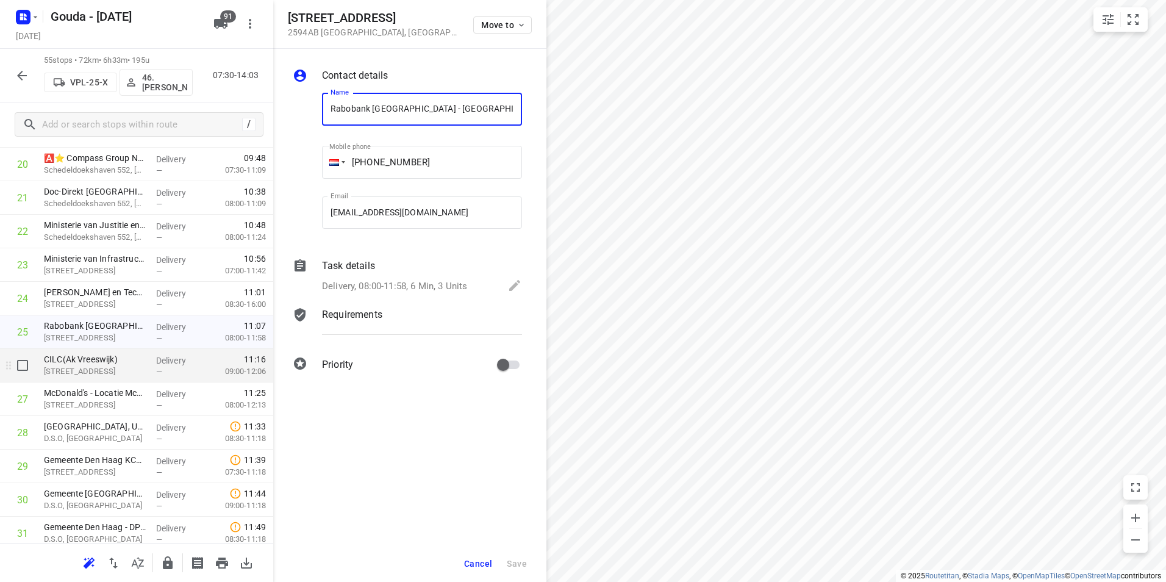
click at [94, 363] on p "CILC(Ak Vreeswijk)" at bounding box center [95, 359] width 102 height 12
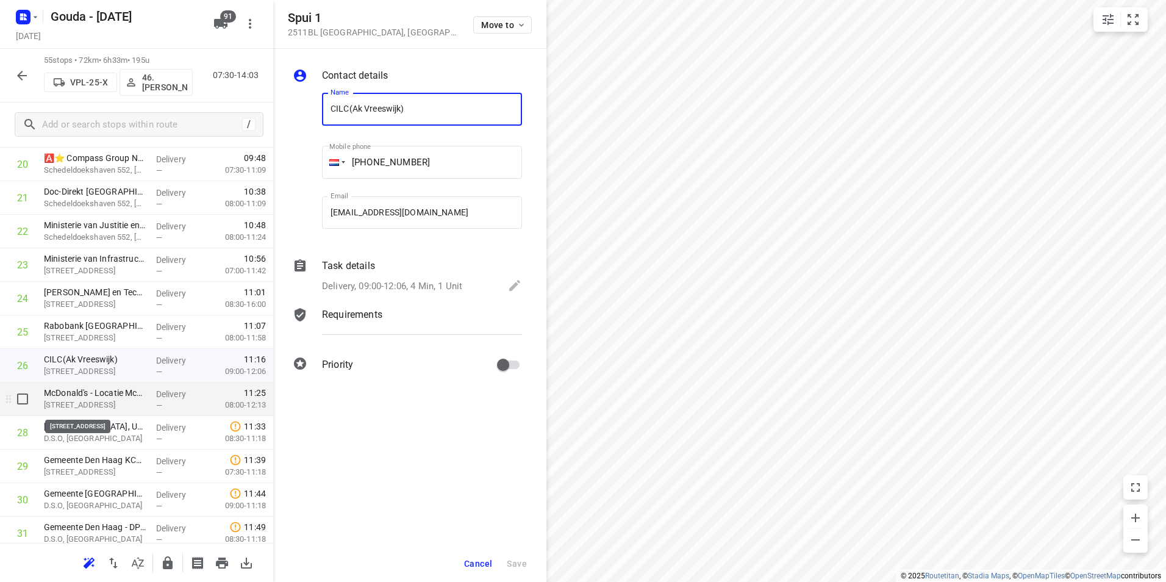
drag, startPoint x: 96, startPoint y: 399, endPoint x: 94, endPoint y: 408, distance: 9.5
click at [96, 399] on p "Grote Marktstraat 60, Den Haag" at bounding box center [95, 405] width 102 height 12
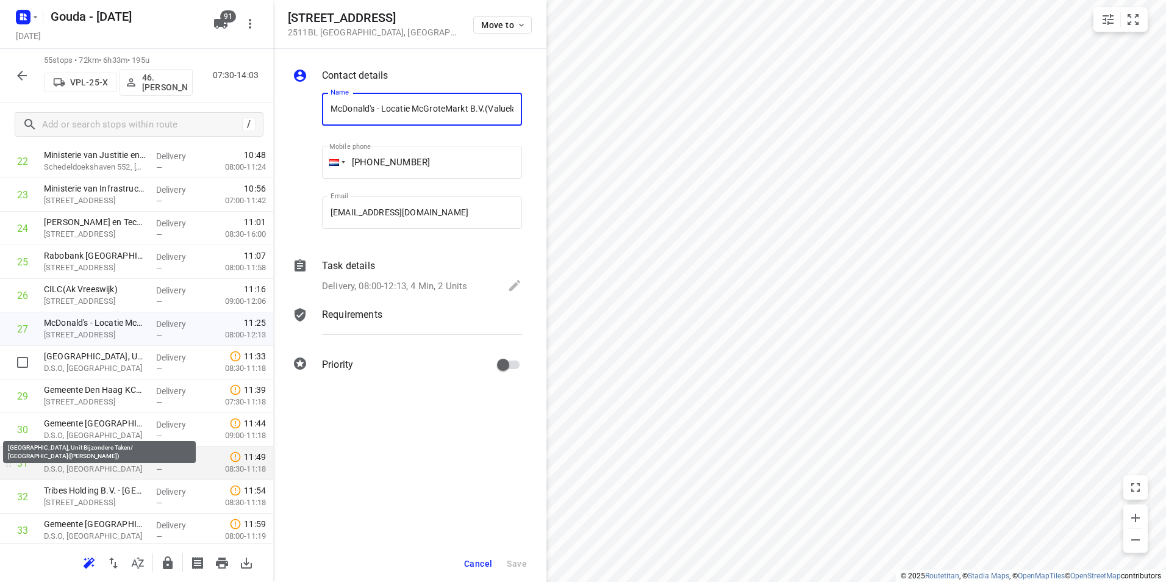
scroll to position [853, 0]
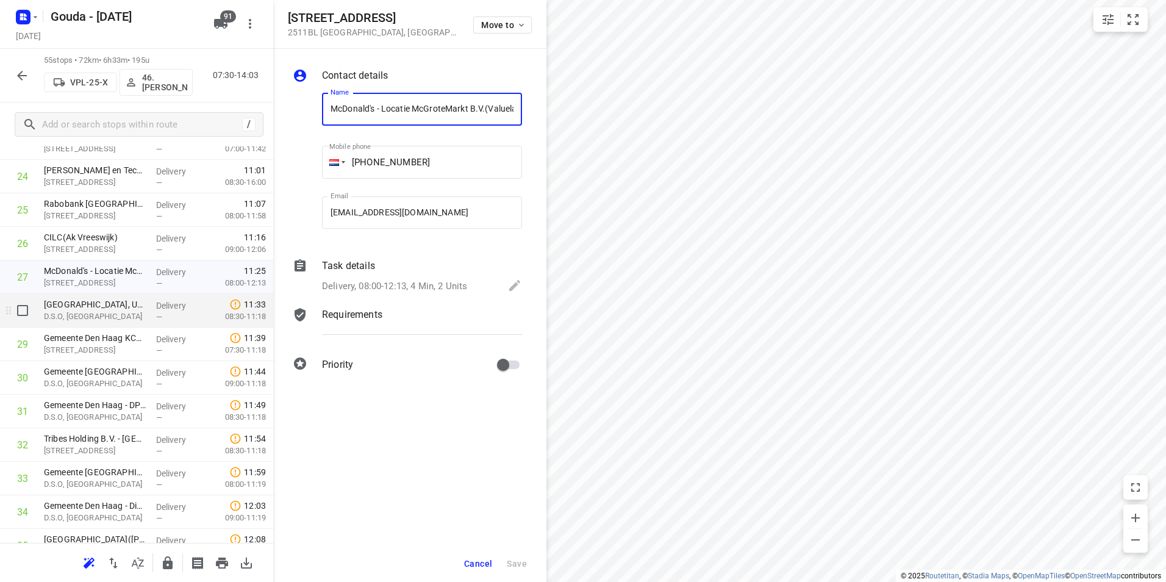
click at [99, 311] on p "D.S.O, Den Haag" at bounding box center [95, 316] width 102 height 12
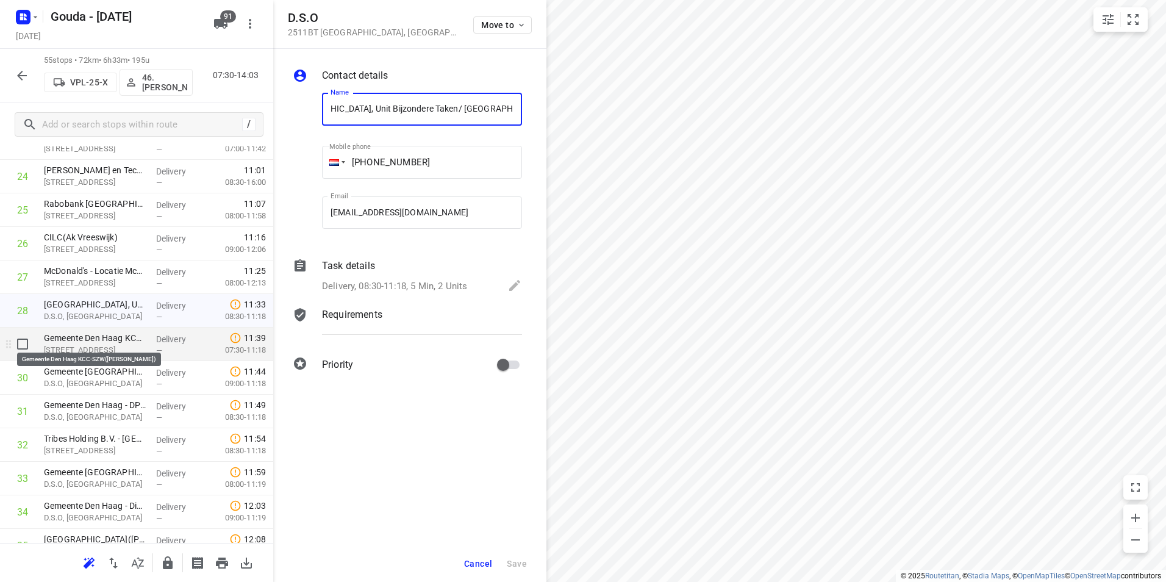
click at [94, 353] on p "Kalvermarkt 5, Den Haag" at bounding box center [95, 350] width 102 height 12
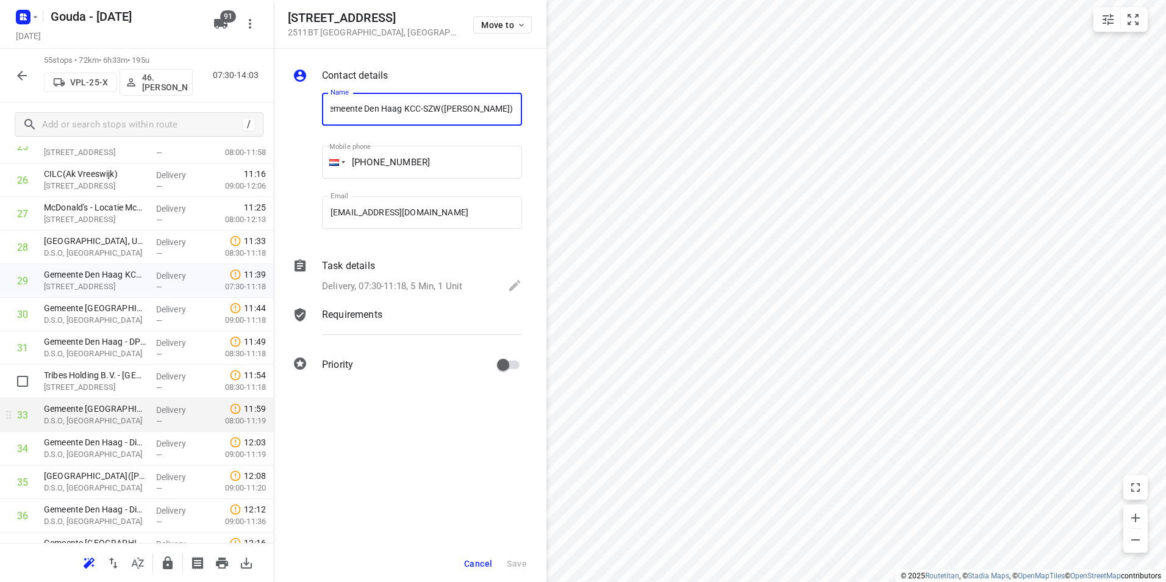
scroll to position [975, 0]
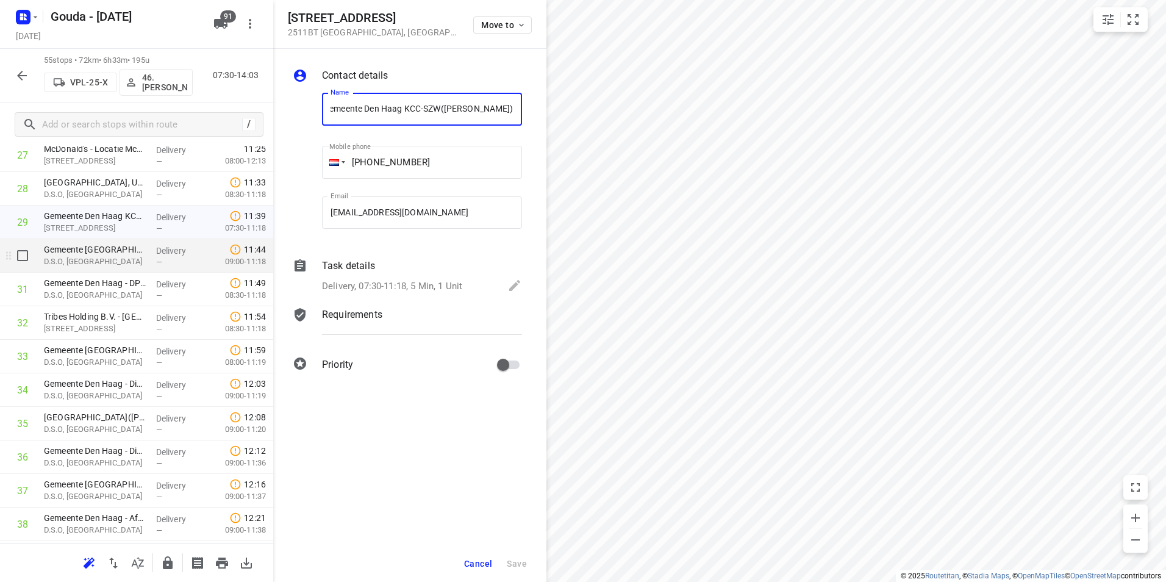
click at [95, 256] on p "D.S.O, Den Haag" at bounding box center [95, 261] width 102 height 12
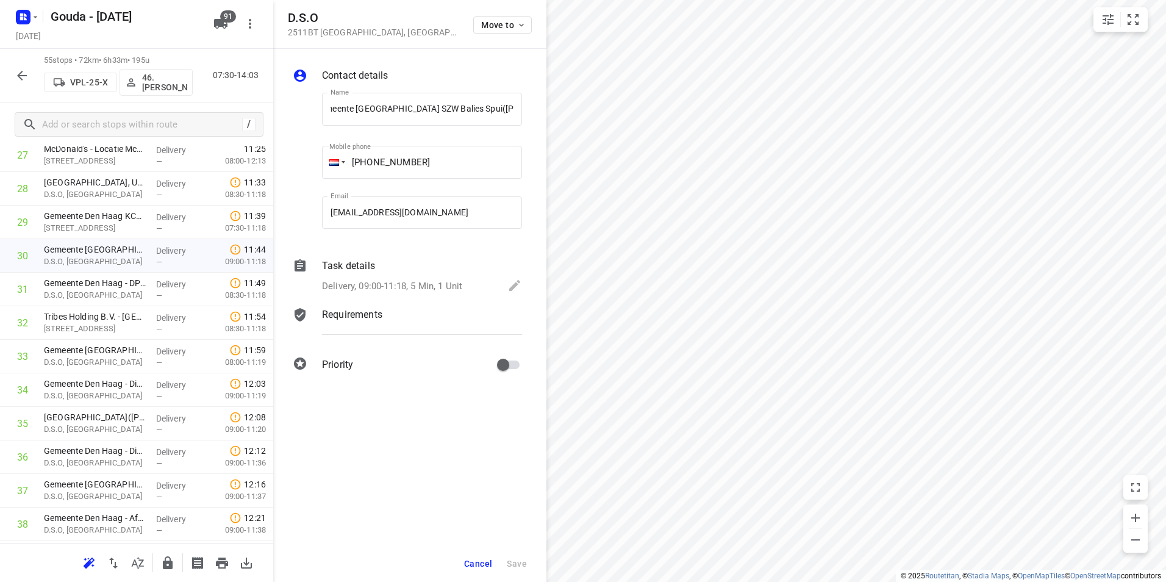
scroll to position [0, 0]
click at [471, 563] on span "Cancel" at bounding box center [478, 563] width 28 height 10
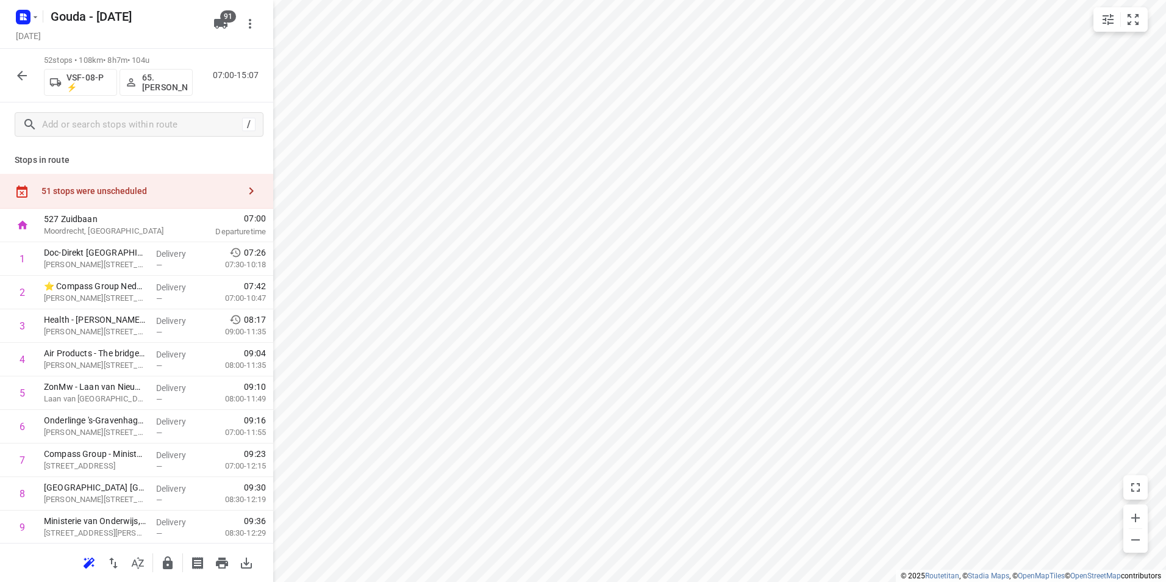
click at [174, 191] on div "51 stops were unscheduled" at bounding box center [140, 191] width 198 height 10
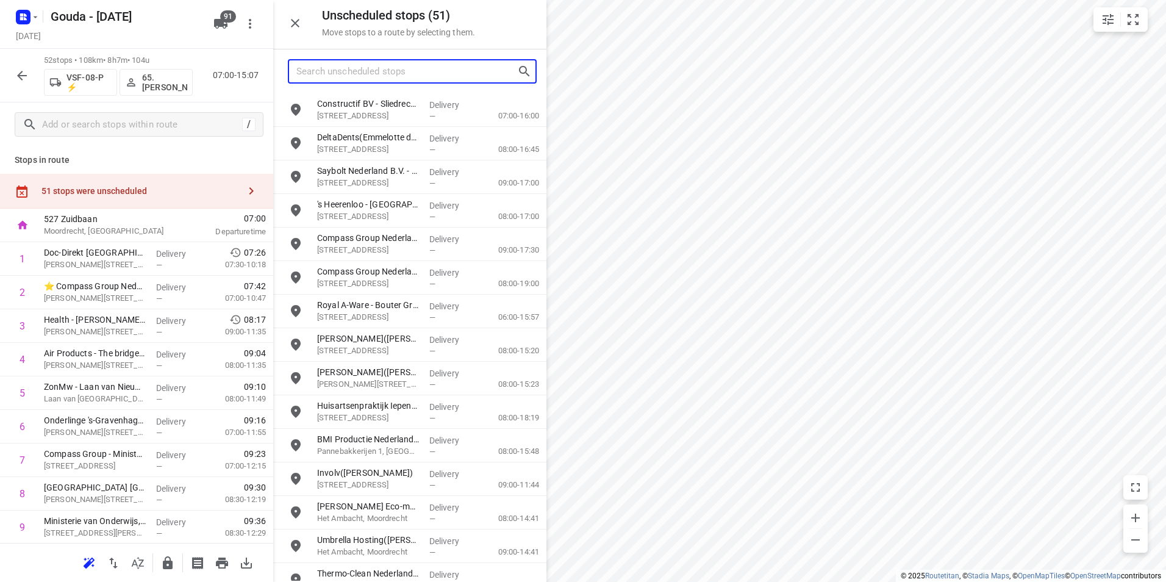
click at [370, 69] on input "Search unscheduled stops" at bounding box center [406, 71] width 221 height 19
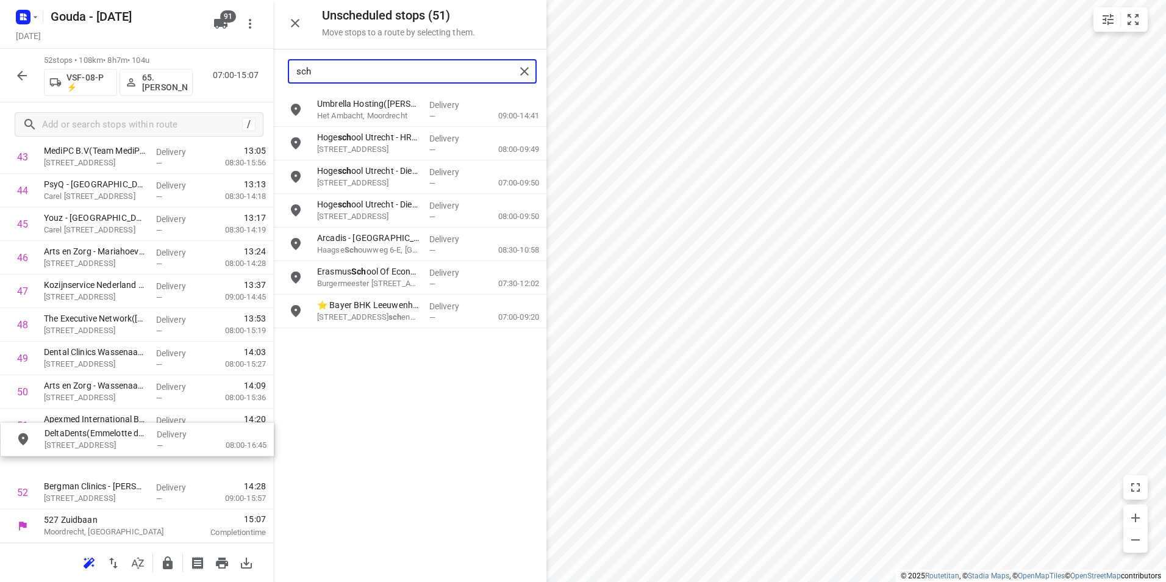
drag, startPoint x: 376, startPoint y: 110, endPoint x: 96, endPoint y: 443, distance: 435.3
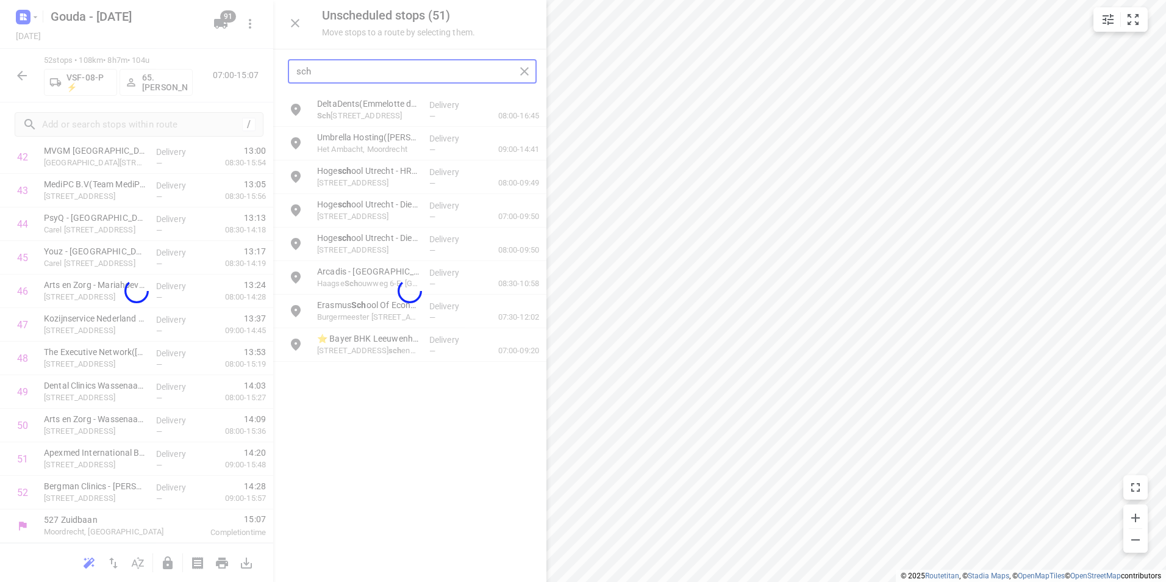
scroll to position [1476, 0]
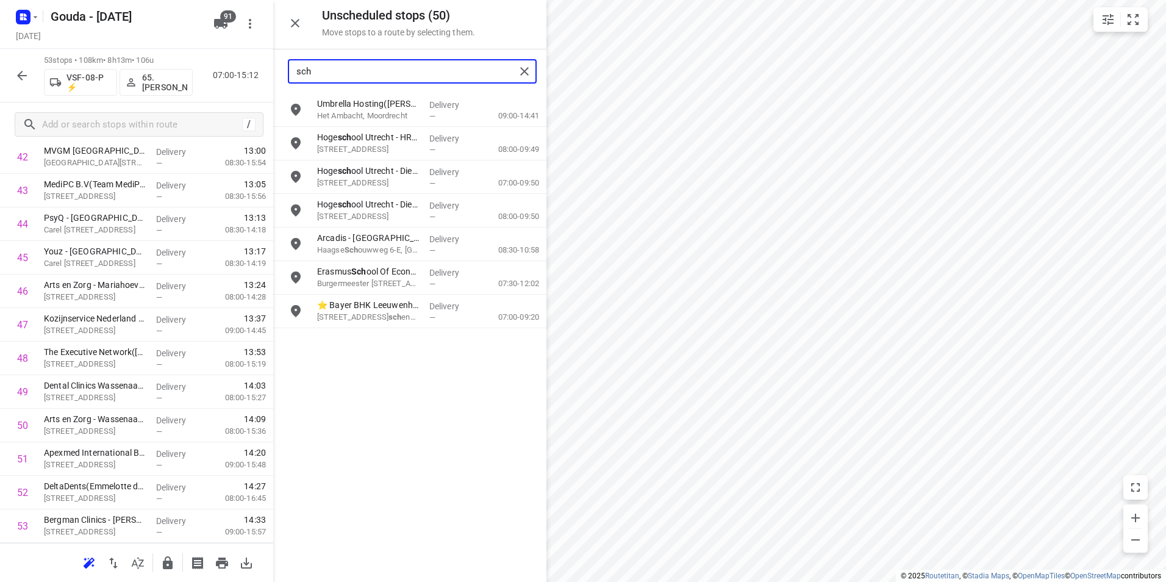
drag, startPoint x: 372, startPoint y: 62, endPoint x: 297, endPoint y: 65, distance: 74.4
click at [297, 65] on input "sch" at bounding box center [405, 71] width 219 height 19
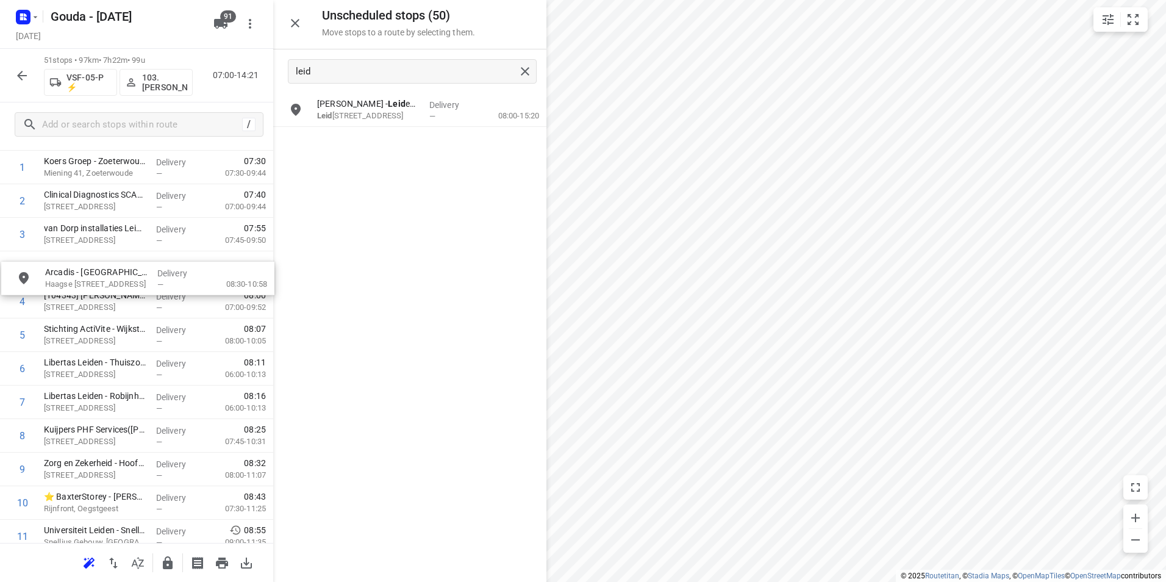
scroll to position [91, 0]
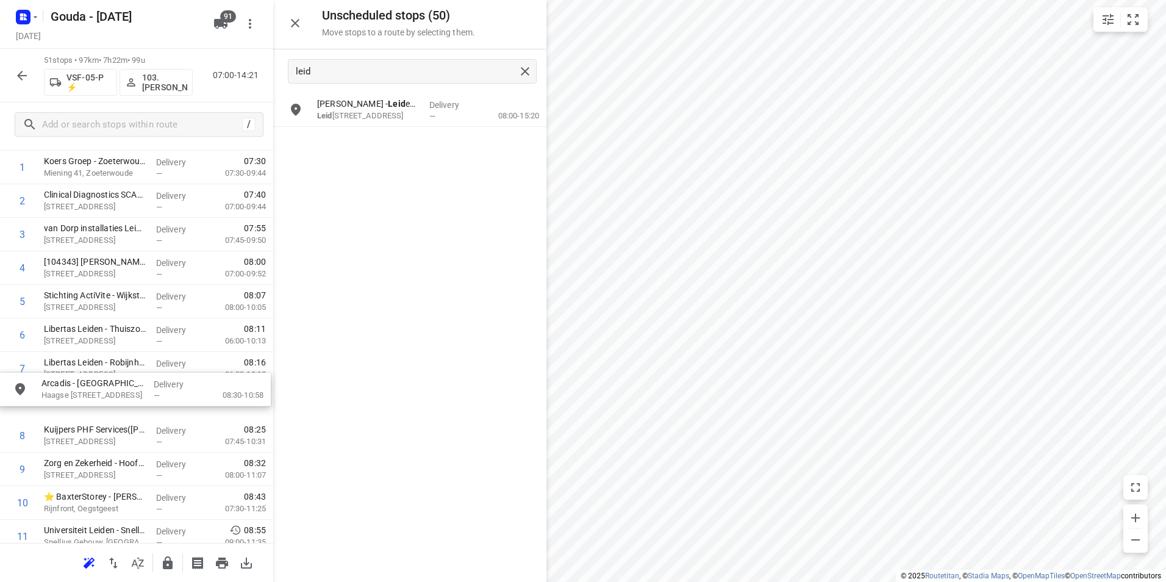
drag, startPoint x: 376, startPoint y: 152, endPoint x: 95, endPoint y: 410, distance: 381.4
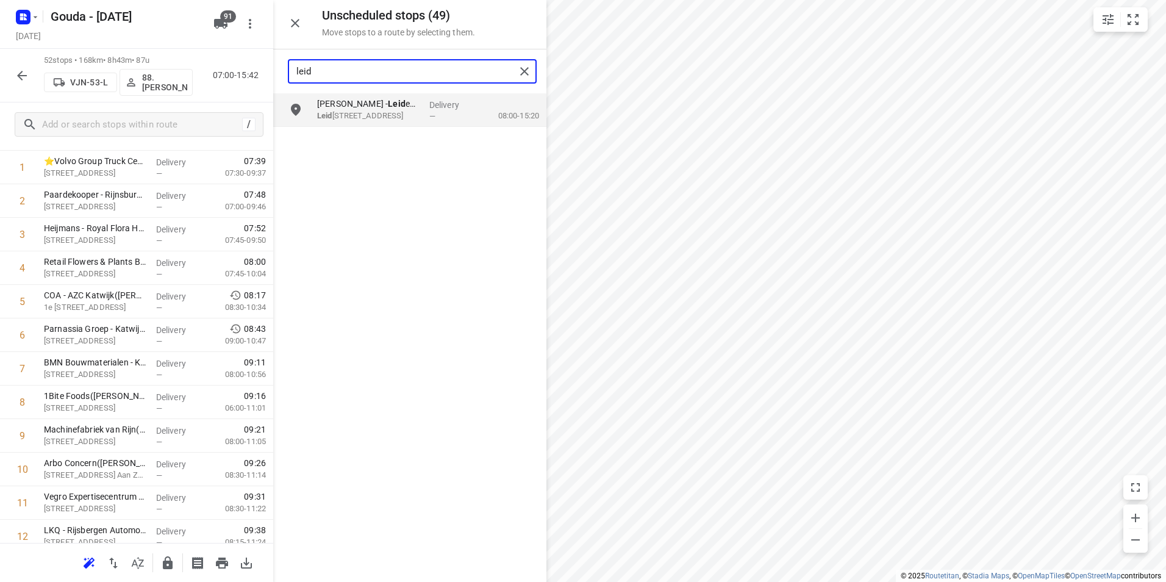
drag, startPoint x: 362, startPoint y: 69, endPoint x: 262, endPoint y: 73, distance: 100.7
click at [263, 73] on div "Unscheduled stops ( 49 ) Move stops to a route by selecting them. leid Arie Blo…" at bounding box center [136, 291] width 273 height 582
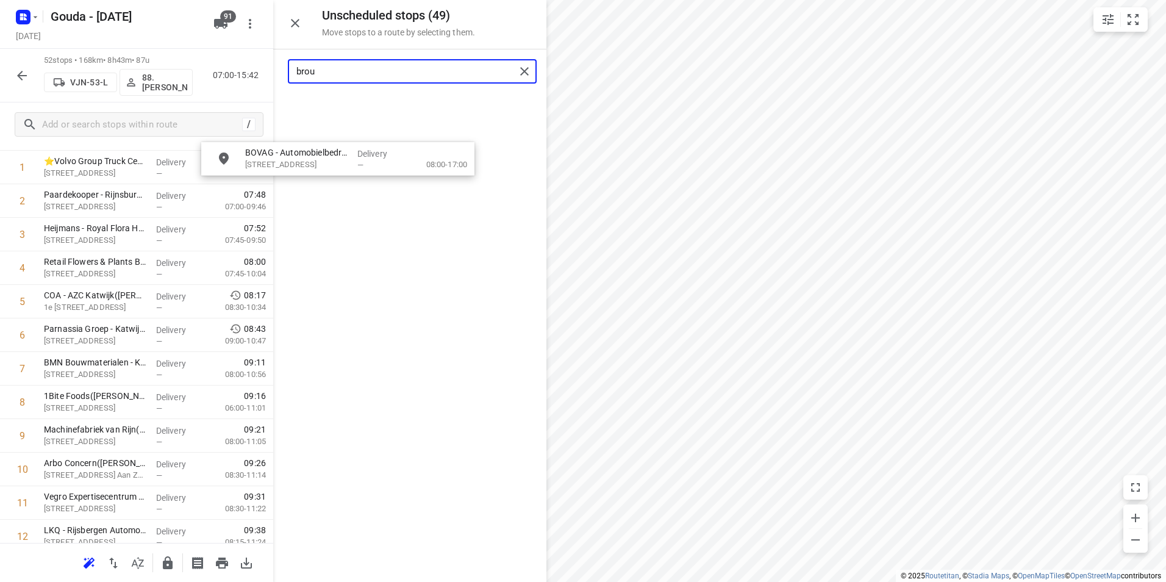
scroll to position [84, 0]
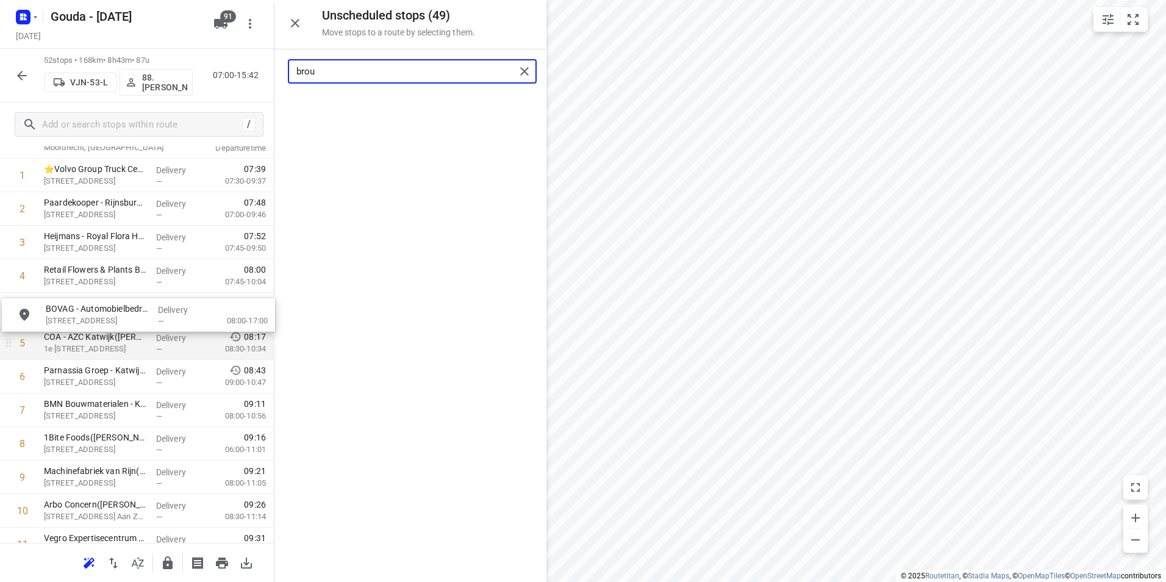
drag, startPoint x: 373, startPoint y: 121, endPoint x: 90, endPoint y: 327, distance: 349.6
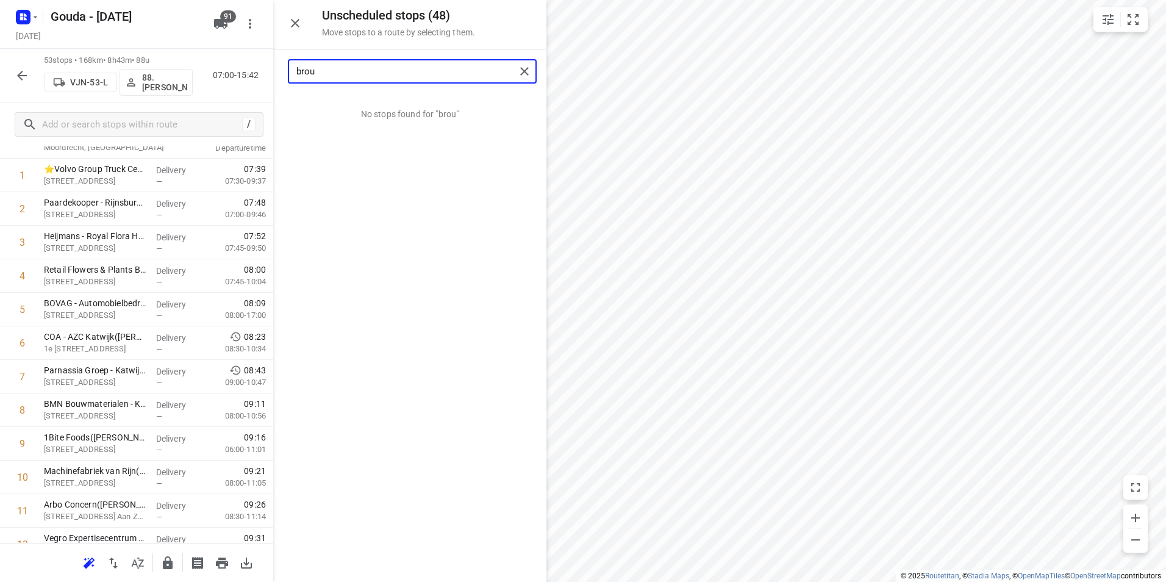
drag, startPoint x: 354, startPoint y: 73, endPoint x: 257, endPoint y: 76, distance: 97.0
click at [252, 76] on div "Unscheduled stops ( 48 ) Move stops to a route by selecting them. brou No stops…" at bounding box center [136, 291] width 273 height 582
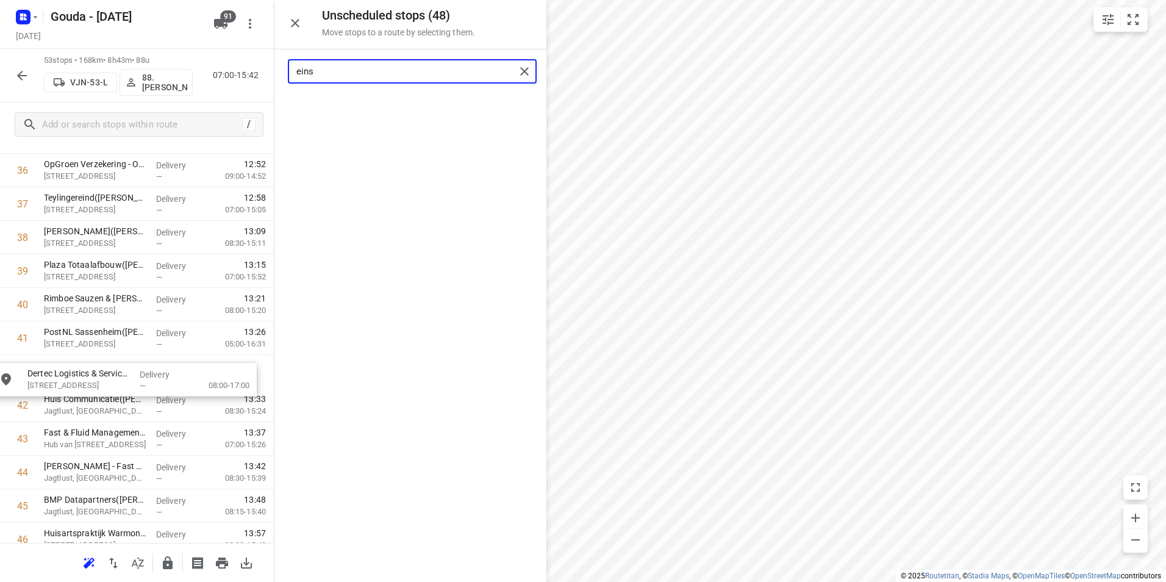
scroll to position [1262, 0]
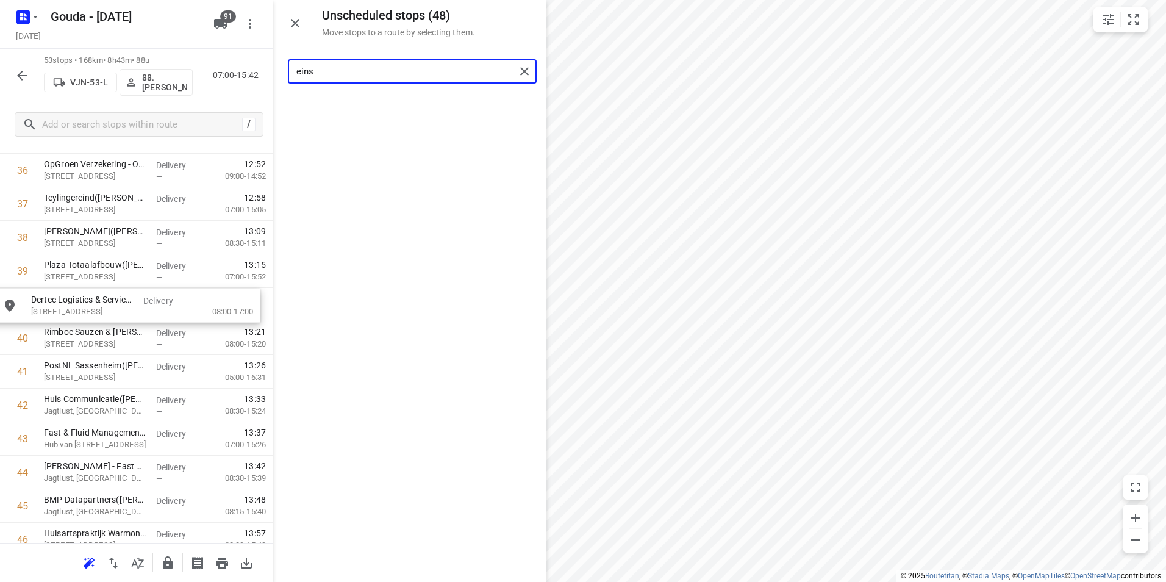
drag, startPoint x: 360, startPoint y: 107, endPoint x: 74, endPoint y: 307, distance: 349.2
drag, startPoint x: 287, startPoint y: 67, endPoint x: 268, endPoint y: 66, distance: 19.5
click at [268, 66] on div "Unscheduled stops ( 47 ) Move stops to a route by selecting them. eins No stops…" at bounding box center [136, 291] width 273 height 582
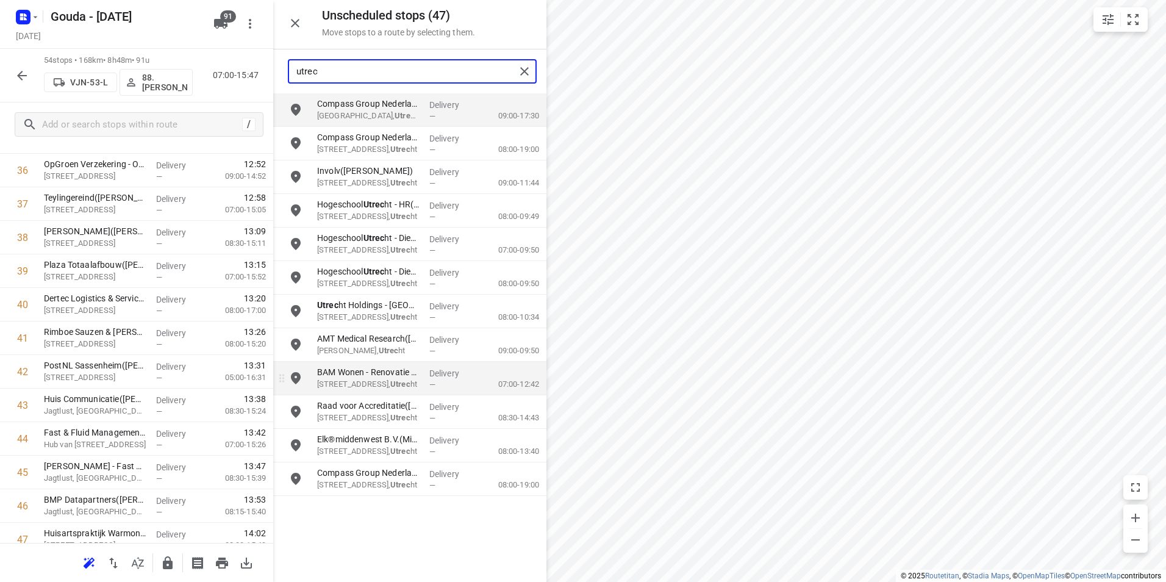
type input "utrec"
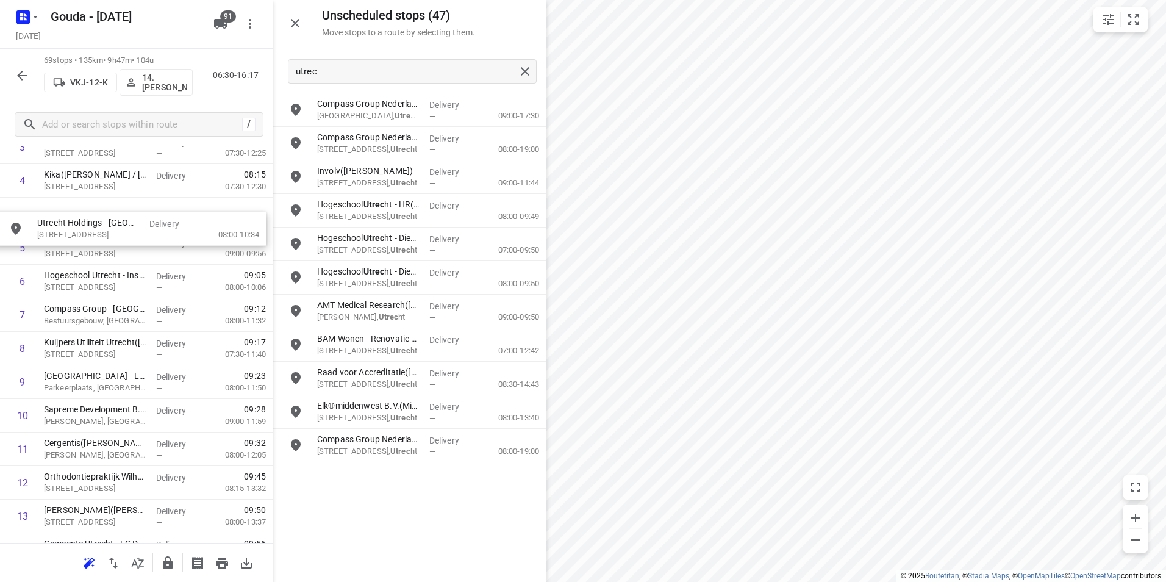
scroll to position [176, 0]
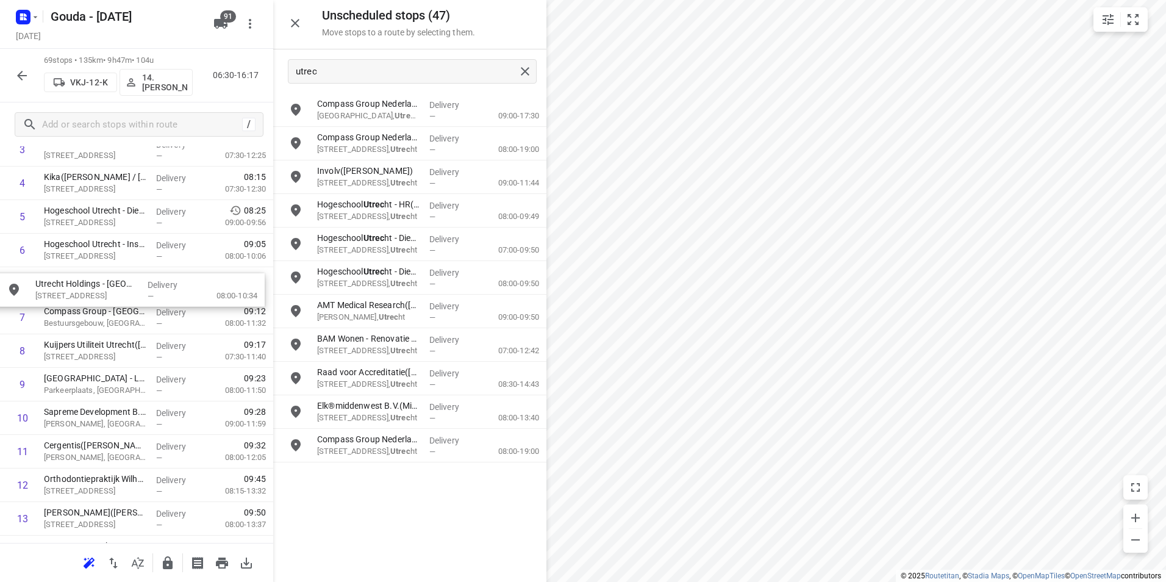
drag, startPoint x: 411, startPoint y: 315, endPoint x: 126, endPoint y: 291, distance: 286.8
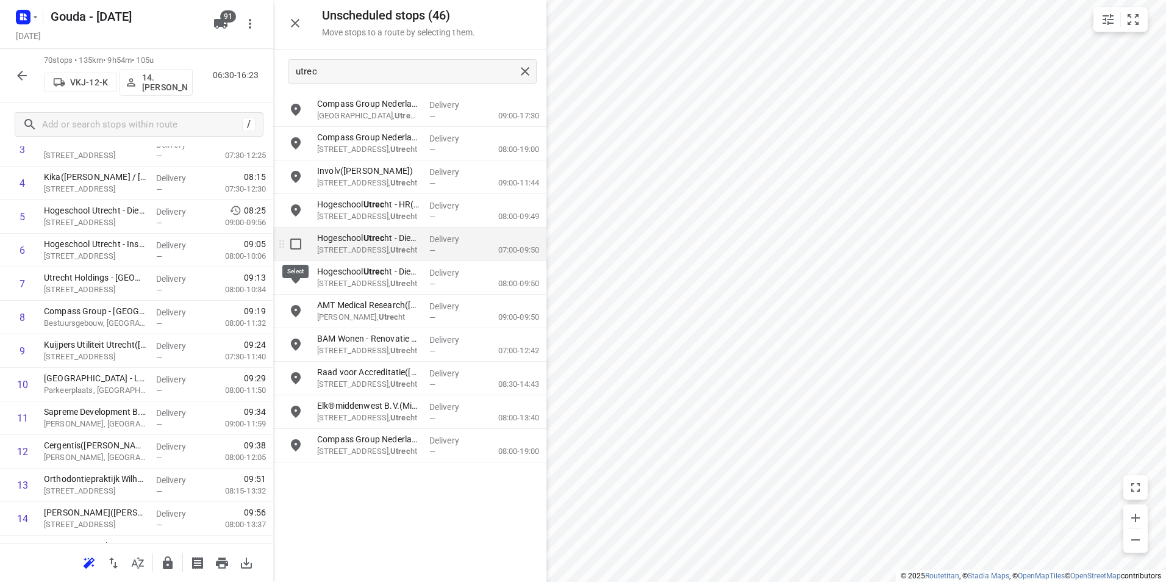
click at [296, 244] on input "grid" at bounding box center [295, 244] width 24 height 24
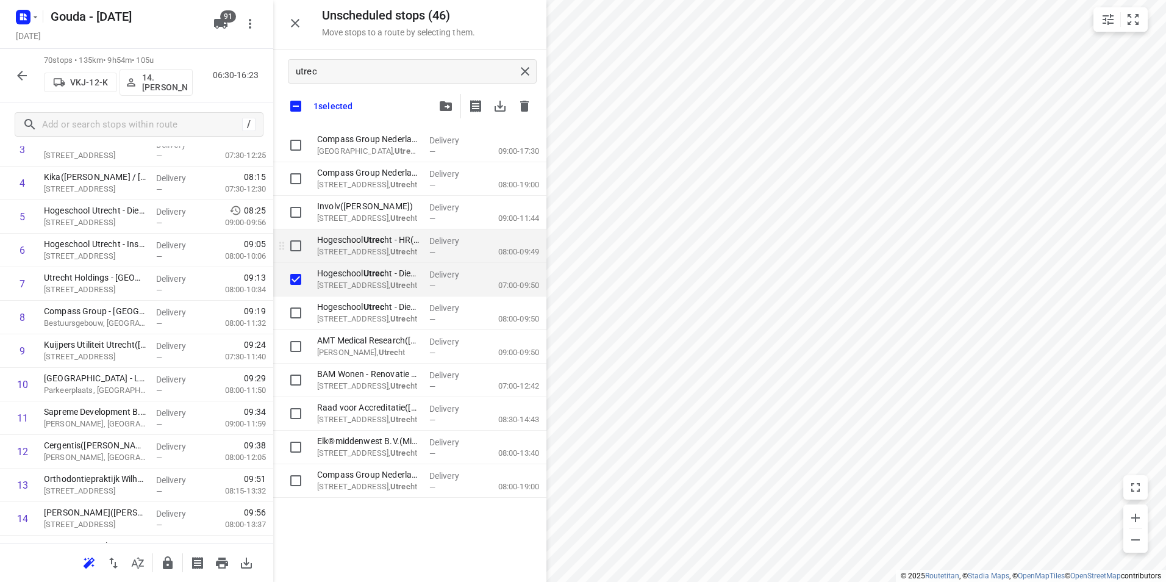
checkbox input "true"
click at [294, 245] on input "grid" at bounding box center [295, 245] width 24 height 24
checkbox input "true"
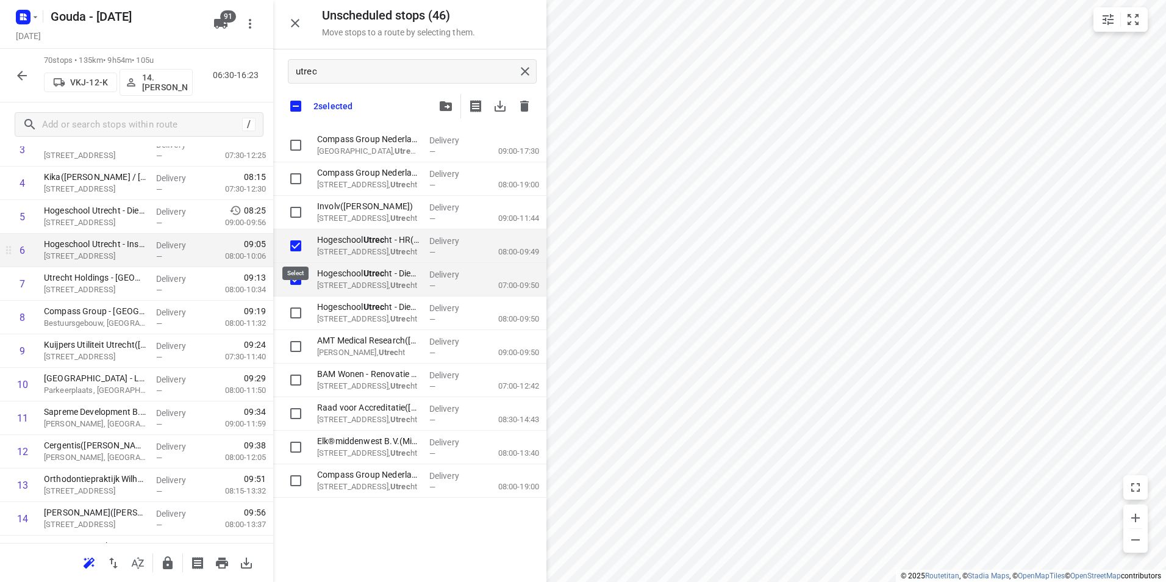
checkbox input "true"
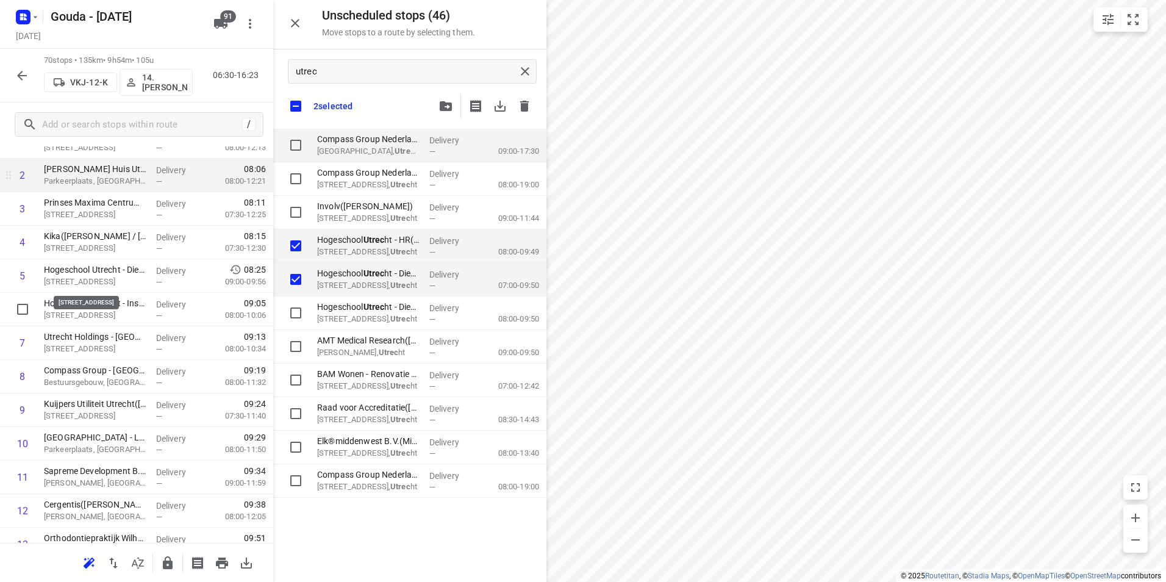
scroll to position [54, 0]
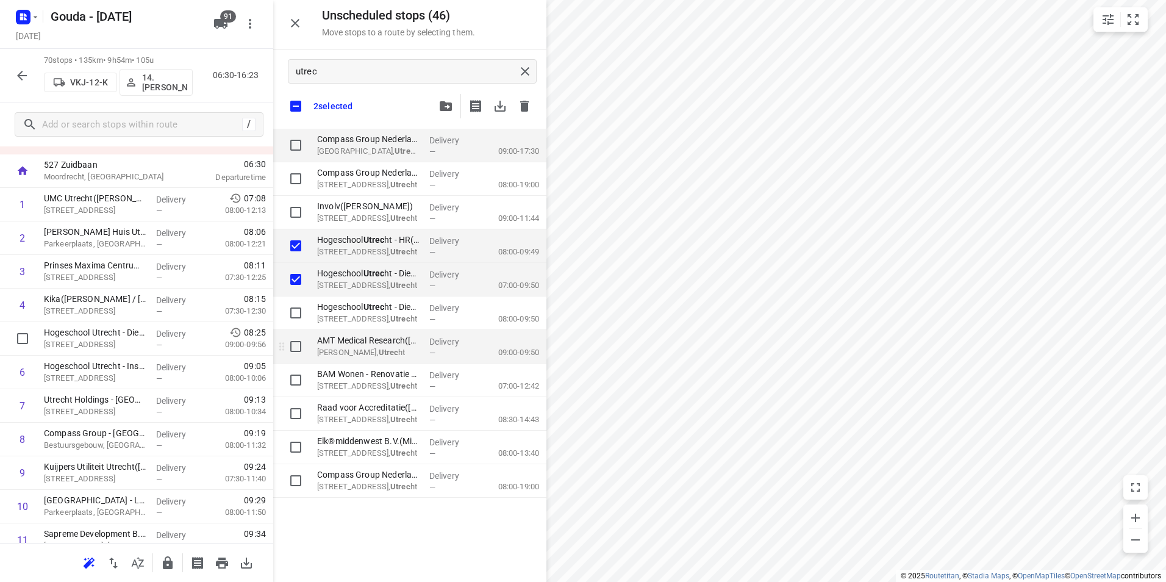
checkbox input "true"
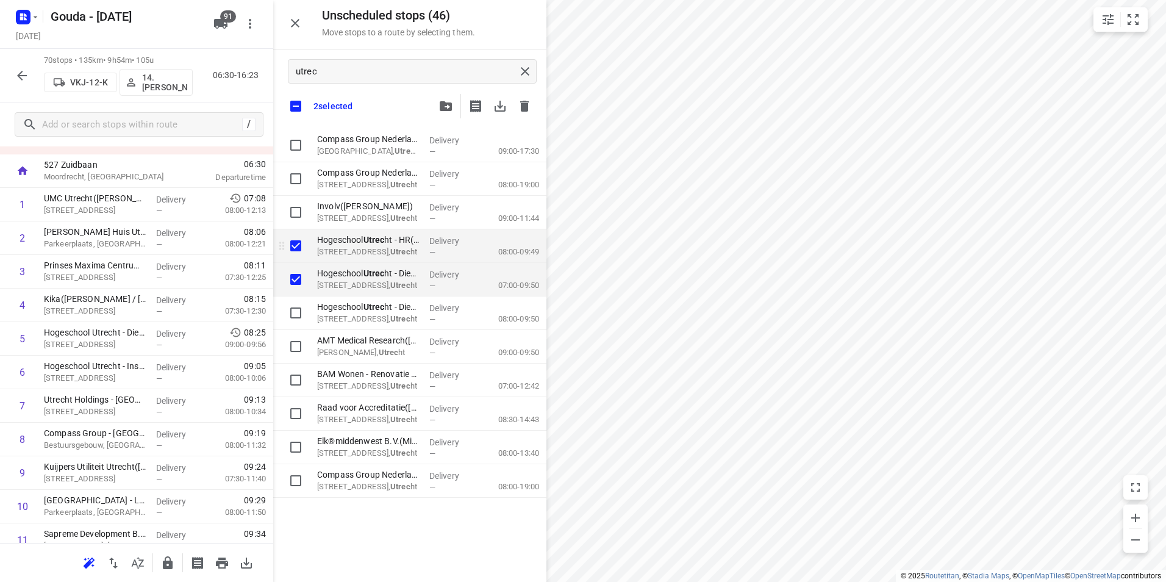
checkbox input "true"
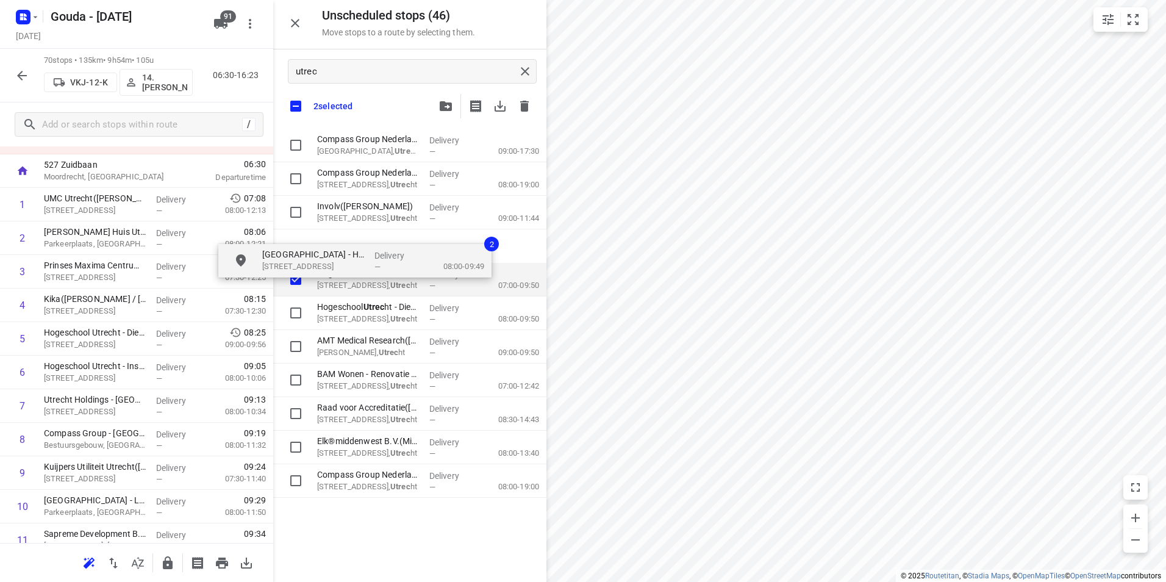
checkbox input "true"
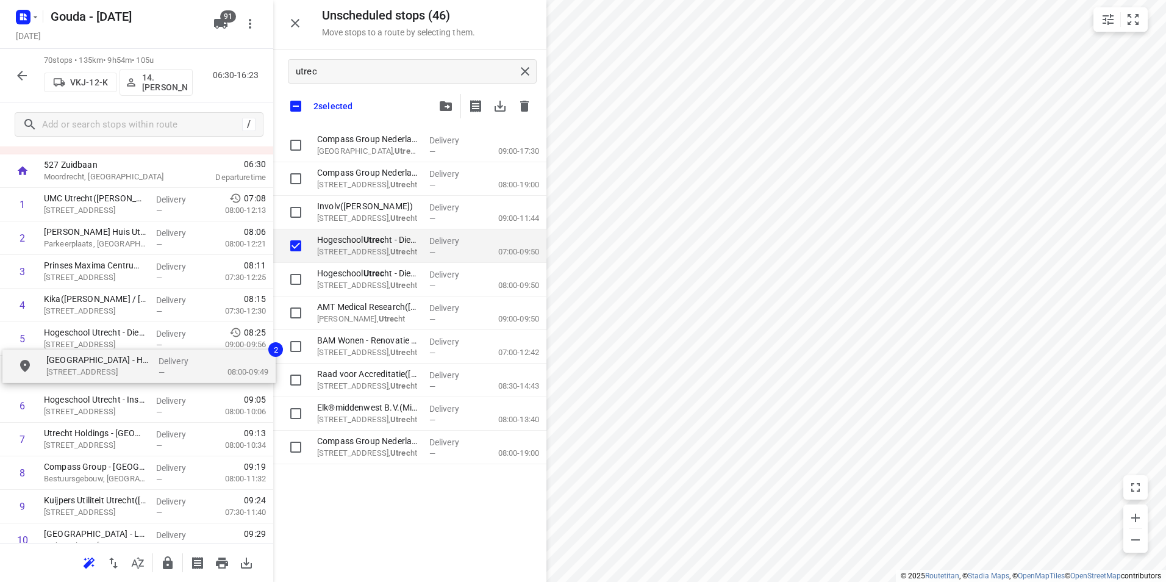
drag, startPoint x: 354, startPoint y: 244, endPoint x: 74, endPoint y: 372, distance: 307.7
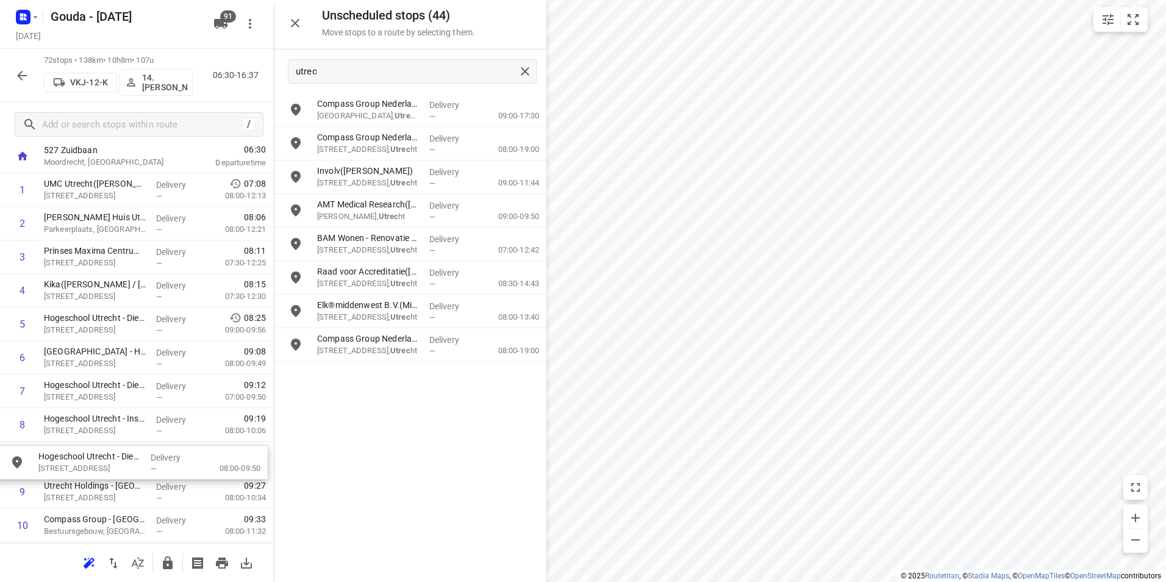
scroll to position [70, 0]
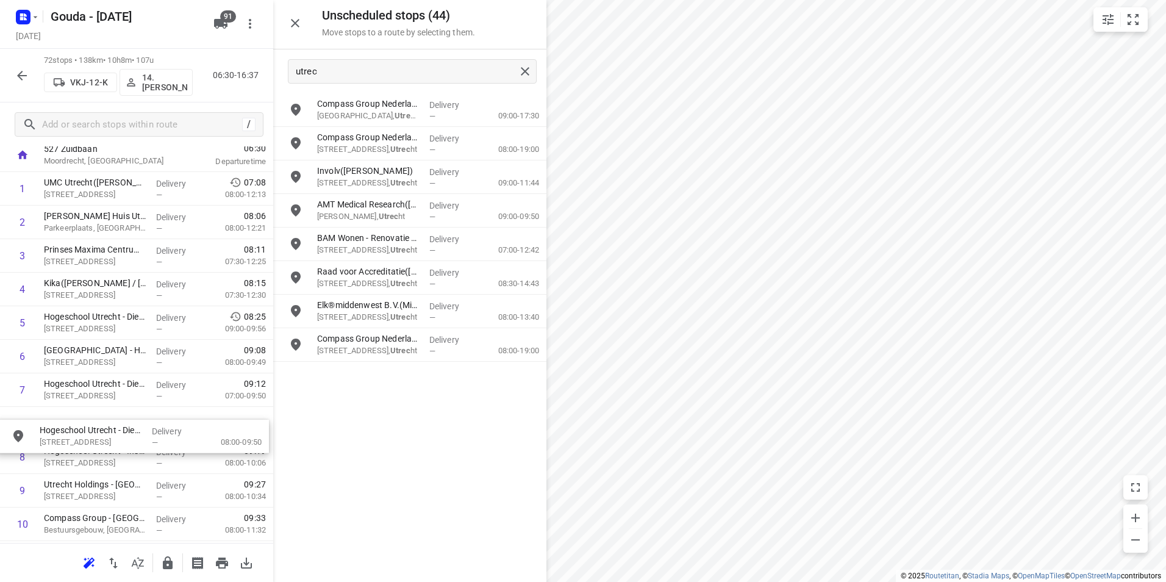
drag, startPoint x: 365, startPoint y: 219, endPoint x: 84, endPoint y: 446, distance: 361.1
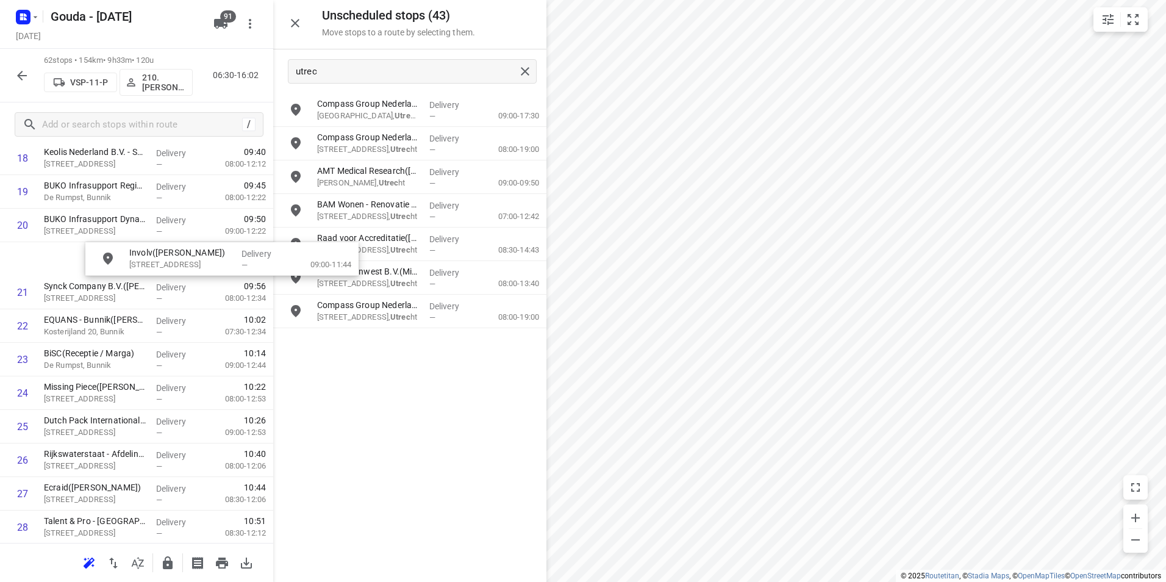
scroll to position [669, 0]
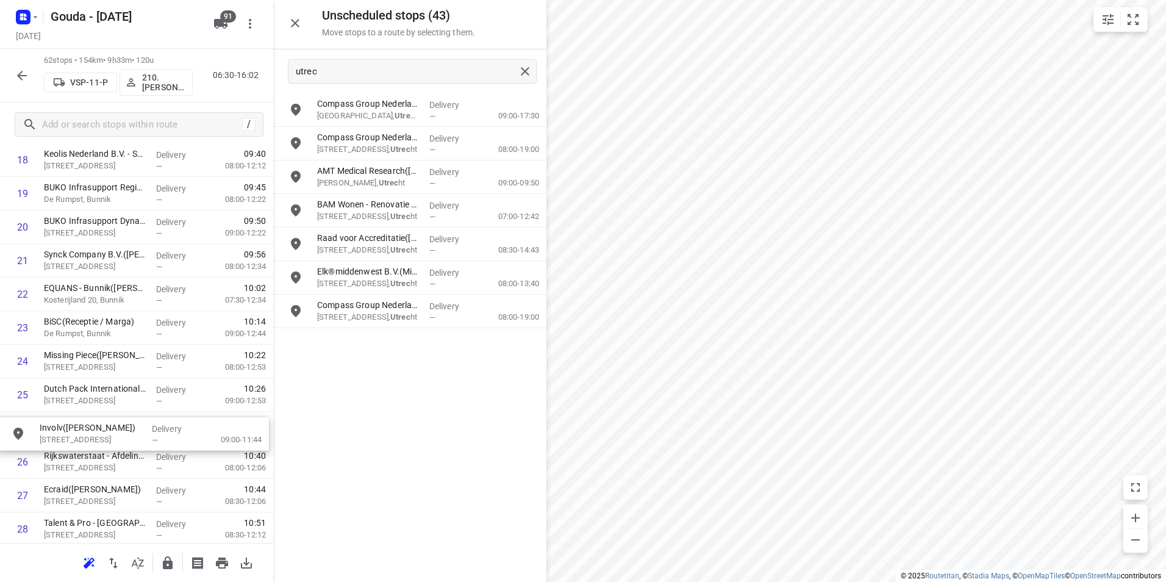
drag, startPoint x: 375, startPoint y: 174, endPoint x: 96, endPoint y: 424, distance: 374.3
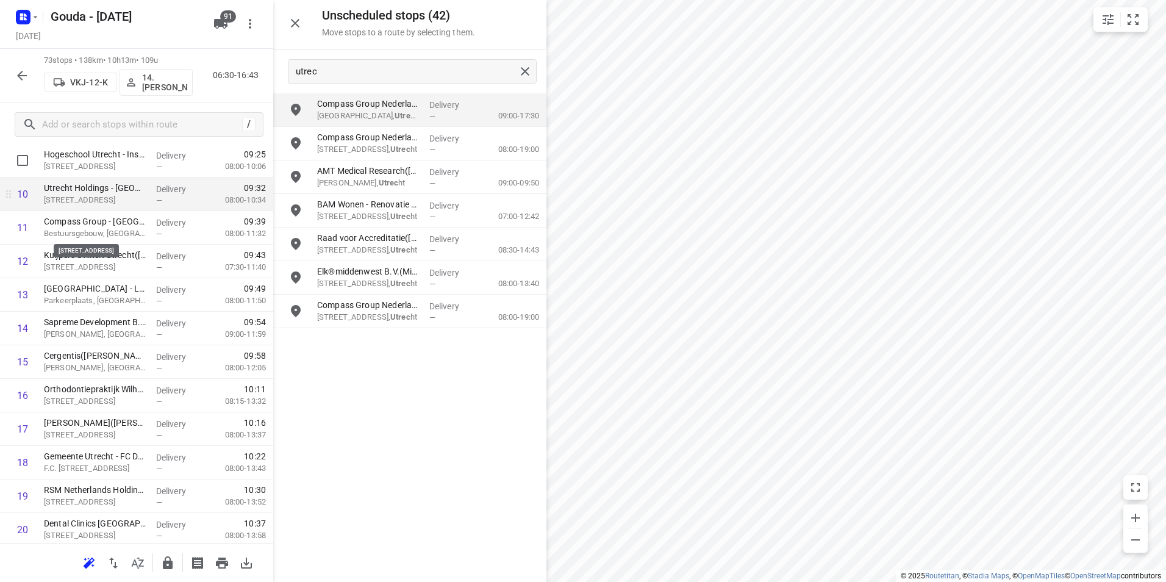
scroll to position [303, 0]
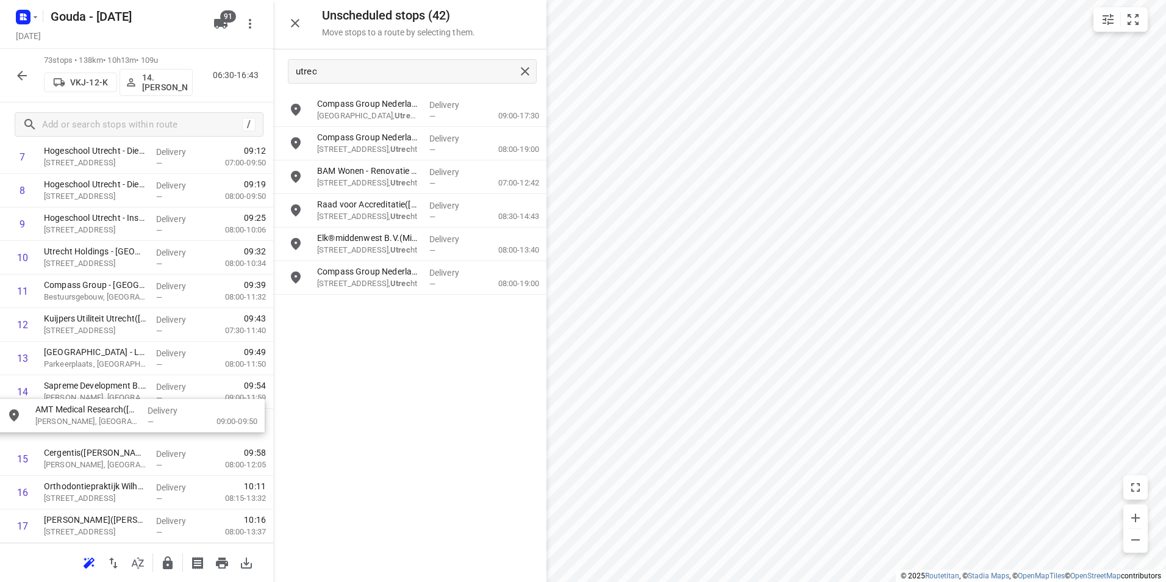
drag, startPoint x: 382, startPoint y: 183, endPoint x: 94, endPoint y: 429, distance: 378.4
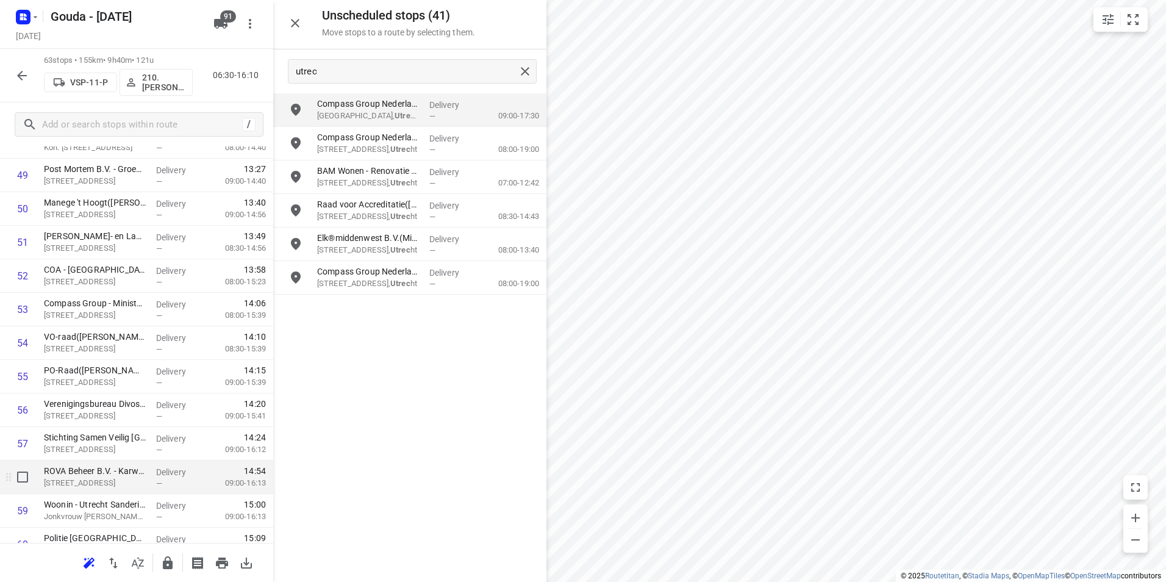
scroll to position [1705, 0]
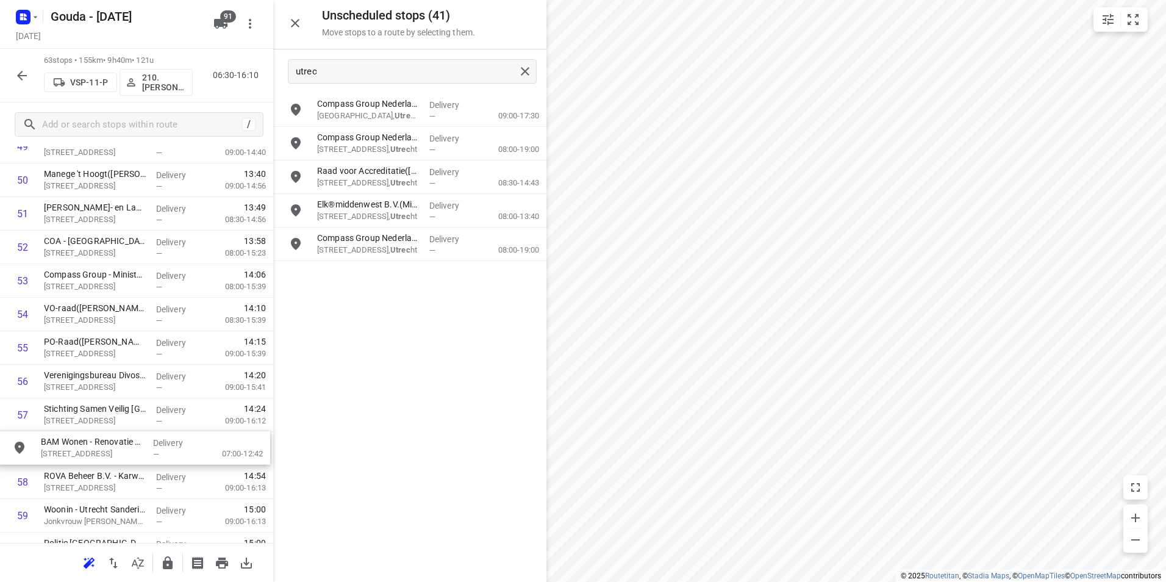
drag, startPoint x: 357, startPoint y: 165, endPoint x: 76, endPoint y: 440, distance: 392.3
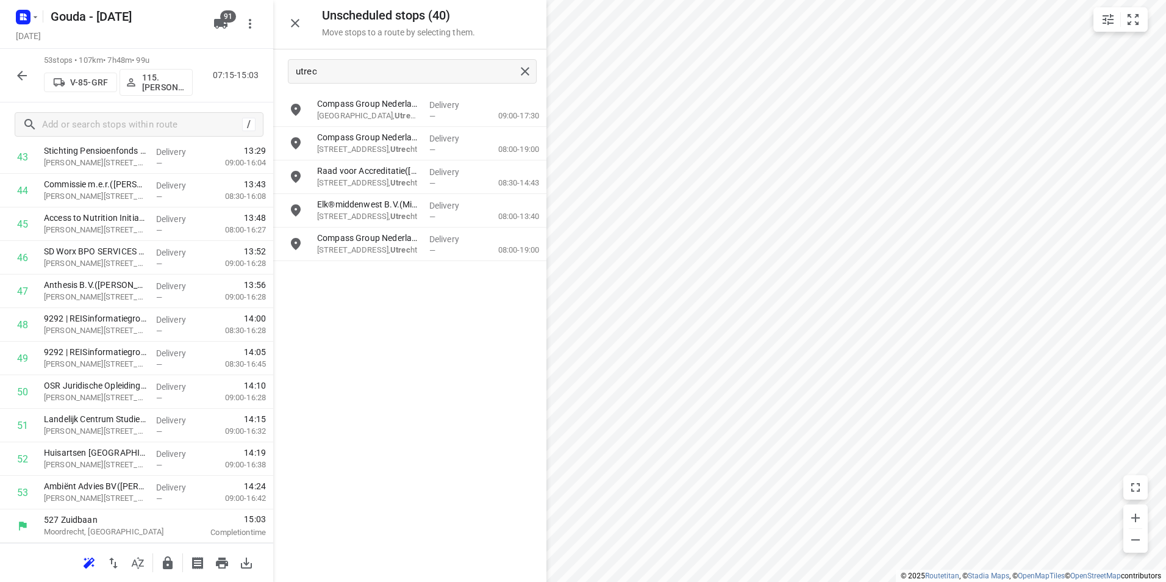
scroll to position [1510, 0]
click at [290, 248] on input "grid" at bounding box center [295, 244] width 24 height 24
checkbox input "true"
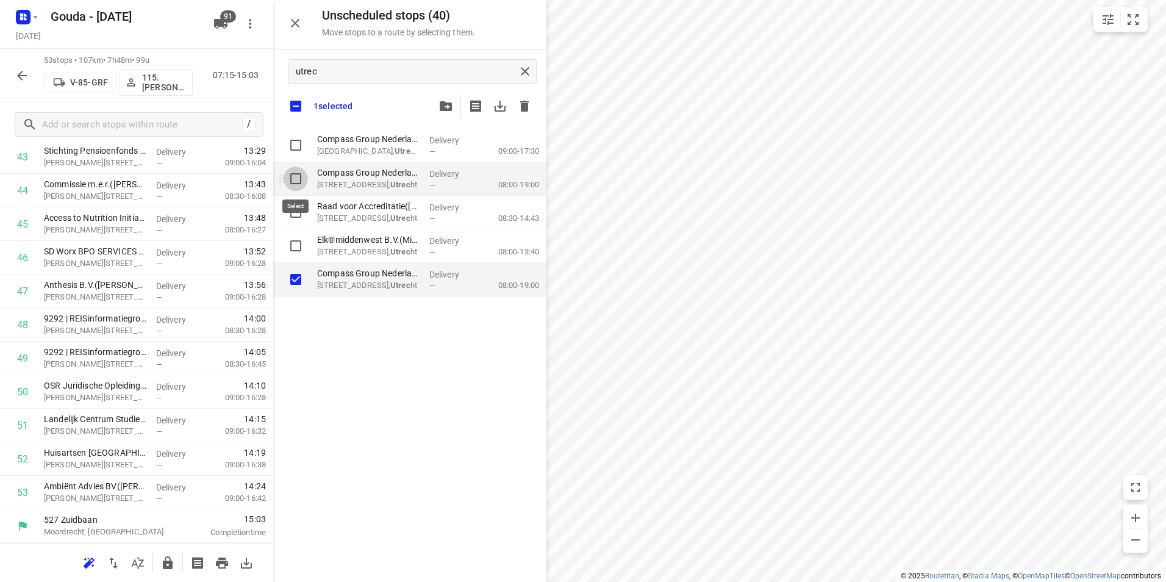
click at [298, 176] on input "grid" at bounding box center [295, 178] width 24 height 24
checkbox input "true"
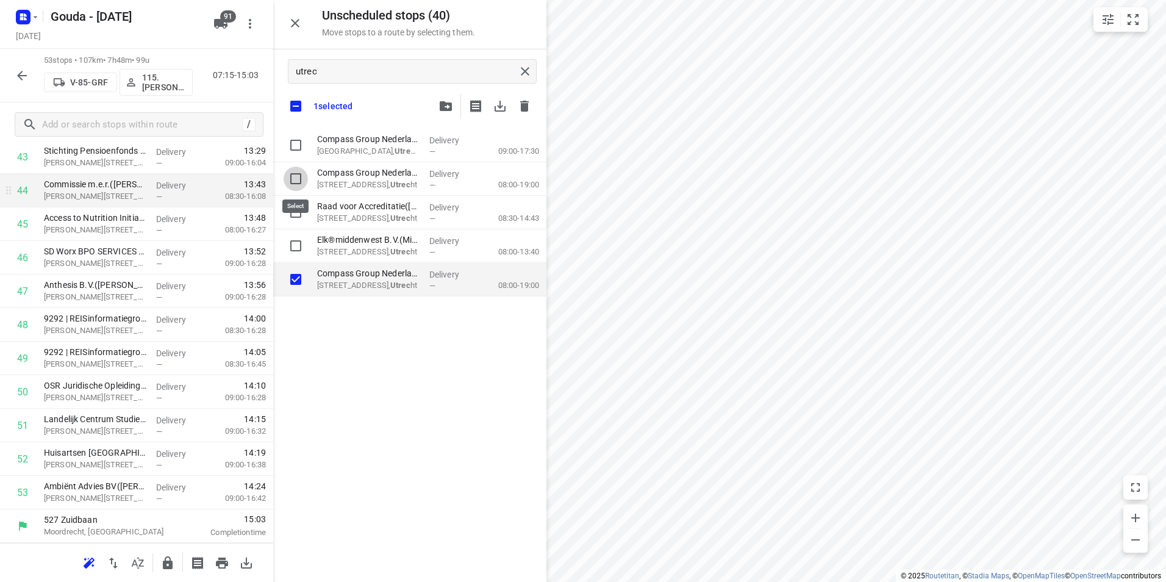
checkbox input "true"
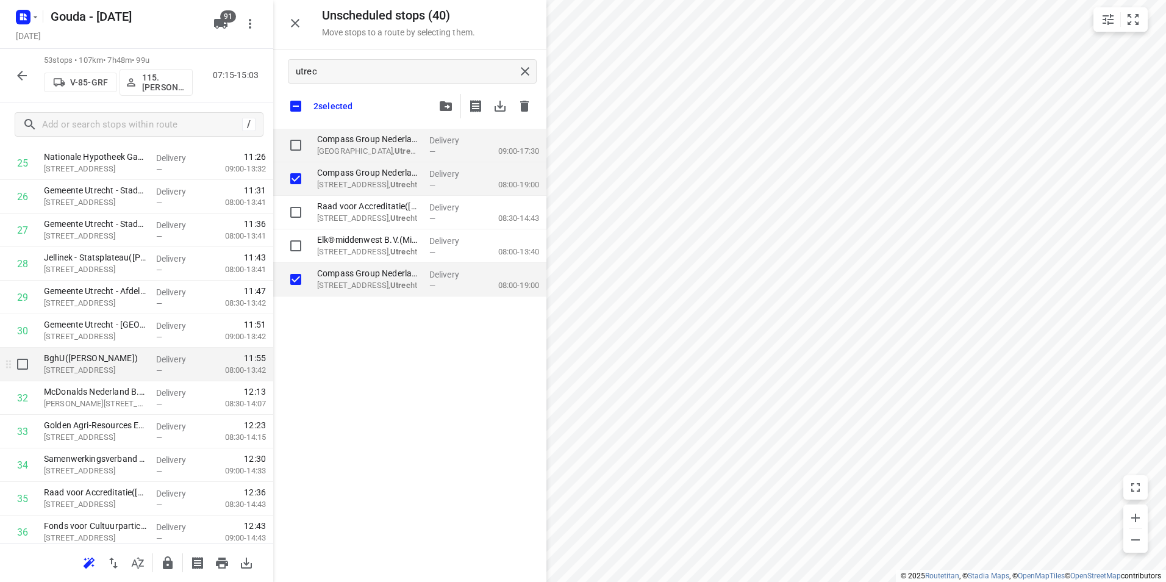
scroll to position [961, 0]
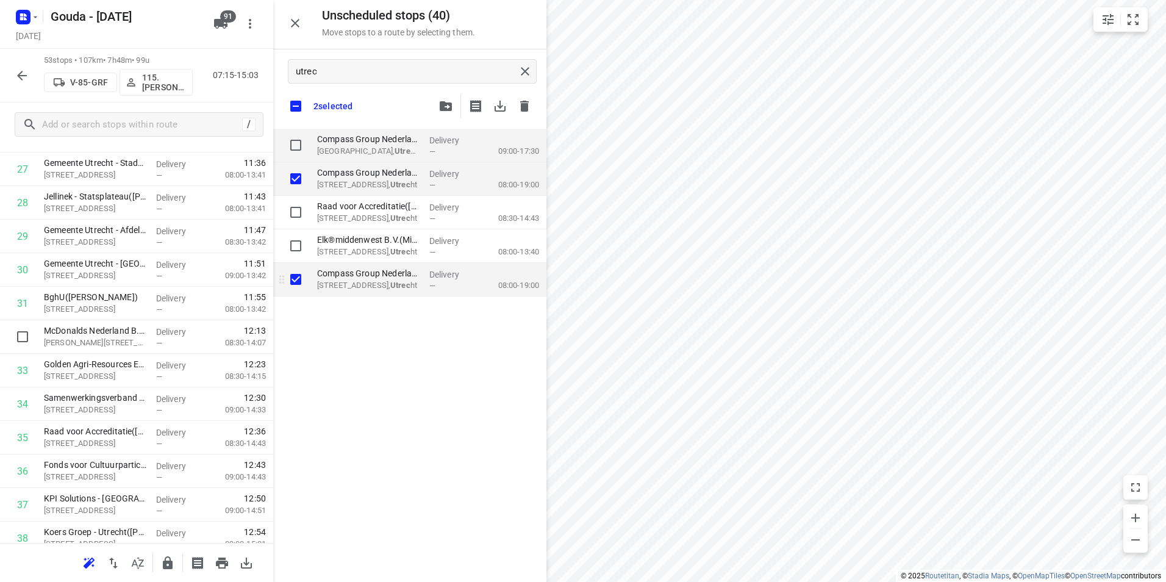
checkbox input "true"
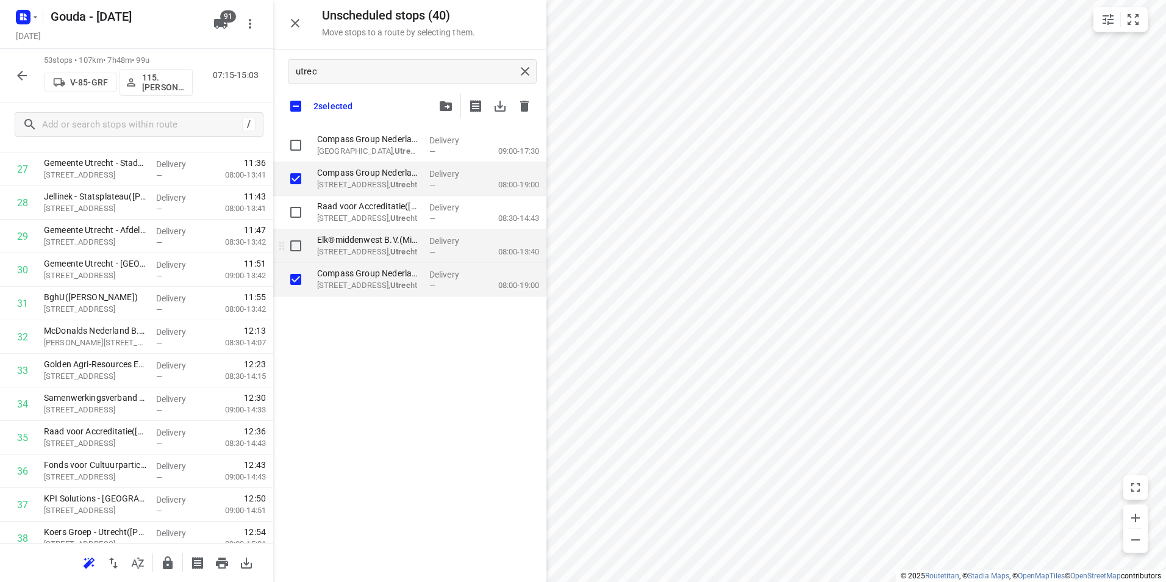
checkbox input "true"
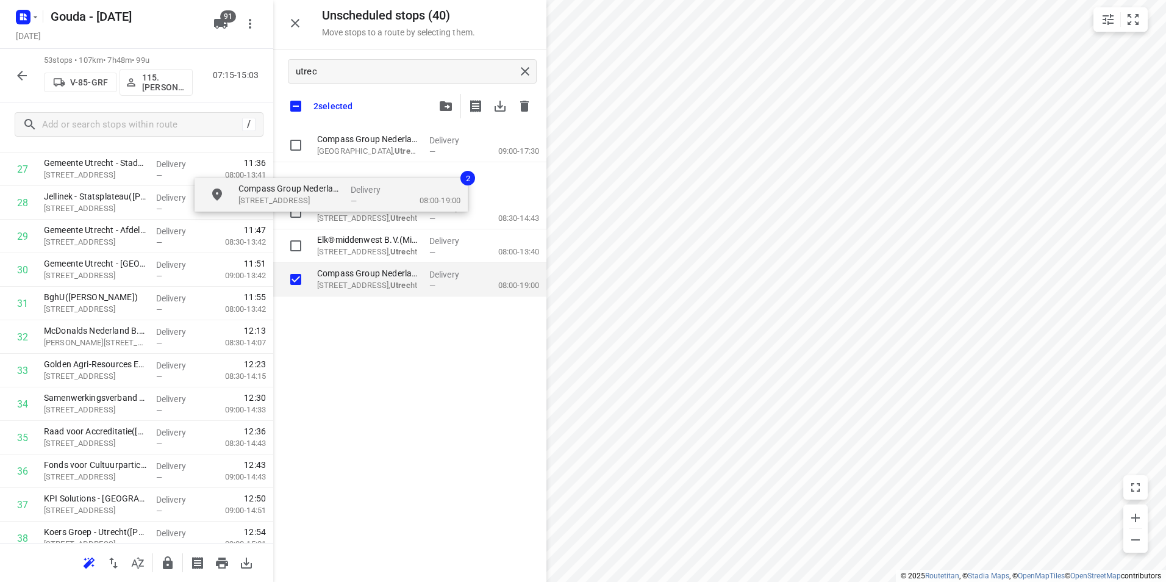
checkbox input "true"
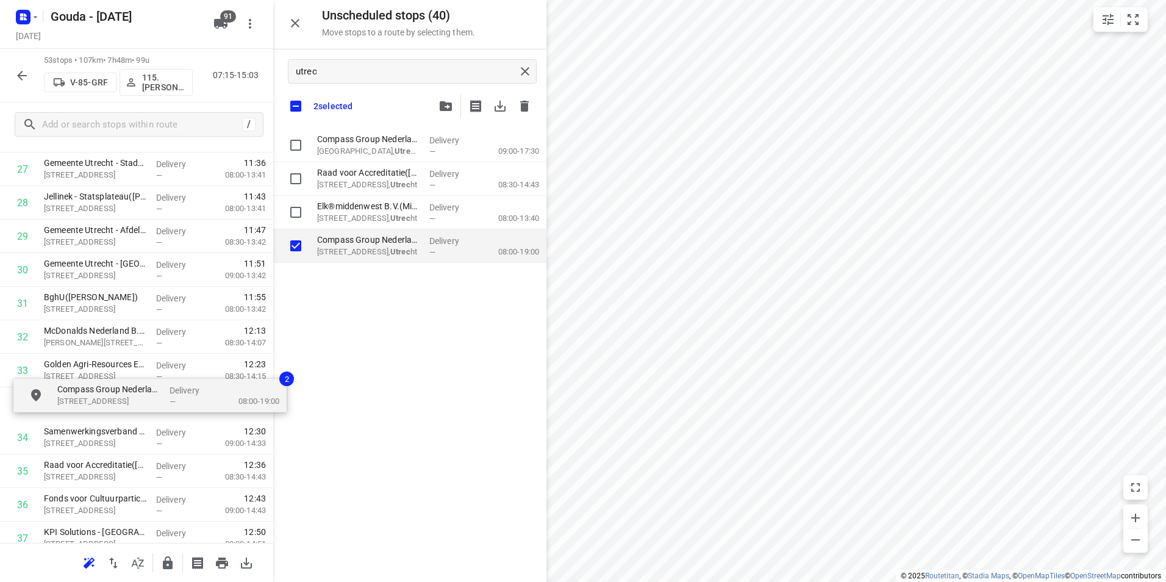
drag, startPoint x: 364, startPoint y: 183, endPoint x: 105, endPoint y: 398, distance: 335.9
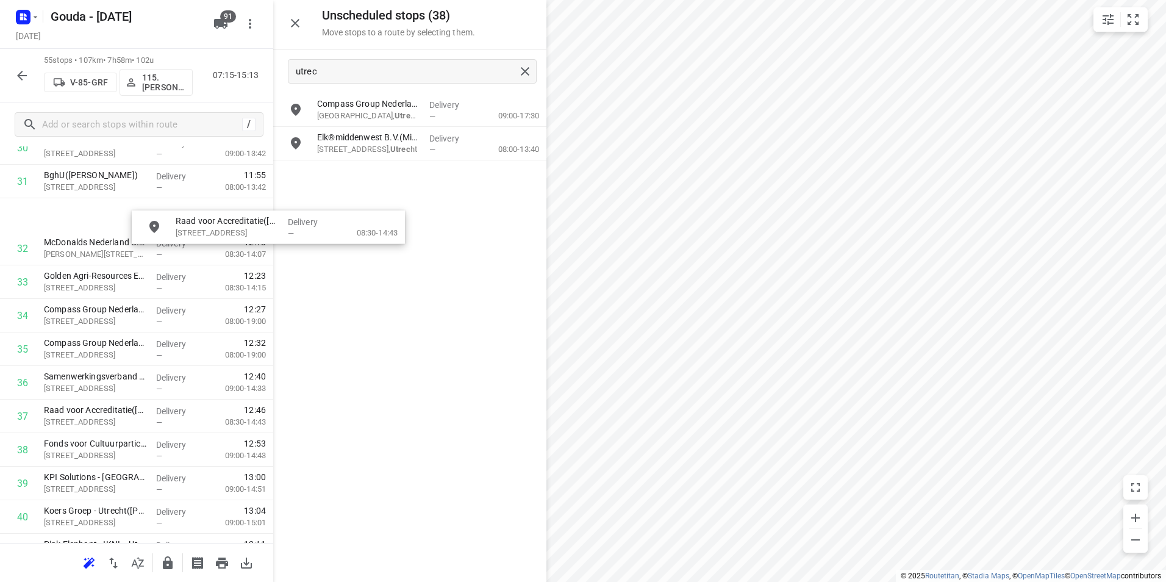
scroll to position [1081, 0]
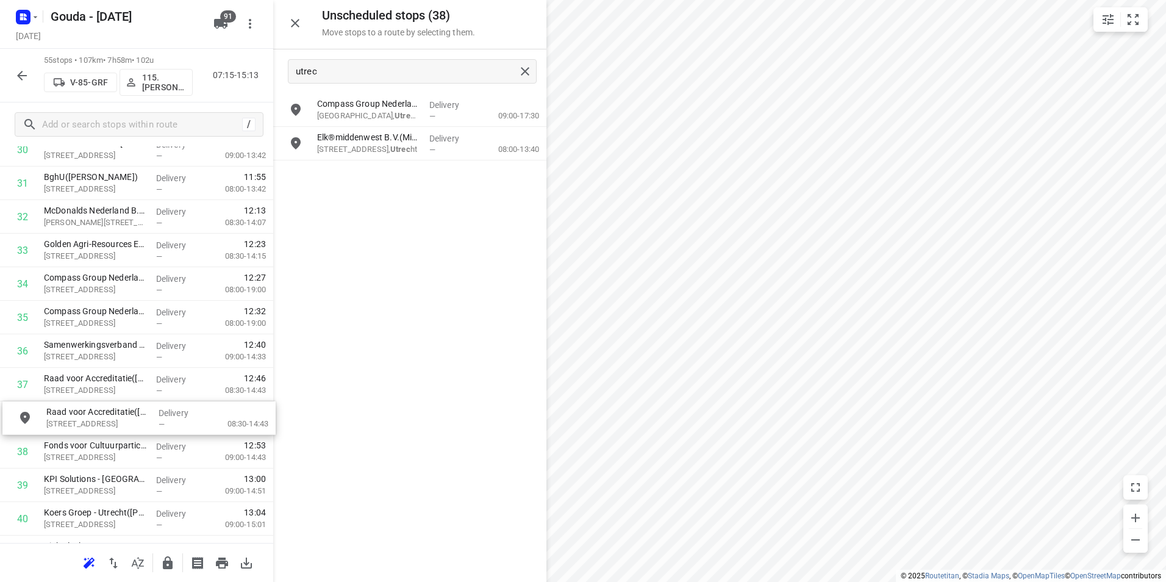
drag, startPoint x: 383, startPoint y: 140, endPoint x: 104, endPoint y: 416, distance: 392.7
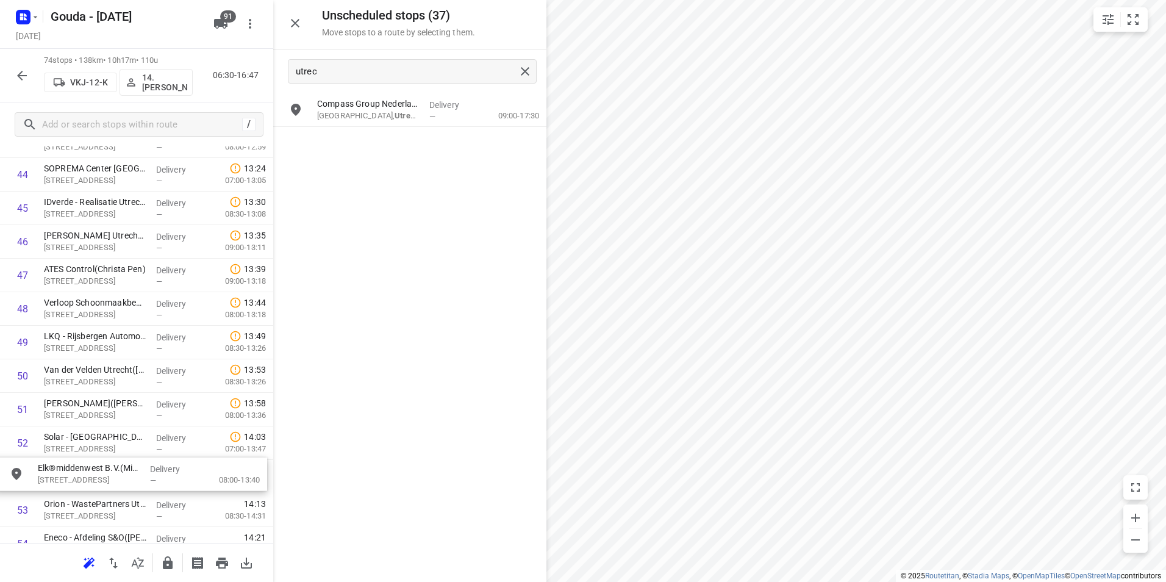
scroll to position [1526, 0]
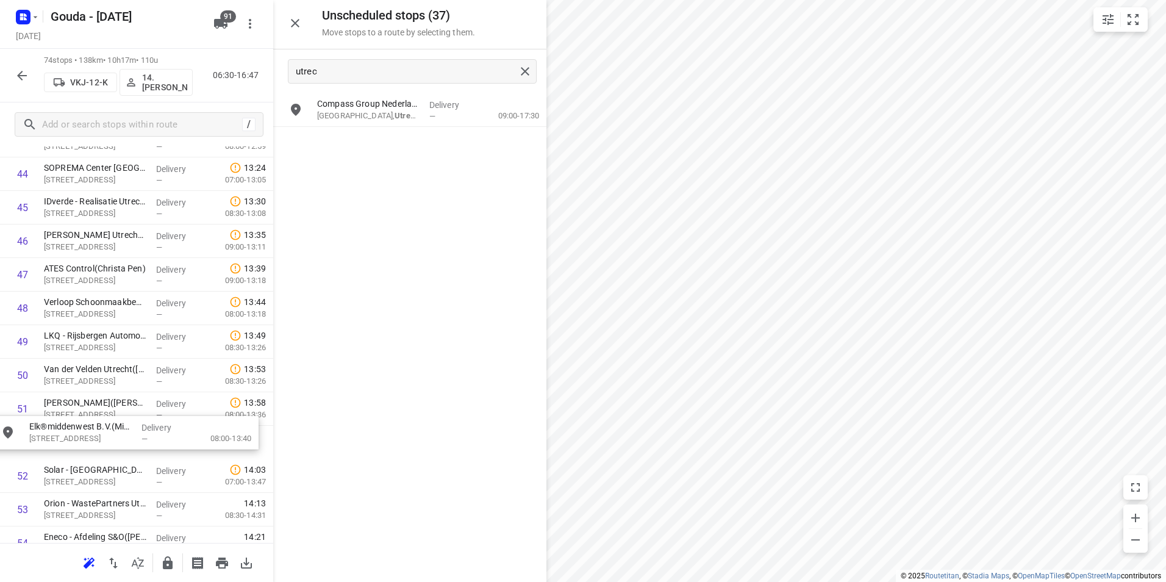
drag, startPoint x: 422, startPoint y: 148, endPoint x: 130, endPoint y: 436, distance: 410.4
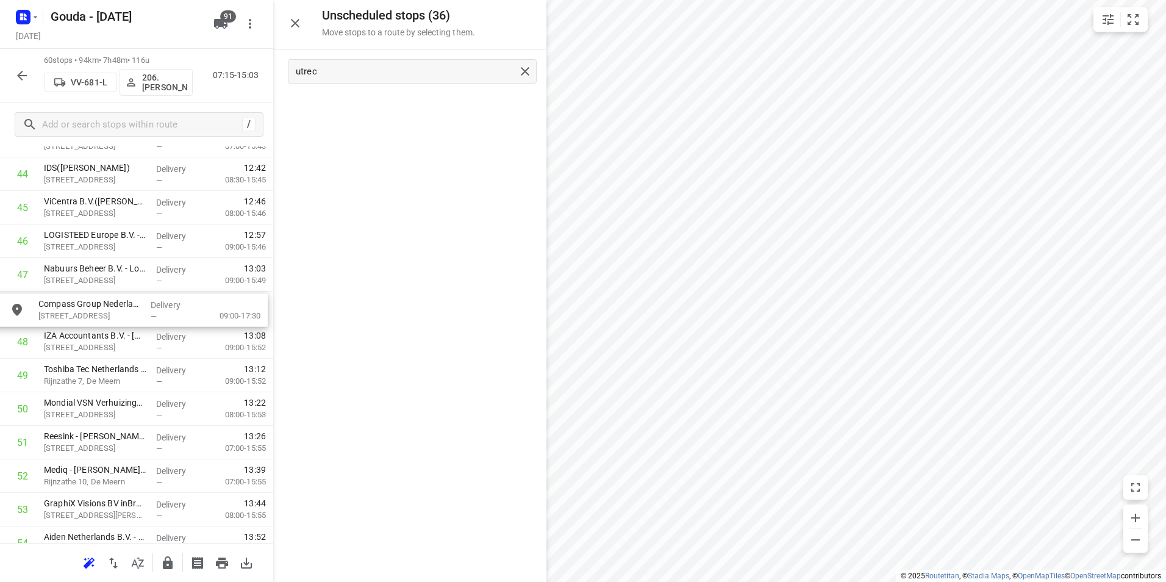
drag, startPoint x: 410, startPoint y: 118, endPoint x: 160, endPoint y: 311, distance: 315.6
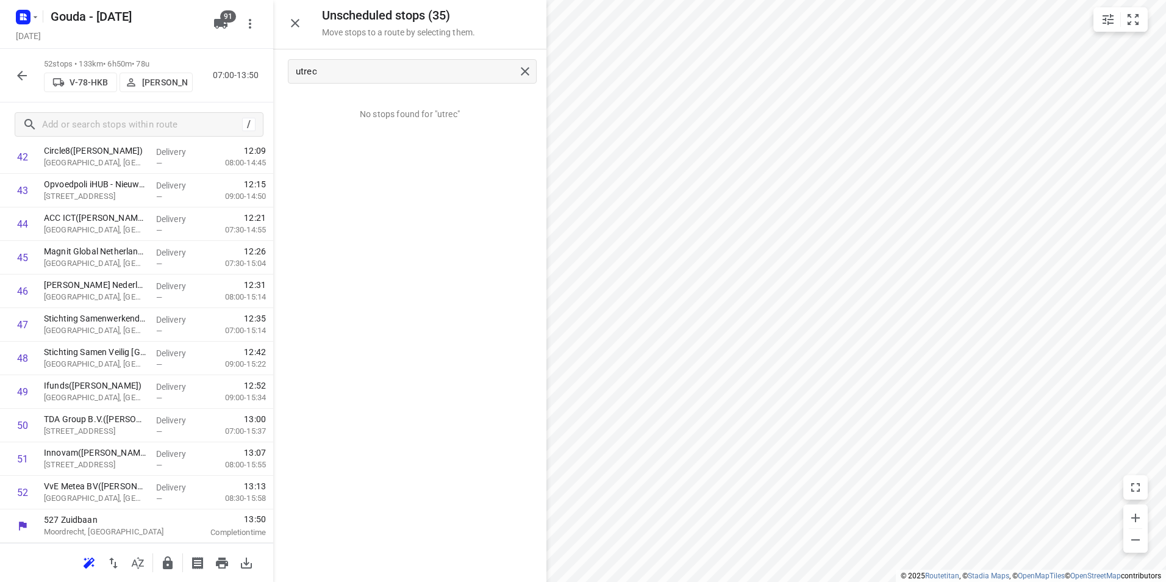
scroll to position [1476, 0]
drag, startPoint x: 383, startPoint y: 77, endPoint x: 274, endPoint y: 74, distance: 109.8
click at [274, 74] on div "utrec" at bounding box center [409, 71] width 273 height 44
drag, startPoint x: 327, startPoint y: 73, endPoint x: 287, endPoint y: 69, distance: 40.4
click at [286, 69] on div "far" at bounding box center [409, 71] width 273 height 44
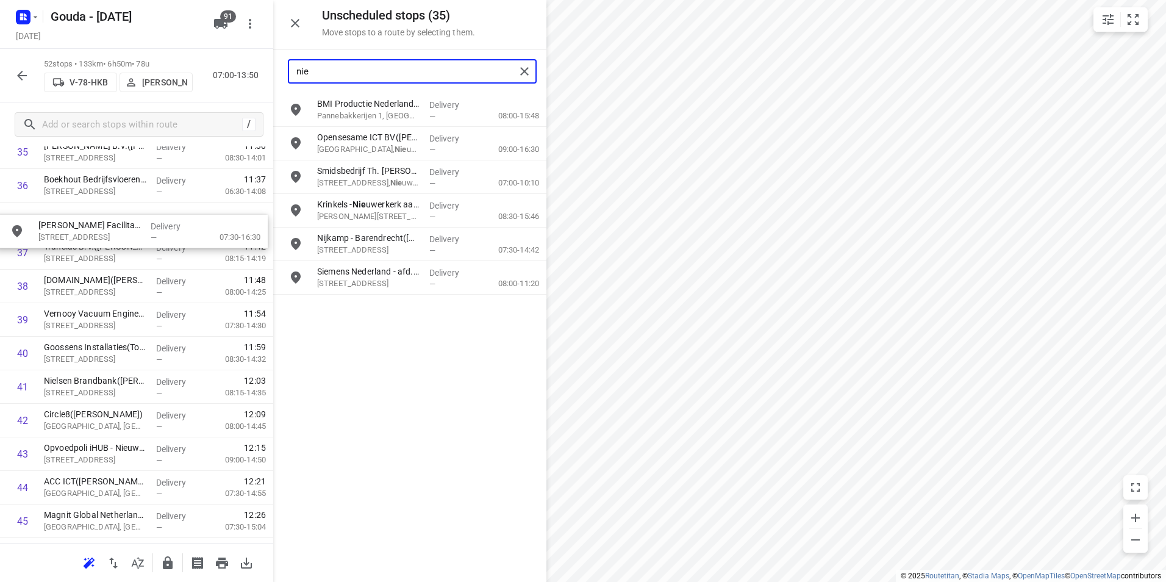
scroll to position [1240, 0]
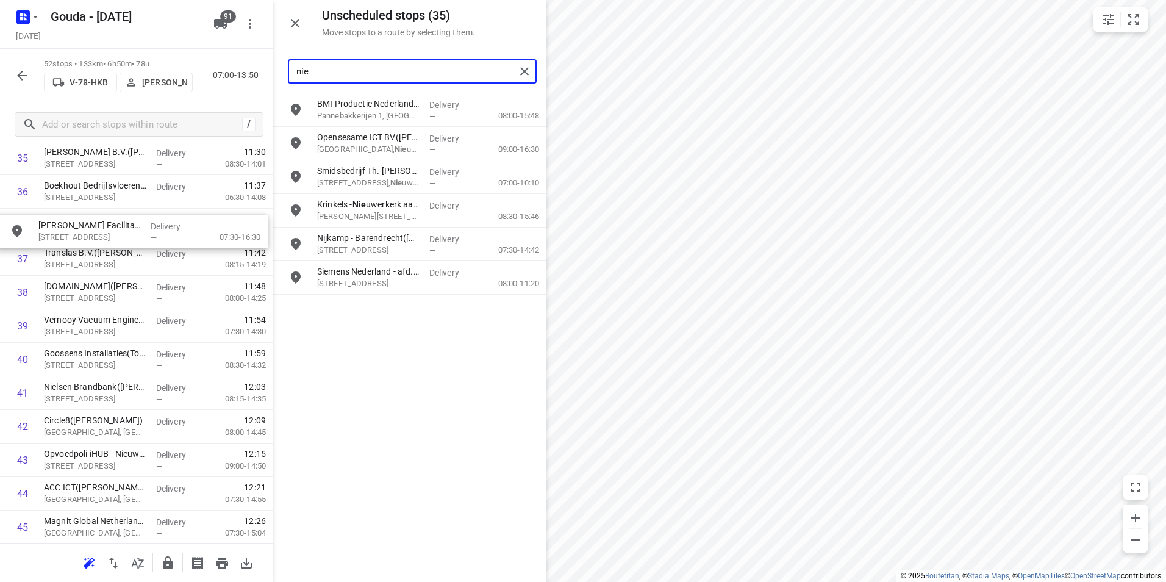
drag, startPoint x: 357, startPoint y: 284, endPoint x: 74, endPoint y: 240, distance: 286.3
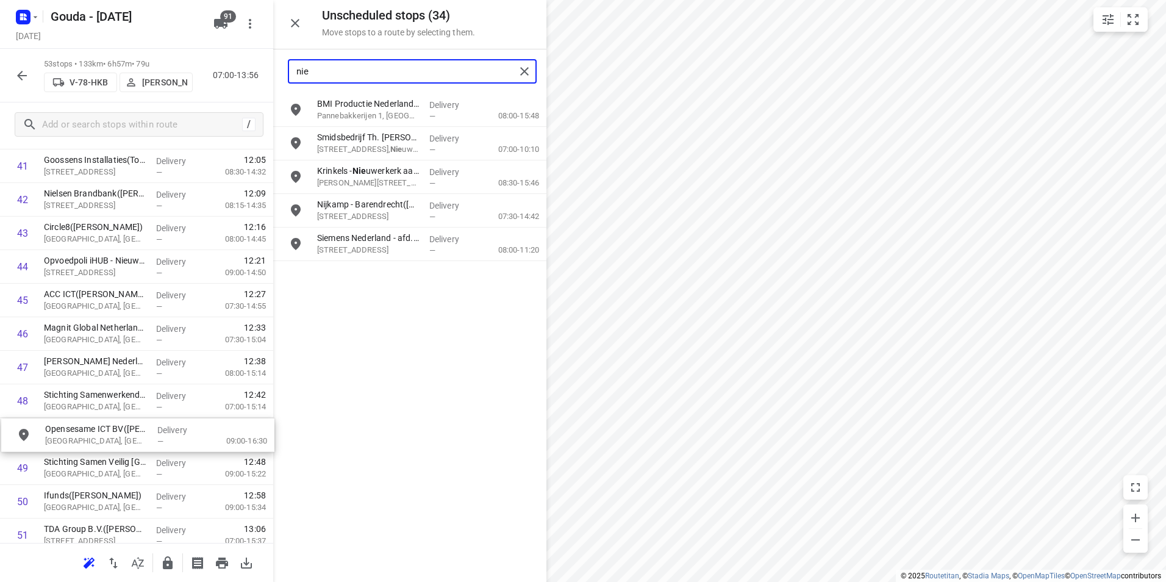
scroll to position [1434, 0]
drag, startPoint x: 385, startPoint y: 134, endPoint x: 106, endPoint y: 324, distance: 337.8
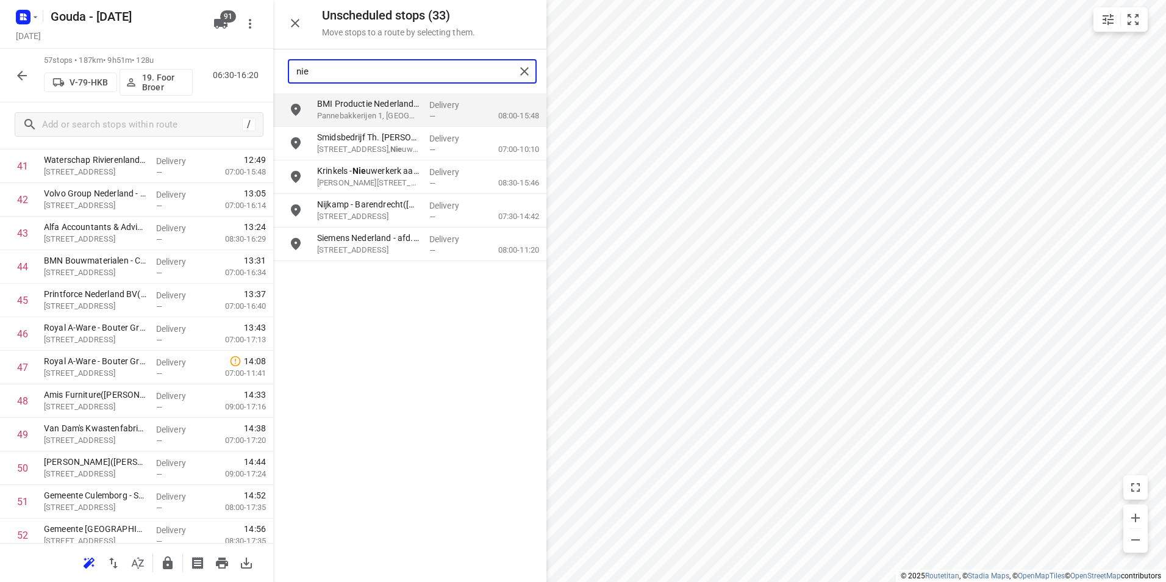
drag, startPoint x: 288, startPoint y: 71, endPoint x: 272, endPoint y: 71, distance: 15.8
click at [264, 71] on div "Unscheduled stops ( 33 ) Move stops to a route by selecting them. nie BMI Produ…" at bounding box center [136, 291] width 273 height 582
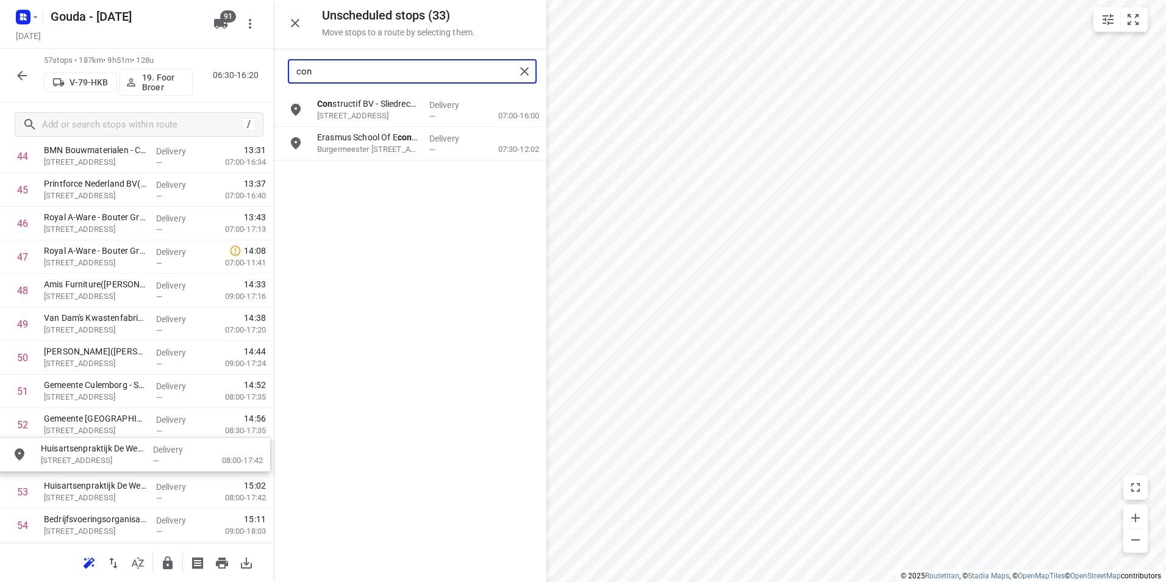
scroll to position [1560, 0]
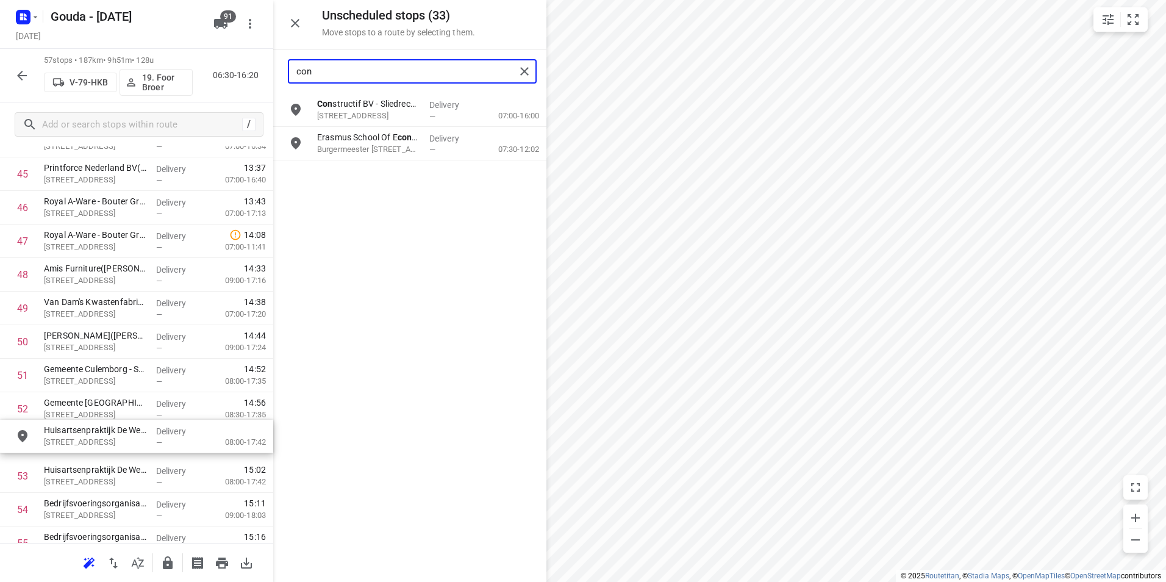
drag, startPoint x: 410, startPoint y: 146, endPoint x: 129, endPoint y: 440, distance: 406.6
drag, startPoint x: 317, startPoint y: 71, endPoint x: 276, endPoint y: 71, distance: 40.8
click at [276, 71] on div "con" at bounding box center [409, 71] width 273 height 44
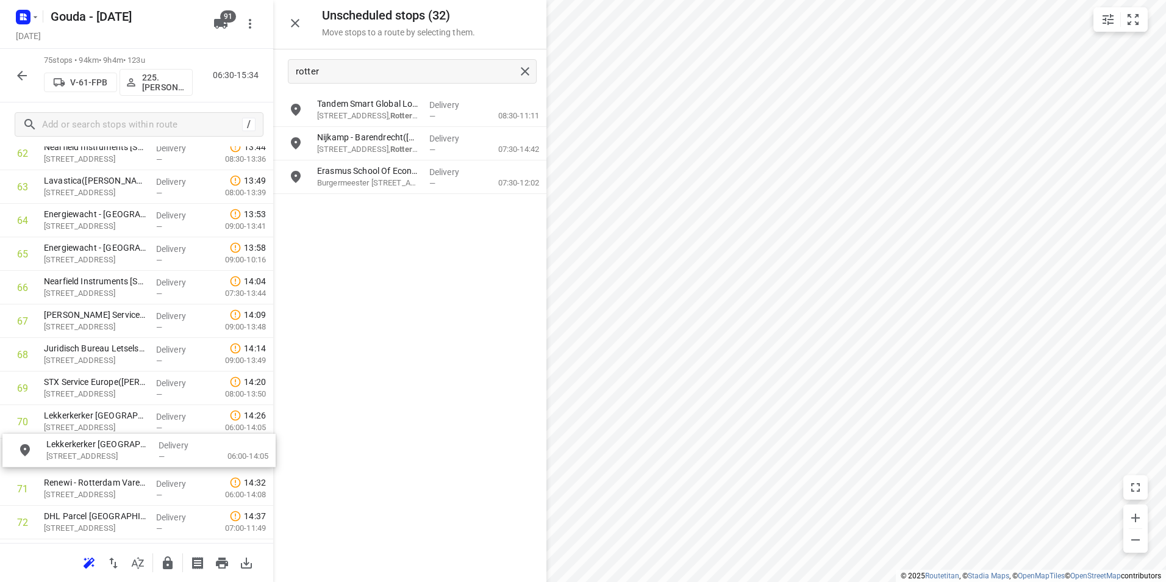
scroll to position [2154, 0]
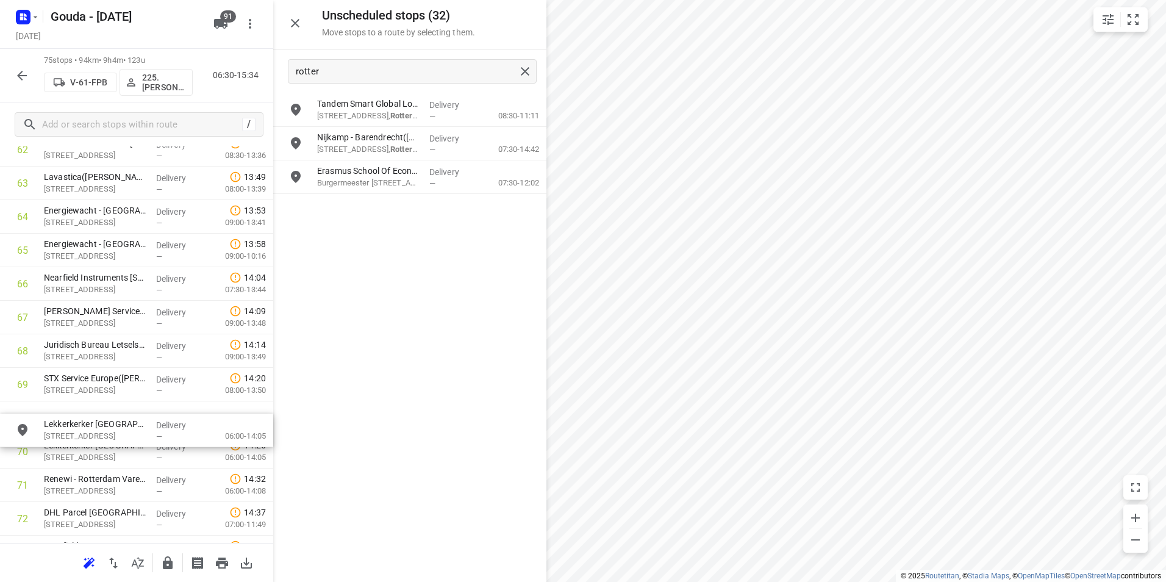
drag, startPoint x: 383, startPoint y: 141, endPoint x: 102, endPoint y: 430, distance: 402.2
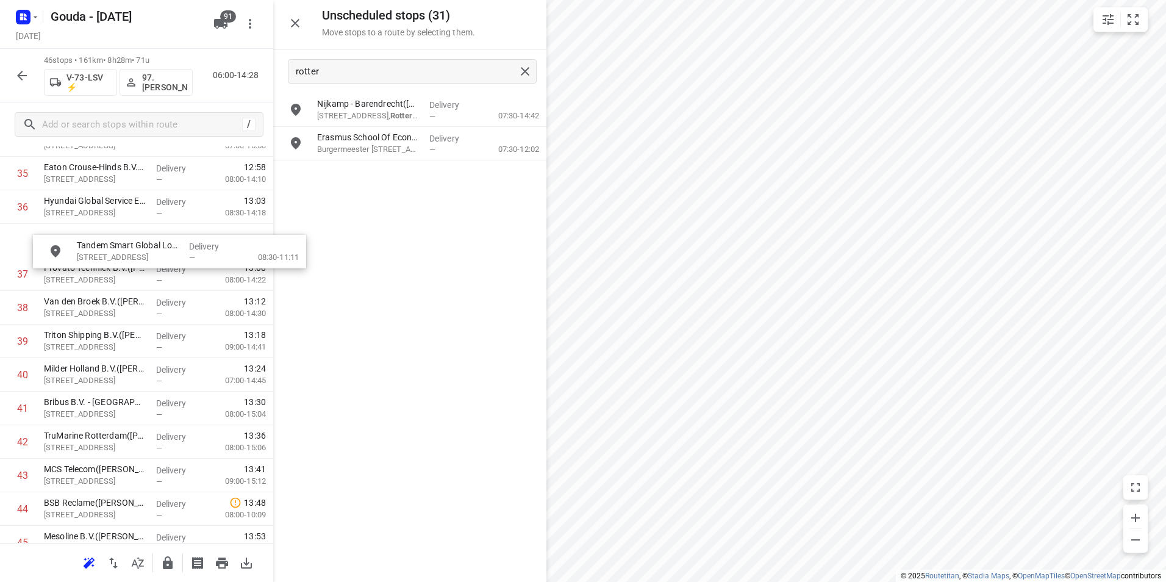
scroll to position [1225, 0]
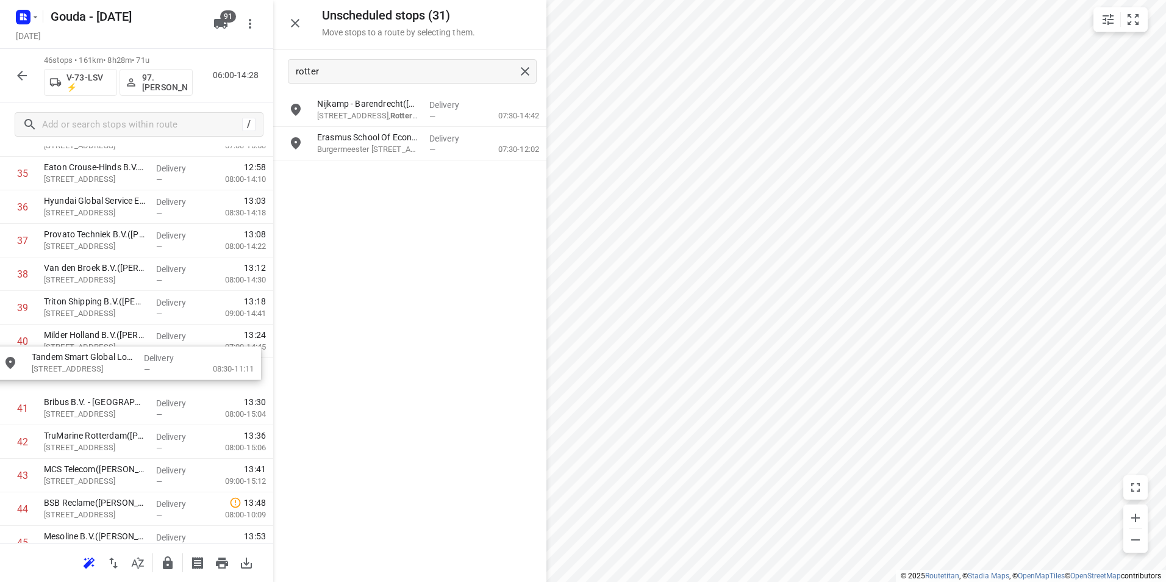
drag, startPoint x: 382, startPoint y: 109, endPoint x: 105, endPoint y: 358, distance: 373.4
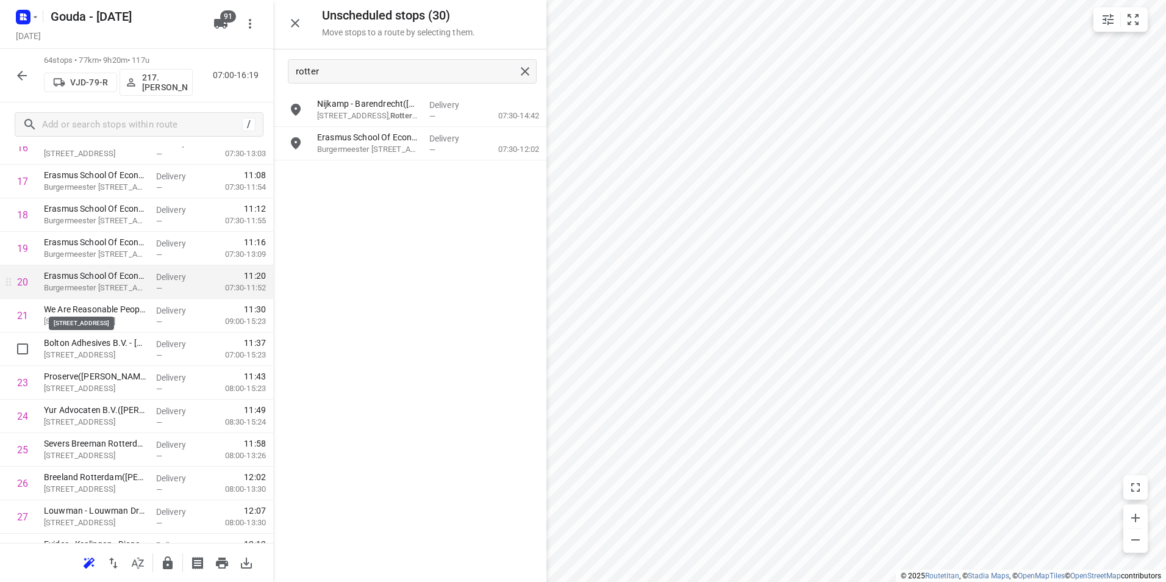
scroll to position [433, 0]
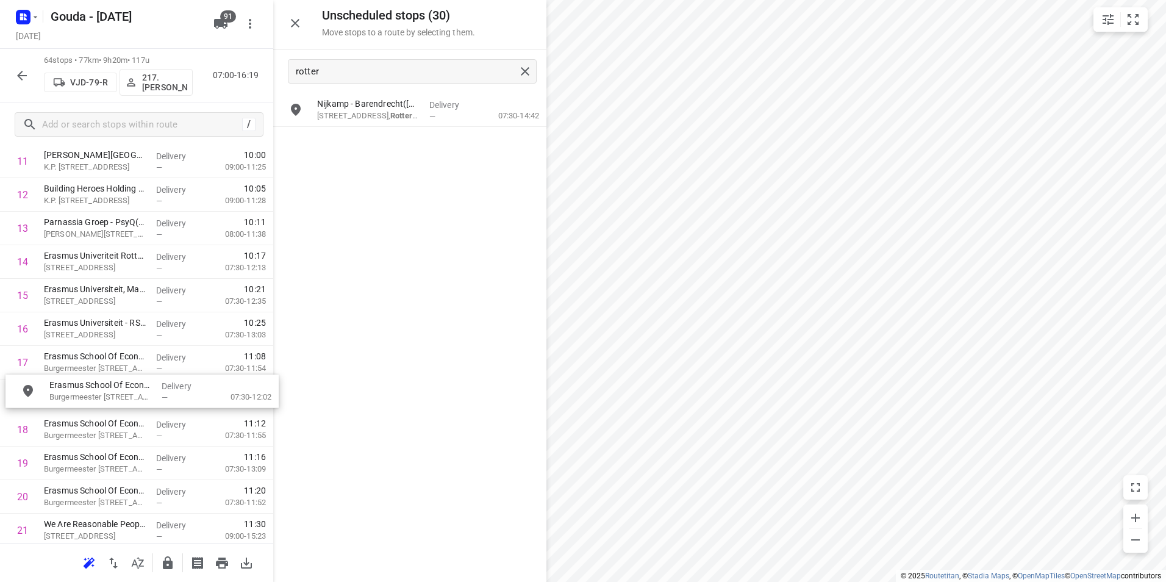
drag, startPoint x: 369, startPoint y: 146, endPoint x: 87, endPoint y: 402, distance: 381.1
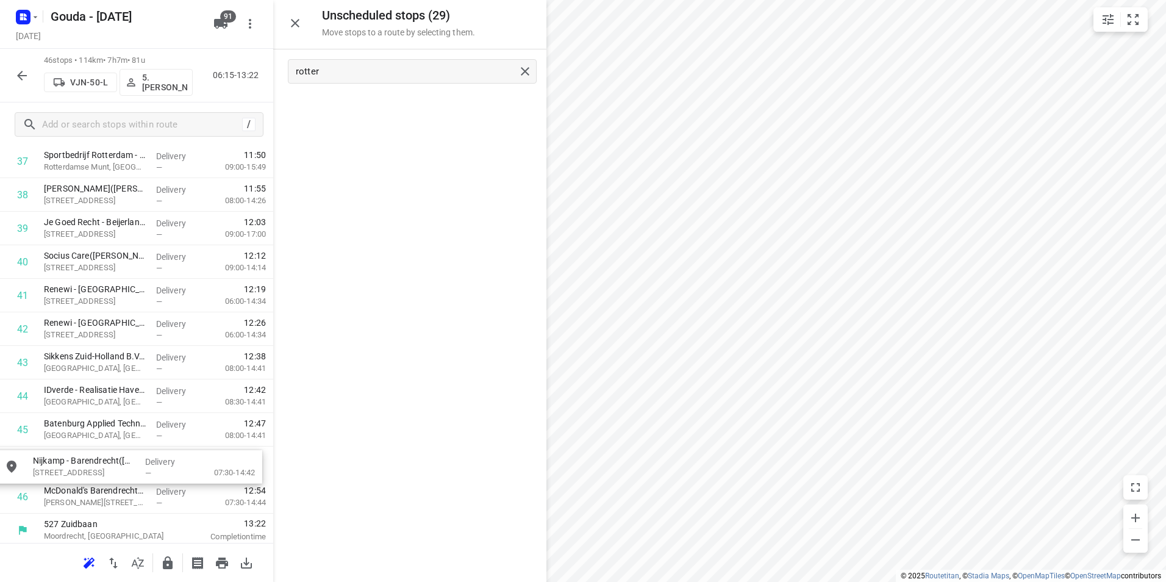
scroll to position [1310, 0]
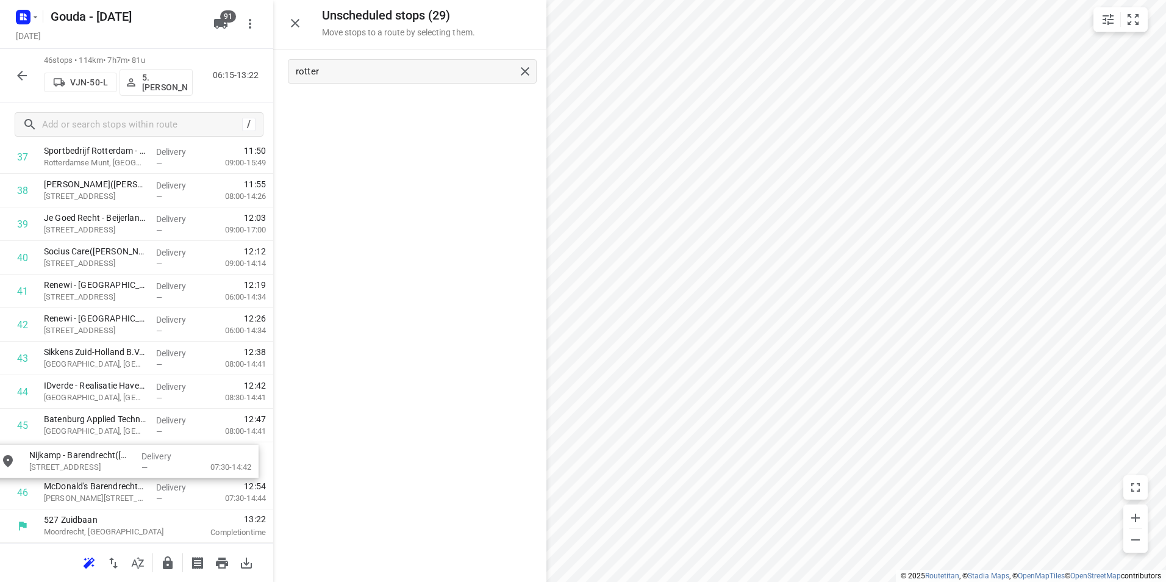
drag, startPoint x: 388, startPoint y: 112, endPoint x: 103, endPoint y: 461, distance: 450.5
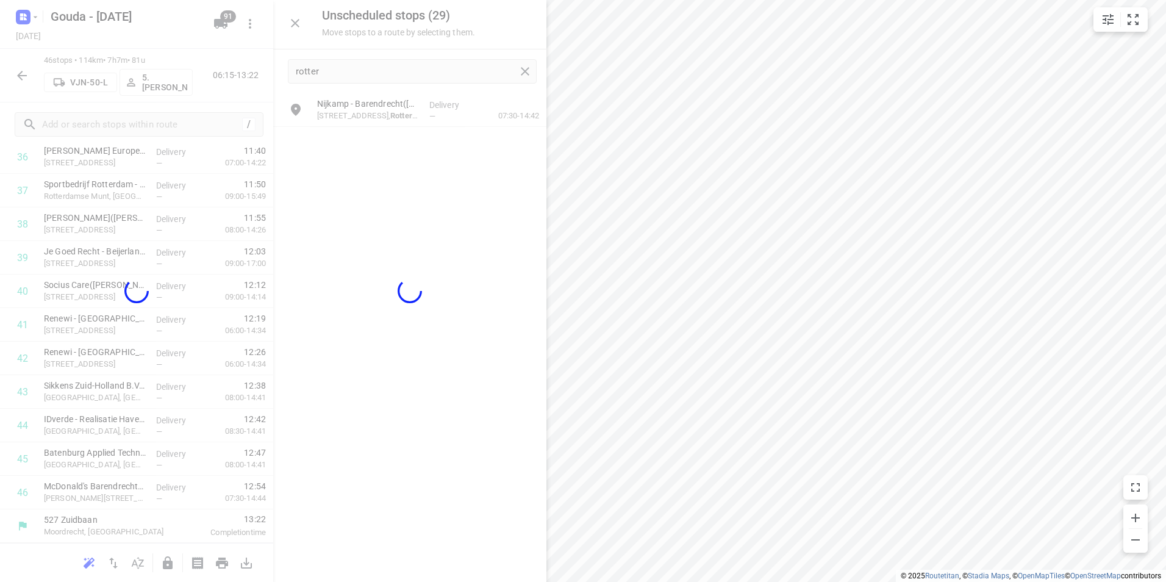
scroll to position [1275, 0]
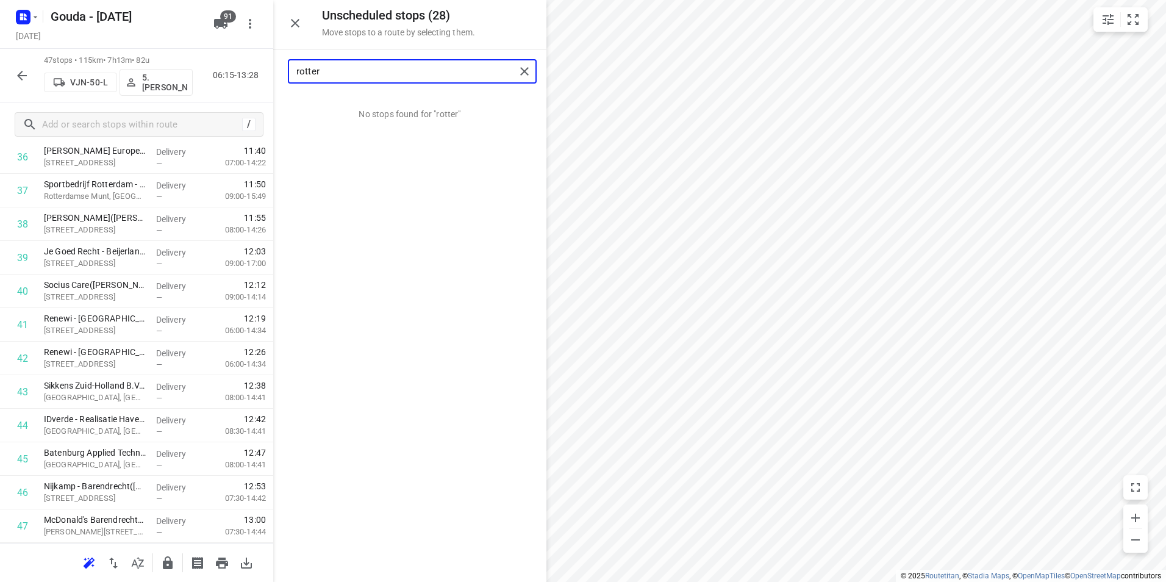
drag, startPoint x: 353, startPoint y: 71, endPoint x: 261, endPoint y: 72, distance: 92.1
click at [260, 72] on div "Unscheduled stops ( 28 ) Move stops to a route by selecting them. rotter No sto…" at bounding box center [136, 291] width 273 height 582
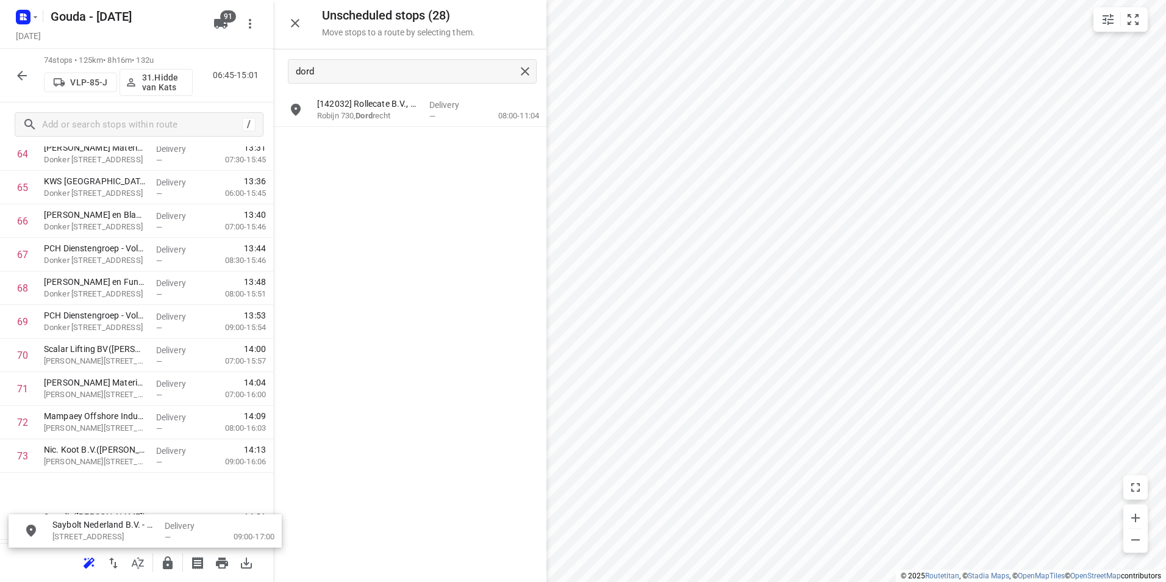
scroll to position [2256, 0]
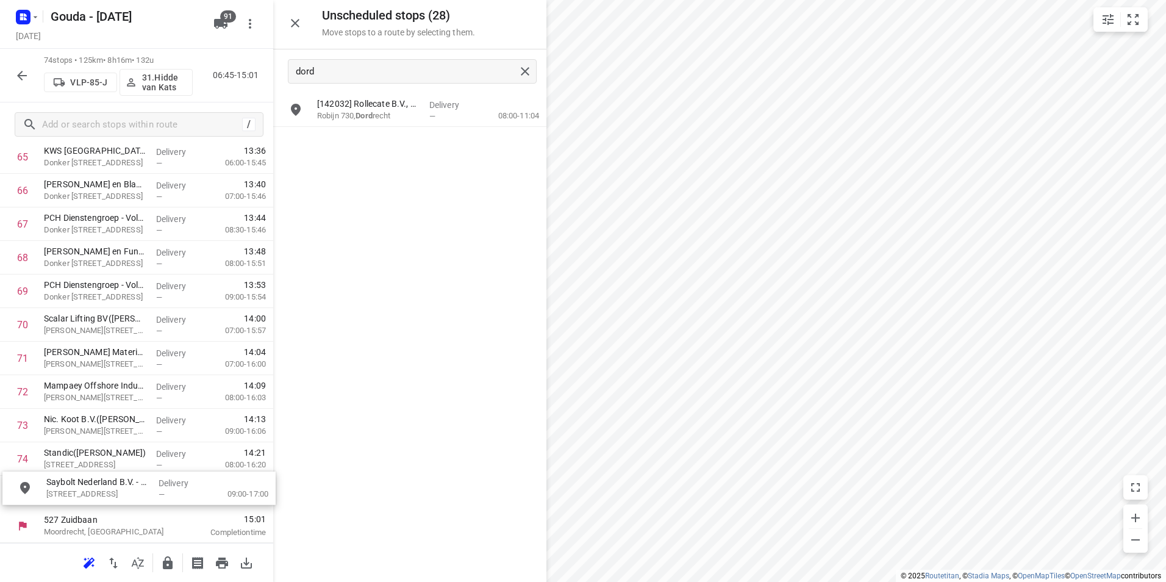
drag, startPoint x: 397, startPoint y: 116, endPoint x: 119, endPoint y: 495, distance: 470.0
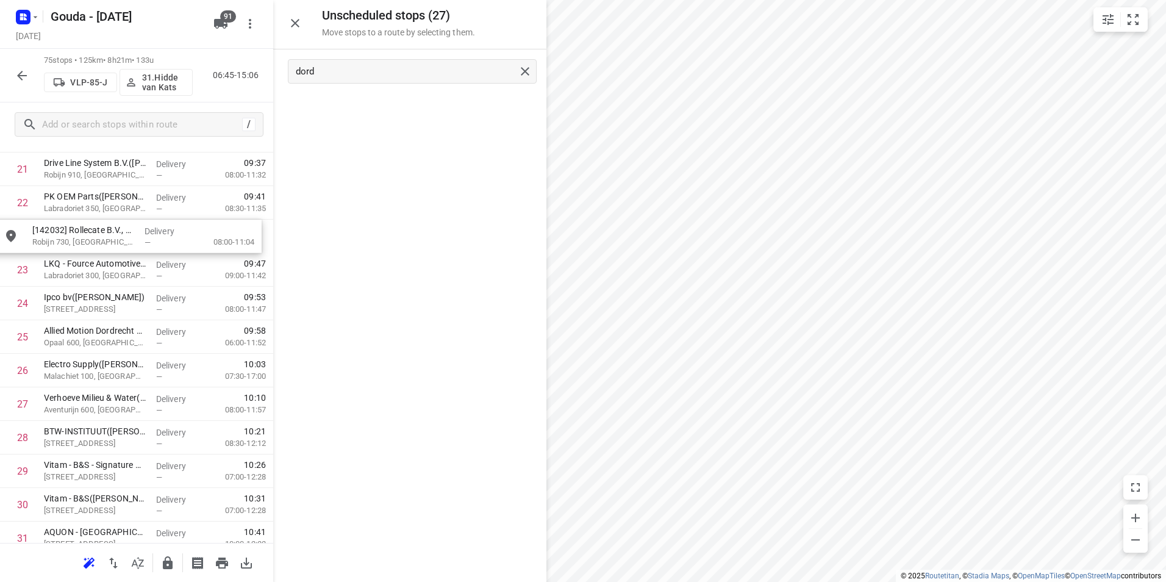
scroll to position [754, 0]
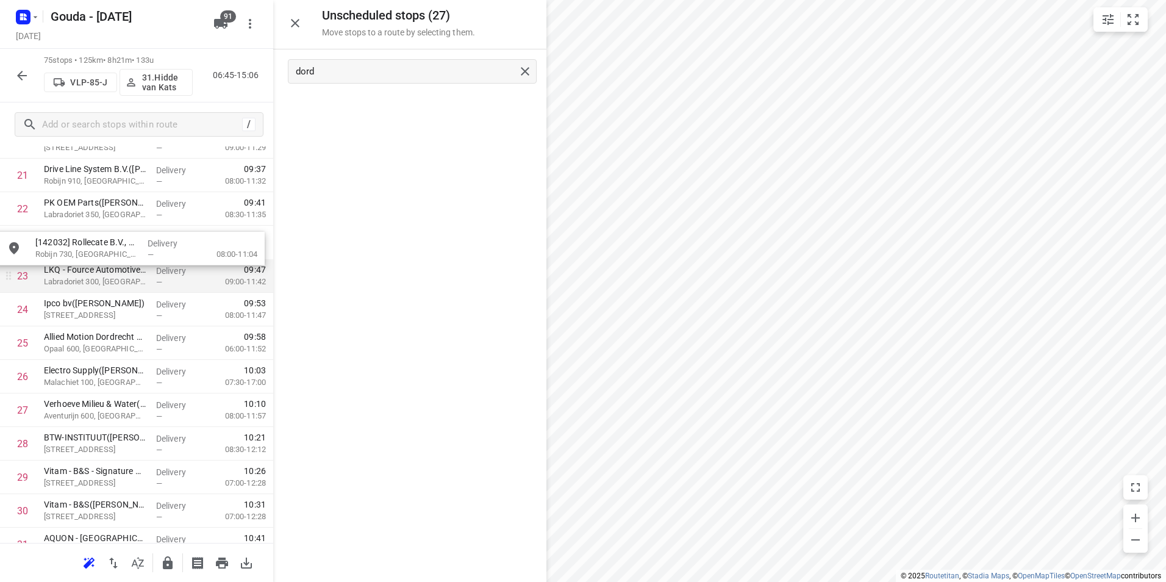
drag, startPoint x: 383, startPoint y: 118, endPoint x: 101, endPoint y: 262, distance: 316.5
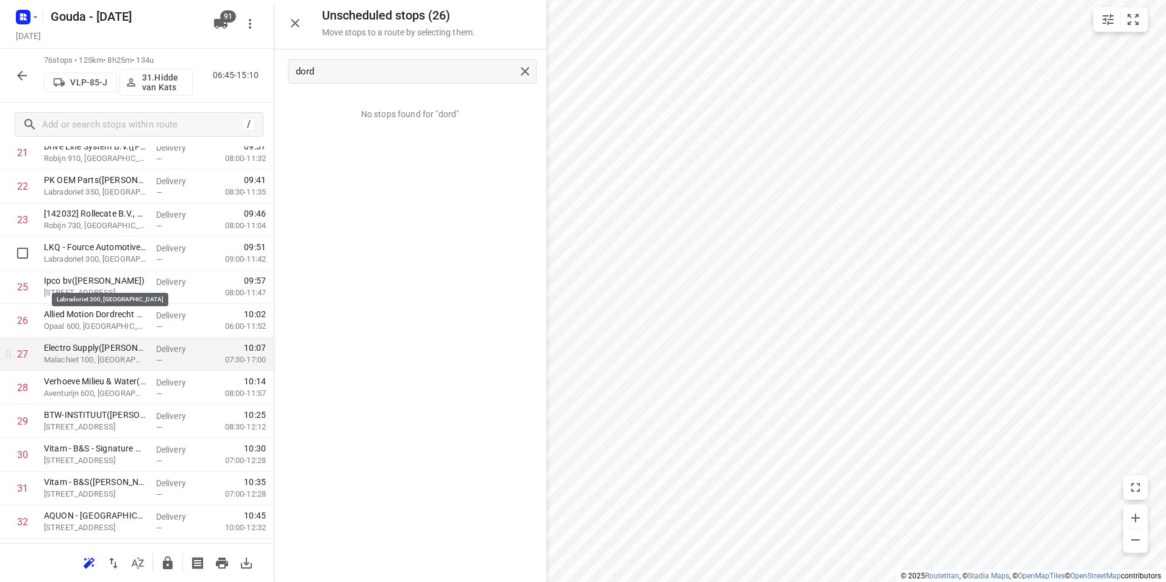
scroll to position [815, 0]
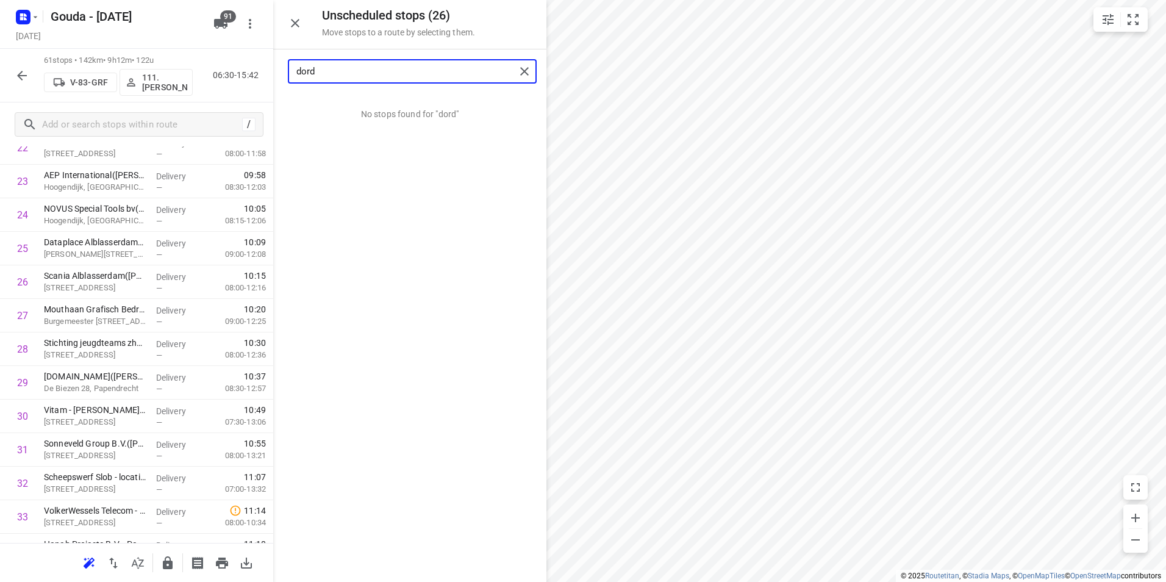
drag, startPoint x: 362, startPoint y: 65, endPoint x: 277, endPoint y: 68, distance: 84.8
click at [277, 68] on div "dord" at bounding box center [409, 71] width 273 height 44
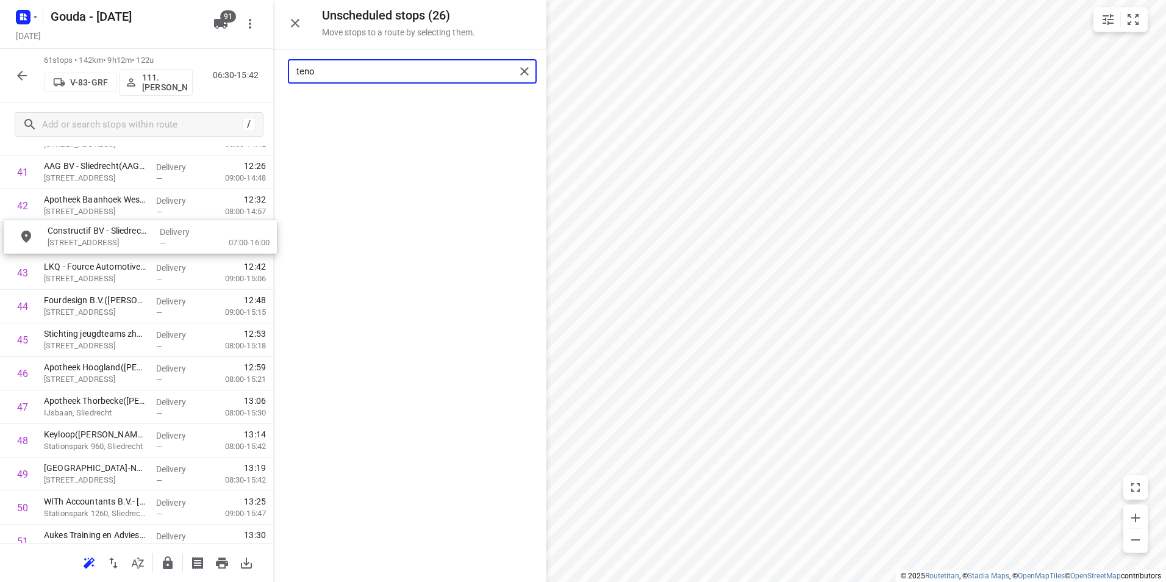
scroll to position [1420, 0]
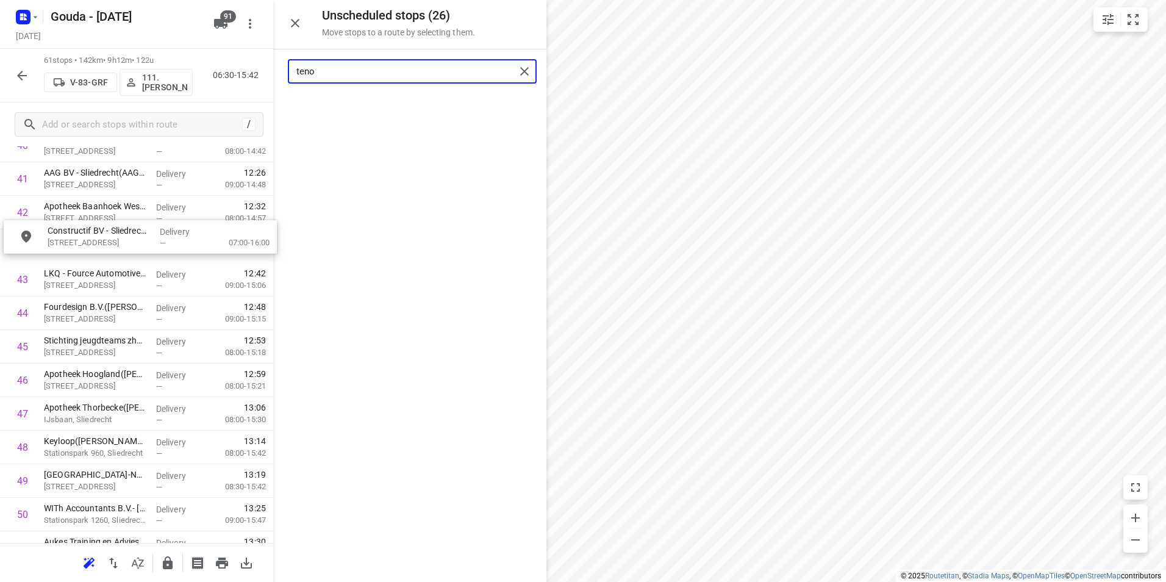
drag, startPoint x: 387, startPoint y: 122, endPoint x: 117, endPoint y: 249, distance: 298.6
drag, startPoint x: 418, startPoint y: 74, endPoint x: 219, endPoint y: 71, distance: 199.4
click at [218, 73] on div "Unscheduled stops ( 25 ) Move stops to a route by selecting them. teno No stops…" at bounding box center [136, 291] width 273 height 582
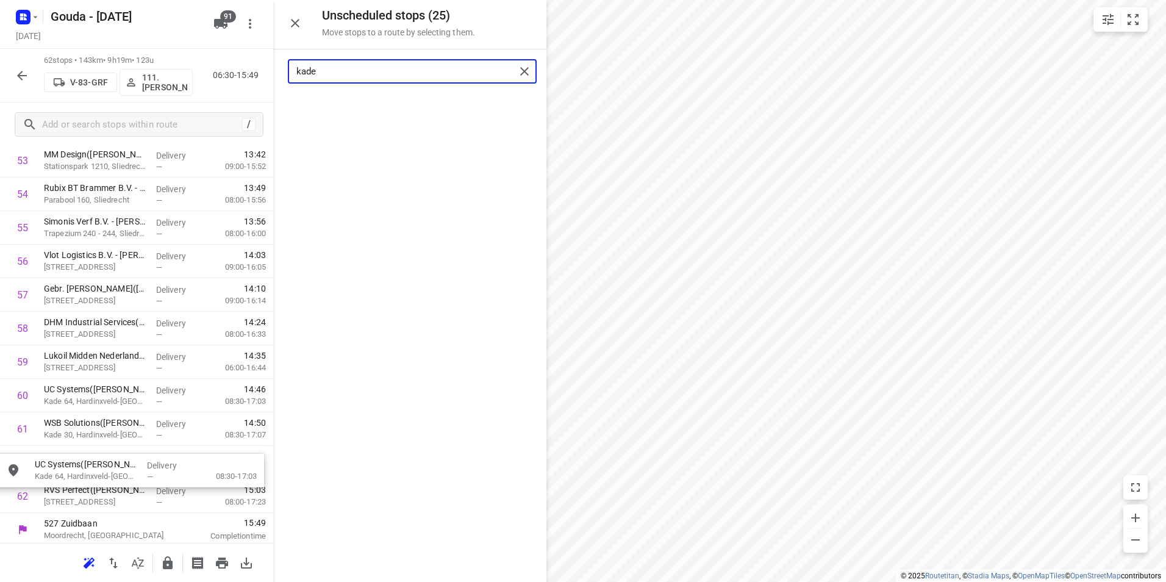
scroll to position [1849, 0]
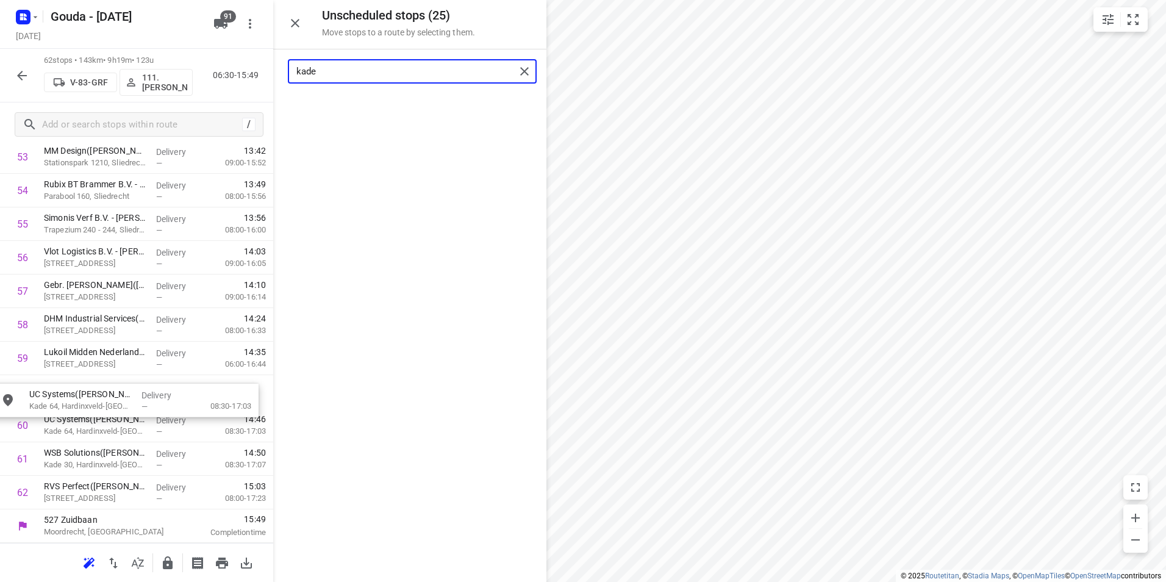
drag, startPoint x: 372, startPoint y: 112, endPoint x: 90, endPoint y: 401, distance: 404.4
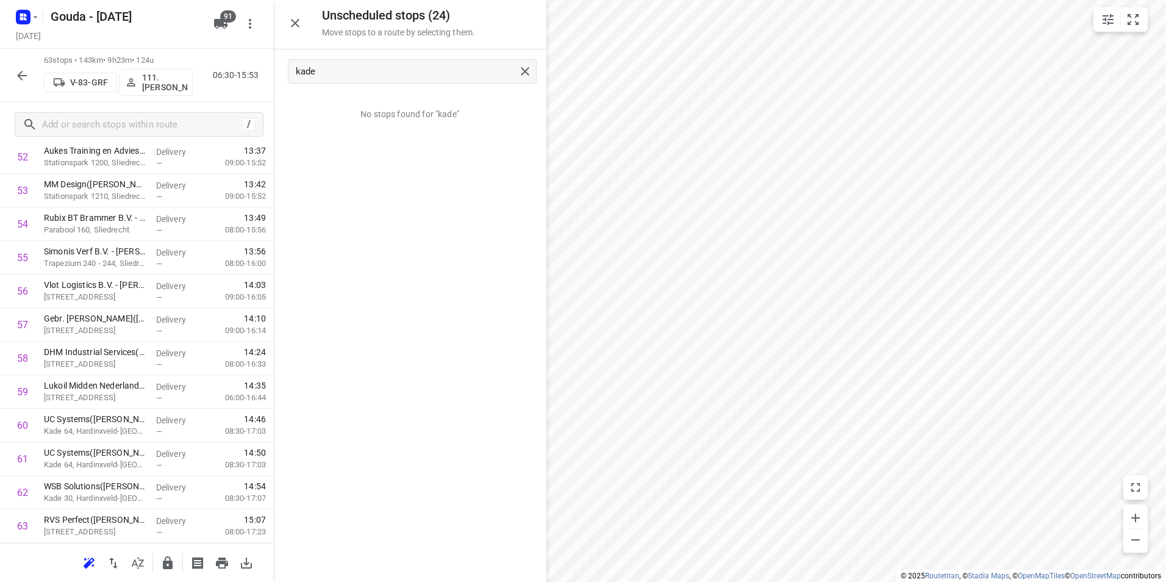
scroll to position [1678, 0]
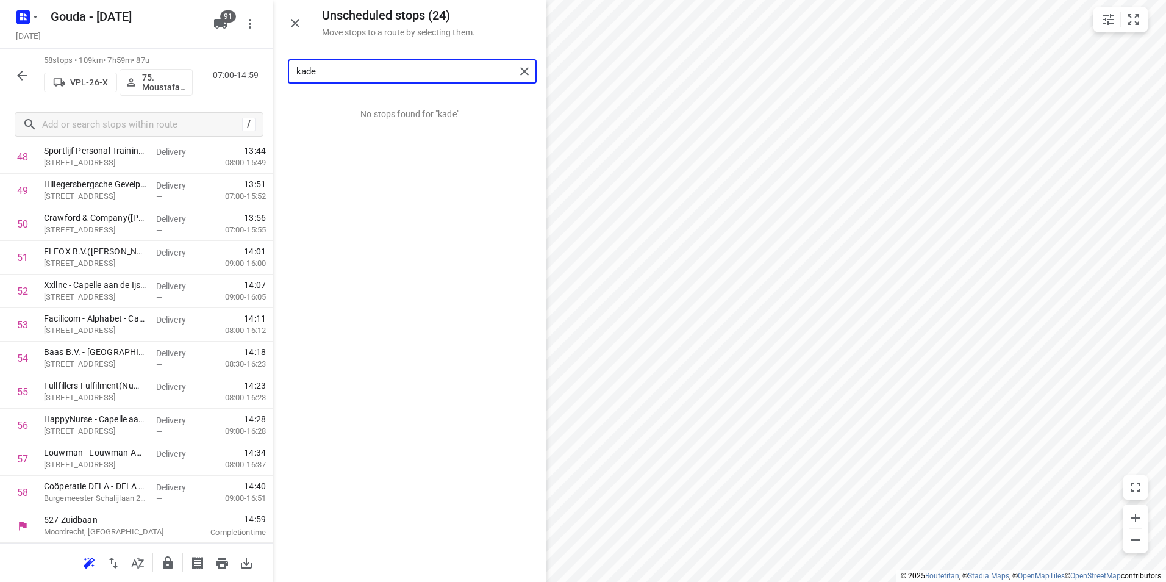
drag, startPoint x: 337, startPoint y: 76, endPoint x: 265, endPoint y: 68, distance: 72.4
click at [265, 68] on div "Unscheduled stops ( 24 ) Move stops to a route by selecting them. kade No stops…" at bounding box center [136, 291] width 273 height 582
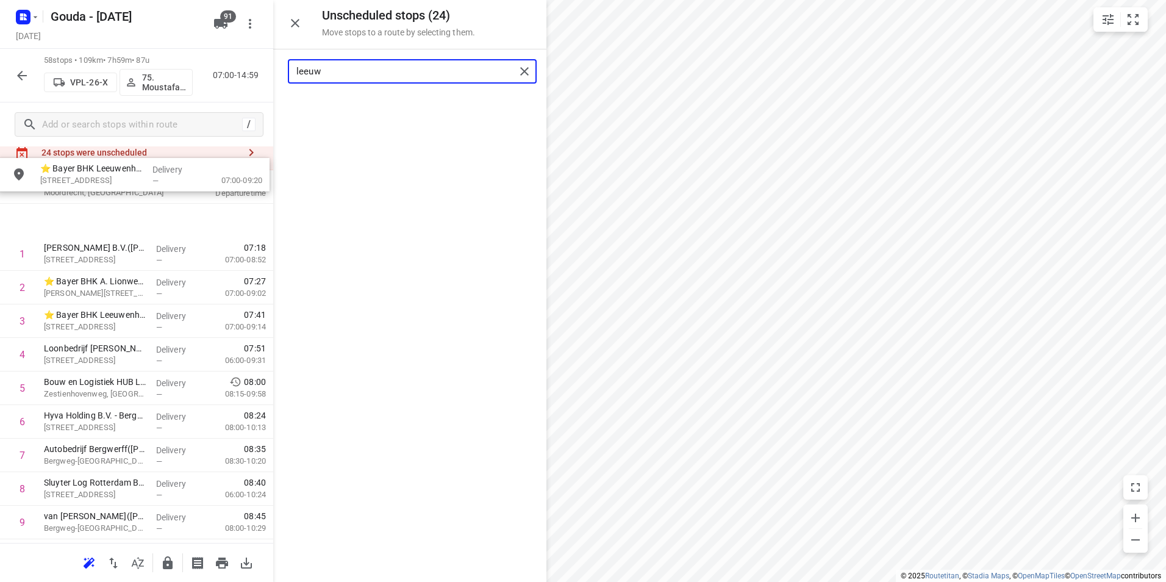
scroll to position [0, 0]
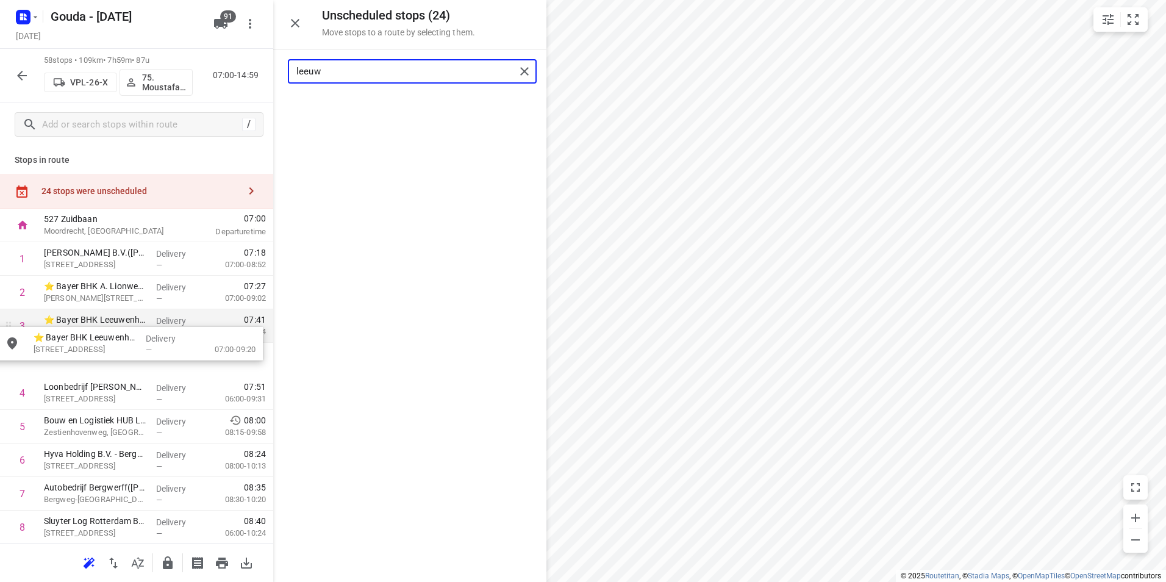
drag, startPoint x: 360, startPoint y: 119, endPoint x: 71, endPoint y: 358, distance: 375.4
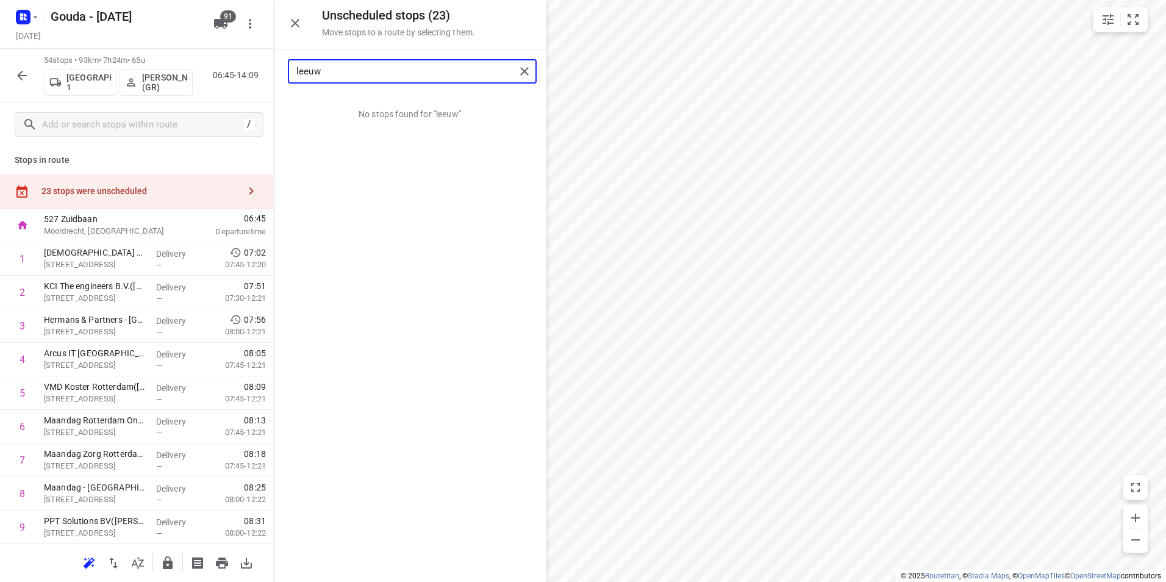
drag, startPoint x: 292, startPoint y: 74, endPoint x: 249, endPoint y: 71, distance: 43.4
click at [249, 71] on div "Unscheduled stops ( 23 ) Move stops to a route by selecting them. leeuw No stop…" at bounding box center [136, 291] width 273 height 582
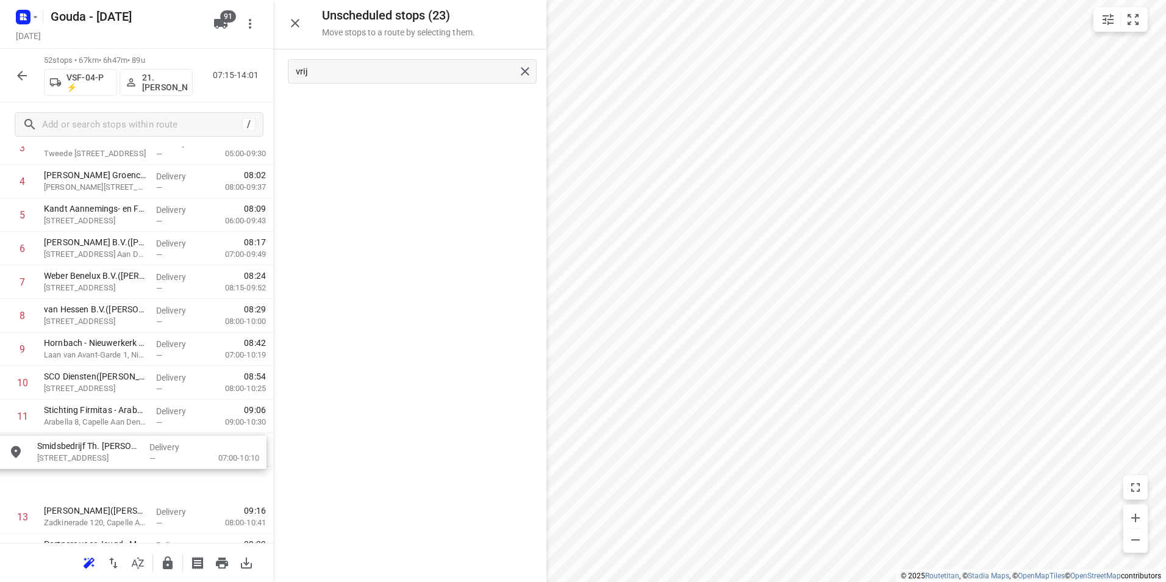
scroll to position [202, 0]
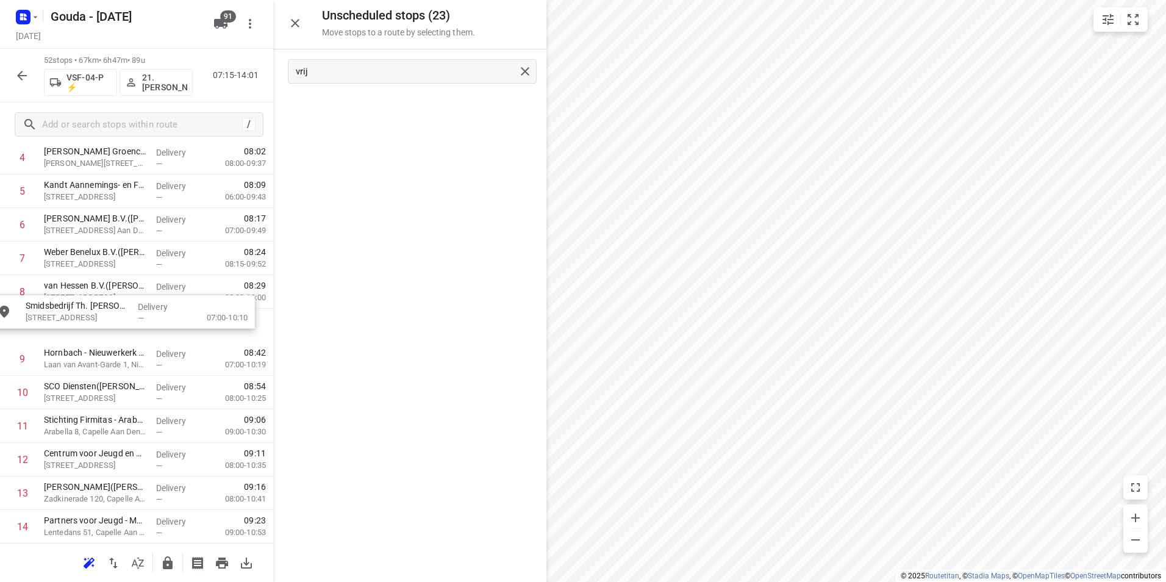
drag, startPoint x: 393, startPoint y: 109, endPoint x: 104, endPoint y: 315, distance: 355.4
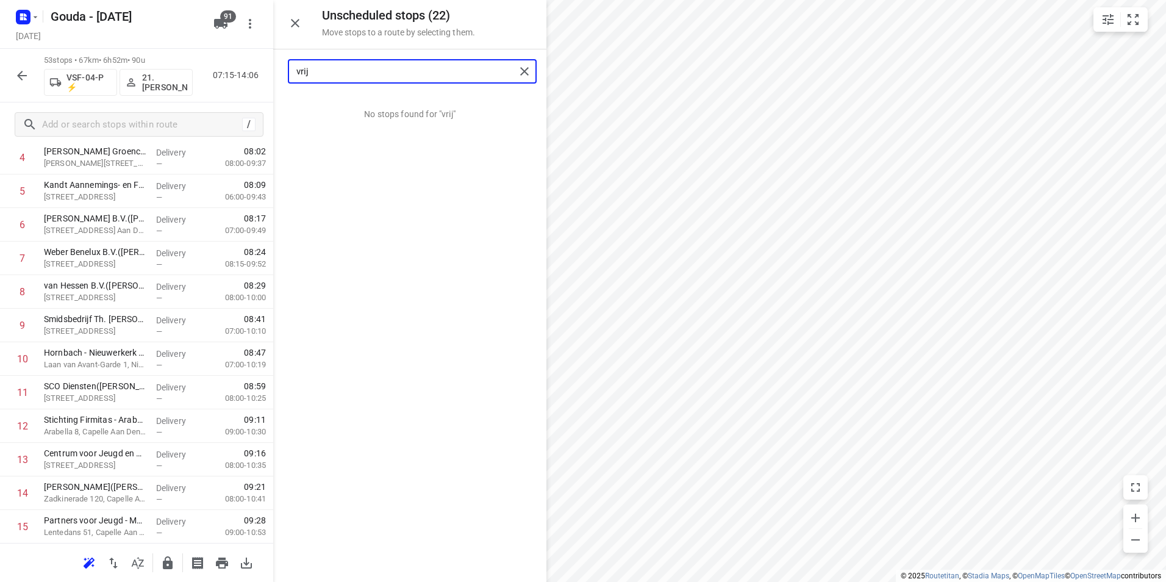
drag, startPoint x: 328, startPoint y: 72, endPoint x: 282, endPoint y: 68, distance: 45.9
click at [282, 68] on div "vrij" at bounding box center [409, 71] width 273 height 44
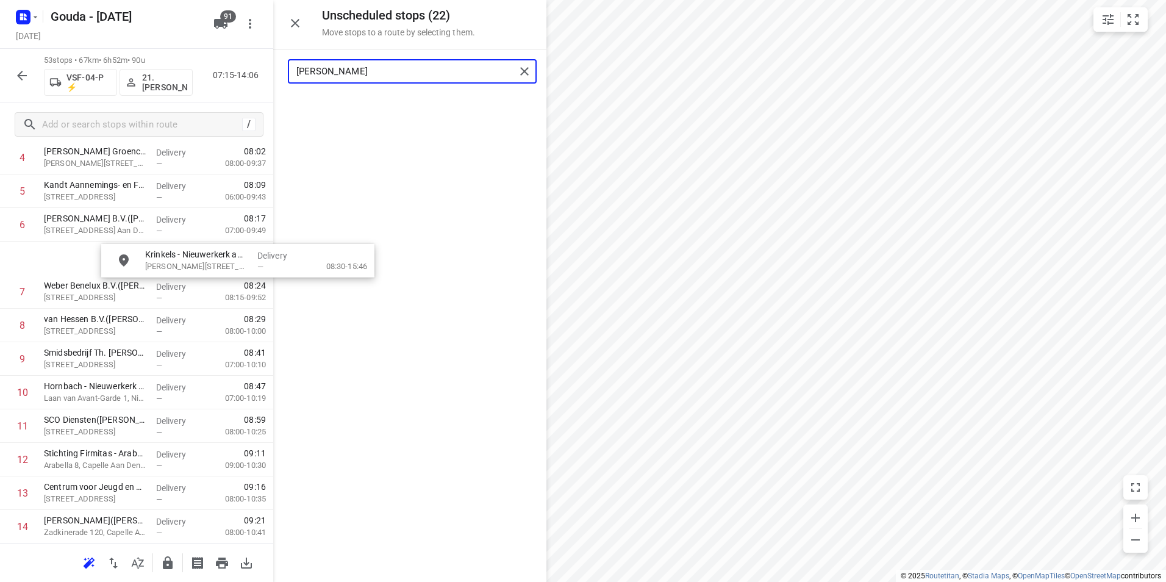
scroll to position [201, 0]
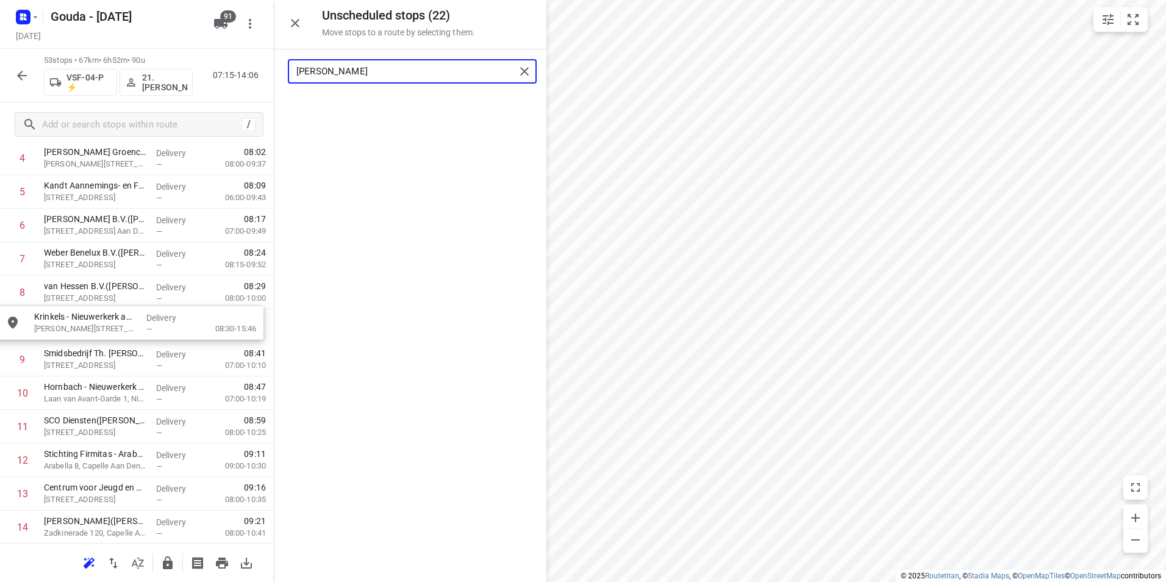
drag, startPoint x: 374, startPoint y: 104, endPoint x: 88, endPoint y: 319, distance: 357.8
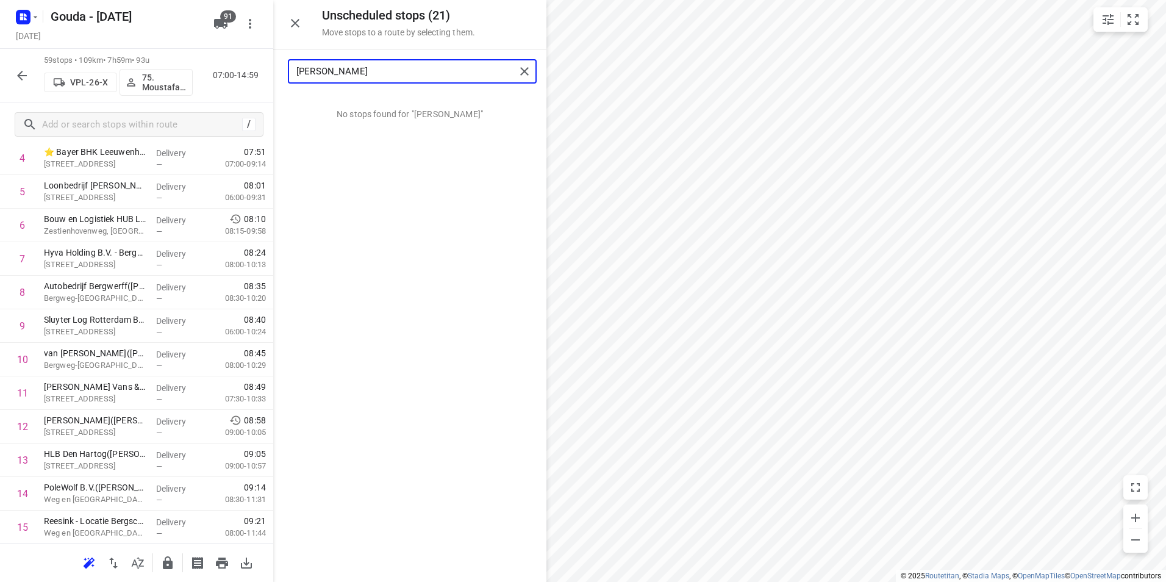
drag, startPoint x: 371, startPoint y: 72, endPoint x: 282, endPoint y: 77, distance: 89.1
click at [282, 77] on div "albert" at bounding box center [409, 71] width 273 height 44
click at [315, 75] on input "albert" at bounding box center [405, 71] width 219 height 19
drag, startPoint x: 325, startPoint y: 71, endPoint x: 288, endPoint y: 69, distance: 36.6
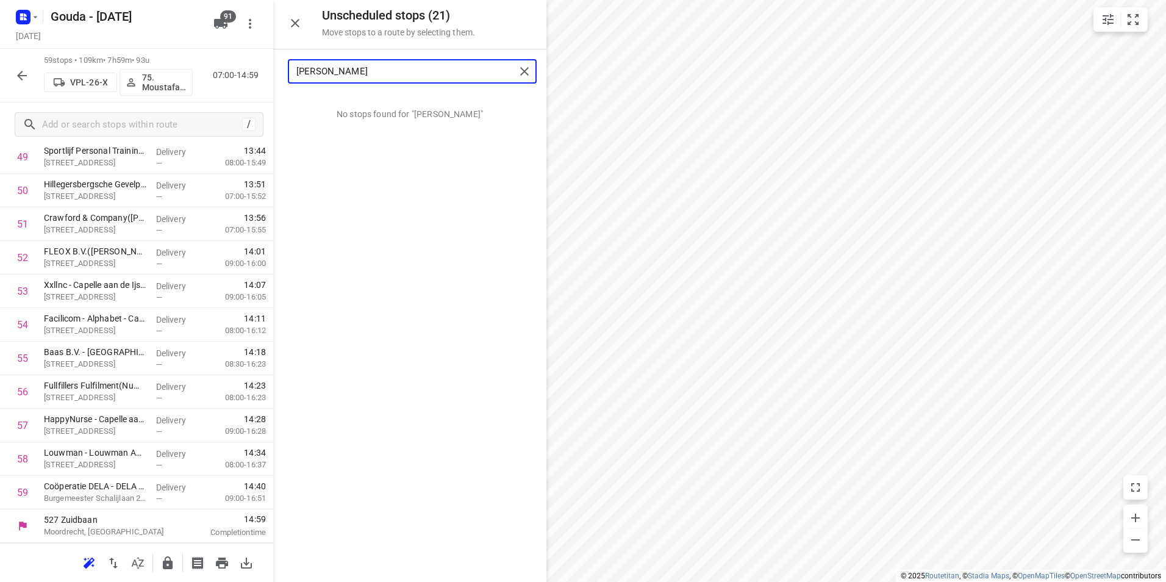
click at [288, 69] on div "albert" at bounding box center [412, 71] width 249 height 24
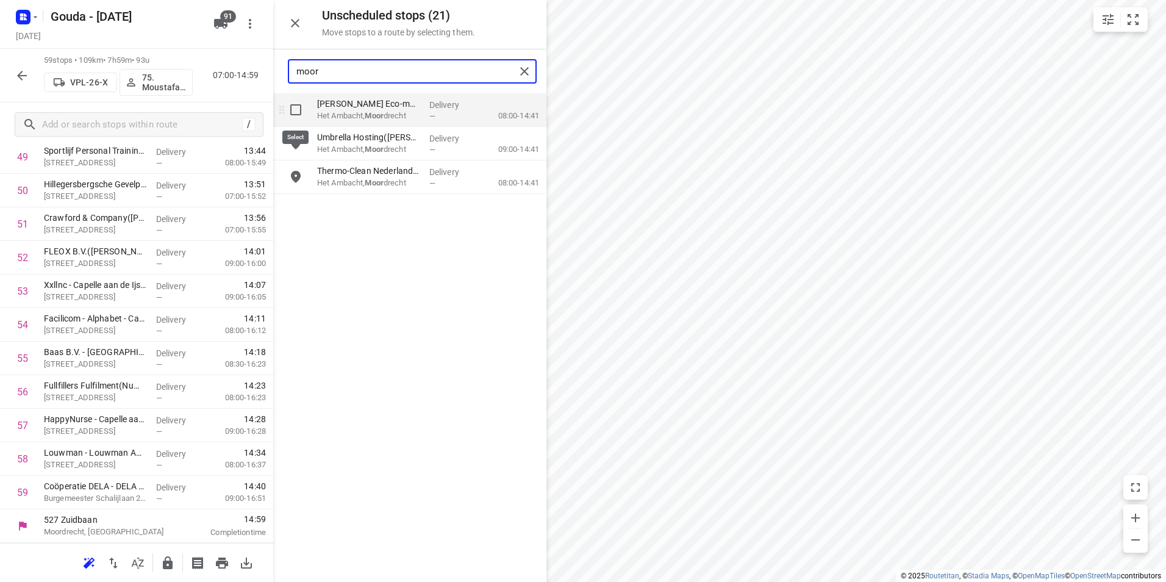
type input "moor"
click at [295, 110] on input "grid" at bounding box center [295, 110] width 24 height 24
checkbox input "true"
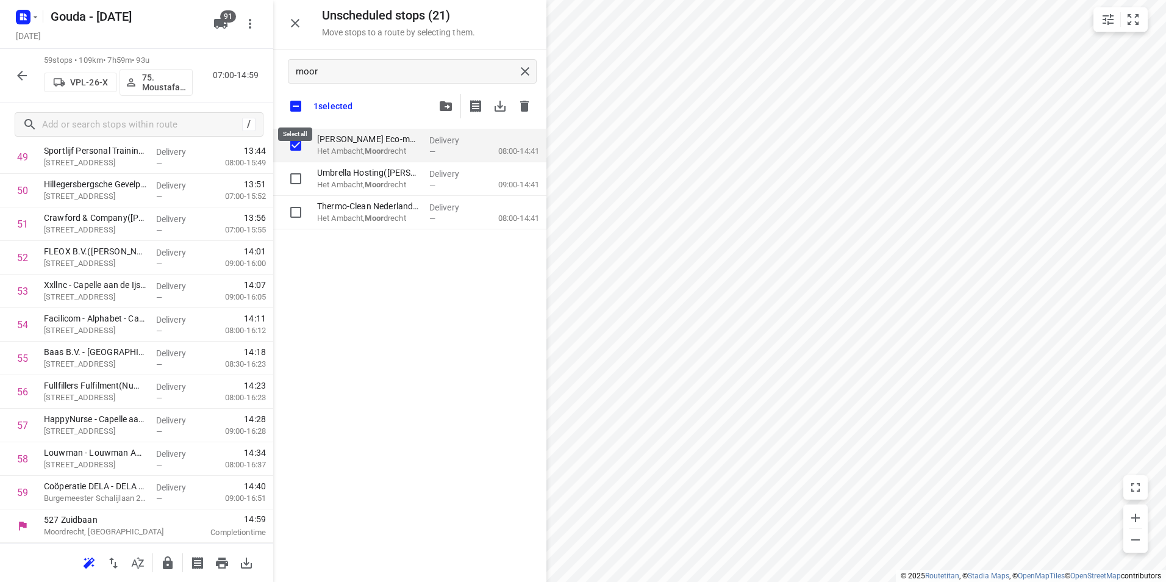
click at [293, 104] on input "checkbox" at bounding box center [296, 106] width 26 height 26
checkbox input "false"
checkbox input "true"
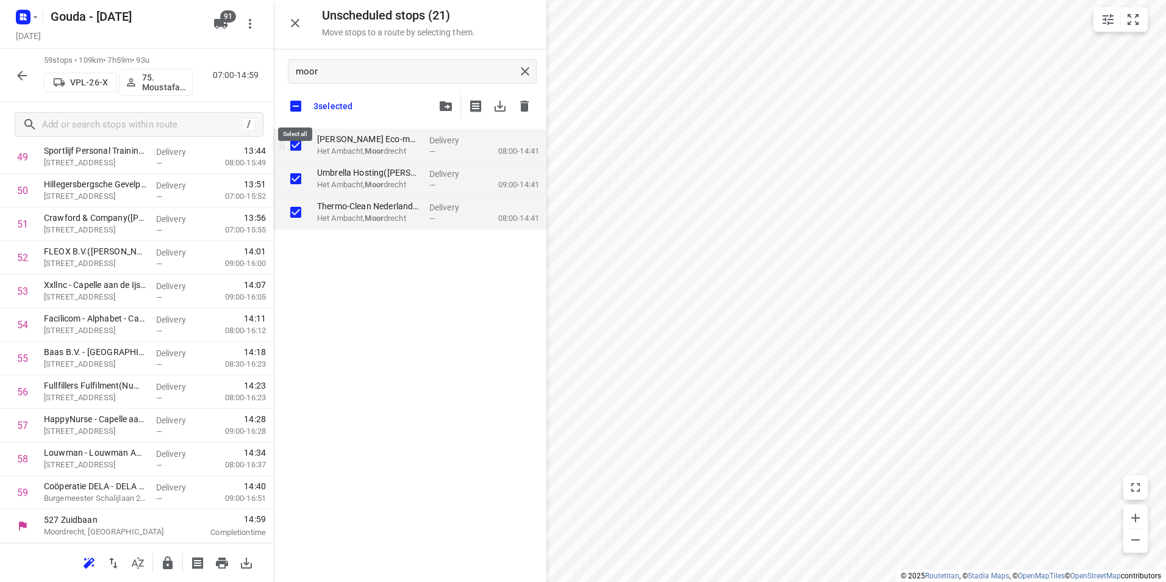
checkbox input "true"
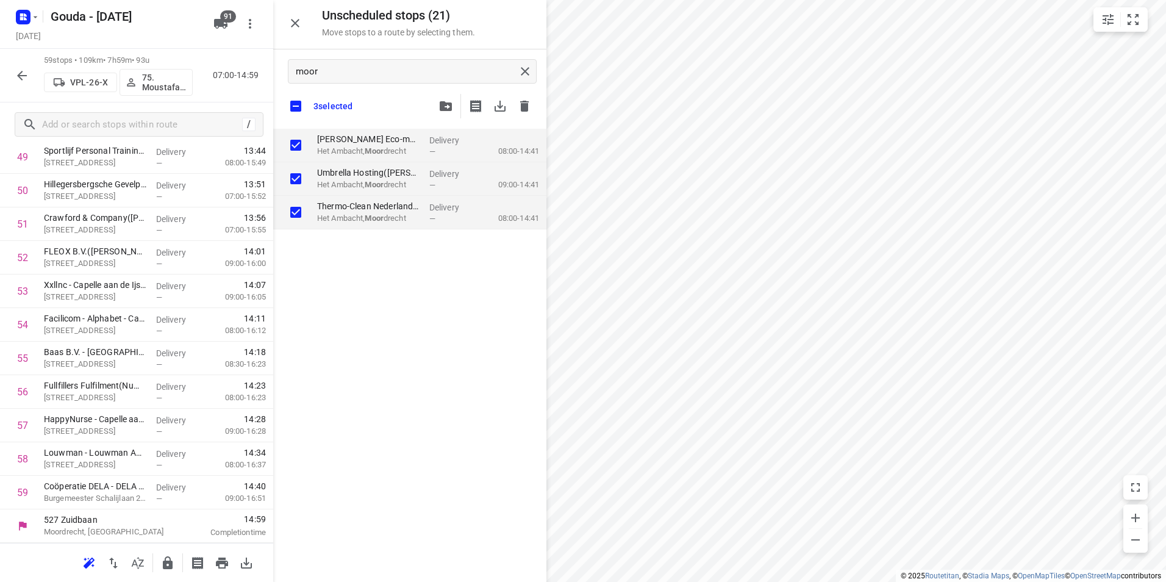
checkbox input "true"
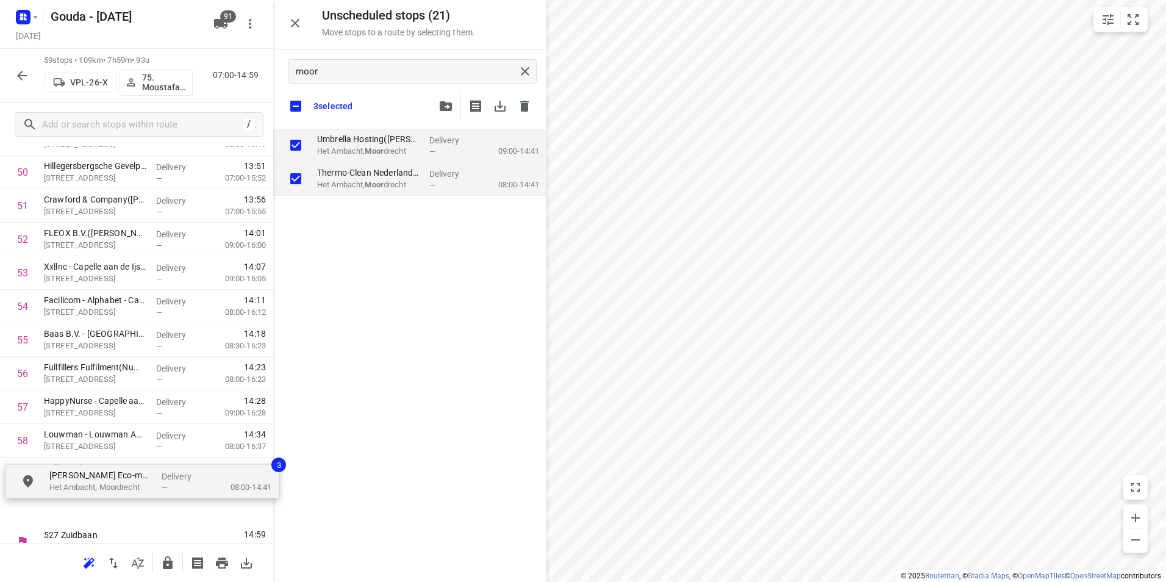
scroll to position [1750, 0]
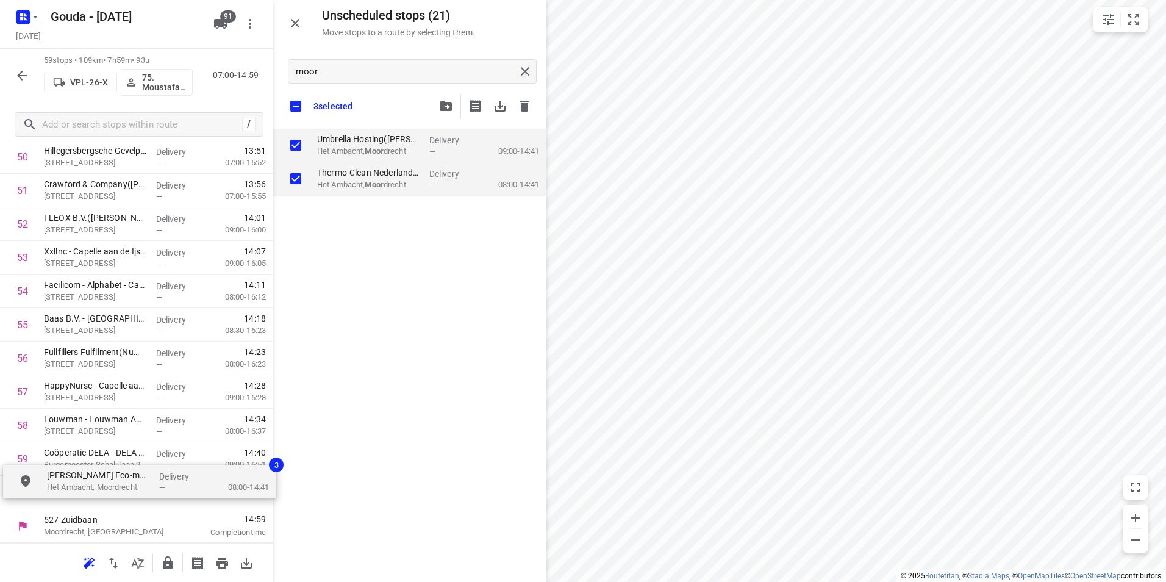
drag, startPoint x: 352, startPoint y: 148, endPoint x: 87, endPoint y: 484, distance: 428.3
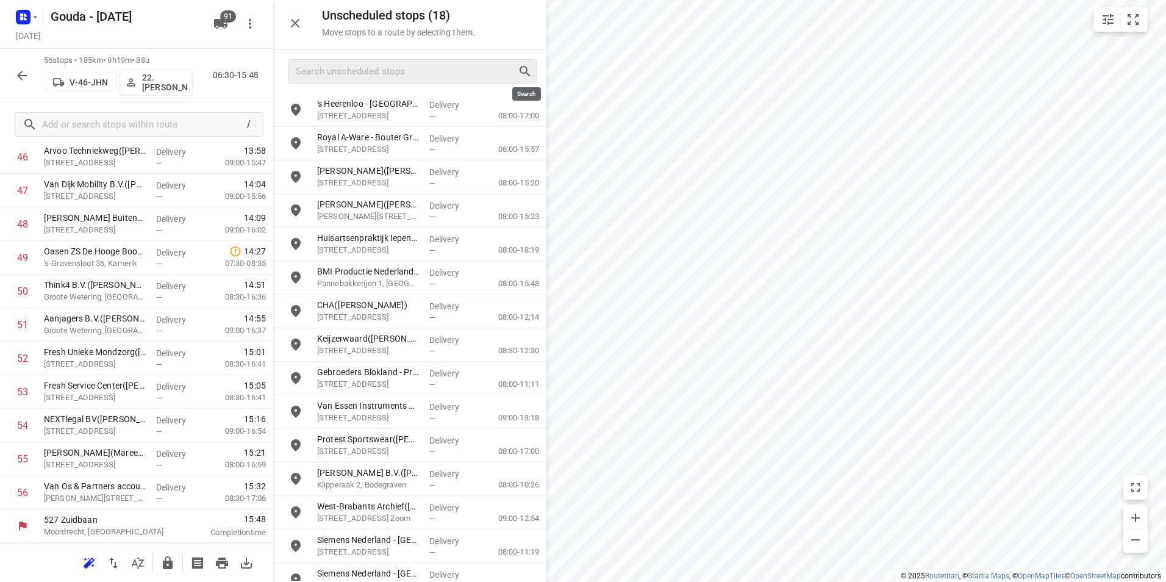
scroll to position [1611, 0]
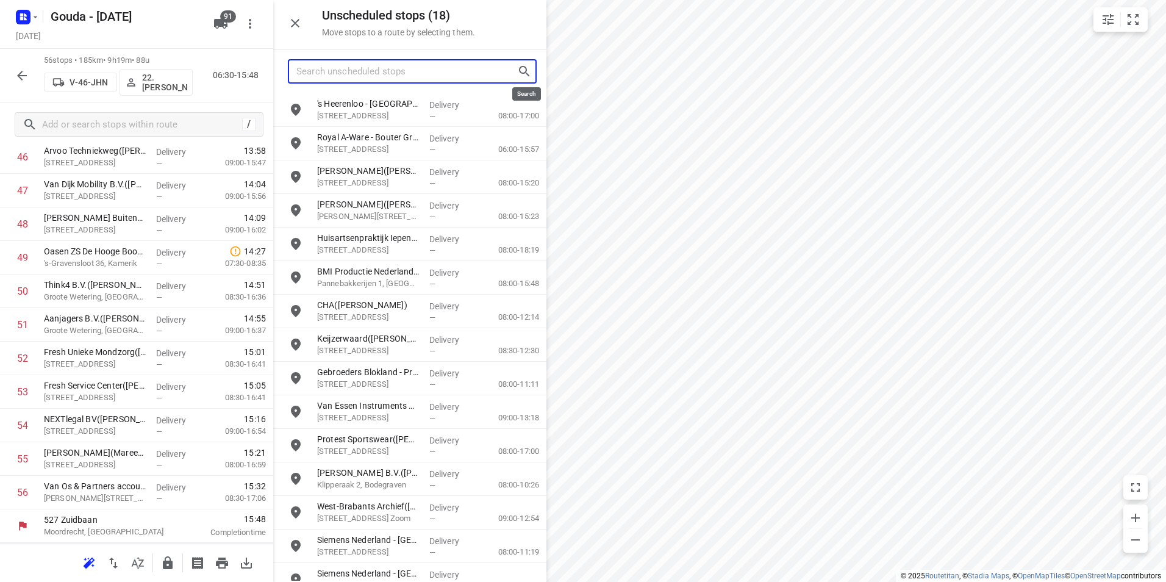
click at [351, 72] on input "Search unscheduled stops" at bounding box center [406, 71] width 221 height 19
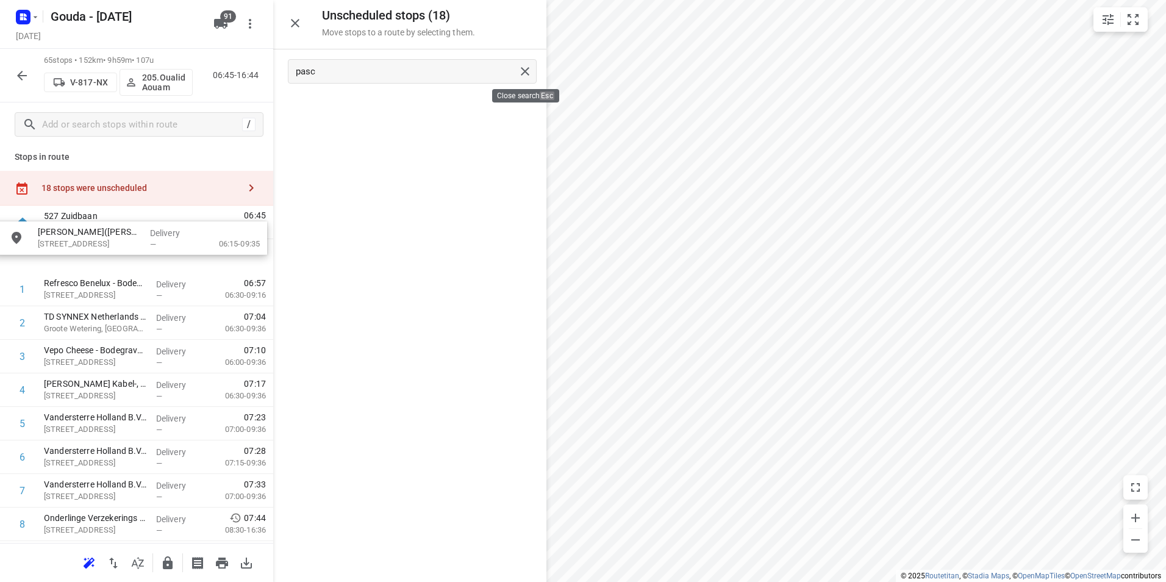
scroll to position [0, 0]
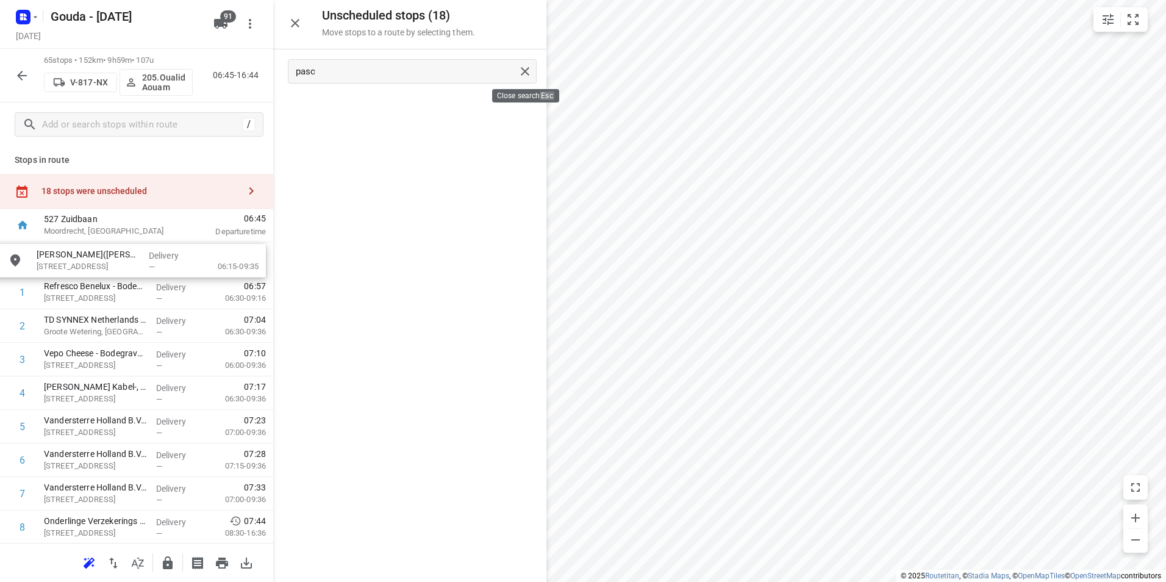
drag, startPoint x: 375, startPoint y: 108, endPoint x: 95, endPoint y: 269, distance: 322.8
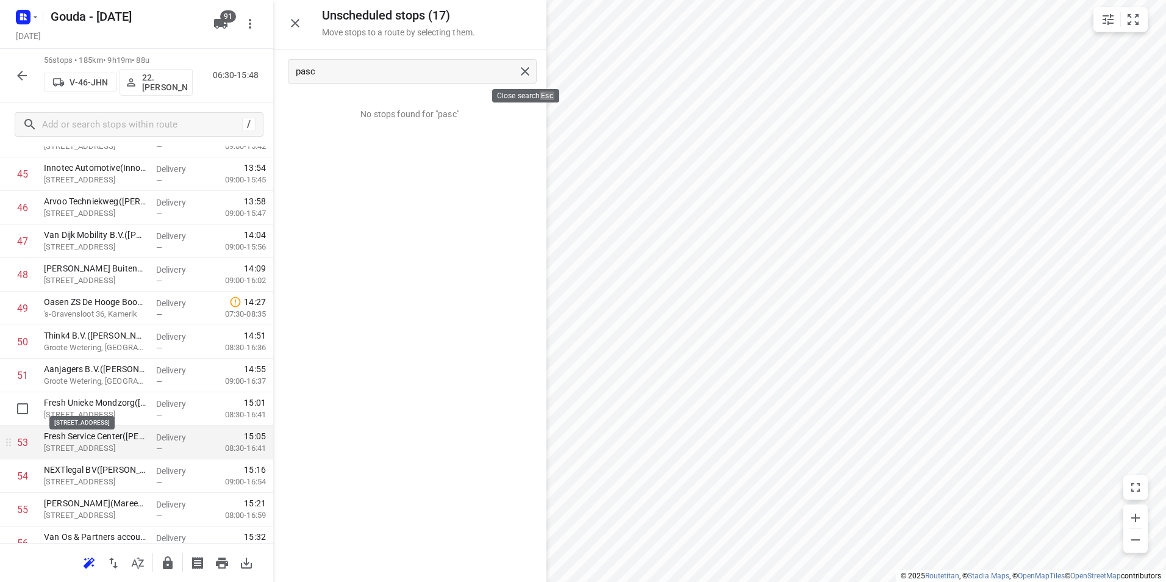
scroll to position [1611, 0]
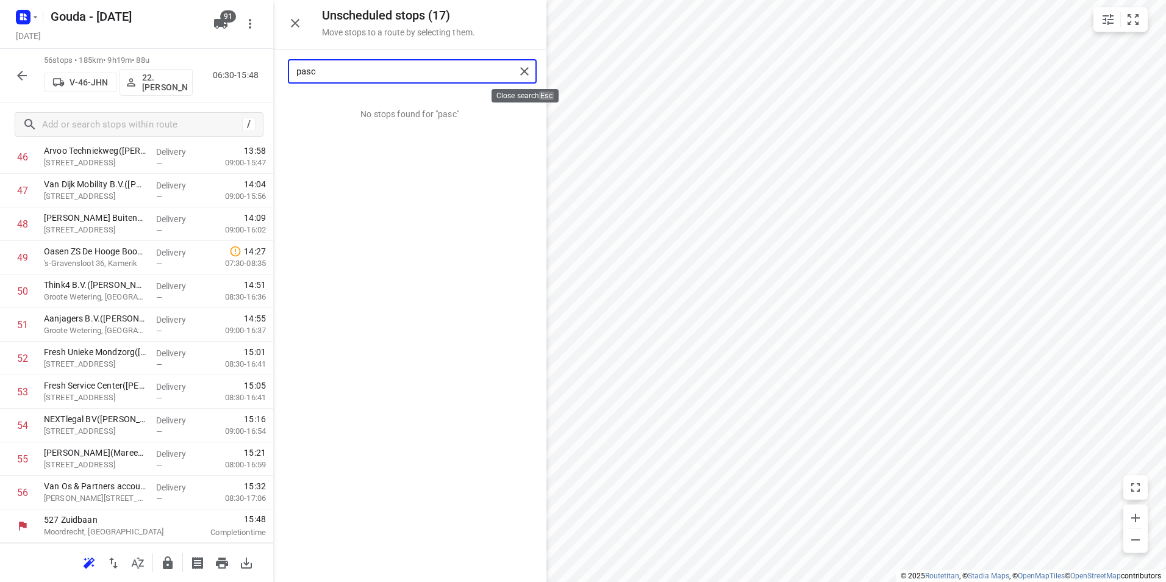
drag, startPoint x: 408, startPoint y: 70, endPoint x: 252, endPoint y: 69, distance: 156.1
click at [252, 69] on div "Unscheduled stops ( 17 ) Move stops to a route by selecting them. pasc No stops…" at bounding box center [136, 291] width 273 height 582
drag, startPoint x: 314, startPoint y: 75, endPoint x: 305, endPoint y: 75, distance: 8.5
click at [305, 75] on input "riwe" at bounding box center [405, 71] width 219 height 19
drag, startPoint x: 363, startPoint y: 116, endPoint x: 88, endPoint y: 301, distance: 331.4
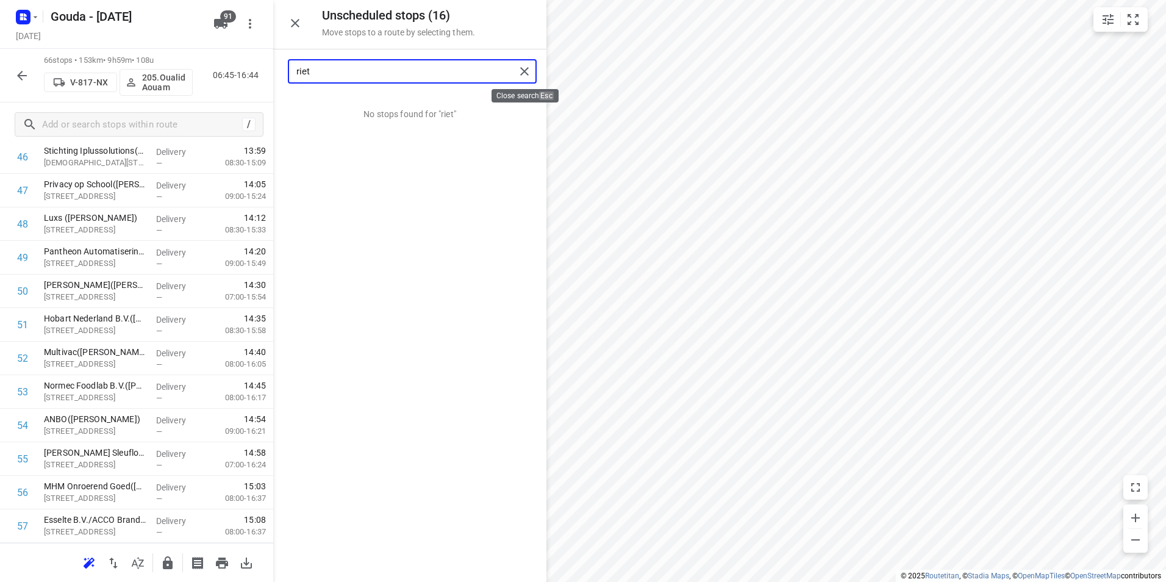
drag, startPoint x: 363, startPoint y: 74, endPoint x: 265, endPoint y: 71, distance: 98.8
click at [265, 71] on div "Unscheduled stops ( 16 ) Move stops to a route by selecting them. riet No stops…" at bounding box center [136, 291] width 273 height 582
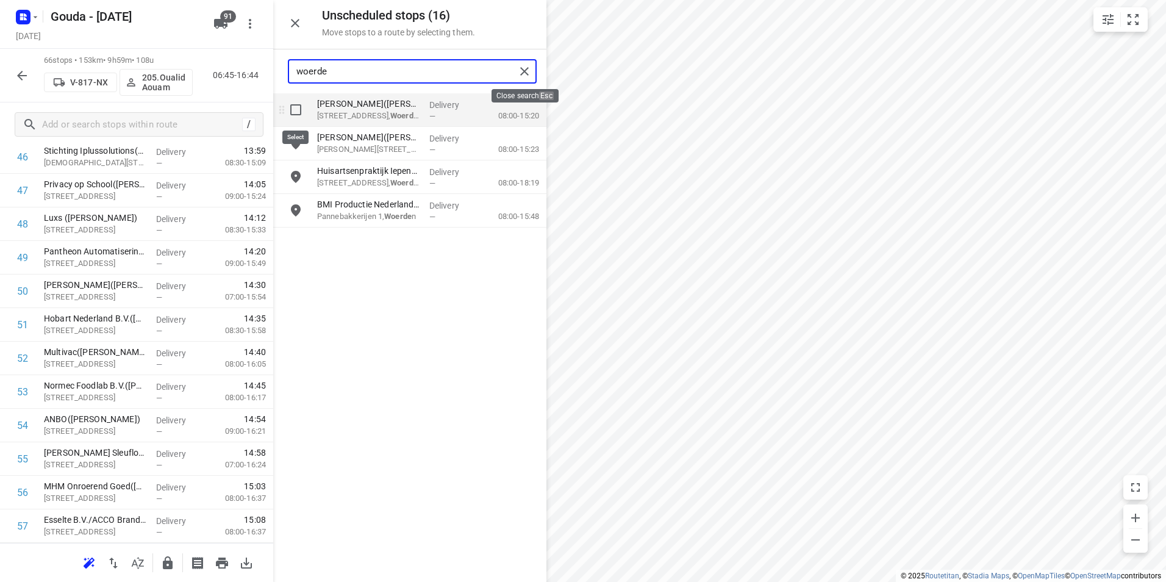
type input "woerde"
click at [295, 108] on input "grid" at bounding box center [295, 110] width 24 height 24
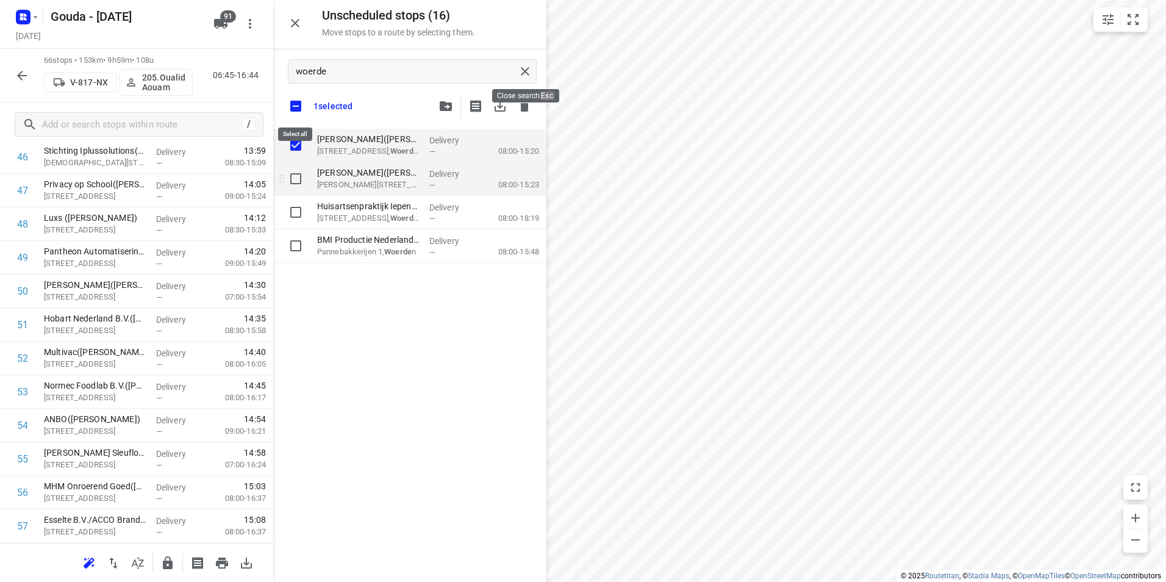
checkbox input "true"
click at [294, 180] on input "grid" at bounding box center [295, 178] width 24 height 24
checkbox input "true"
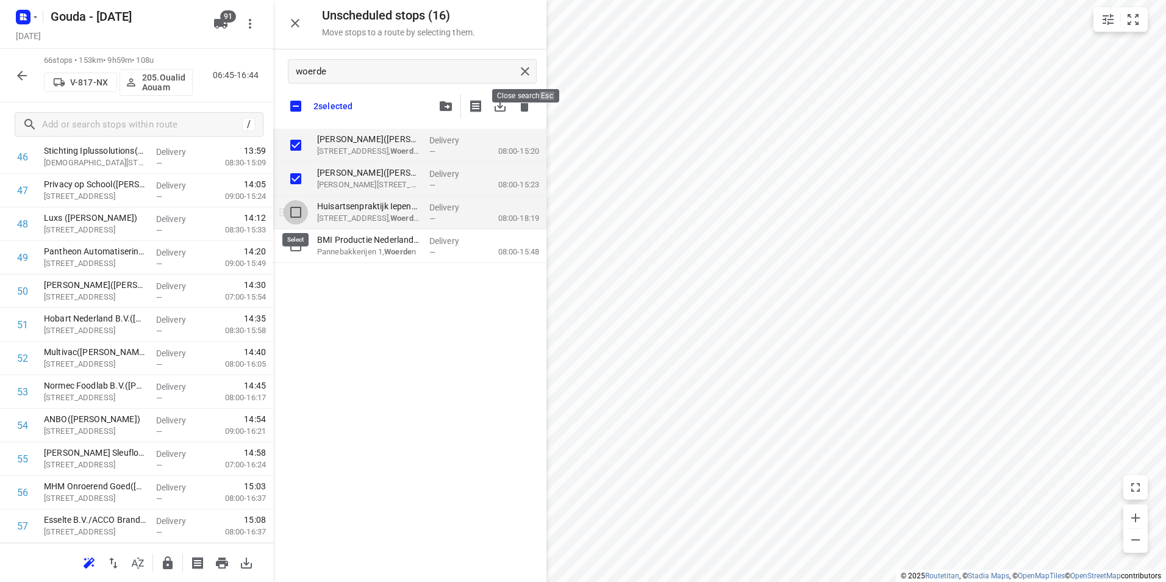
click at [295, 215] on input "grid" at bounding box center [295, 212] width 24 height 24
checkbox input "true"
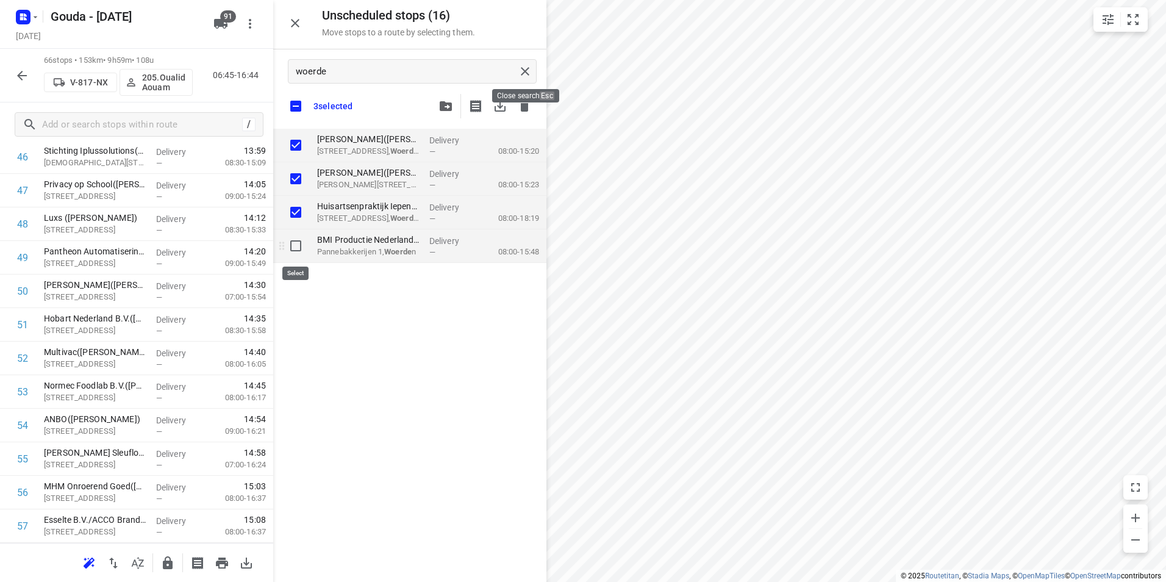
click at [293, 245] on input "grid" at bounding box center [295, 245] width 24 height 24
checkbox input "true"
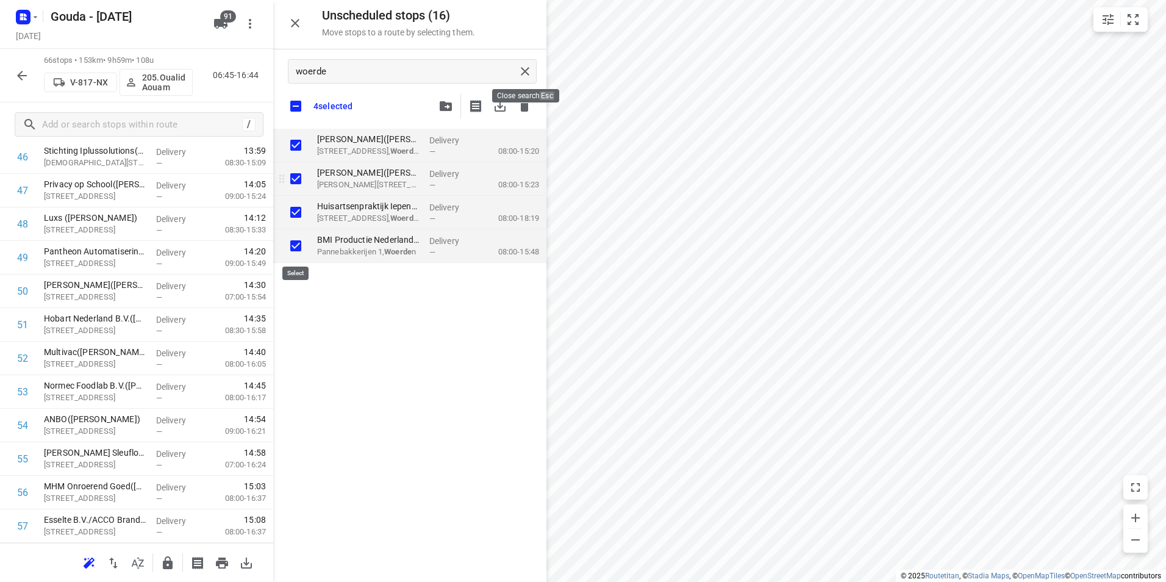
checkbox input "true"
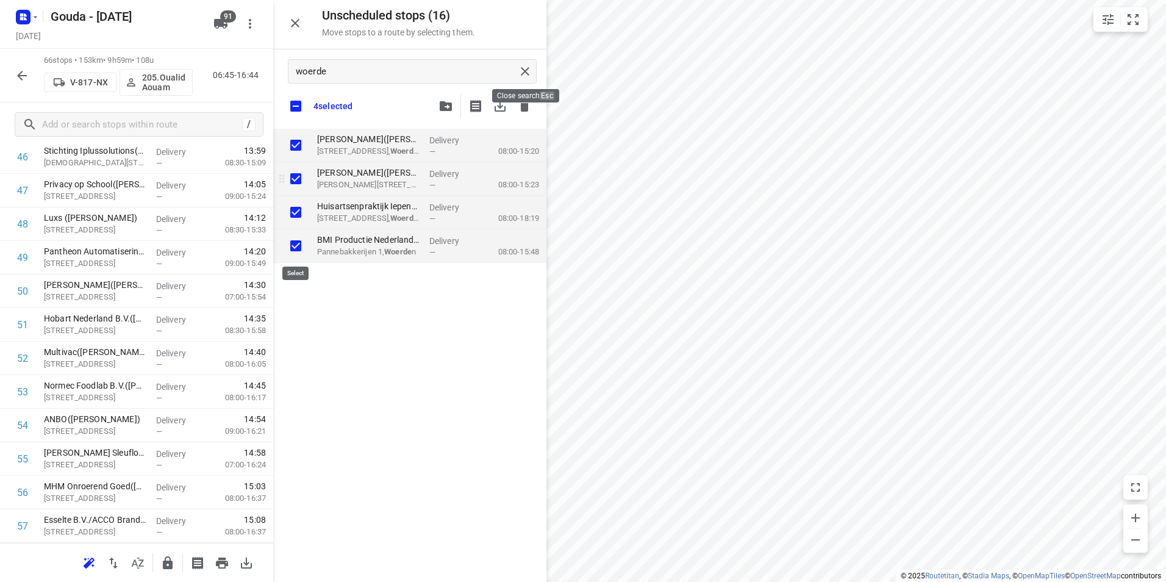
checkbox input "true"
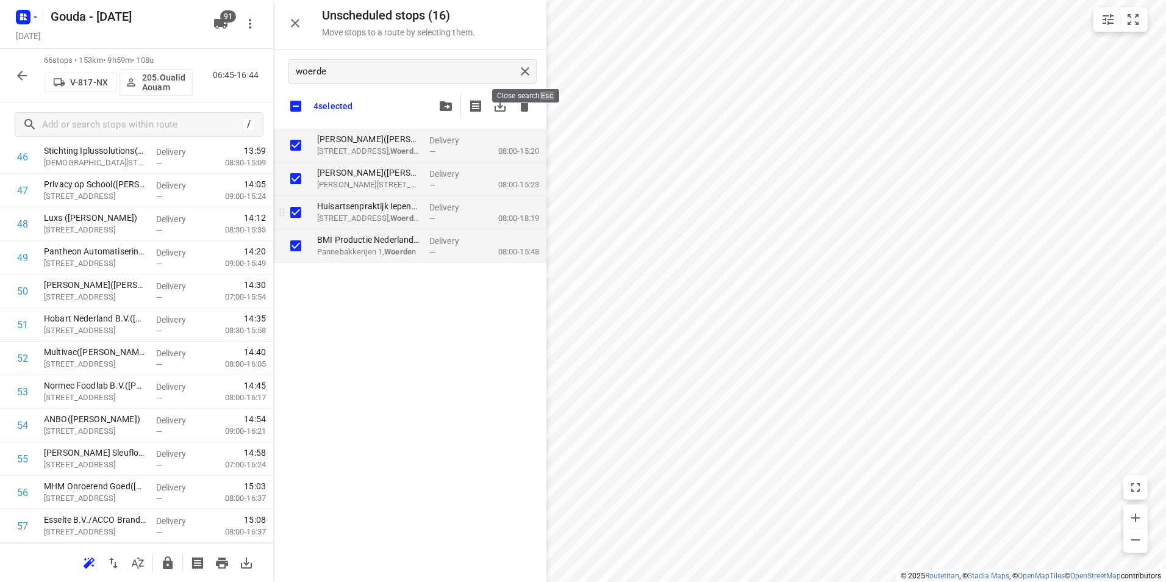
checkbox input "true"
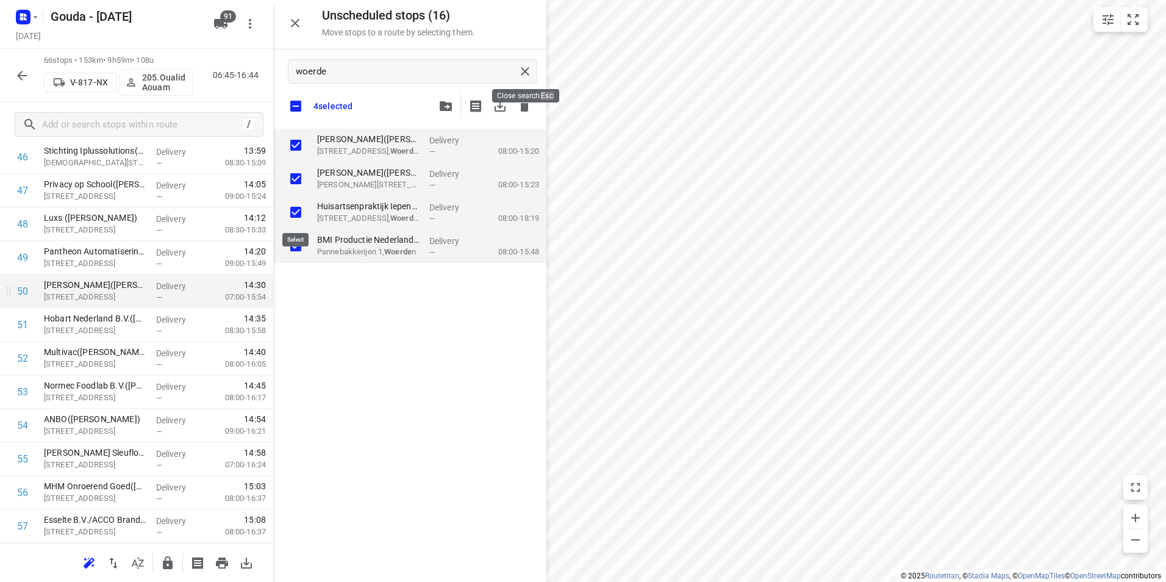
checkbox input "true"
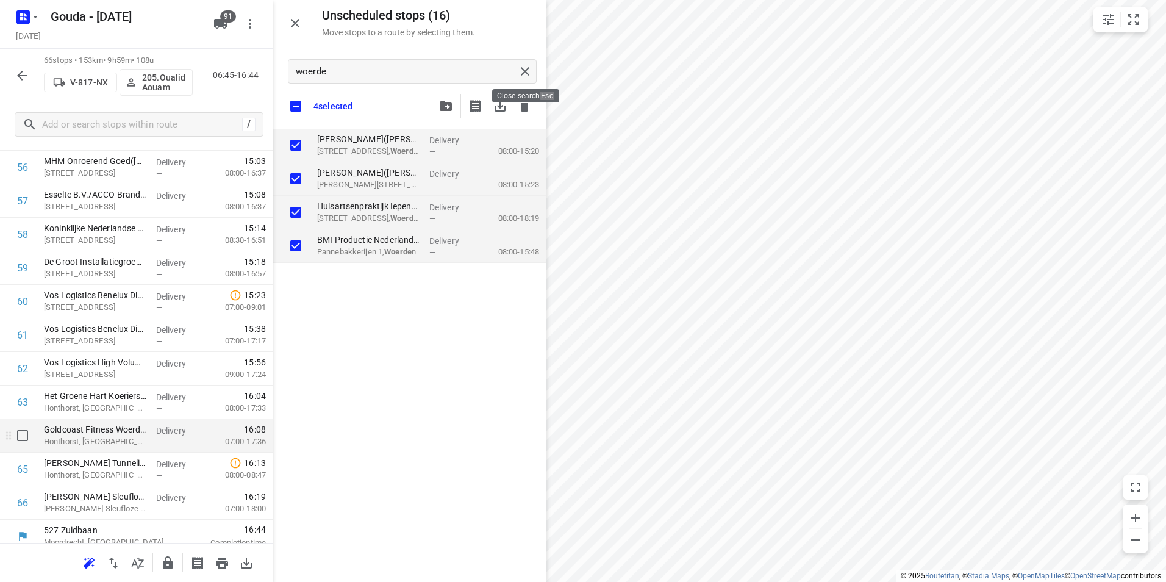
scroll to position [1946, 0]
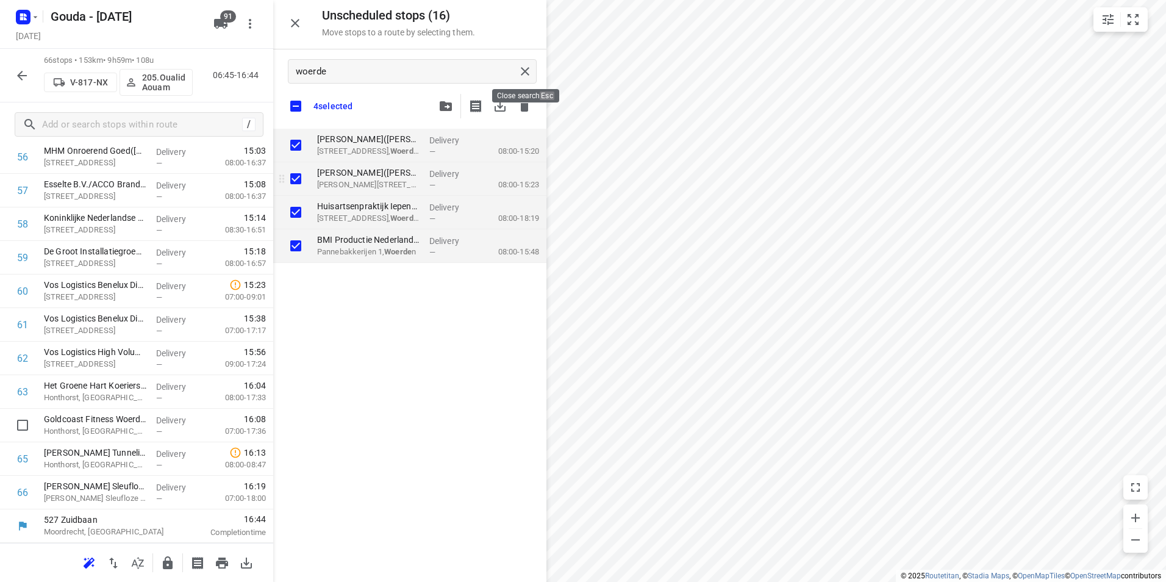
checkbox input "true"
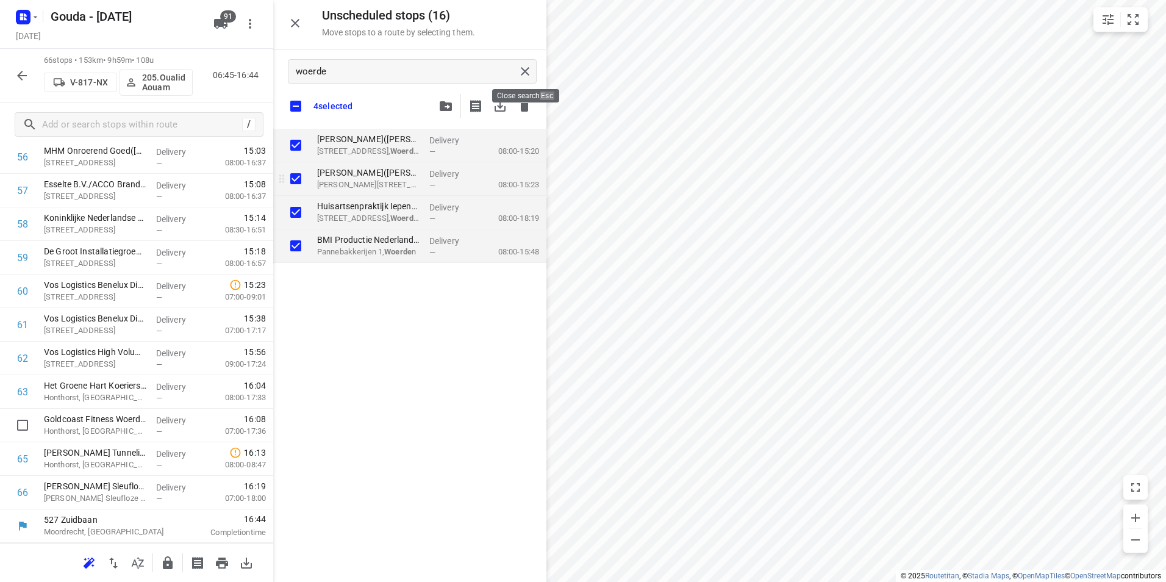
checkbox input "true"
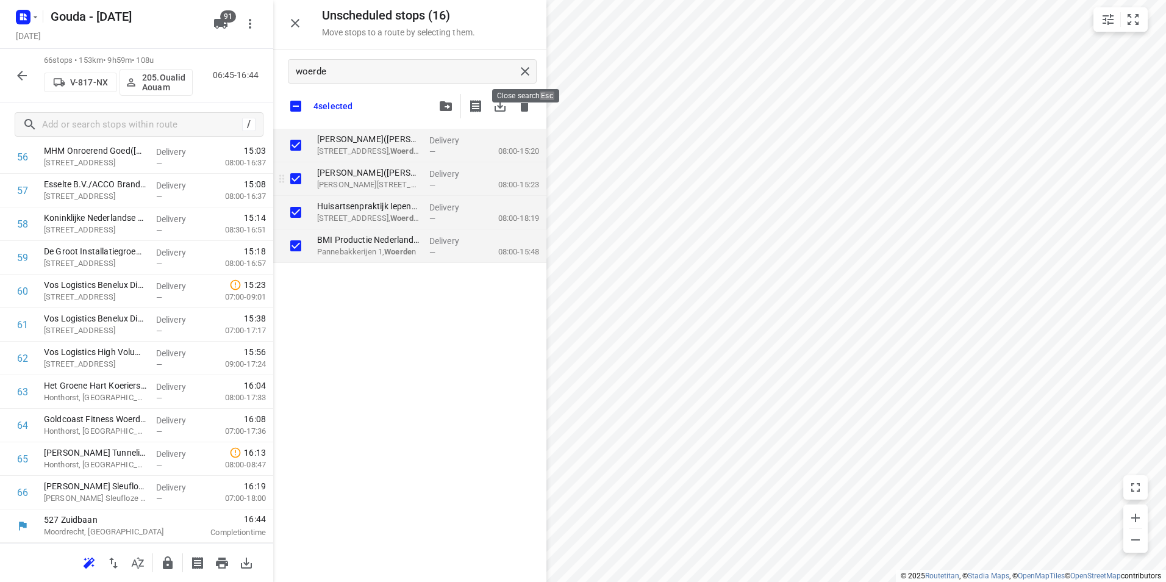
checkbox input "true"
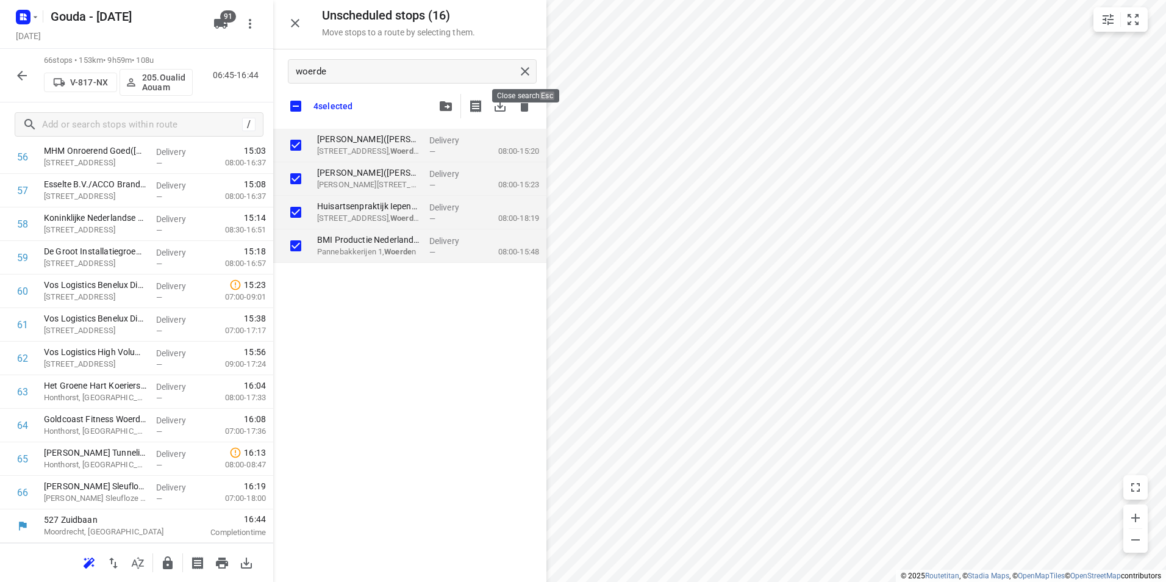
checkbox input "true"
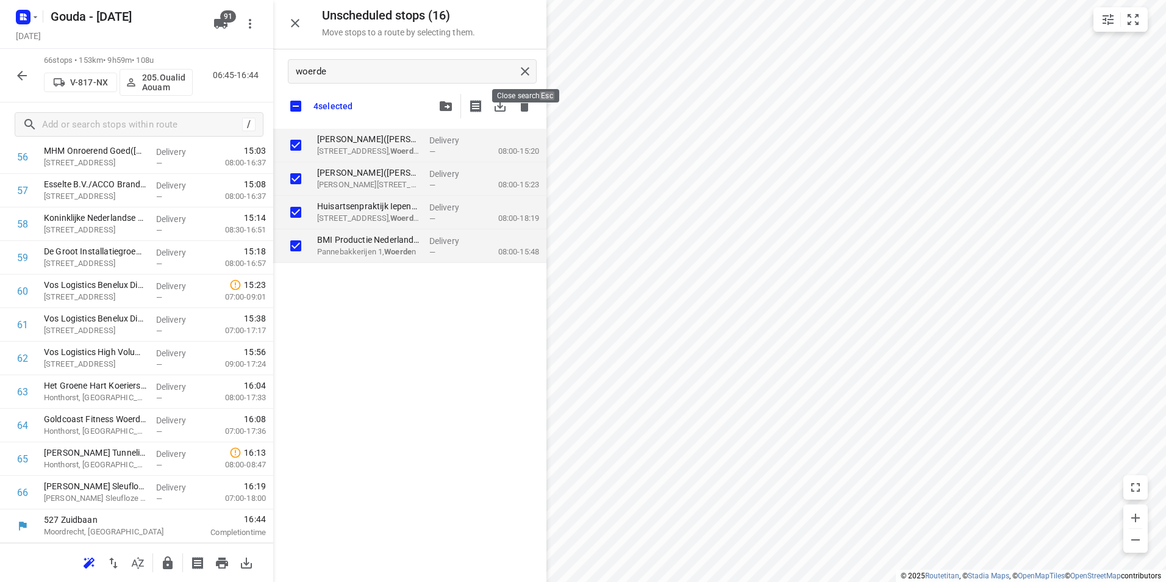
checkbox input "true"
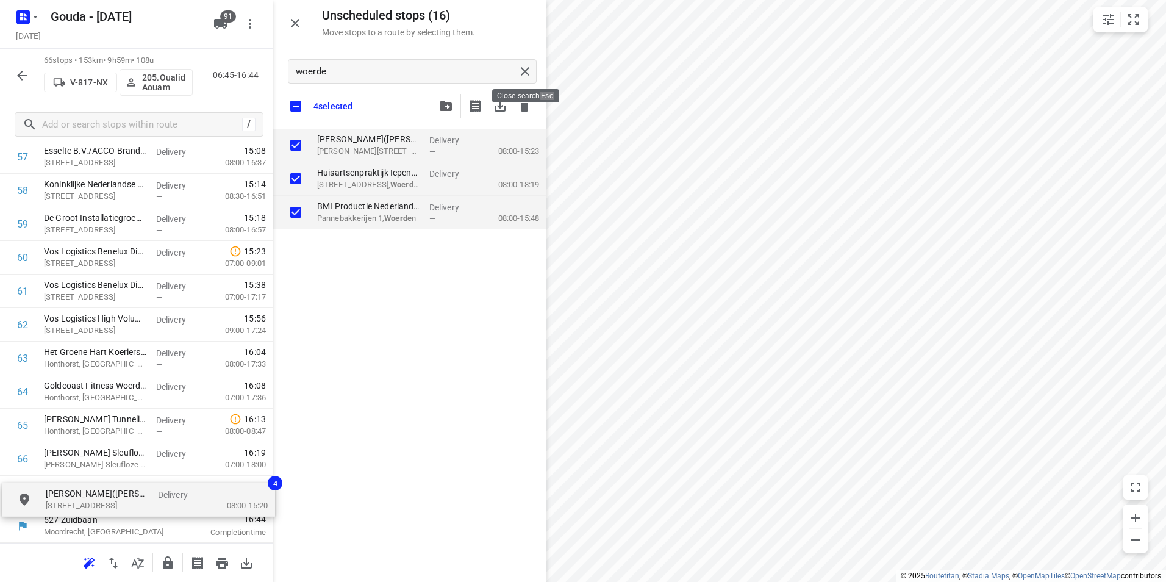
drag, startPoint x: 367, startPoint y: 145, endPoint x: 85, endPoint y: 489, distance: 444.4
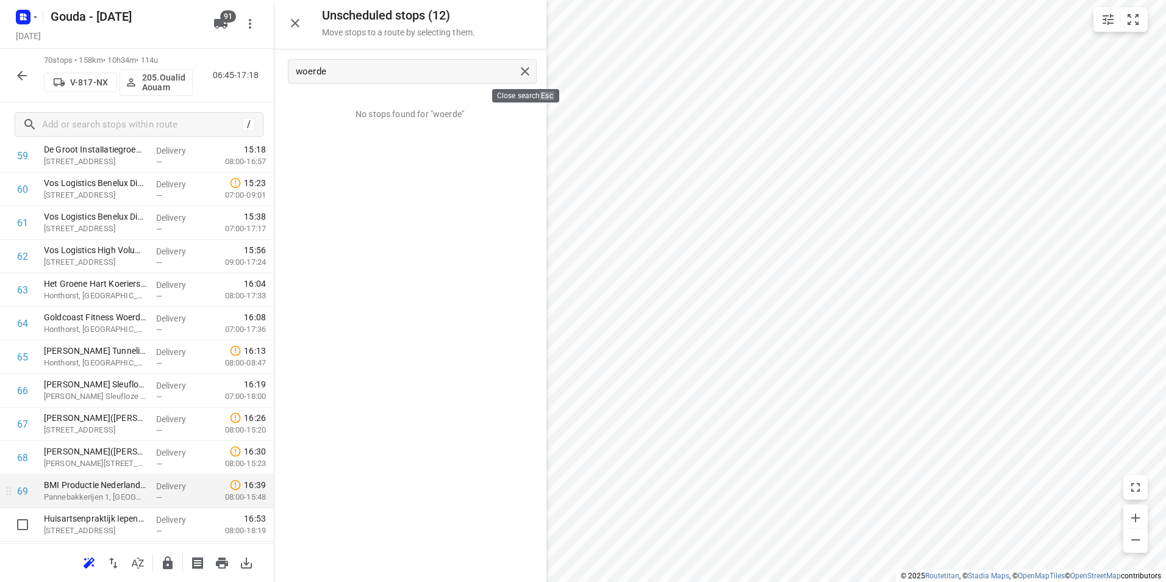
scroll to position [2068, 0]
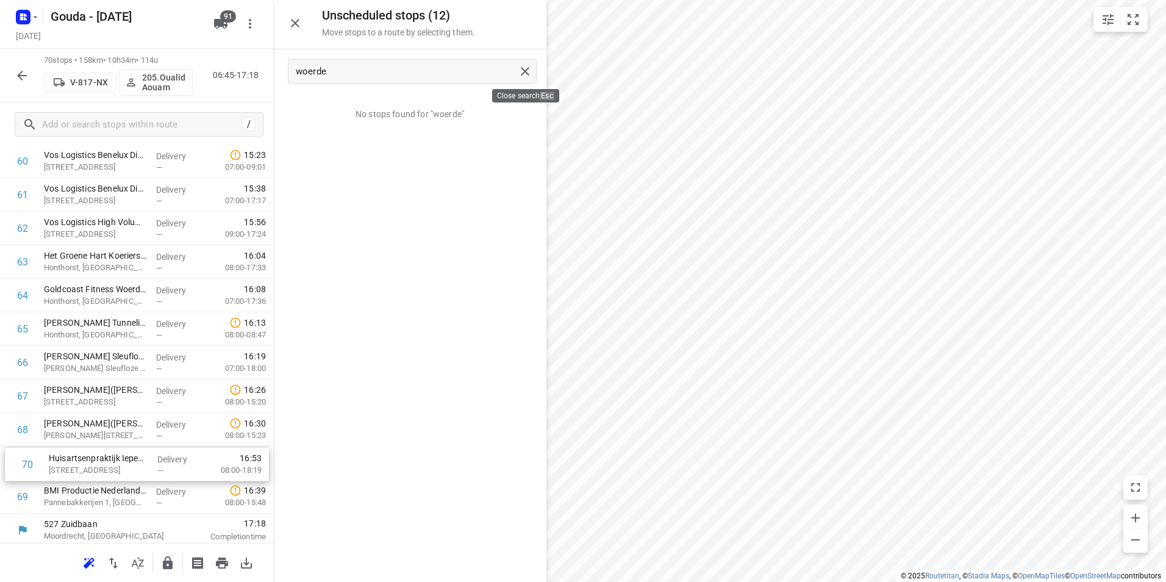
scroll to position [2080, 0]
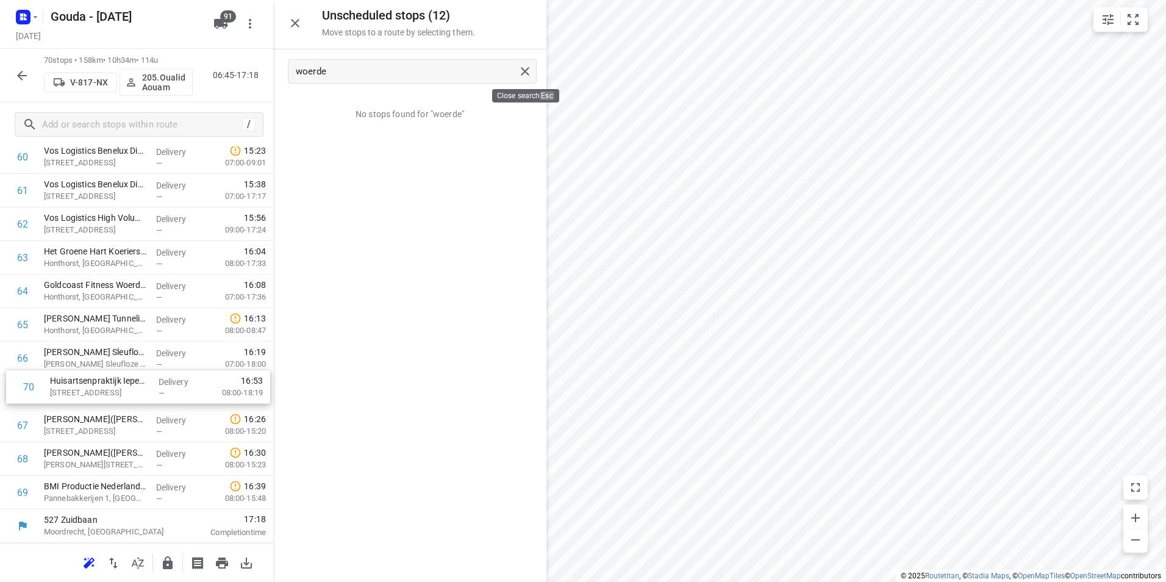
drag, startPoint x: 120, startPoint y: 513, endPoint x: 126, endPoint y: 393, distance: 119.6
click at [20, 493] on input "checkbox" at bounding box center [22, 492] width 24 height 24
checkbox input "true"
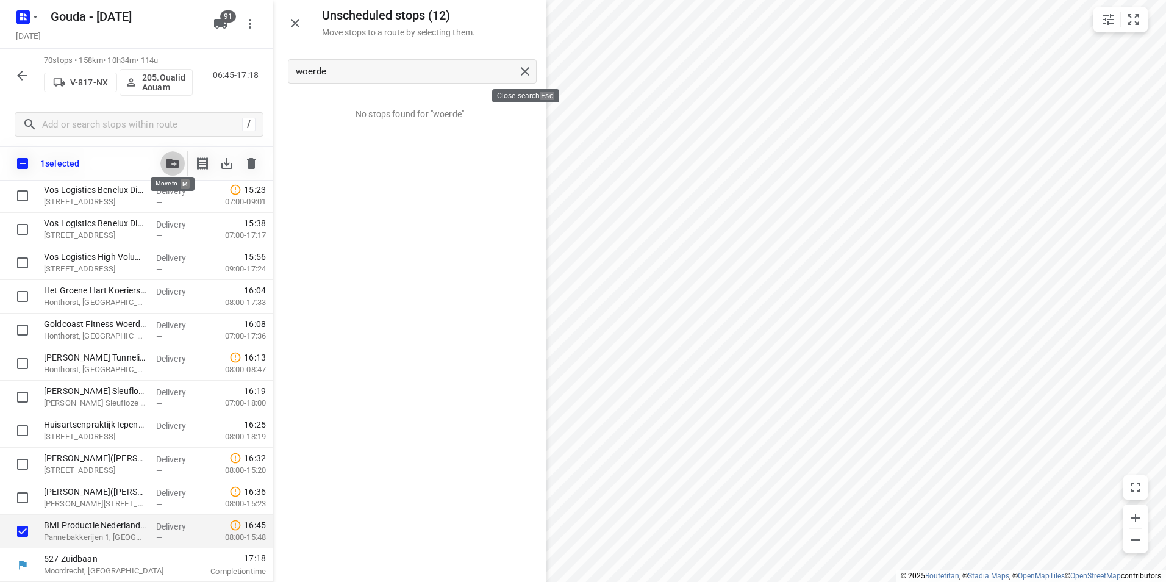
click at [178, 163] on icon "button" at bounding box center [172, 163] width 12 height 10
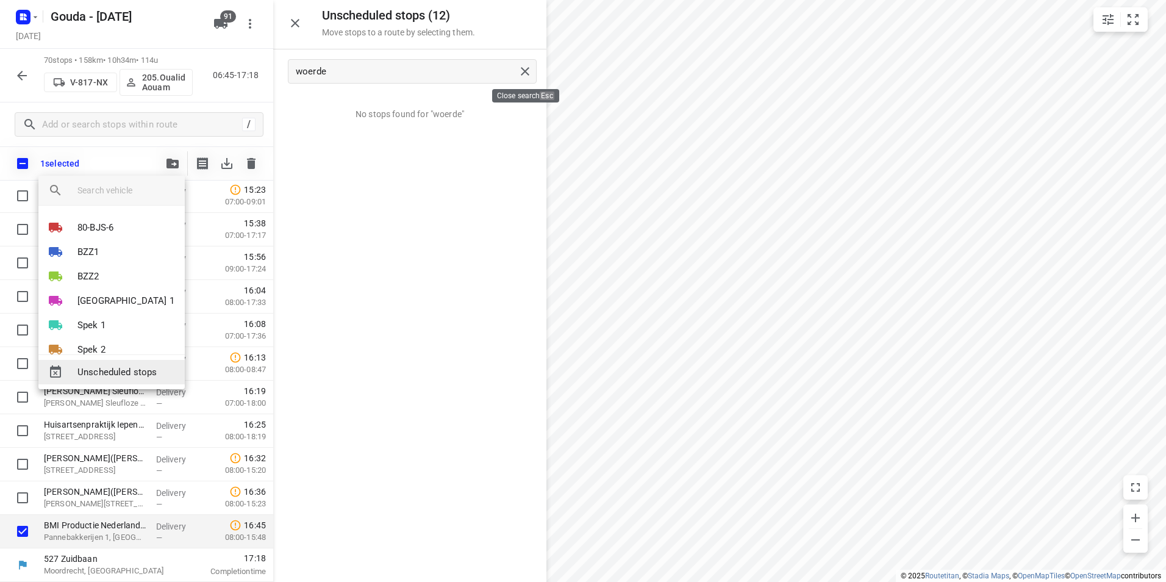
click at [123, 368] on span "Unscheduled stops" at bounding box center [126, 372] width 98 height 14
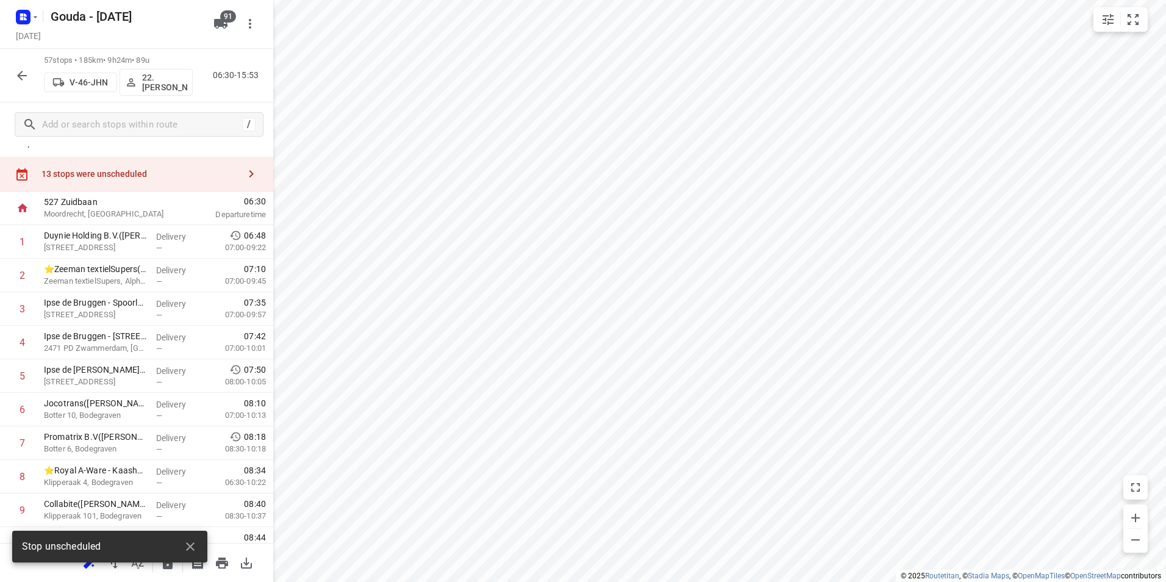
scroll to position [0, 0]
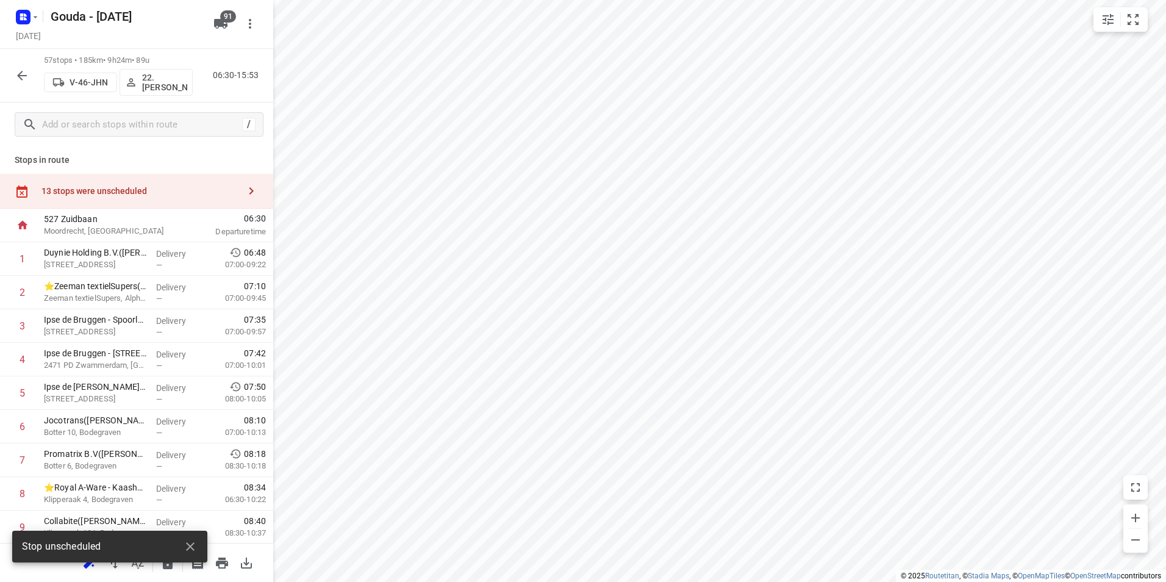
click at [208, 183] on div "13 stops were unscheduled" at bounding box center [136, 191] width 273 height 35
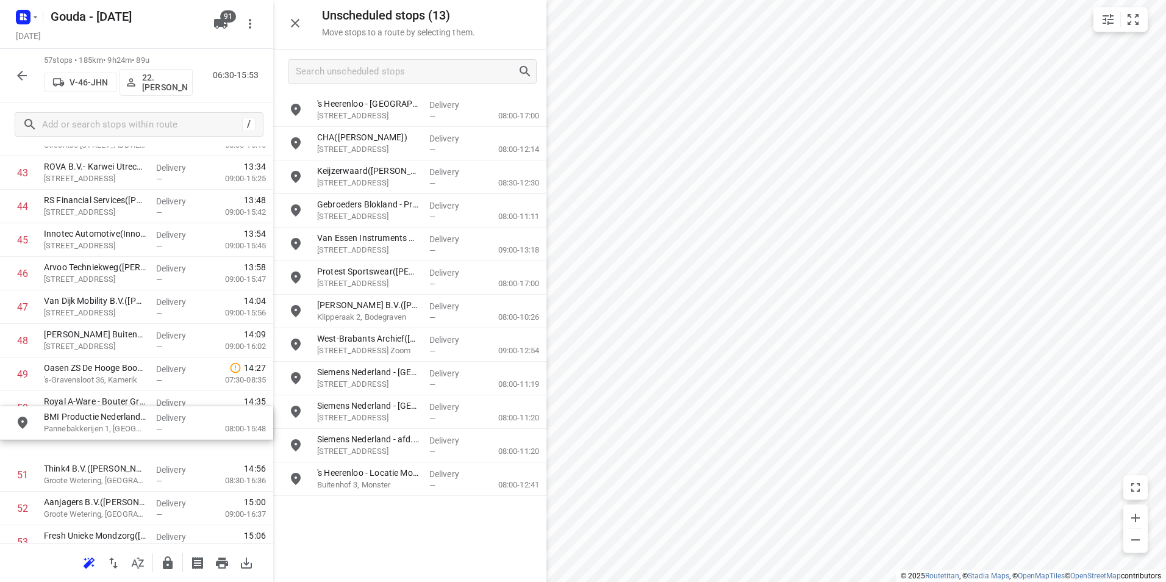
scroll to position [1496, 0]
drag, startPoint x: 396, startPoint y: 110, endPoint x: 113, endPoint y: 369, distance: 384.0
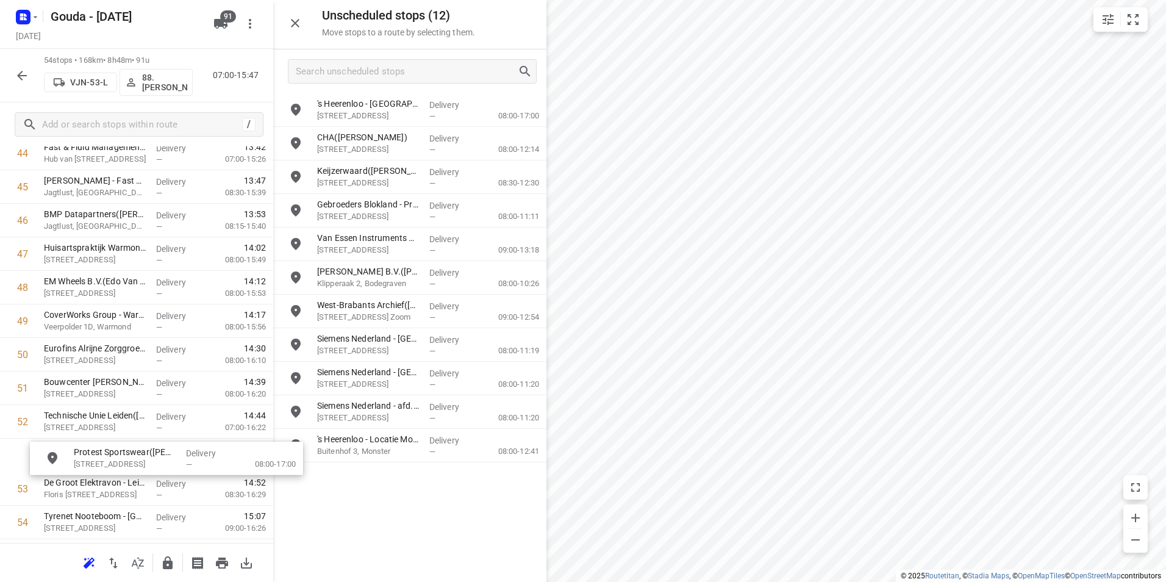
scroll to position [1547, 0]
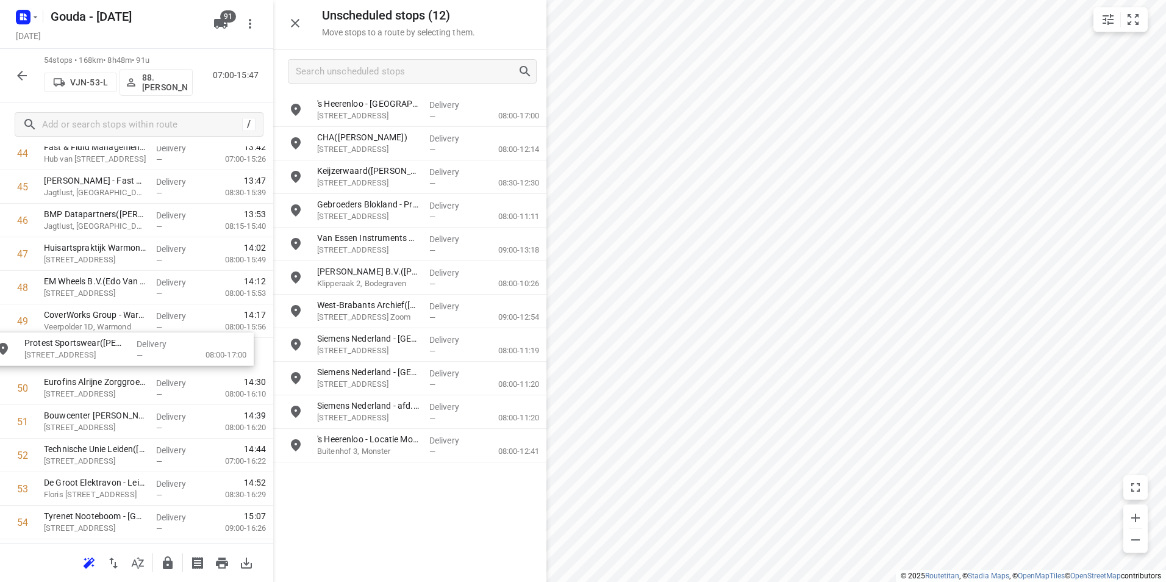
drag, startPoint x: 374, startPoint y: 279, endPoint x: 74, endPoint y: 352, distance: 309.3
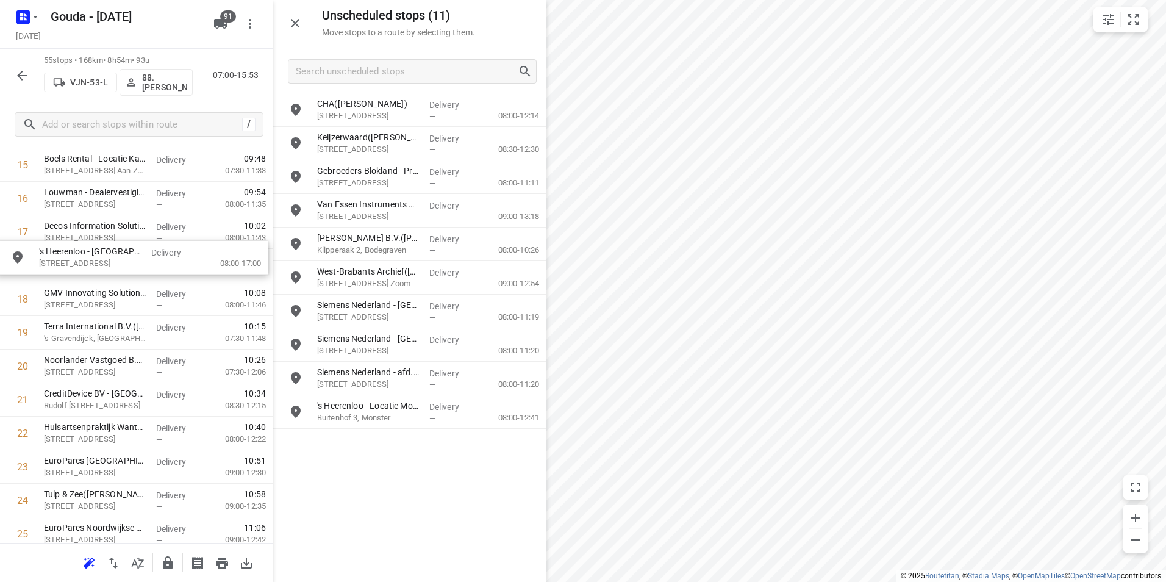
scroll to position [558, 0]
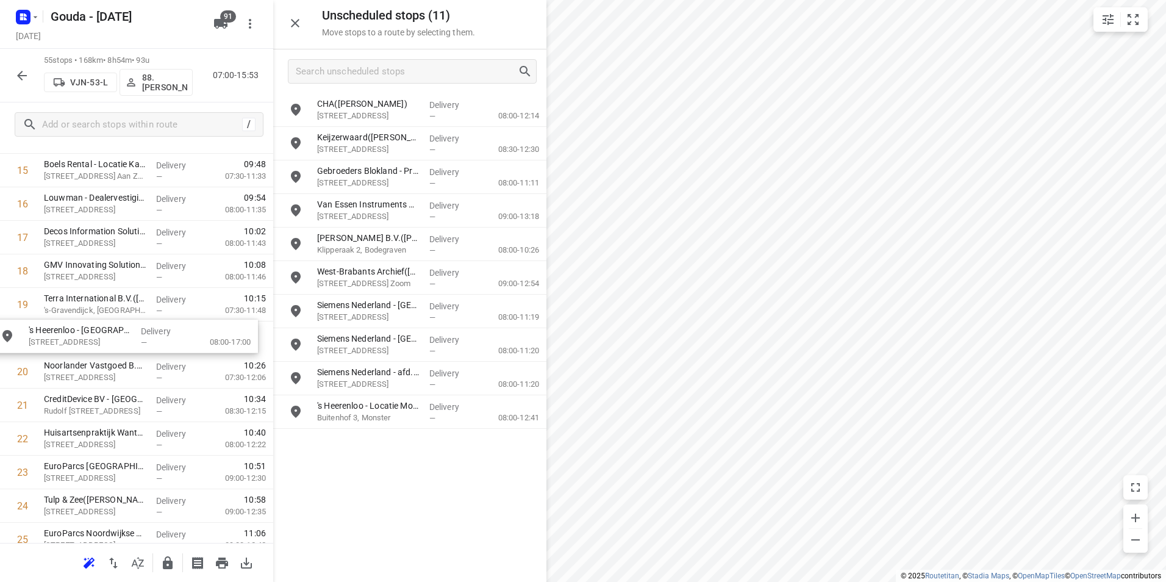
drag, startPoint x: 341, startPoint y: 109, endPoint x: 45, endPoint y: 341, distance: 376.9
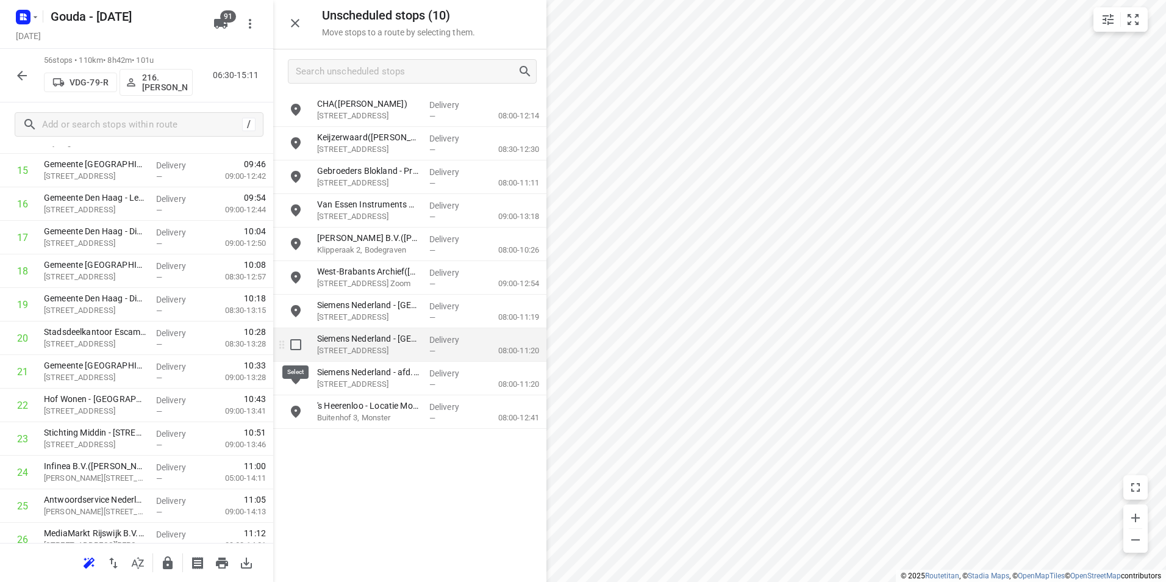
click at [291, 344] on input "grid" at bounding box center [295, 344] width 24 height 24
checkbox input "true"
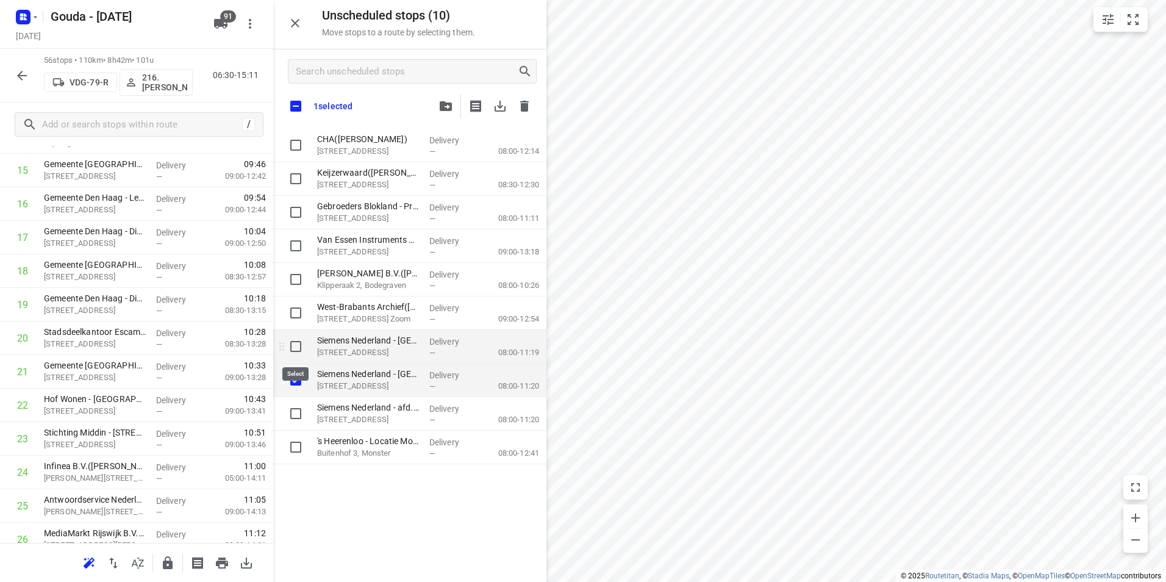
click at [296, 344] on input "grid" at bounding box center [295, 346] width 24 height 24
checkbox input "true"
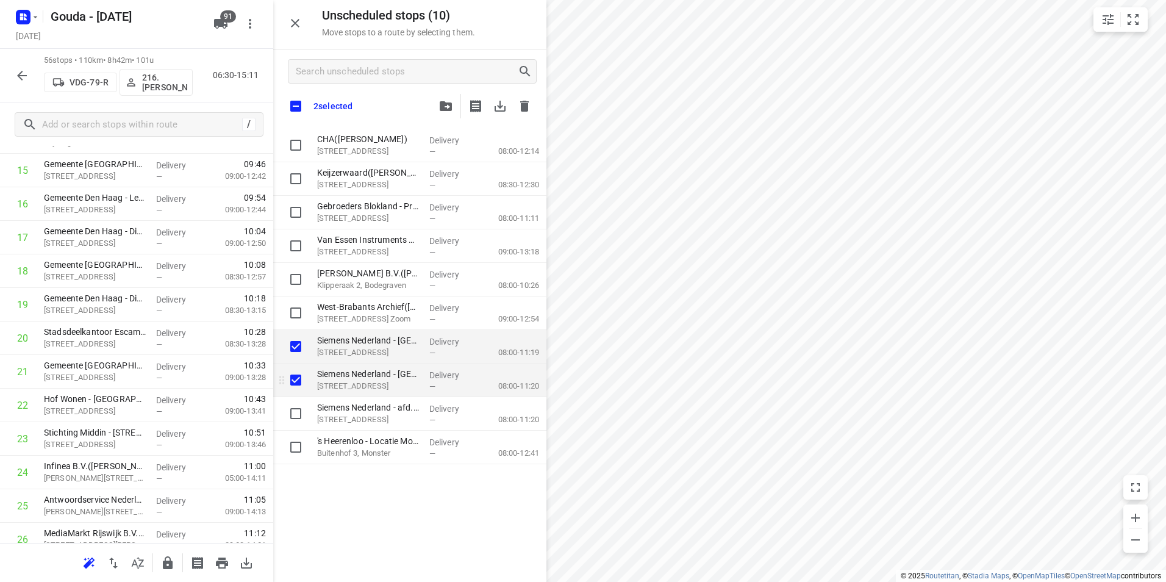
checkbox input "true"
click at [290, 413] on input "grid" at bounding box center [295, 413] width 24 height 24
checkbox input "true"
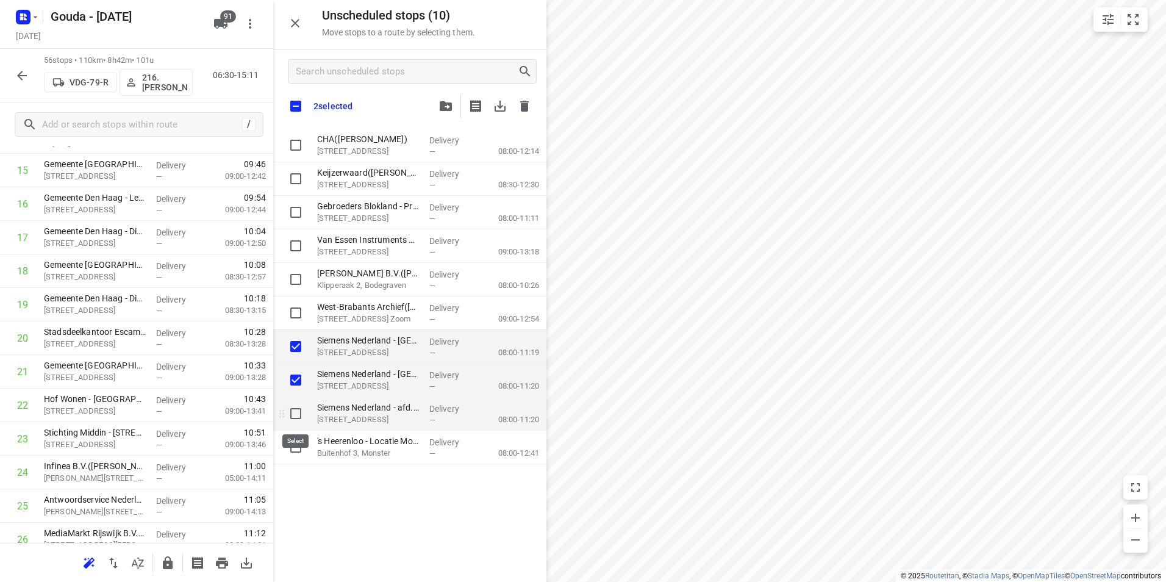
checkbox input "true"
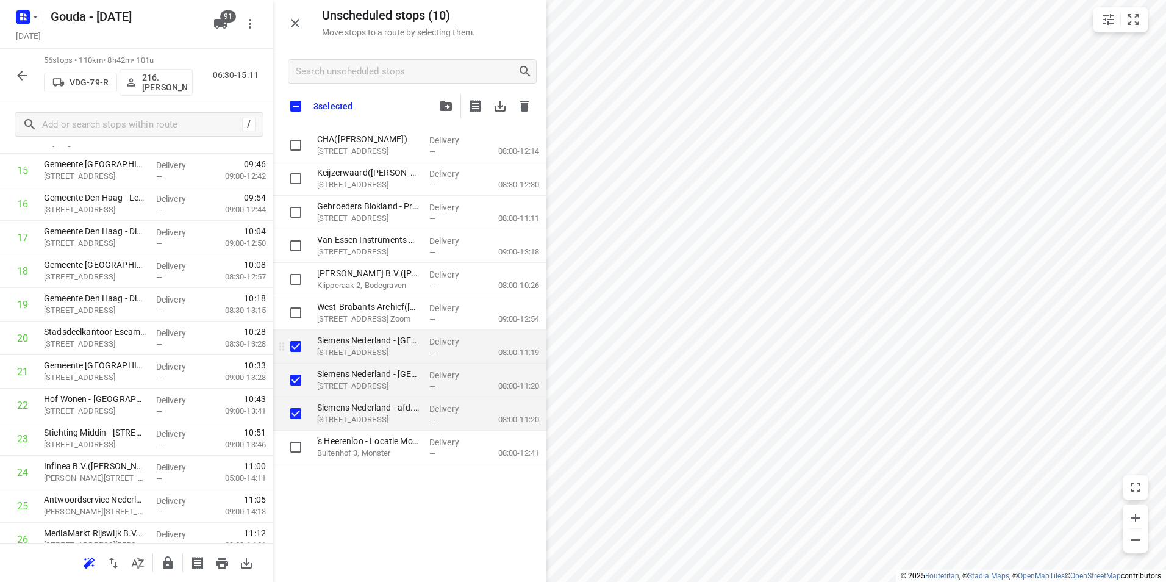
checkbox input "true"
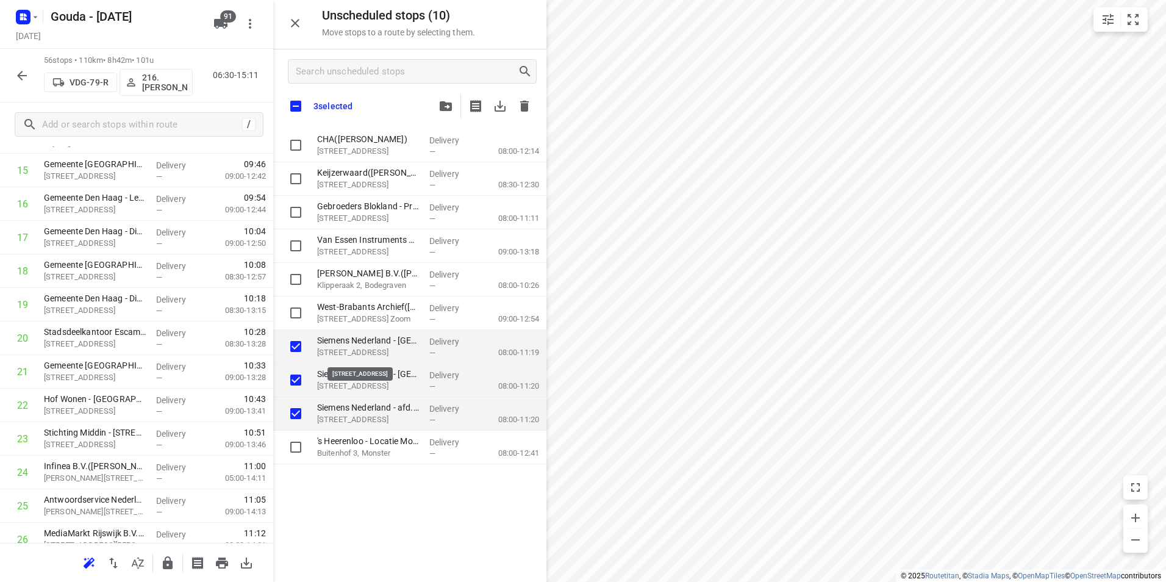
checkbox input "true"
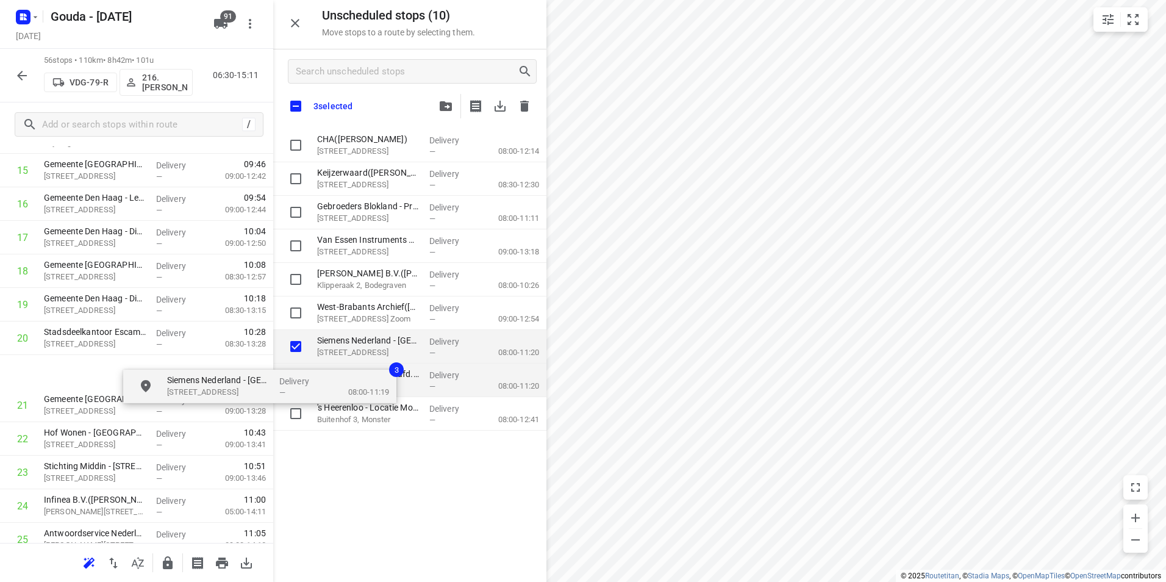
checkbox input "true"
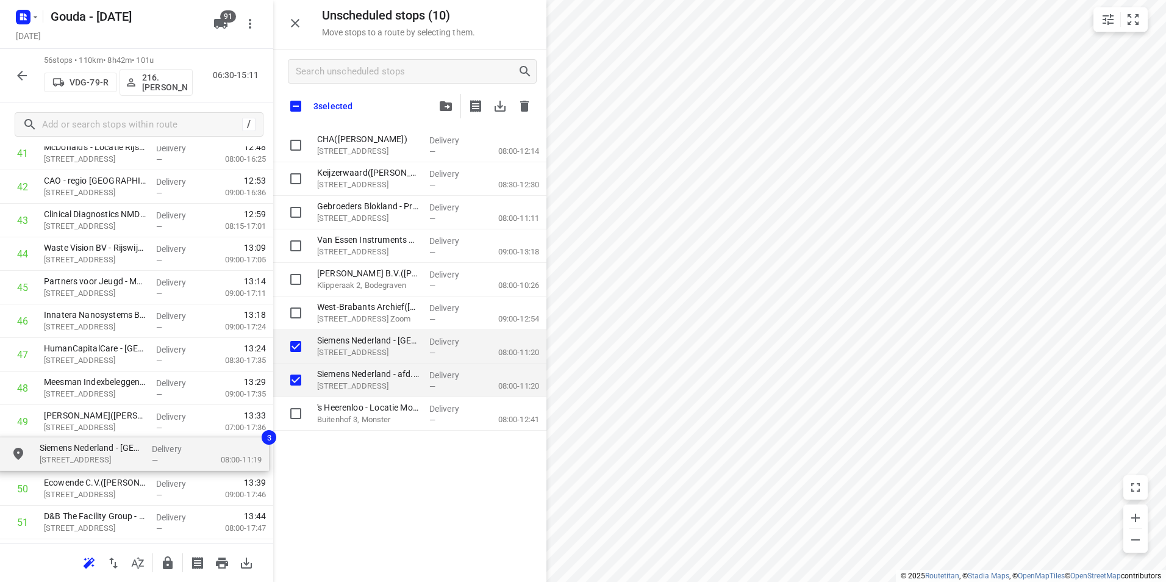
scroll to position [1455, 0]
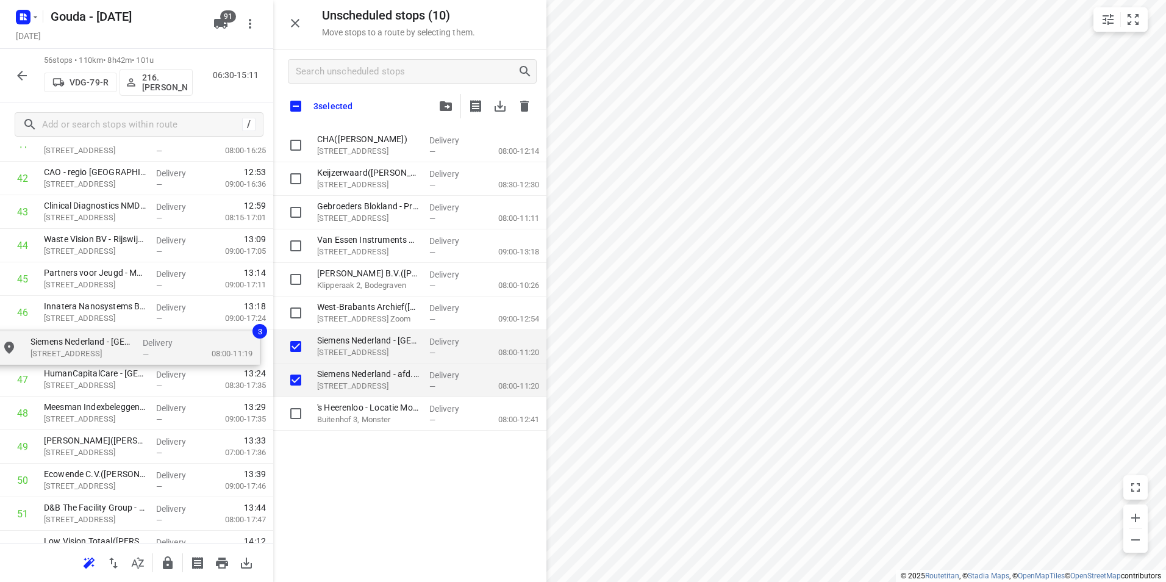
drag, startPoint x: 359, startPoint y: 347, endPoint x: 77, endPoint y: 348, distance: 281.6
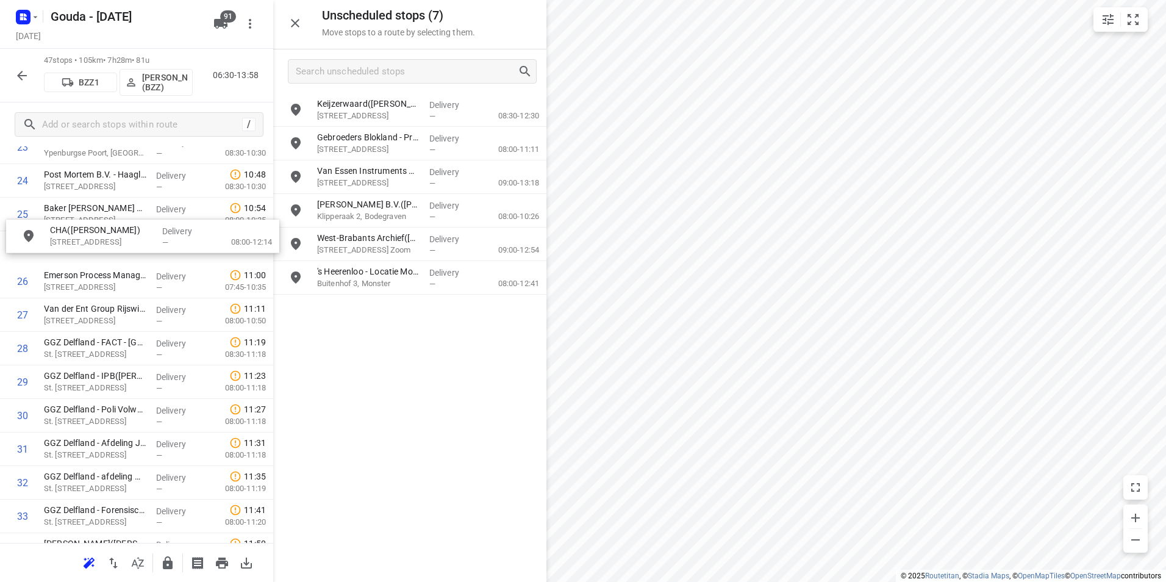
scroll to position [847, 1]
drag, startPoint x: 338, startPoint y: 105, endPoint x: 37, endPoint y: 246, distance: 331.6
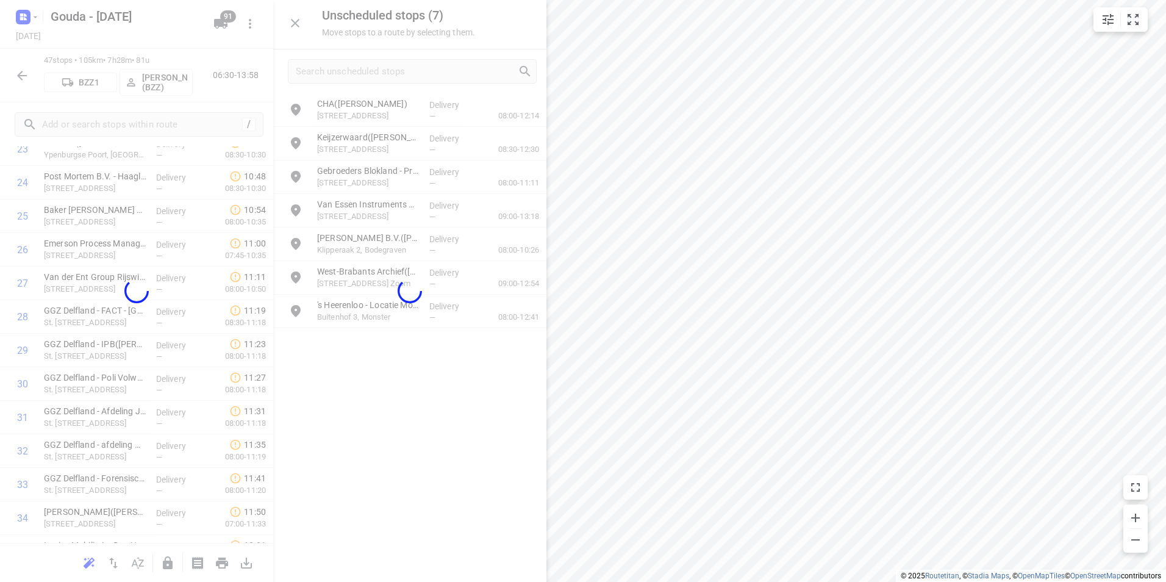
scroll to position [847, 0]
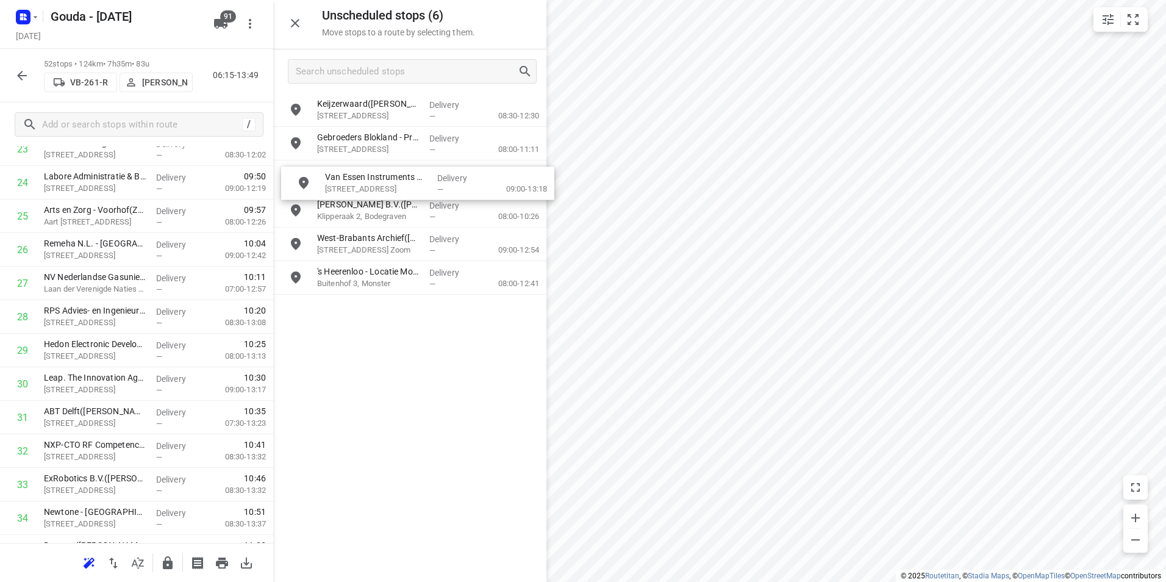
drag, startPoint x: 333, startPoint y: 175, endPoint x: 340, endPoint y: 184, distance: 11.3
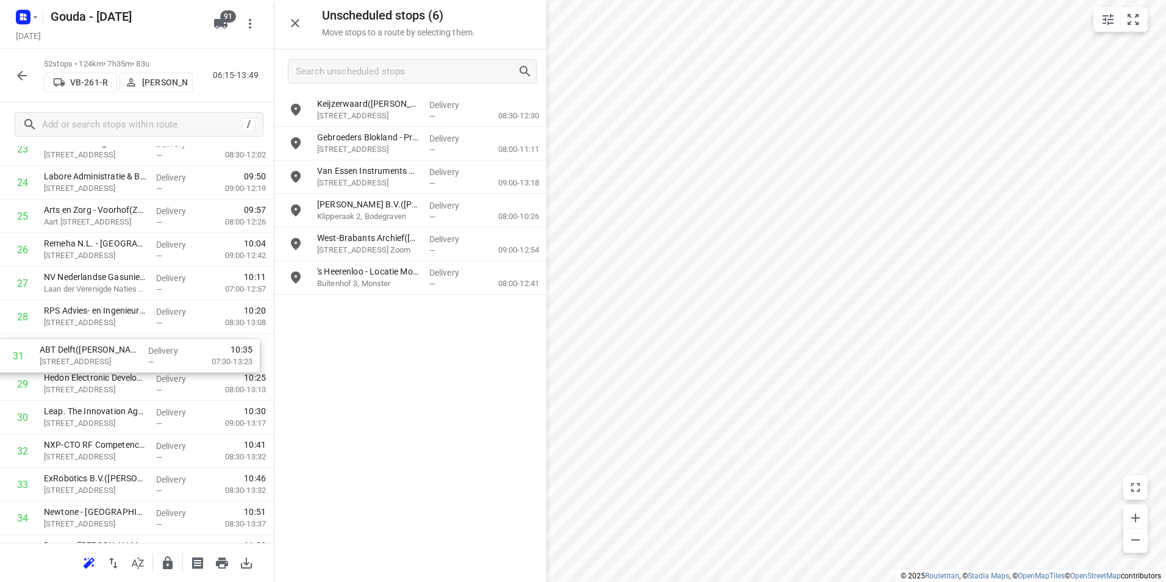
drag, startPoint x: 108, startPoint y: 418, endPoint x: 106, endPoint y: 343, distance: 75.0
click at [105, 343] on div "1 McDonald's Den Hoorn Harnaschpolder(Lindsey van Dijk) Hogenhoorn 1, Den Hoorn…" at bounding box center [136, 266] width 273 height 1743
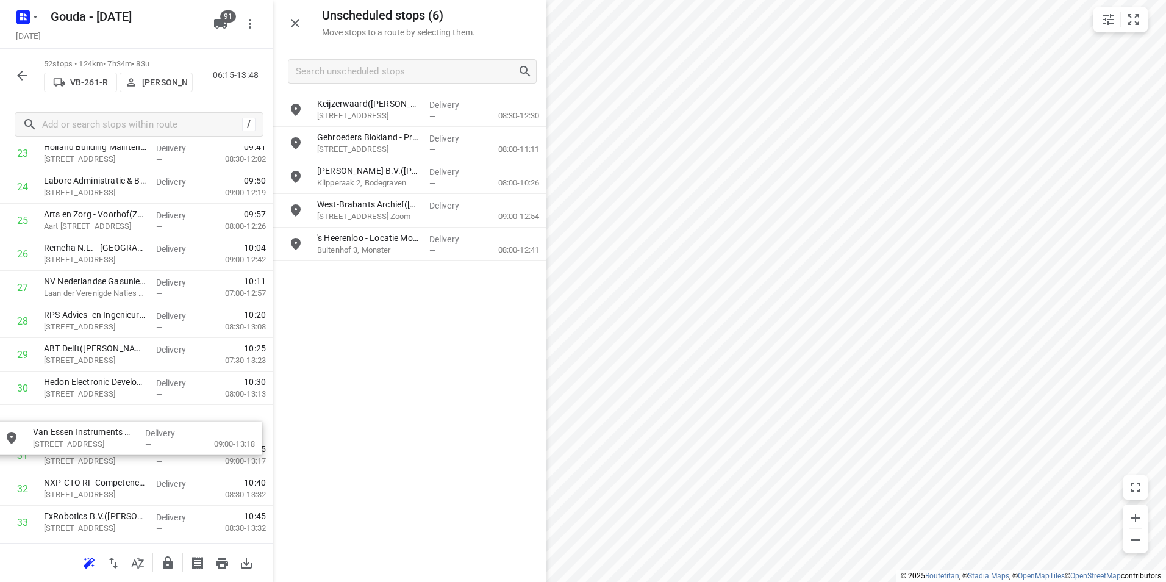
drag, startPoint x: 410, startPoint y: 165, endPoint x: 119, endPoint y: 410, distance: 380.3
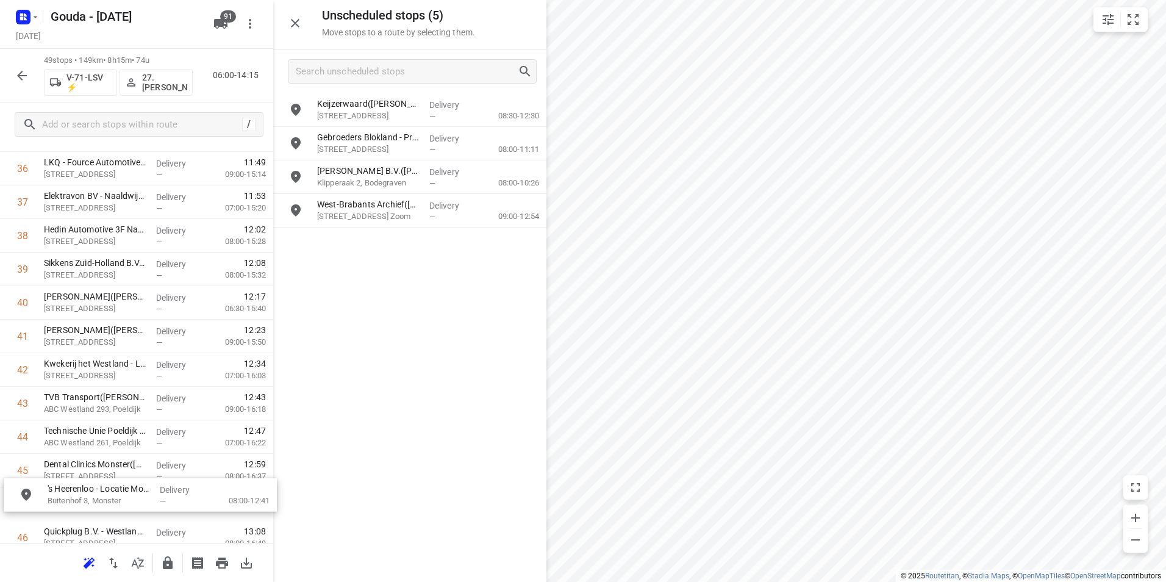
scroll to position [1295, 0]
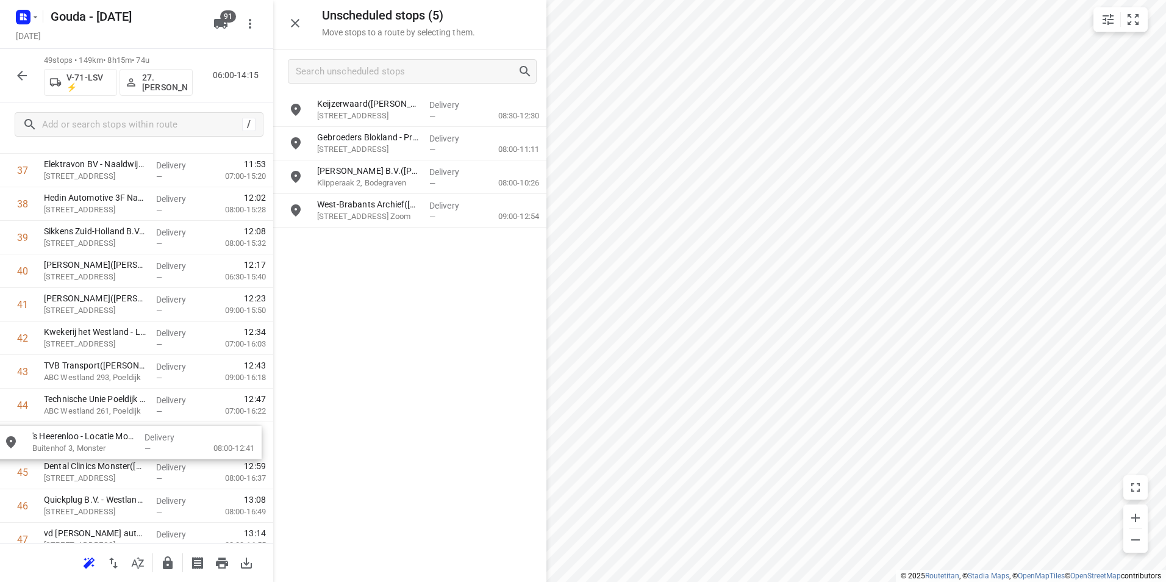
drag, startPoint x: 352, startPoint y: 236, endPoint x: 64, endPoint y: 436, distance: 350.4
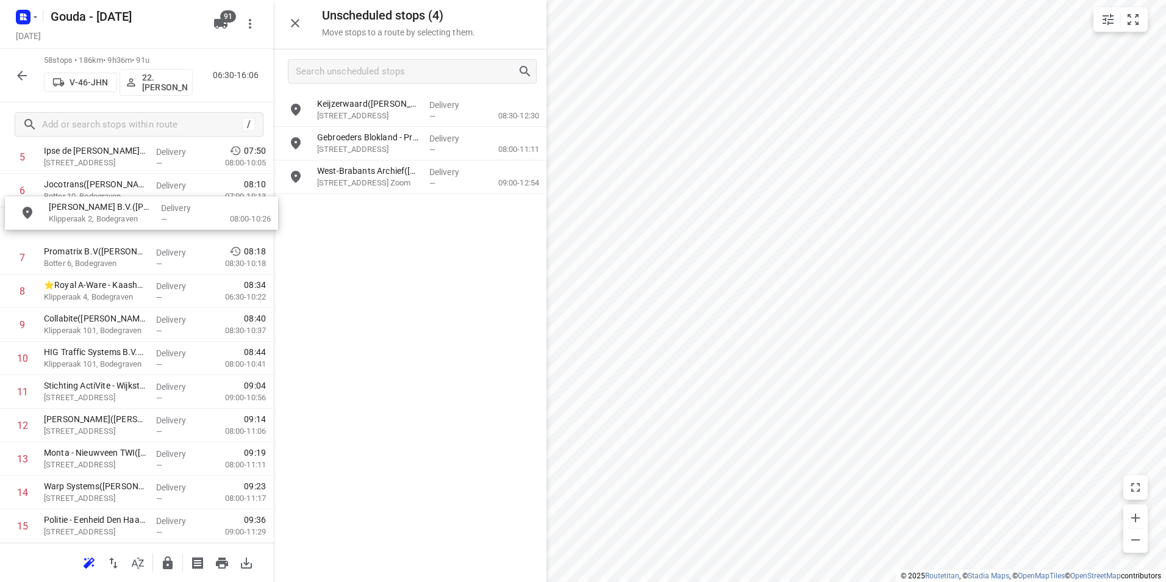
scroll to position [229, 0]
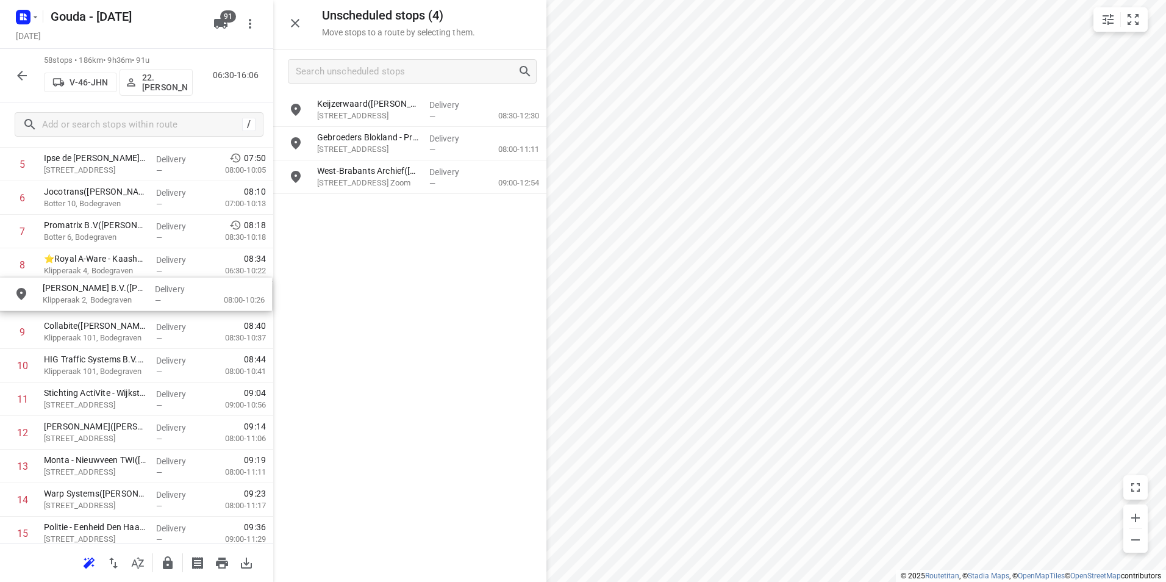
drag, startPoint x: 355, startPoint y: 179, endPoint x: 79, endPoint y: 303, distance: 302.1
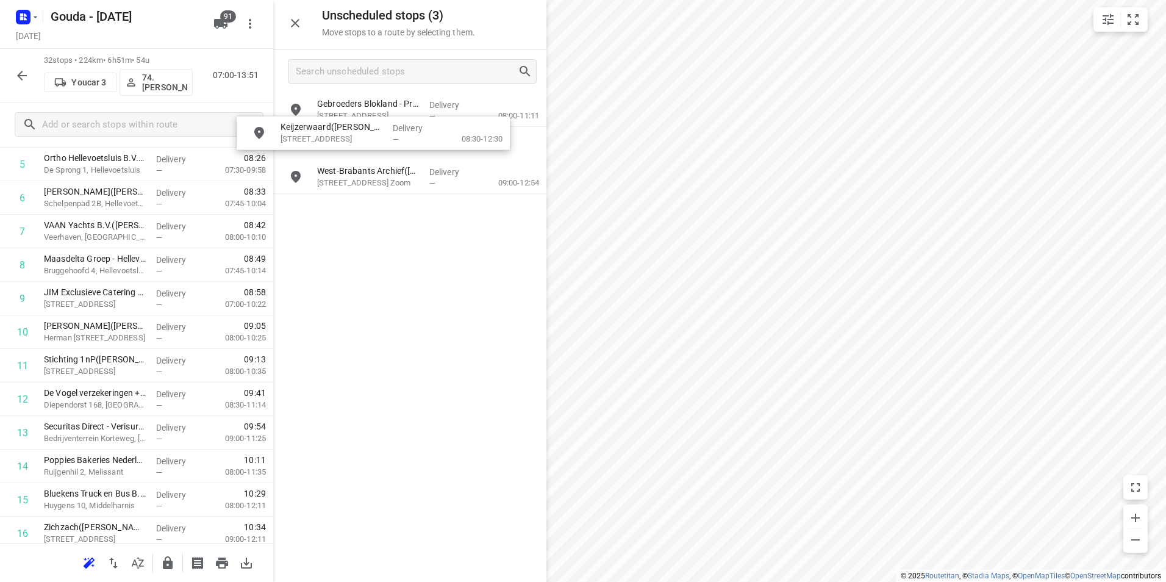
scroll to position [228, 0]
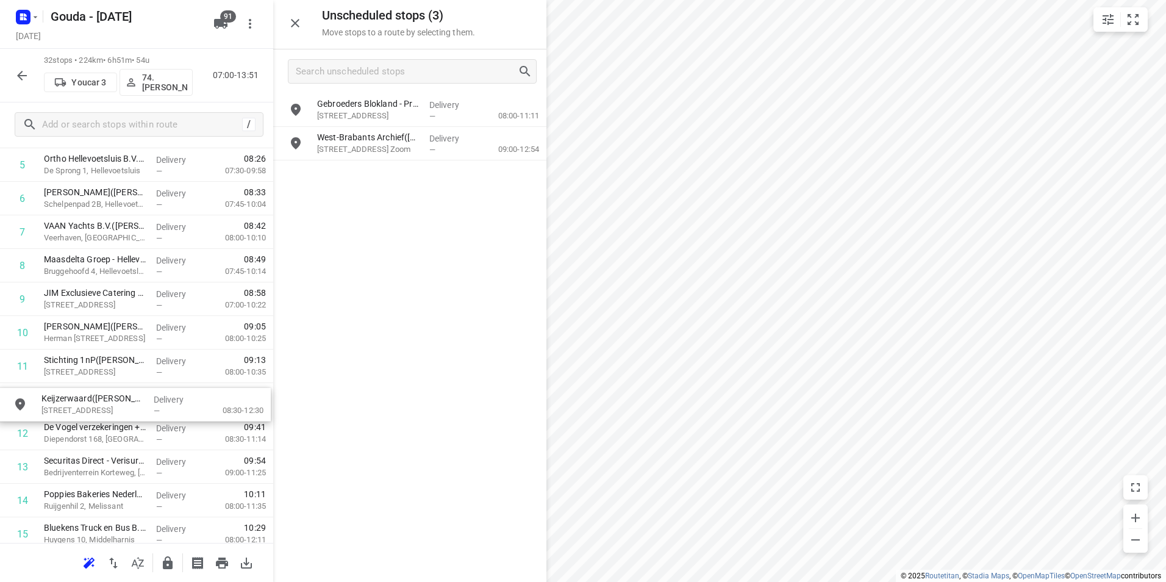
drag, startPoint x: 390, startPoint y: 109, endPoint x: 109, endPoint y: 404, distance: 407.5
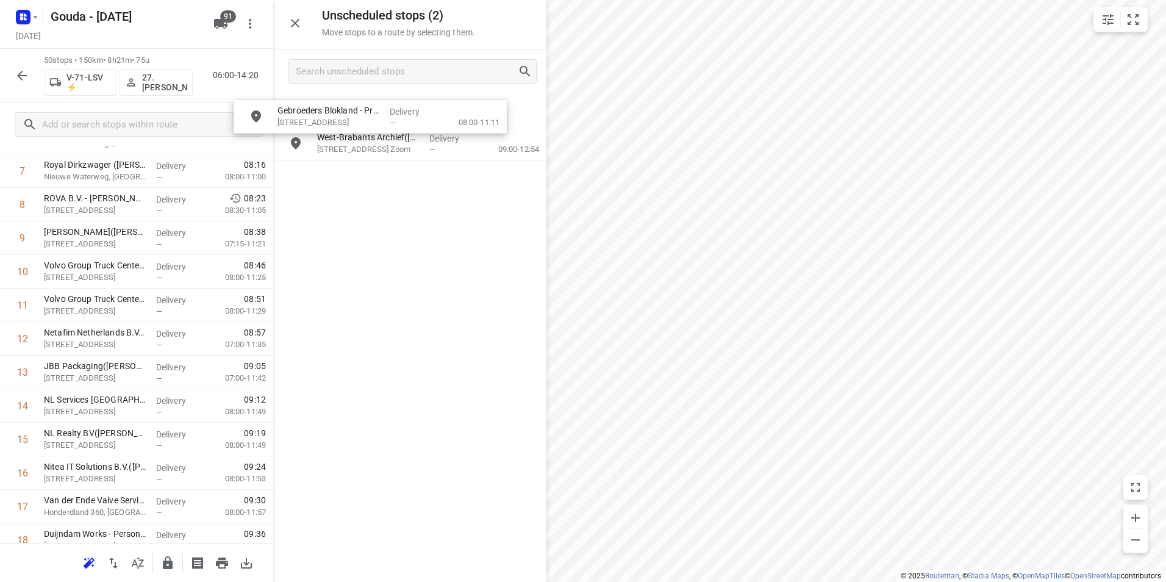
scroll to position [237, 0]
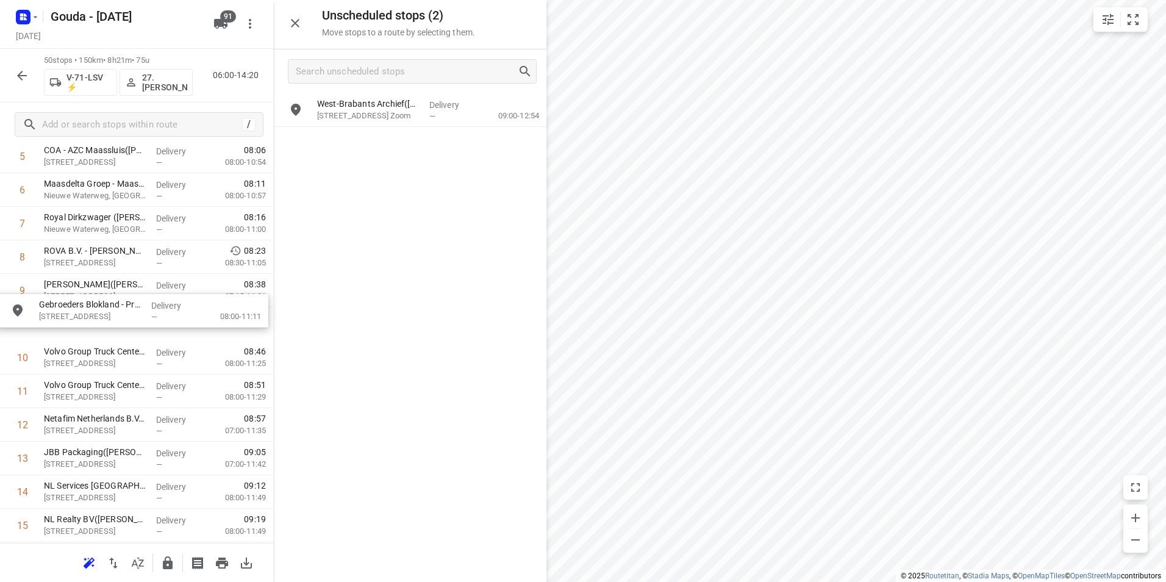
drag, startPoint x: 376, startPoint y: 112, endPoint x: 91, endPoint y: 295, distance: 338.2
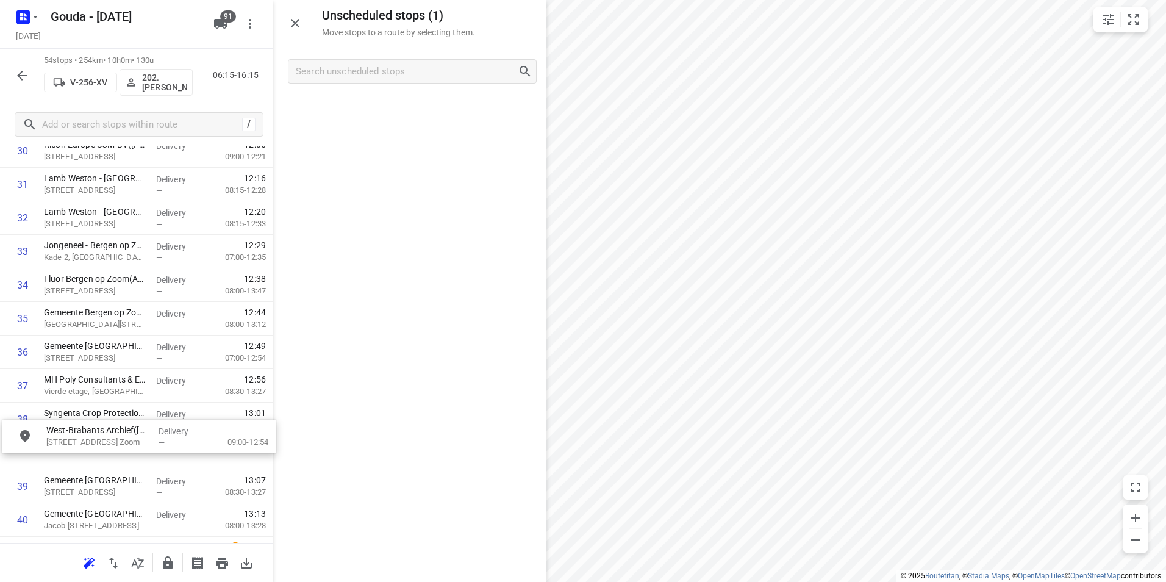
scroll to position [1080, 0]
drag, startPoint x: 361, startPoint y: 109, endPoint x: 84, endPoint y: 388, distance: 393.6
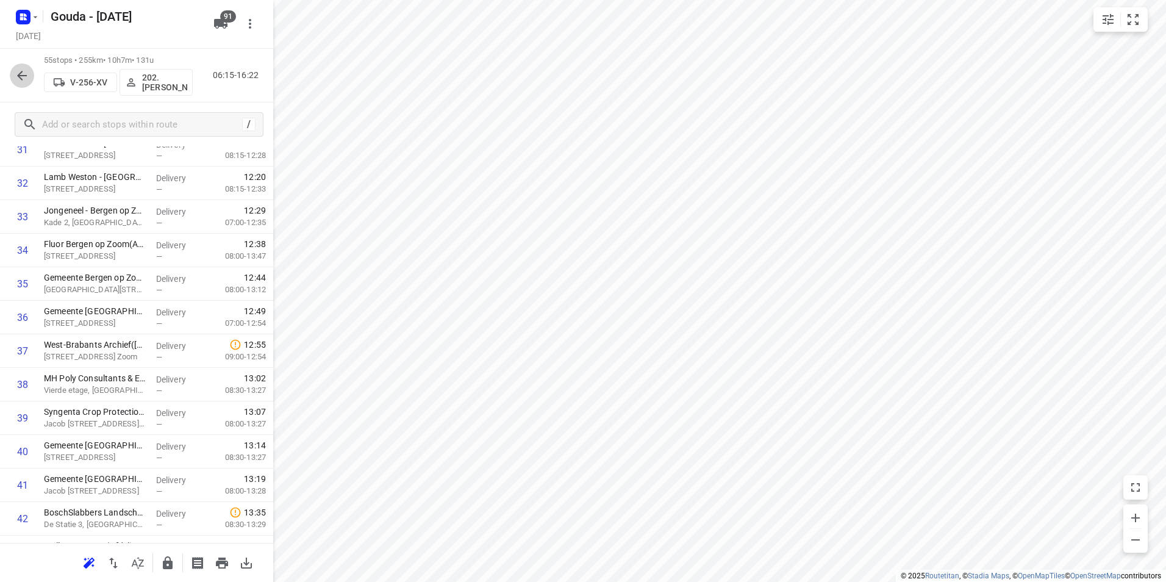
click at [18, 73] on icon "button" at bounding box center [22, 75] width 15 height 15
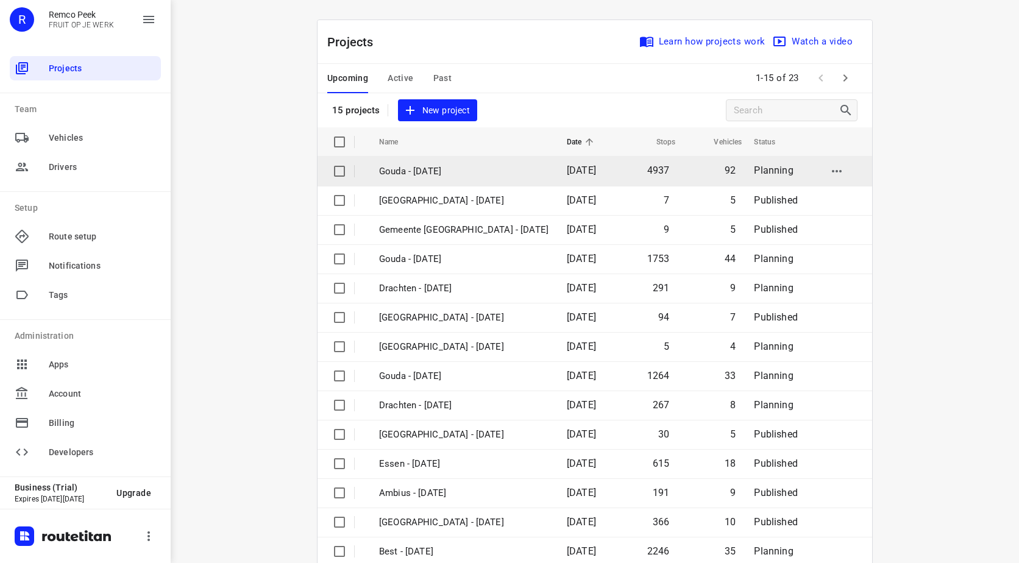
click at [413, 168] on p "Gouda - [DATE]" at bounding box center [463, 172] width 169 height 14
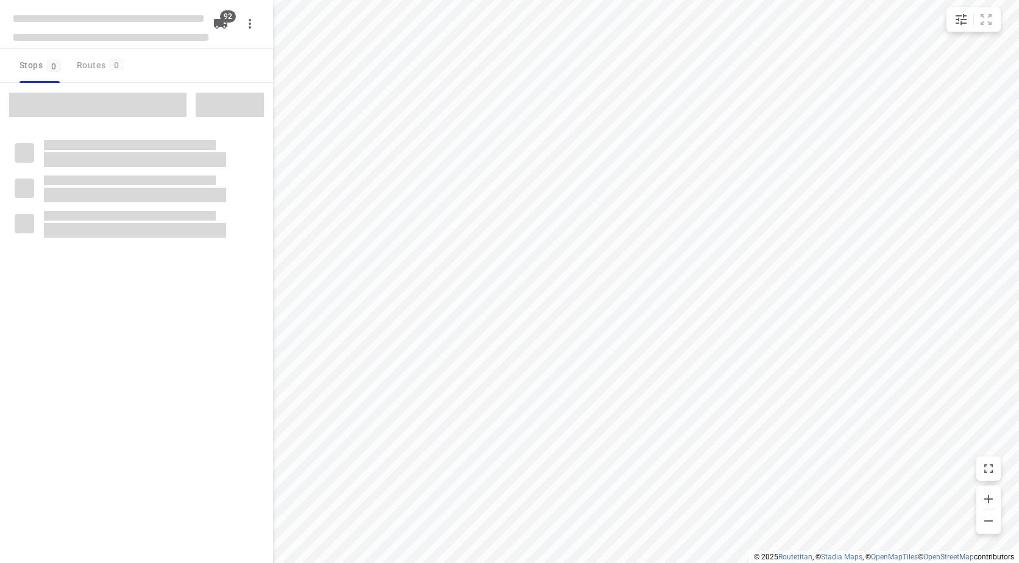
type input "distance"
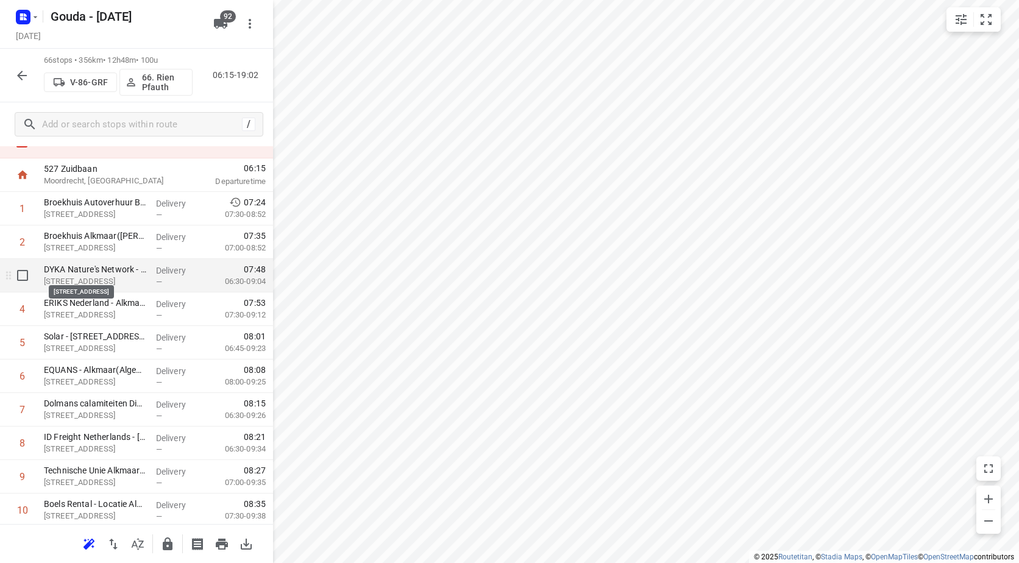
scroll to position [61, 0]
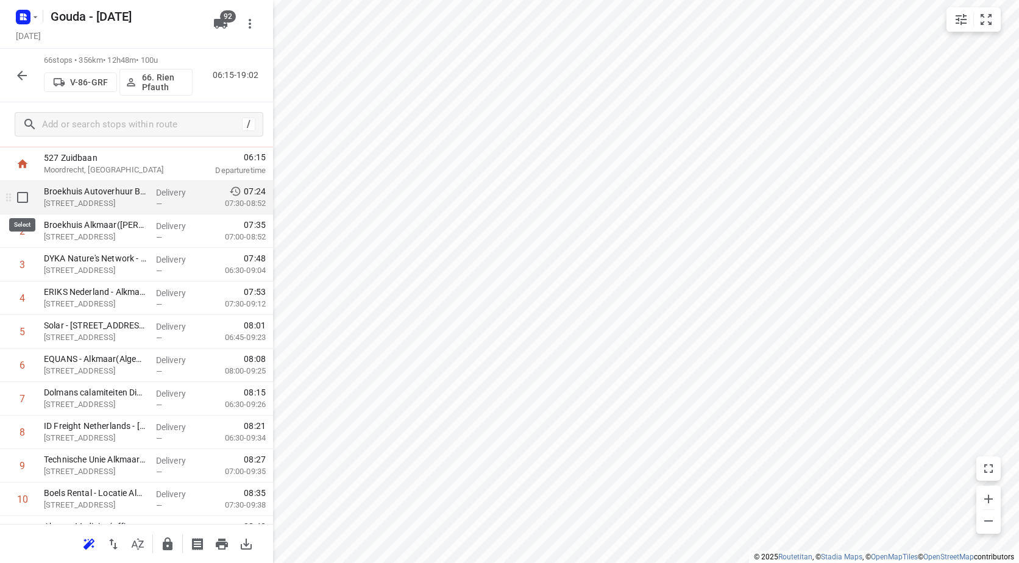
click at [21, 198] on input "checkbox" at bounding box center [22, 197] width 24 height 24
checkbox input "true"
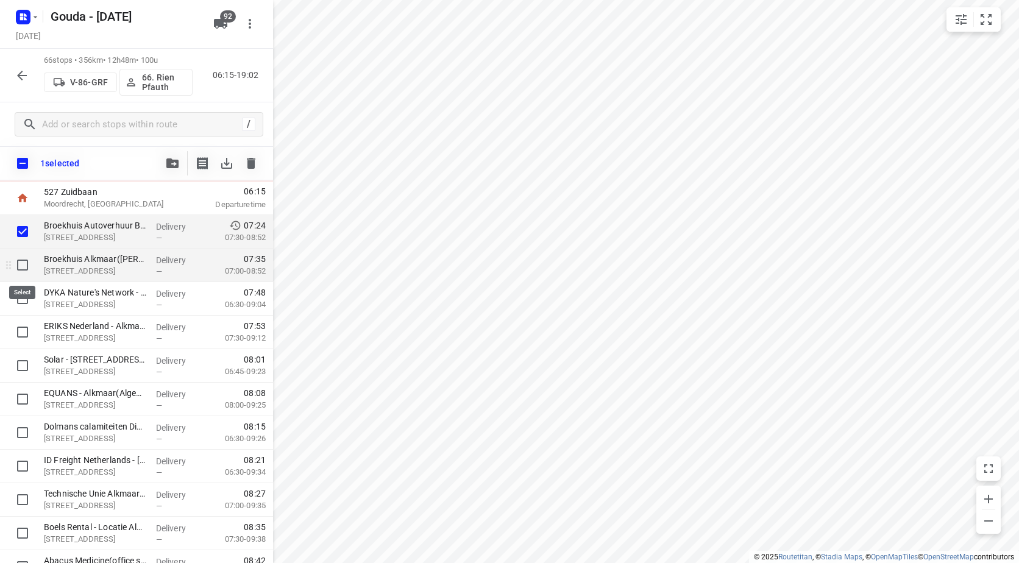
click at [25, 267] on input "checkbox" at bounding box center [22, 265] width 24 height 24
checkbox input "true"
click at [21, 300] on input "checkbox" at bounding box center [22, 299] width 24 height 24
checkbox input "true"
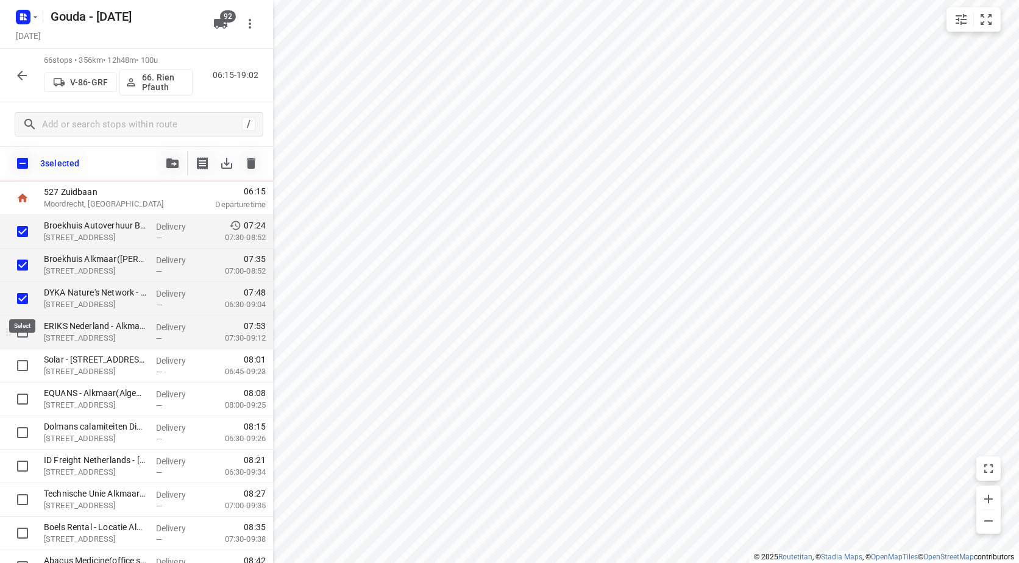
click at [20, 329] on input "checkbox" at bounding box center [22, 332] width 24 height 24
checkbox input "true"
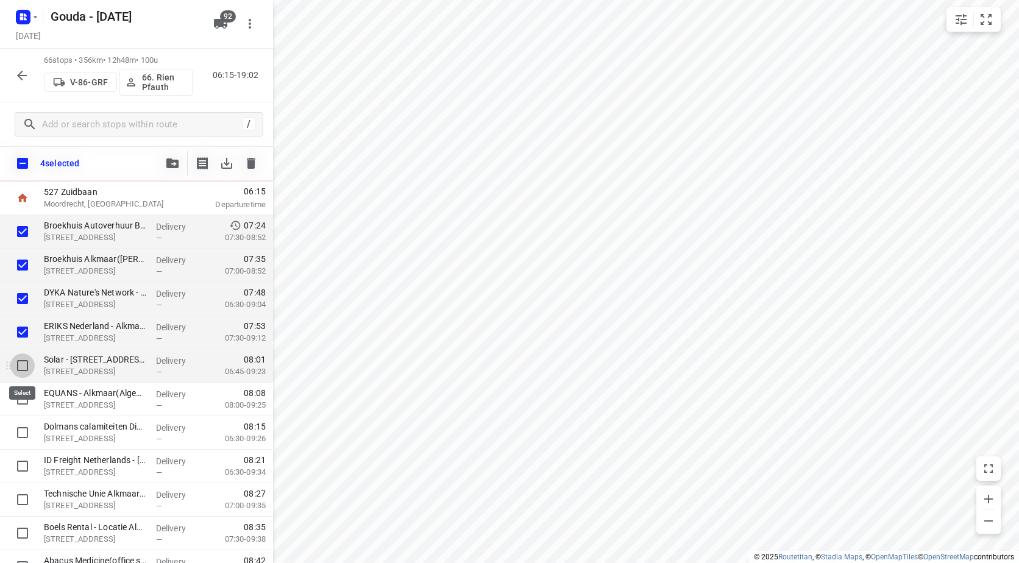
click at [23, 357] on input "checkbox" at bounding box center [22, 366] width 24 height 24
checkbox input "true"
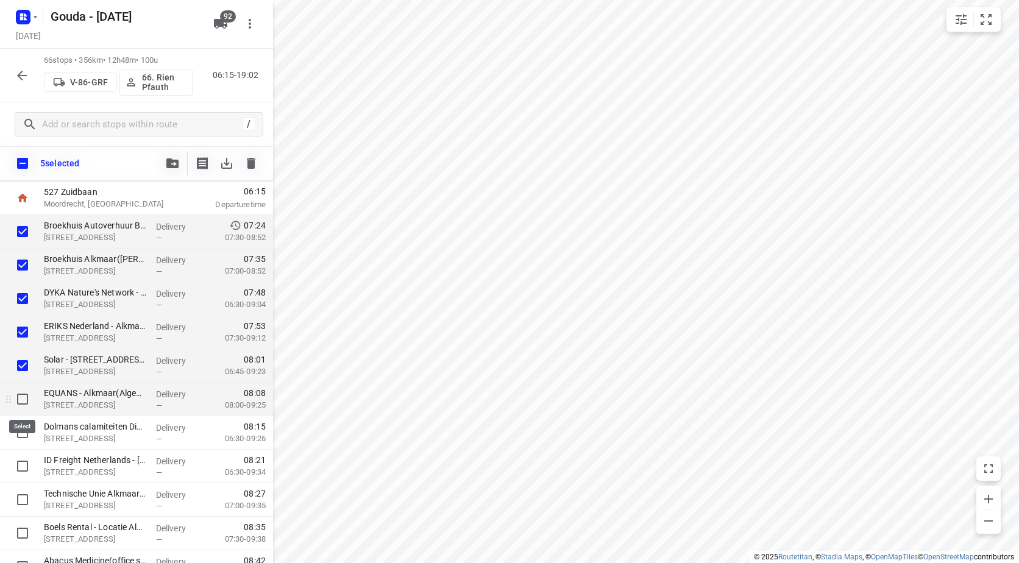
drag, startPoint x: 29, startPoint y: 390, endPoint x: 30, endPoint y: 404, distance: 14.7
click at [29, 390] on input "checkbox" at bounding box center [22, 399] width 24 height 24
checkbox input "true"
click at [26, 431] on input "checkbox" at bounding box center [22, 433] width 24 height 24
checkbox input "true"
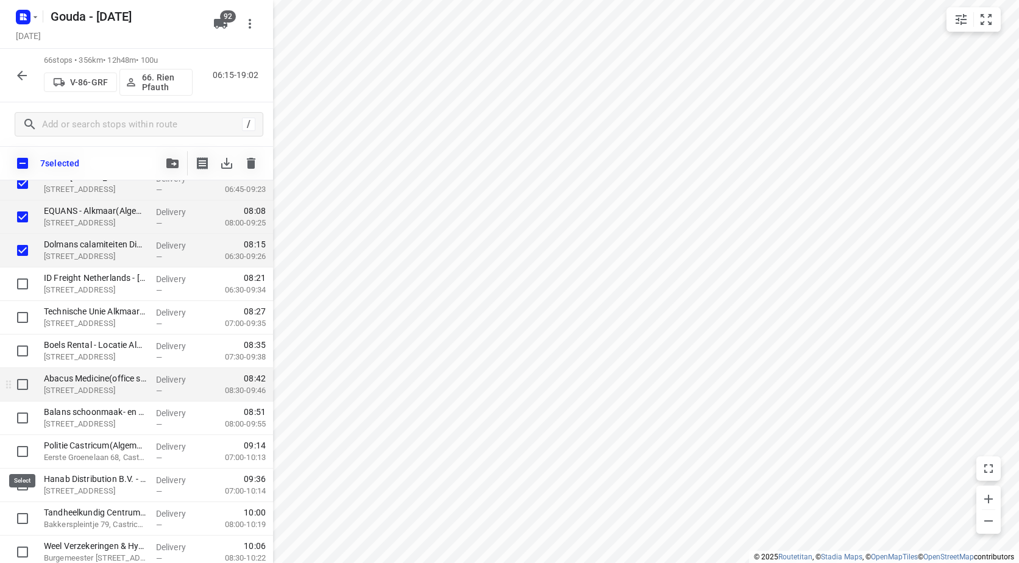
scroll to position [244, 0]
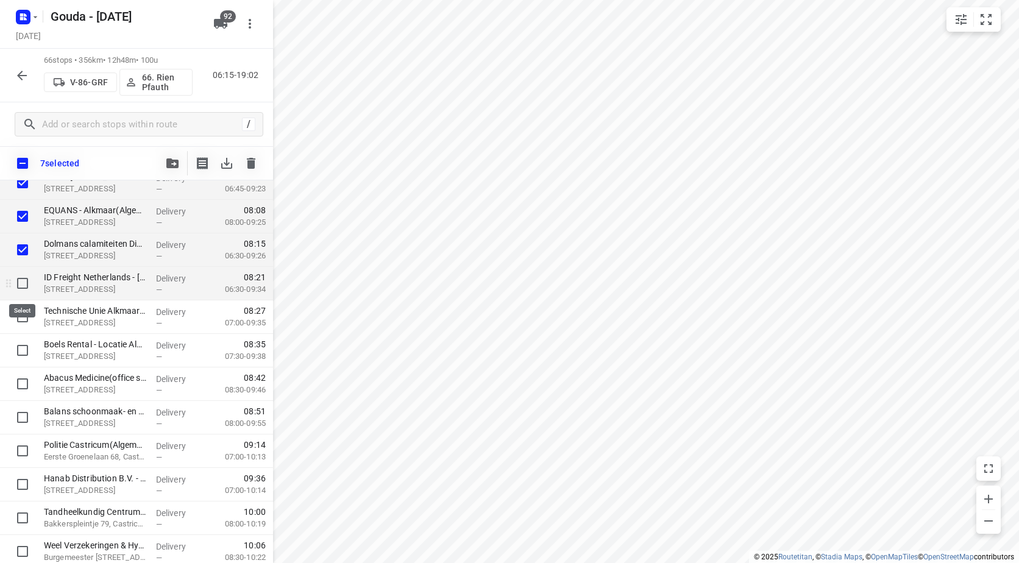
click at [22, 282] on input "checkbox" at bounding box center [22, 283] width 24 height 24
checkbox input "true"
click at [20, 314] on input "checkbox" at bounding box center [22, 317] width 24 height 24
checkbox input "true"
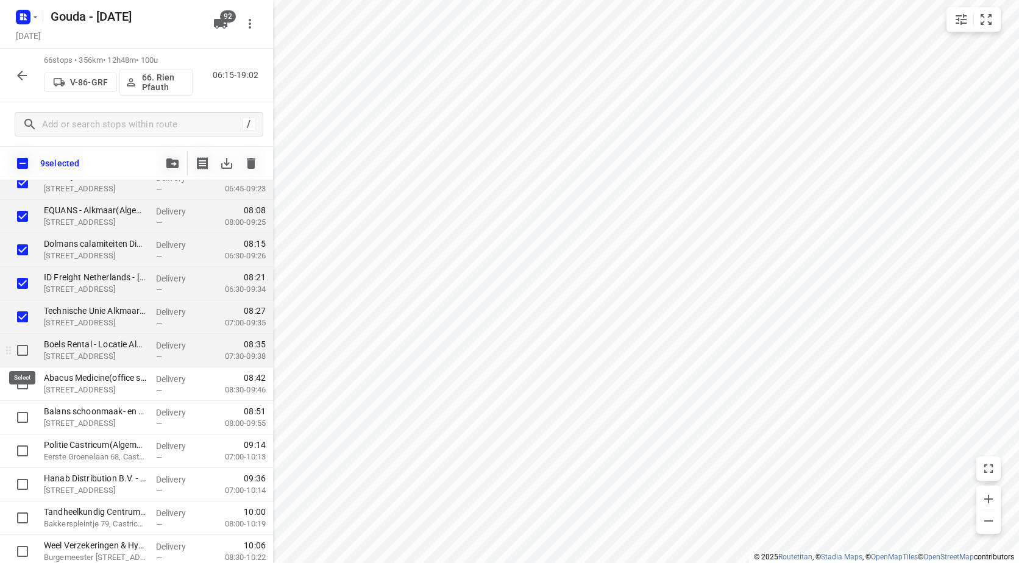
click at [21, 351] on input "checkbox" at bounding box center [22, 350] width 24 height 24
checkbox input "true"
drag, startPoint x: 24, startPoint y: 379, endPoint x: 23, endPoint y: 390, distance: 11.0
click at [24, 379] on input "checkbox" at bounding box center [22, 384] width 24 height 24
checkbox input "true"
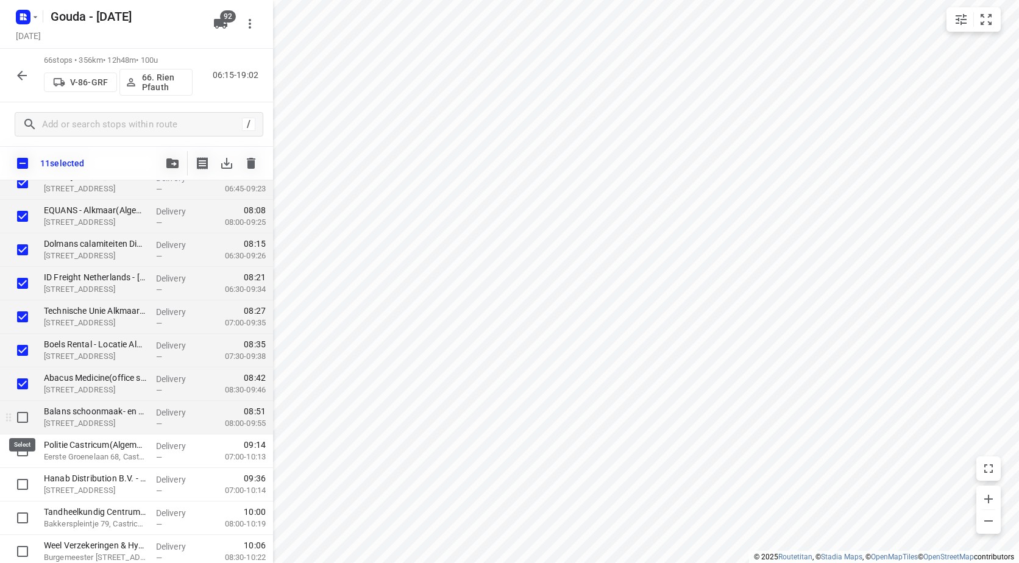
click at [20, 423] on input "checkbox" at bounding box center [22, 417] width 24 height 24
checkbox input "true"
click at [166, 162] on button "button" at bounding box center [172, 163] width 24 height 24
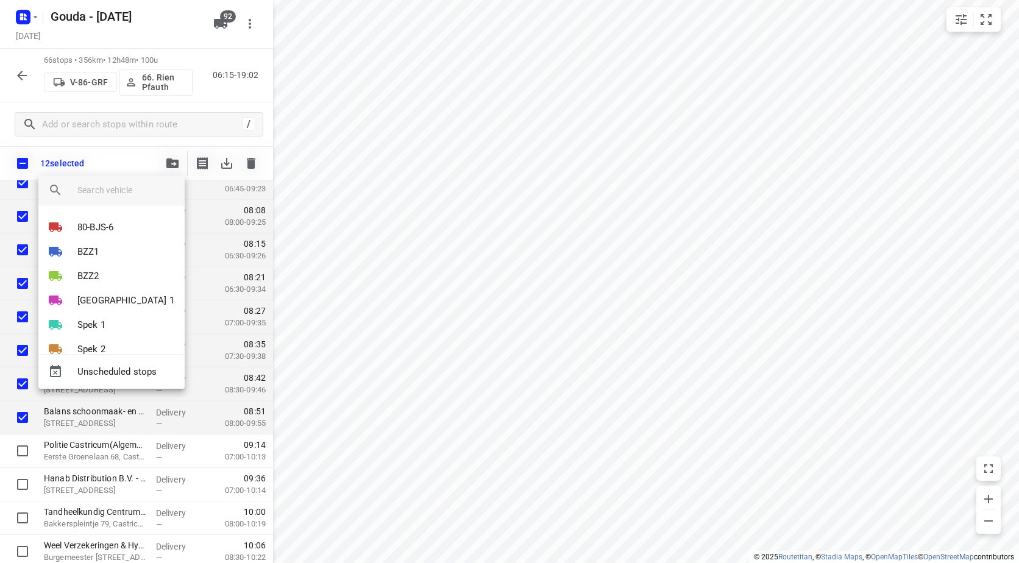
click at [117, 185] on input "search vehicle" at bounding box center [126, 190] width 98 height 18
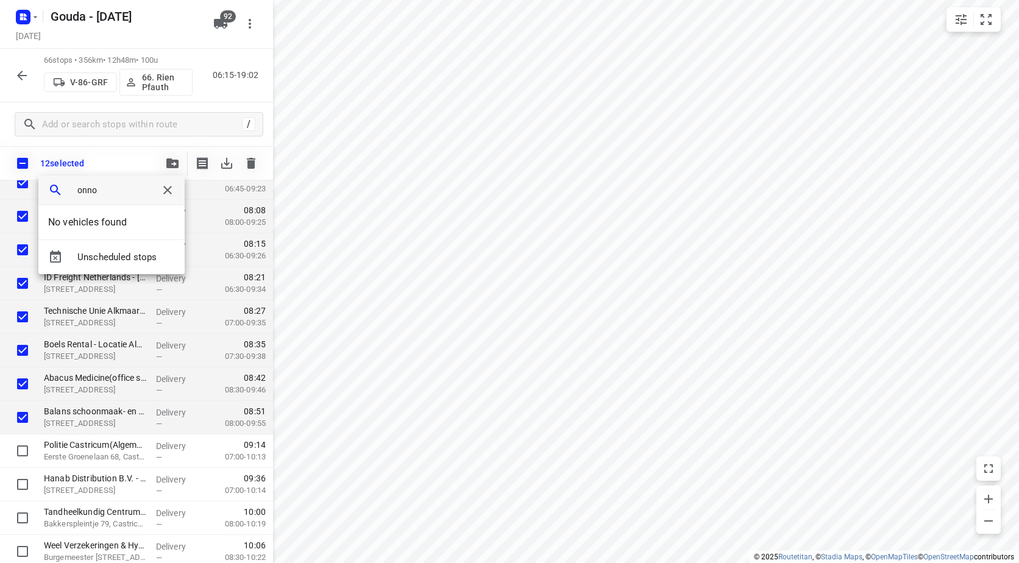
drag, startPoint x: 112, startPoint y: 190, endPoint x: 73, endPoint y: 186, distance: 38.6
click at [73, 186] on div "onno" at bounding box center [111, 191] width 146 height 30
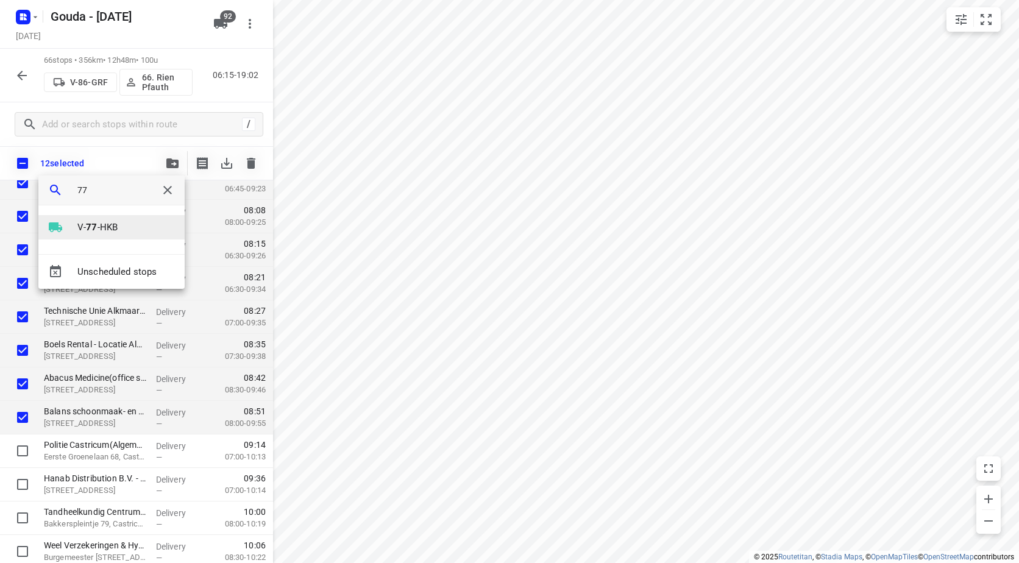
type input "77"
click at [101, 224] on p "V- 77 -HKB" at bounding box center [97, 228] width 40 height 14
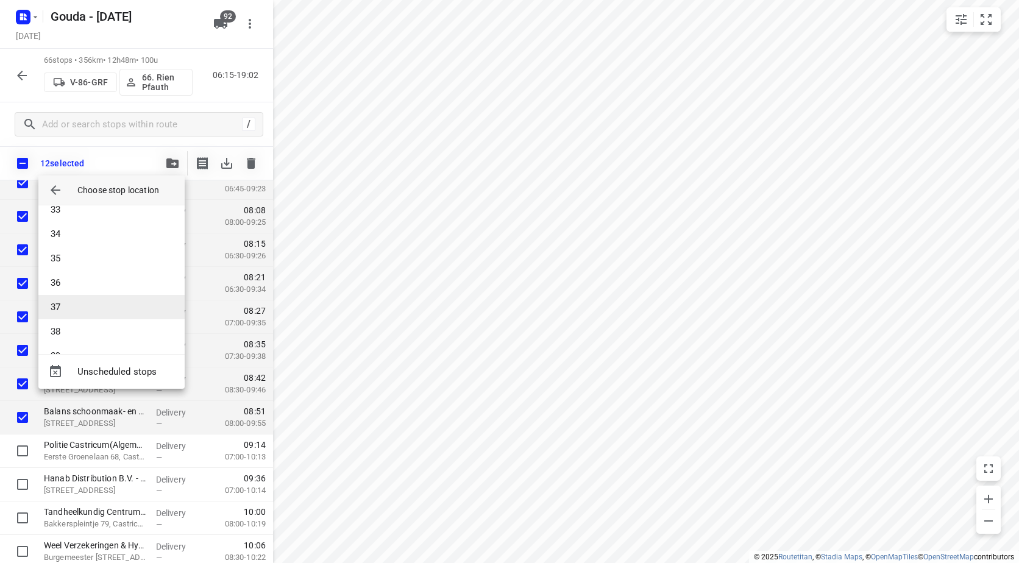
scroll to position [792, 0]
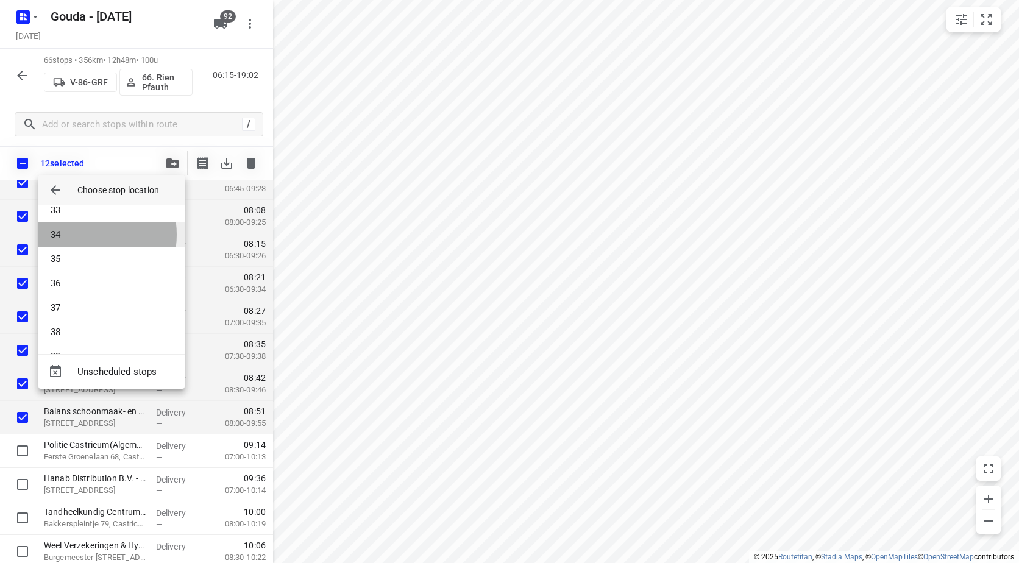
click at [80, 235] on li "34" at bounding box center [111, 235] width 146 height 24
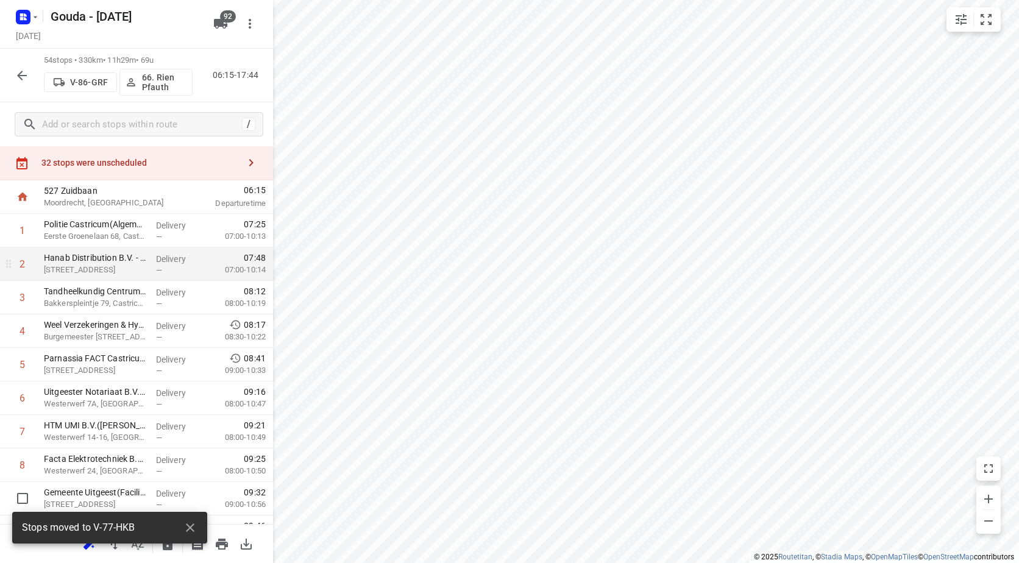
scroll to position [0, 0]
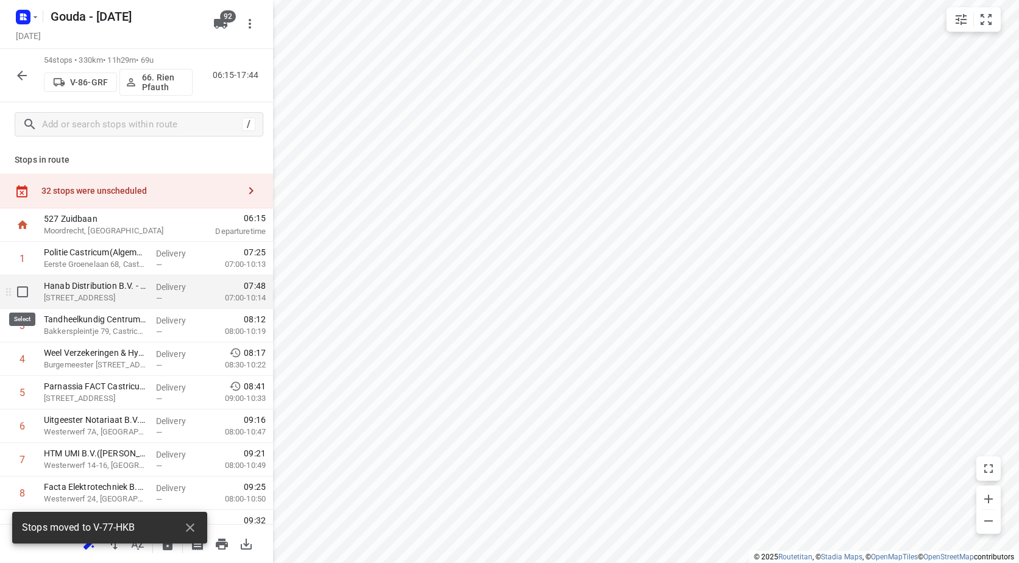
click at [22, 294] on input "checkbox" at bounding box center [22, 292] width 24 height 24
checkbox input "true"
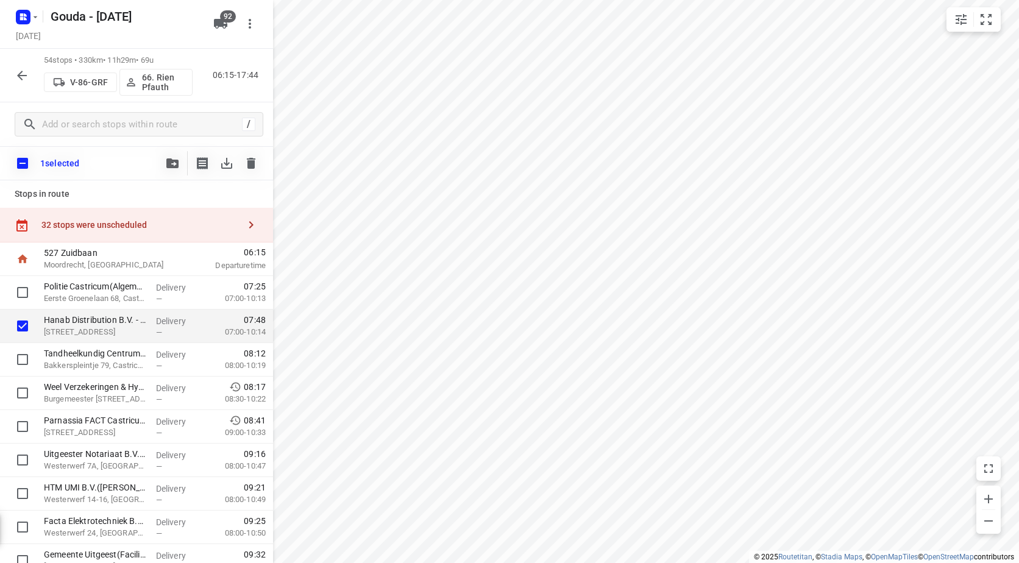
click at [179, 157] on button "button" at bounding box center [172, 163] width 24 height 24
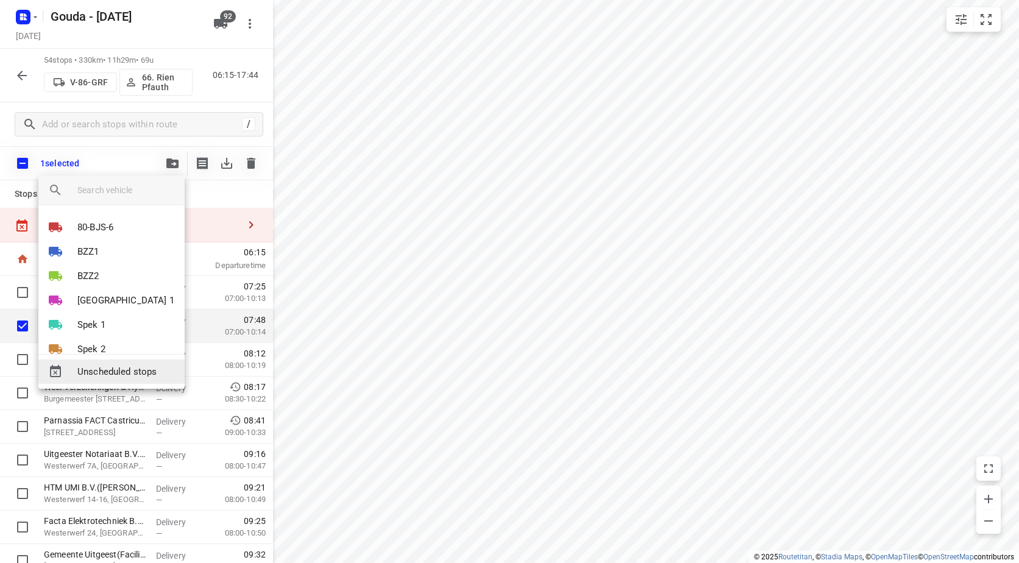
click at [98, 367] on span "Unscheduled stops" at bounding box center [126, 372] width 98 height 14
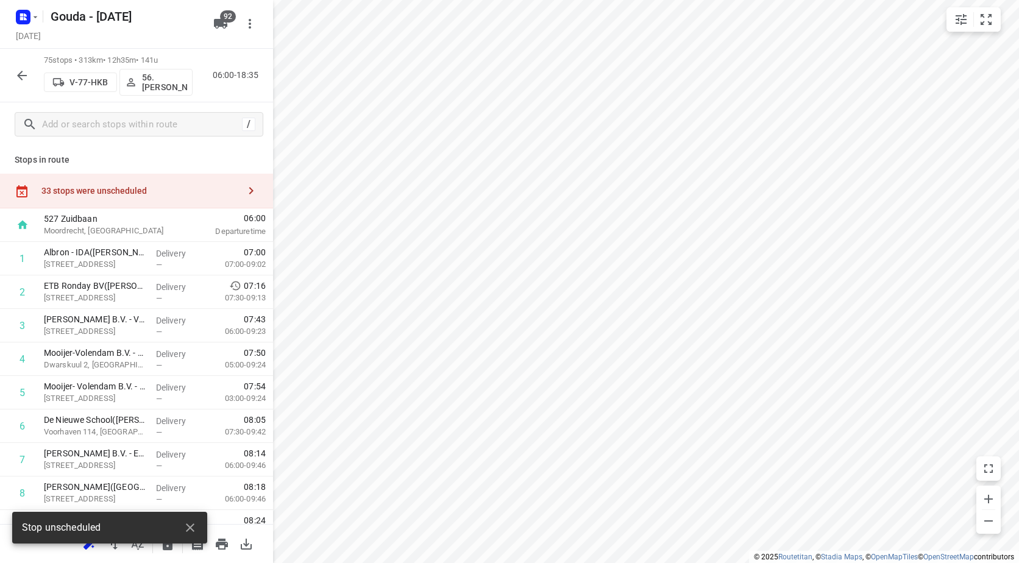
click at [112, 192] on div "33 stops were unscheduled" at bounding box center [140, 191] width 198 height 10
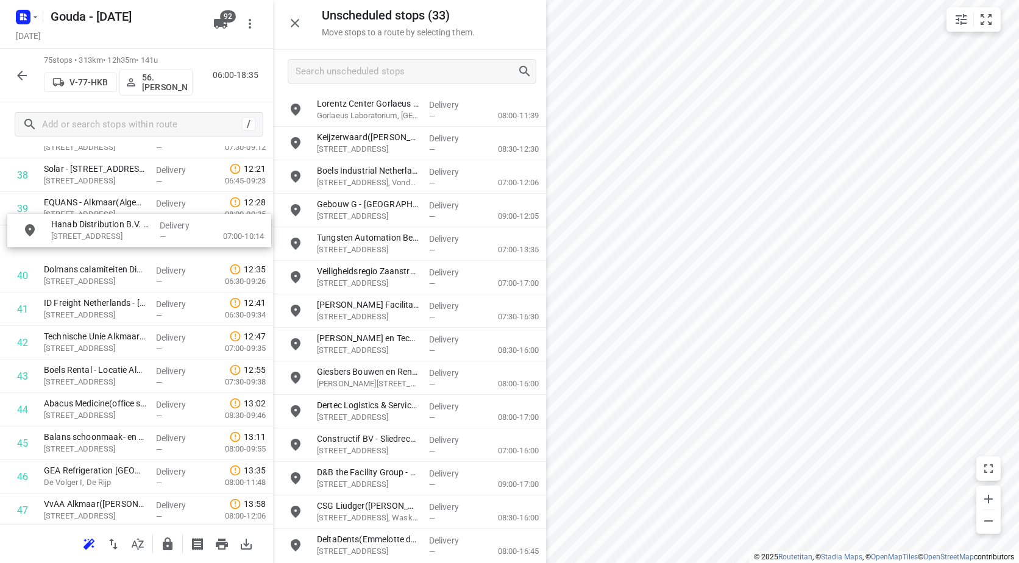
scroll to position [1322, 0]
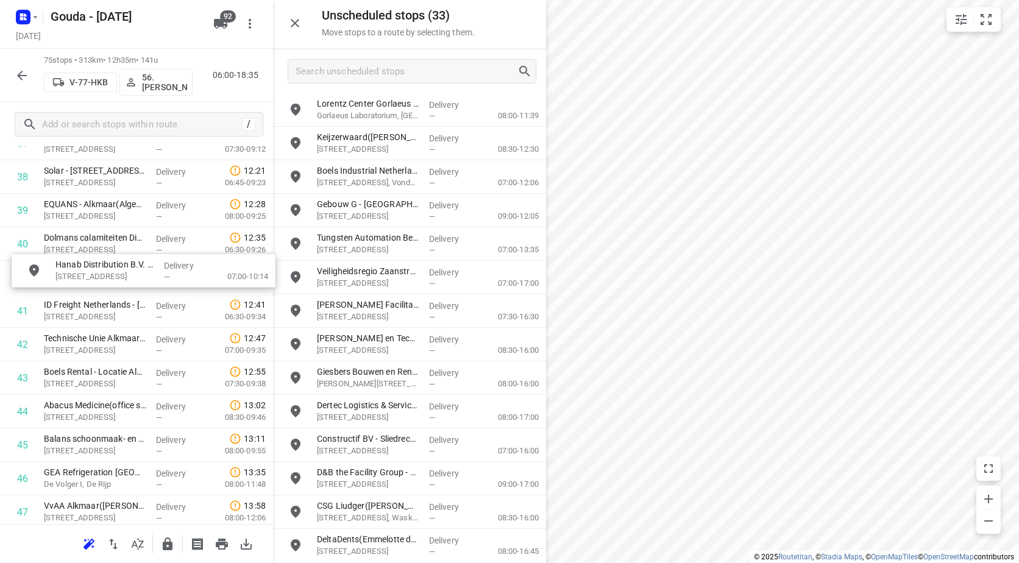
drag, startPoint x: 394, startPoint y: 111, endPoint x: 128, endPoint y: 284, distance: 317.7
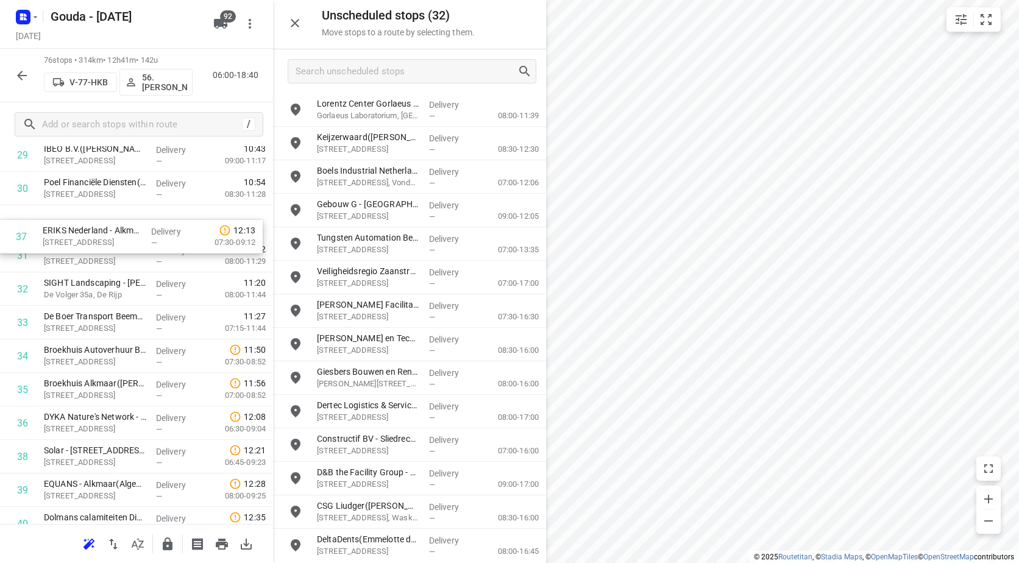
scroll to position [1036, 0]
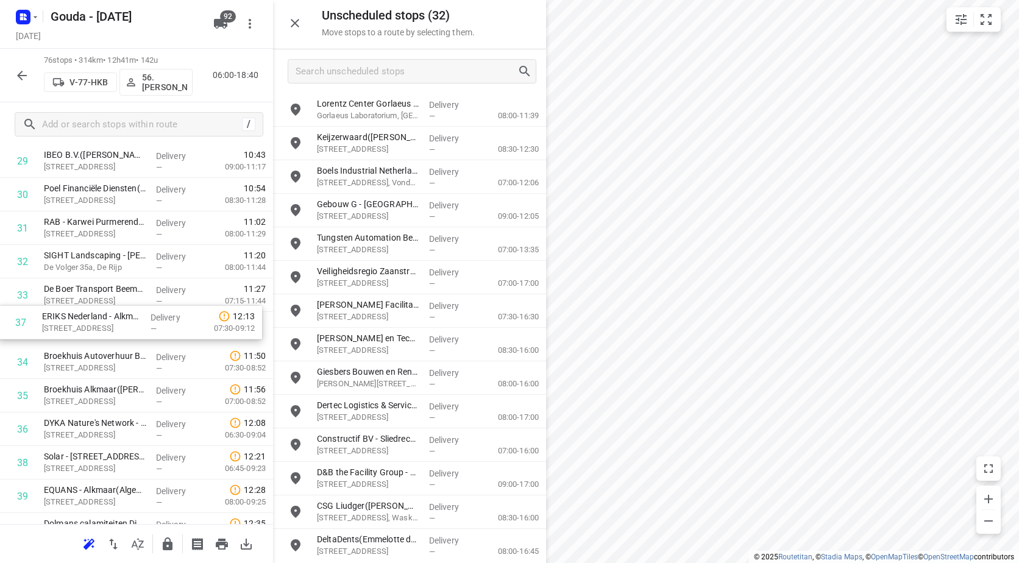
drag, startPoint x: 100, startPoint y: 335, endPoint x: 100, endPoint y: 325, distance: 9.8
click at [101, 324] on div "1 Albron - IDA(Fatima Saksoukh) Slochterweg 35, Amsterdam Delivery — 07:00 07:0…" at bounding box center [136, 480] width 273 height 2548
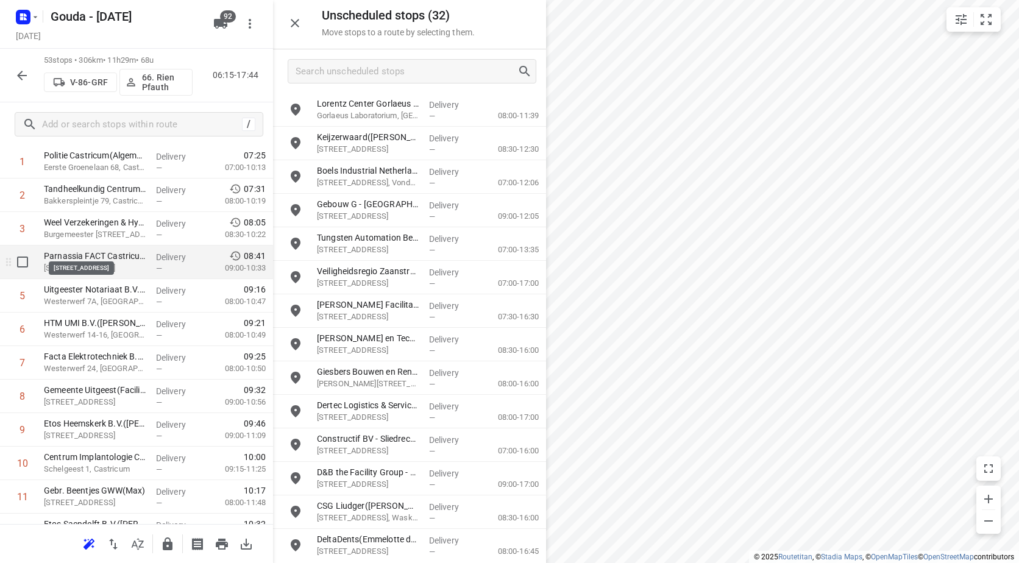
scroll to position [61, 0]
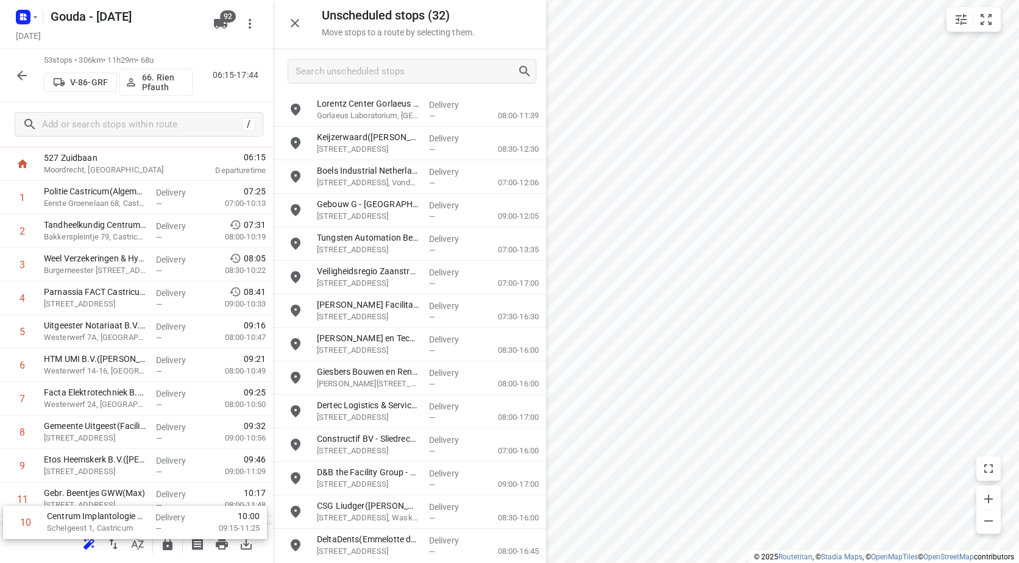
click at [149, 533] on div "53 stops • 306km • 11h29m • 68u V-86-GRF 66. Rien Pfauth 06:15-17:44 / Stops in…" at bounding box center [136, 306] width 273 height 515
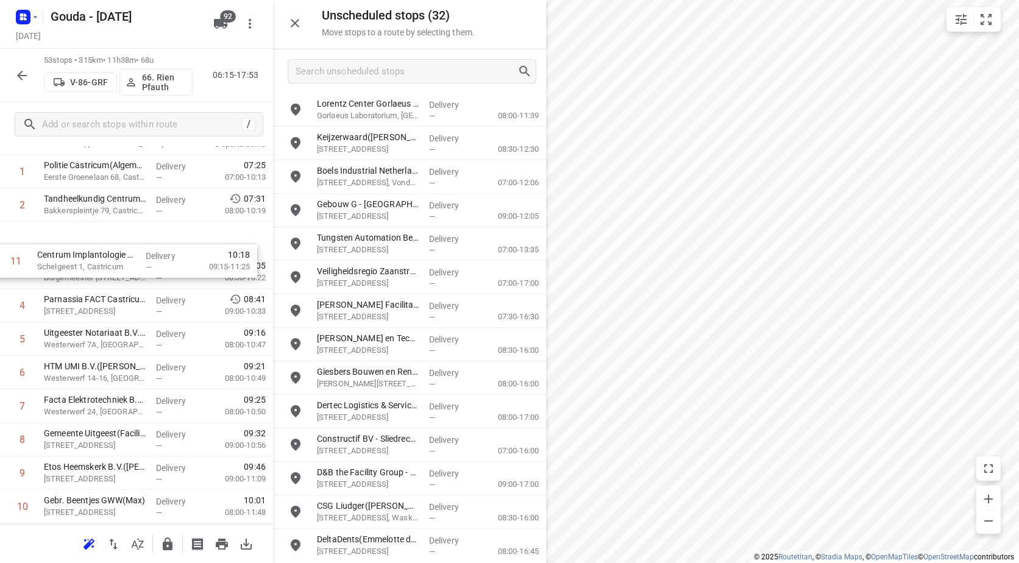
scroll to position [81, 0]
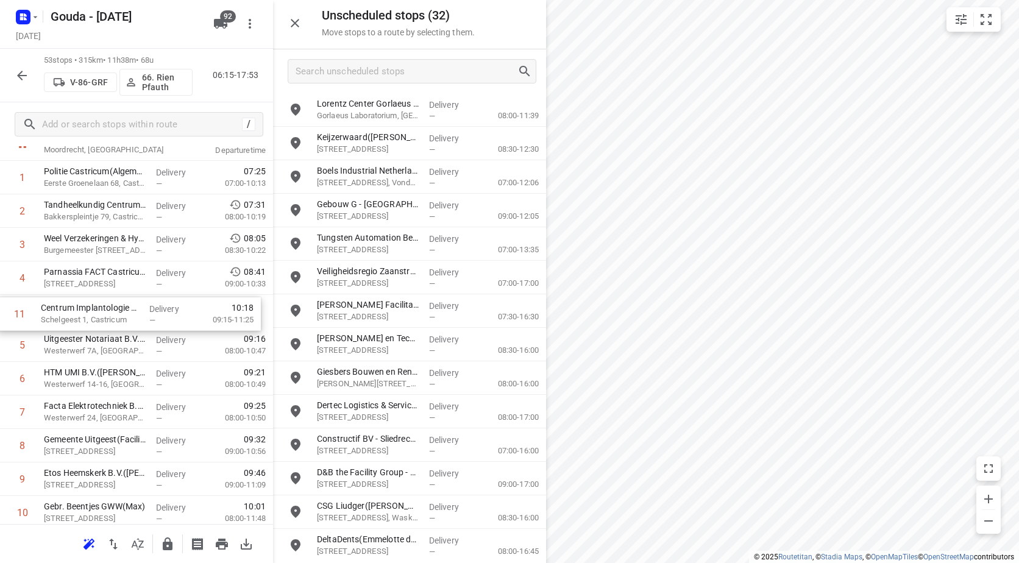
drag, startPoint x: 121, startPoint y: 471, endPoint x: 119, endPoint y: 312, distance: 159.1
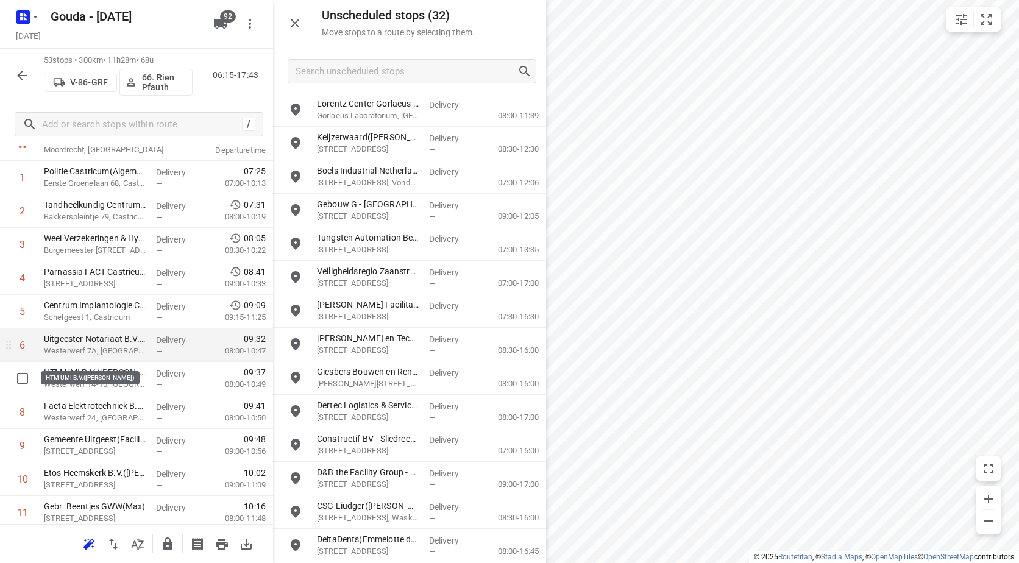
scroll to position [142, 0]
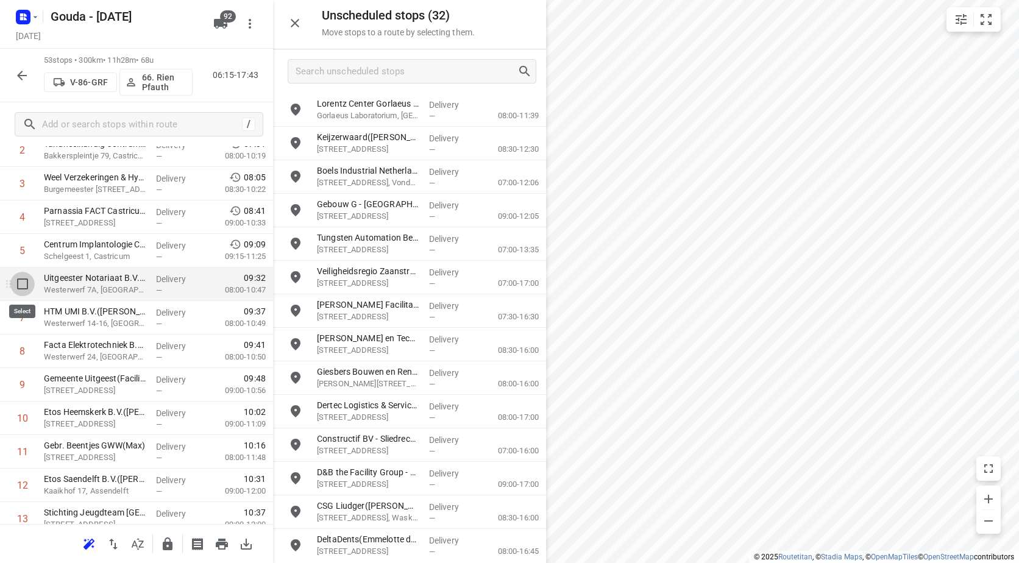
click at [20, 287] on input "checkbox" at bounding box center [22, 284] width 24 height 24
checkbox input "true"
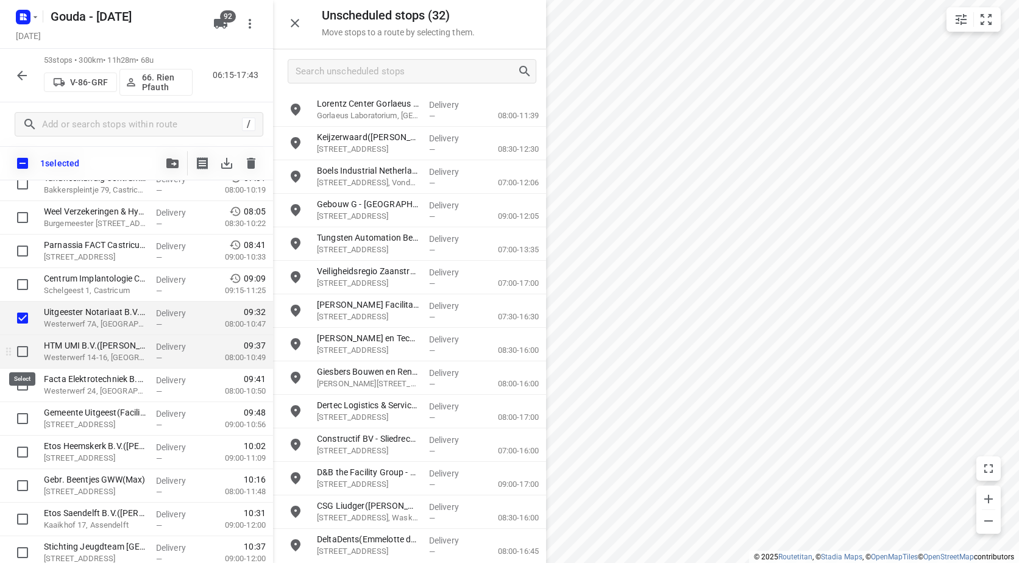
click at [22, 354] on input "checkbox" at bounding box center [22, 352] width 24 height 24
checkbox input "true"
click at [19, 386] on input "checkbox" at bounding box center [22, 385] width 24 height 24
checkbox input "true"
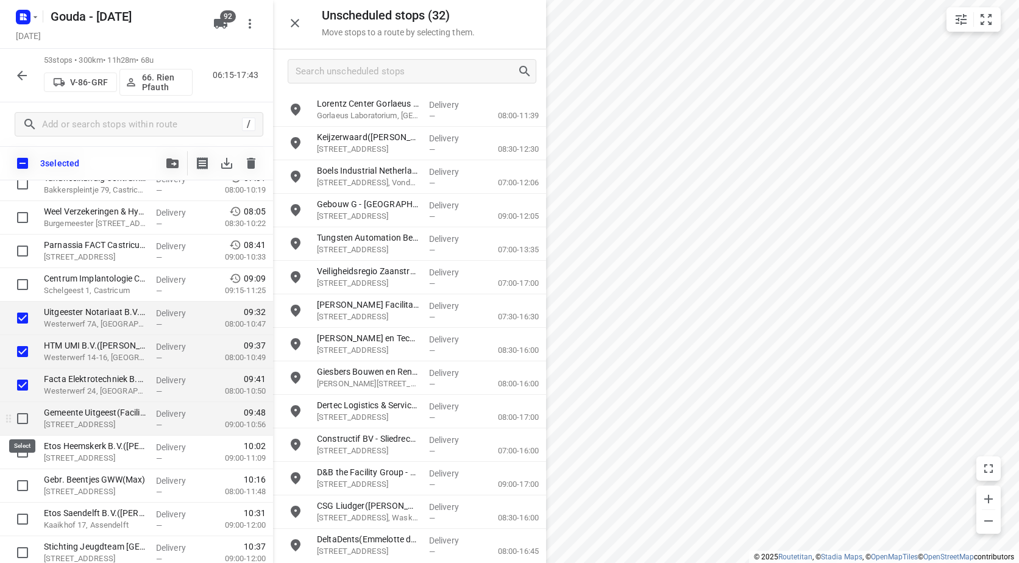
click at [19, 417] on input "checkbox" at bounding box center [22, 419] width 24 height 24
checkbox input "true"
click at [23, 482] on input "checkbox" at bounding box center [22, 486] width 24 height 24
checkbox input "true"
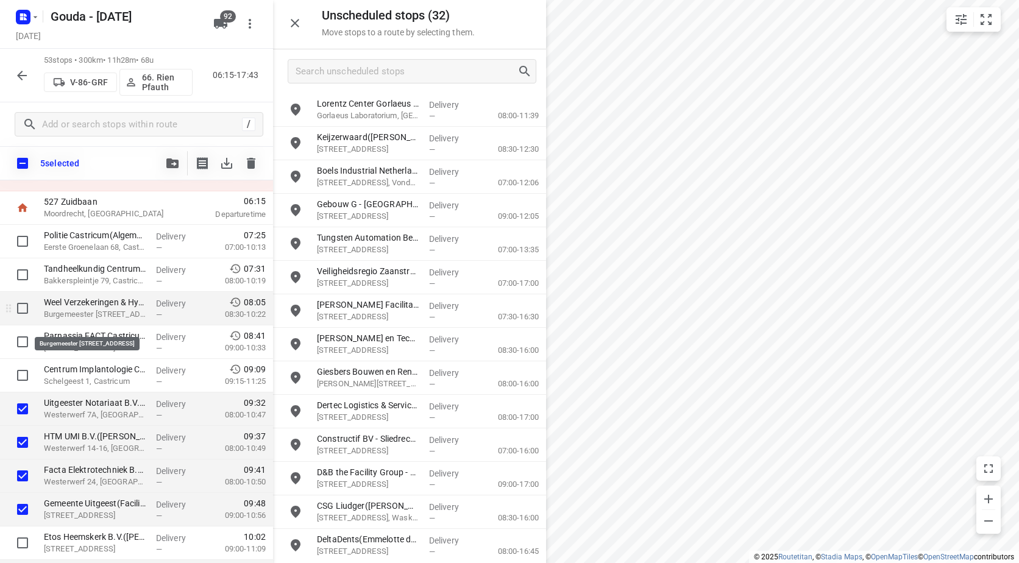
scroll to position [61, 0]
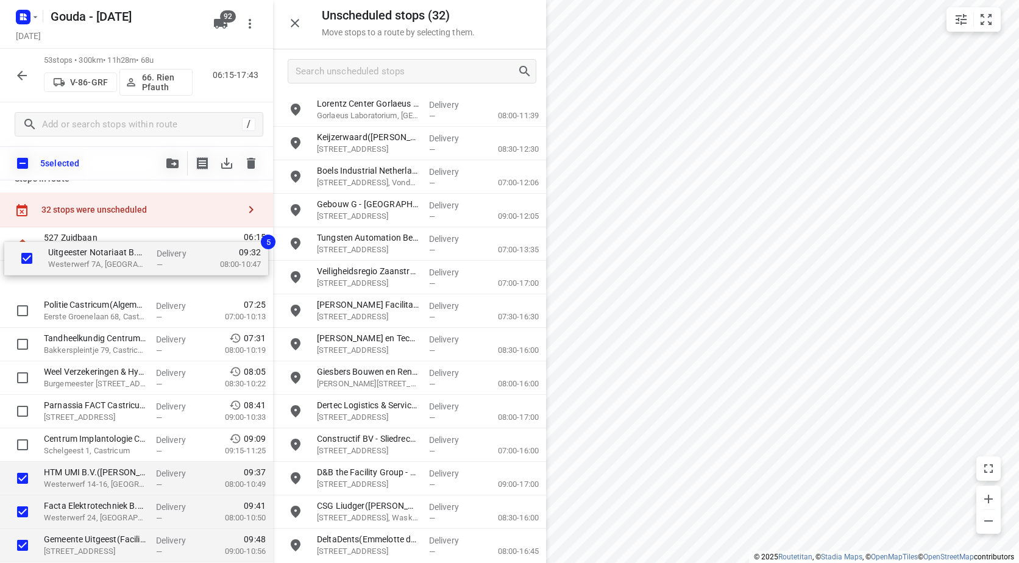
drag, startPoint x: 87, startPoint y: 405, endPoint x: 94, endPoint y: 273, distance: 132.5
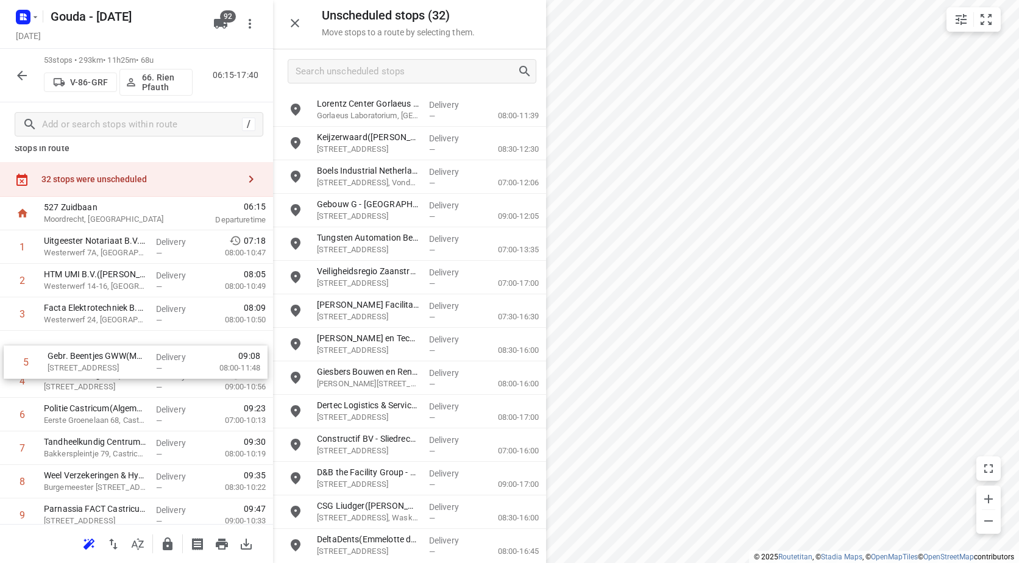
drag, startPoint x: 124, startPoint y: 385, endPoint x: 128, endPoint y: 352, distance: 32.6
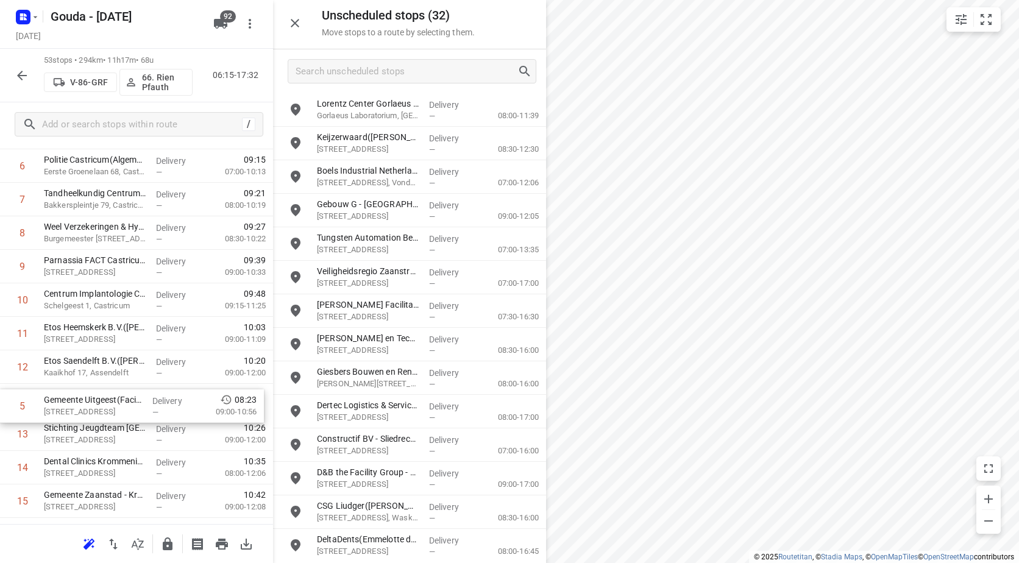
scroll to position [228, 0]
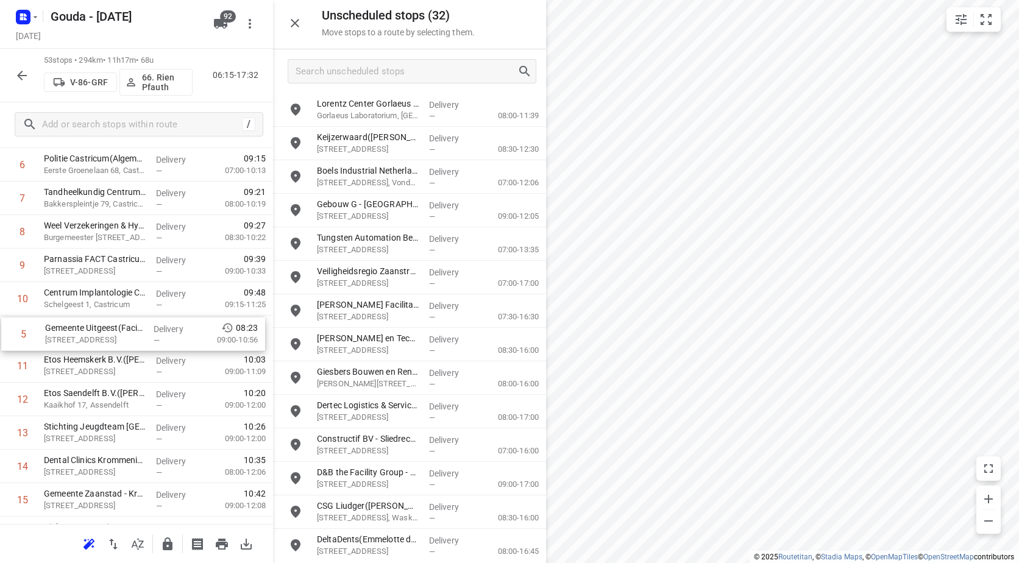
drag, startPoint x: 141, startPoint y: 389, endPoint x: 142, endPoint y: 347, distance: 41.5
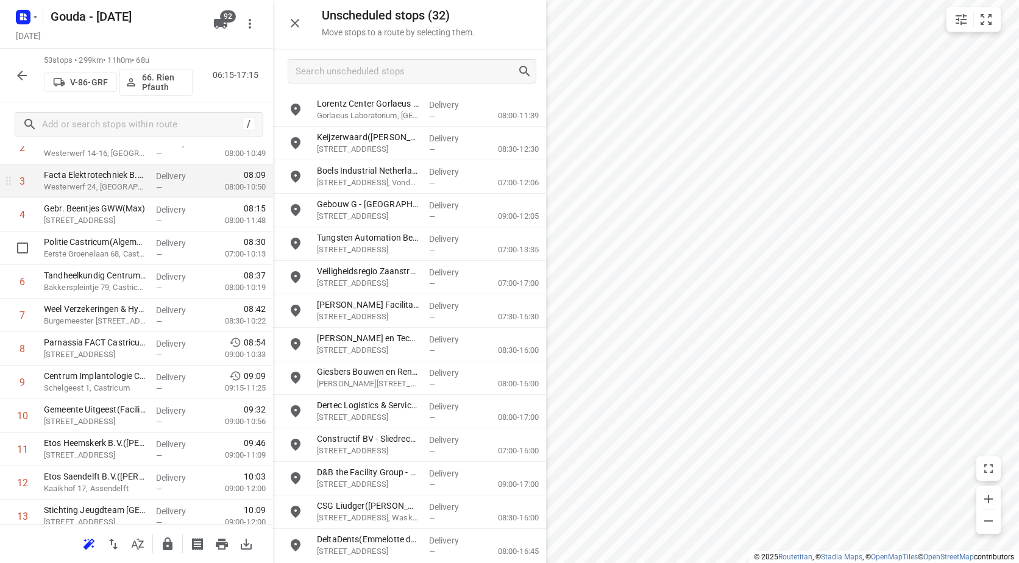
scroll to position [106, 0]
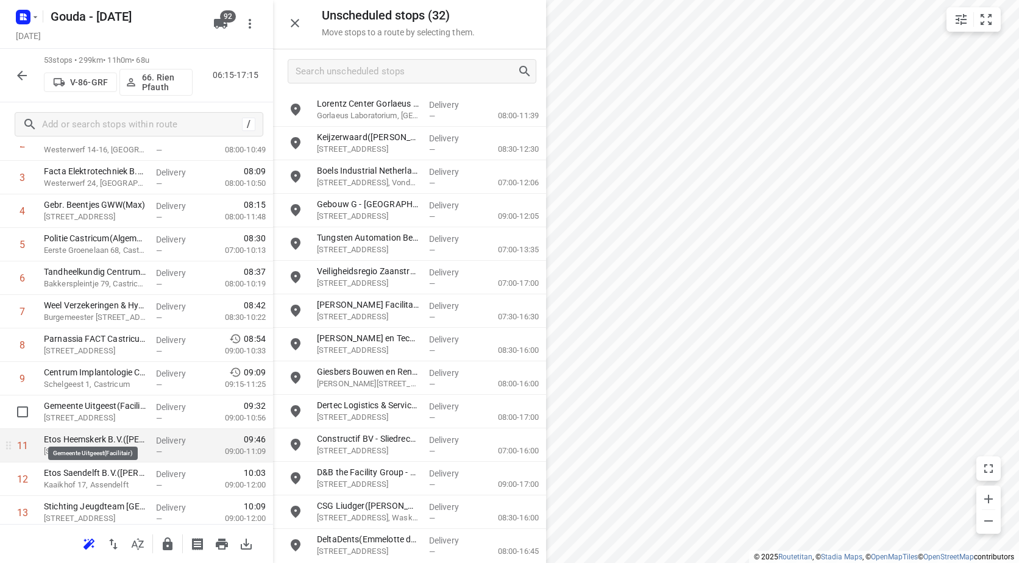
scroll to position [167, 0]
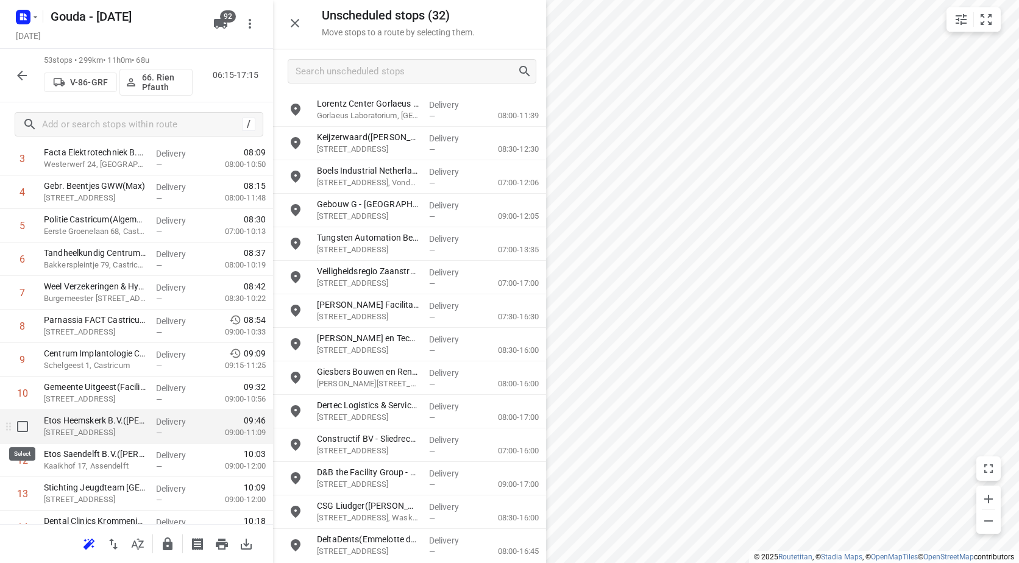
click at [21, 432] on input "checkbox" at bounding box center [22, 427] width 24 height 24
checkbox input "true"
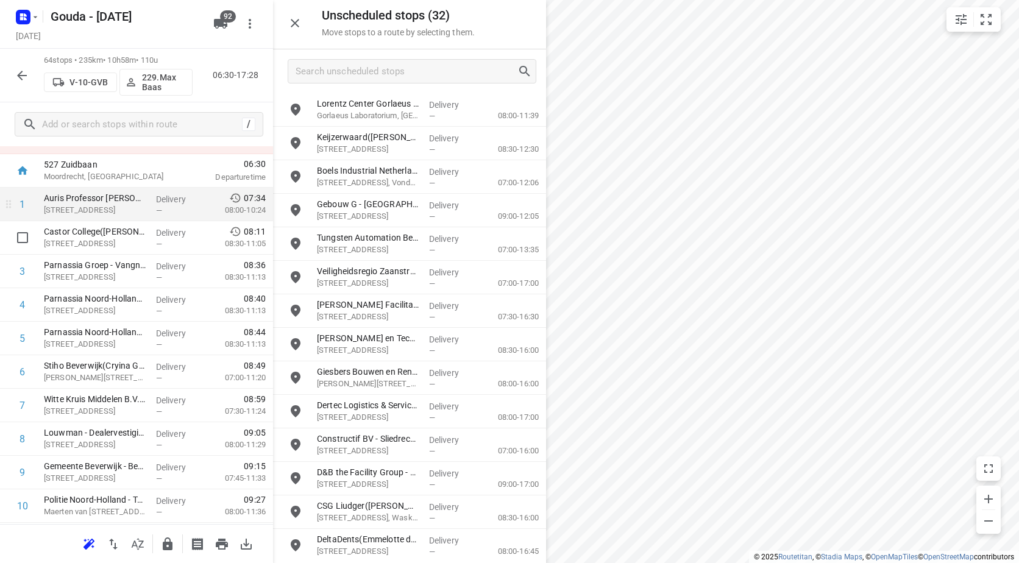
scroll to position [0, 0]
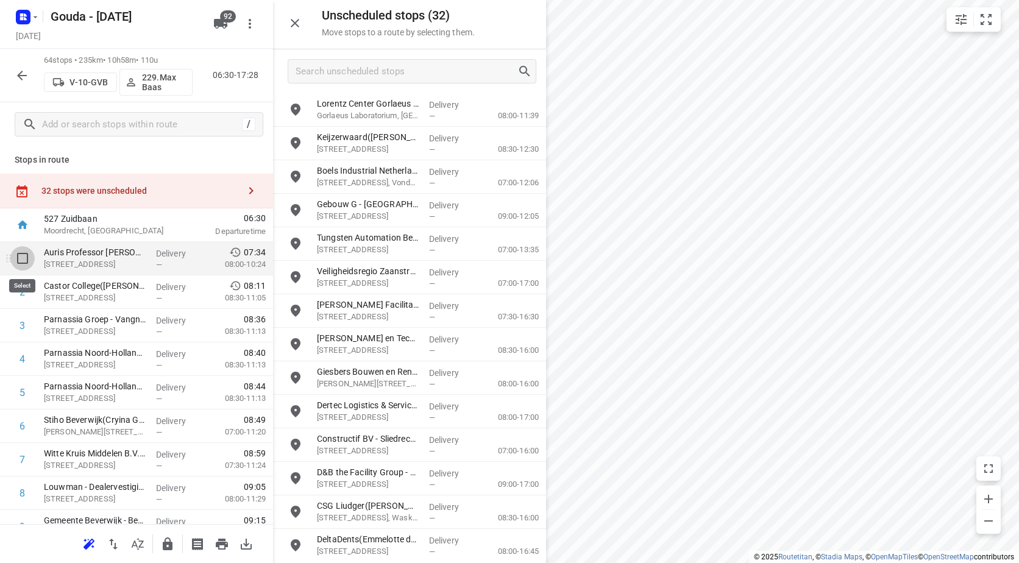
click at [17, 258] on input "checkbox" at bounding box center [22, 258] width 24 height 24
checkbox input "true"
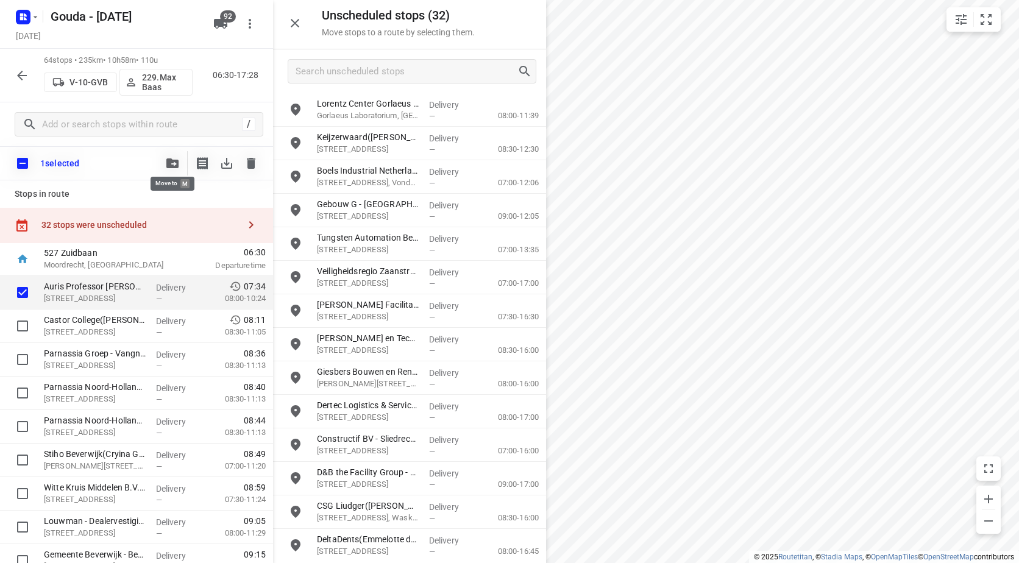
click at [173, 165] on icon "button" at bounding box center [172, 163] width 12 height 10
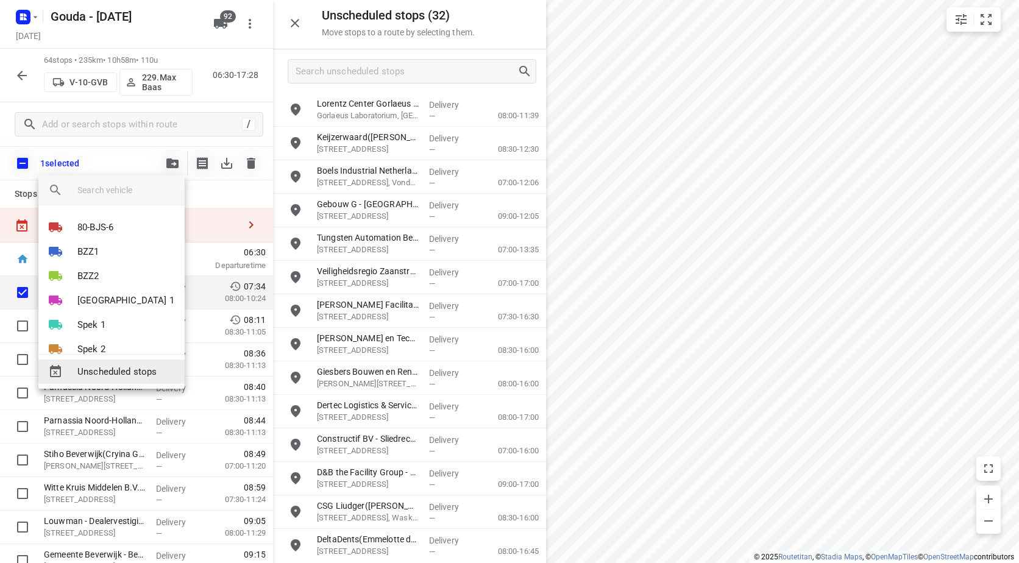
click at [105, 374] on span "Unscheduled stops" at bounding box center [126, 372] width 98 height 14
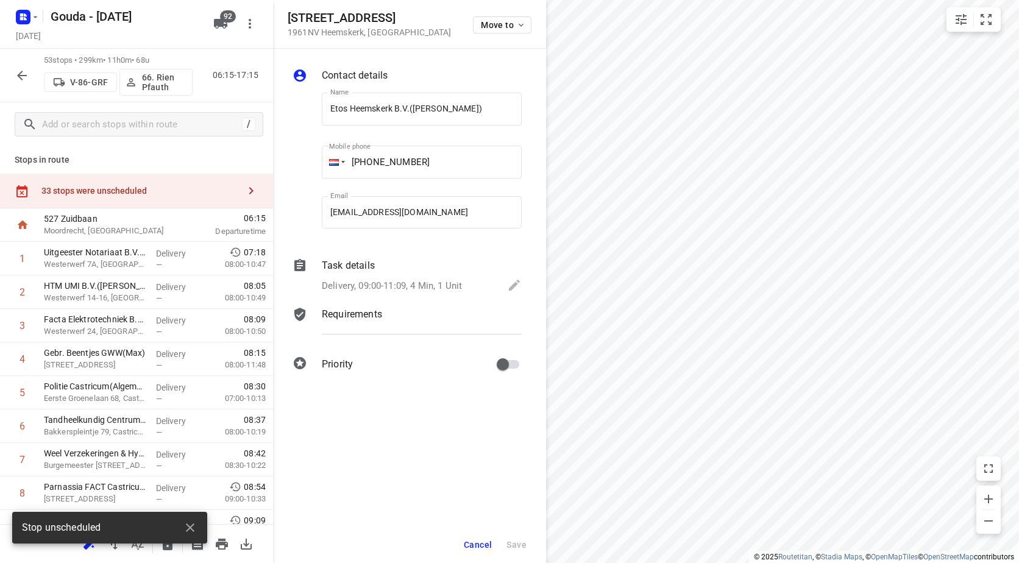
click at [471, 544] on span "Cancel" at bounding box center [478, 545] width 28 height 10
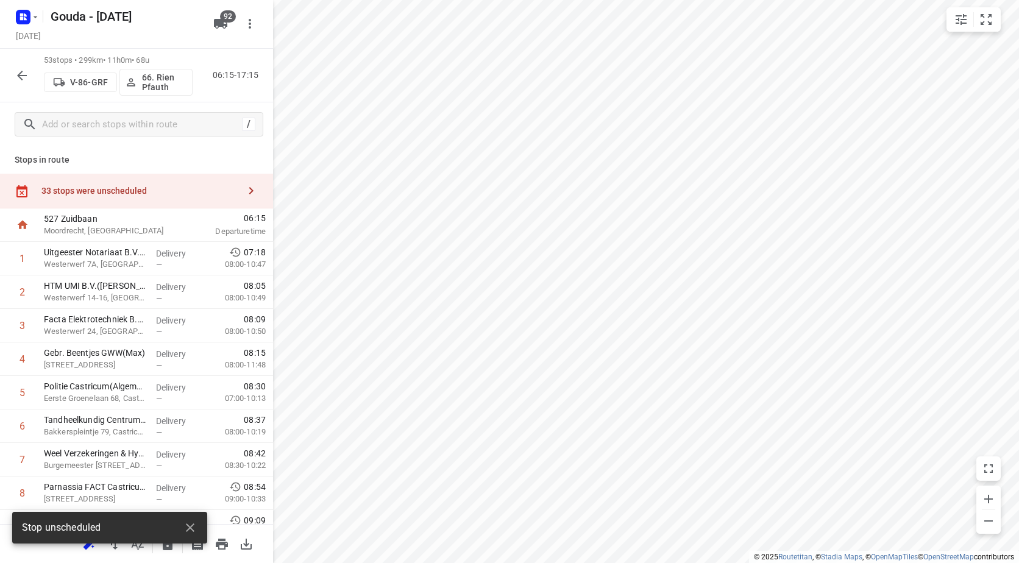
click at [185, 190] on div "33 stops were unscheduled" at bounding box center [140, 191] width 198 height 10
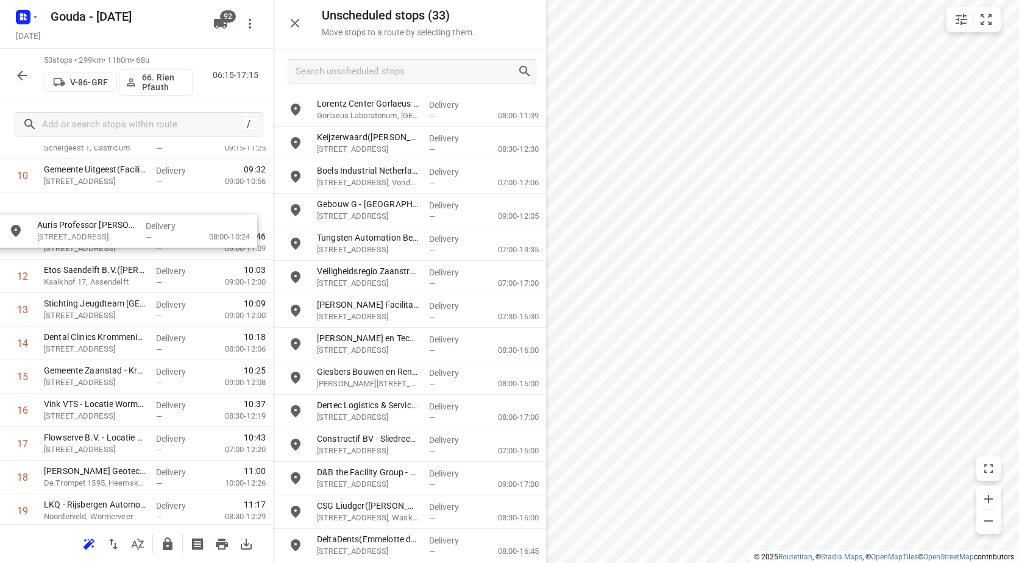
scroll to position [375, 0]
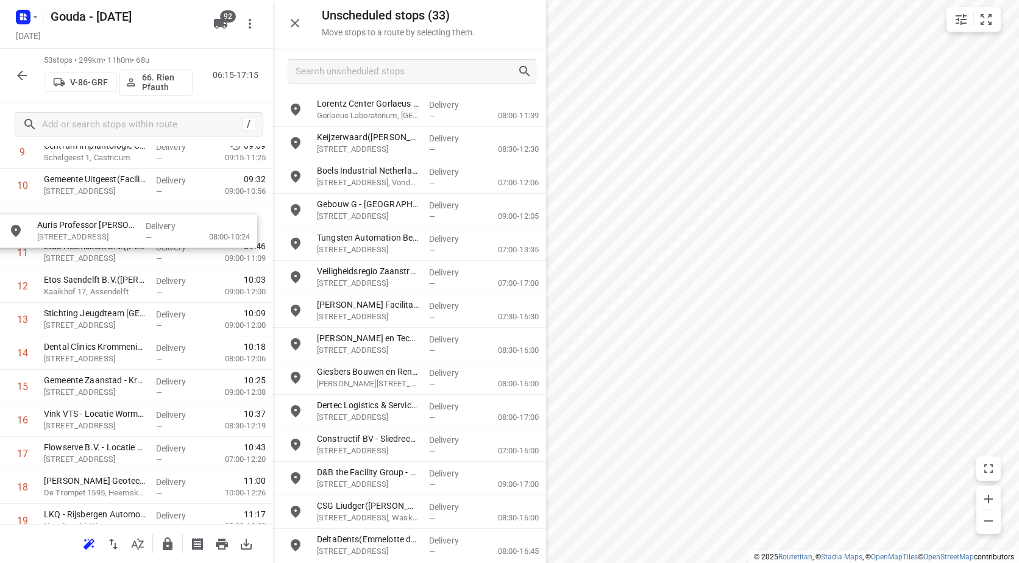
drag, startPoint x: 354, startPoint y: 110, endPoint x: 68, endPoint y: 262, distance: 323.2
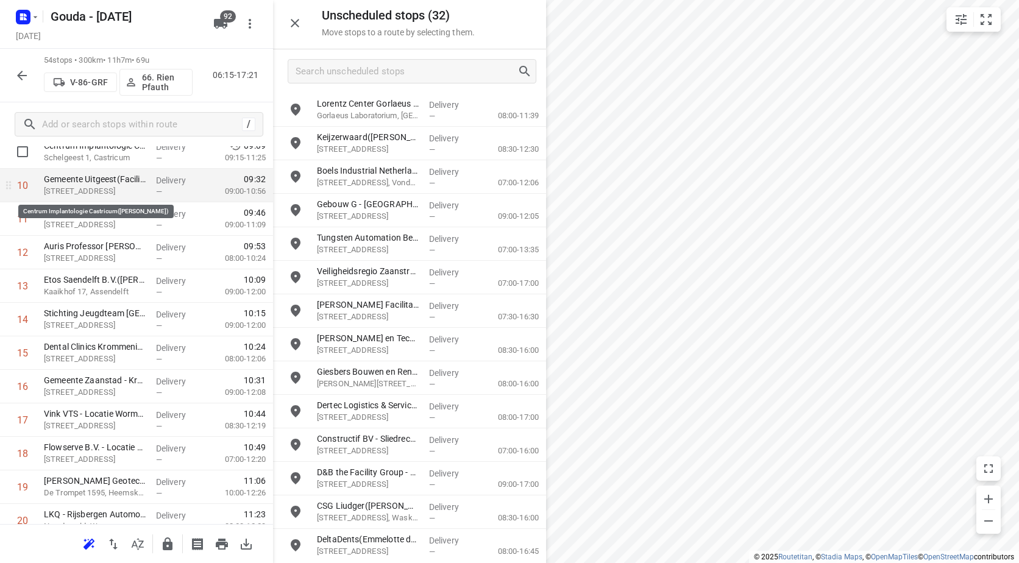
scroll to position [314, 0]
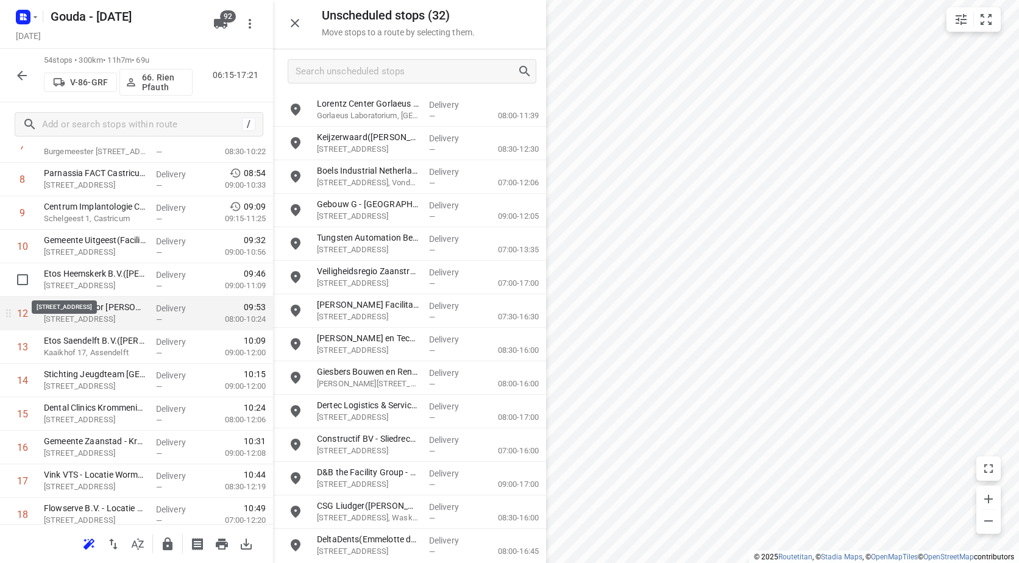
drag, startPoint x: 98, startPoint y: 287, endPoint x: 77, endPoint y: 320, distance: 39.4
click at [73, 315] on p "Rameaustraat 6, Heemskerk" at bounding box center [95, 319] width 102 height 12
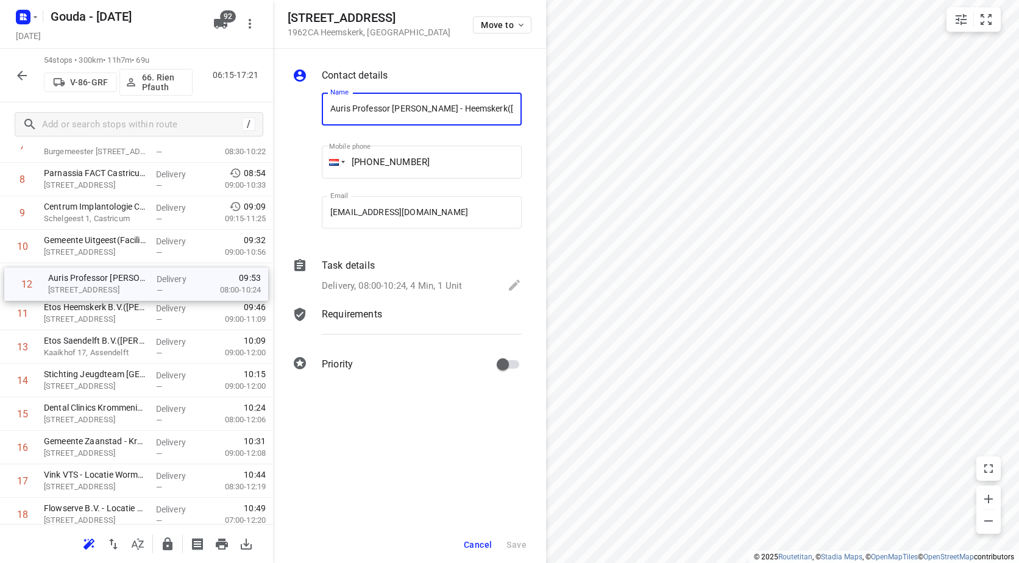
drag, startPoint x: 87, startPoint y: 319, endPoint x: 89, endPoint y: 283, distance: 35.4
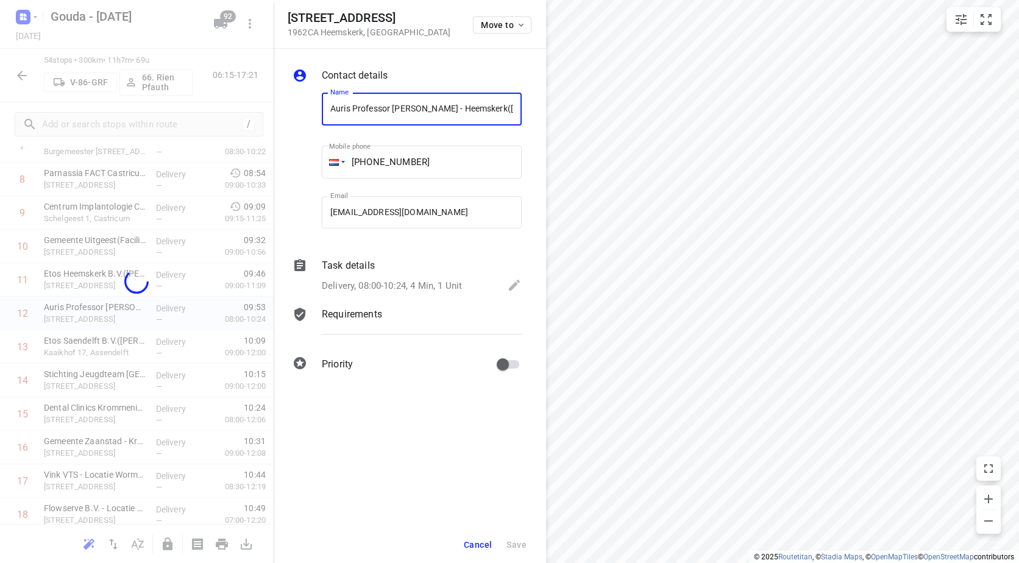
click at [482, 543] on span "Cancel" at bounding box center [478, 545] width 28 height 10
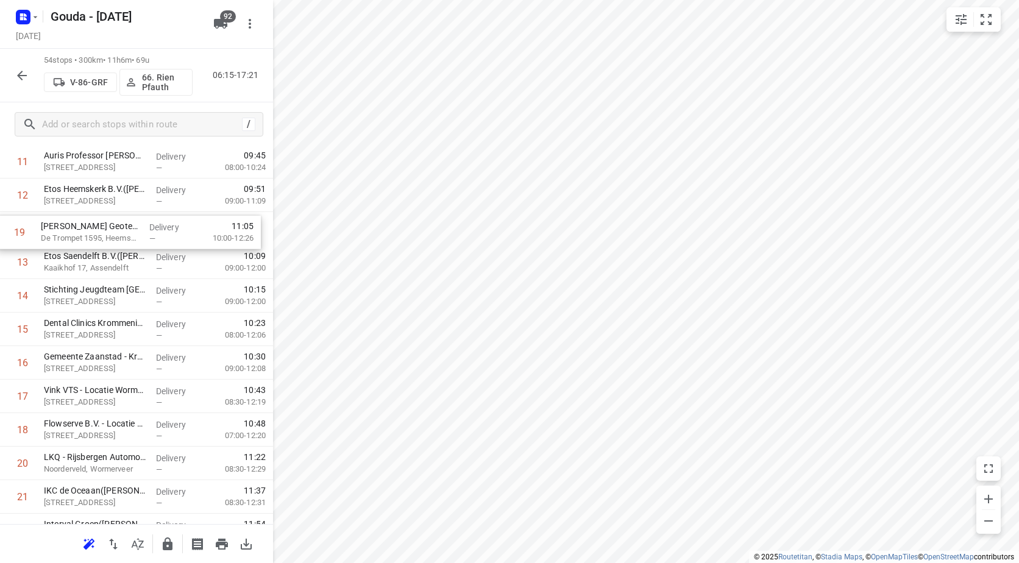
scroll to position [425, 0]
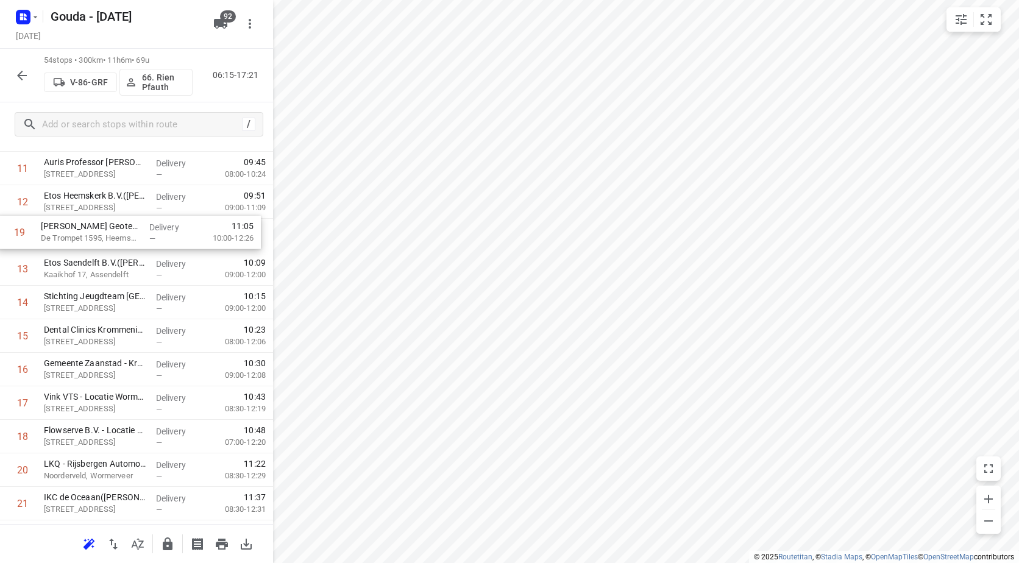
drag, startPoint x: 68, startPoint y: 439, endPoint x: 66, endPoint y: 240, distance: 199.4
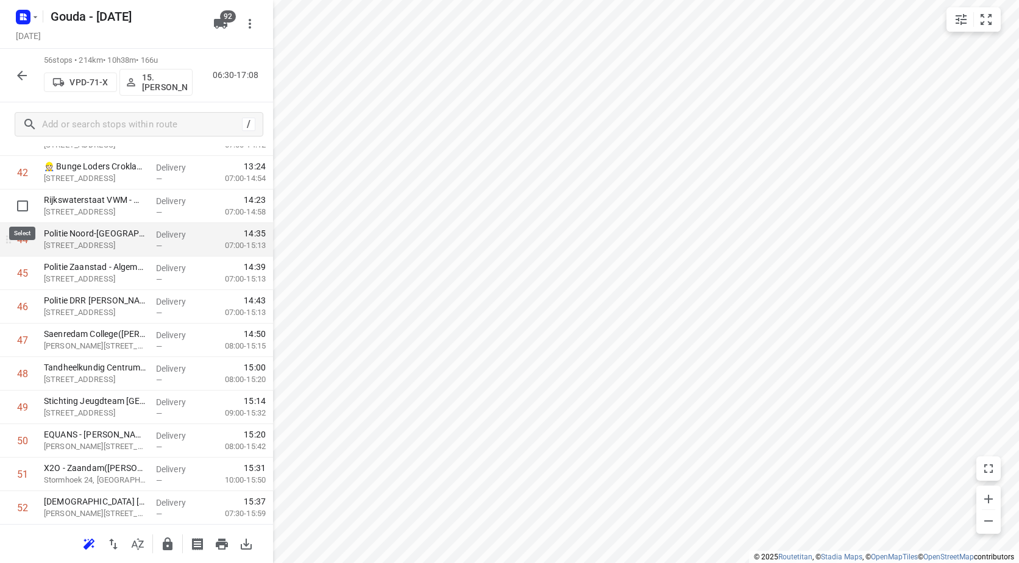
scroll to position [1446, 0]
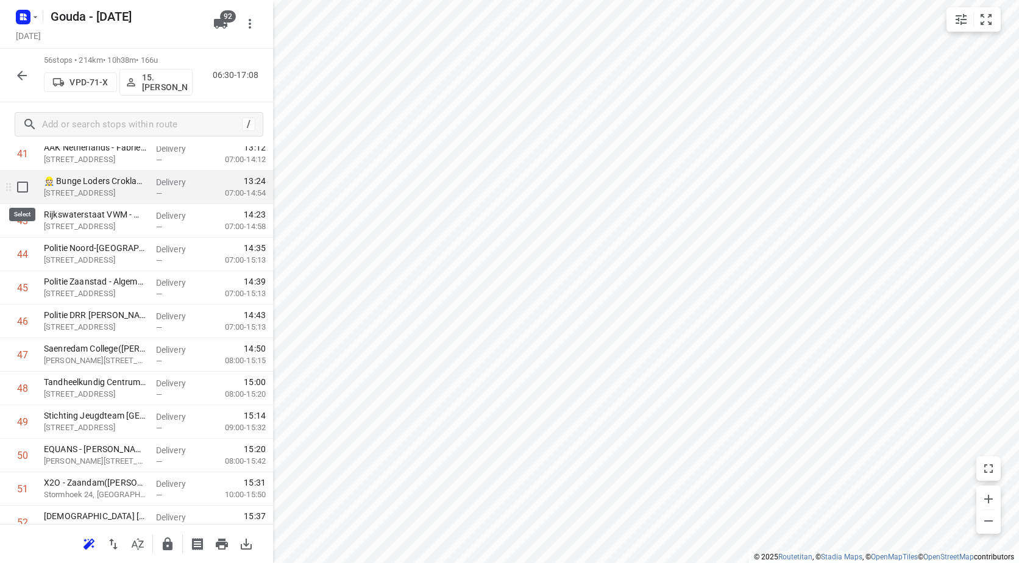
click at [27, 191] on input "checkbox" at bounding box center [22, 187] width 24 height 24
checkbox input "true"
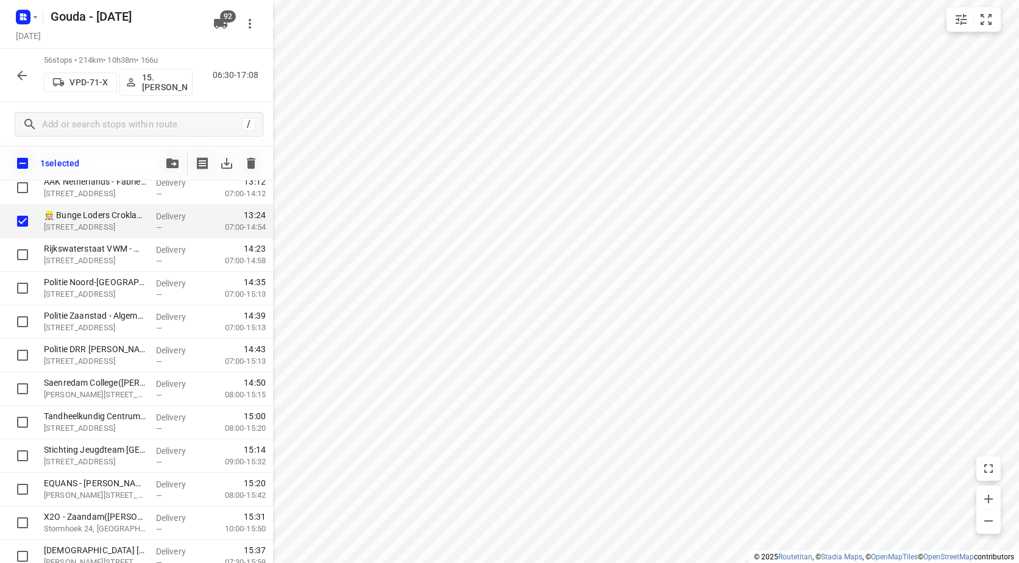
click at [166, 163] on span "button" at bounding box center [172, 163] width 15 height 10
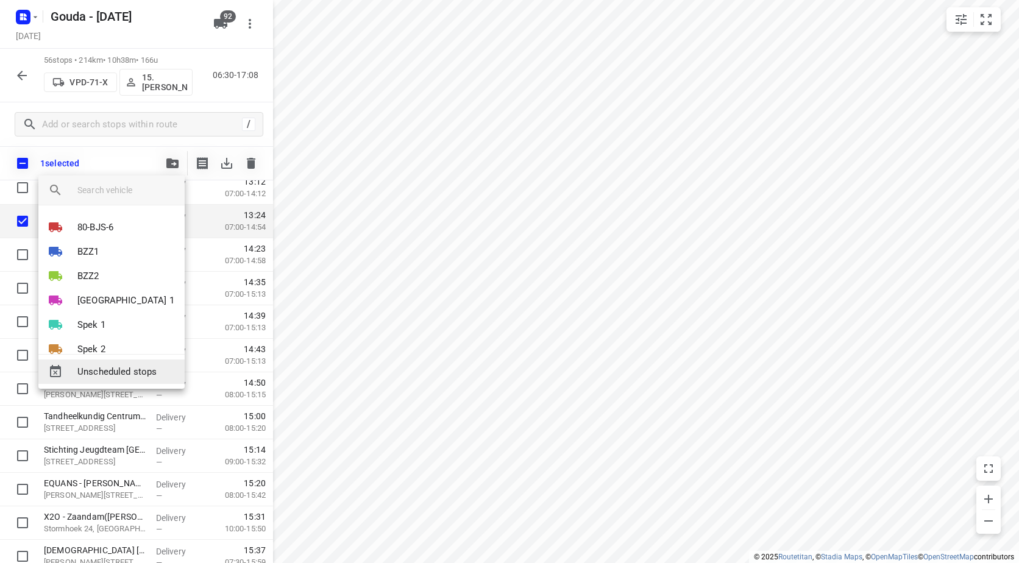
click at [126, 373] on span "Unscheduled stops" at bounding box center [126, 372] width 98 height 14
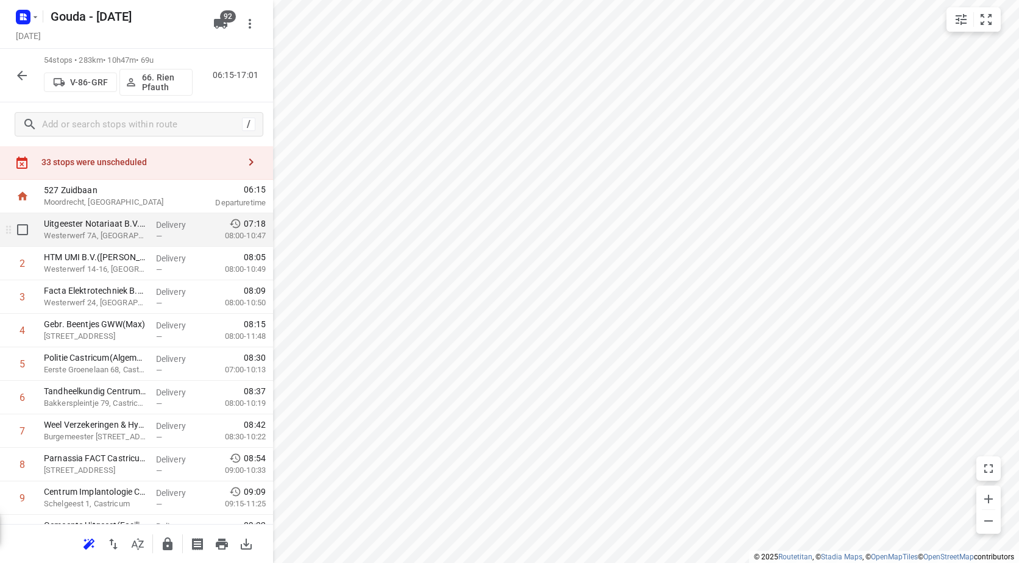
scroll to position [0, 0]
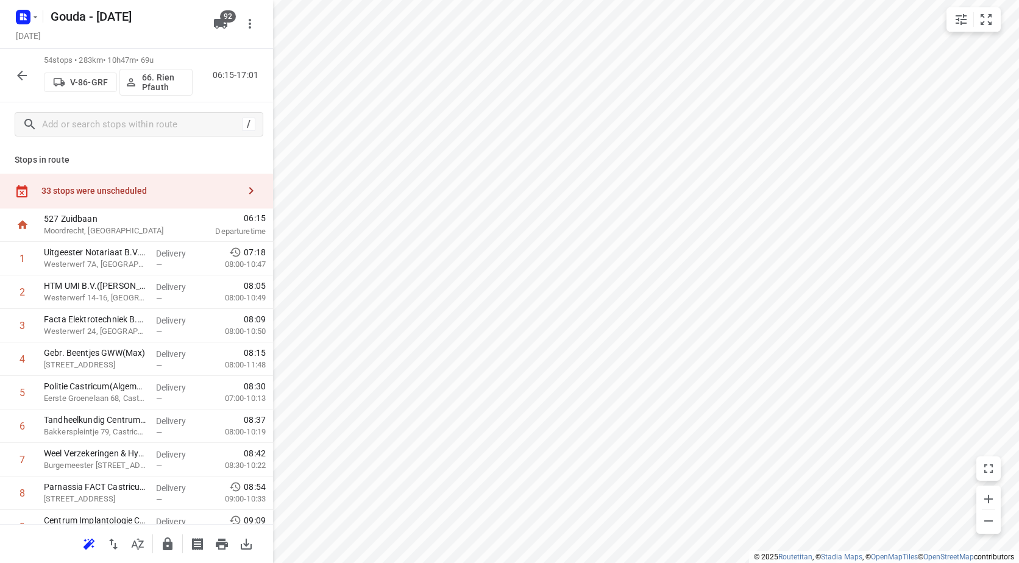
click at [169, 180] on div "33 stops were unscheduled" at bounding box center [136, 191] width 273 height 35
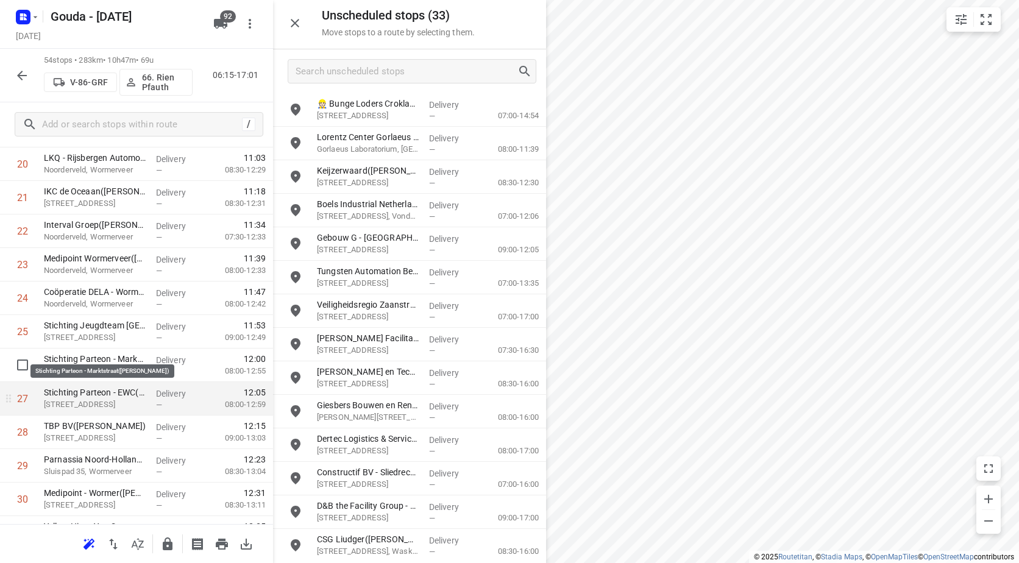
scroll to position [792, 0]
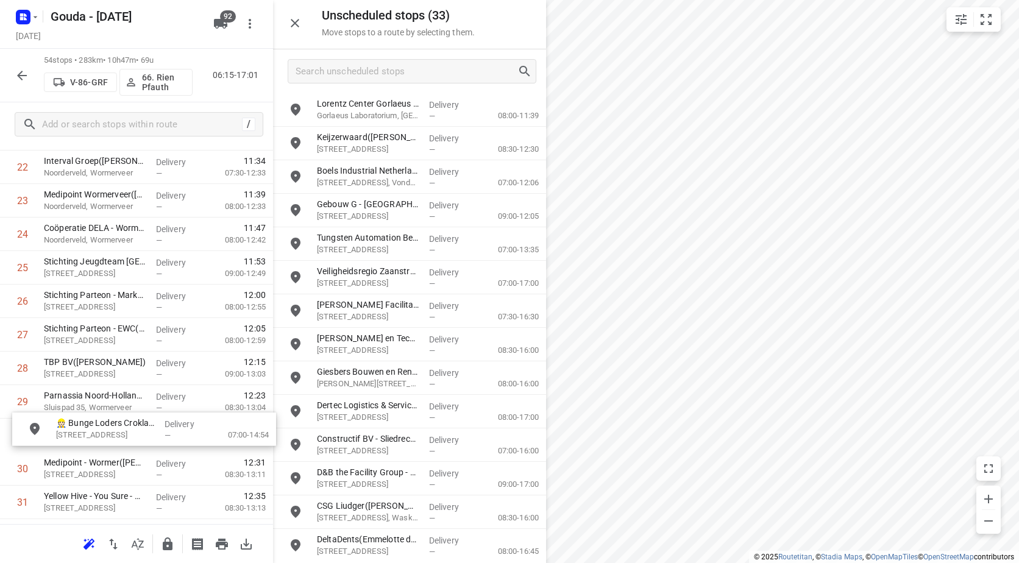
drag, startPoint x: 377, startPoint y: 114, endPoint x: 94, endPoint y: 448, distance: 437.7
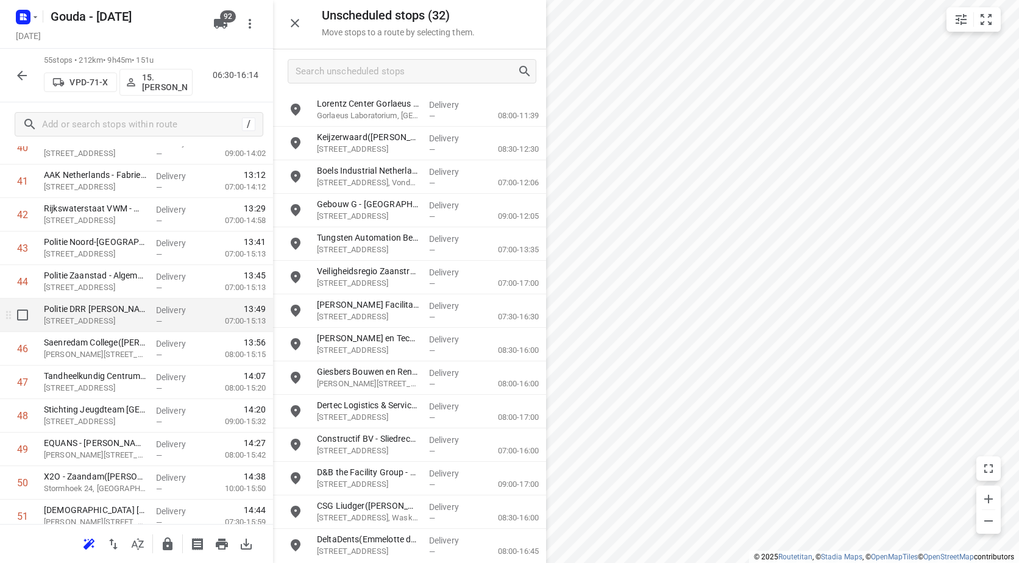
scroll to position [1412, 0]
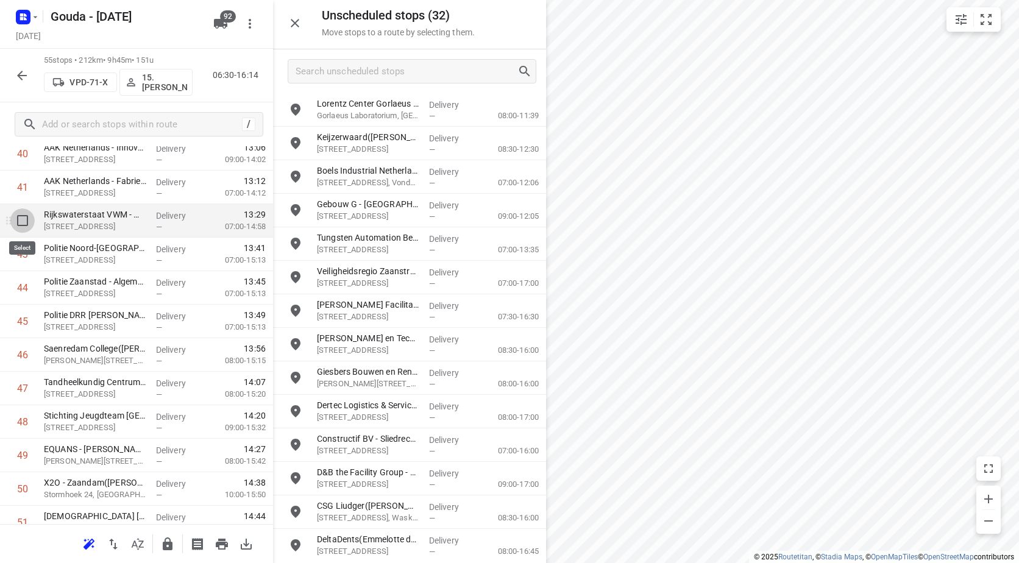
click at [24, 224] on input "checkbox" at bounding box center [22, 220] width 24 height 24
checkbox input "true"
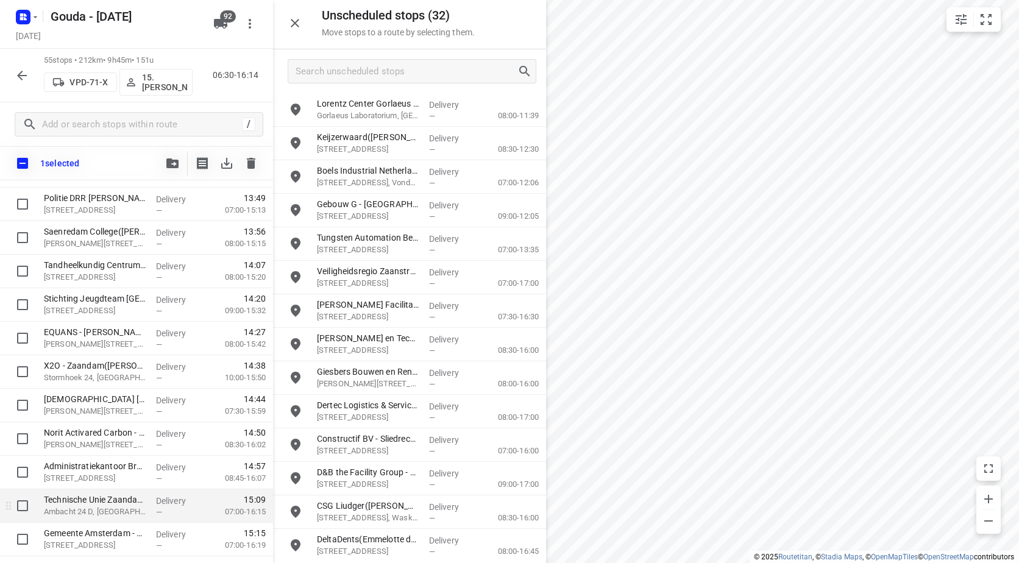
scroll to position [1590, 0]
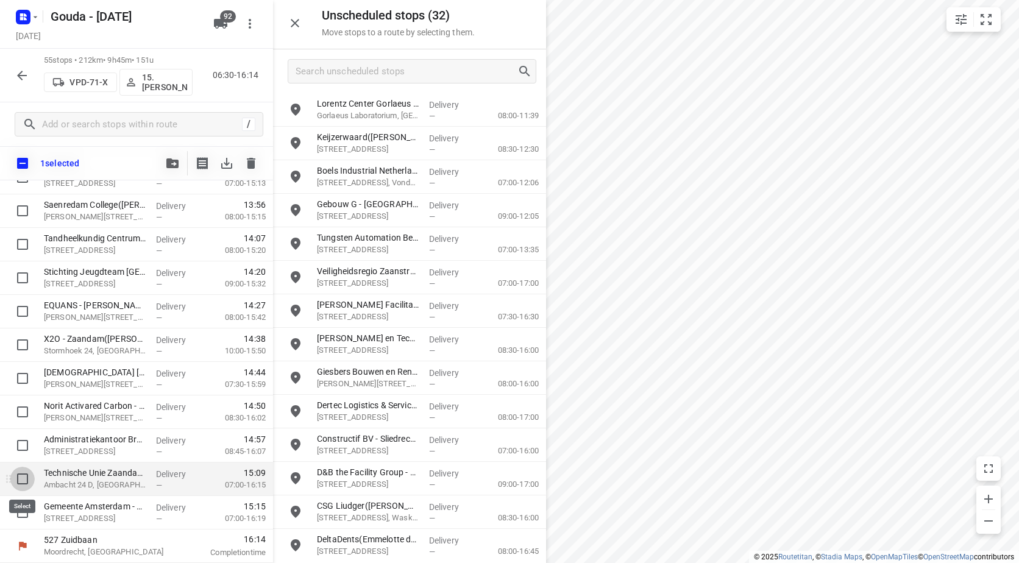
click at [17, 479] on input "checkbox" at bounding box center [22, 479] width 24 height 24
checkbox input "true"
click at [23, 516] on input "checkbox" at bounding box center [22, 512] width 24 height 24
checkbox input "true"
click at [185, 168] on div at bounding box center [211, 163] width 103 height 24
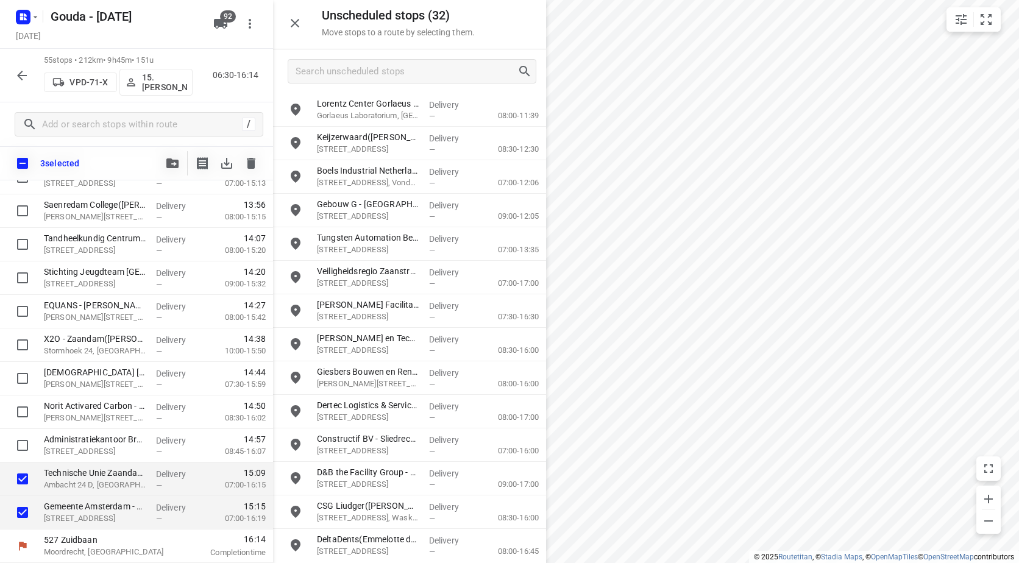
click at [169, 160] on icon "button" at bounding box center [172, 163] width 12 height 10
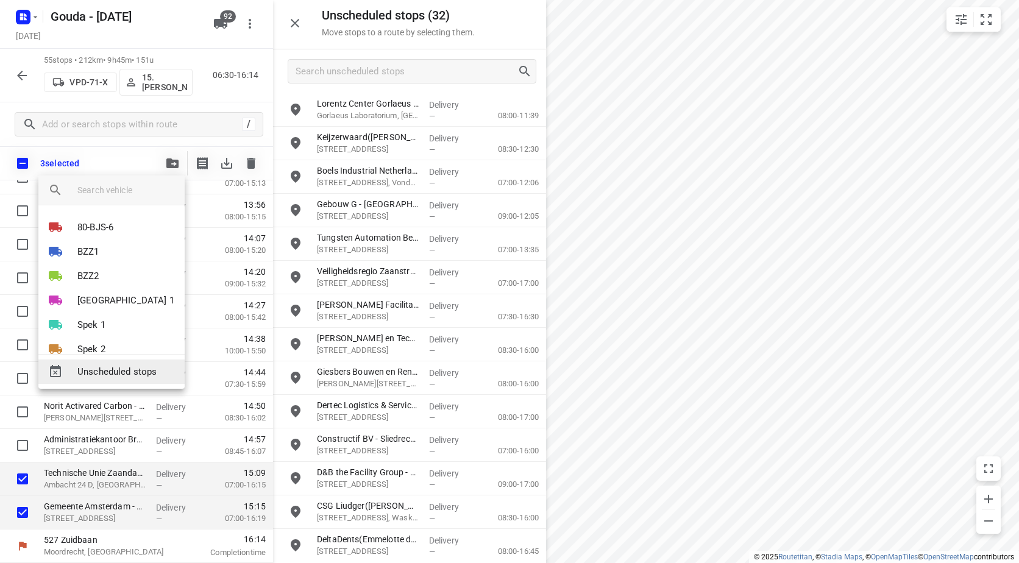
click at [128, 371] on span "Unscheduled stops" at bounding box center [126, 372] width 98 height 14
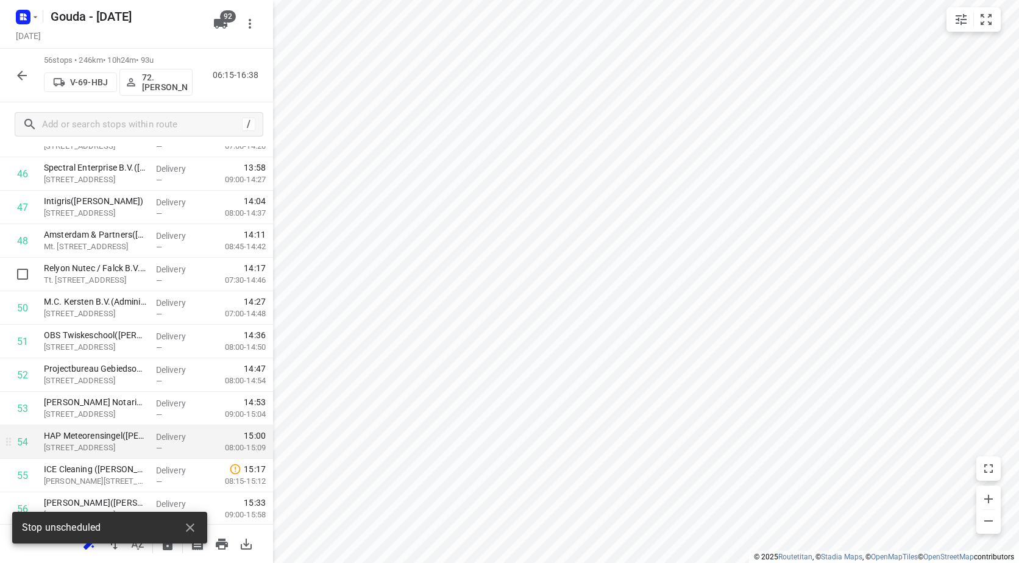
scroll to position [1629, 0]
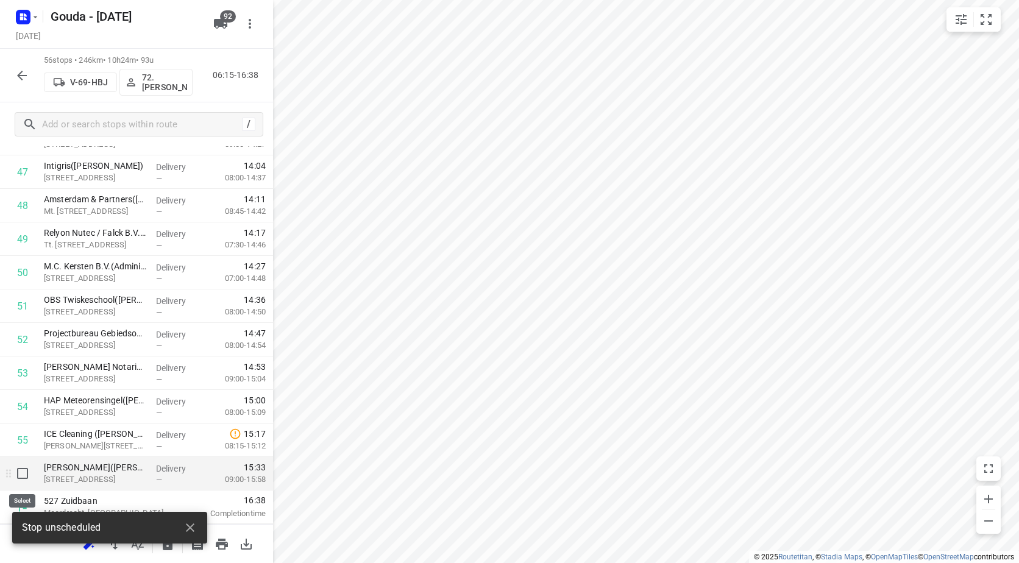
click at [20, 477] on input "checkbox" at bounding box center [22, 473] width 24 height 24
checkbox input "true"
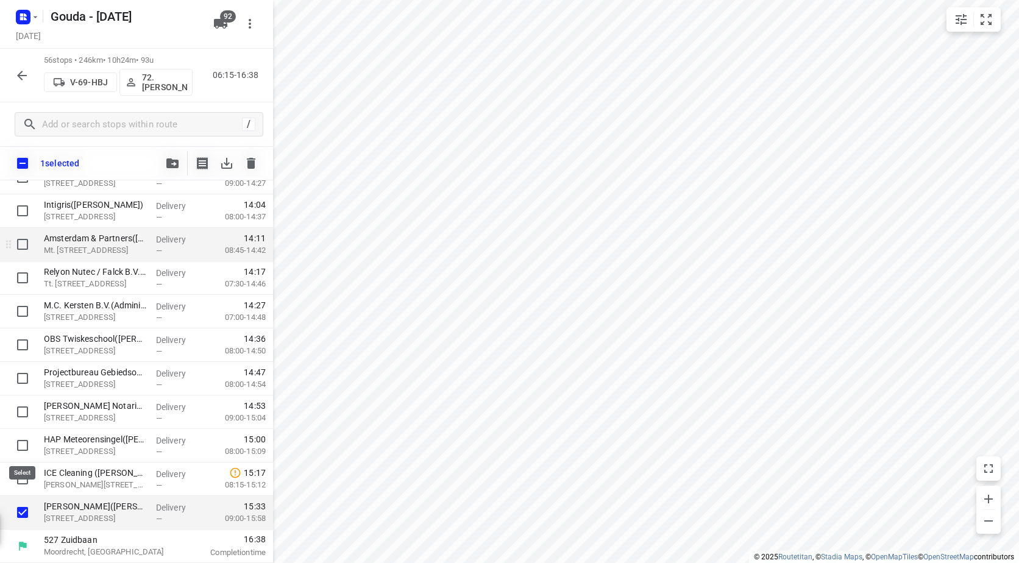
scroll to position [1624, 0]
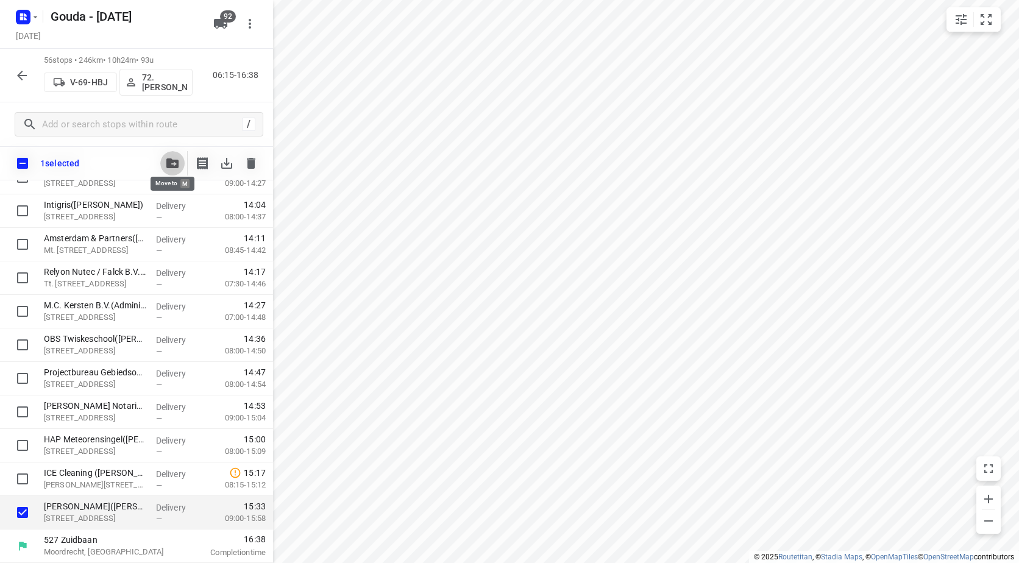
click at [175, 166] on icon "button" at bounding box center [172, 163] width 12 height 10
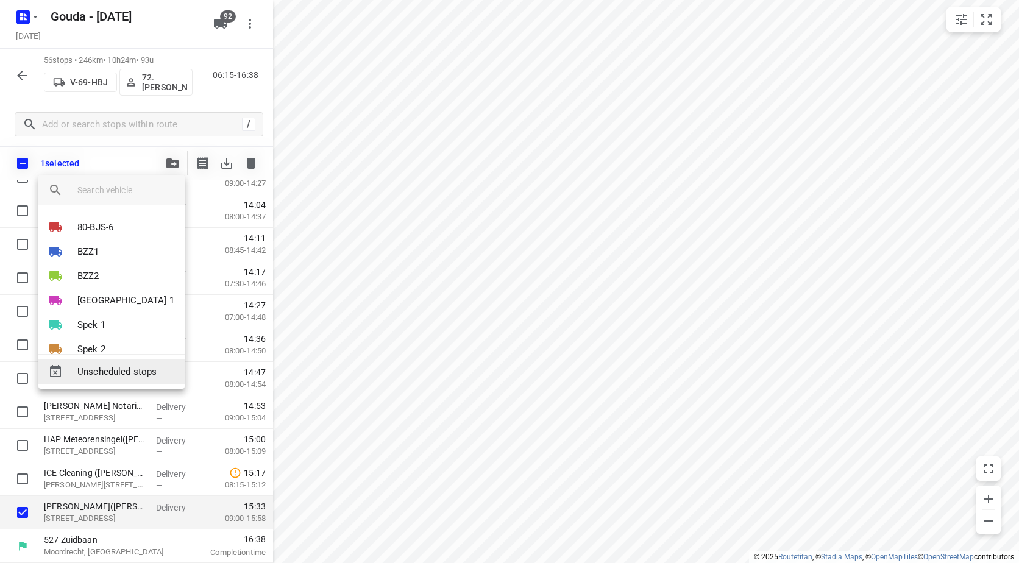
click at [132, 380] on div "Unscheduled stops" at bounding box center [111, 372] width 146 height 24
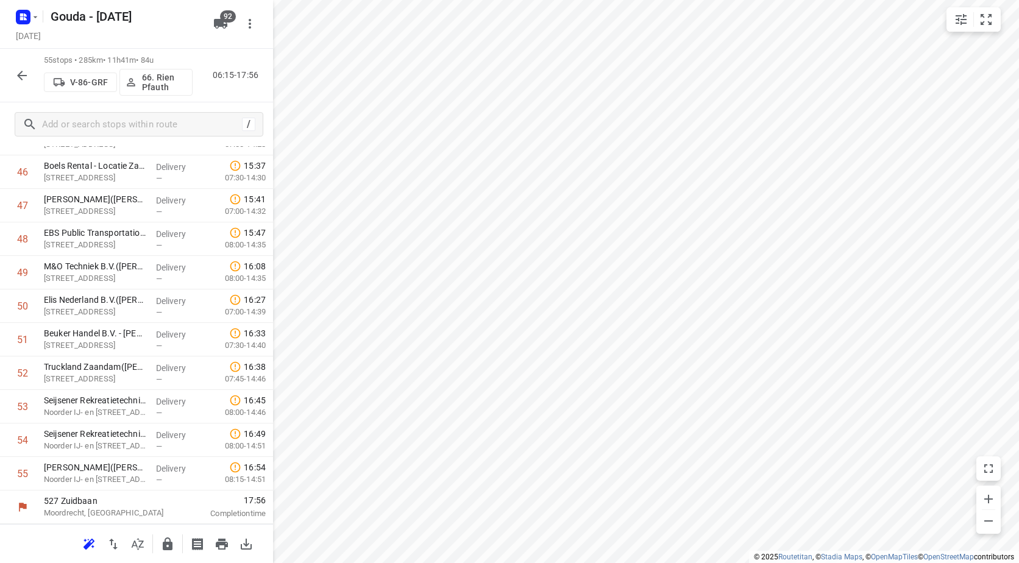
scroll to position [0, 0]
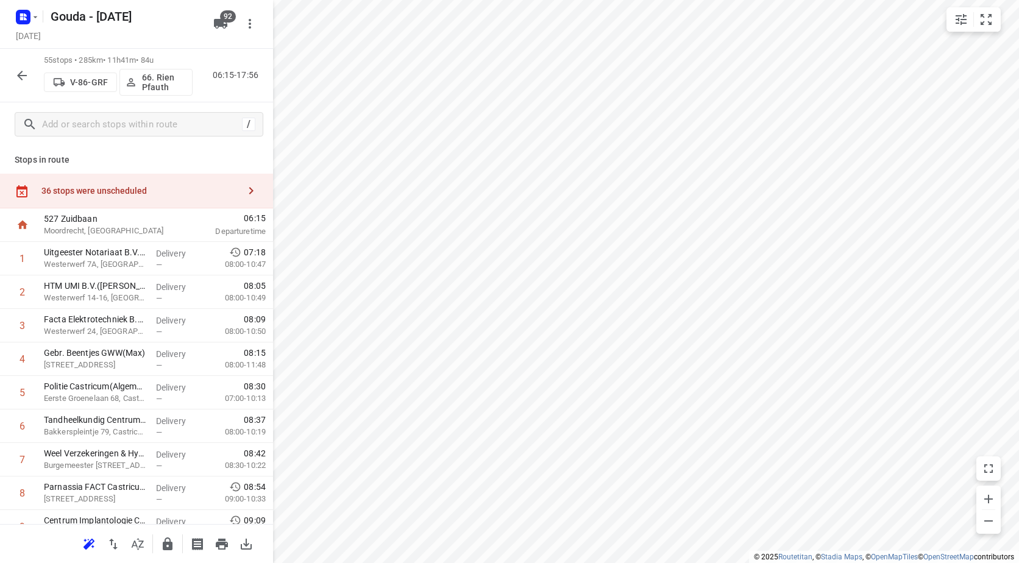
click at [189, 202] on div "36 stops were unscheduled" at bounding box center [136, 191] width 273 height 35
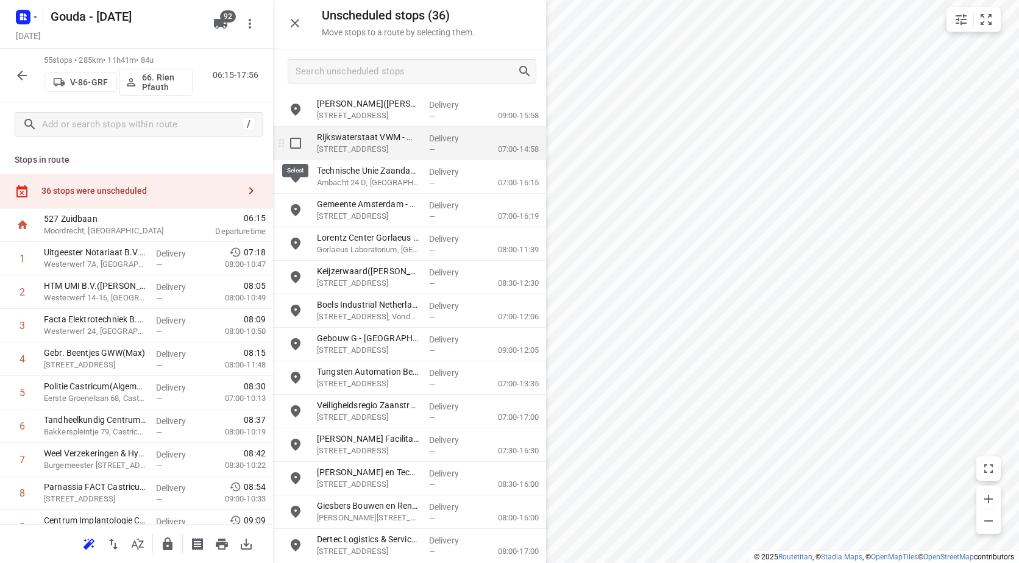
click at [297, 145] on input "grid" at bounding box center [295, 143] width 24 height 24
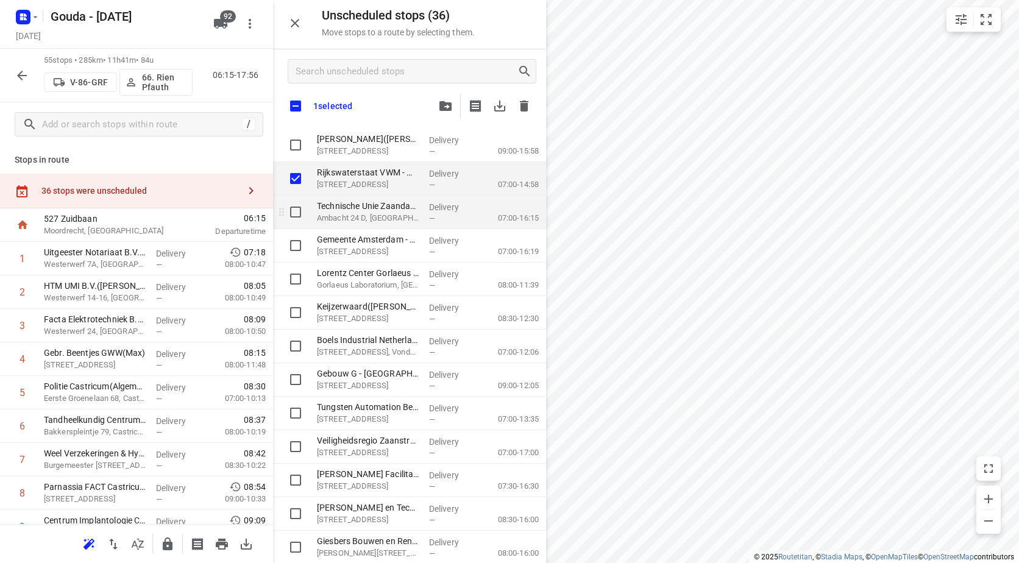
checkbox input "true"
click at [296, 212] on input "grid" at bounding box center [295, 212] width 24 height 24
checkbox input "true"
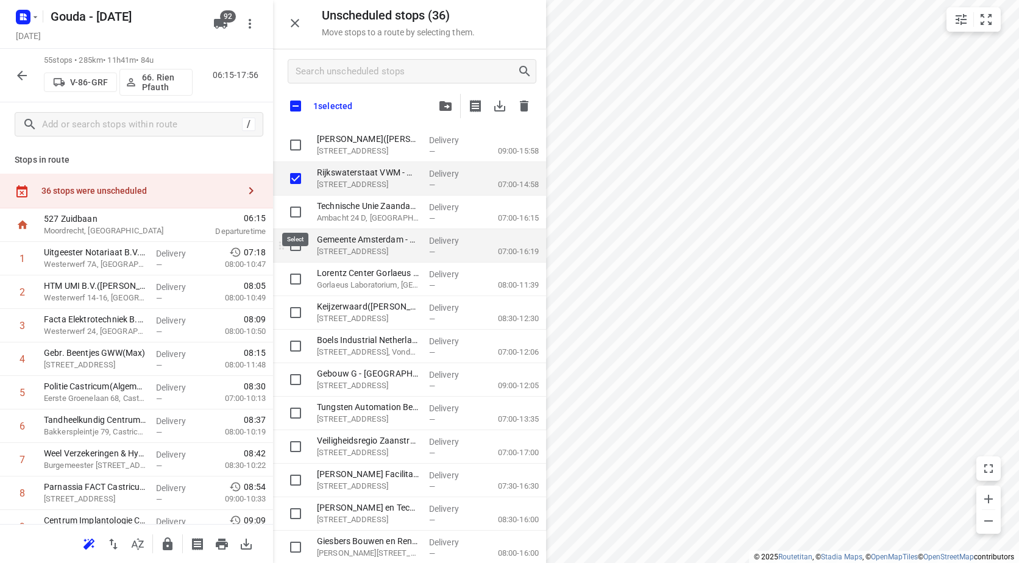
checkbox input "true"
click at [294, 245] on input "grid" at bounding box center [295, 245] width 24 height 24
checkbox input "true"
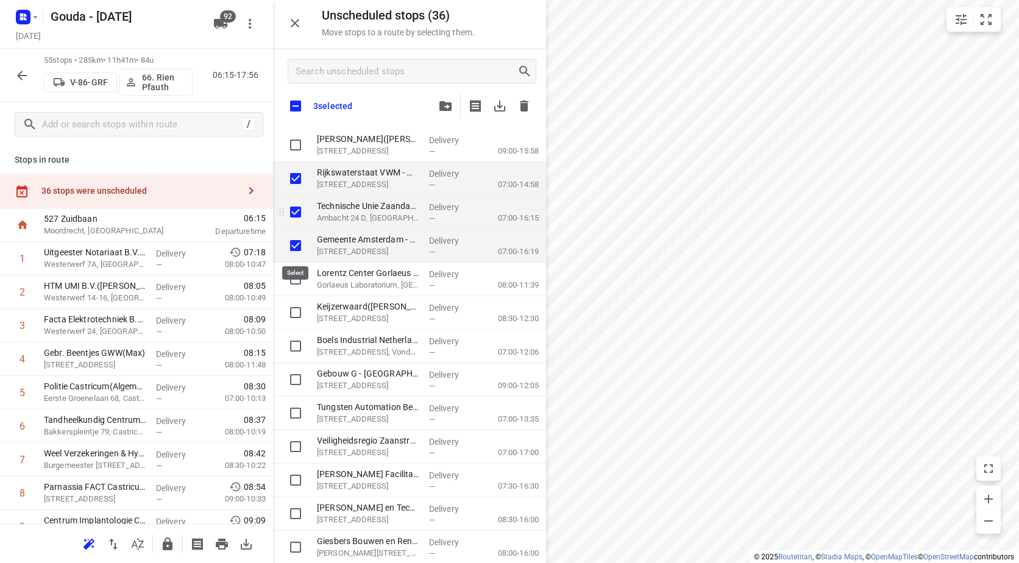
checkbox input "true"
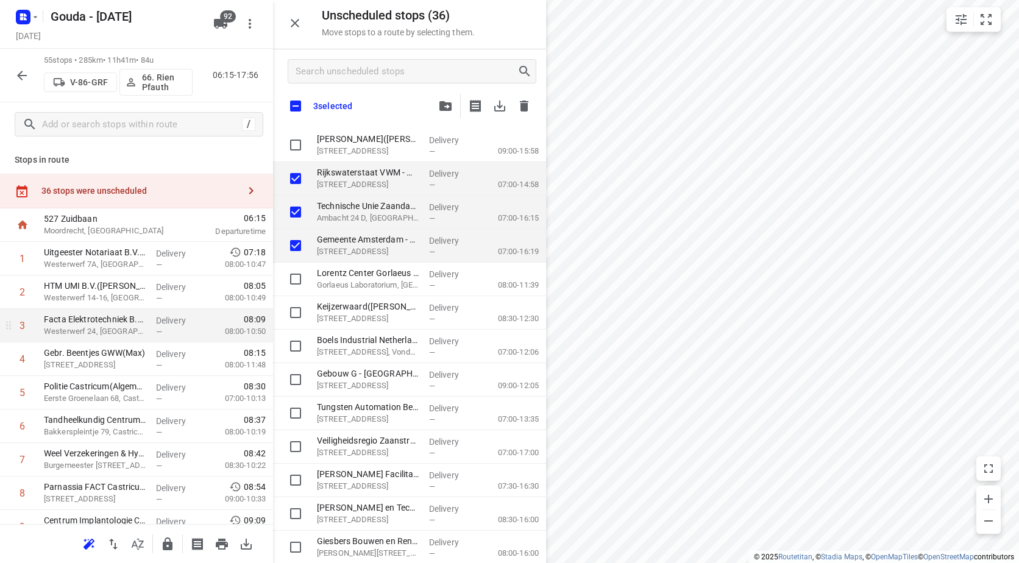
checkbox input "true"
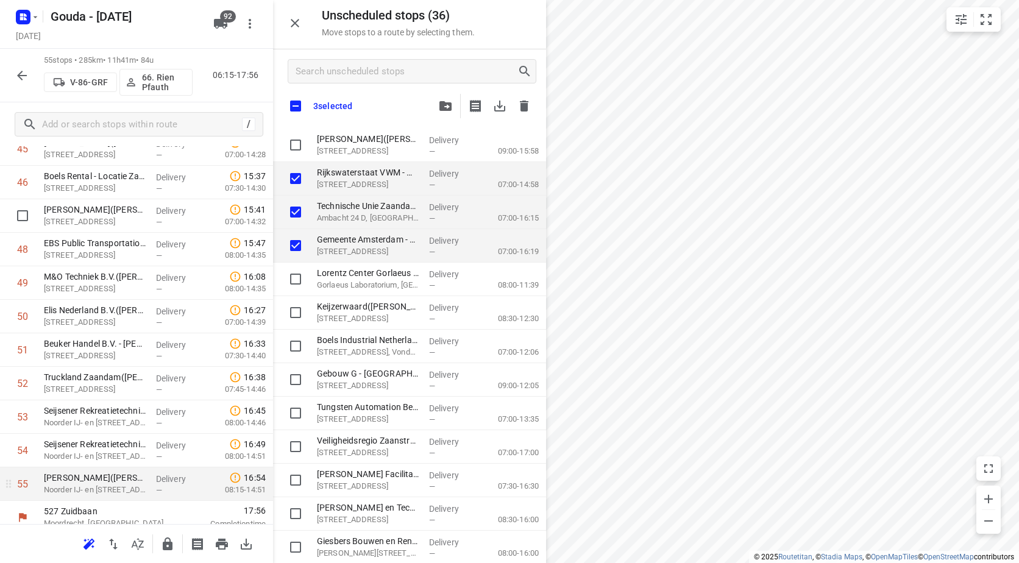
scroll to position [1595, 0]
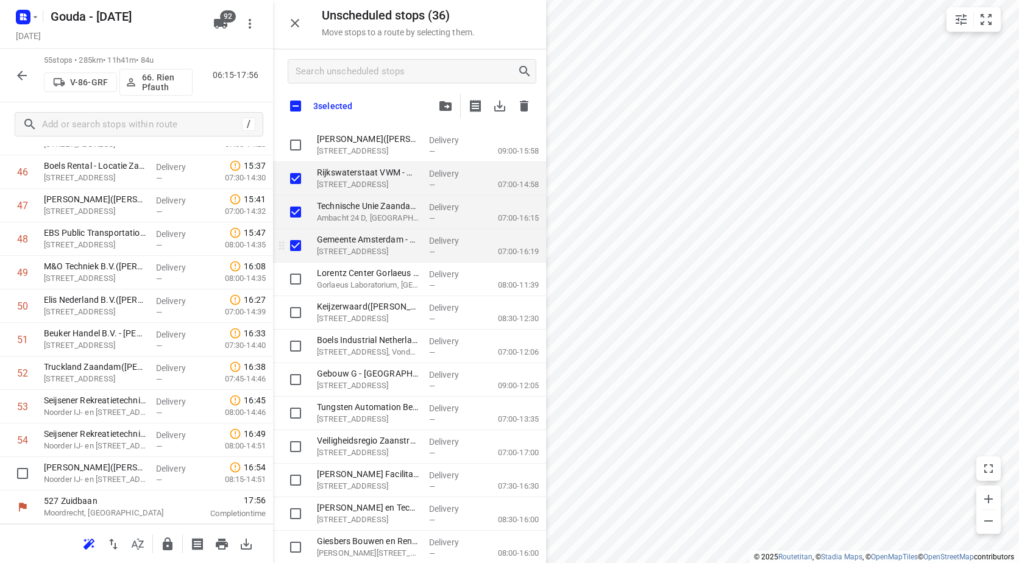
checkbox input "true"
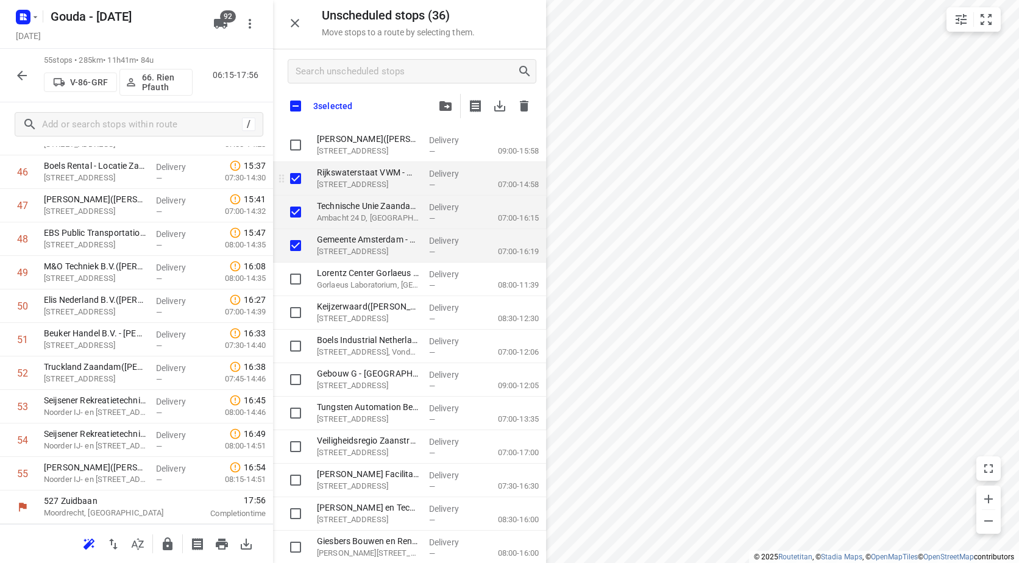
checkbox input "true"
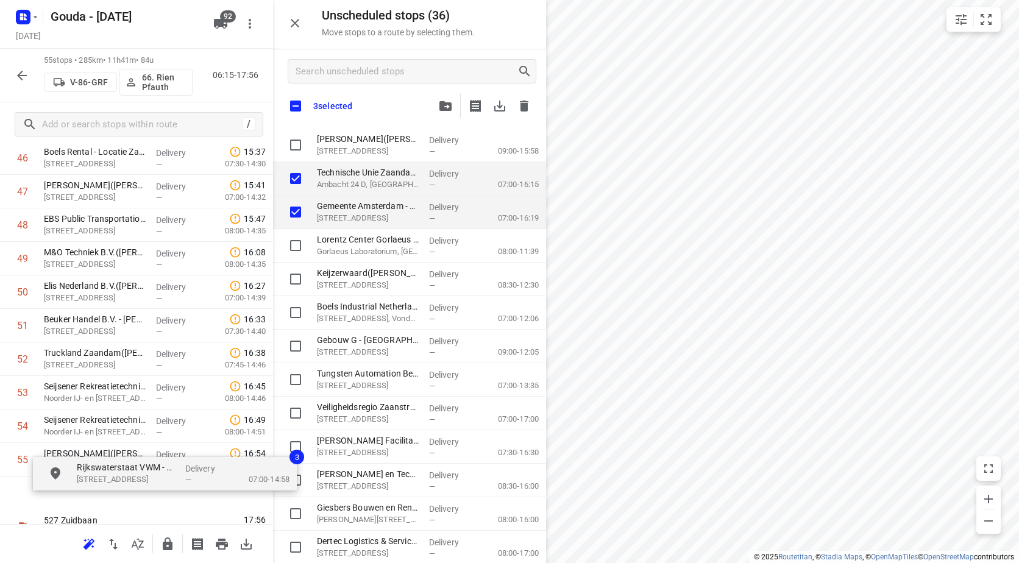
scroll to position [1629, 0]
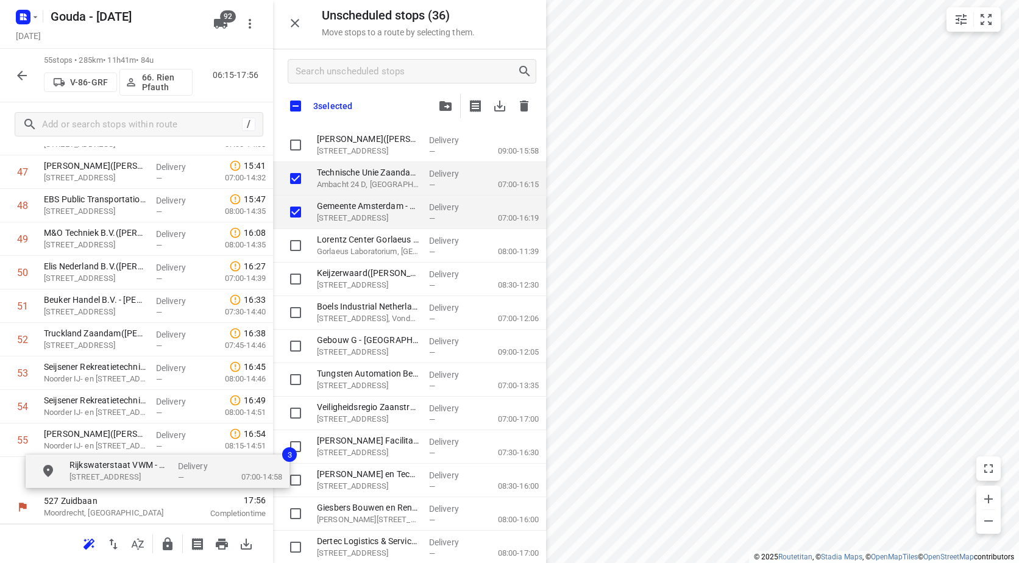
drag, startPoint x: 348, startPoint y: 175, endPoint x: 79, endPoint y: 465, distance: 395.6
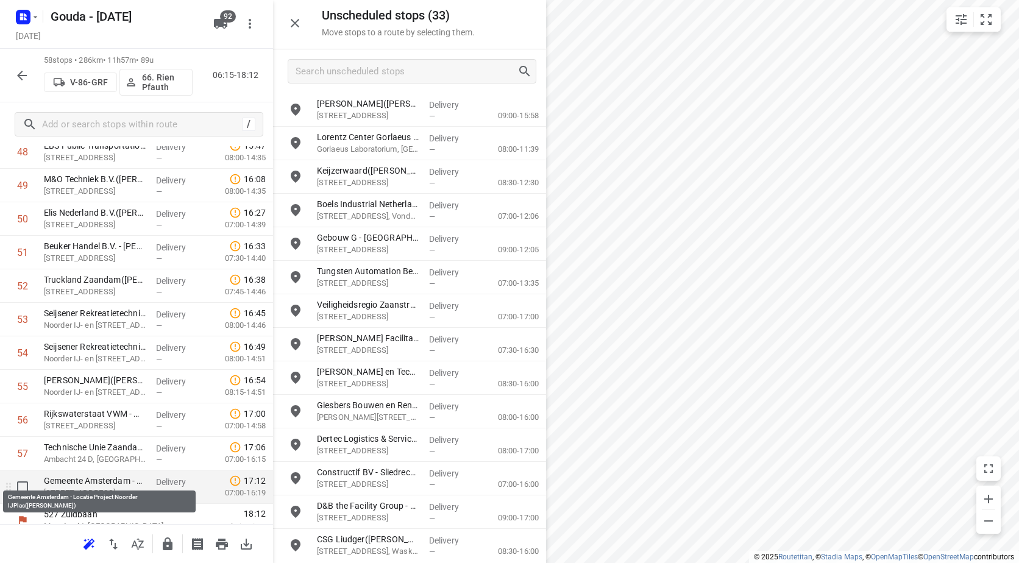
scroll to position [1696, 0]
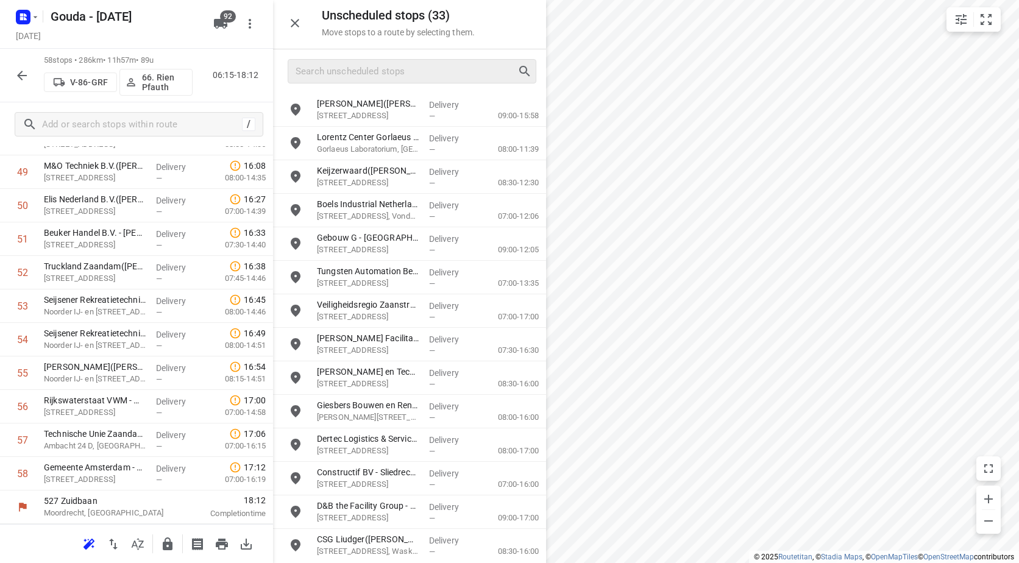
click at [470, 82] on div at bounding box center [412, 71] width 249 height 24
click at [461, 77] on input "Search unscheduled stops" at bounding box center [406, 71] width 221 height 19
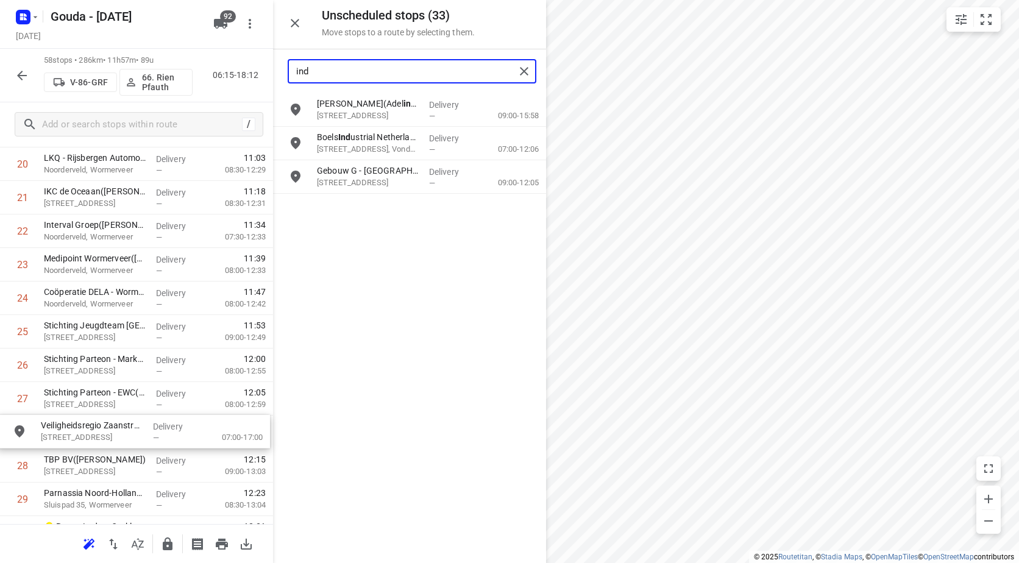
scroll to position [737, 0]
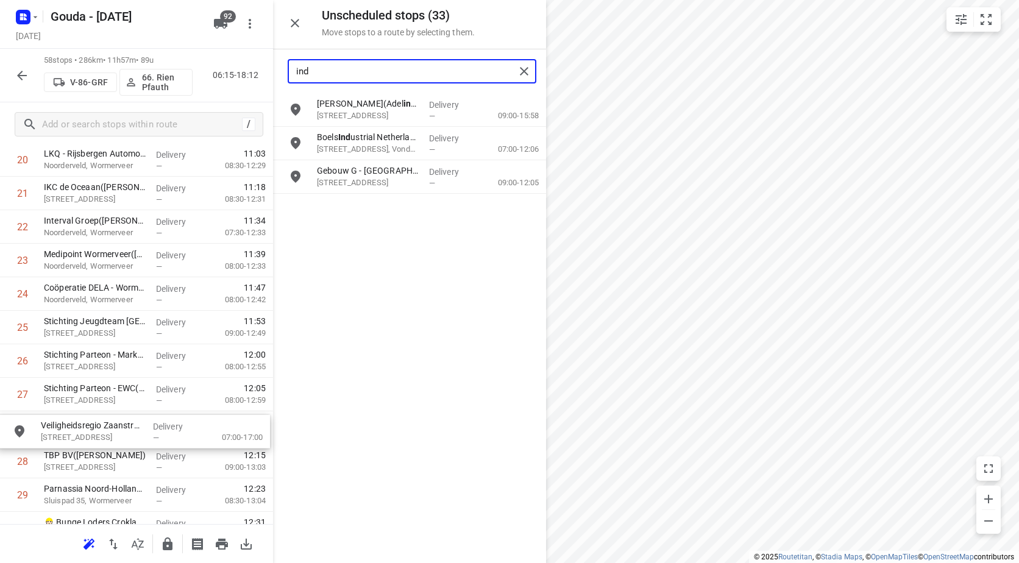
drag, startPoint x: 371, startPoint y: 203, endPoint x: 87, endPoint y: 424, distance: 360.1
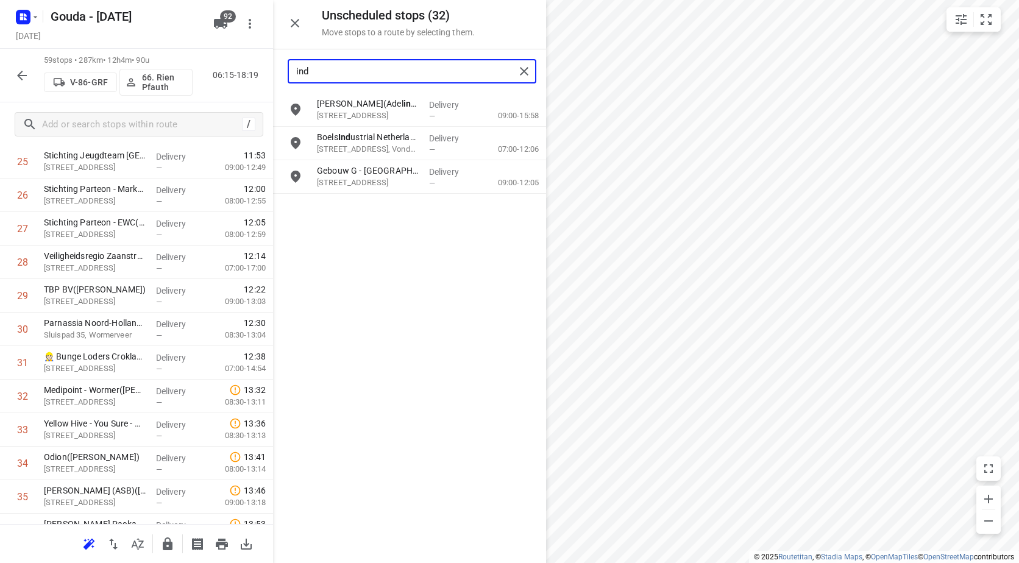
scroll to position [920, 0]
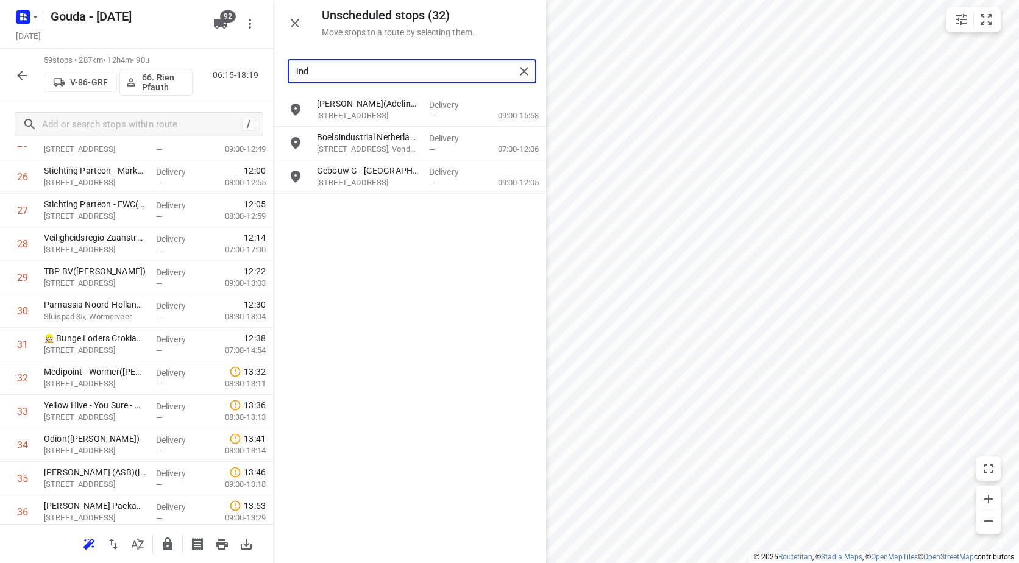
type input "ind"
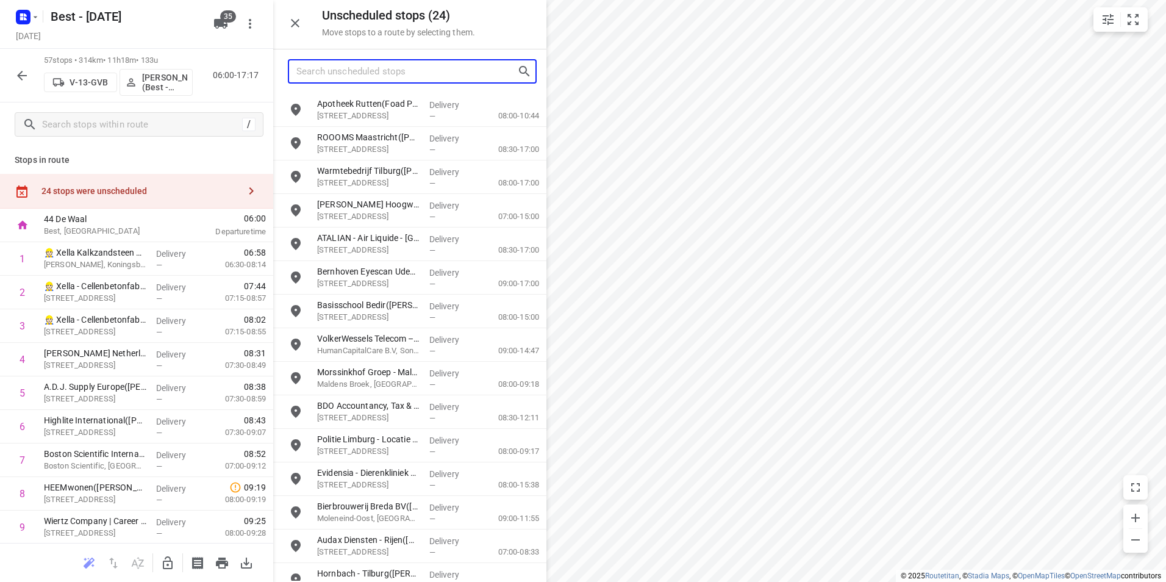
click at [347, 74] on input "Search unscheduled stops" at bounding box center [406, 71] width 221 height 19
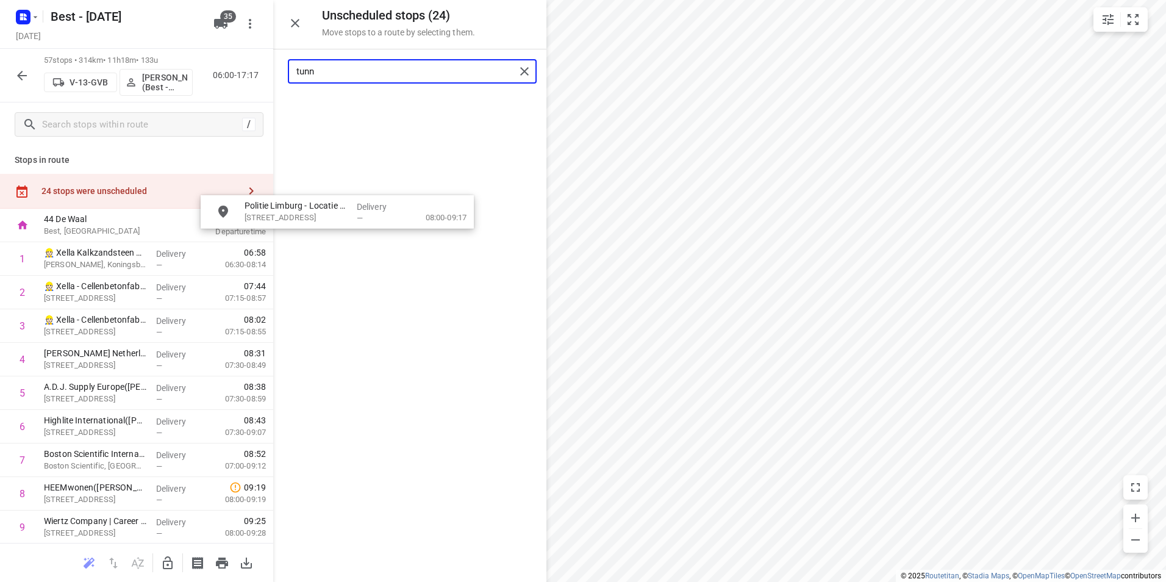
drag, startPoint x: 369, startPoint y: 105, endPoint x: 328, endPoint y: 147, distance: 58.6
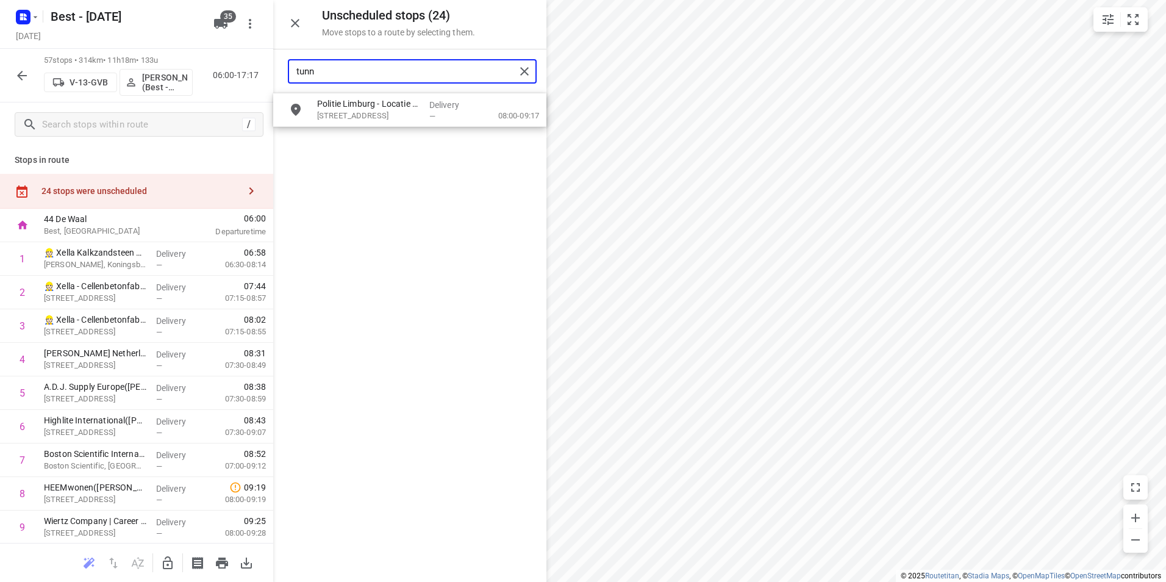
type input "tunn"
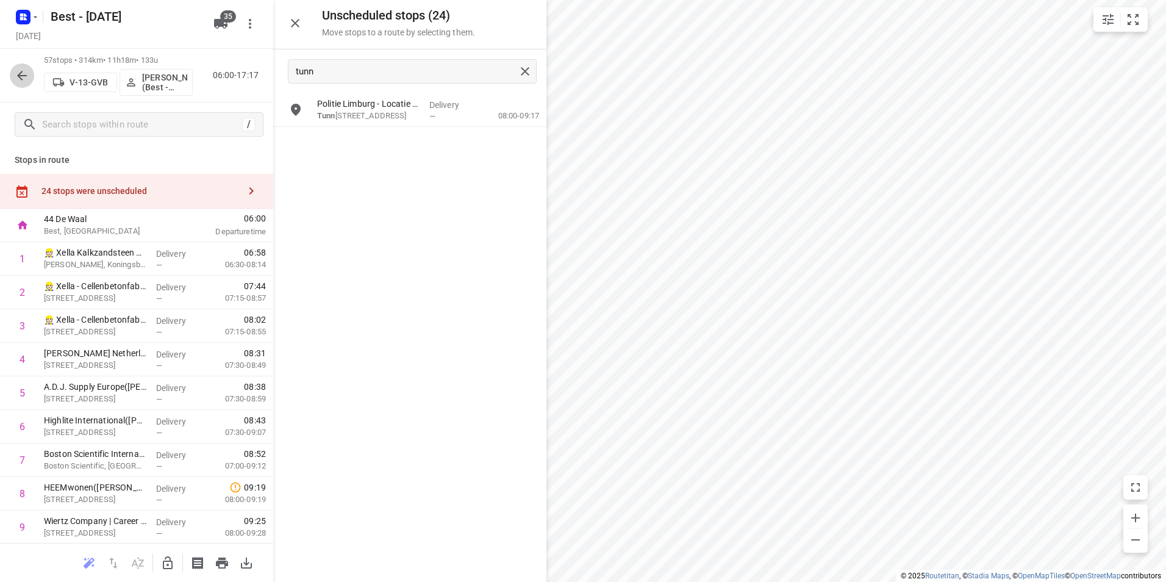
click at [20, 71] on icon "button" at bounding box center [22, 75] width 15 height 15
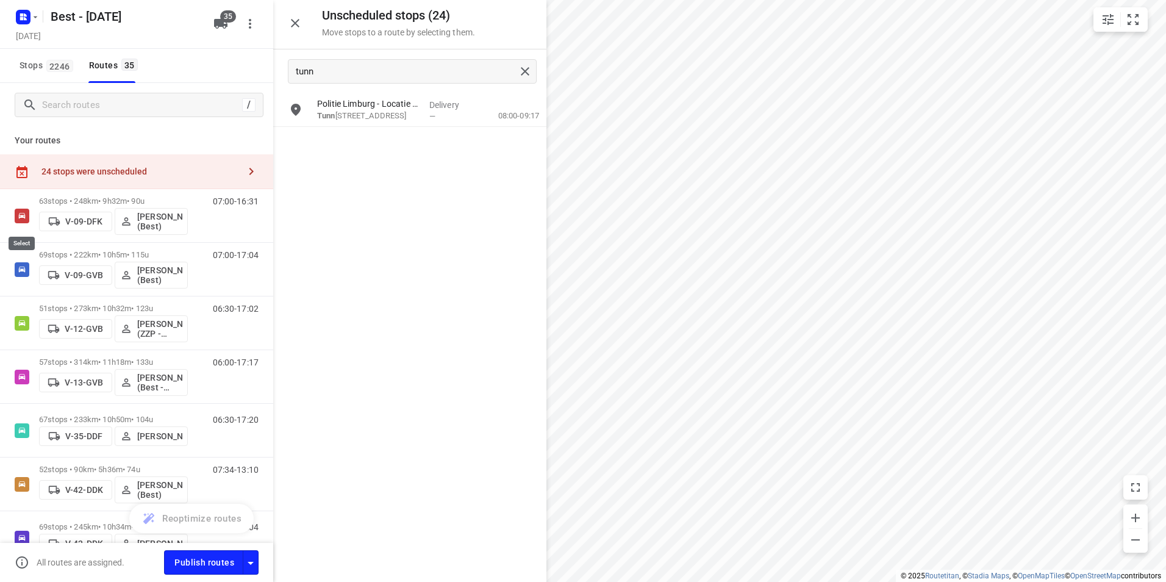
click at [0, 0] on input "checkbox" at bounding box center [0, 0] width 0 height 0
checkbox input "true"
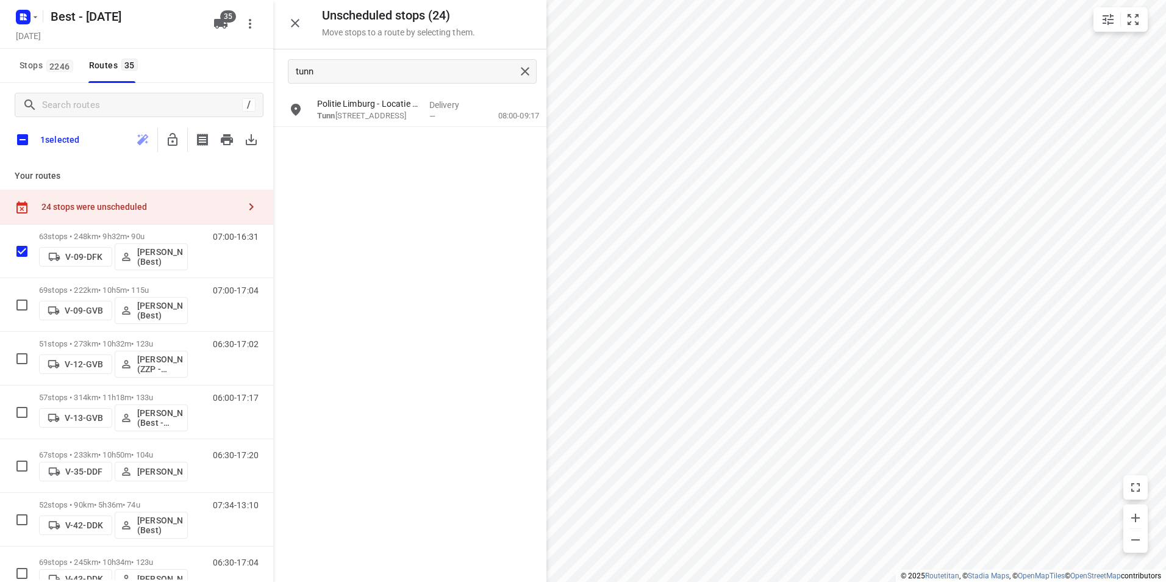
click at [24, 132] on input "checkbox" at bounding box center [23, 140] width 26 height 26
checkbox input "true"
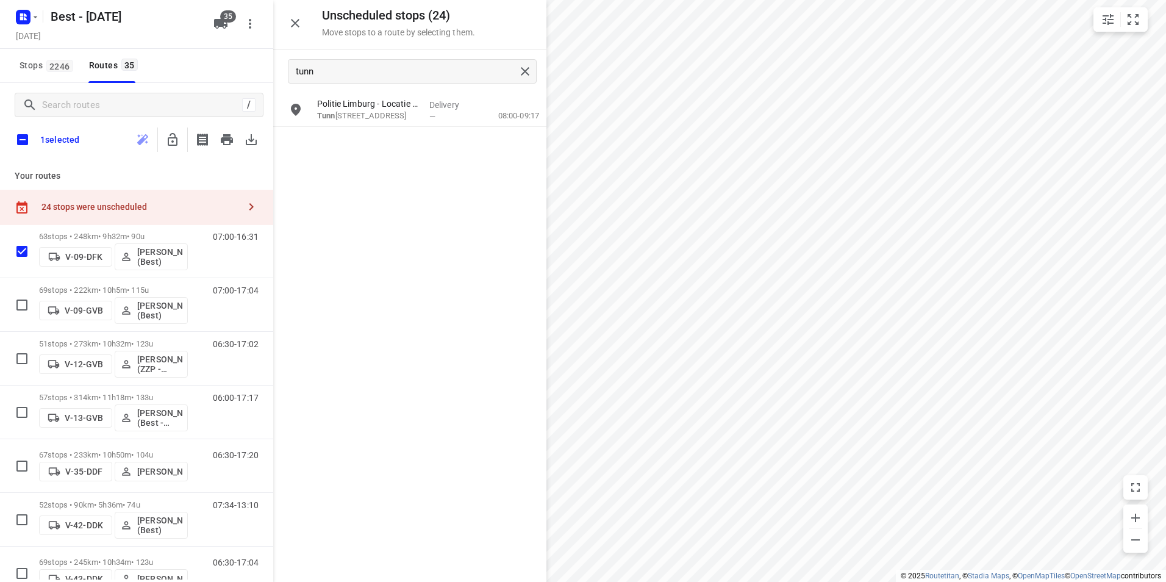
checkbox input "true"
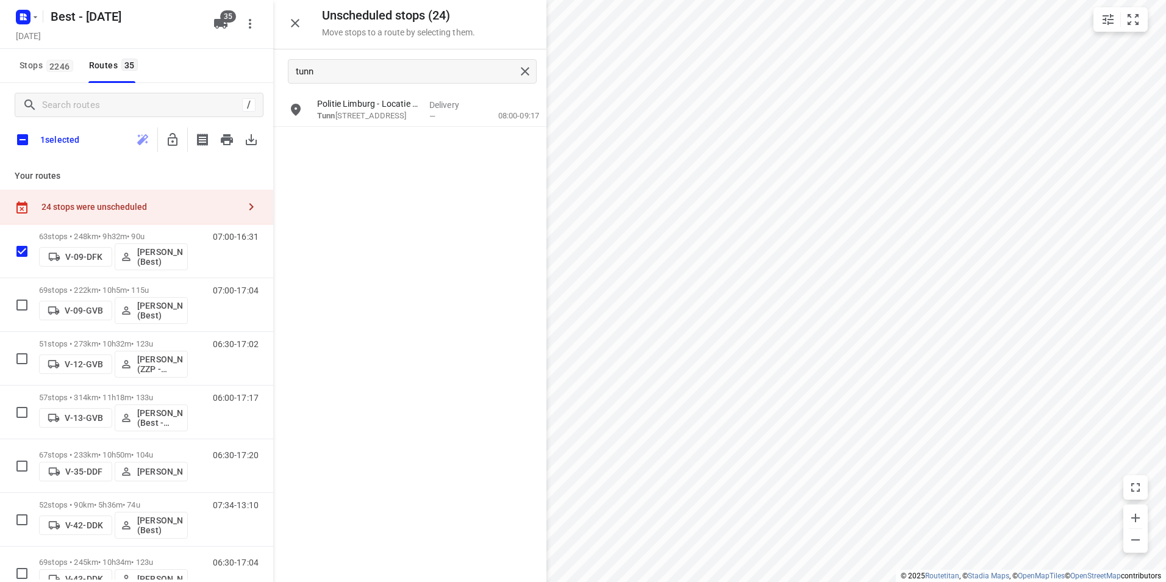
checkbox input "true"
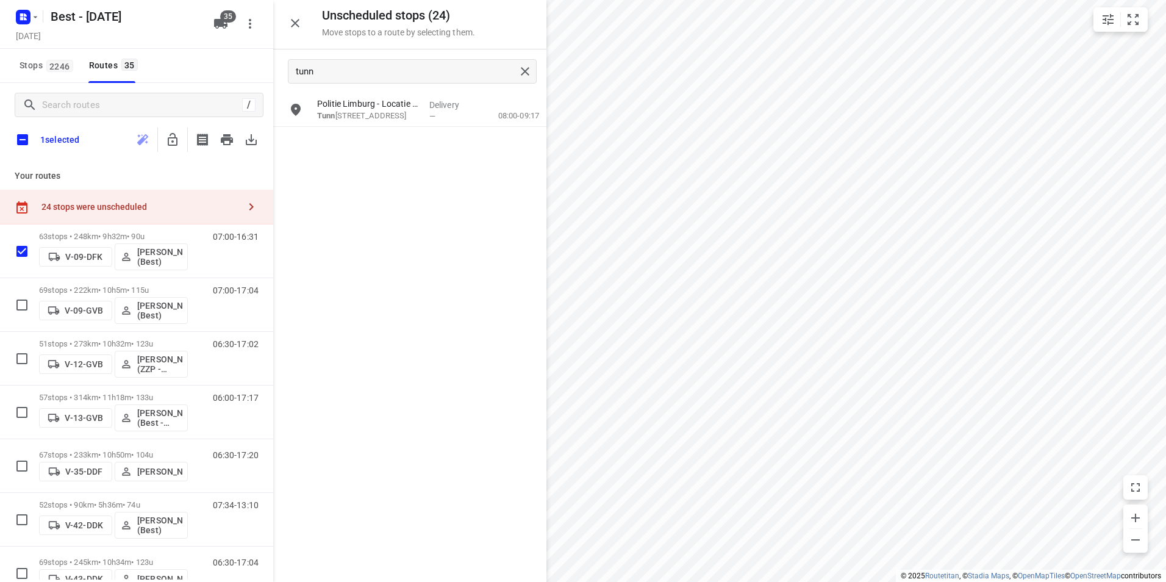
checkbox input "true"
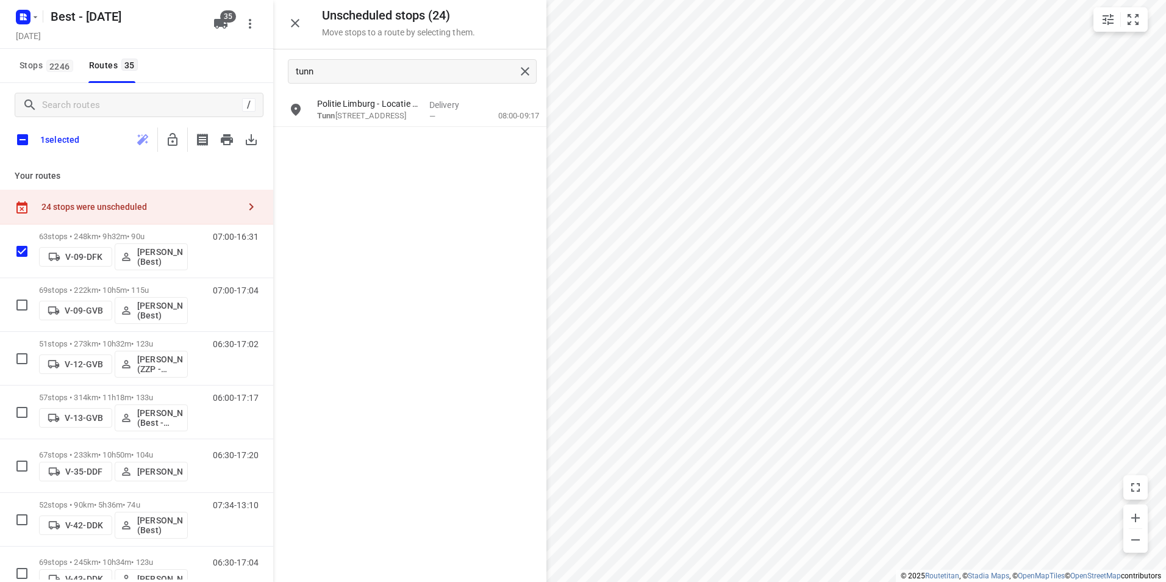
checkbox input "true"
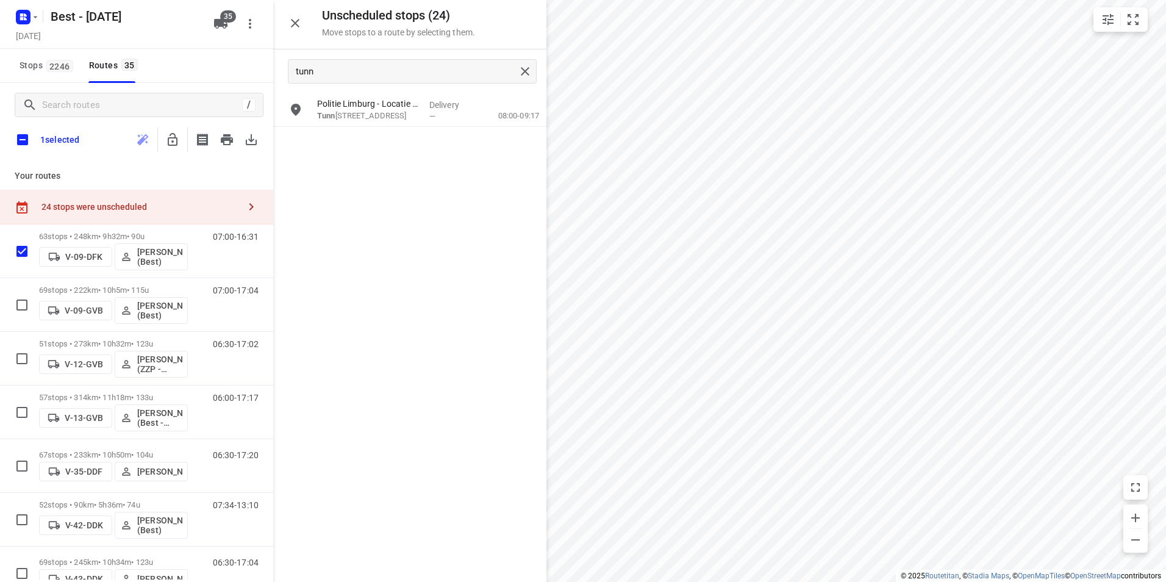
checkbox input "true"
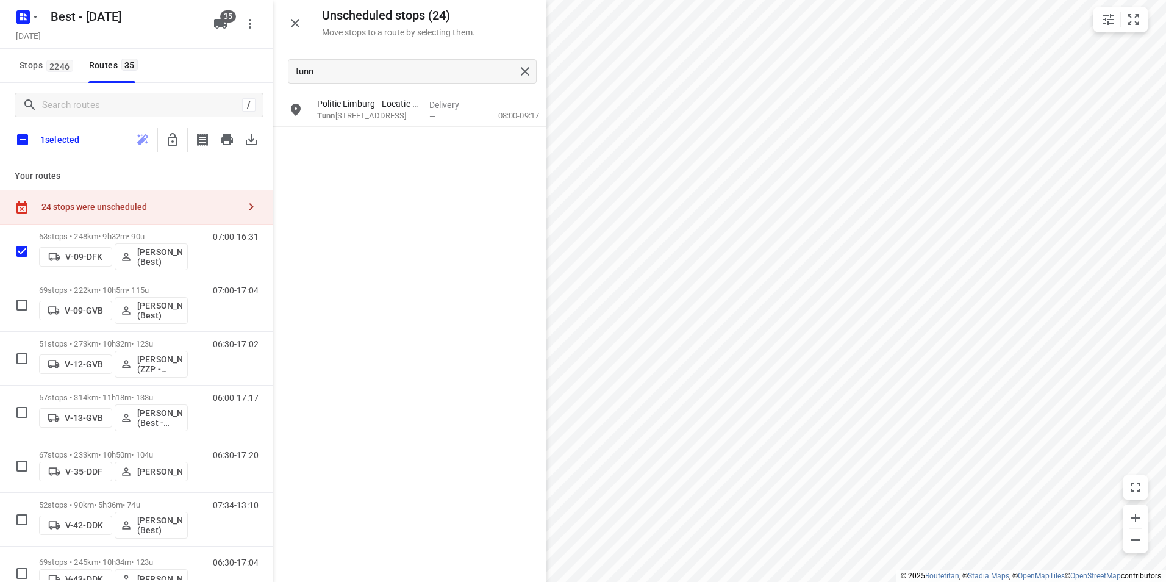
checkbox input "true"
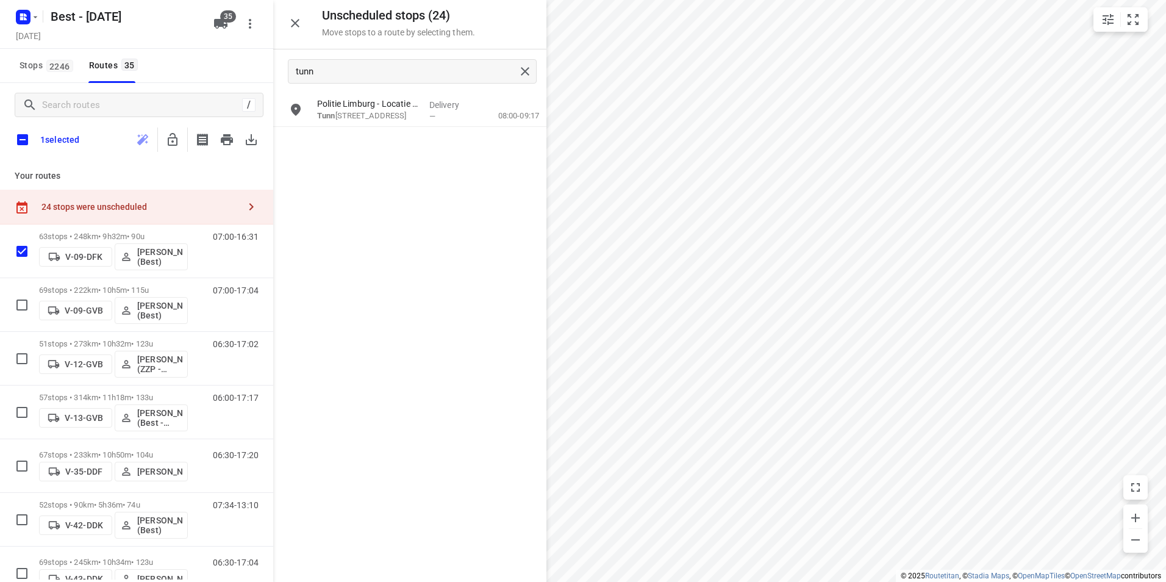
checkbox input "true"
click at [180, 145] on button "button" at bounding box center [172, 139] width 24 height 24
click at [22, 135] on input "checkbox" at bounding box center [23, 140] width 26 height 26
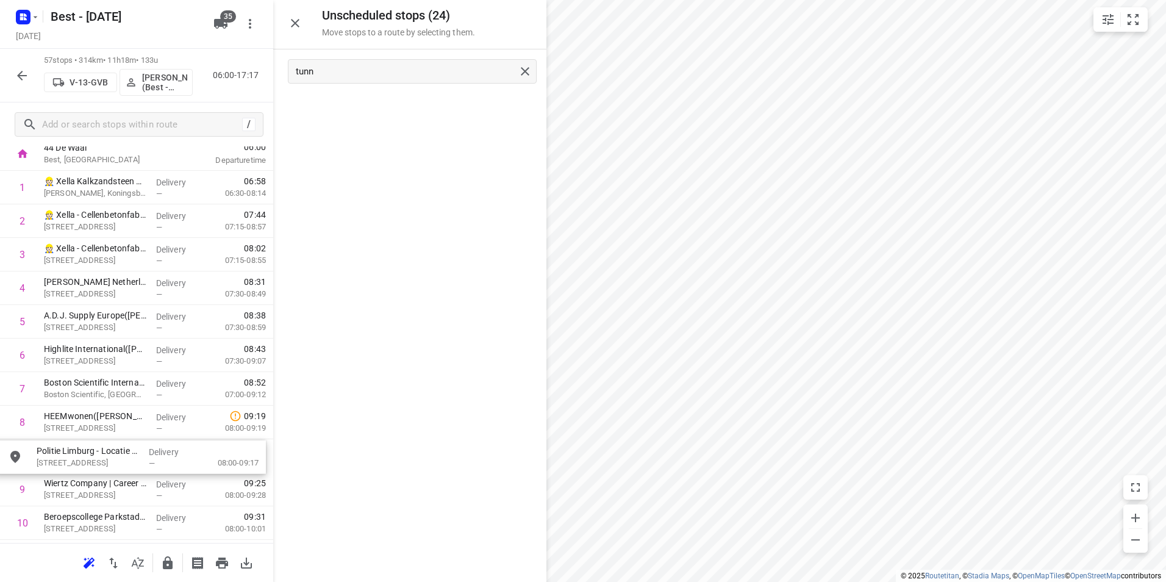
scroll to position [76, 0]
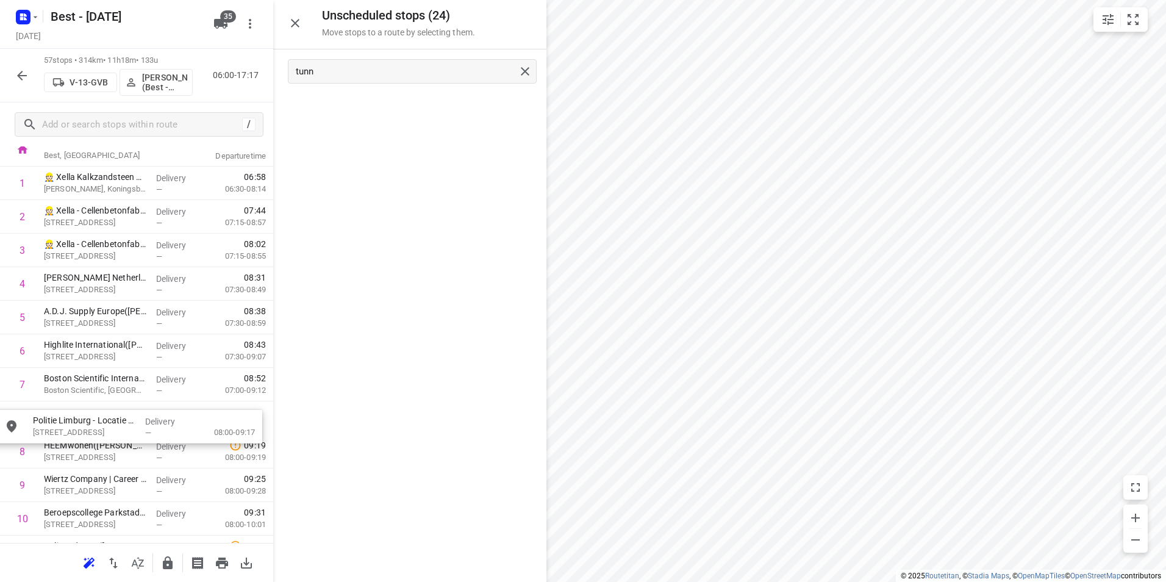
drag, startPoint x: 398, startPoint y: 115, endPoint x: 112, endPoint y: 438, distance: 431.4
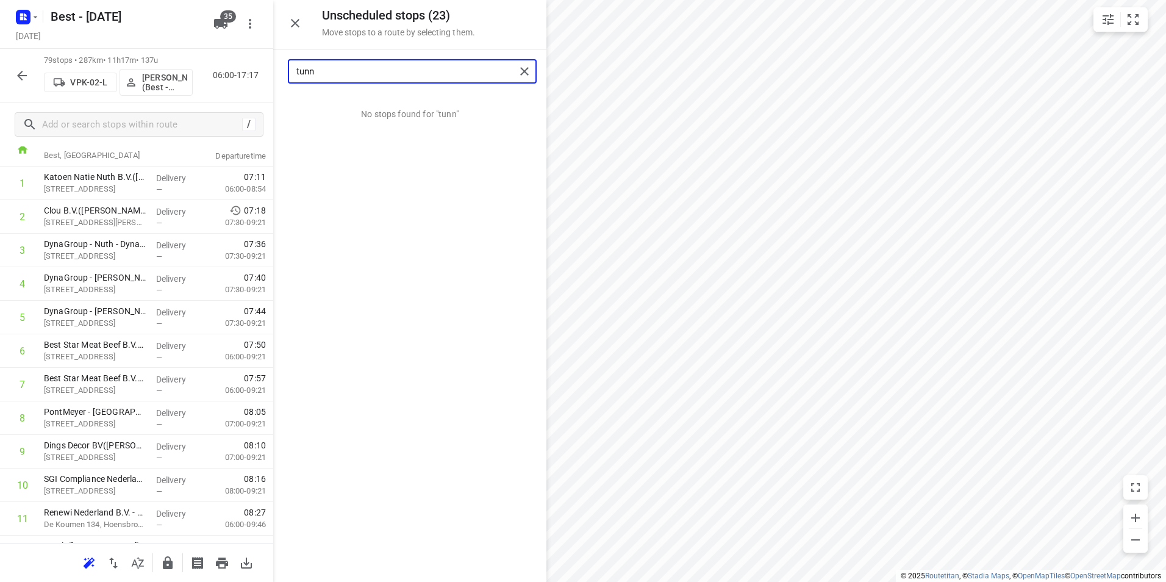
drag, startPoint x: 346, startPoint y: 74, endPoint x: 280, endPoint y: 64, distance: 66.0
click at [280, 64] on div "tunn" at bounding box center [409, 71] width 273 height 44
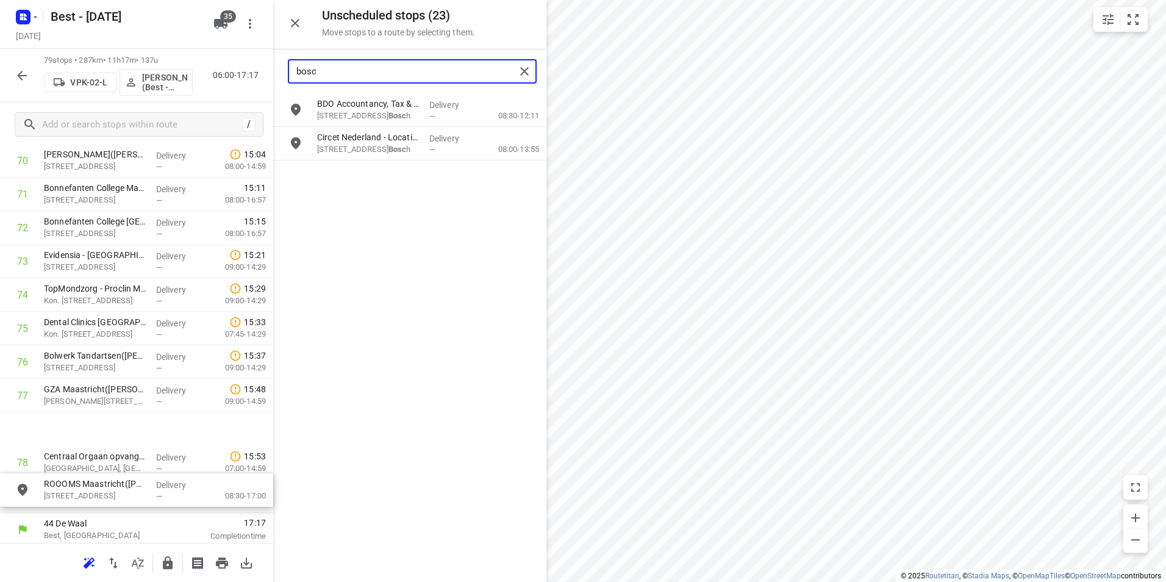
scroll to position [2418, 0]
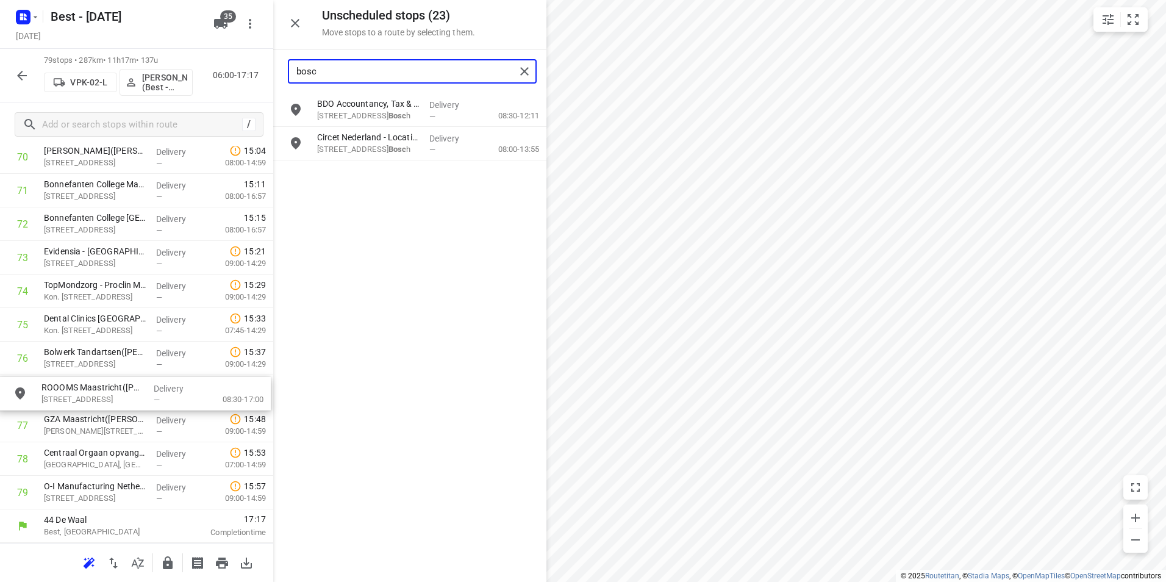
drag, startPoint x: 329, startPoint y: 123, endPoint x: 88, endPoint y: 390, distance: 359.5
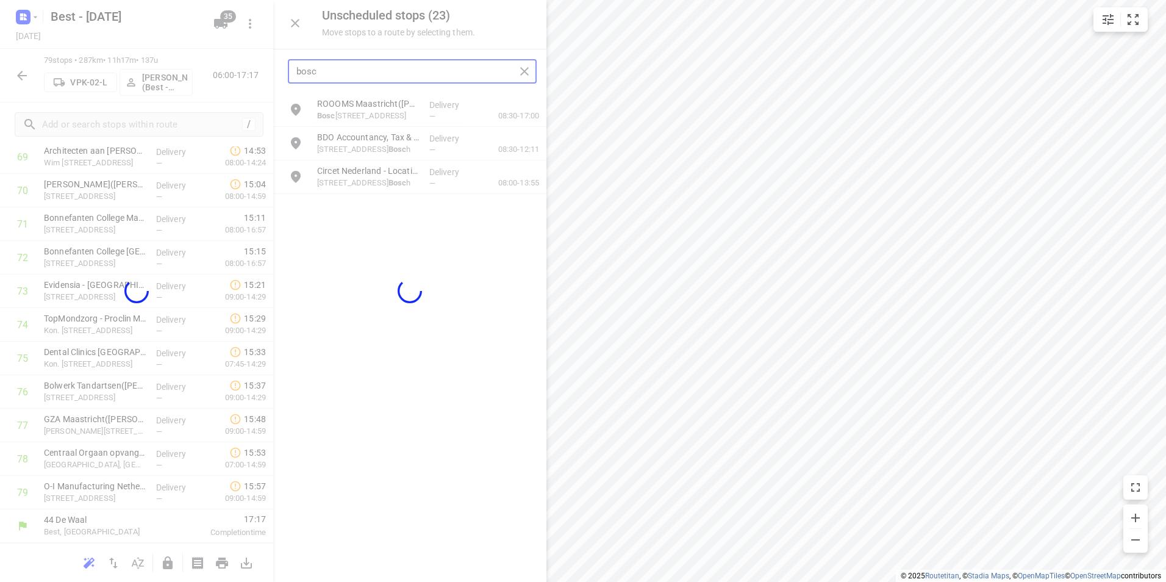
scroll to position [2382, 0]
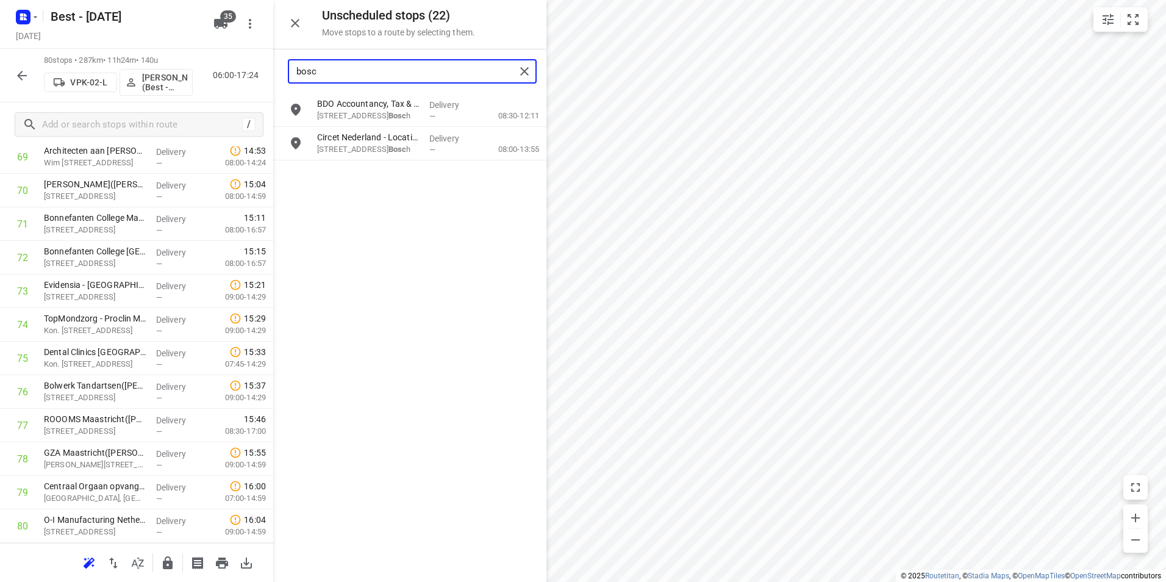
type input "bosc"
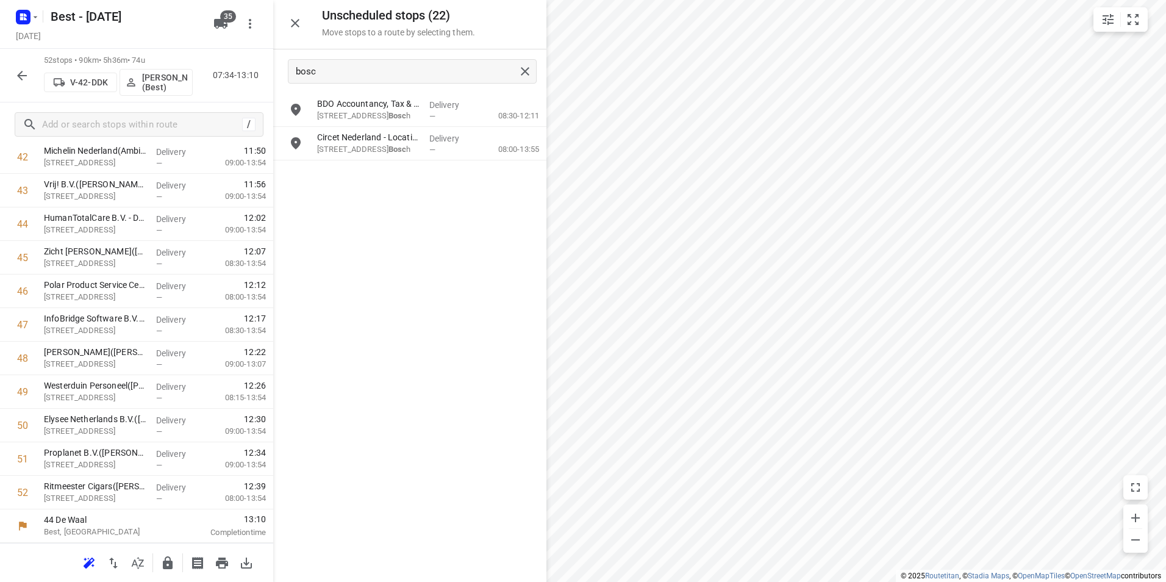
scroll to position [1476, 0]
drag, startPoint x: 377, startPoint y: 147, endPoint x: 89, endPoint y: 486, distance: 445.0
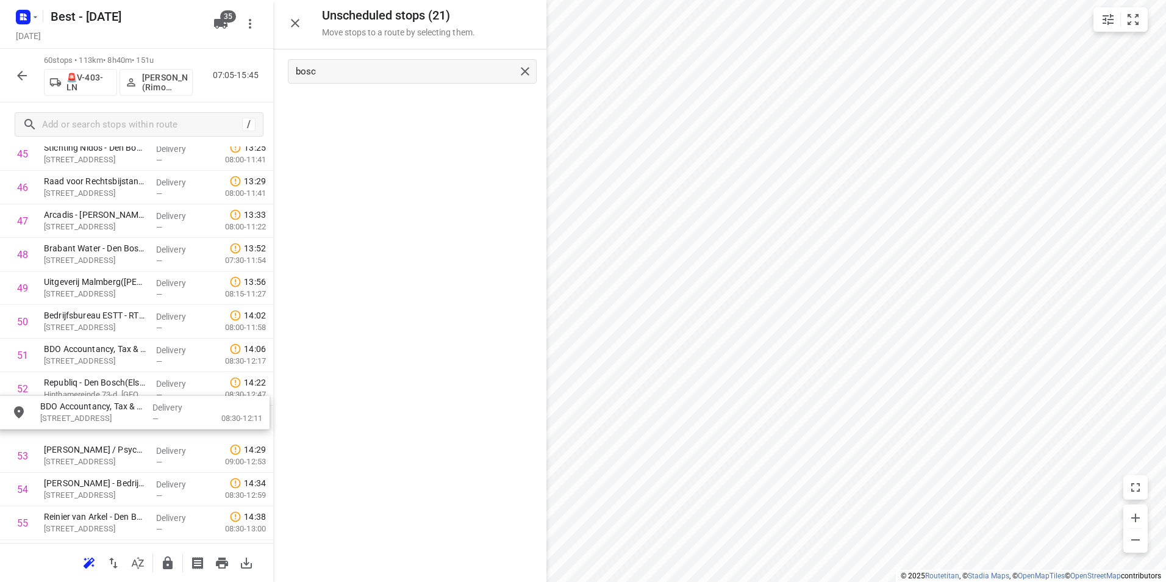
scroll to position [1581, 0]
drag, startPoint x: 379, startPoint y: 105, endPoint x: 90, endPoint y: 383, distance: 401.4
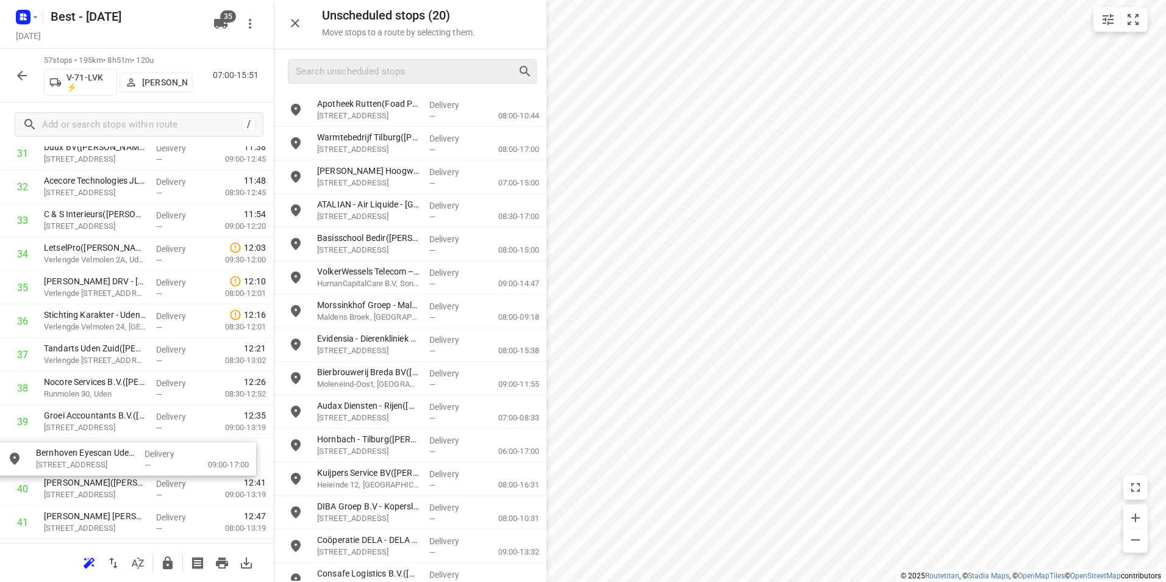
drag, startPoint x: 365, startPoint y: 254, endPoint x: 79, endPoint y: 468, distance: 357.2
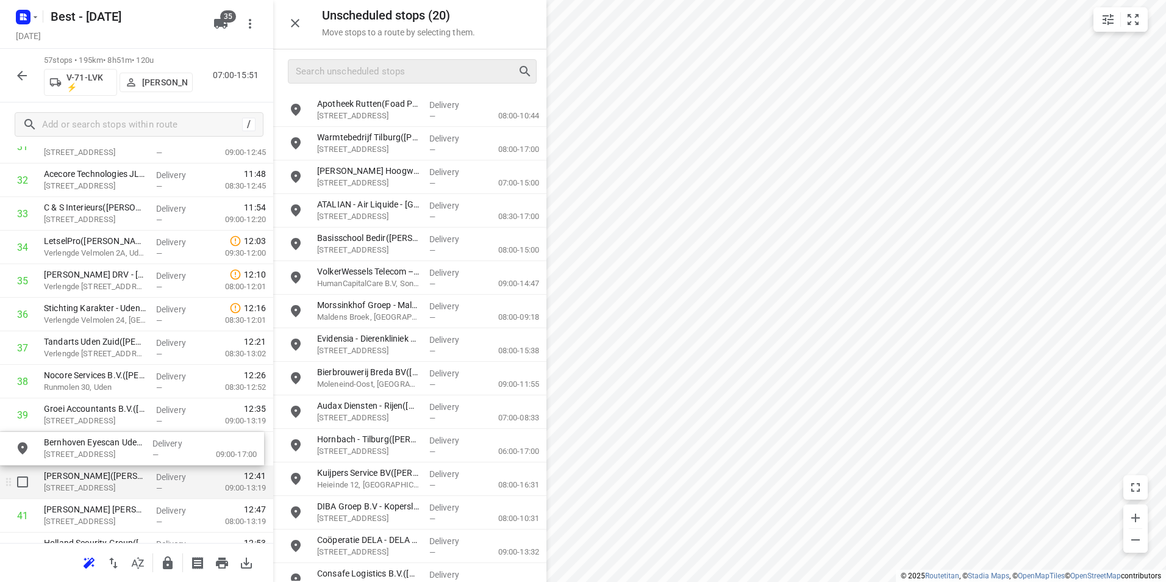
click at [81, 463] on div "Unscheduled stops ( 20 ) Move stops to a route by selecting them. Apotheek Rutt…" at bounding box center [136, 291] width 273 height 582
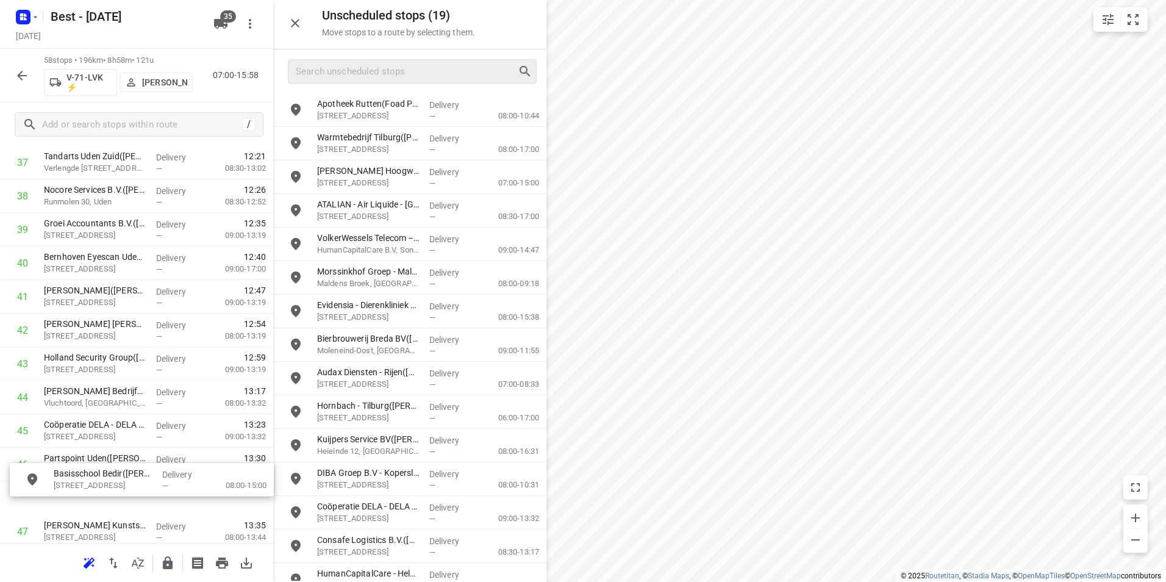
scroll to position [1319, 0]
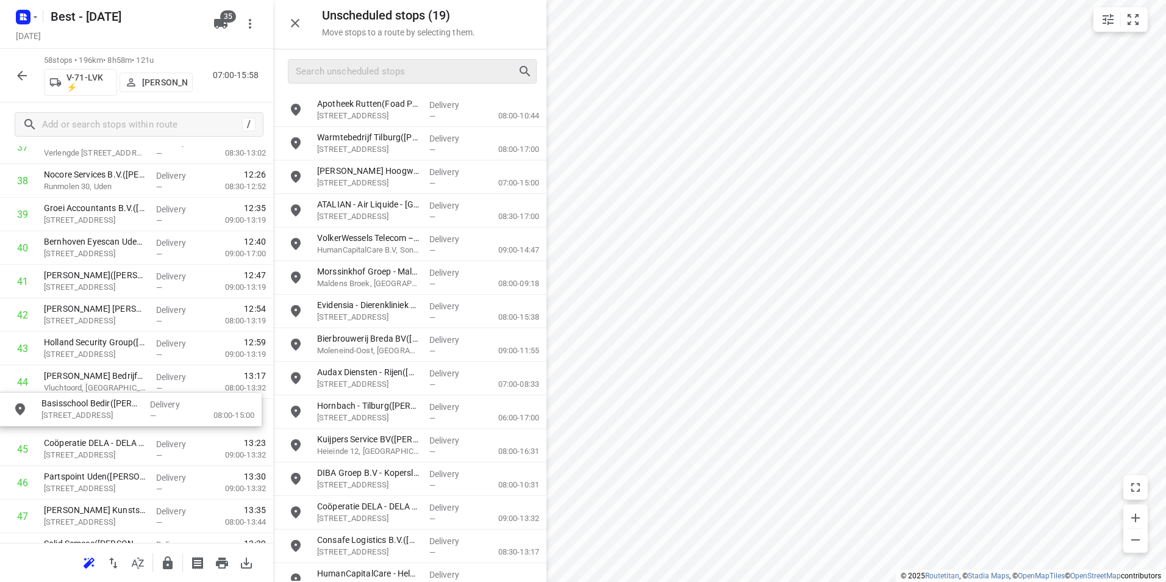
drag, startPoint x: 425, startPoint y: 247, endPoint x: 141, endPoint y: 418, distance: 330.6
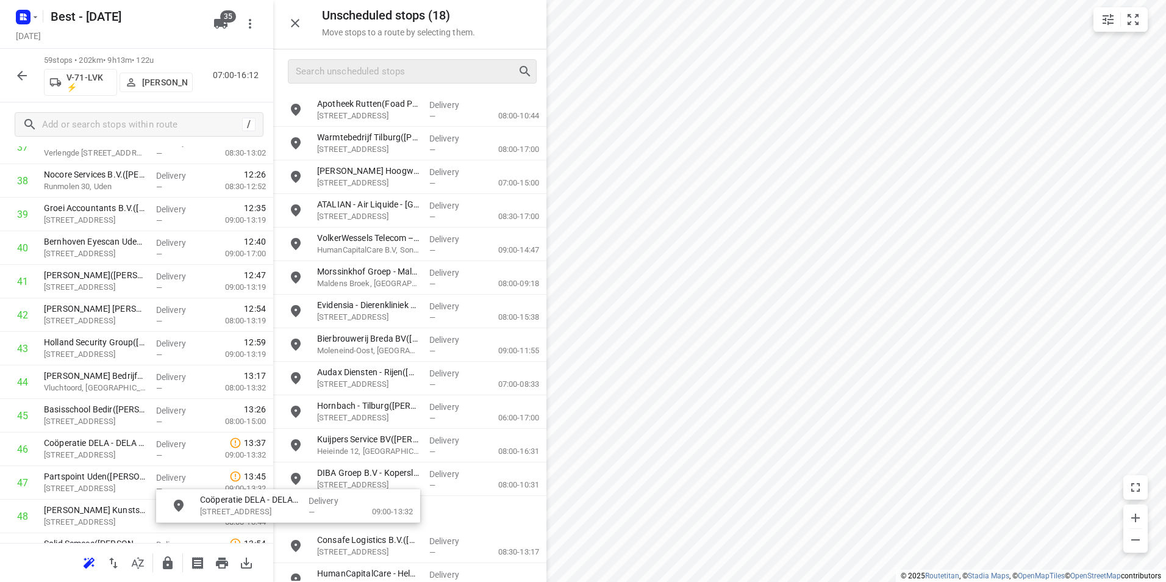
scroll to position [3, 0]
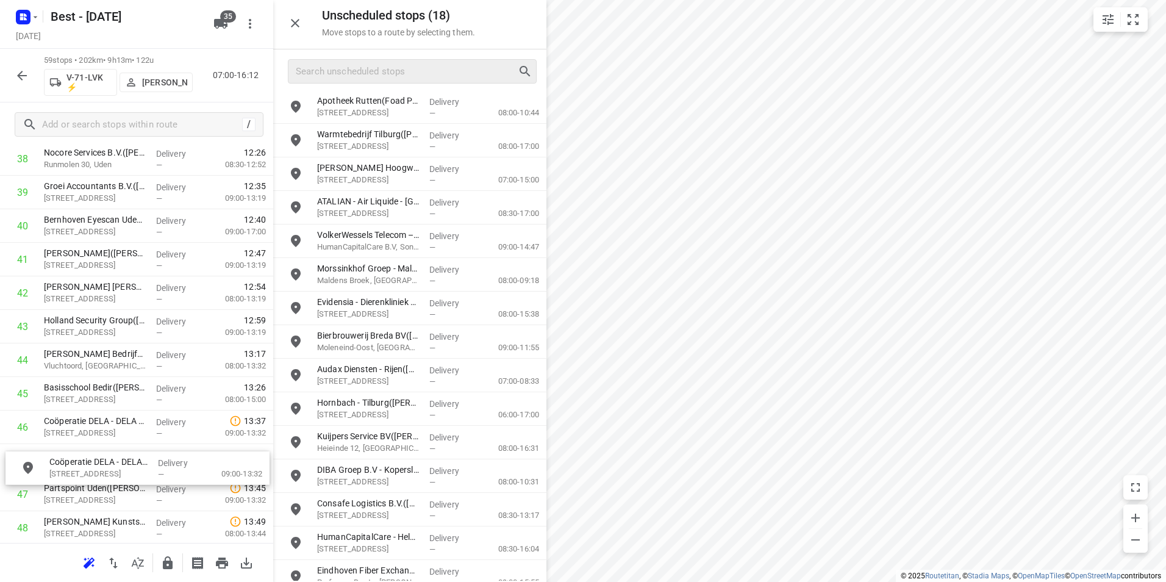
drag, startPoint x: 342, startPoint y: 515, endPoint x: 62, endPoint y: 468, distance: 284.2
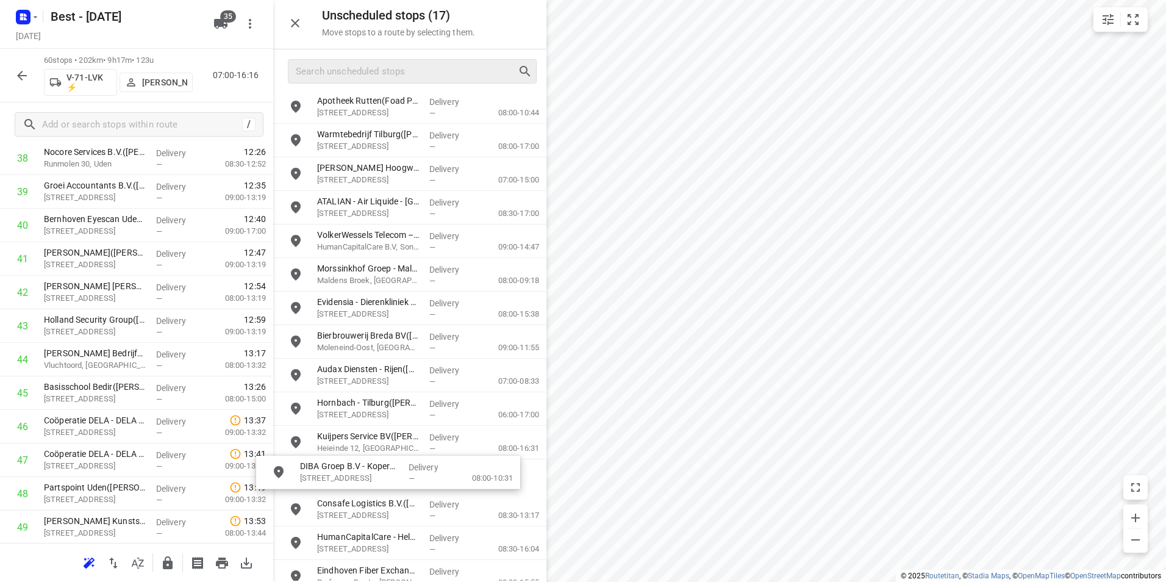
scroll to position [7, 0]
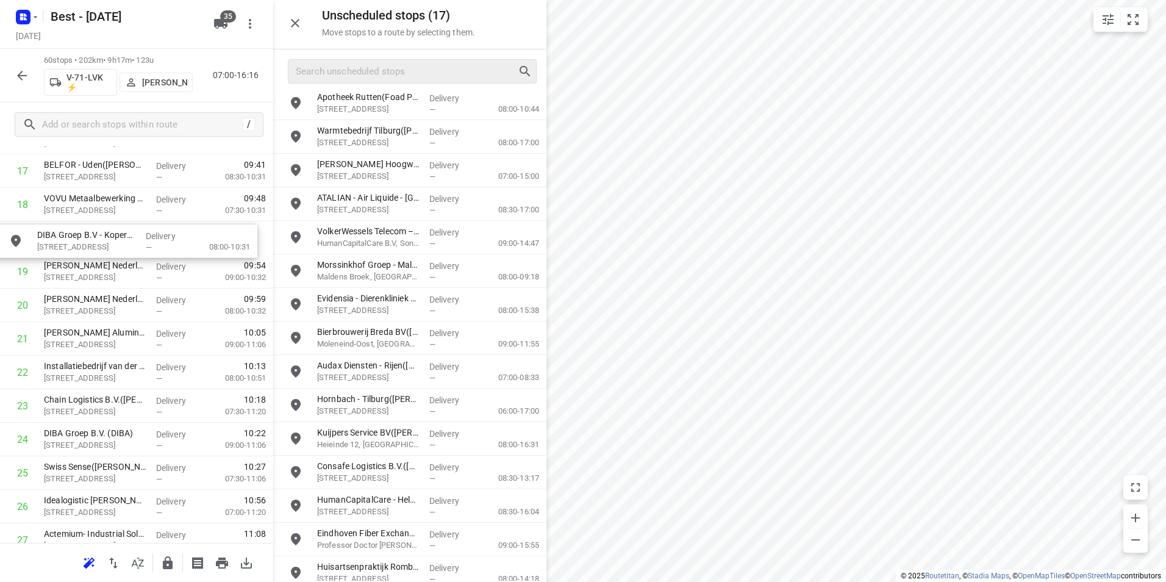
drag, startPoint x: 335, startPoint y: 480, endPoint x: 52, endPoint y: 241, distance: 369.4
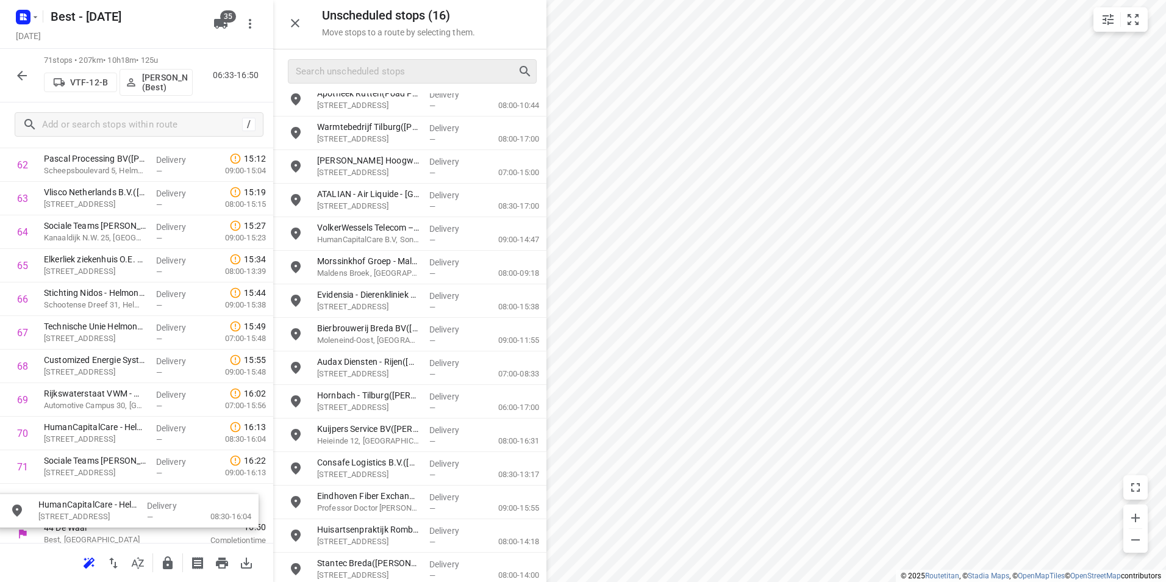
scroll to position [2147, 0]
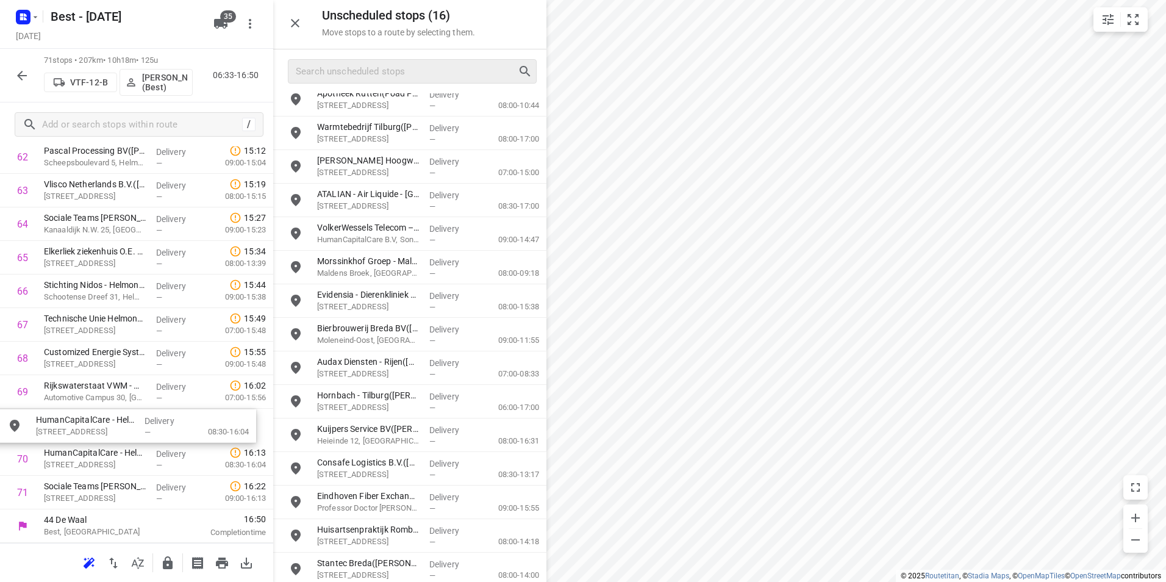
drag, startPoint x: 378, startPoint y: 507, endPoint x: 90, endPoint y: 427, distance: 299.2
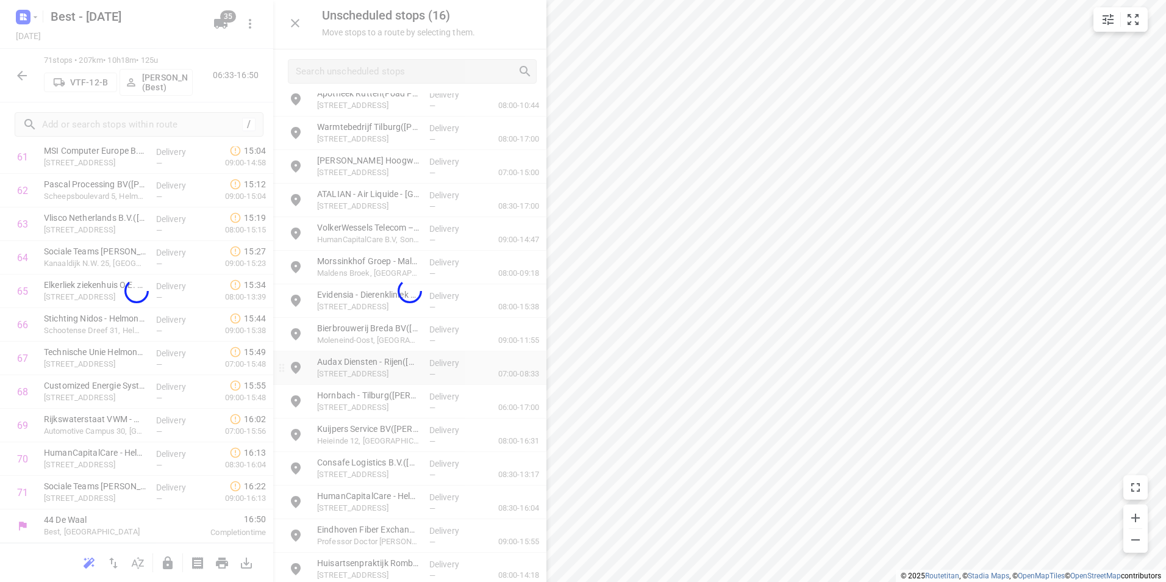
scroll to position [2113, 0]
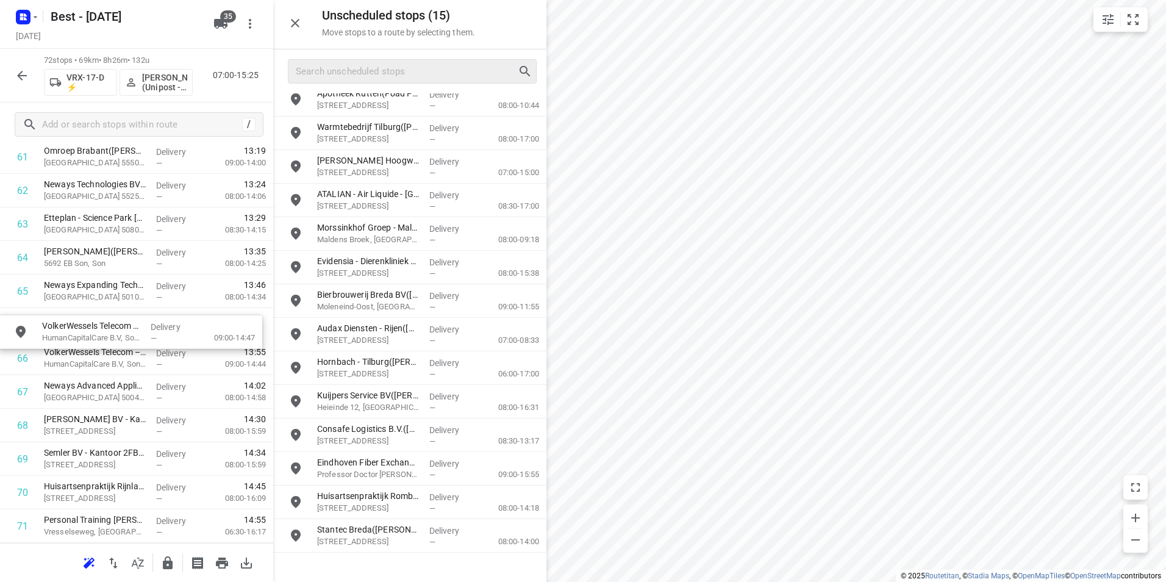
drag, startPoint x: 369, startPoint y: 231, endPoint x: 91, endPoint y: 324, distance: 293.0
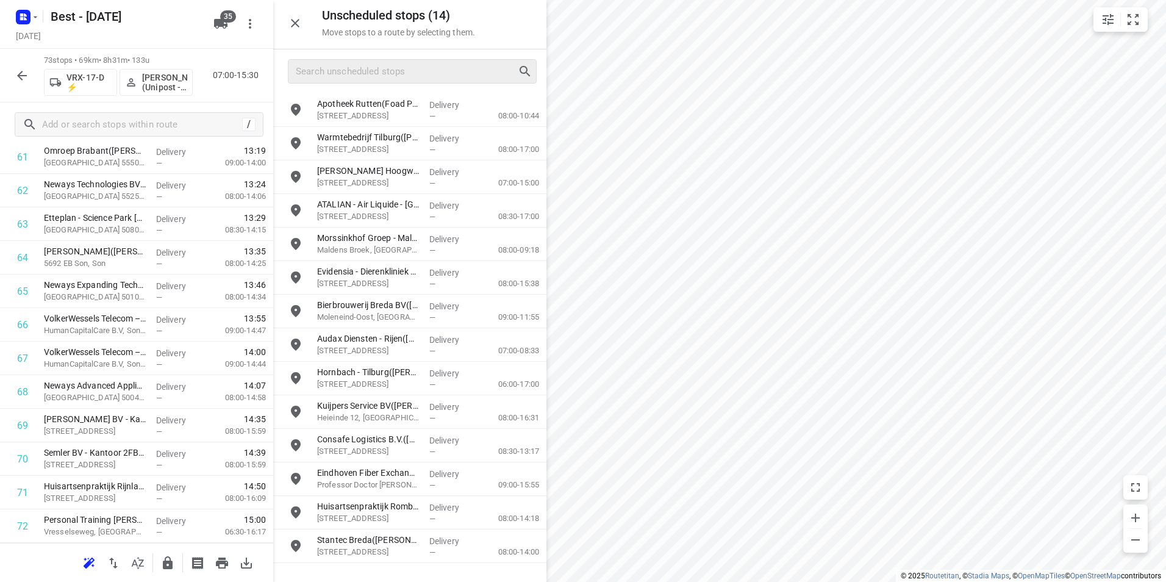
scroll to position [0, 0]
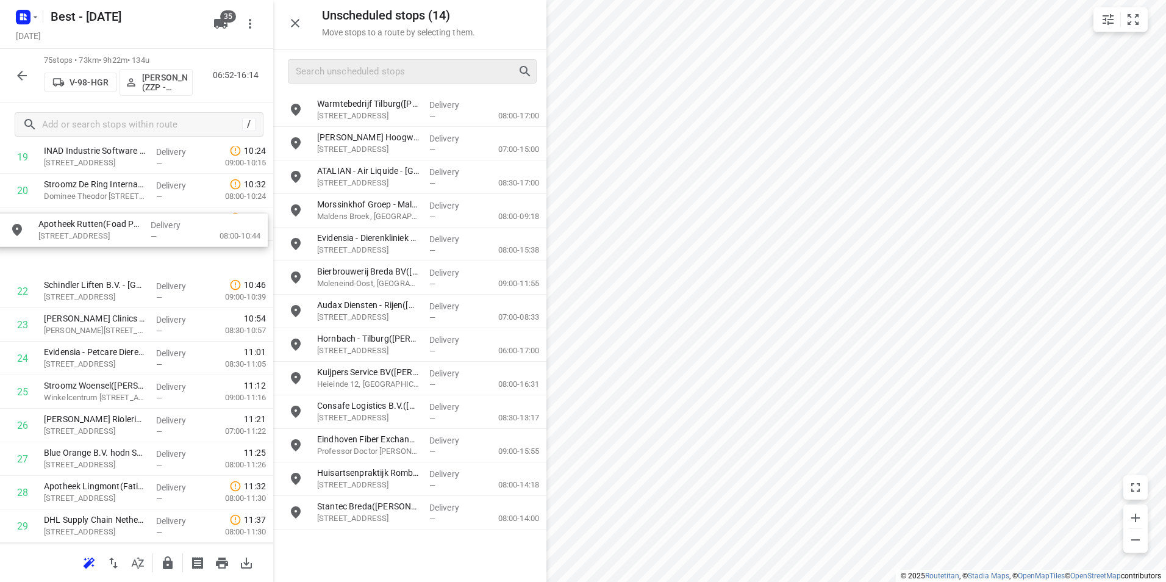
drag, startPoint x: 392, startPoint y: 115, endPoint x: 106, endPoint y: 238, distance: 311.5
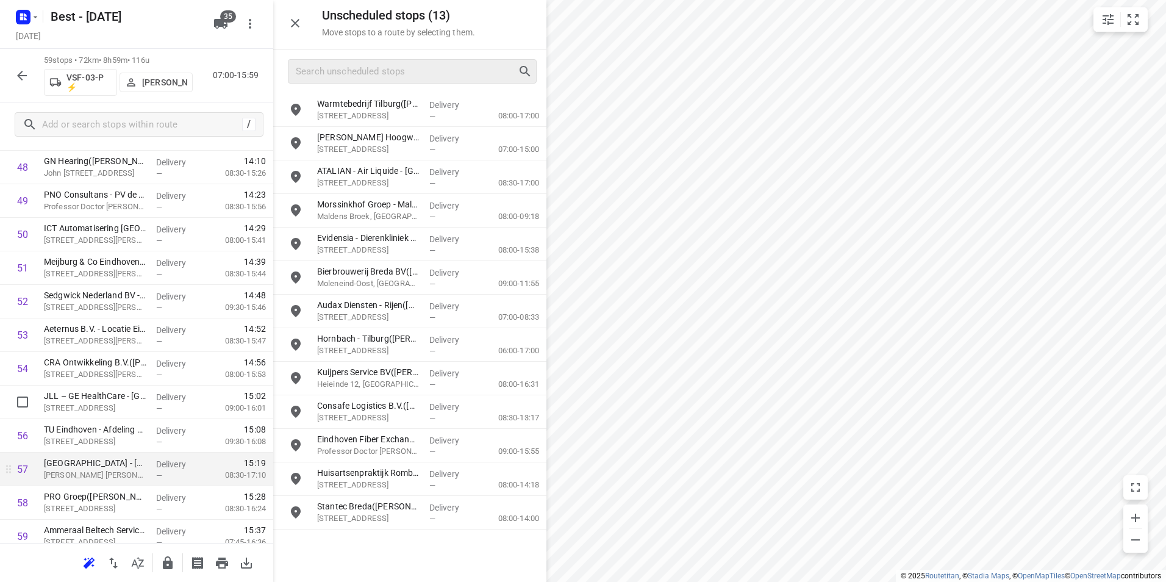
scroll to position [1677, 0]
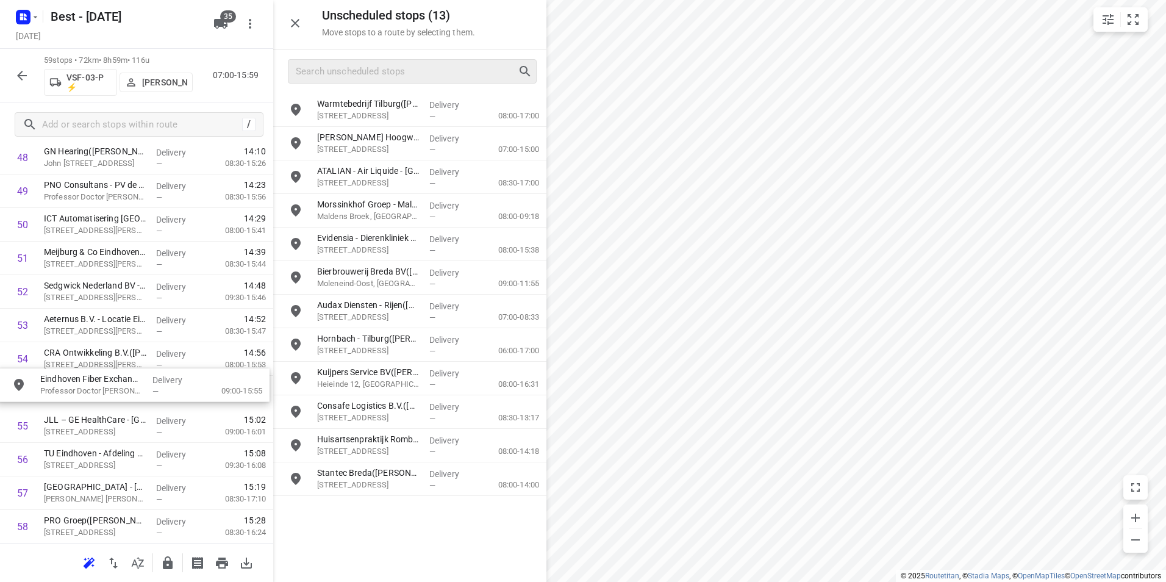
drag, startPoint x: 392, startPoint y: 454, endPoint x: 107, endPoint y: 404, distance: 289.1
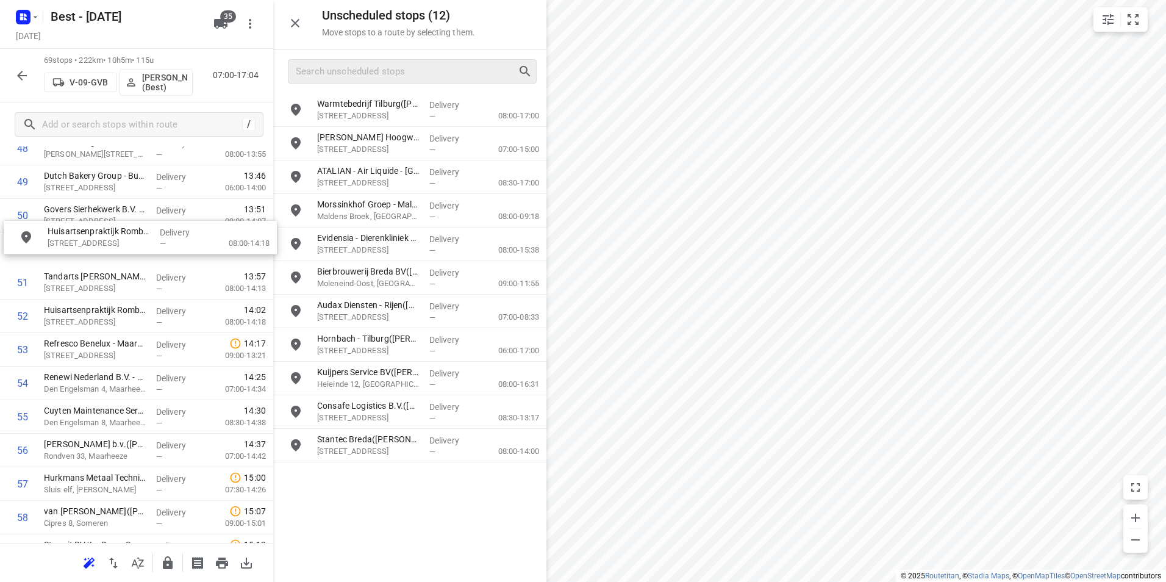
scroll to position [1684, 0]
drag, startPoint x: 379, startPoint y: 446, endPoint x: 102, endPoint y: 288, distance: 318.6
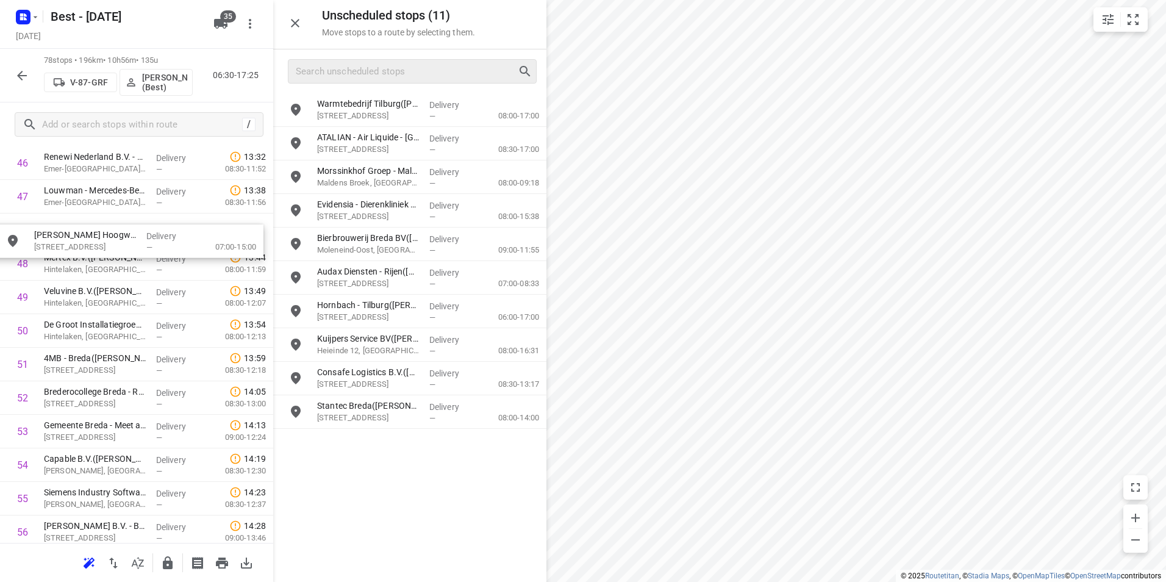
drag, startPoint x: 377, startPoint y: 142, endPoint x: 94, endPoint y: 241, distance: 299.6
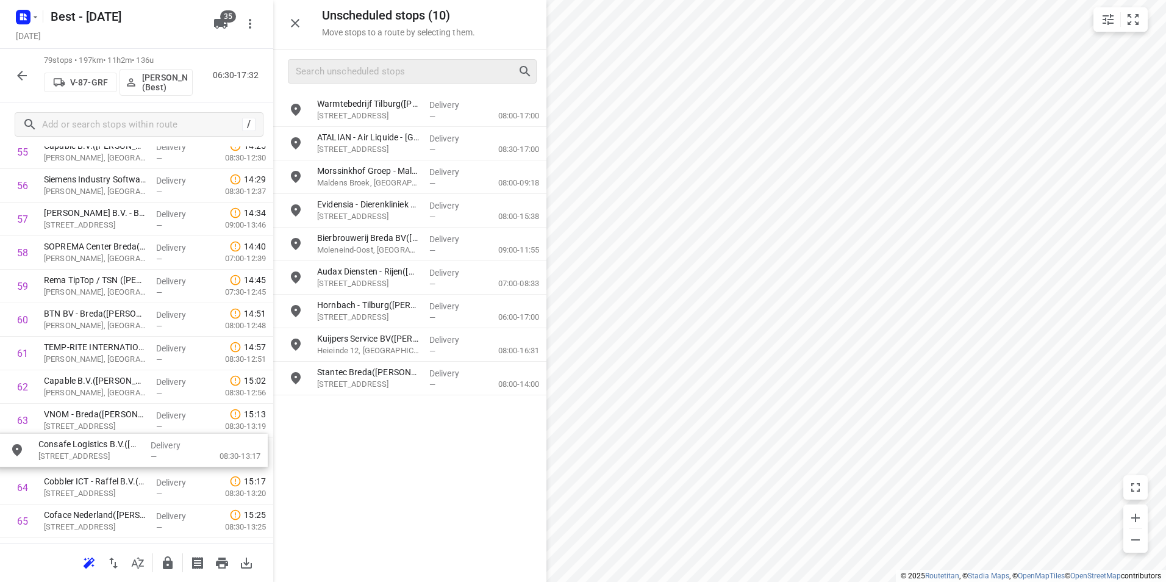
drag, startPoint x: 379, startPoint y: 382, endPoint x: 94, endPoint y: 455, distance: 294.1
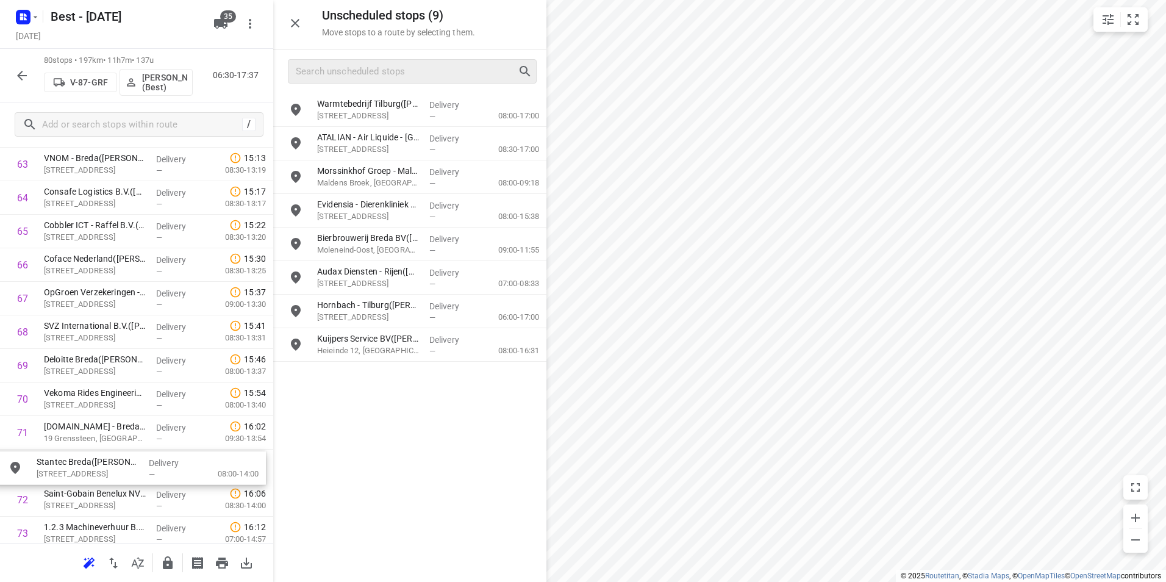
scroll to position [2174, 0]
drag, startPoint x: 361, startPoint y: 380, endPoint x: 80, endPoint y: 433, distance: 285.4
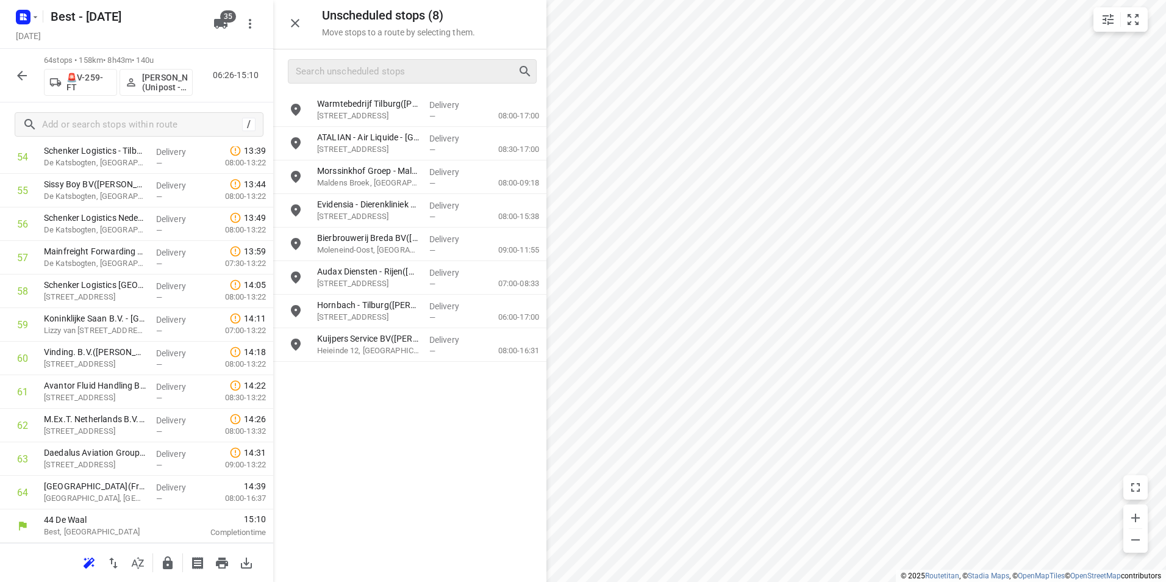
scroll to position [1879, 0]
drag, startPoint x: 362, startPoint y: 179, endPoint x: 358, endPoint y: 212, distance: 33.7
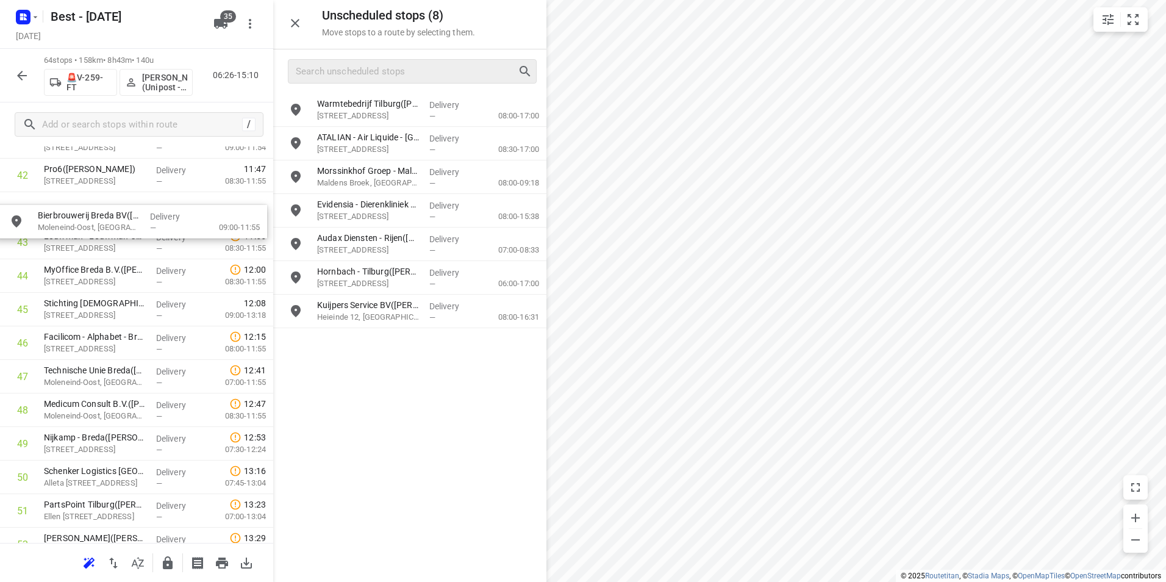
scroll to position [1453, 0]
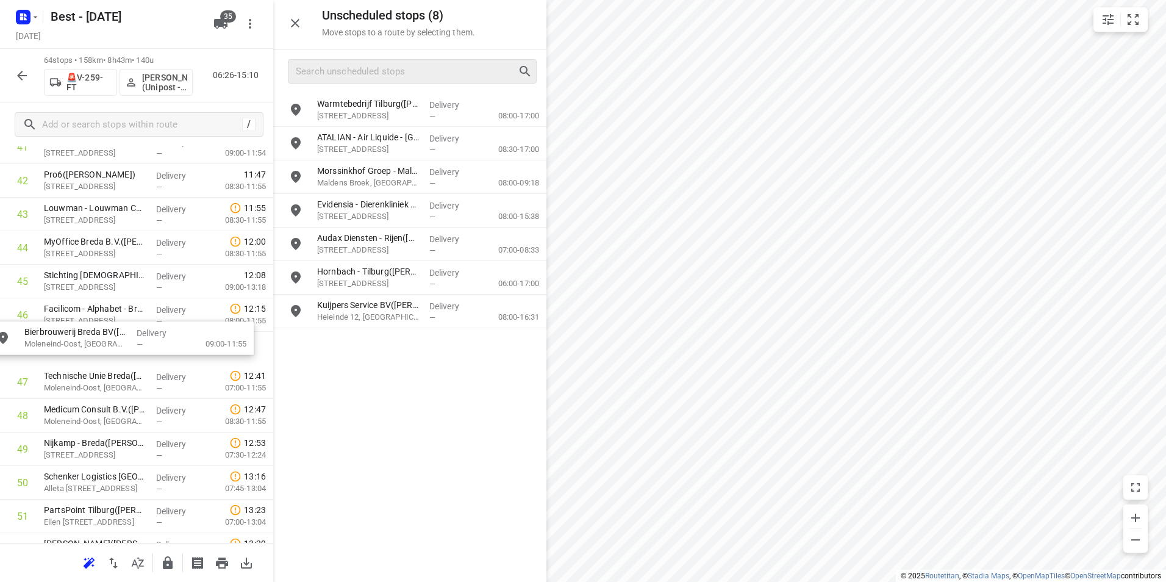
drag, startPoint x: 386, startPoint y: 243, endPoint x: 87, endPoint y: 346, distance: 316.0
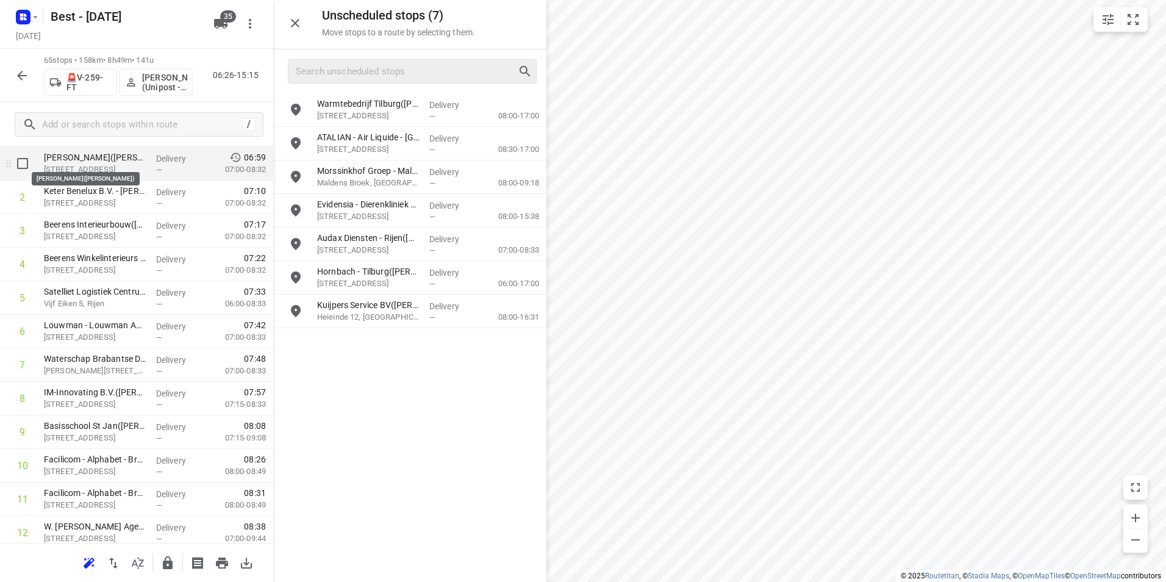
scroll to position [51, 0]
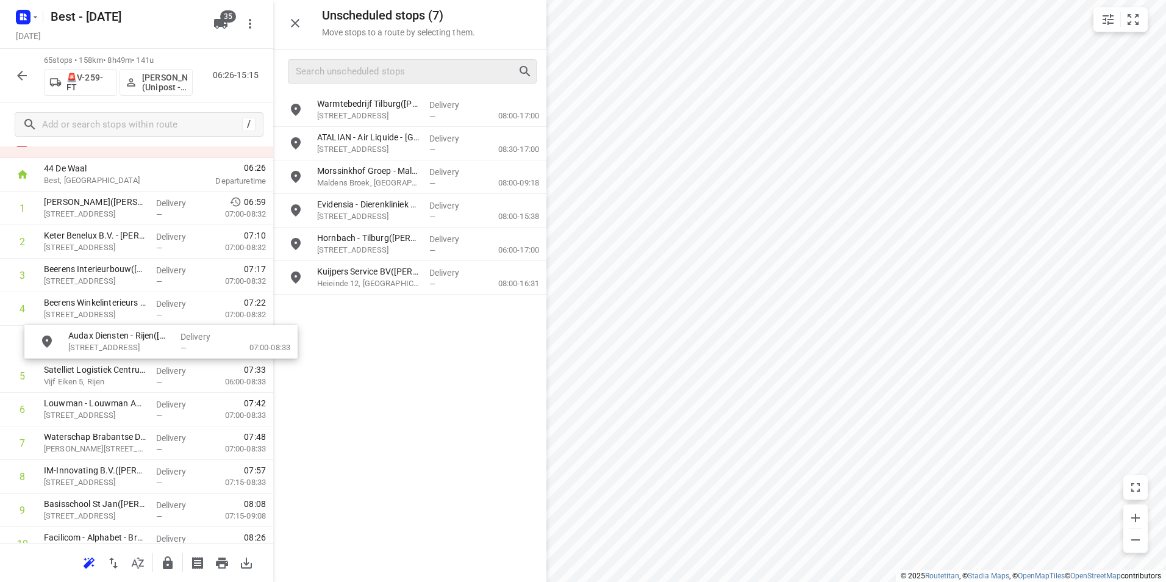
drag, startPoint x: 368, startPoint y: 244, endPoint x: 85, endPoint y: 341, distance: 299.0
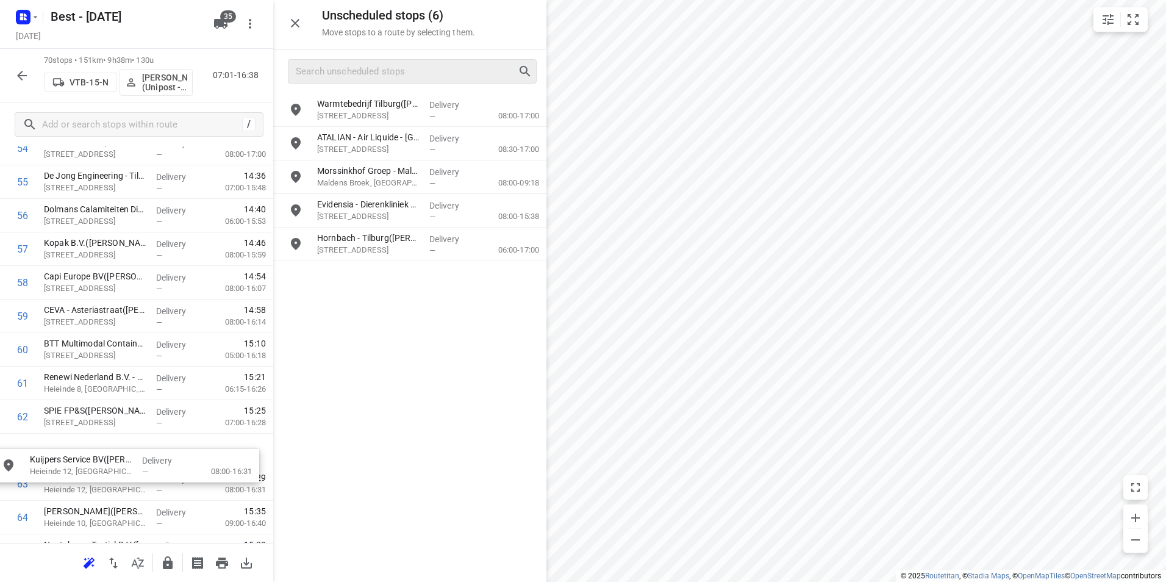
drag, startPoint x: 355, startPoint y: 275, endPoint x: 63, endPoint y: 465, distance: 348.1
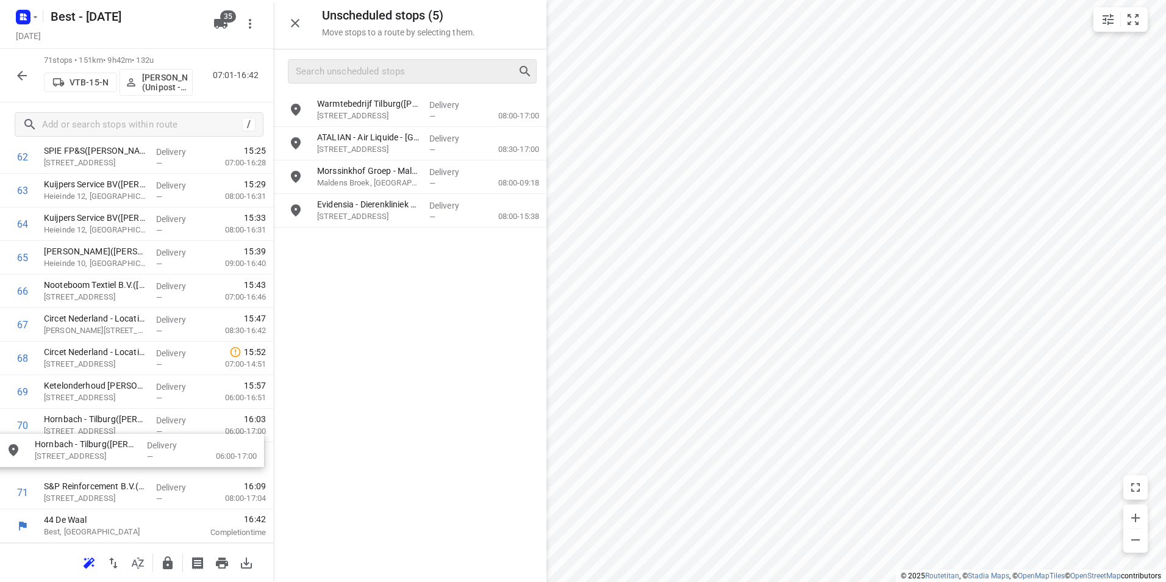
drag, startPoint x: 384, startPoint y: 247, endPoint x: 99, endPoint y: 452, distance: 350.9
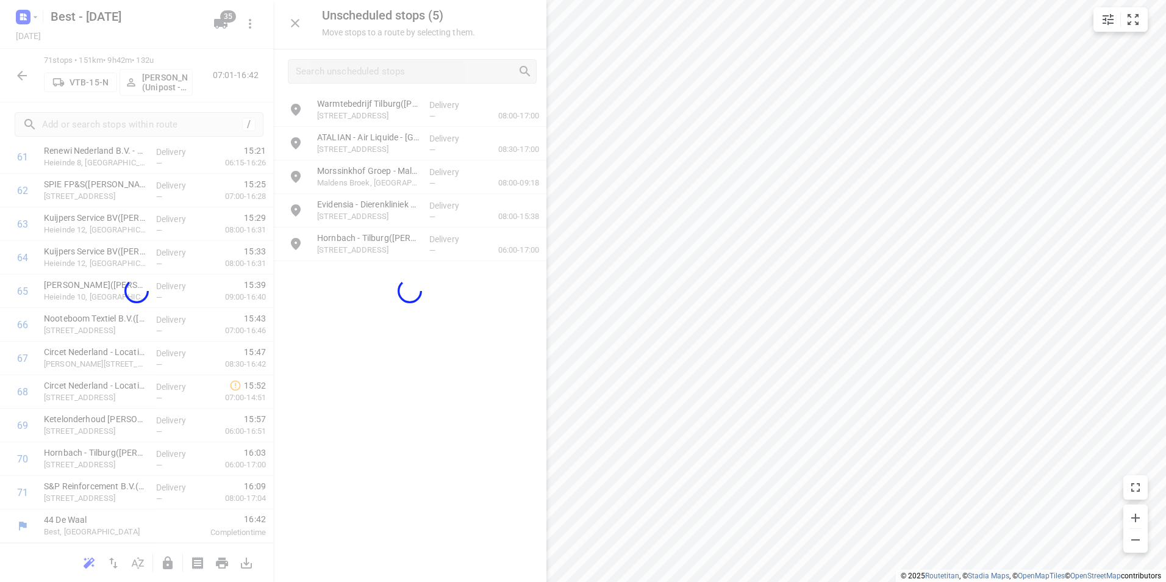
scroll to position [2113, 0]
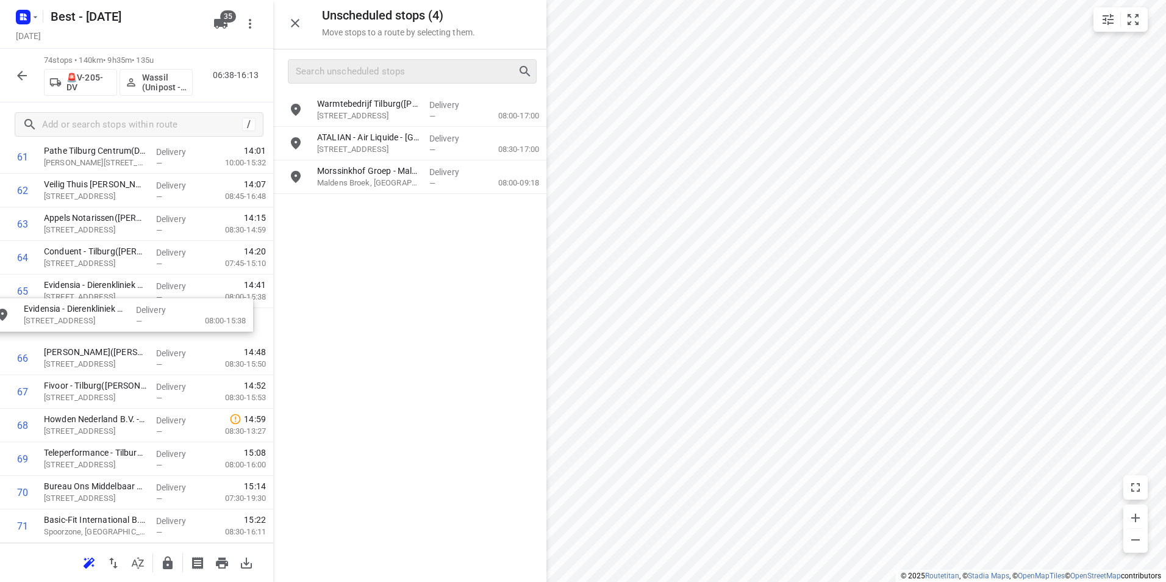
drag, startPoint x: 369, startPoint y: 197, endPoint x: 71, endPoint y: 306, distance: 318.0
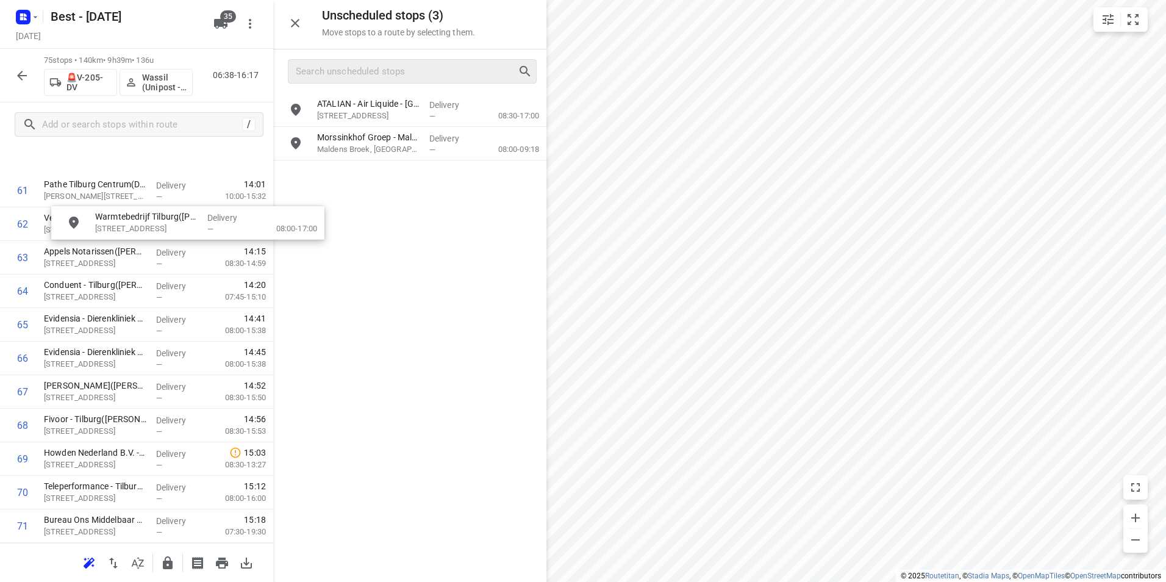
scroll to position [2060, 0]
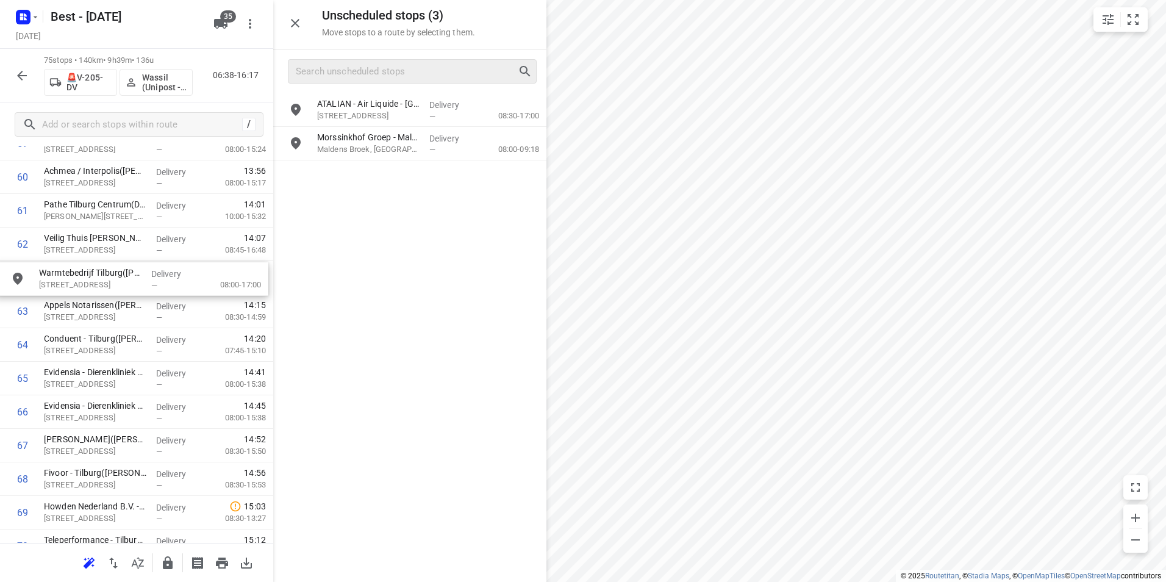
drag, startPoint x: 385, startPoint y: 107, endPoint x: 101, endPoint y: 276, distance: 331.3
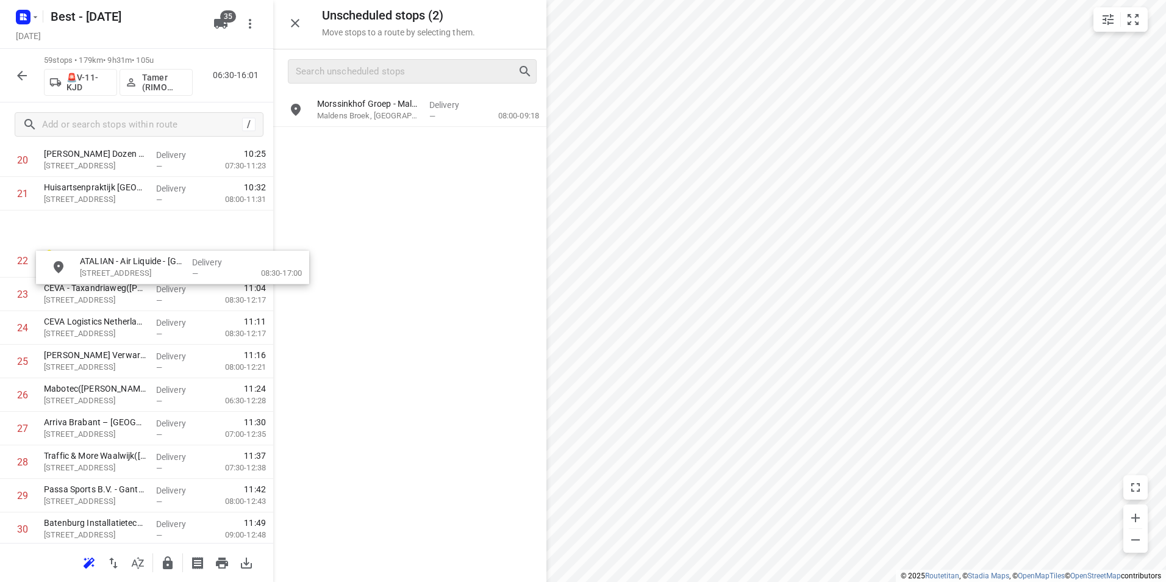
scroll to position [697, 0]
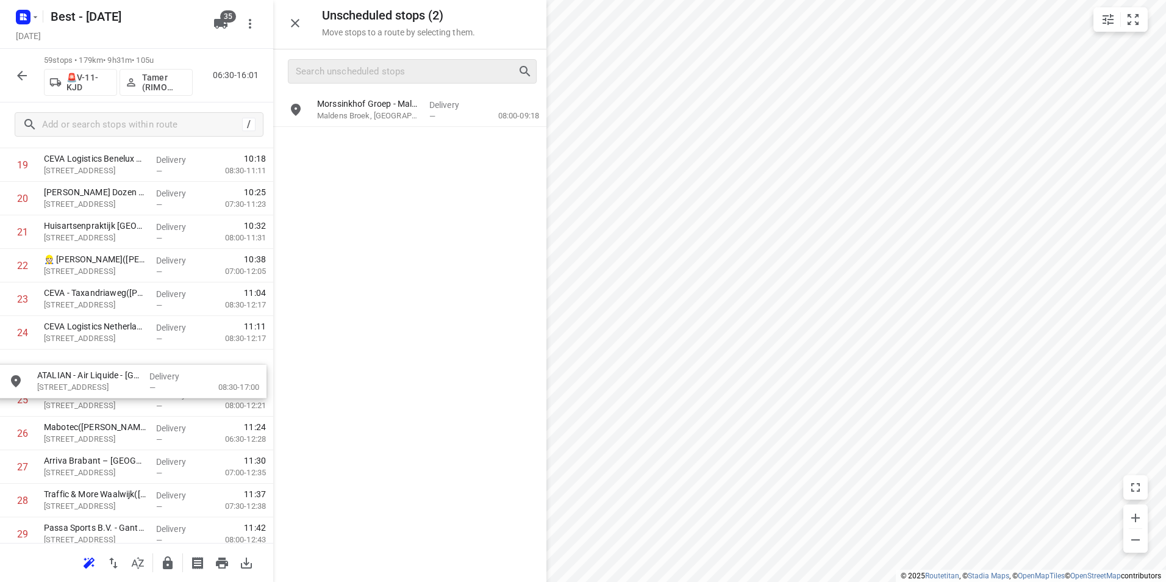
drag, startPoint x: 373, startPoint y: 102, endPoint x: 87, endPoint y: 396, distance: 410.8
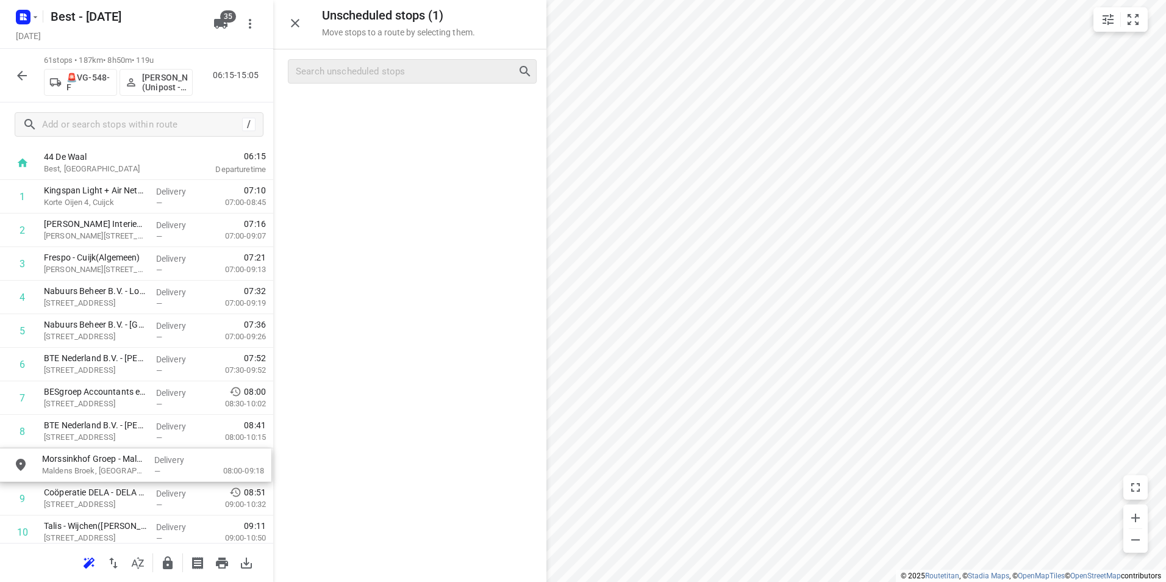
scroll to position [69, 0]
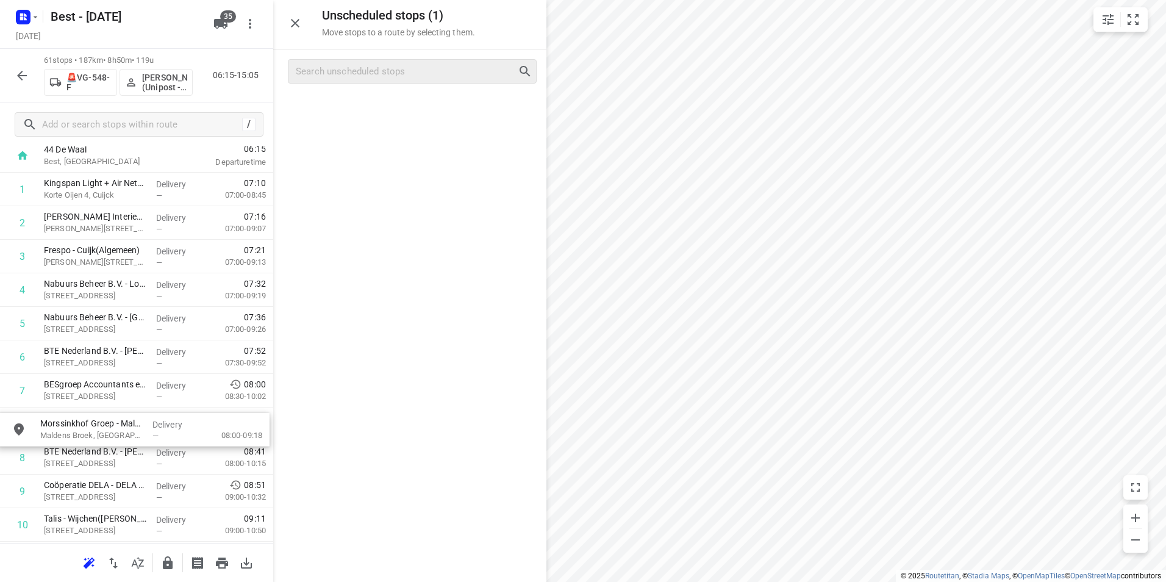
drag, startPoint x: 365, startPoint y: 111, endPoint x: 87, endPoint y: 436, distance: 428.1
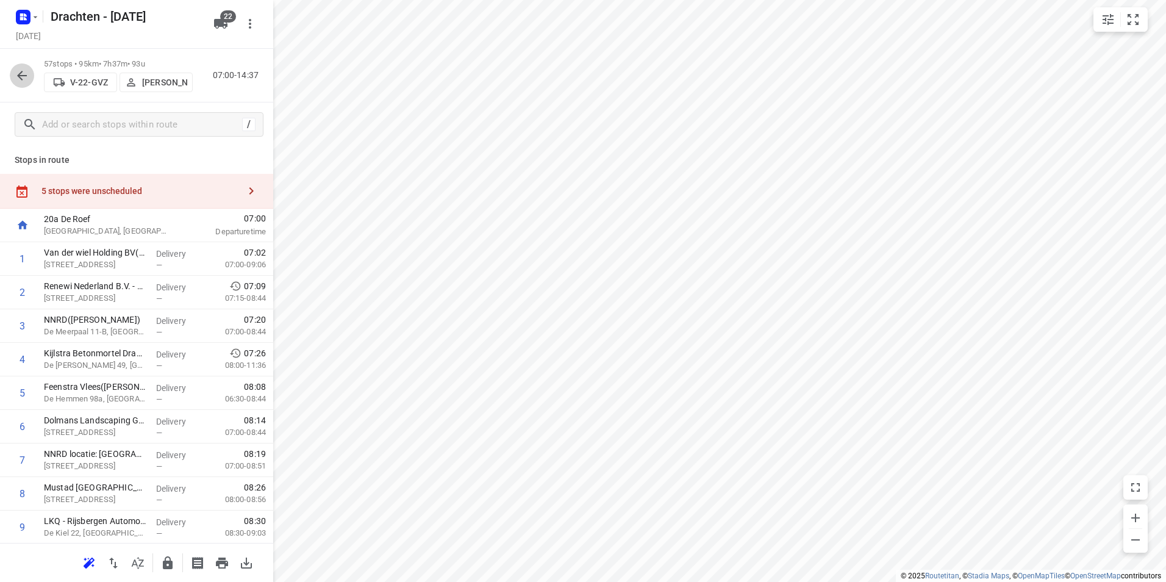
click at [27, 69] on icon "button" at bounding box center [22, 75] width 15 height 15
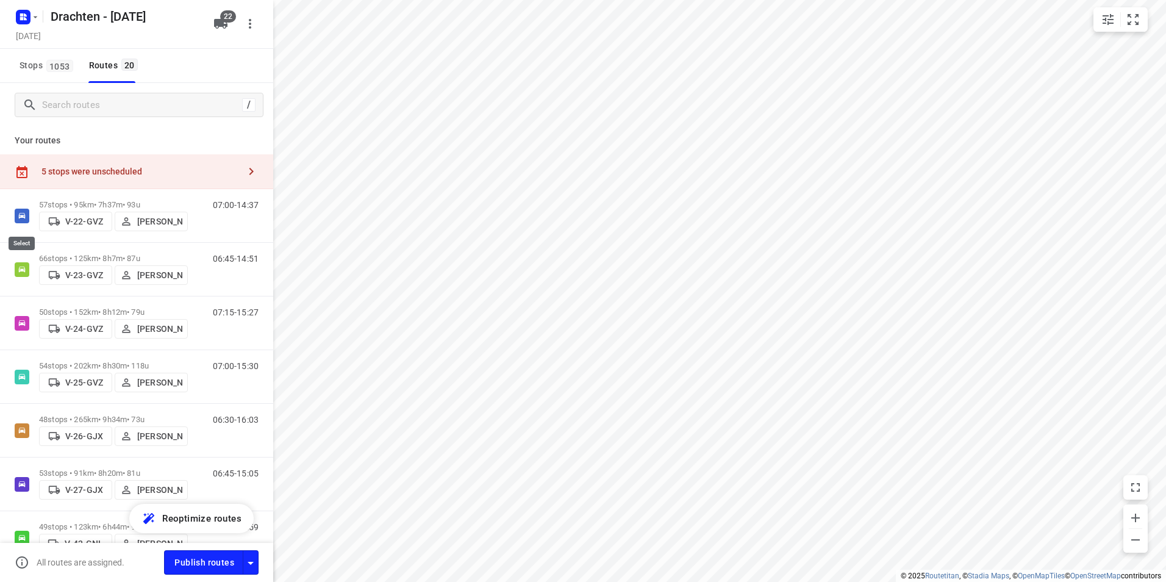
click at [0, 0] on input "checkbox" at bounding box center [0, 0] width 0 height 0
checkbox input "true"
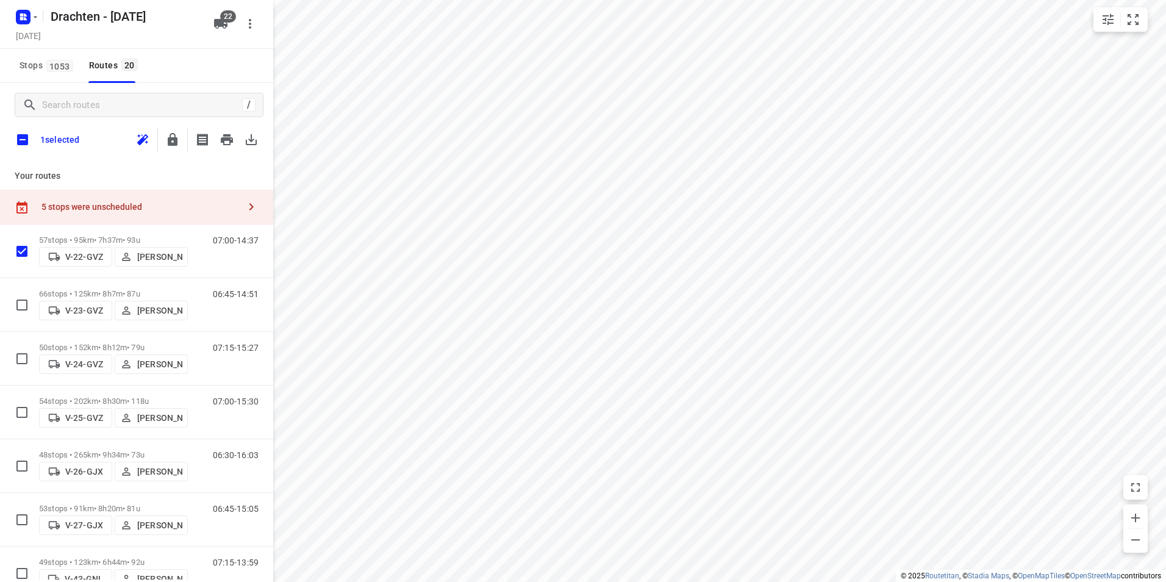
click at [24, 134] on input "checkbox" at bounding box center [23, 140] width 26 height 26
checkbox input "true"
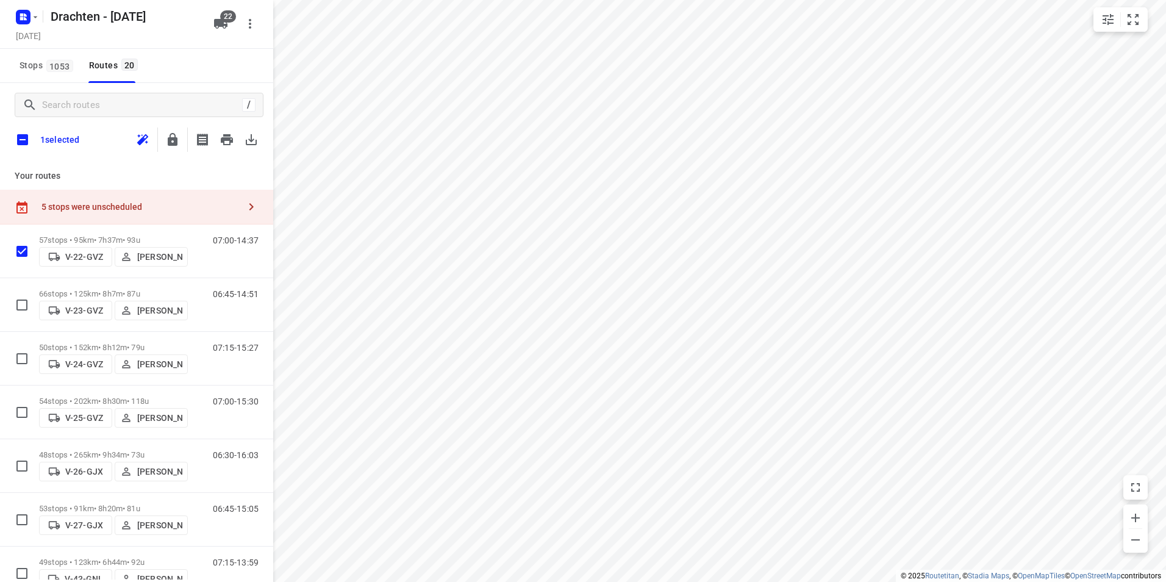
checkbox input "true"
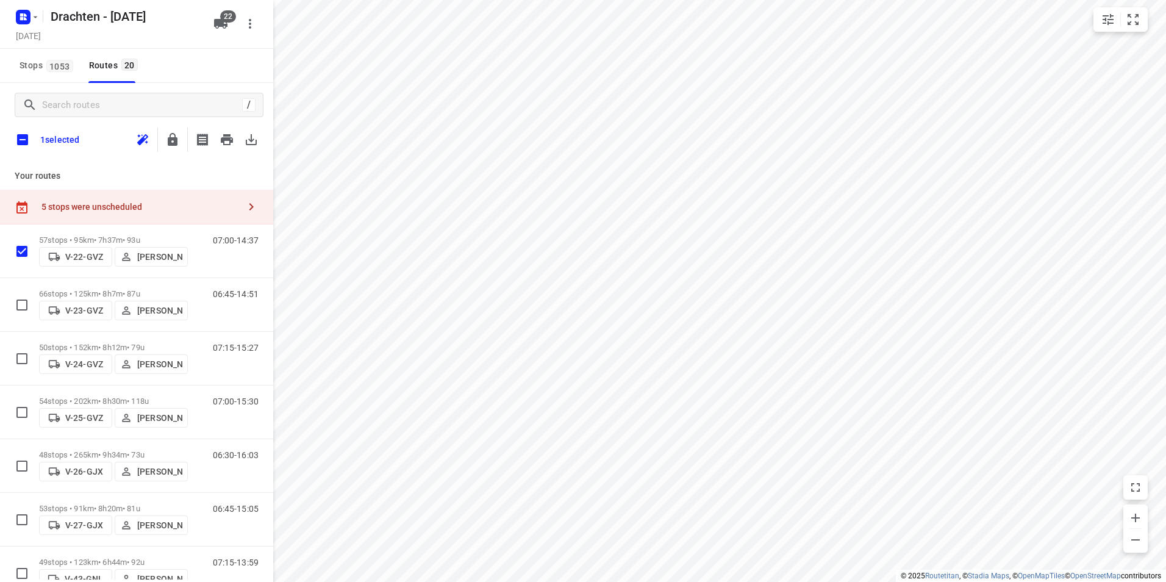
checkbox input "true"
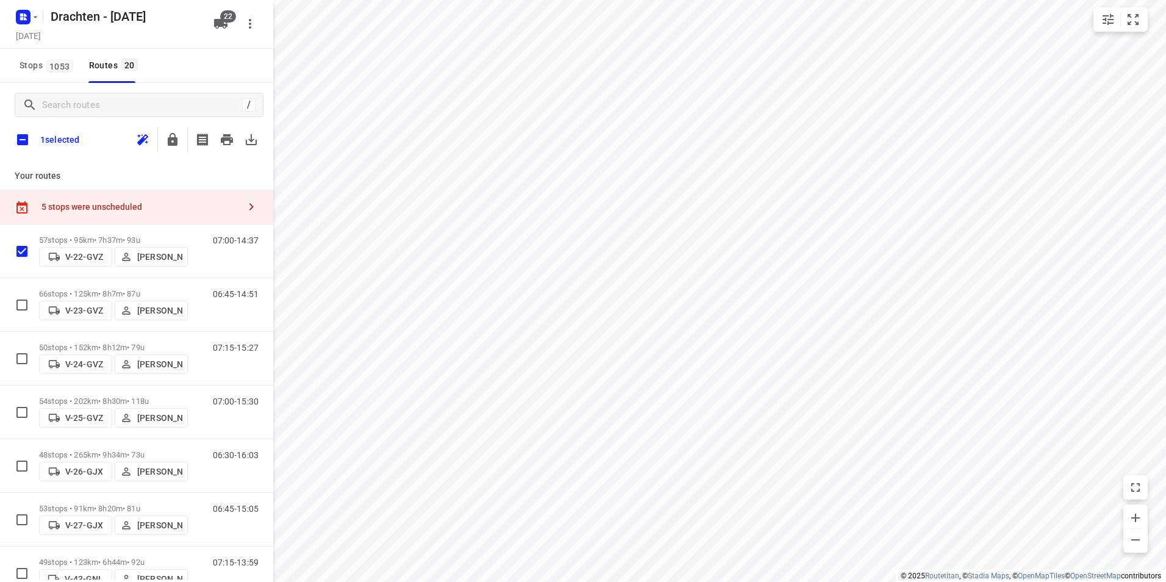
checkbox input "true"
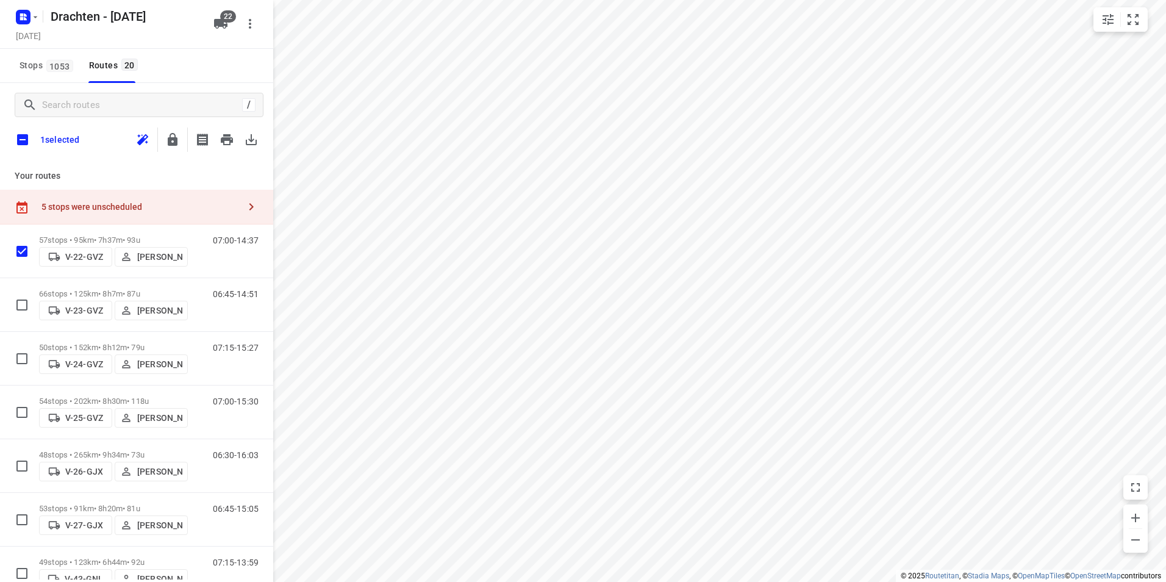
checkbox input "true"
click at [173, 134] on icon "button" at bounding box center [173, 139] width 10 height 13
click at [27, 140] on input "checkbox" at bounding box center [23, 140] width 26 height 26
checkbox input "false"
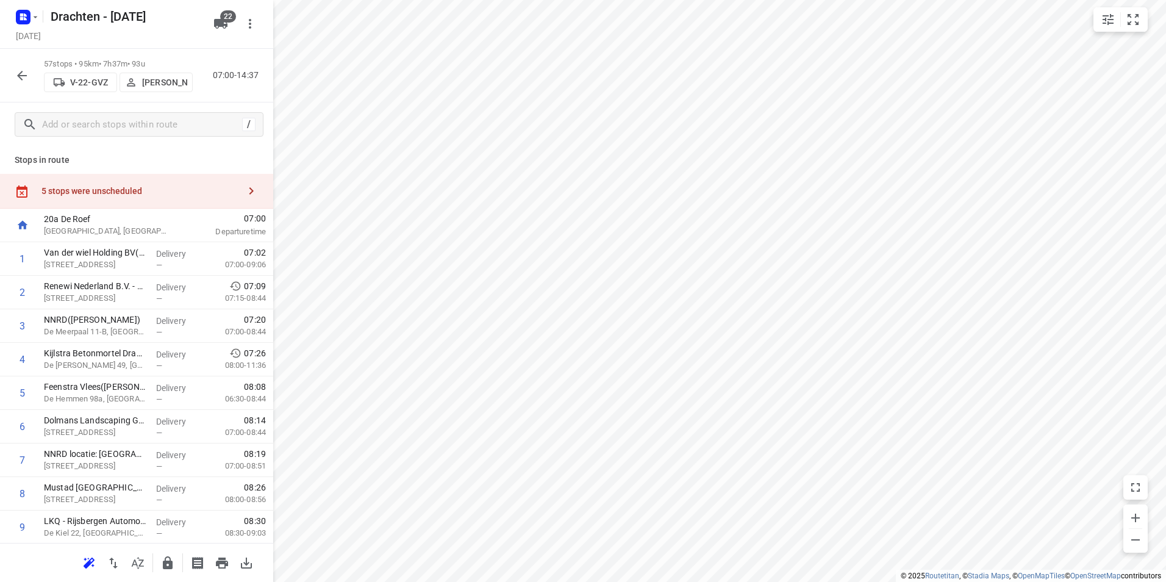
click at [153, 176] on div "5 stops were unscheduled" at bounding box center [136, 191] width 273 height 35
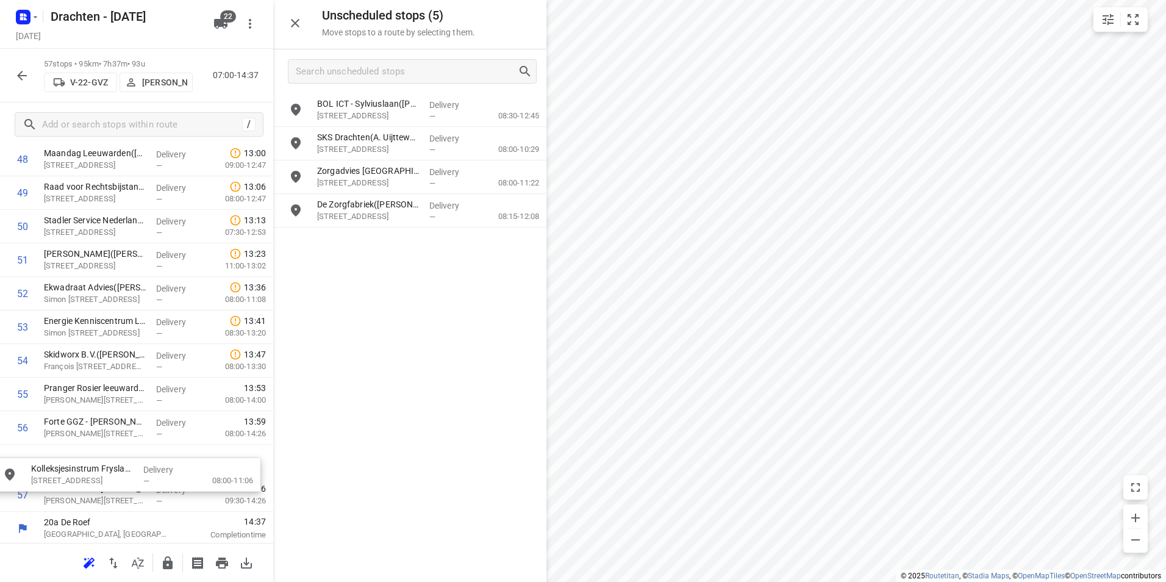
scroll to position [1678, 0]
drag, startPoint x: 385, startPoint y: 135, endPoint x: 98, endPoint y: 450, distance: 426.4
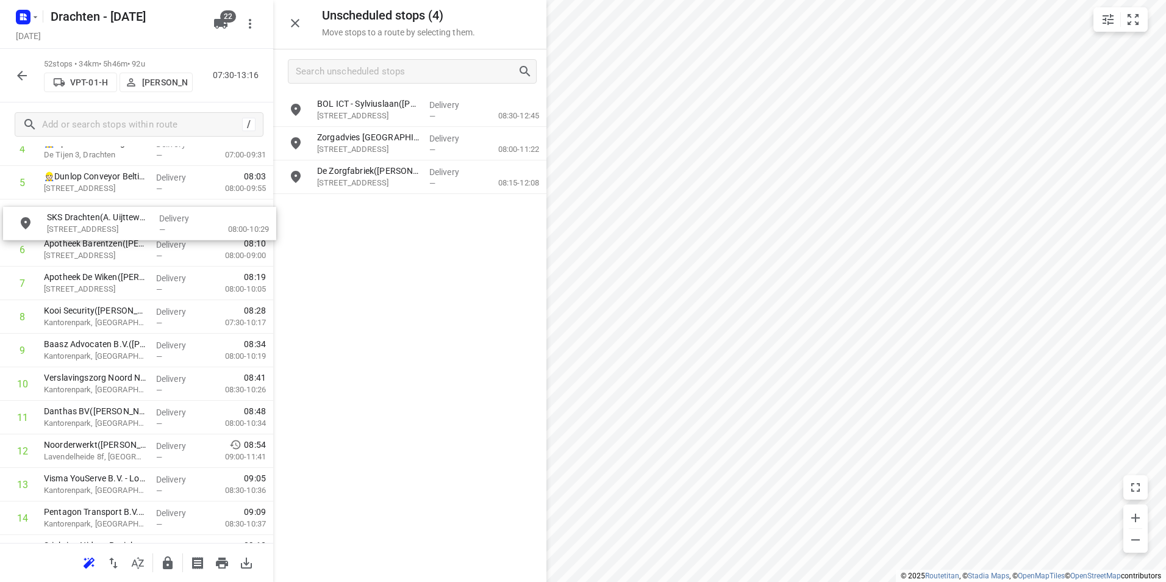
scroll to position [204, 0]
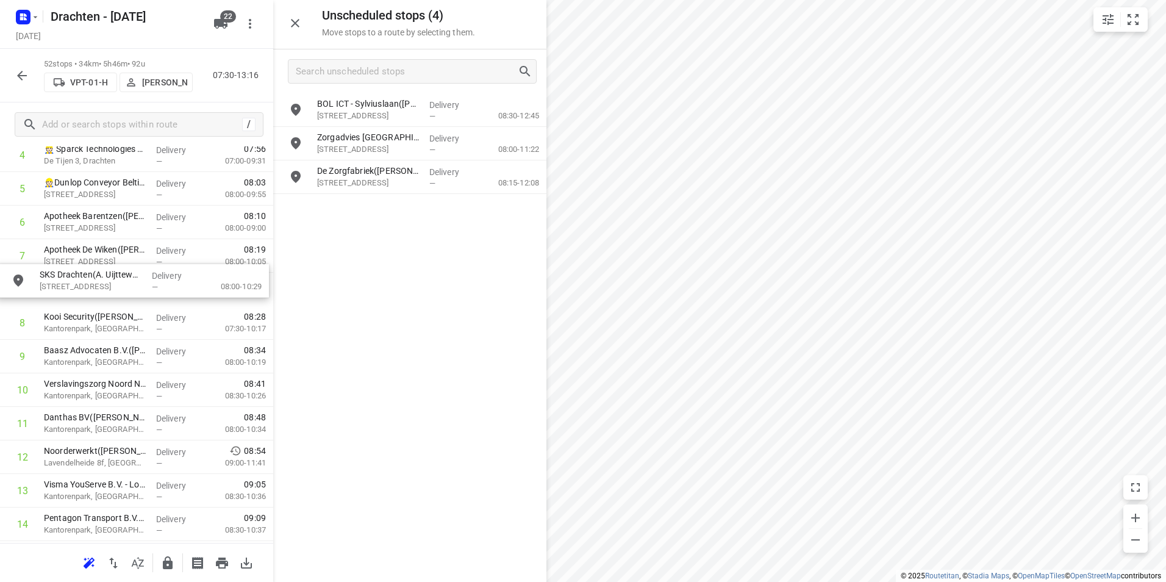
drag, startPoint x: 371, startPoint y: 143, endPoint x: 87, endPoint y: 291, distance: 320.4
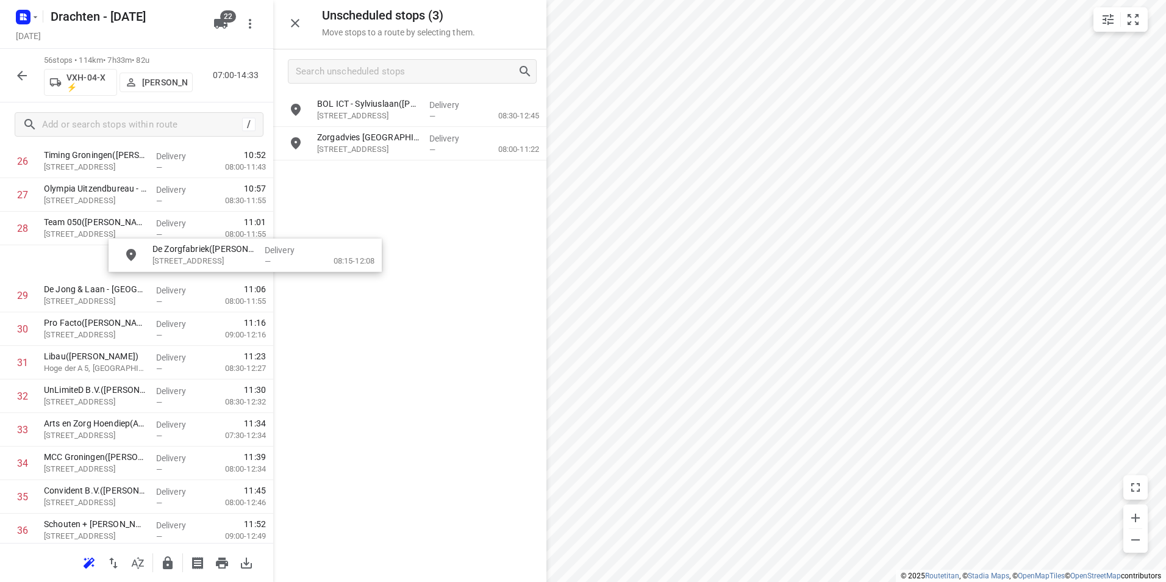
scroll to position [935, 0]
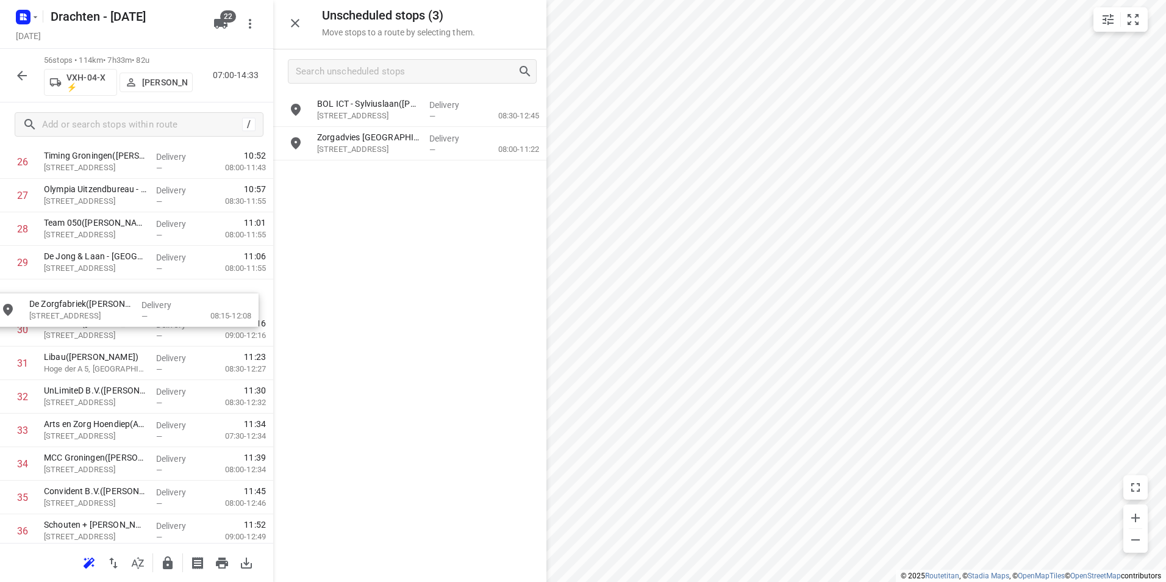
drag, startPoint x: 391, startPoint y: 184, endPoint x: 98, endPoint y: 318, distance: 322.2
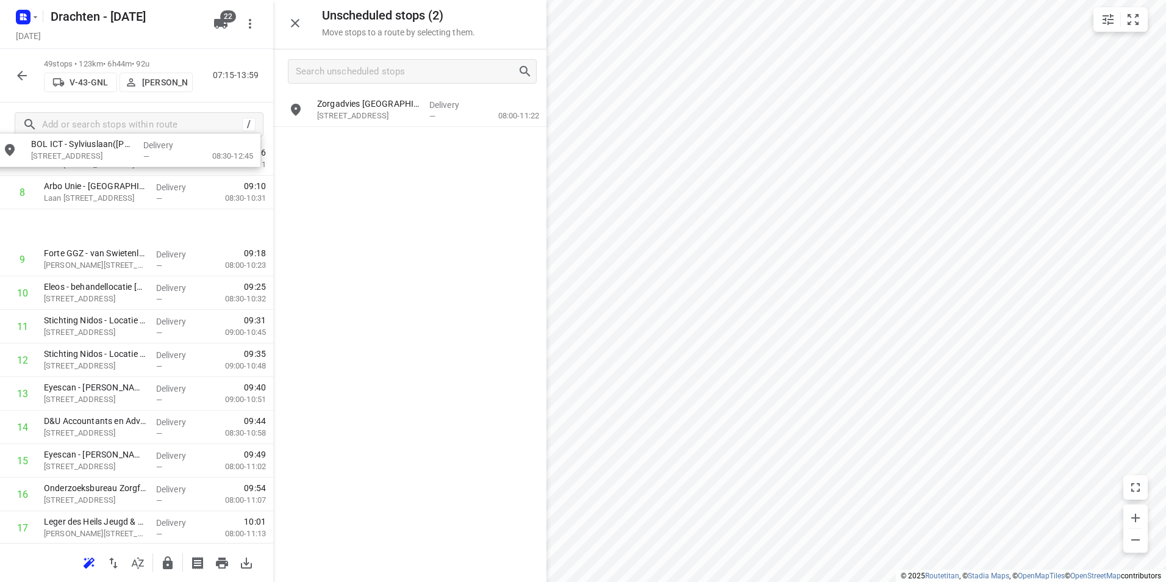
scroll to position [301, 0]
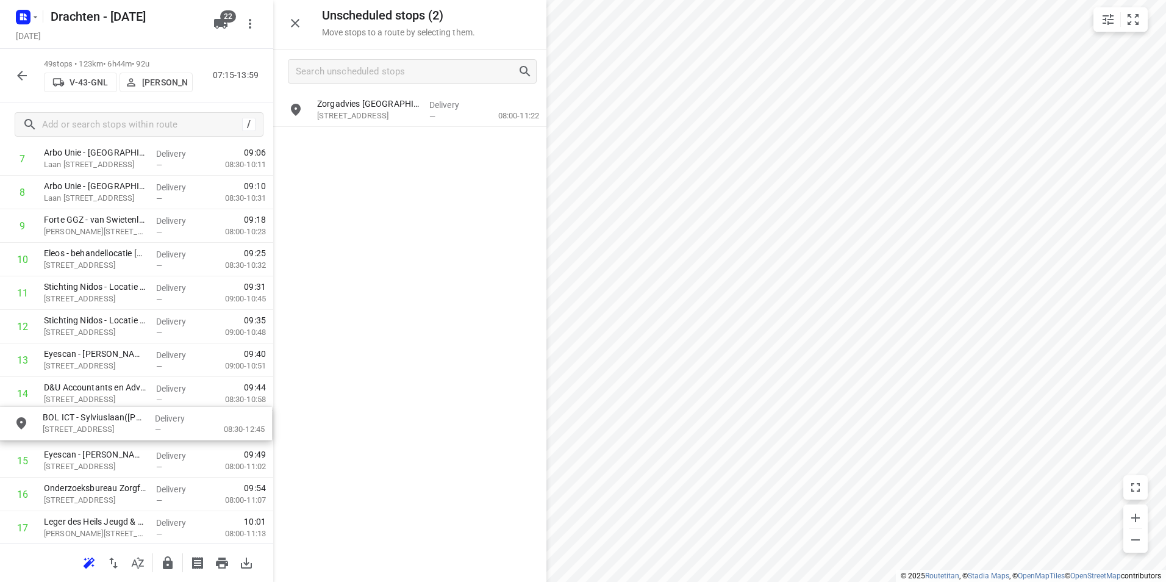
drag, startPoint x: 368, startPoint y: 118, endPoint x: 84, endPoint y: 435, distance: 425.7
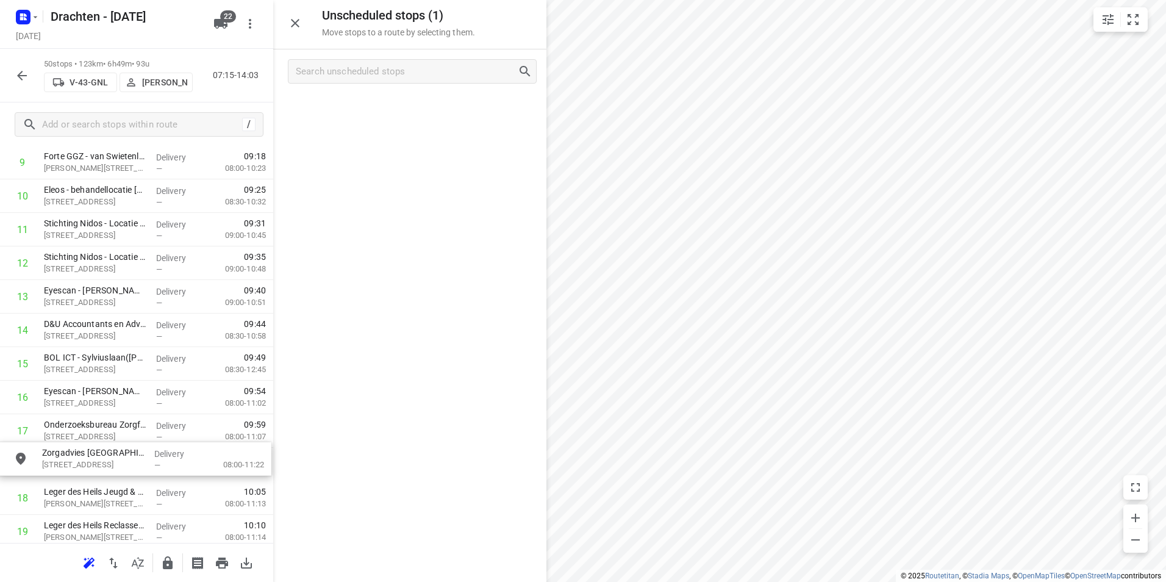
drag, startPoint x: 383, startPoint y: 109, endPoint x: 111, endPoint y: 455, distance: 440.6
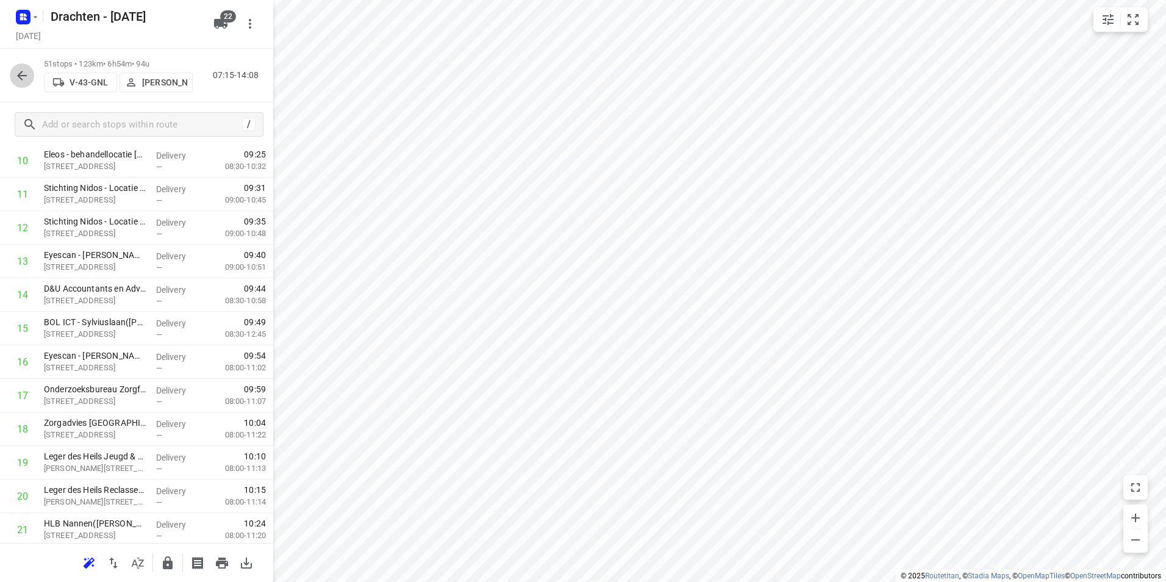
click at [25, 80] on icon "button" at bounding box center [22, 75] width 15 height 15
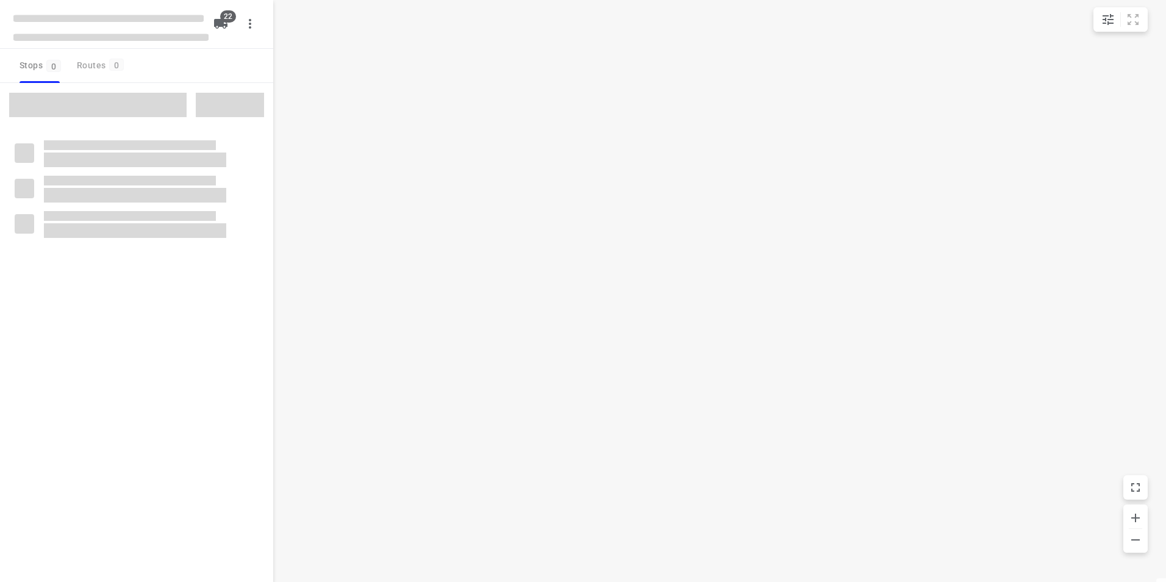
type input "distance"
checkbox input "true"
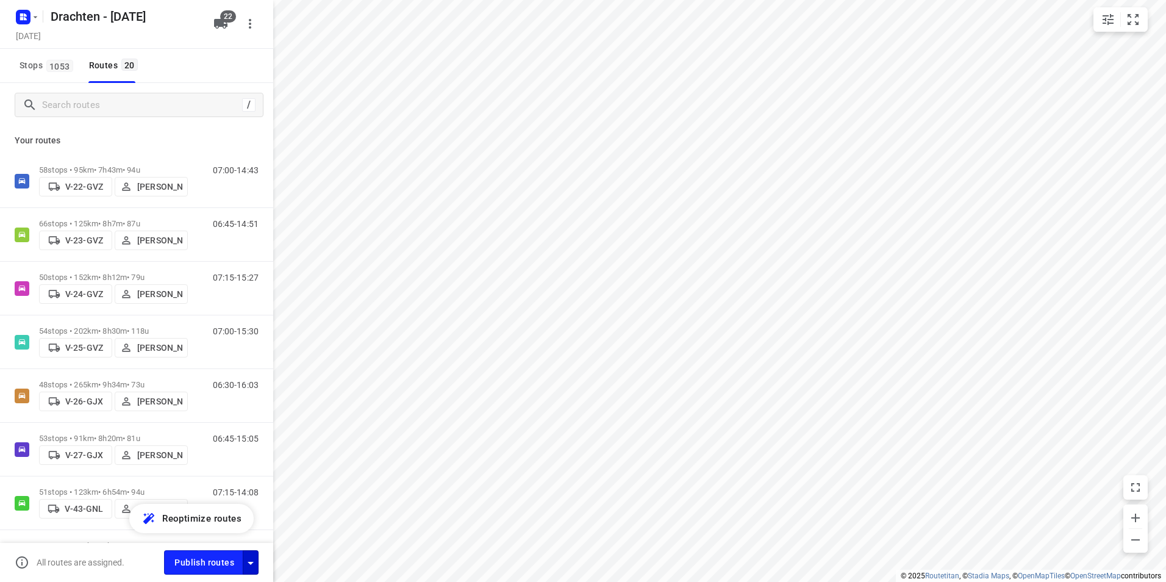
click at [252, 564] on icon "button" at bounding box center [250, 562] width 15 height 15
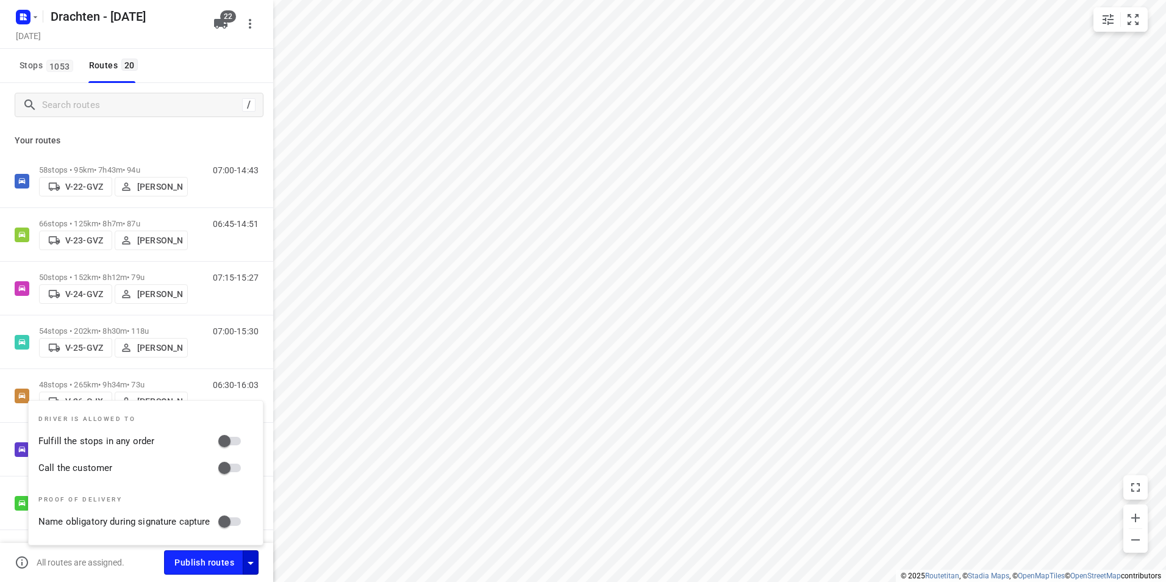
click at [229, 441] on input "Fulfill the stops in any order" at bounding box center [224, 440] width 69 height 23
checkbox input "true"
click at [228, 471] on input "Call the customer" at bounding box center [224, 467] width 69 height 23
checkbox input "true"
click at [216, 554] on button "Publish routes" at bounding box center [203, 562] width 79 height 24
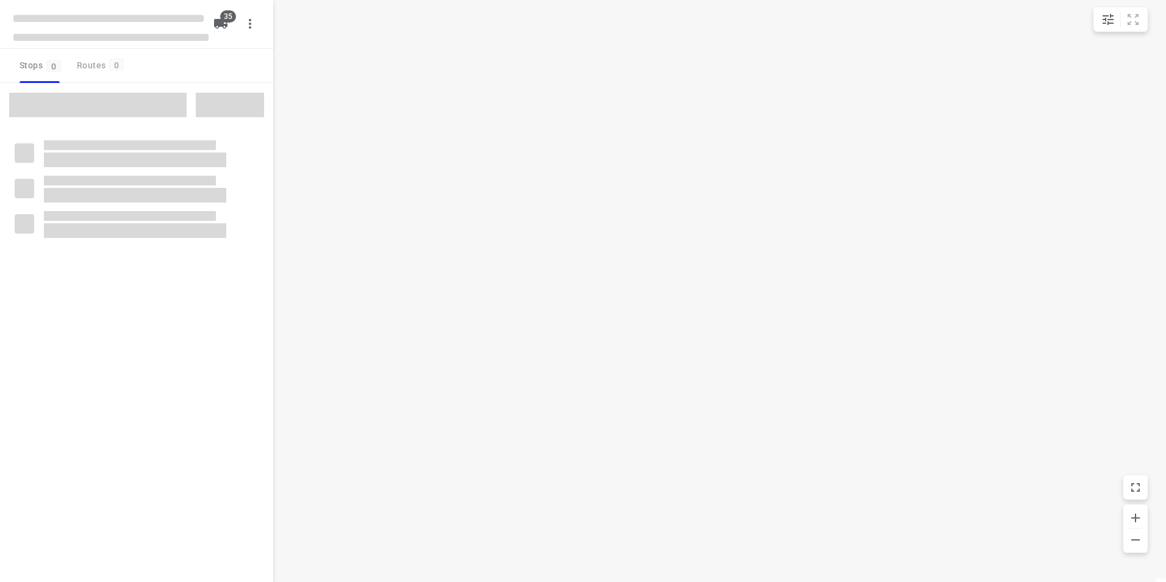
type input "distance"
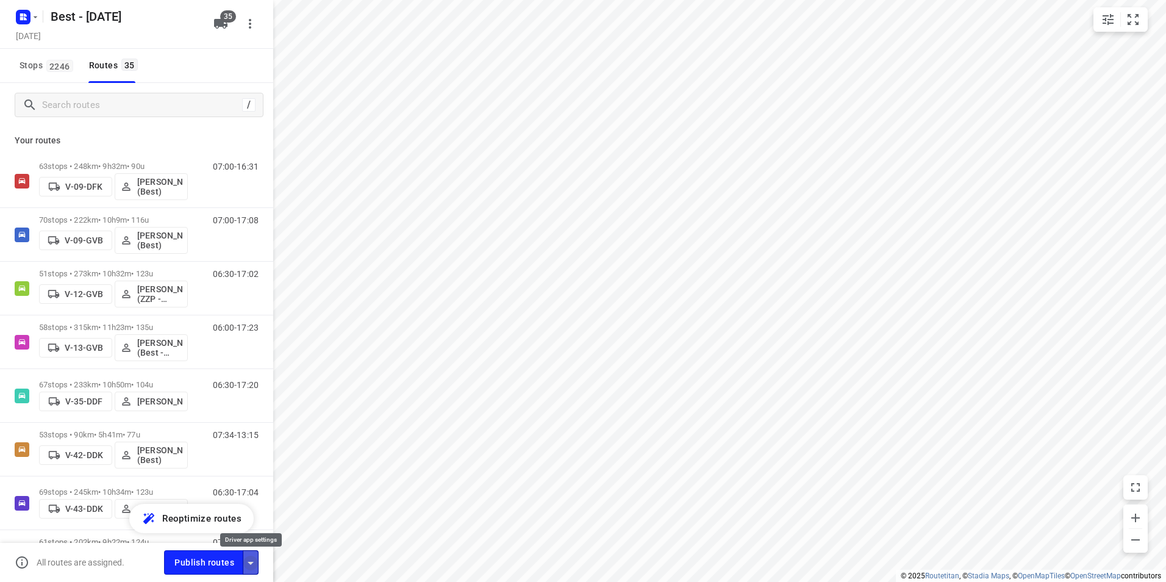
click at [256, 558] on icon "button" at bounding box center [250, 562] width 15 height 15
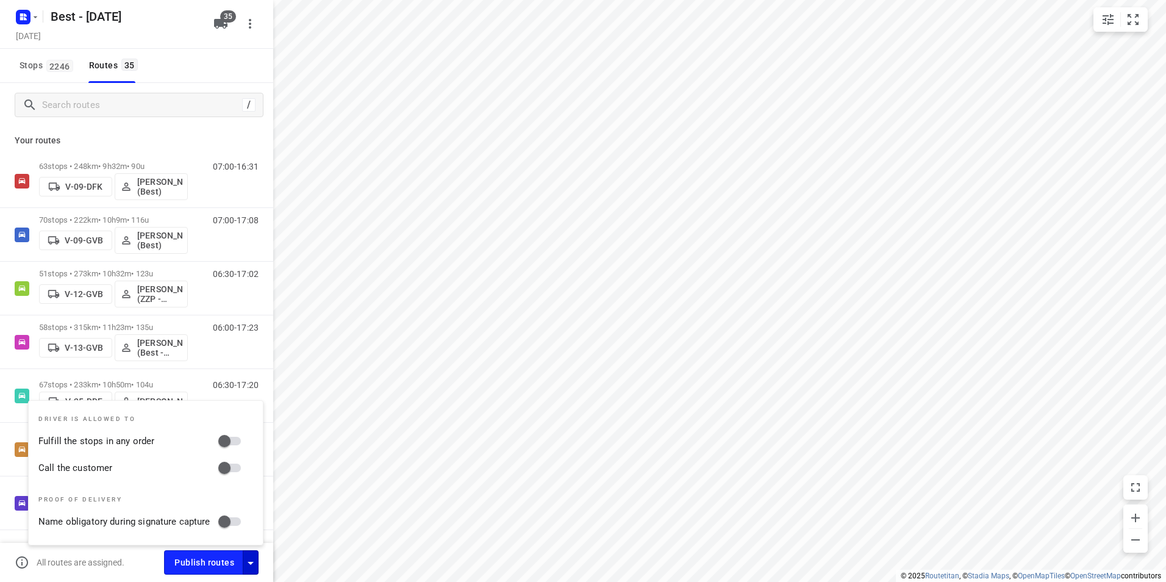
click at [238, 441] on input "Fulfill the stops in any order" at bounding box center [224, 440] width 69 height 23
checkbox input "true"
click at [233, 471] on input "Call the customer" at bounding box center [224, 467] width 69 height 23
checkbox input "true"
click at [219, 566] on span "Publish routes" at bounding box center [204, 562] width 60 height 15
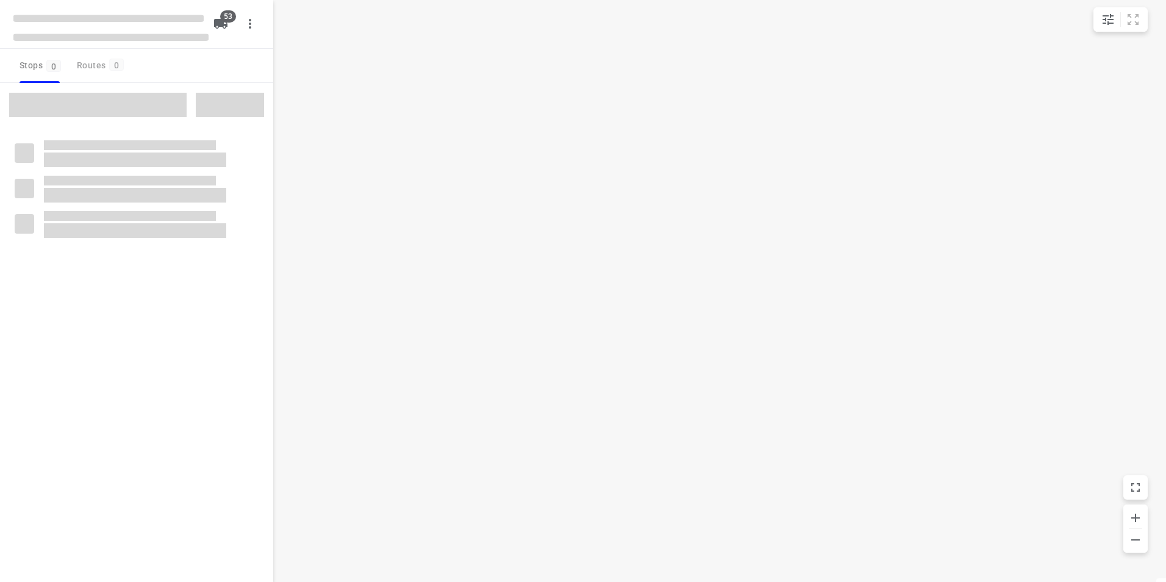
type input "distance"
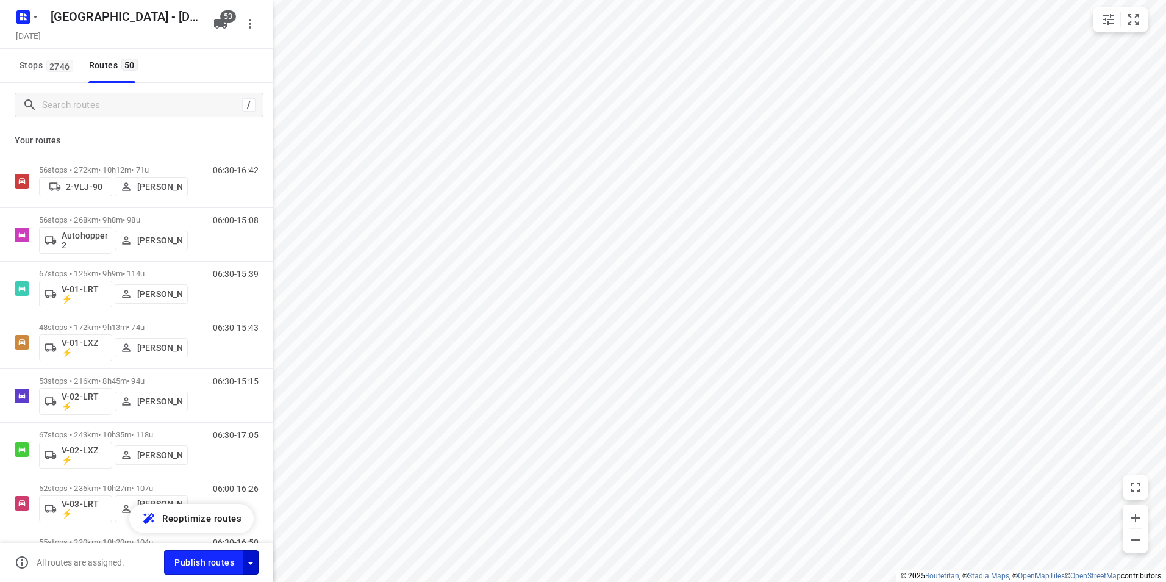
click at [252, 563] on icon "button" at bounding box center [250, 562] width 15 height 15
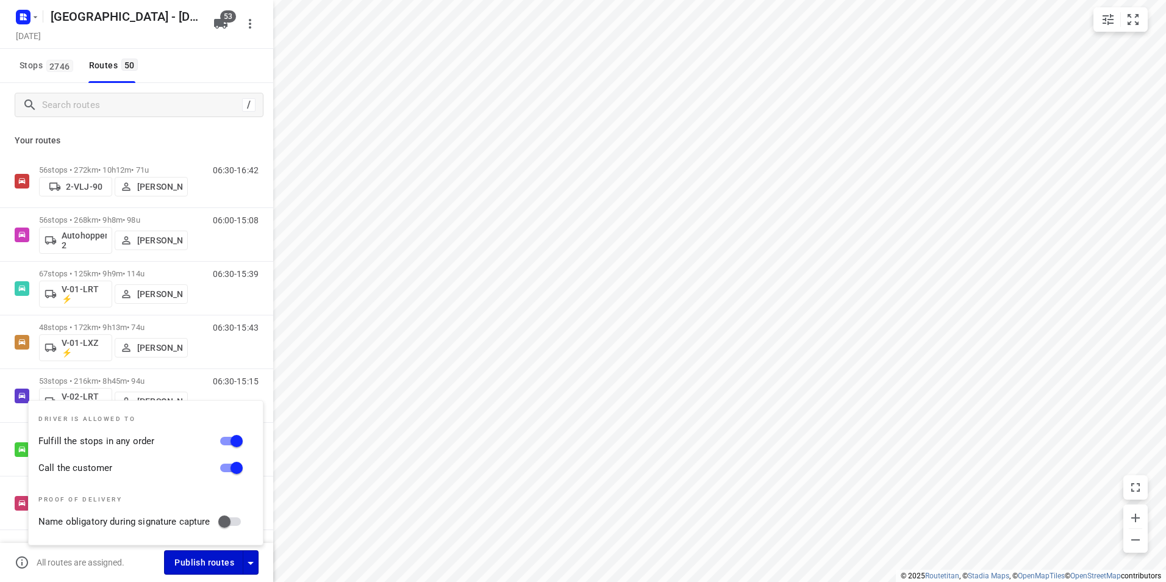
click at [220, 561] on span "Publish routes" at bounding box center [204, 562] width 60 height 15
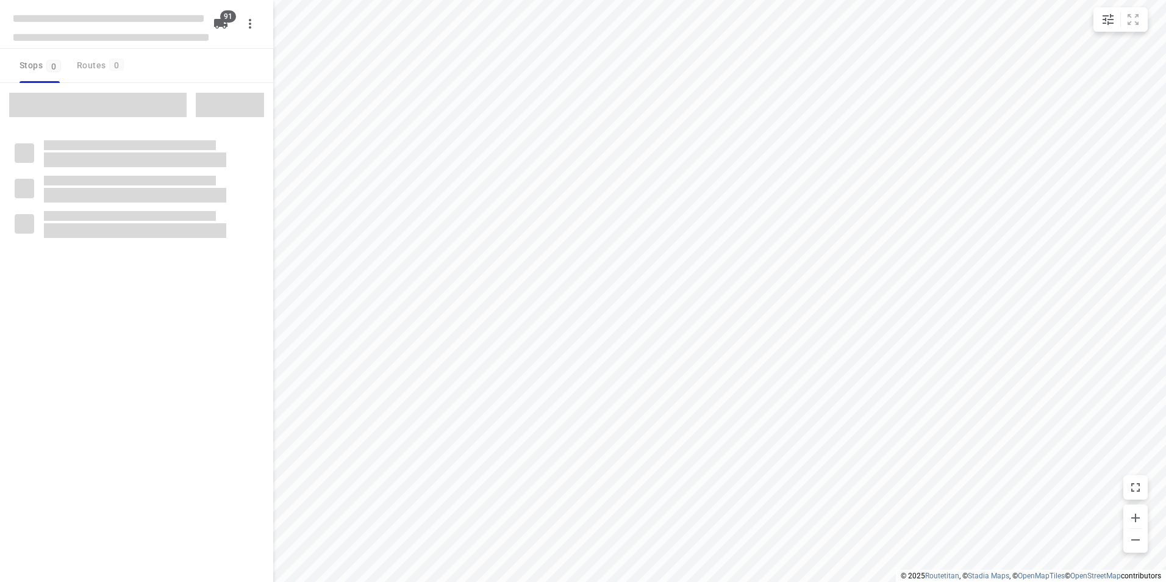
type input "distance"
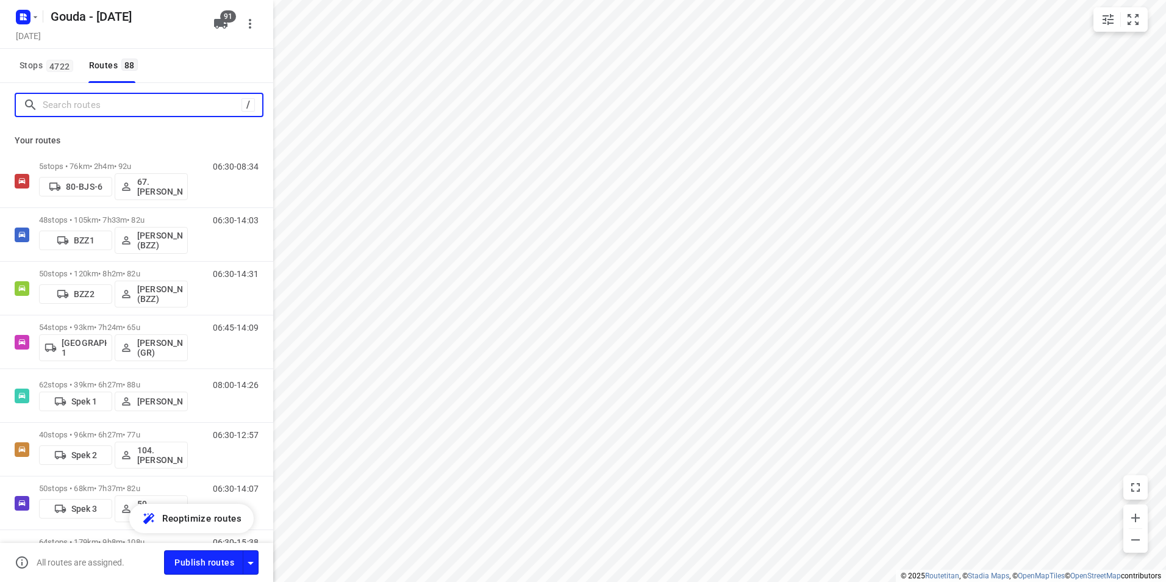
click at [92, 97] on input "Search routes" at bounding box center [142, 105] width 199 height 19
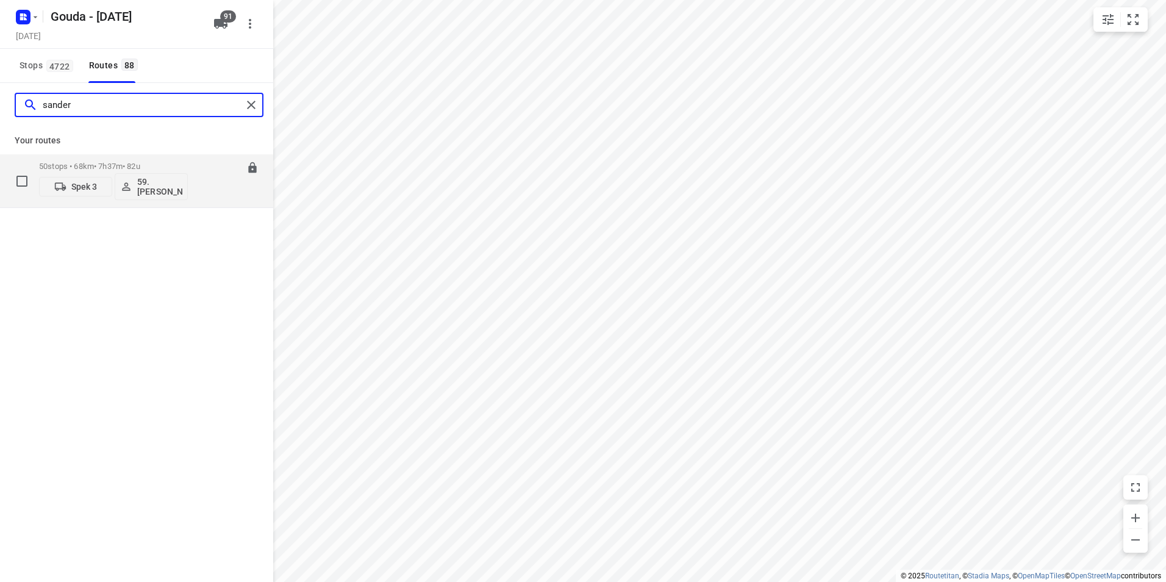
type input "sander"
click at [158, 186] on p "59.[PERSON_NAME]" at bounding box center [159, 187] width 45 height 20
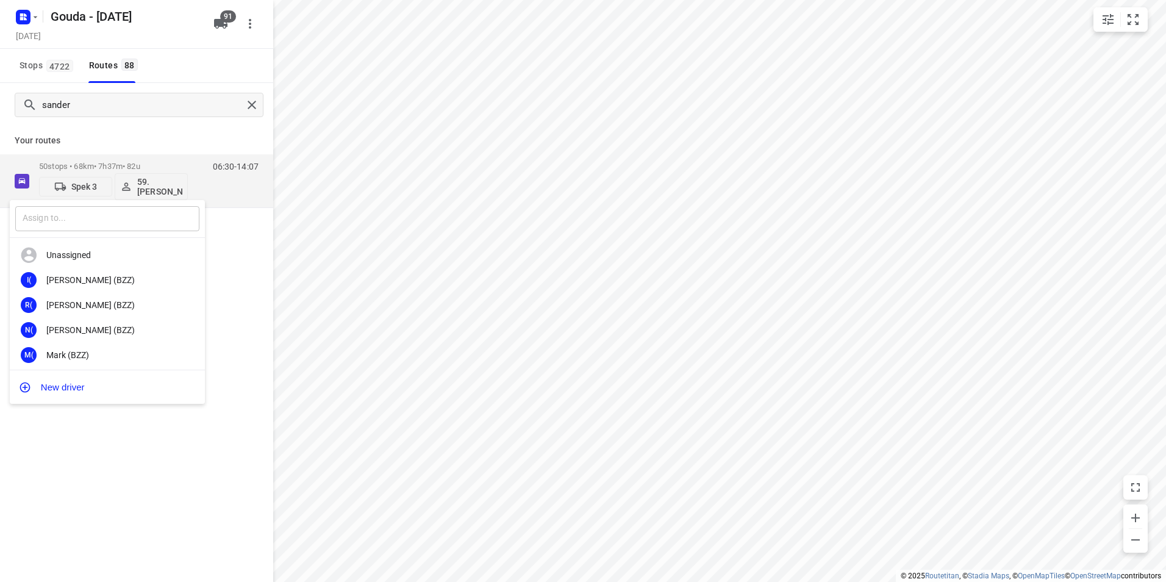
click at [128, 221] on input "text" at bounding box center [107, 218] width 184 height 25
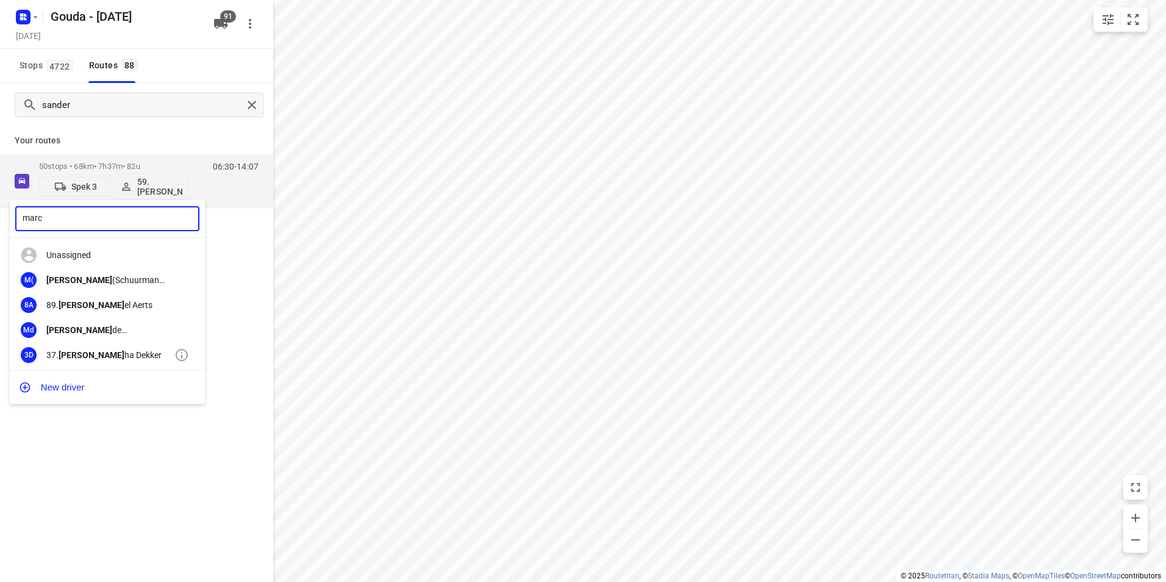
type input "marc"
click at [80, 354] on div "37. [PERSON_NAME]" at bounding box center [110, 355] width 128 height 10
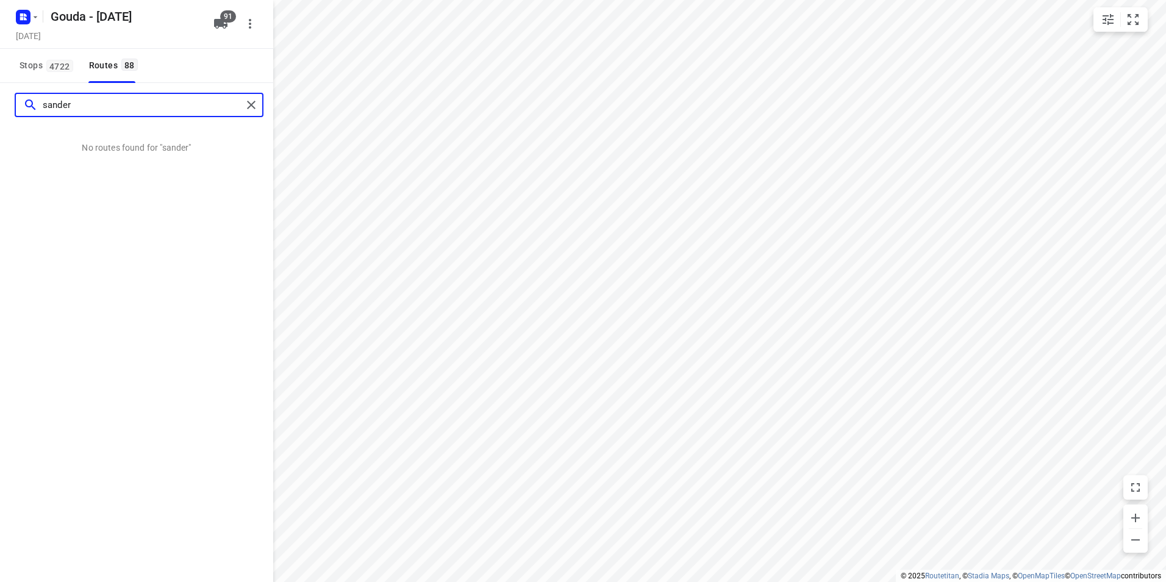
drag, startPoint x: 158, startPoint y: 109, endPoint x: 34, endPoint y: 110, distance: 124.4
click at [34, 110] on div "sander" at bounding box center [132, 105] width 219 height 19
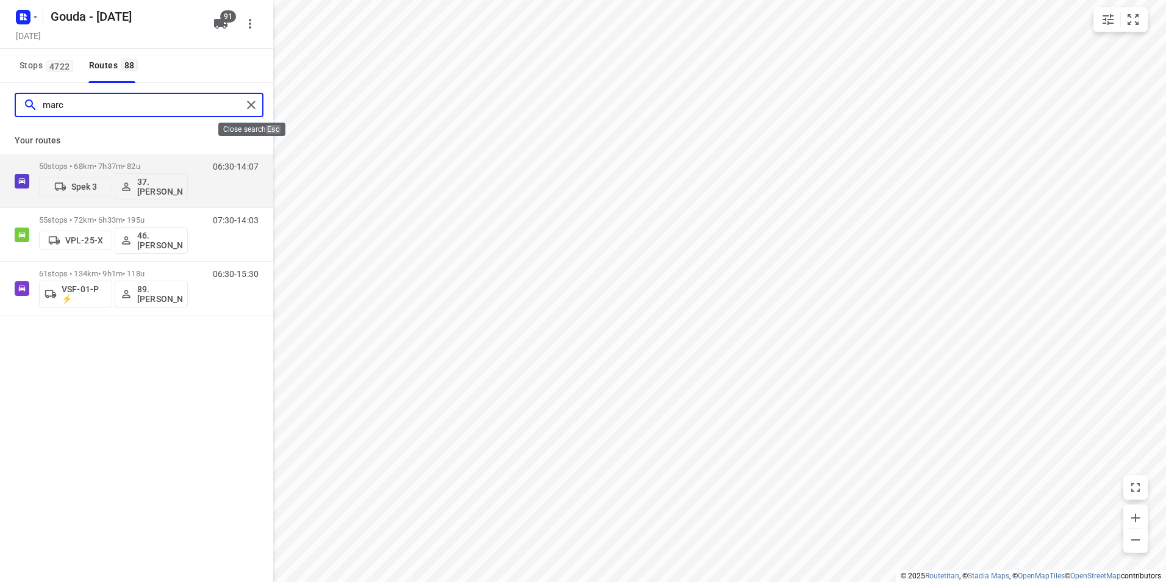
type input "marc"
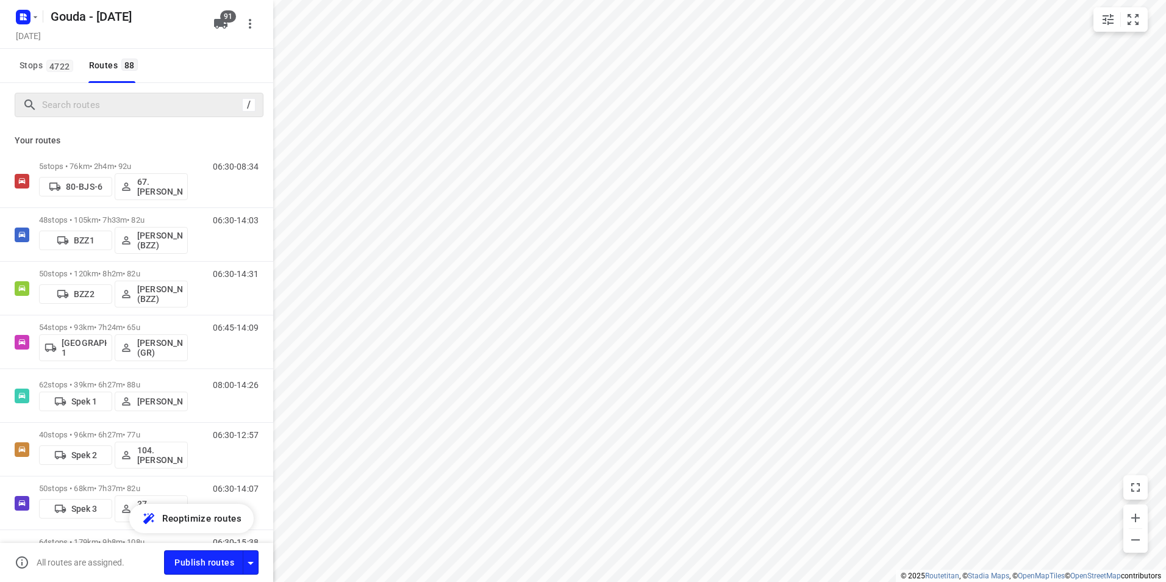
click at [251, 23] on icon "button" at bounding box center [250, 23] width 15 height 15
click at [202, 47] on div "Routing settings" at bounding box center [198, 52] width 107 height 10
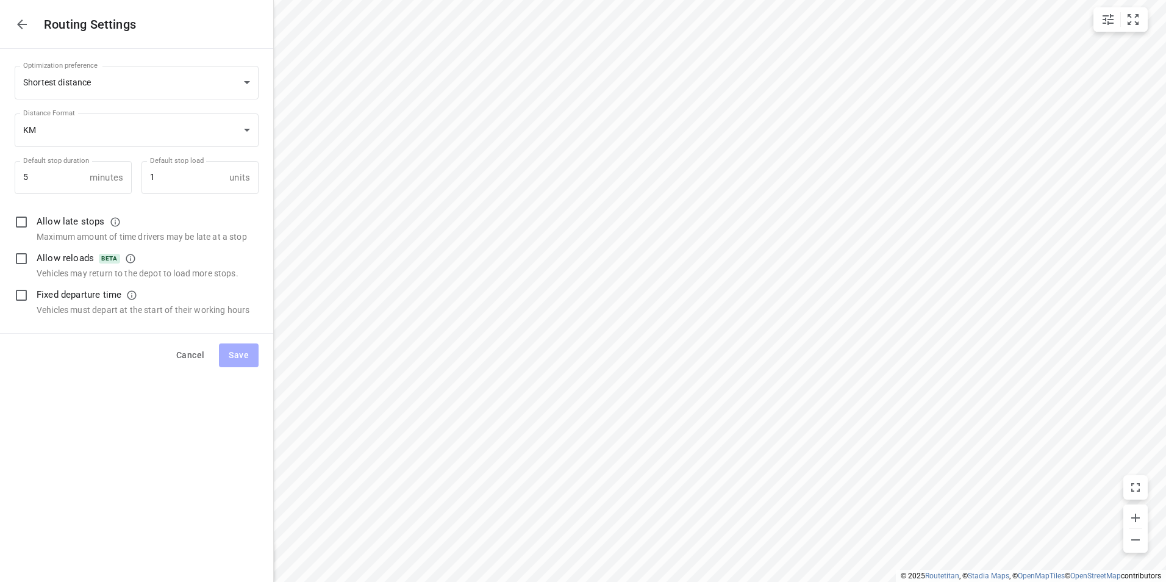
click at [22, 294] on input "checkbox" at bounding box center [22, 295] width 26 height 26
checkbox input "true"
click at [233, 358] on span "Save" at bounding box center [239, 354] width 20 height 15
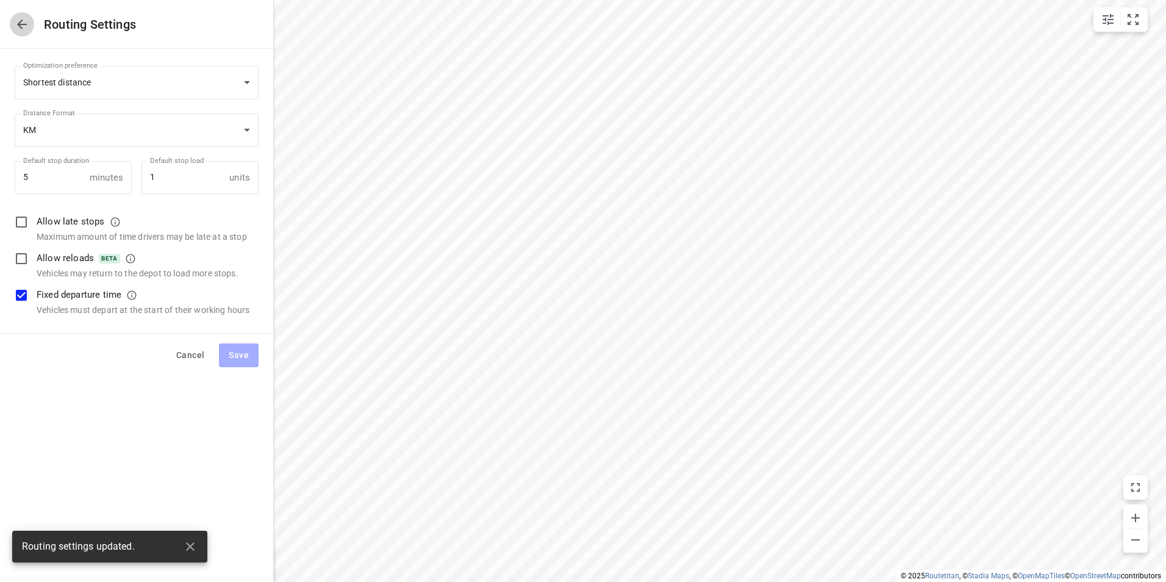
click at [15, 26] on icon "button" at bounding box center [22, 24] width 15 height 15
type input "distance"
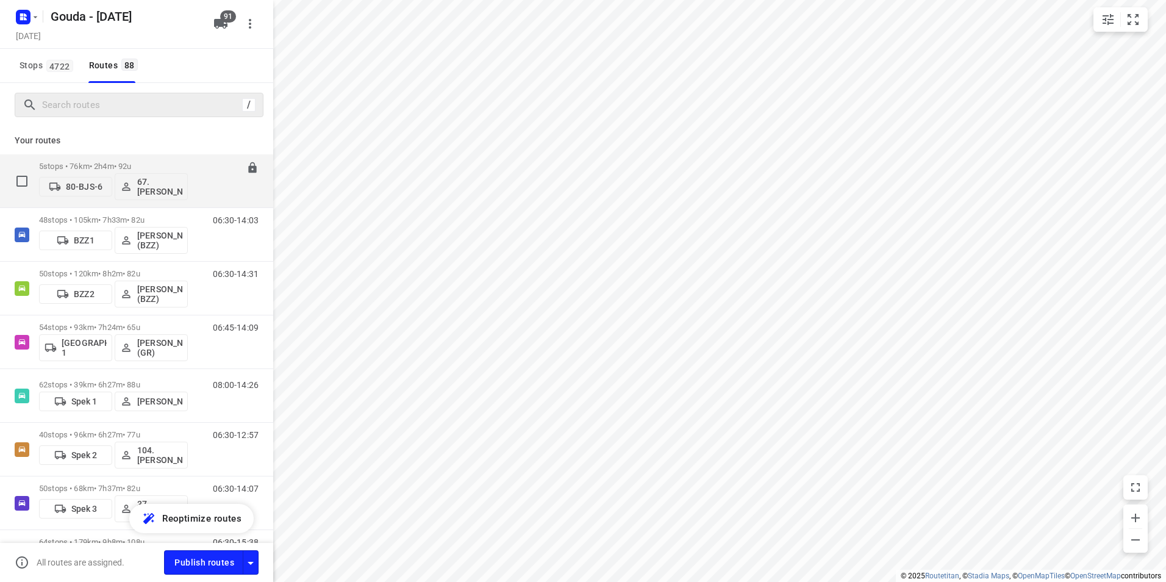
click at [298, 383] on div "i © 2025 Routetitan , © Stadia Maps , © OpenMapTiles © OpenStreetMap contributo…" at bounding box center [583, 291] width 1166 height 582
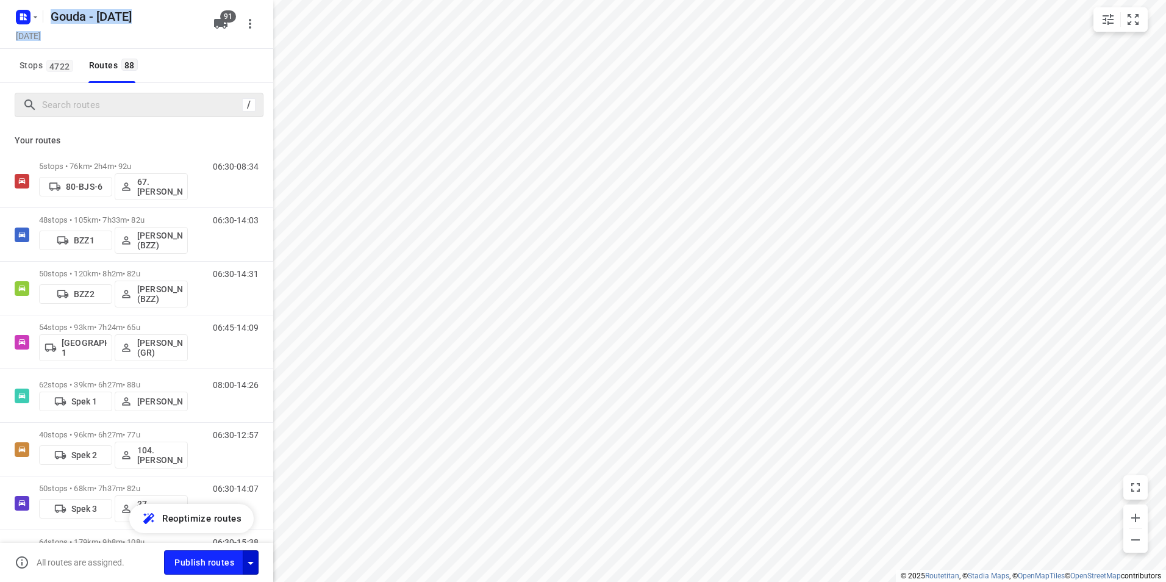
click at [254, 560] on icon "button" at bounding box center [250, 562] width 15 height 15
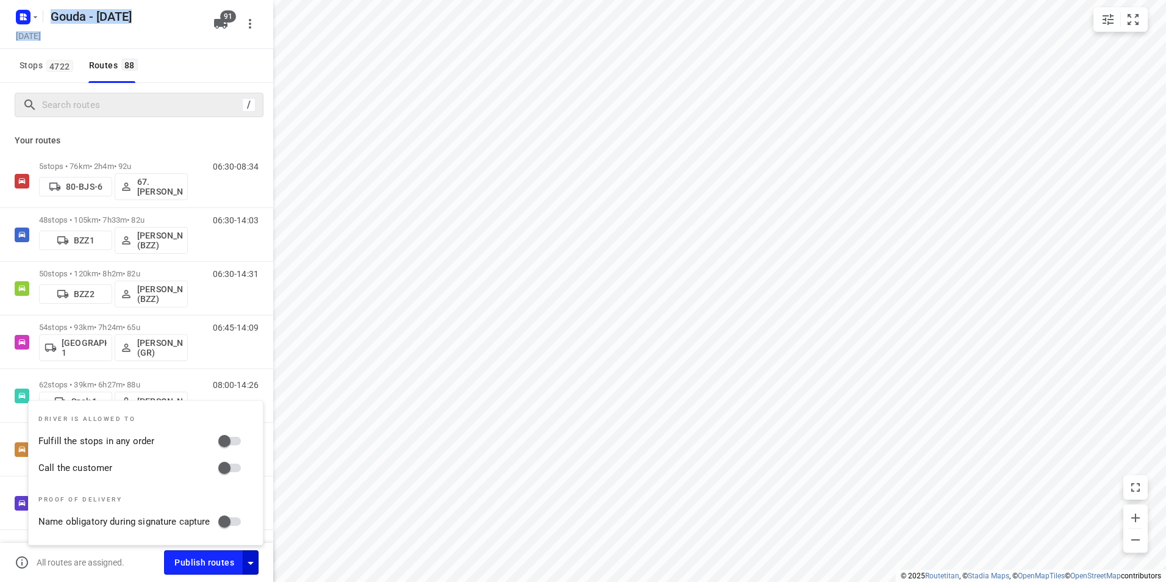
click at [245, 437] on input "Fulfill the stops in any order" at bounding box center [224, 440] width 69 height 23
checkbox input "true"
click at [234, 465] on input "Call the customer" at bounding box center [224, 467] width 69 height 23
checkbox input "true"
click at [218, 564] on span "Publish routes" at bounding box center [204, 562] width 60 height 15
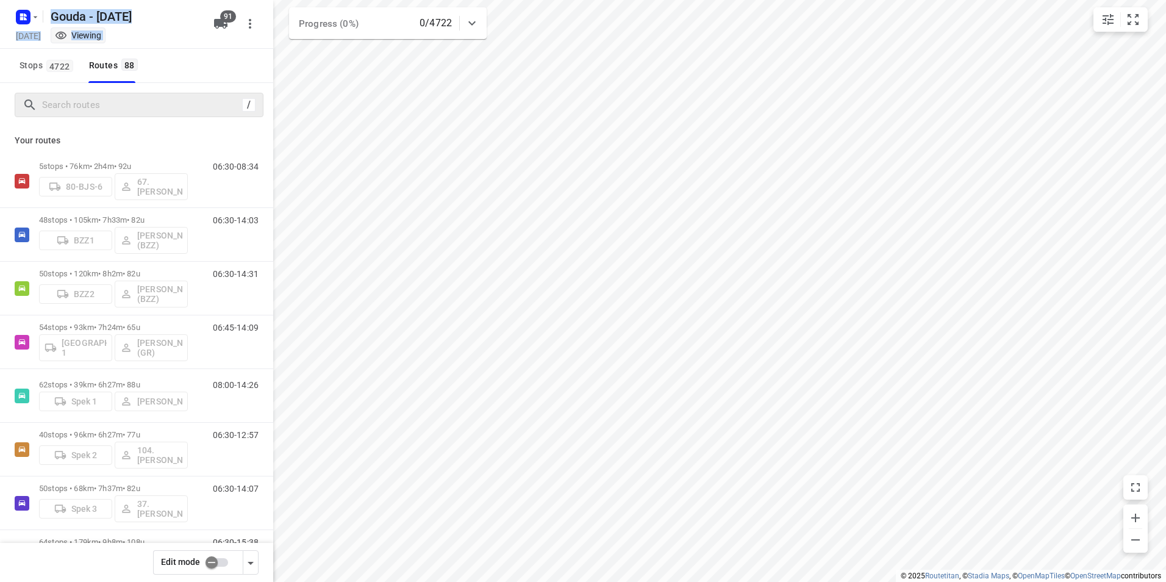
click at [253, 565] on icon "button" at bounding box center [250, 562] width 15 height 15
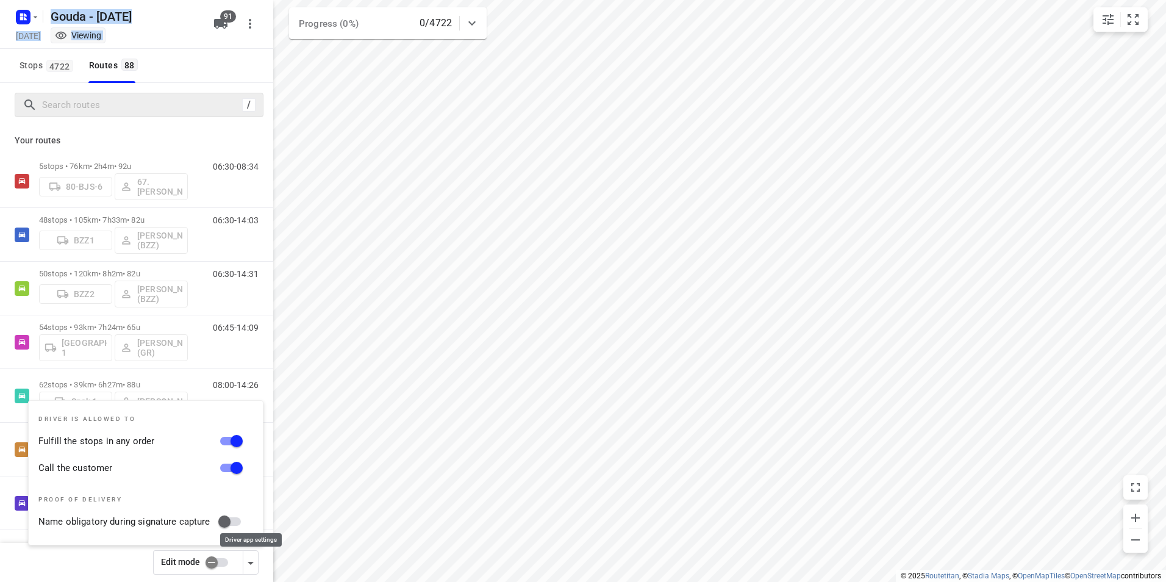
click at [254, 565] on icon "button" at bounding box center [250, 562] width 15 height 15
